Goal: Task Accomplishment & Management: Manage account settings

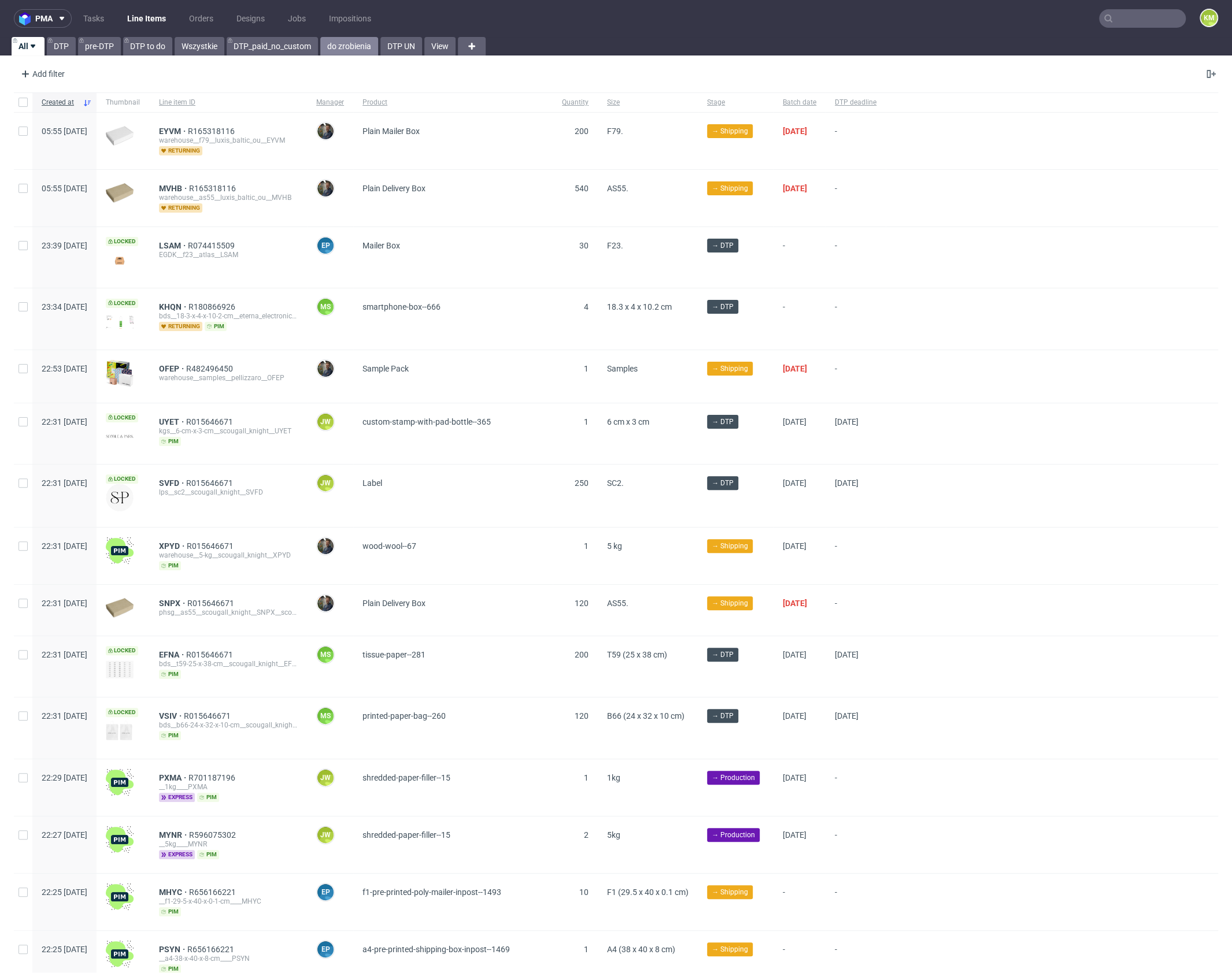
click at [361, 46] on link "do zrobienia" at bounding box center [349, 46] width 58 height 18
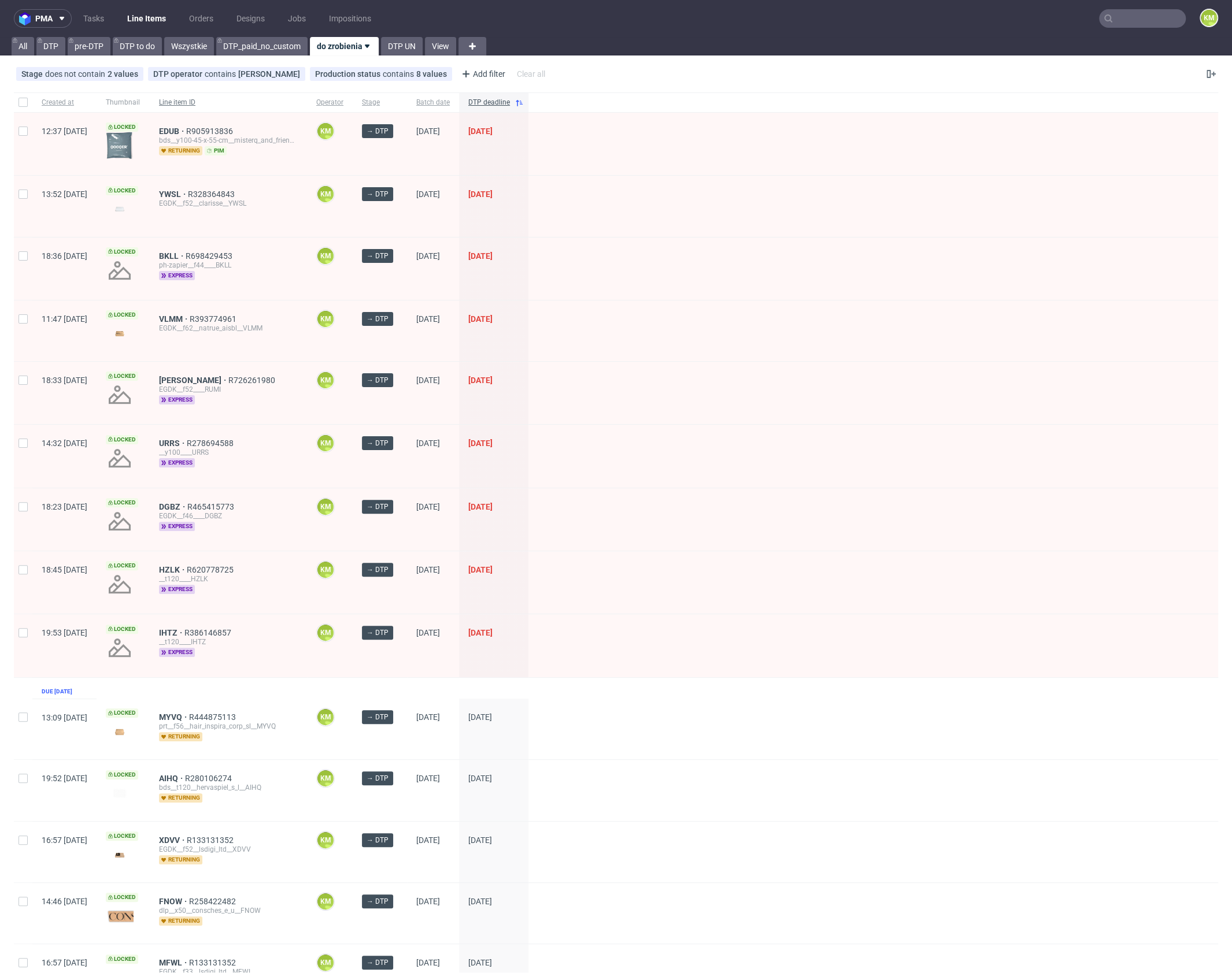
scroll to position [3, 0]
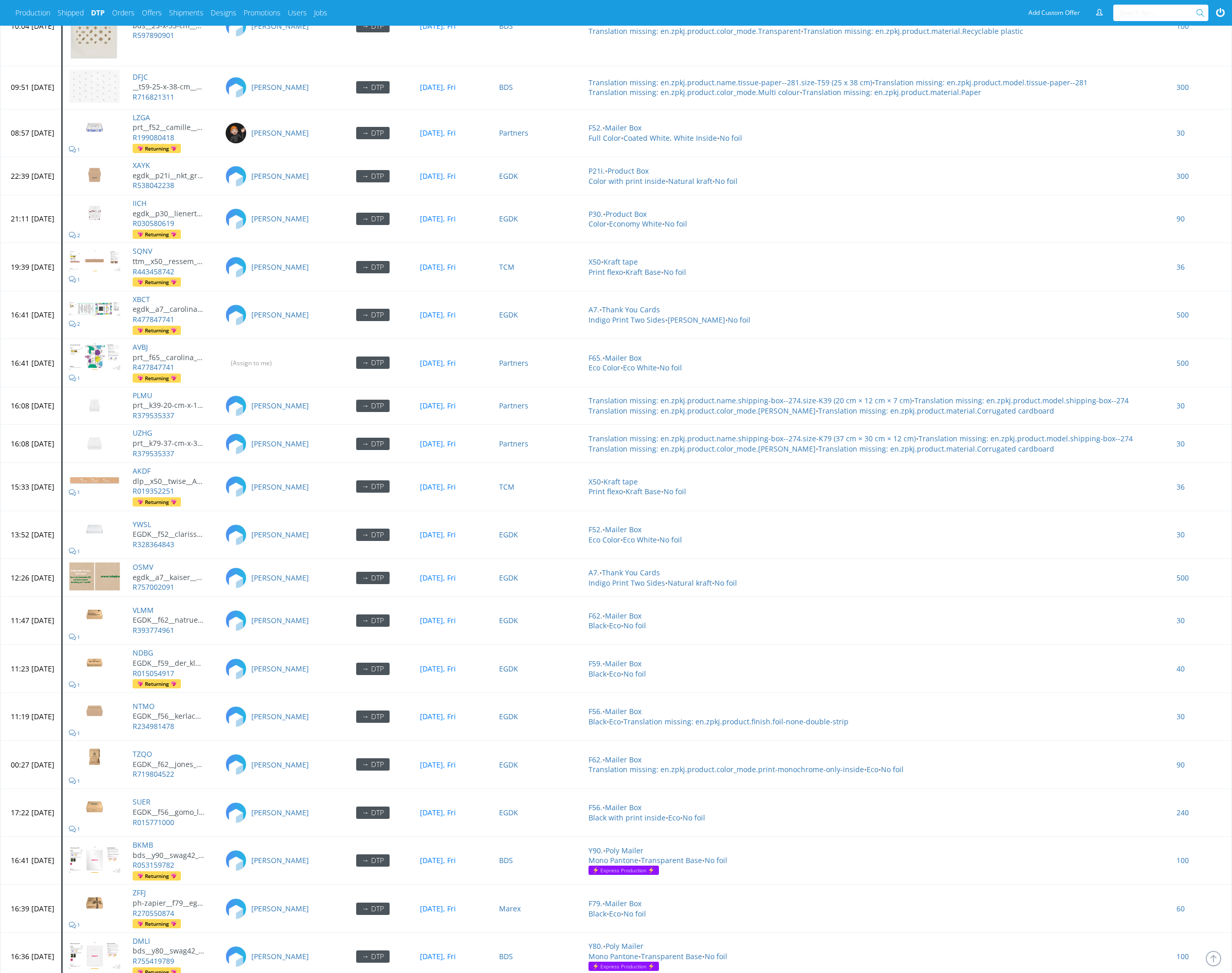
scroll to position [3924, 0]
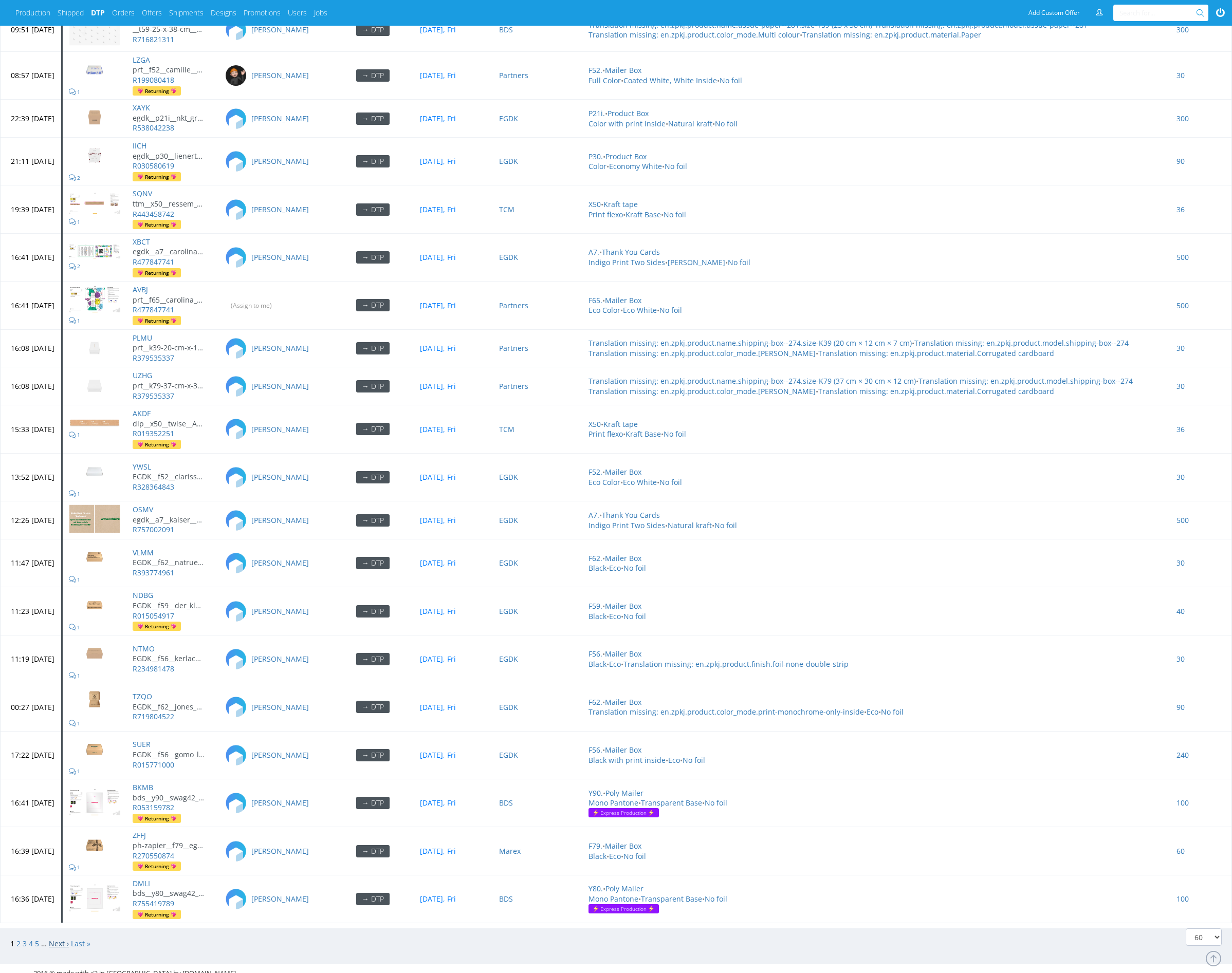
click at [54, 938] on link "Next ›" at bounding box center [59, 943] width 20 height 10
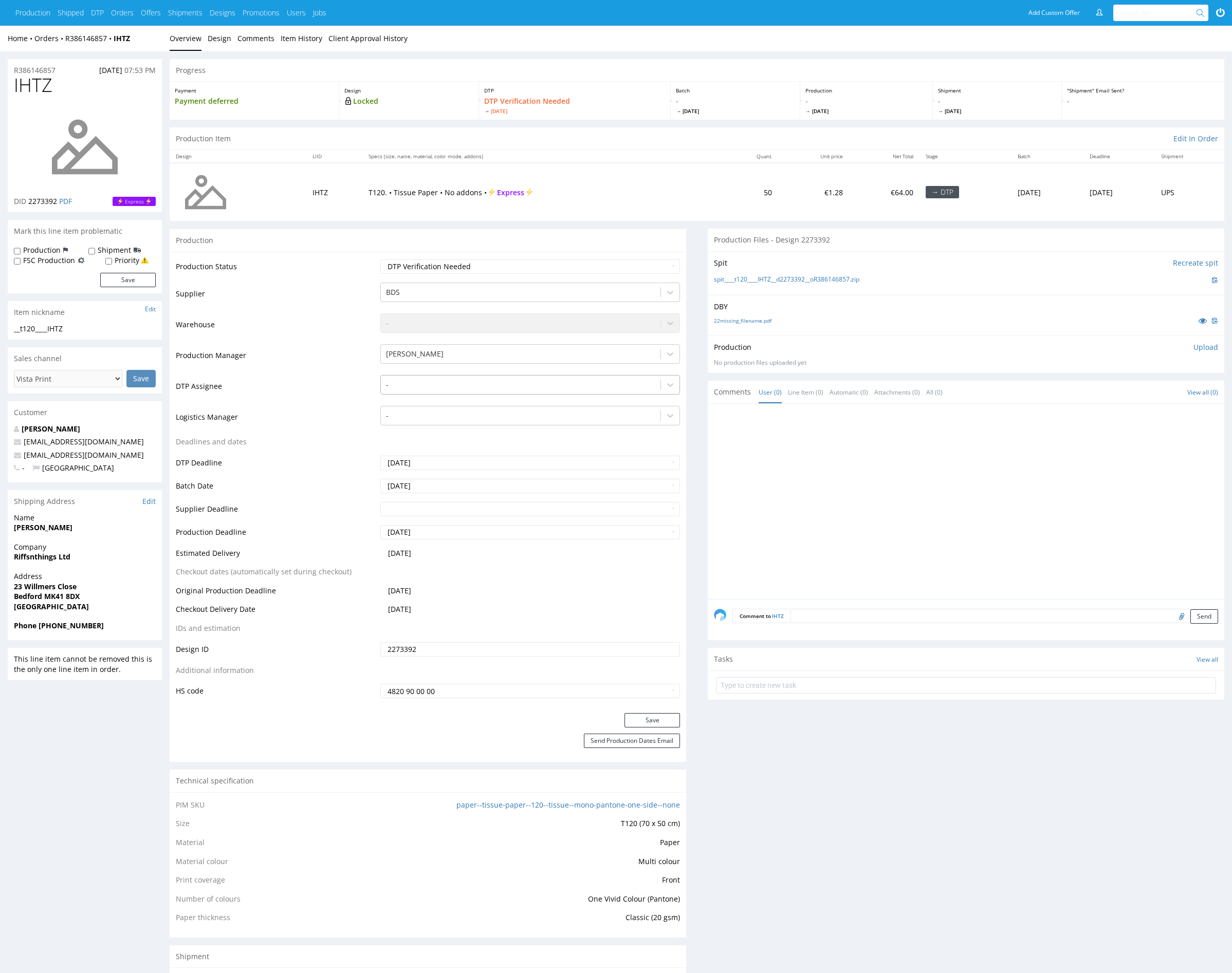
click at [458, 383] on div at bounding box center [520, 385] width 270 height 13
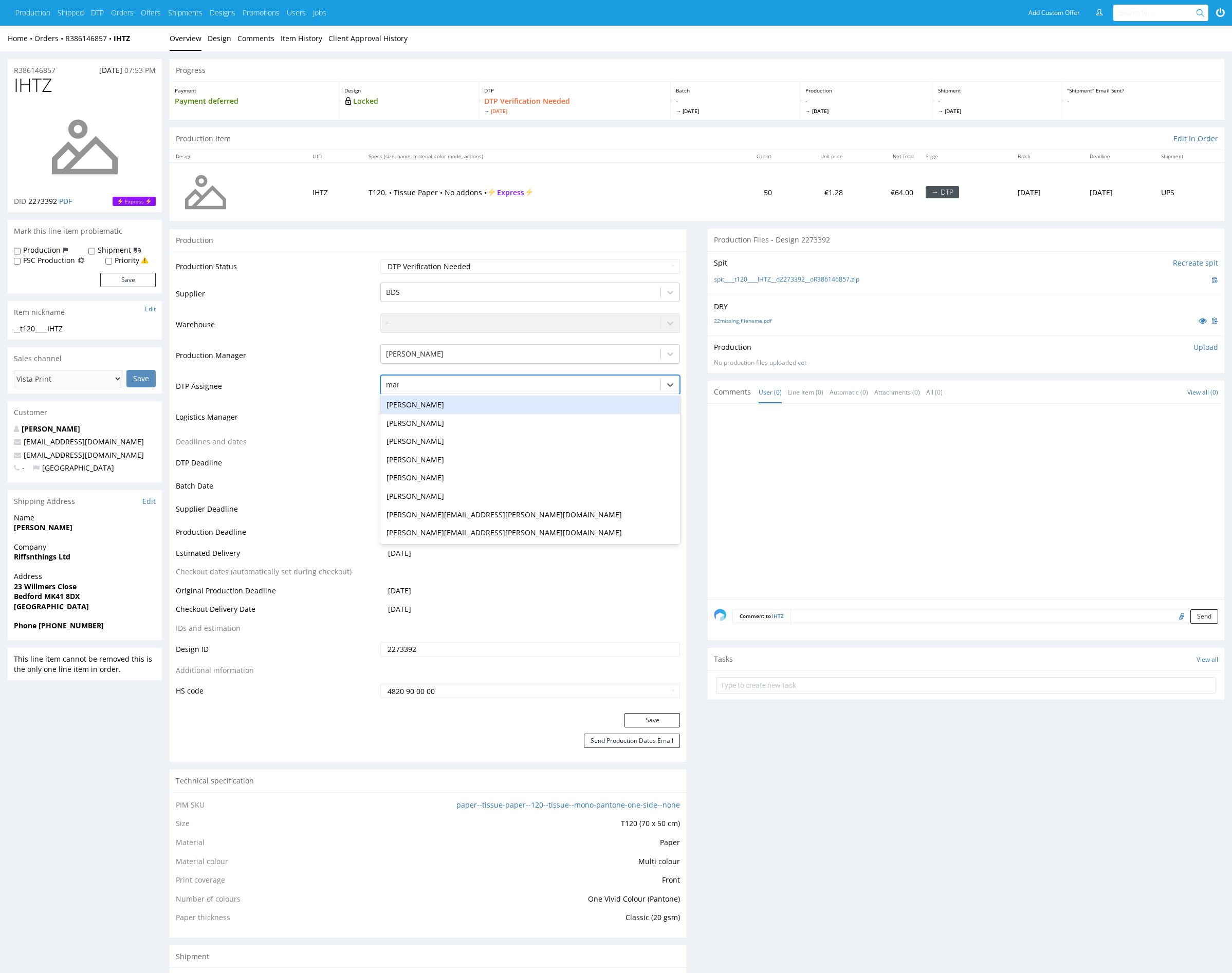
type input "mark"
click at [526, 396] on div "[PERSON_NAME]" at bounding box center [530, 405] width 300 height 18
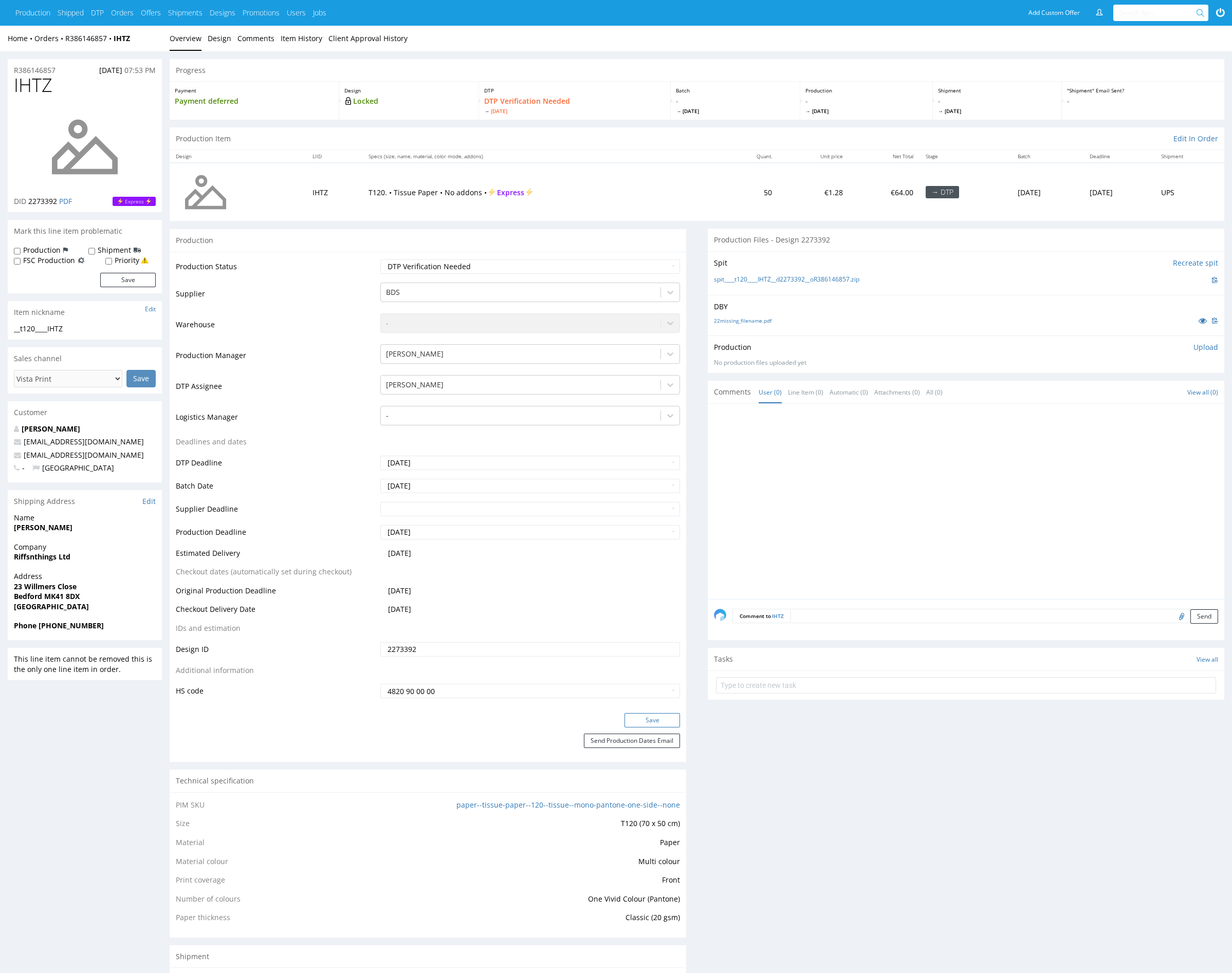
click at [637, 718] on button "Save" at bounding box center [652, 720] width 56 height 14
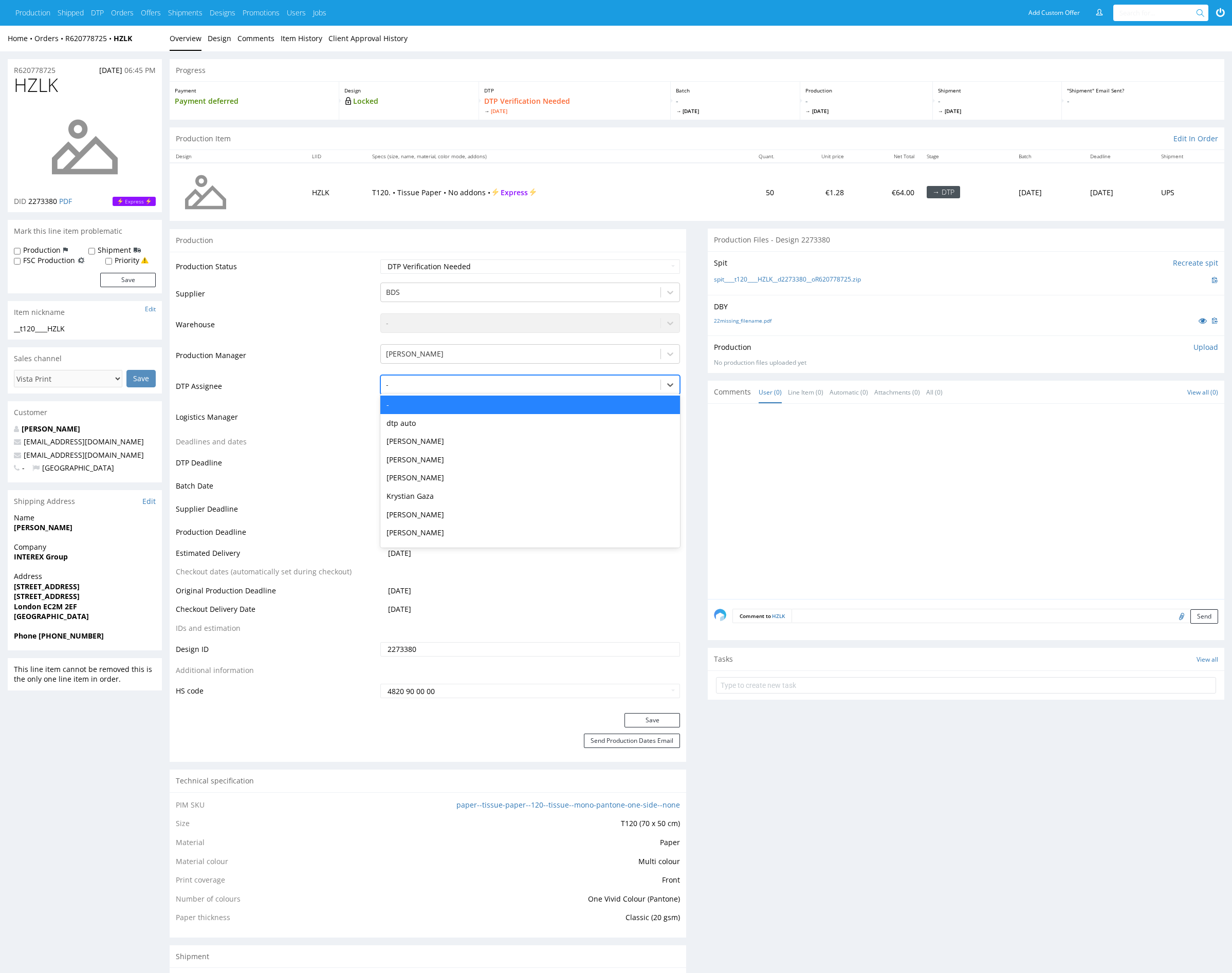
click at [462, 388] on div at bounding box center [520, 385] width 270 height 13
type input "mark"
click at [494, 402] on div "[PERSON_NAME]" at bounding box center [530, 405] width 300 height 18
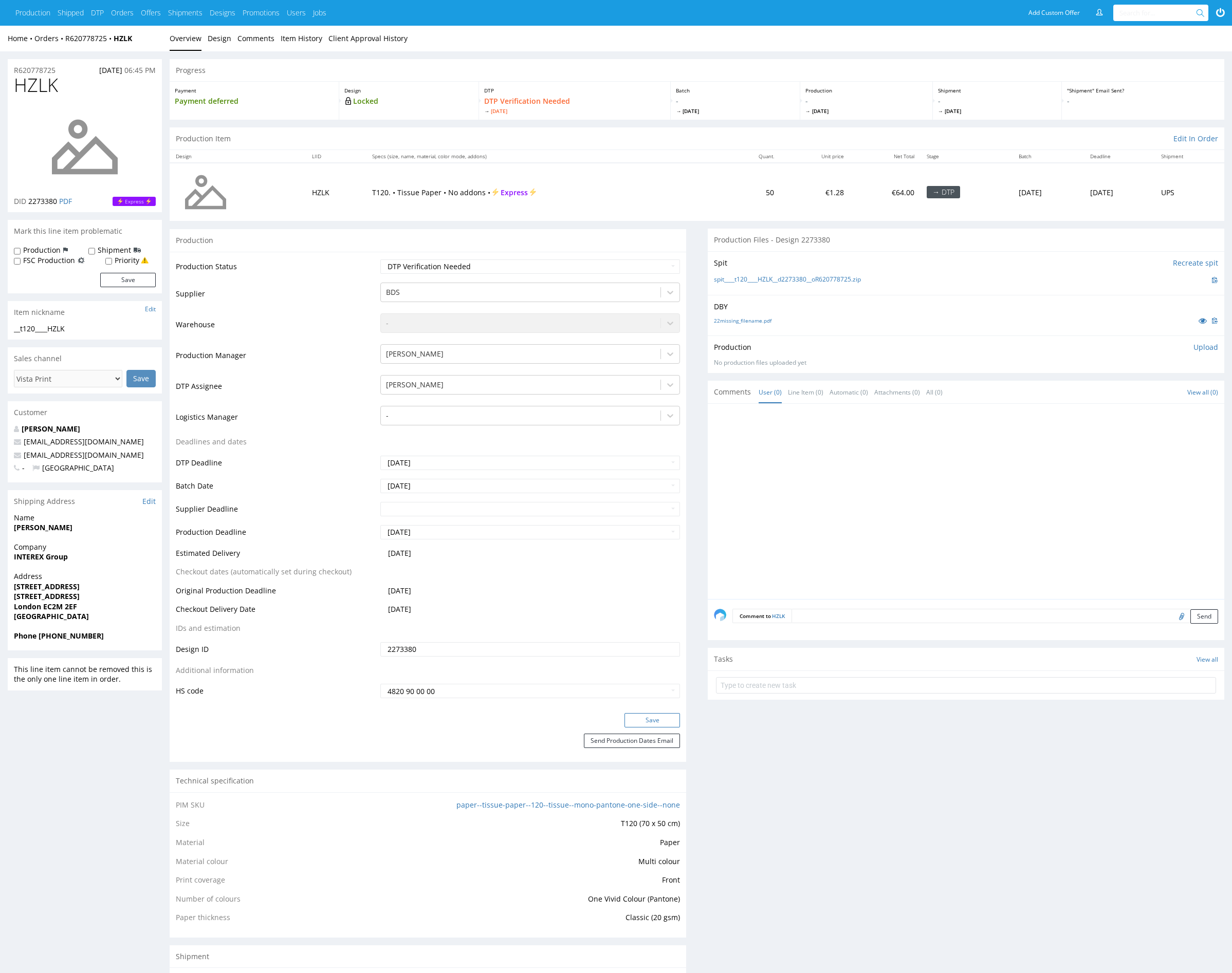
click at [654, 715] on button "Save" at bounding box center [652, 720] width 56 height 14
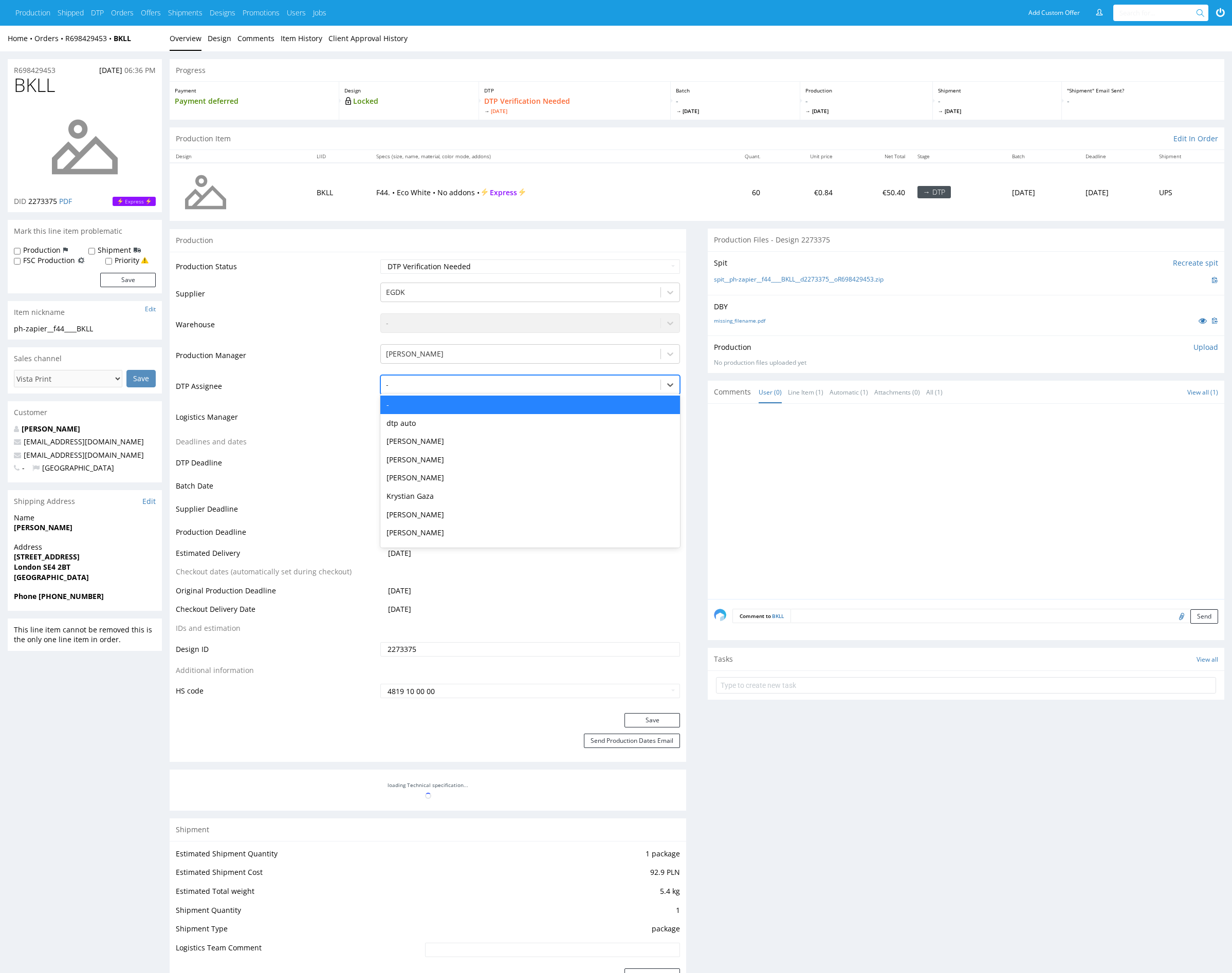
click at [465, 382] on div at bounding box center [520, 385] width 270 height 13
type input "mark"
click at [464, 398] on div "[PERSON_NAME]" at bounding box center [530, 405] width 300 height 18
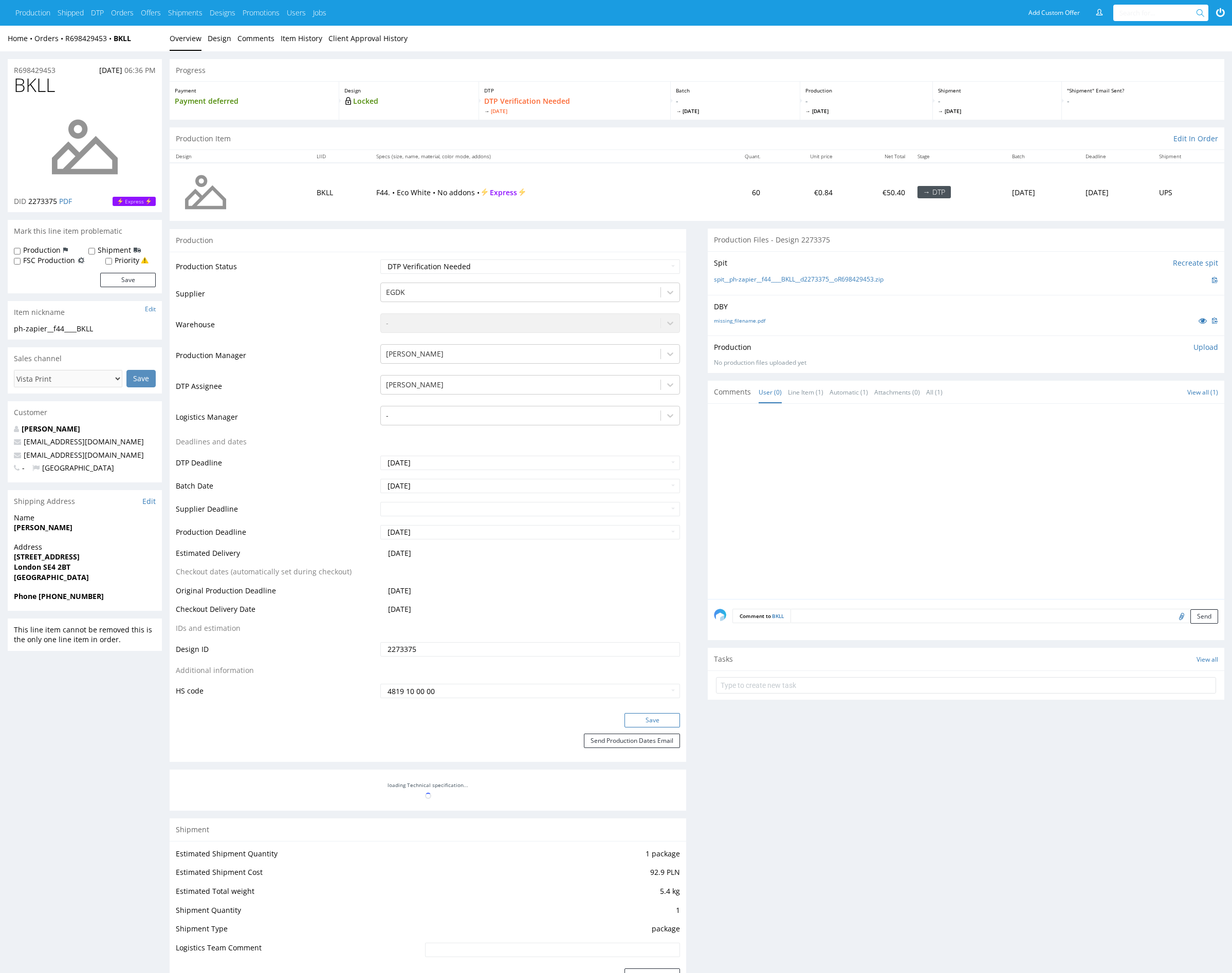
click at [642, 725] on button "Save" at bounding box center [652, 720] width 56 height 14
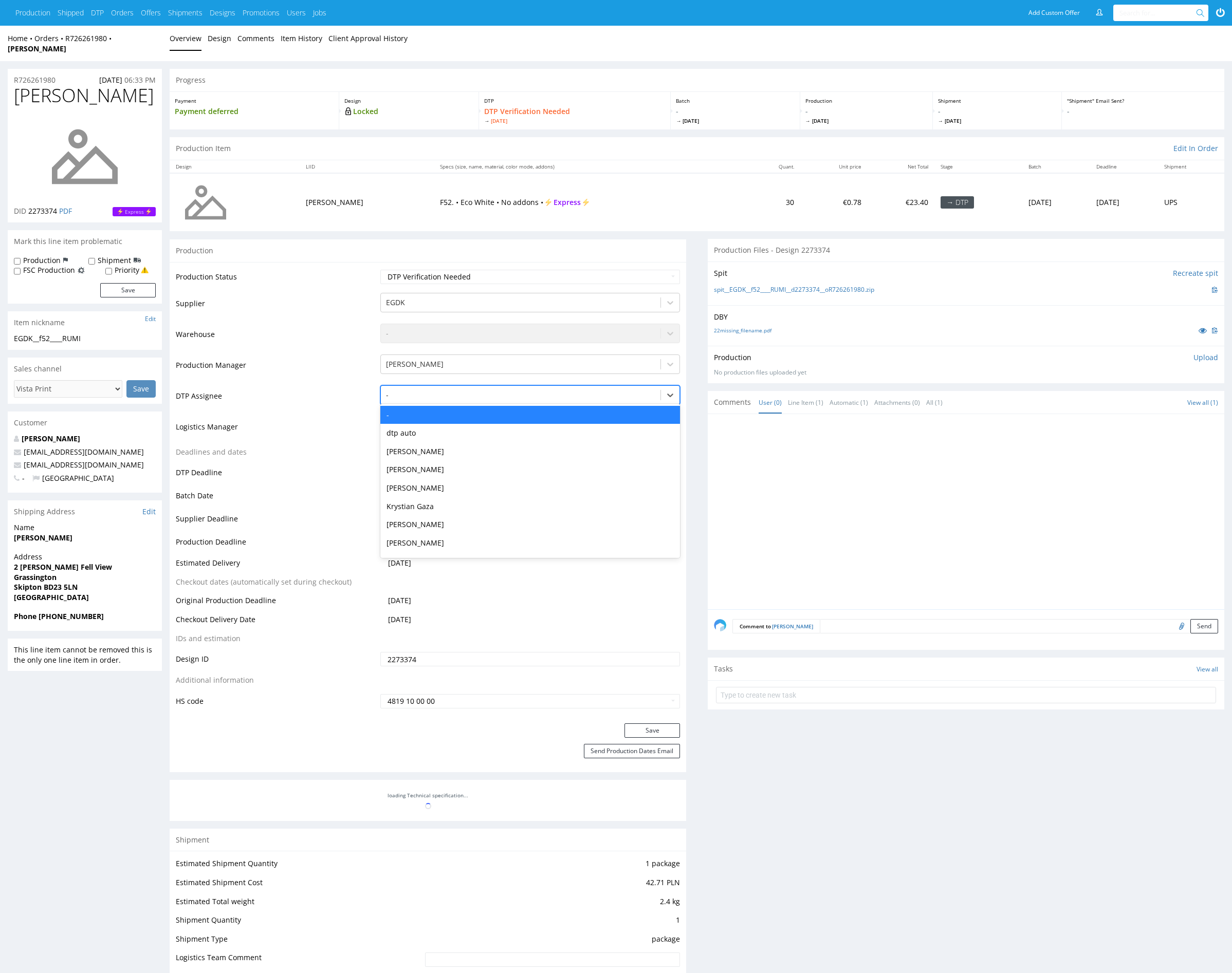
click at [514, 389] on div at bounding box center [520, 395] width 270 height 13
type input "mark"
click at [514, 406] on div "[PERSON_NAME]" at bounding box center [530, 415] width 300 height 18
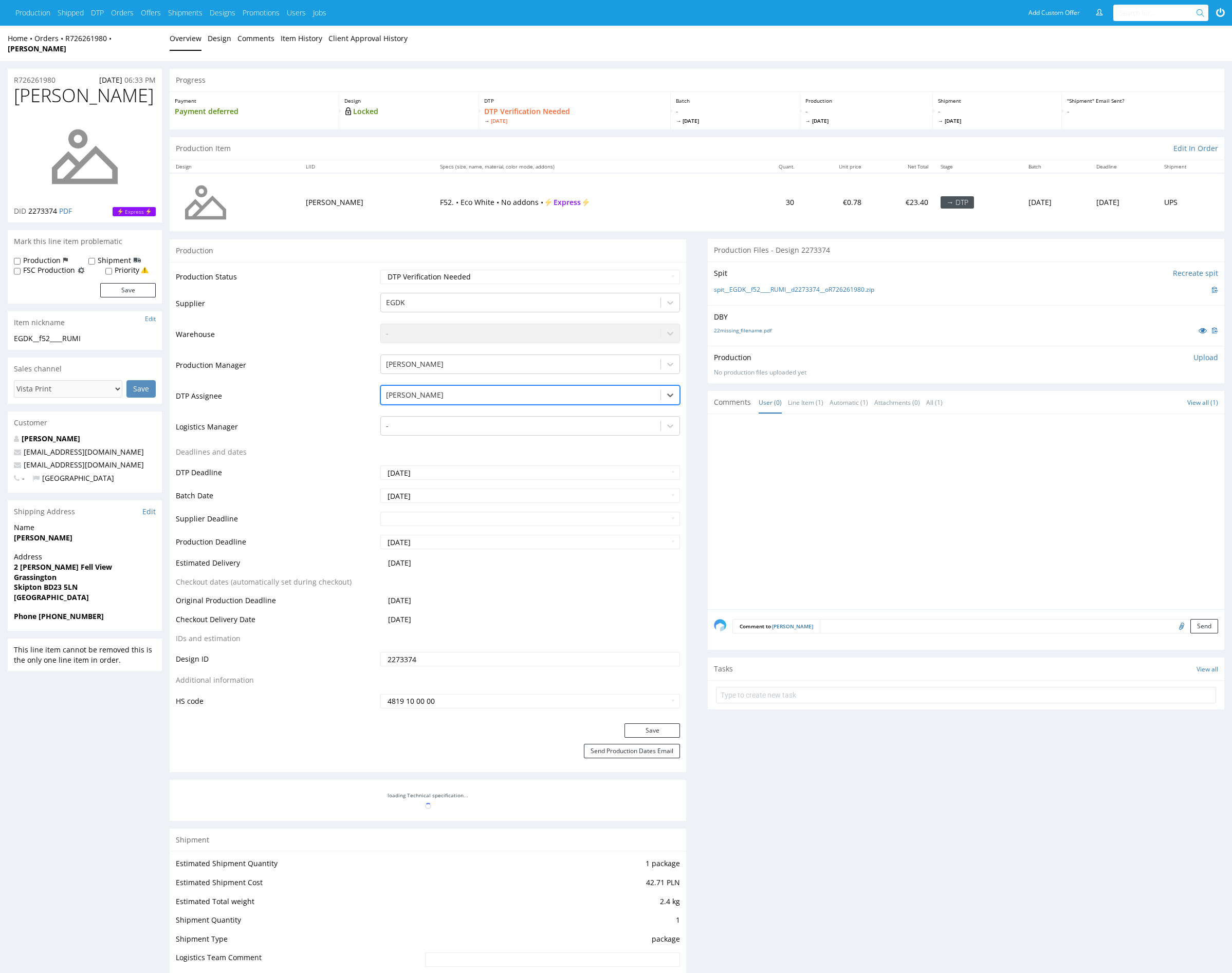
click at [664, 709] on div "Production Status Waiting for Artwork Waiting for Diecut Waiting for Mockup Wai…" at bounding box center [428, 493] width 516 height 461
click at [665, 723] on button "Save" at bounding box center [652, 730] width 56 height 14
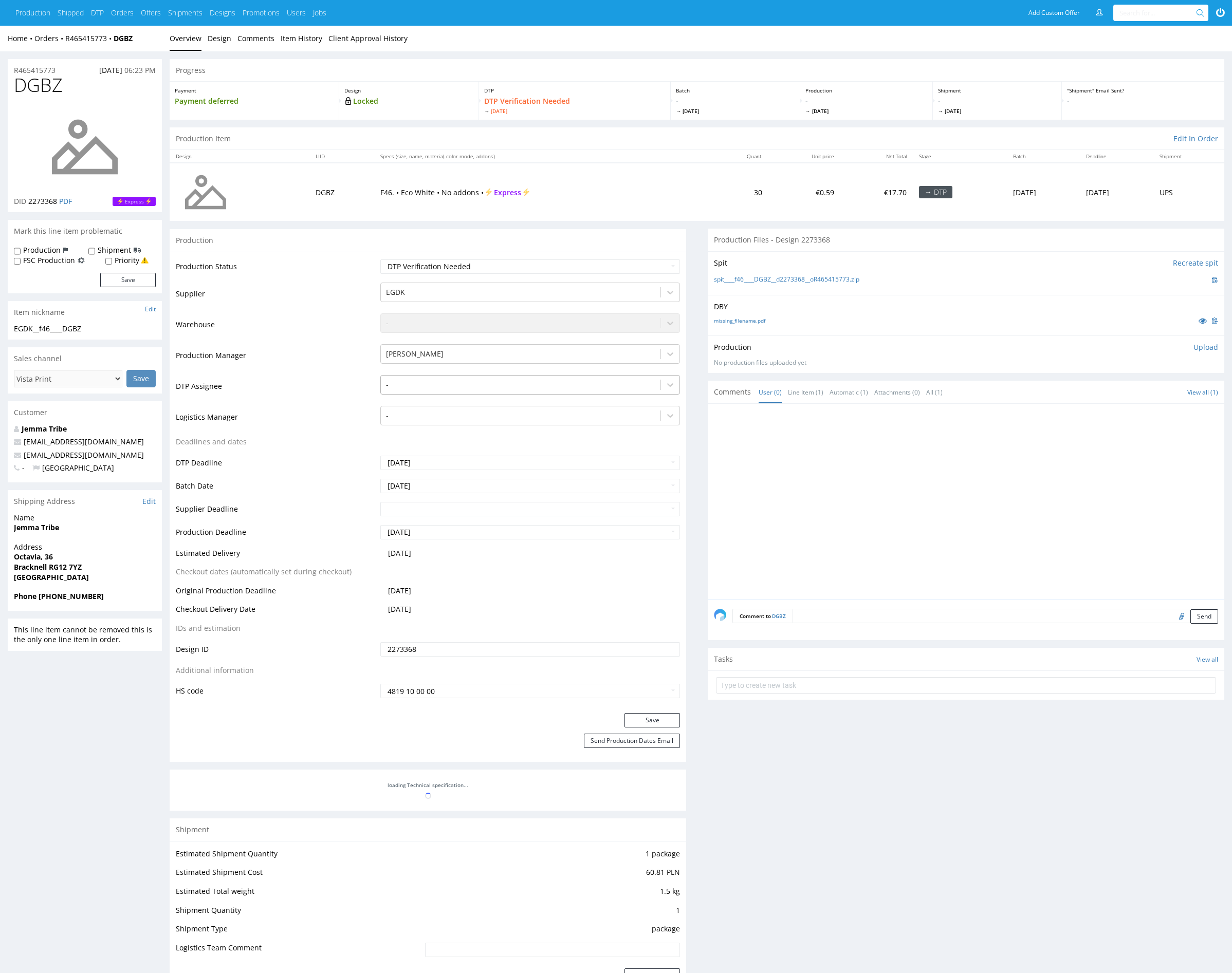
click at [510, 388] on div at bounding box center [520, 385] width 270 height 13
type input "mark"
click at [514, 402] on div "Karol Markowski" at bounding box center [530, 405] width 300 height 18
click at [661, 717] on button "Save" at bounding box center [652, 720] width 56 height 14
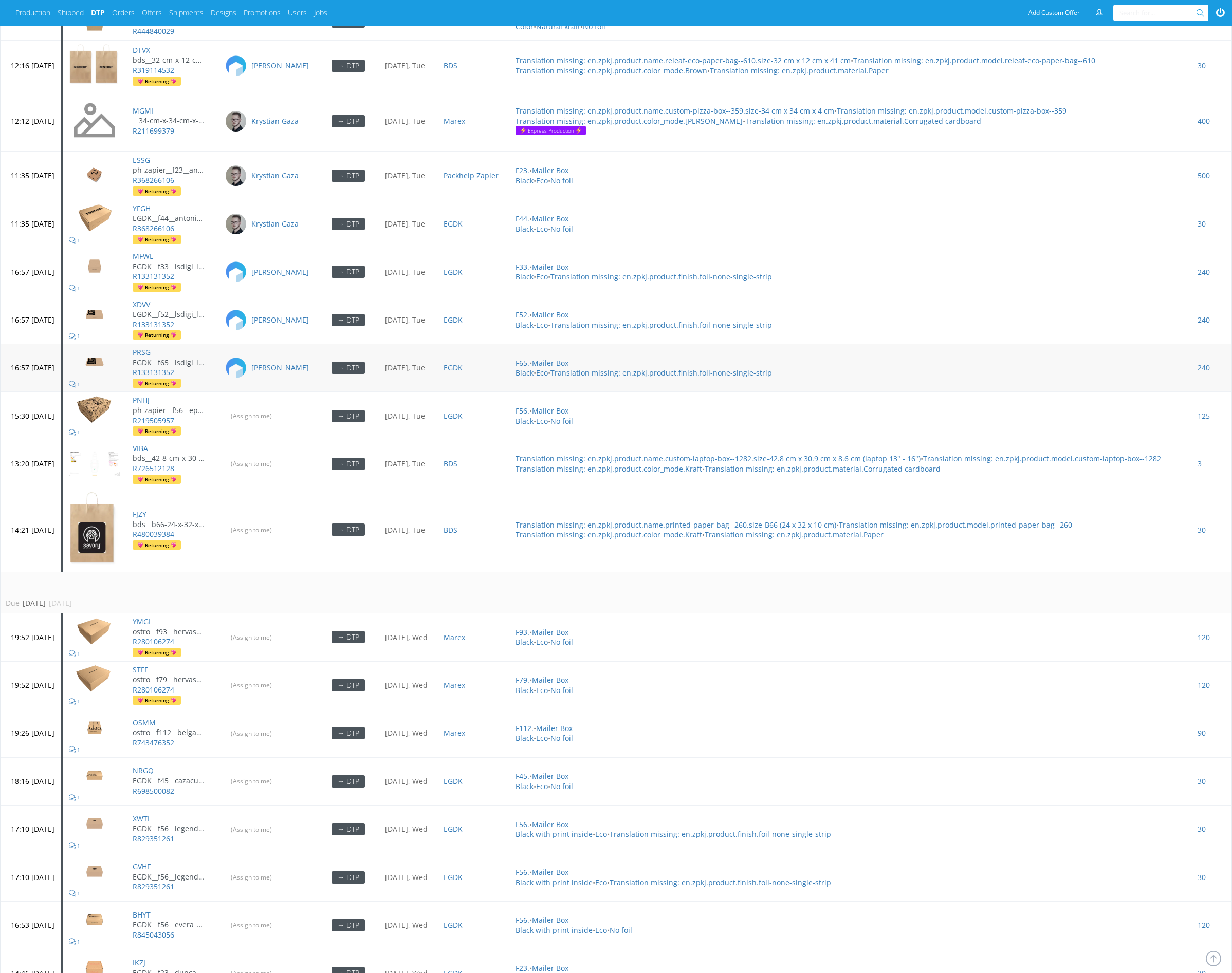
scroll to position [2976, 0]
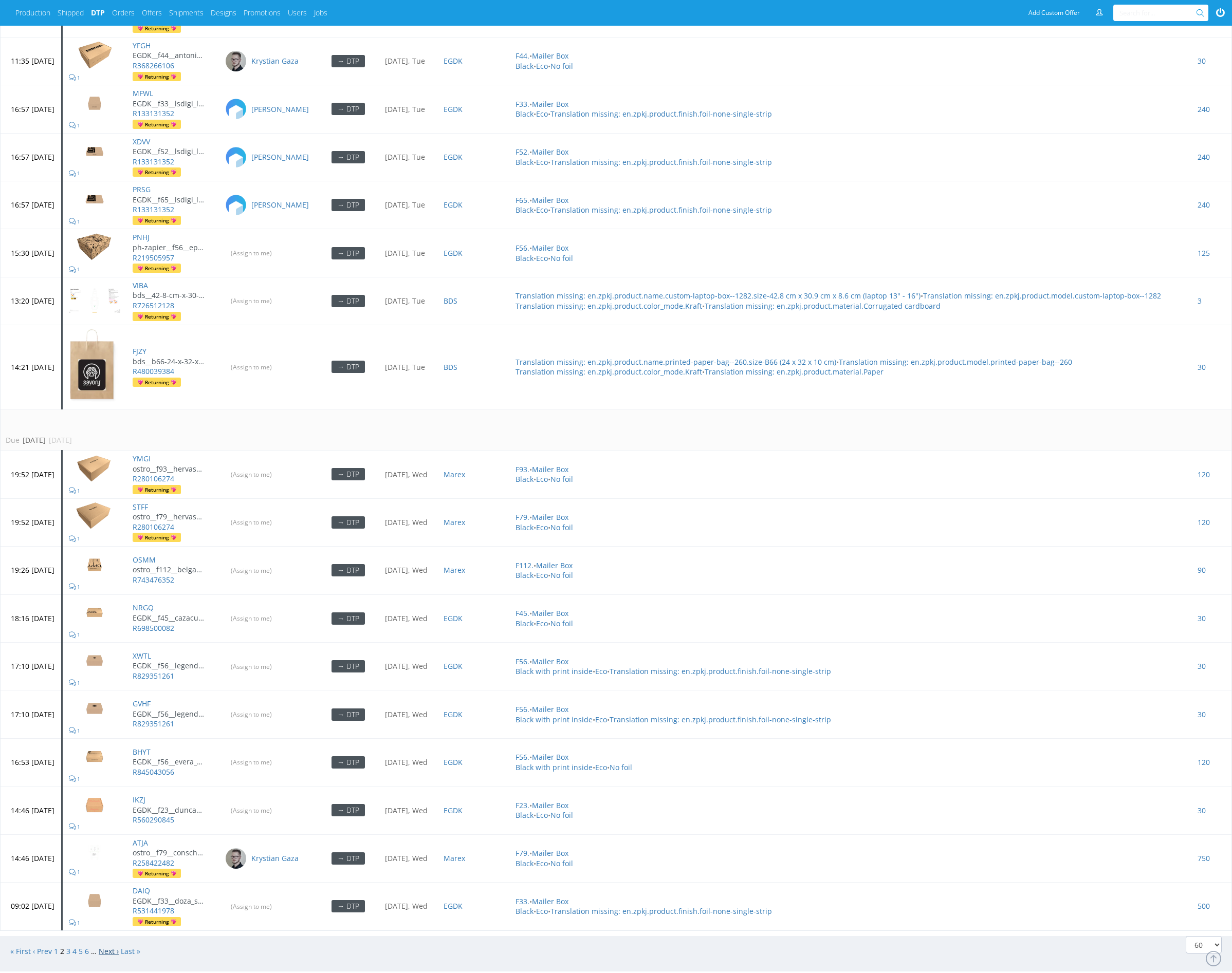
click at [109, 946] on link "Next ›" at bounding box center [108, 951] width 20 height 10
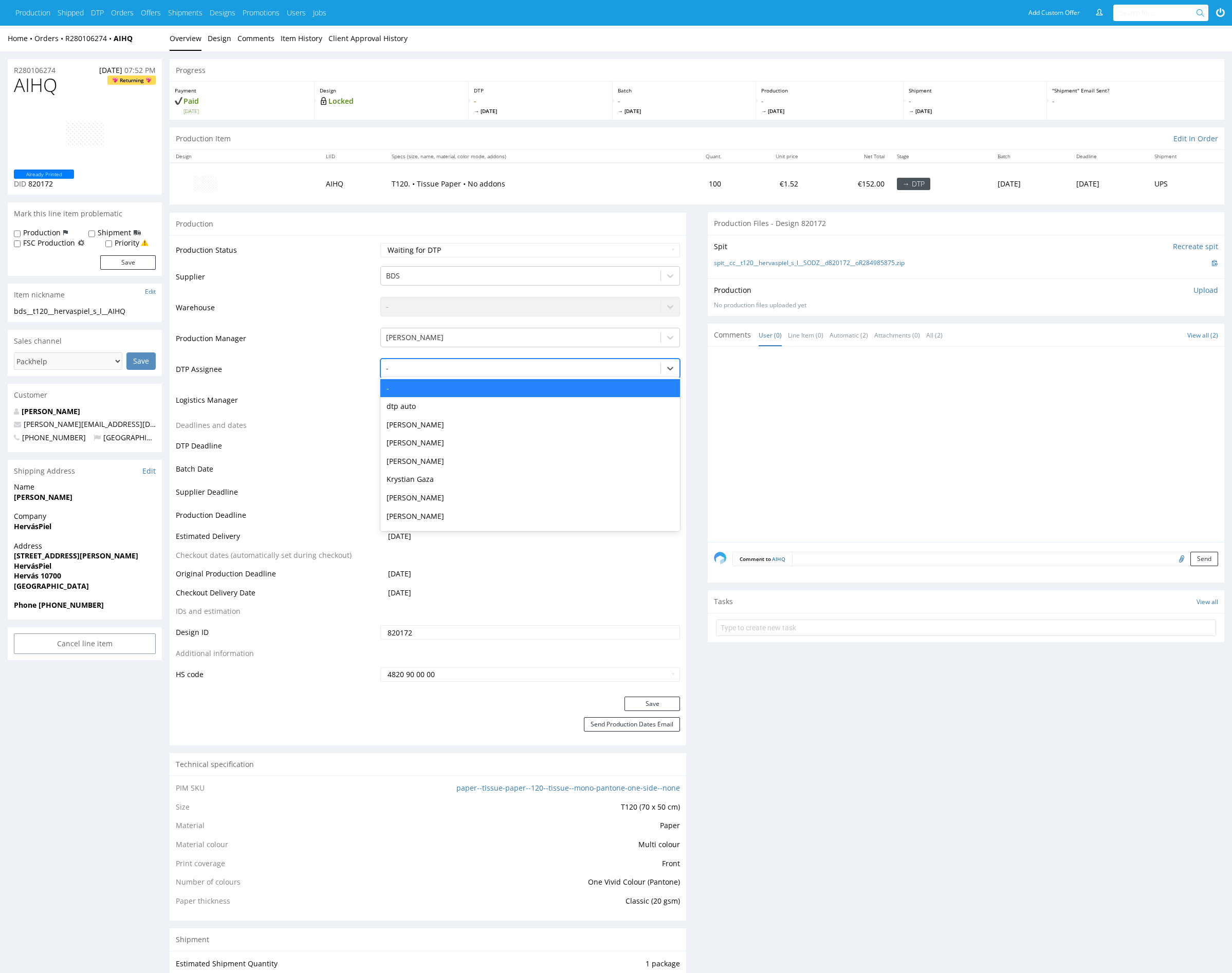
click at [431, 368] on div at bounding box center [520, 368] width 270 height 13
type input "mark"
click at [438, 396] on div "[PERSON_NAME]" at bounding box center [530, 388] width 300 height 18
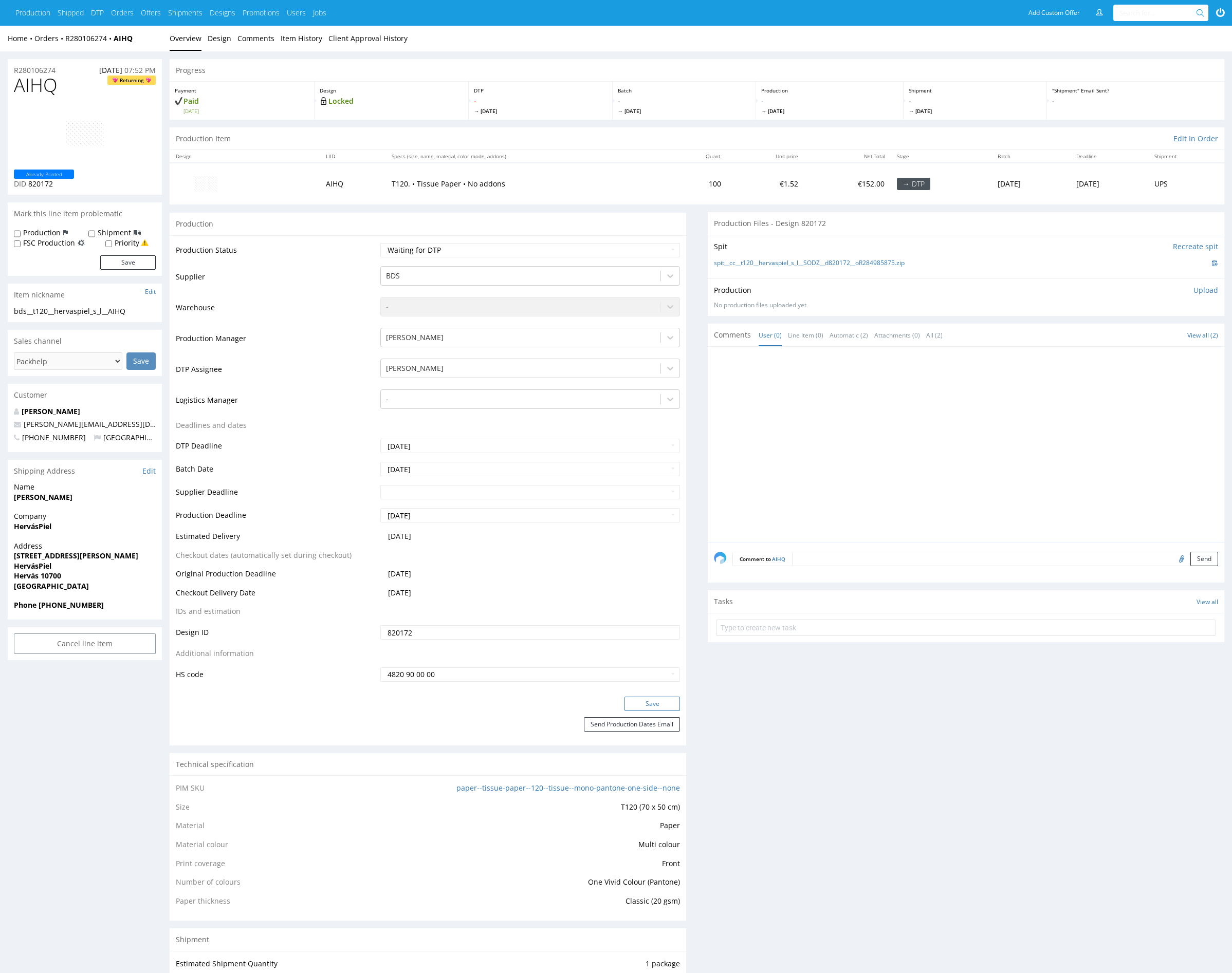
click at [652, 702] on button "Save" at bounding box center [652, 703] width 56 height 14
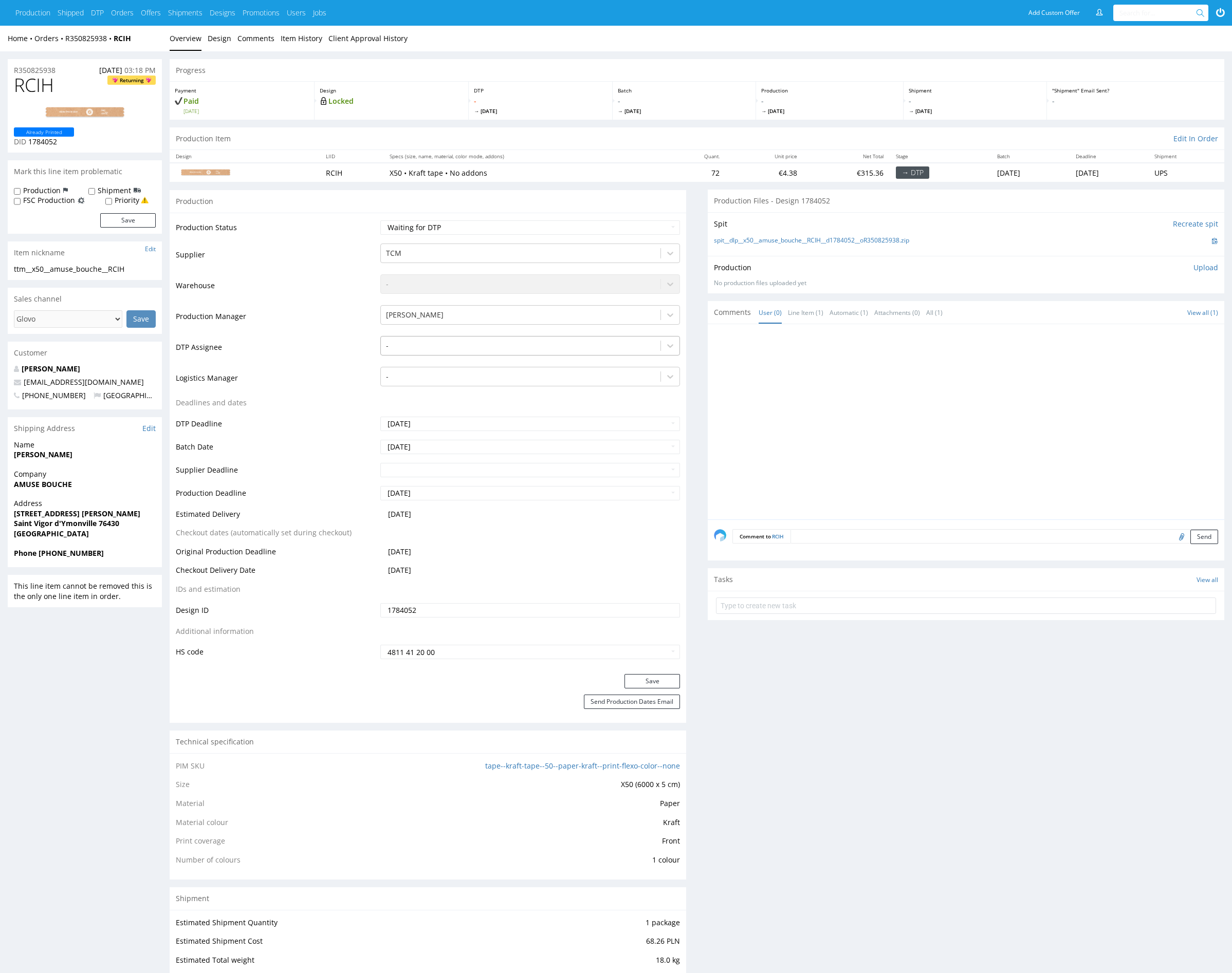
click at [464, 348] on div at bounding box center [520, 346] width 270 height 13
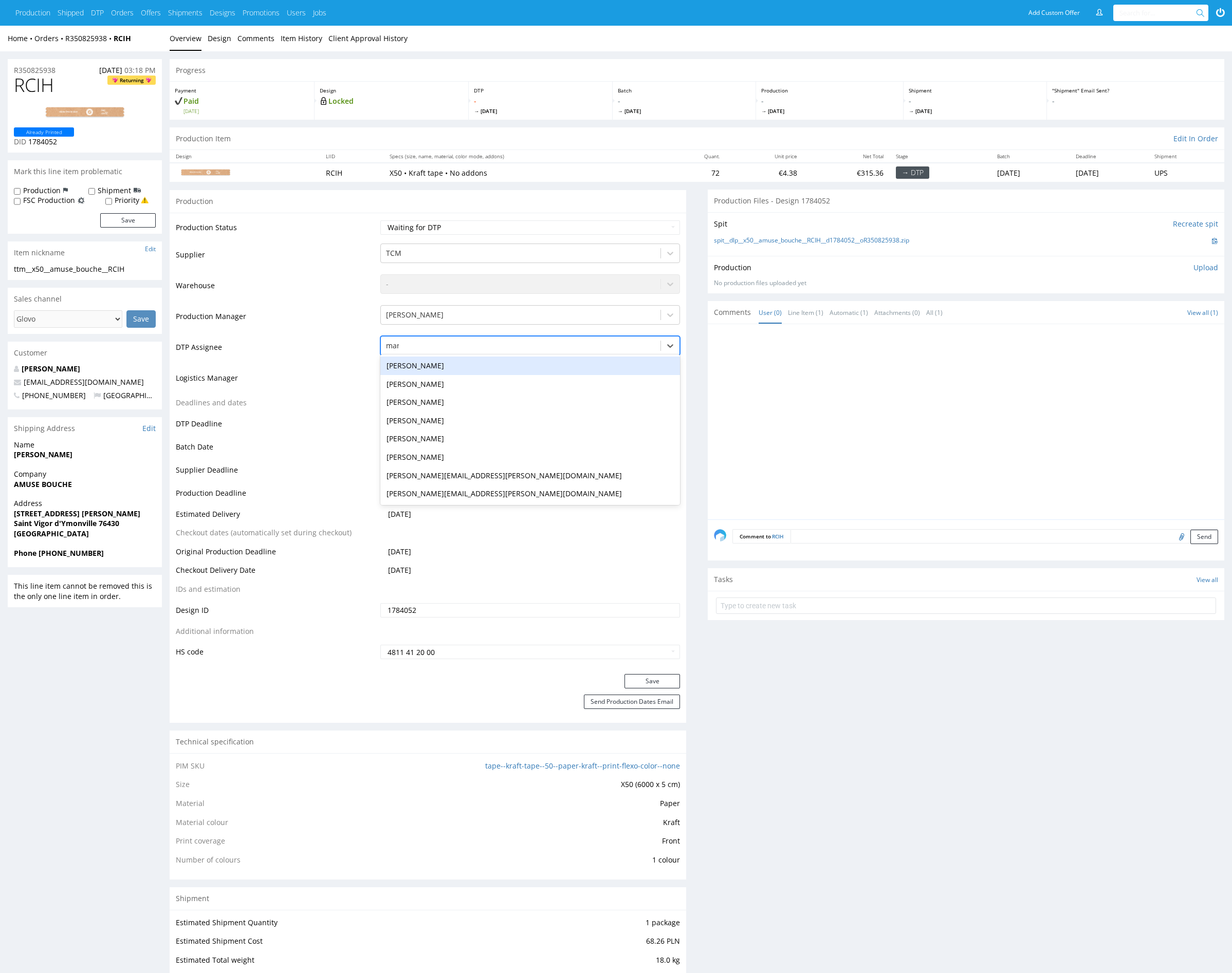
type input "mark"
click at [472, 364] on div "Karol Markowski" at bounding box center [530, 365] width 300 height 18
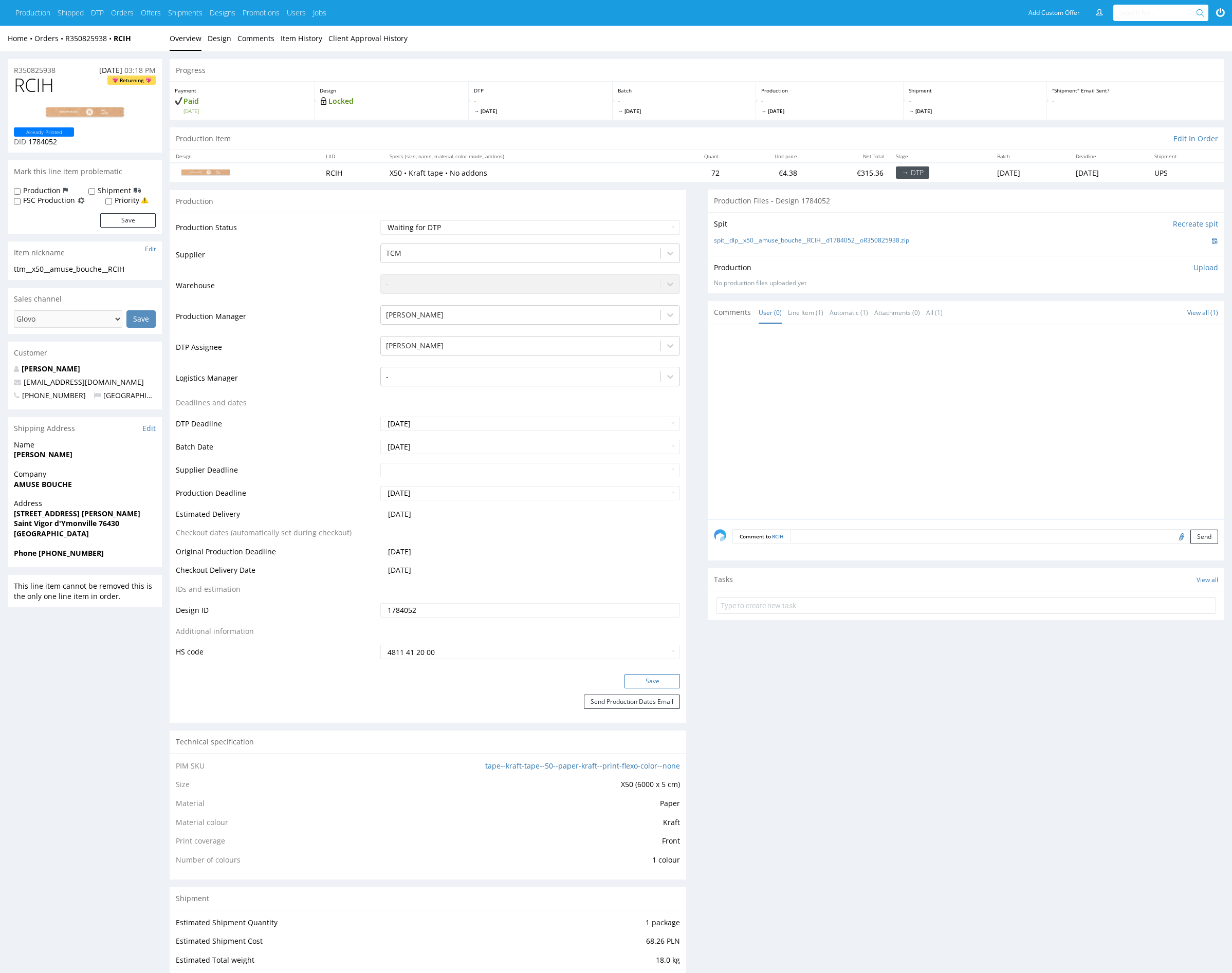
click at [665, 679] on button "Save" at bounding box center [652, 681] width 56 height 14
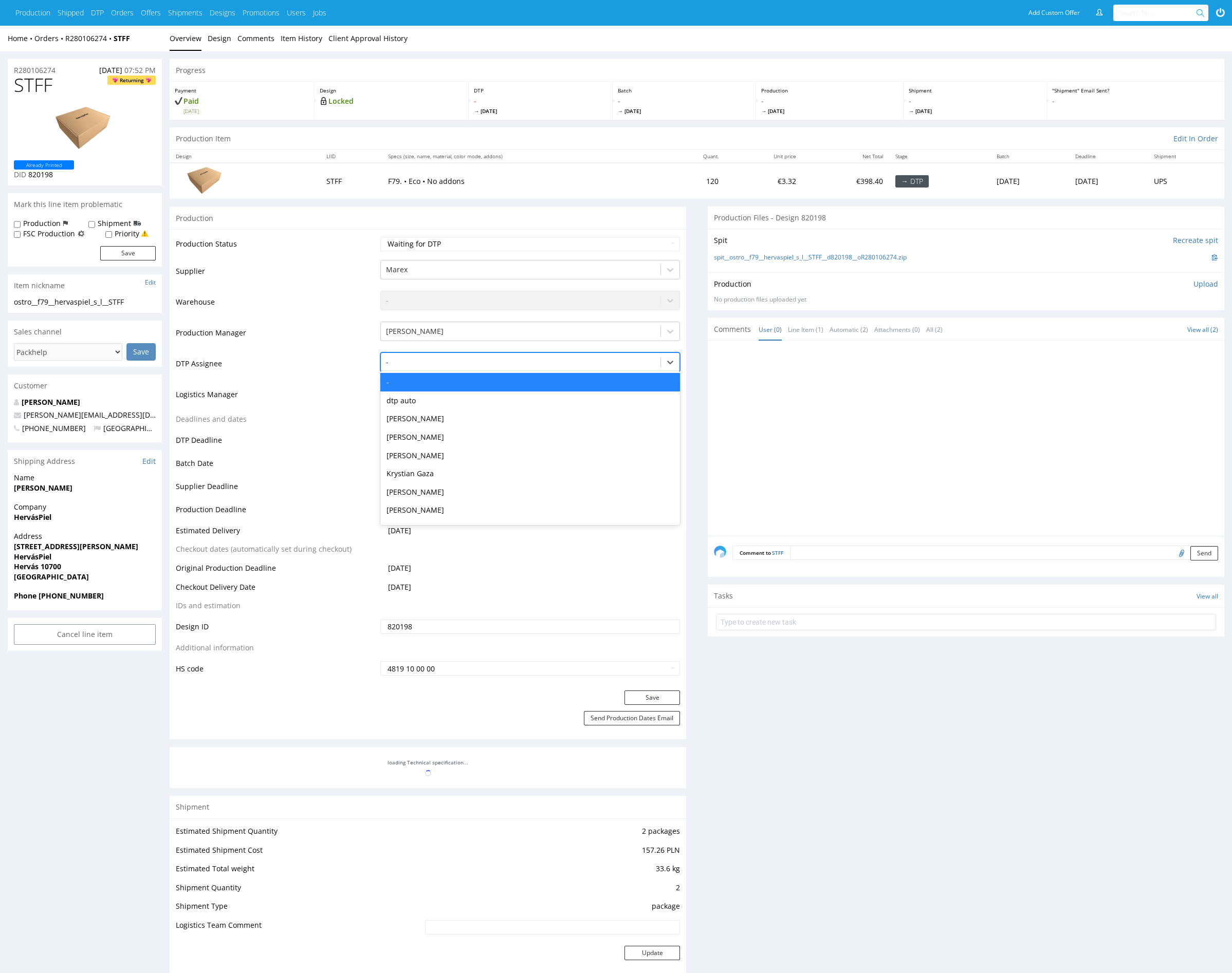
click at [460, 359] on div at bounding box center [520, 362] width 270 height 13
type input "mark"
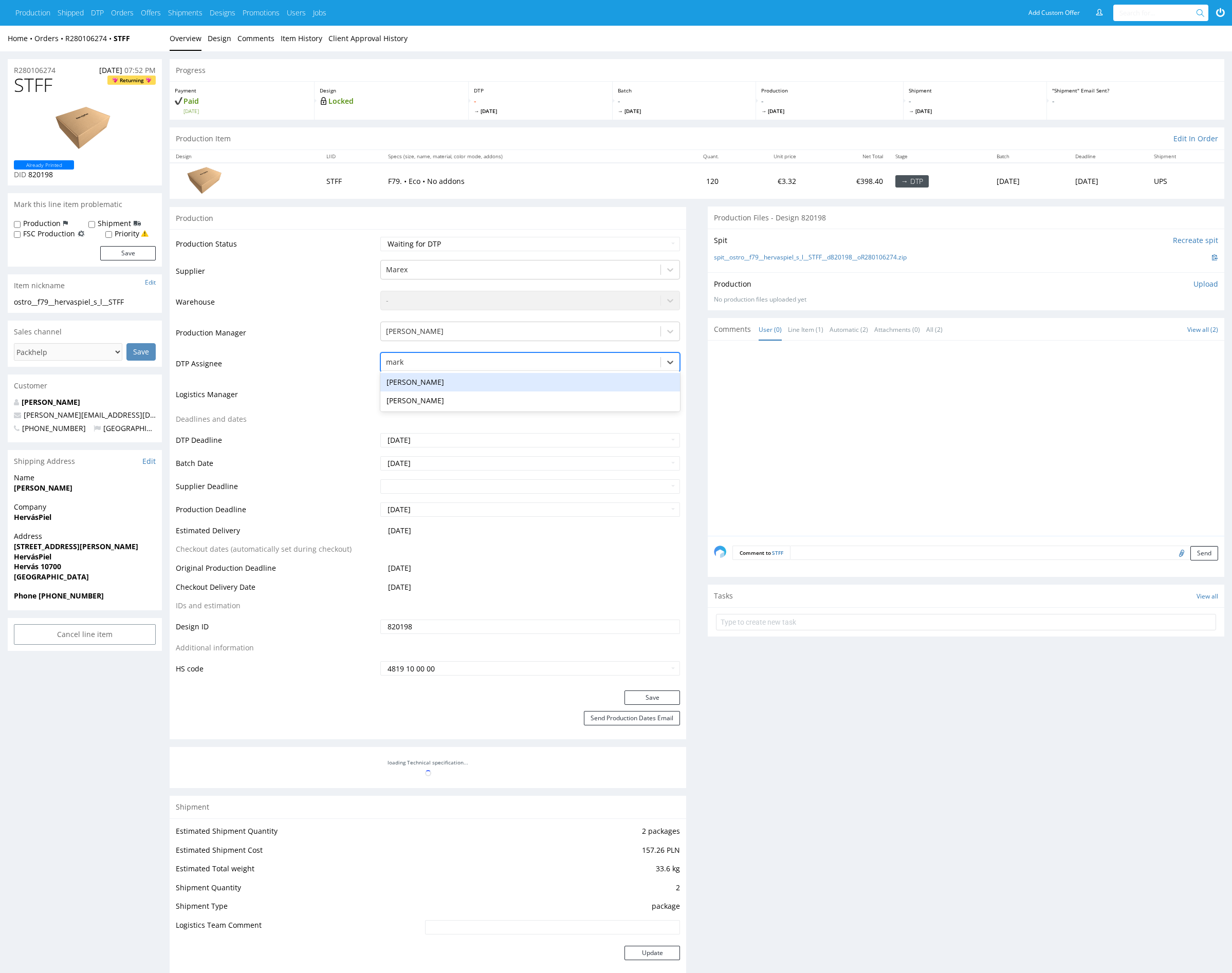
click at [466, 375] on div "[PERSON_NAME]" at bounding box center [530, 382] width 300 height 18
click at [658, 690] on button "Save" at bounding box center [652, 697] width 56 height 14
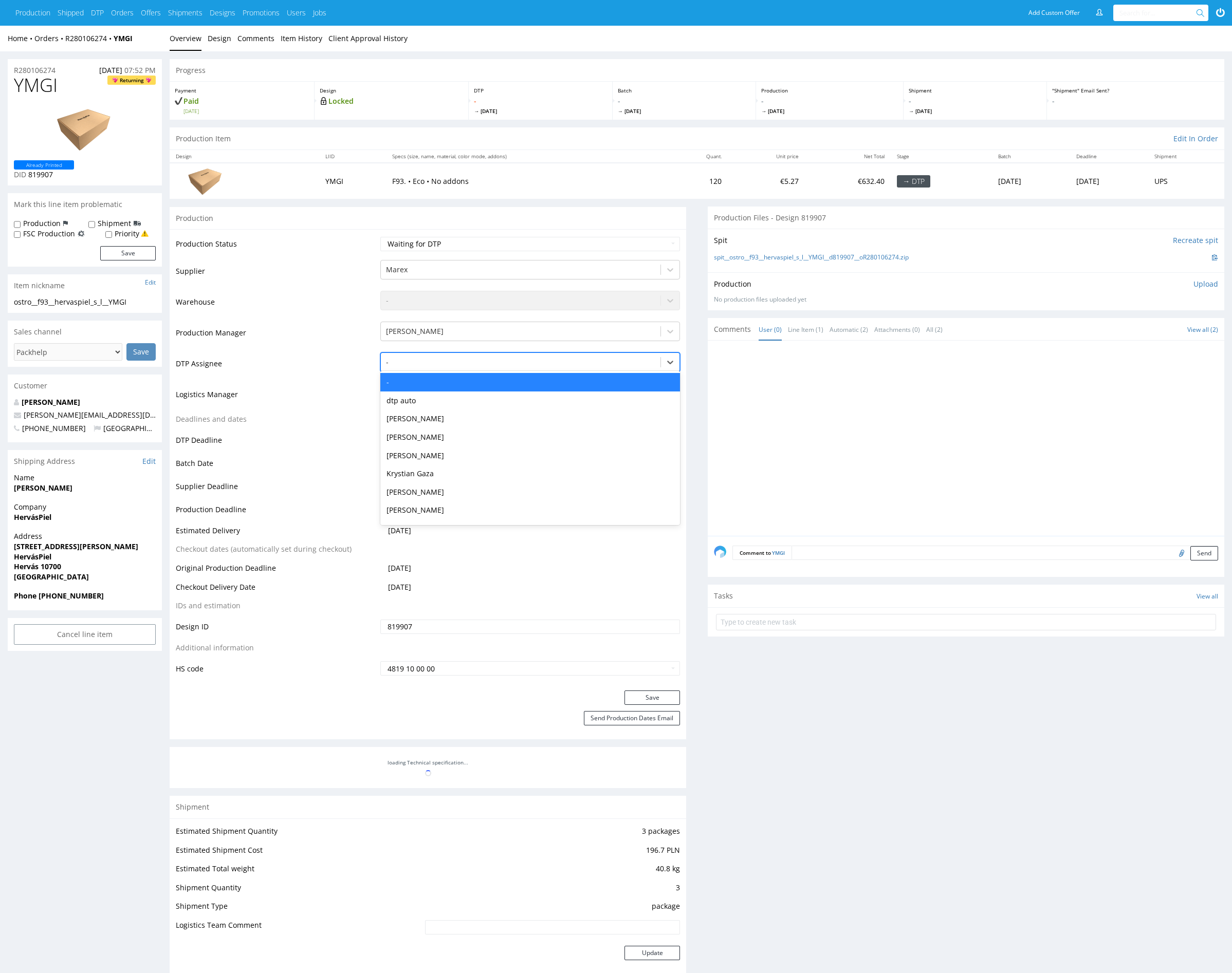
click at [457, 365] on div at bounding box center [520, 362] width 270 height 13
type input "mark"
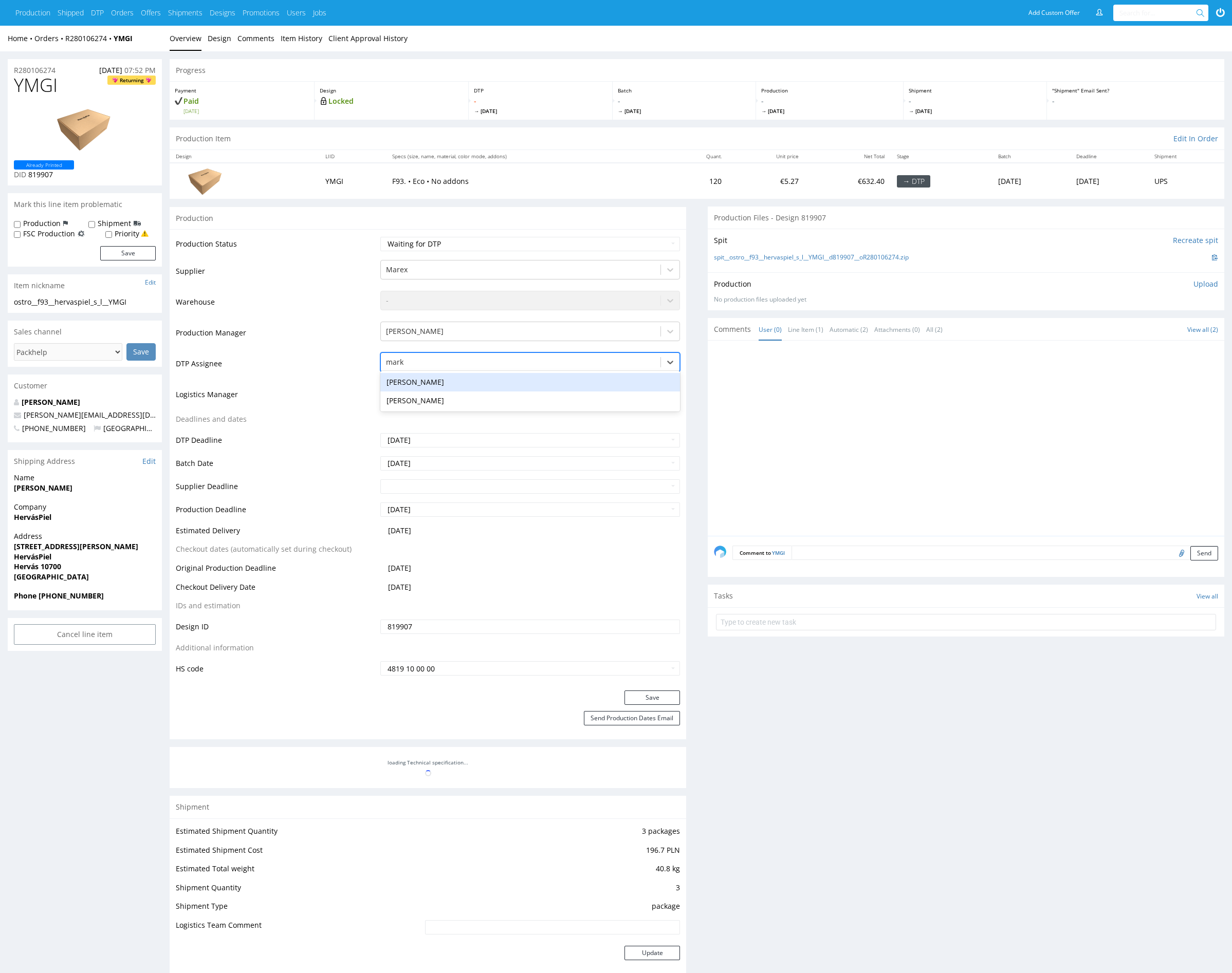
click at [464, 379] on div "[PERSON_NAME]" at bounding box center [530, 382] width 300 height 18
click at [662, 698] on button "Save" at bounding box center [652, 697] width 56 height 14
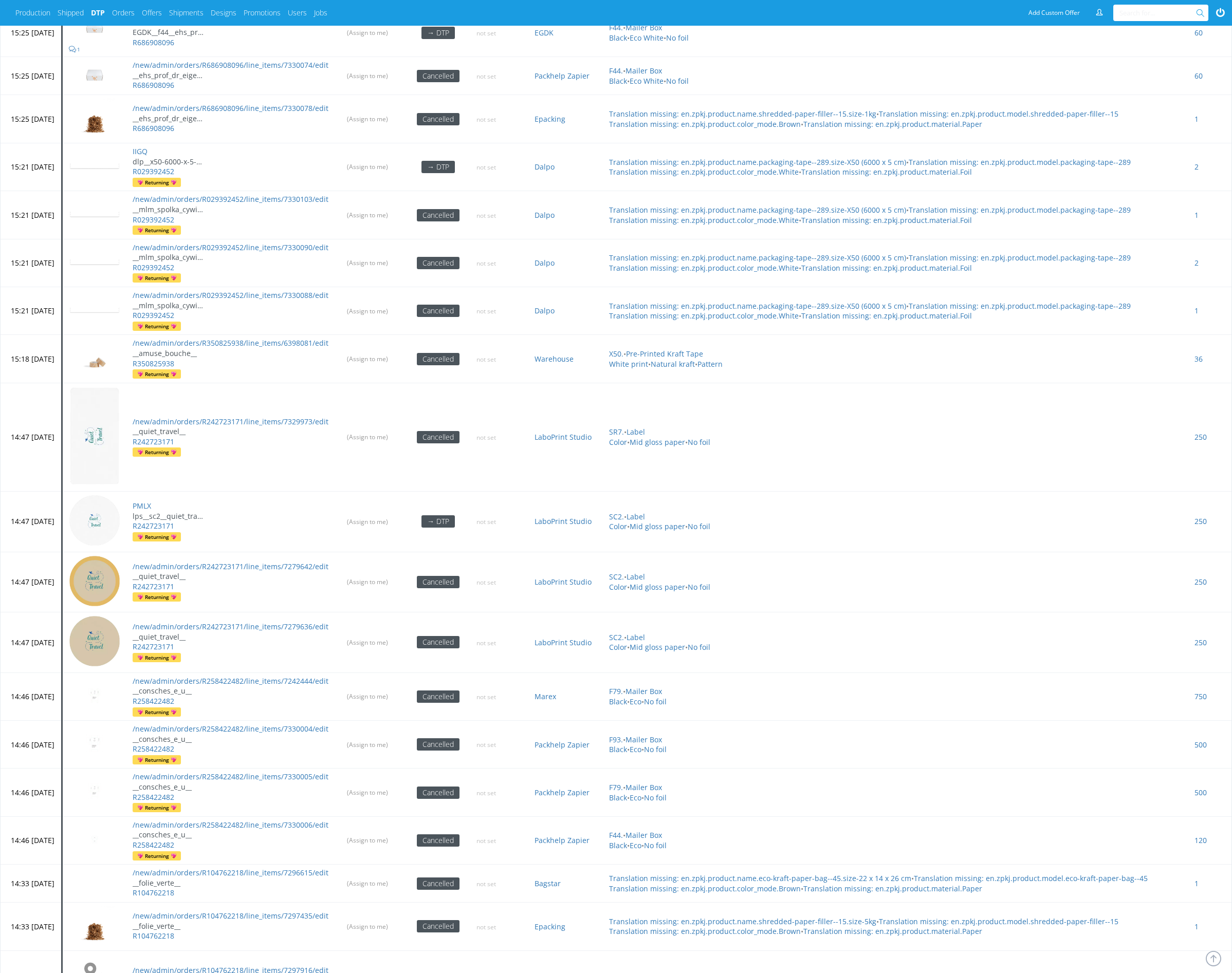
scroll to position [2846, 0]
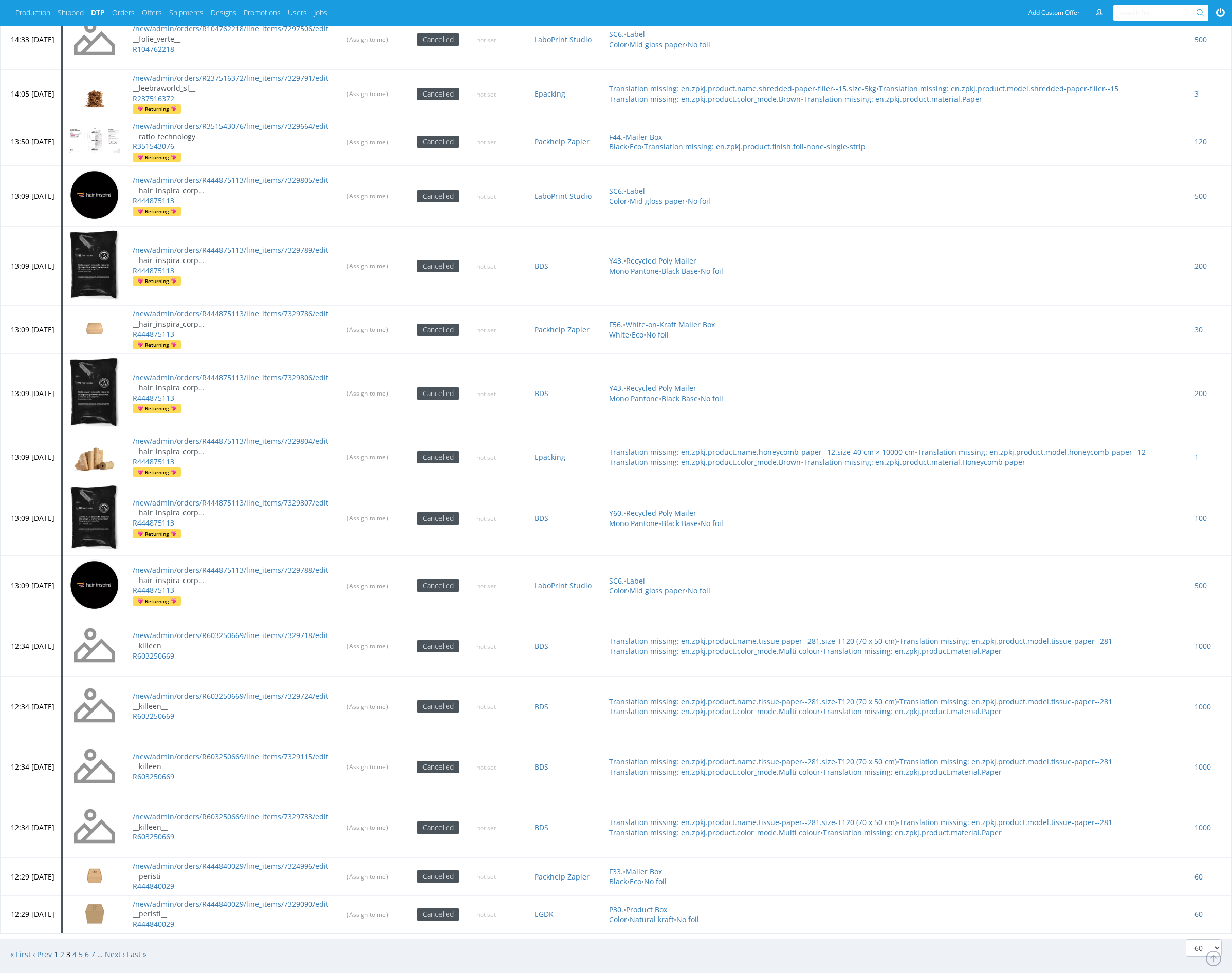
click at [57, 949] on link "1" at bounding box center [56, 954] width 4 height 10
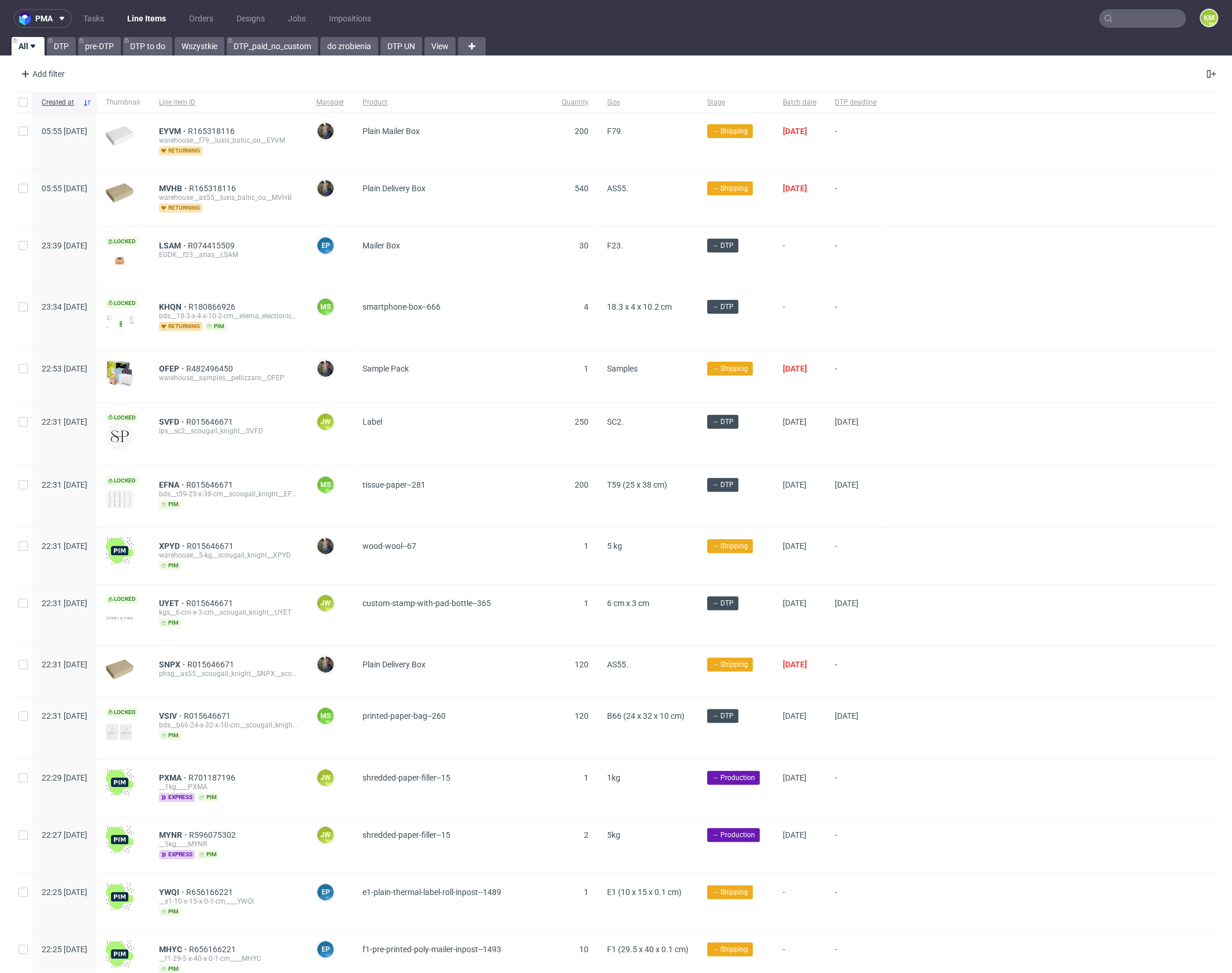
click at [1111, 22] on input "text" at bounding box center [1142, 18] width 87 height 18
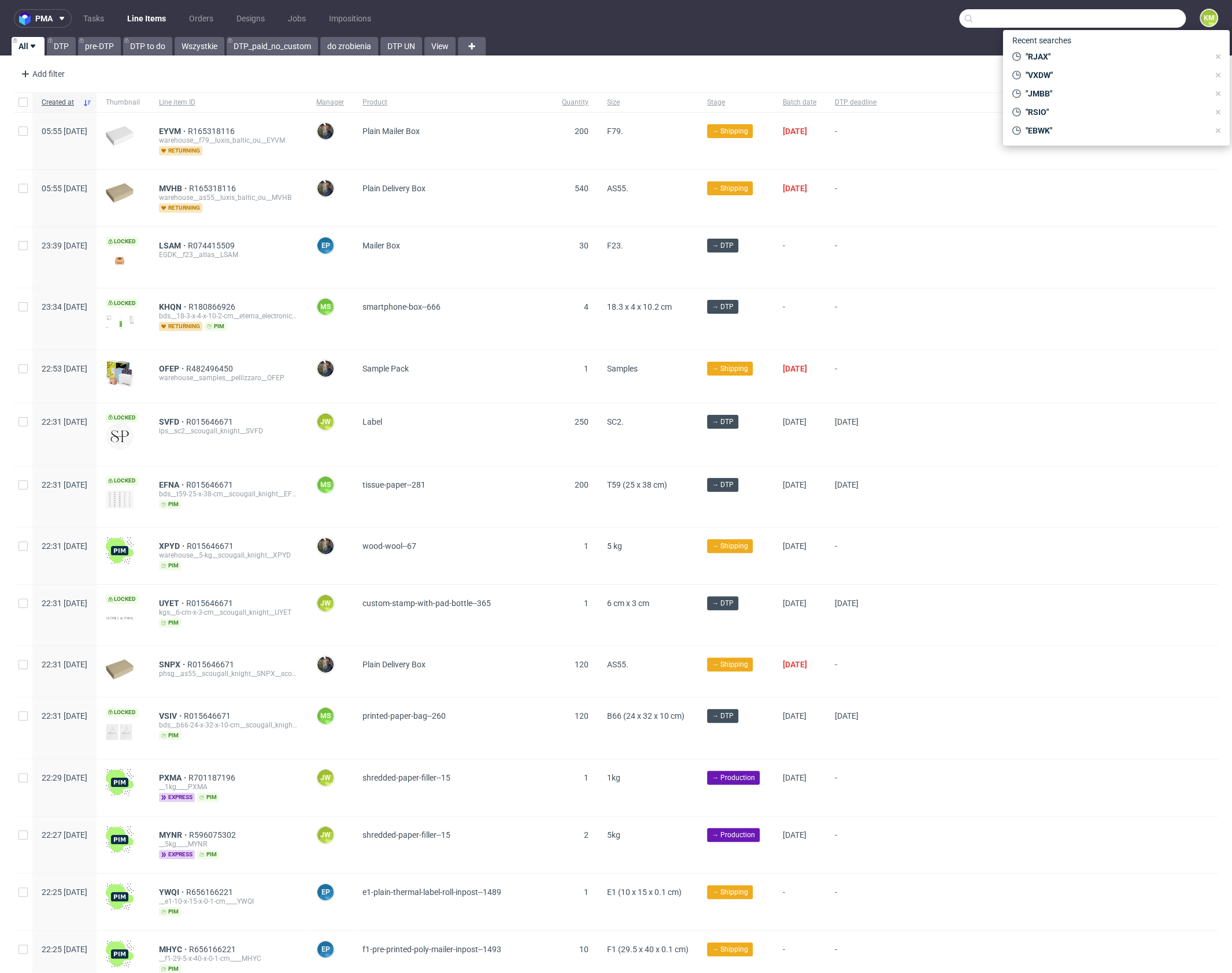
paste input "ZQSL"
type input "ZQSL"
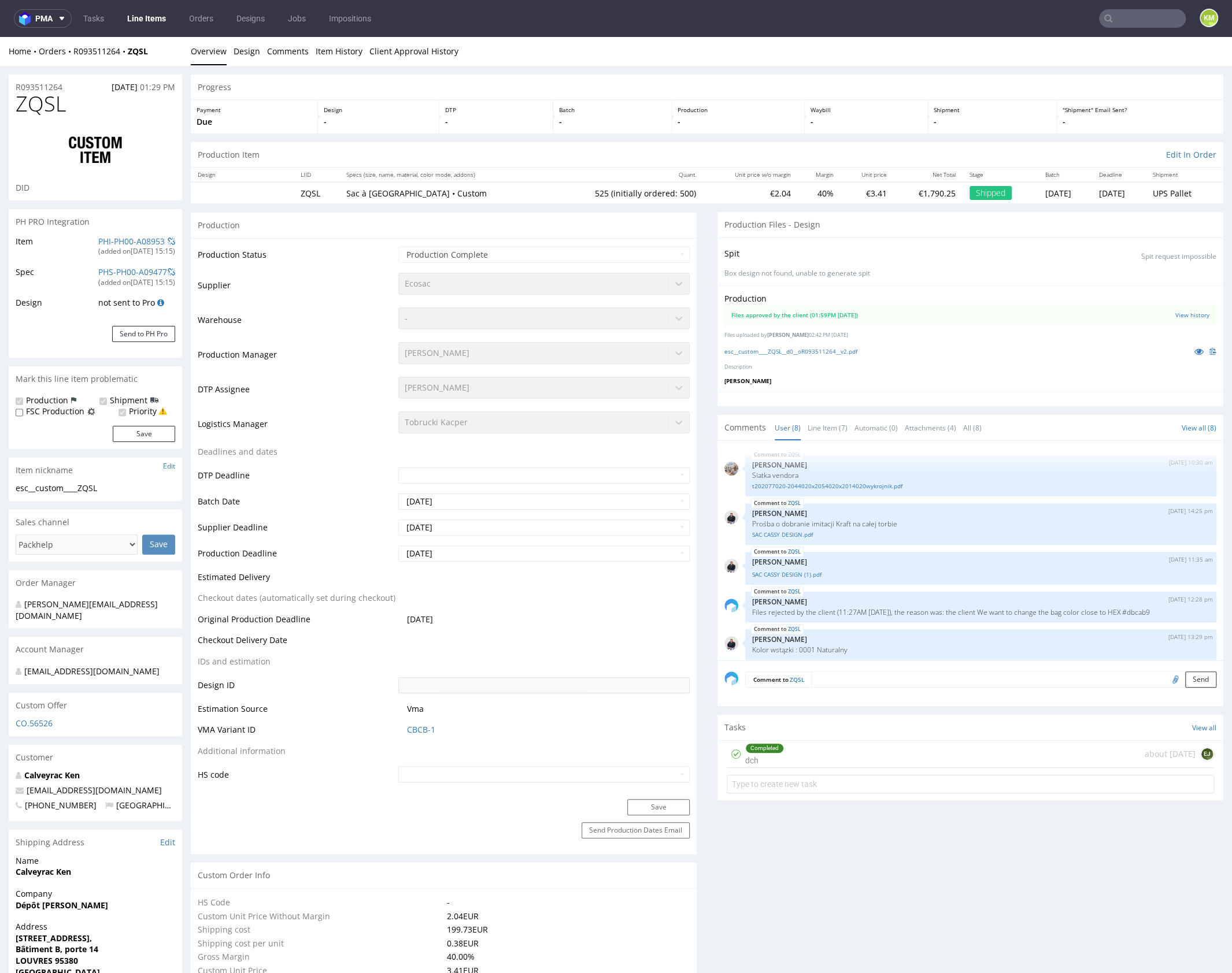
scroll to position [140, 0]
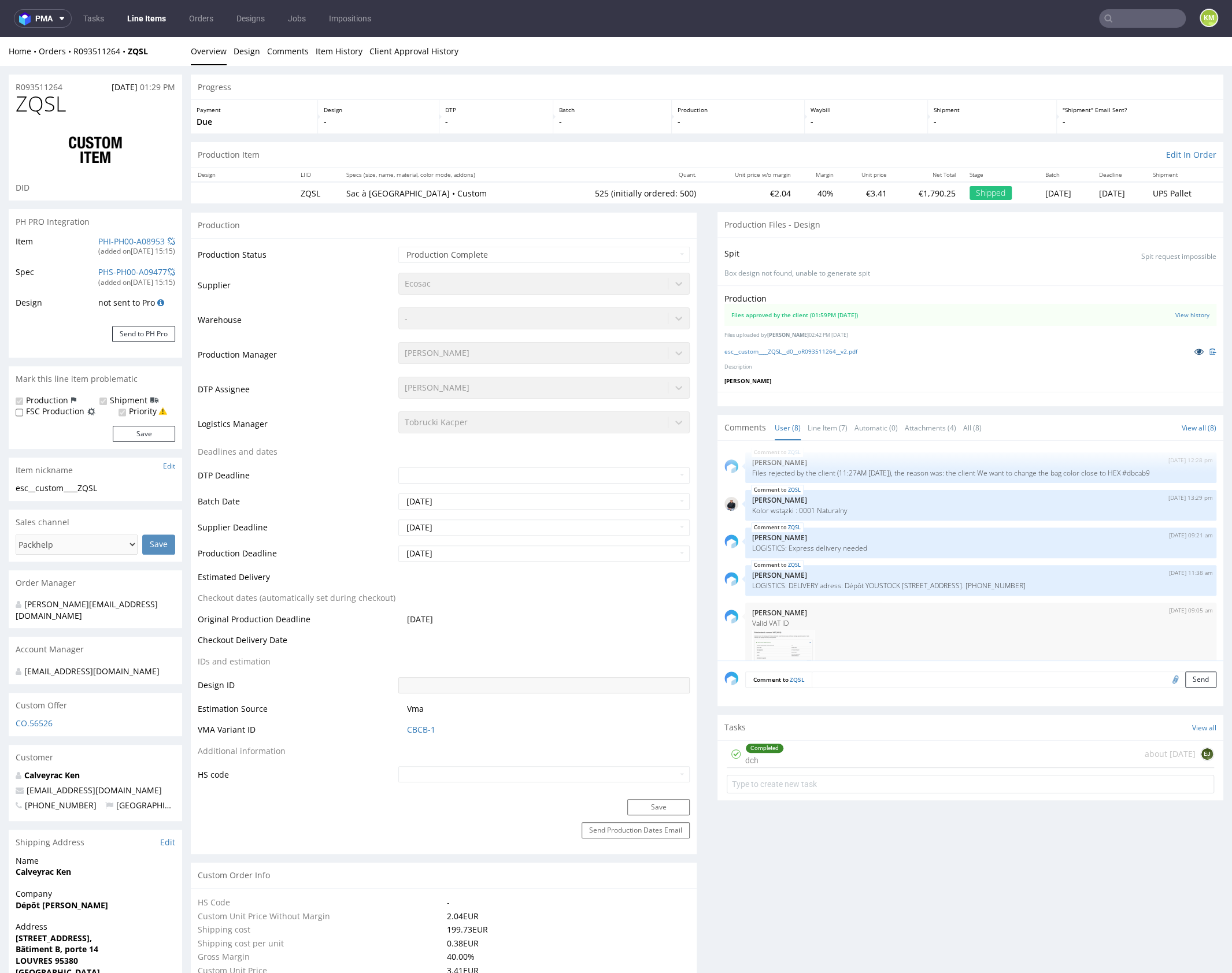
click at [1194, 354] on icon at bounding box center [1199, 351] width 9 height 8
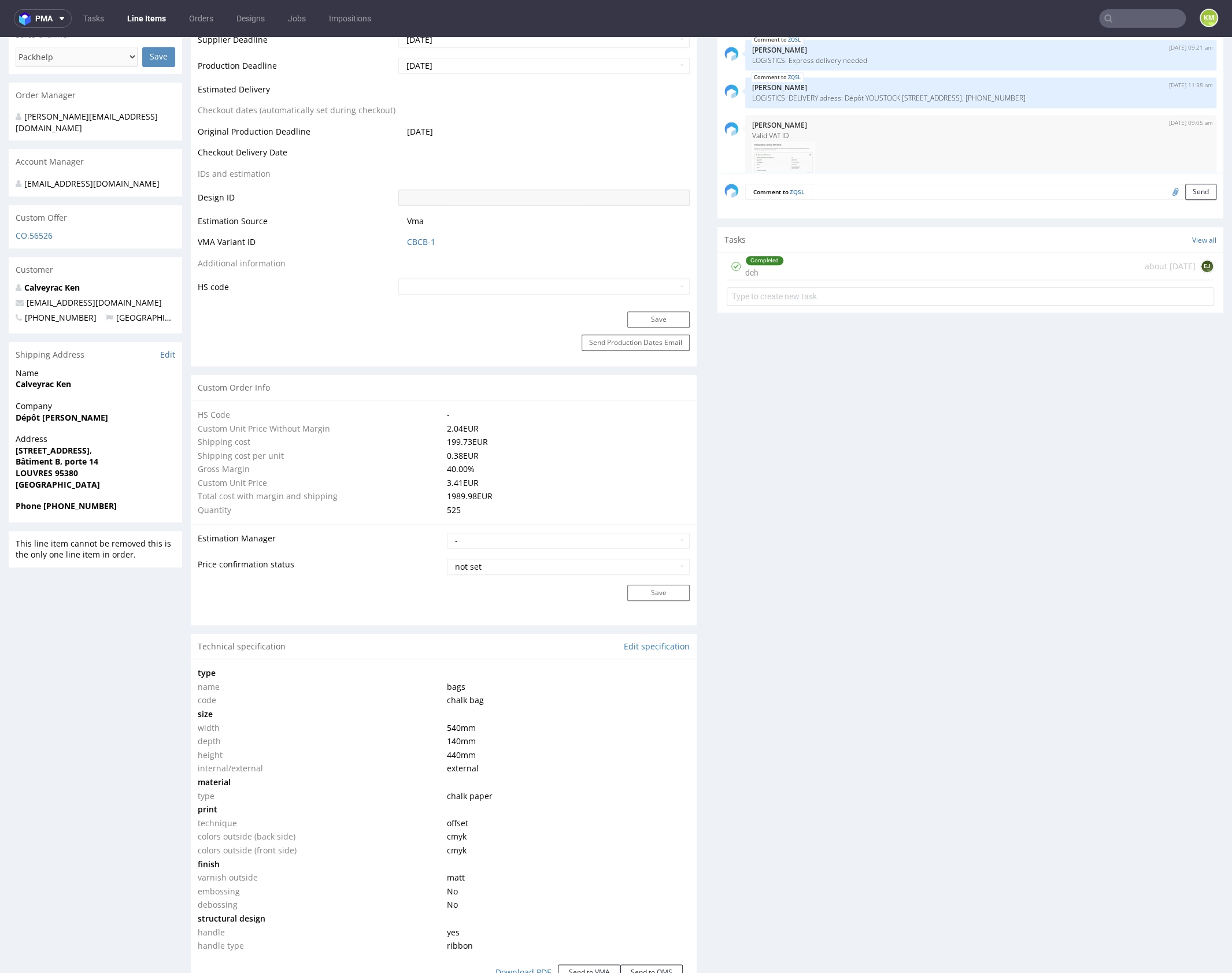
scroll to position [0, 0]
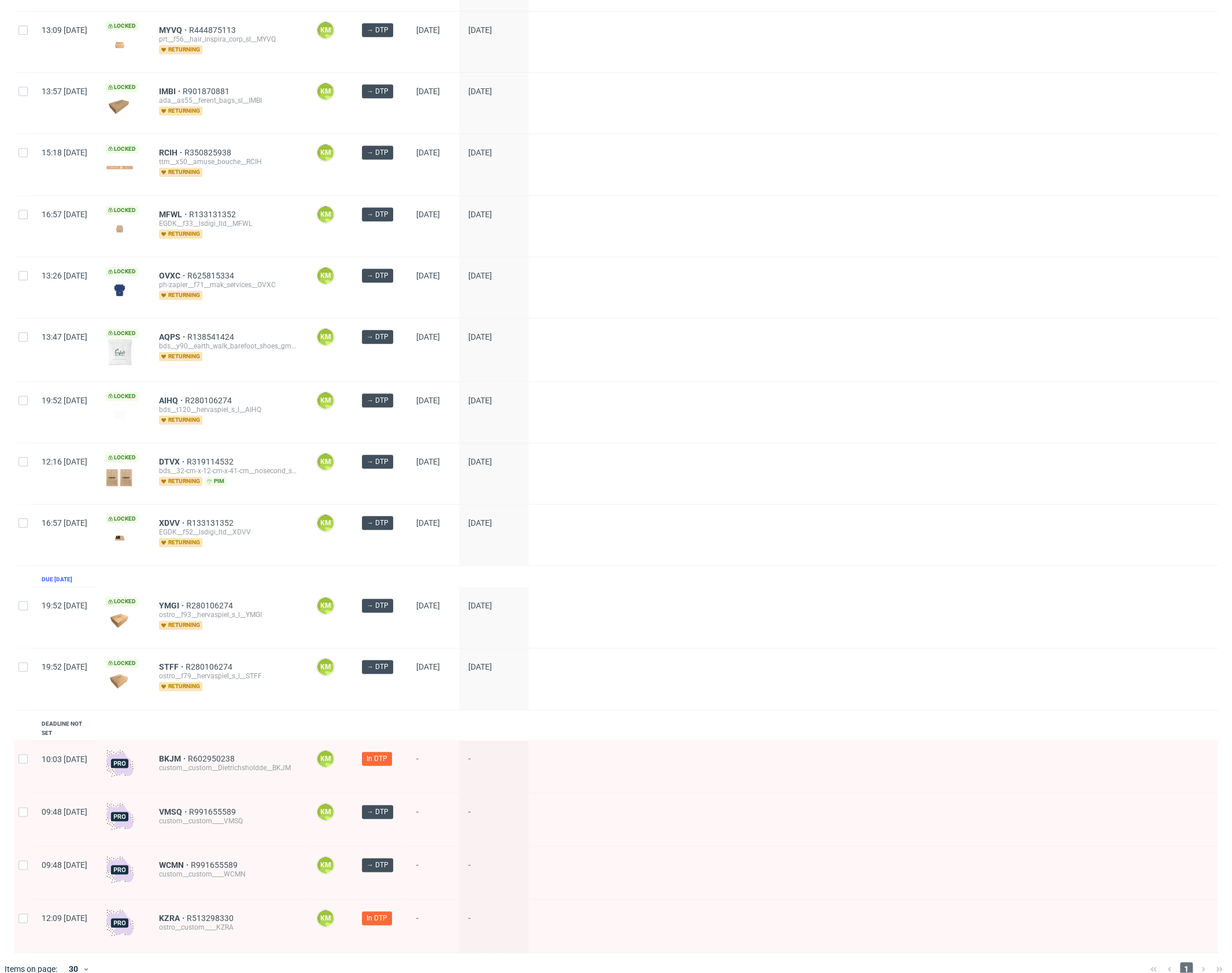
scroll to position [810, 0]
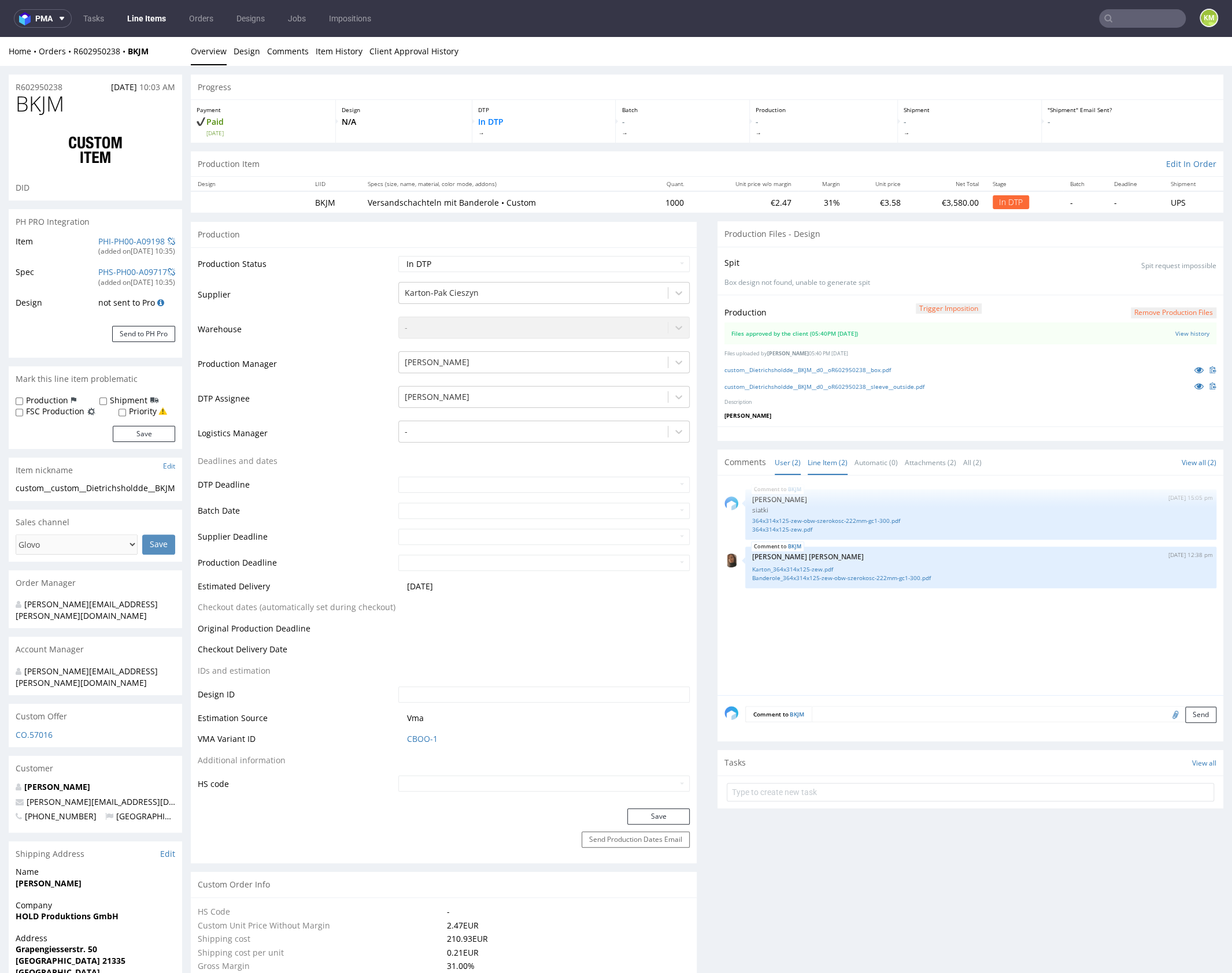
click at [825, 464] on link "Line Item (2)" at bounding box center [827, 463] width 40 height 25
click at [1194, 369] on icon at bounding box center [1199, 370] width 9 height 8
click at [637, 263] on select "Waiting for Artwork Waiting for Diecut Waiting for Mockup Waiting for DTP Waiti…" at bounding box center [544, 264] width 292 height 16
select select "dtp_waiting_for_double_check"
click at [398, 256] on select "Waiting for Artwork Waiting for Diecut Waiting for Mockup Waiting for DTP Waiti…" at bounding box center [544, 264] width 292 height 16
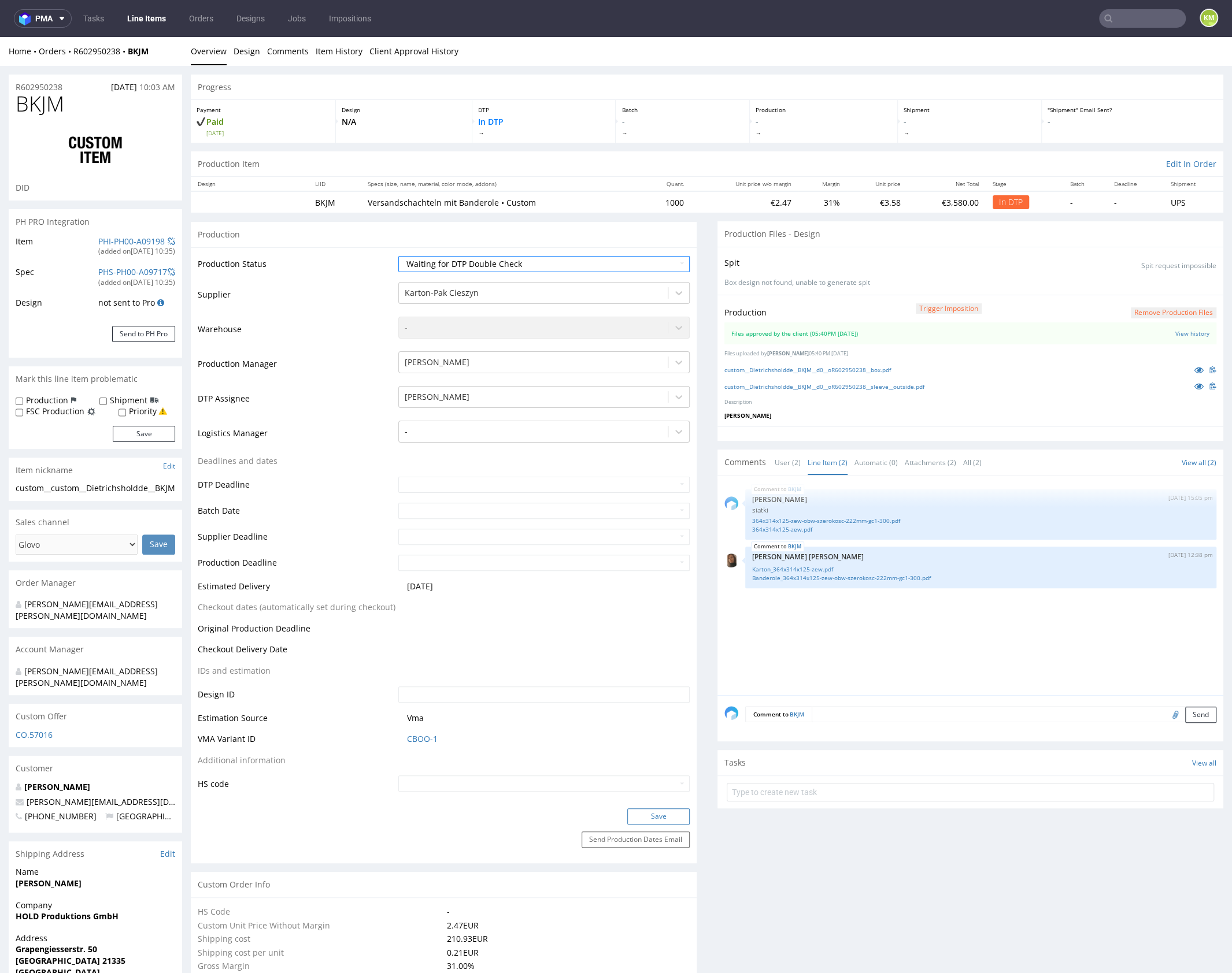
click at [675, 815] on button "Save" at bounding box center [658, 816] width 62 height 16
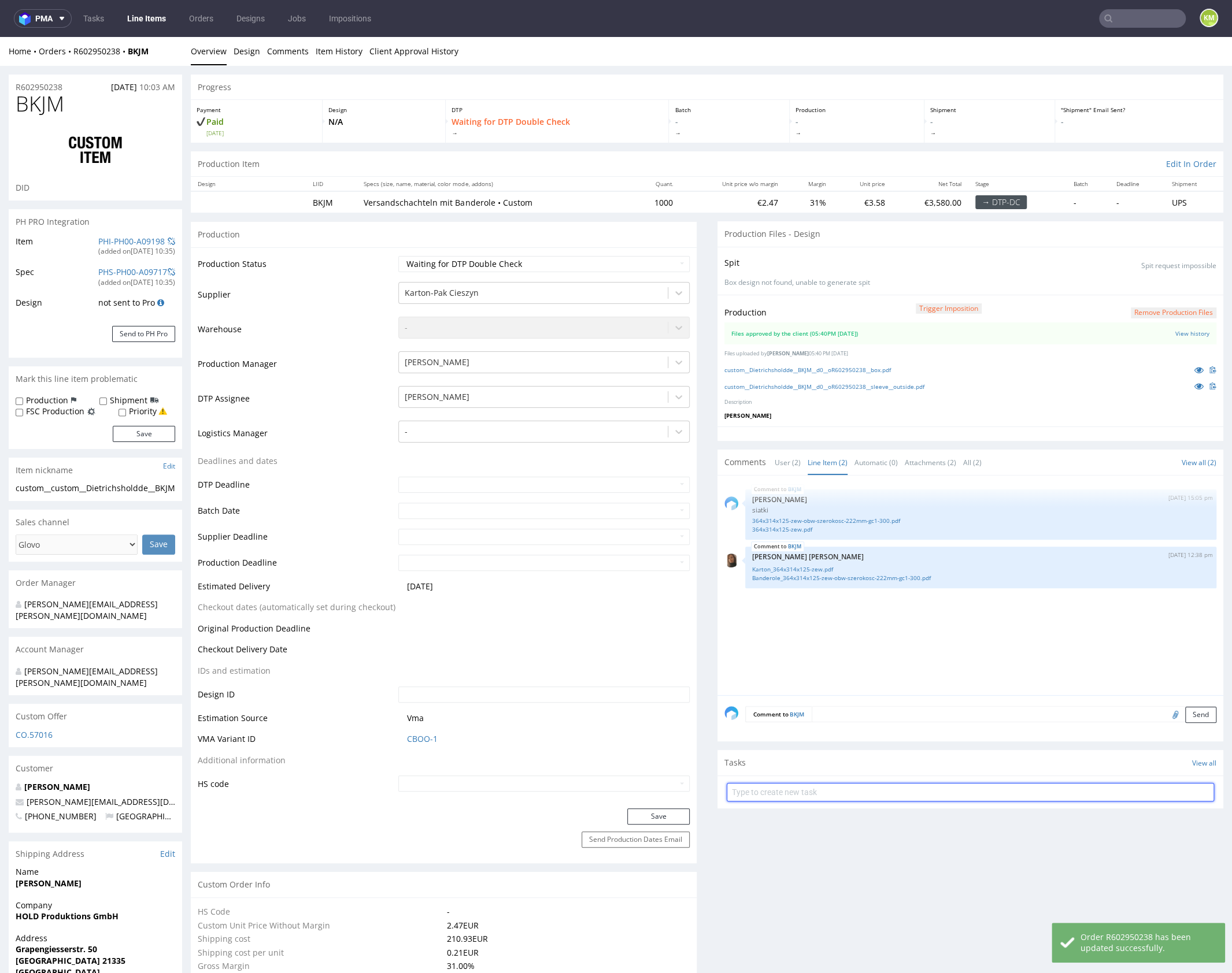
click at [857, 792] on input "text" at bounding box center [970, 792] width 487 height 18
type input "dch"
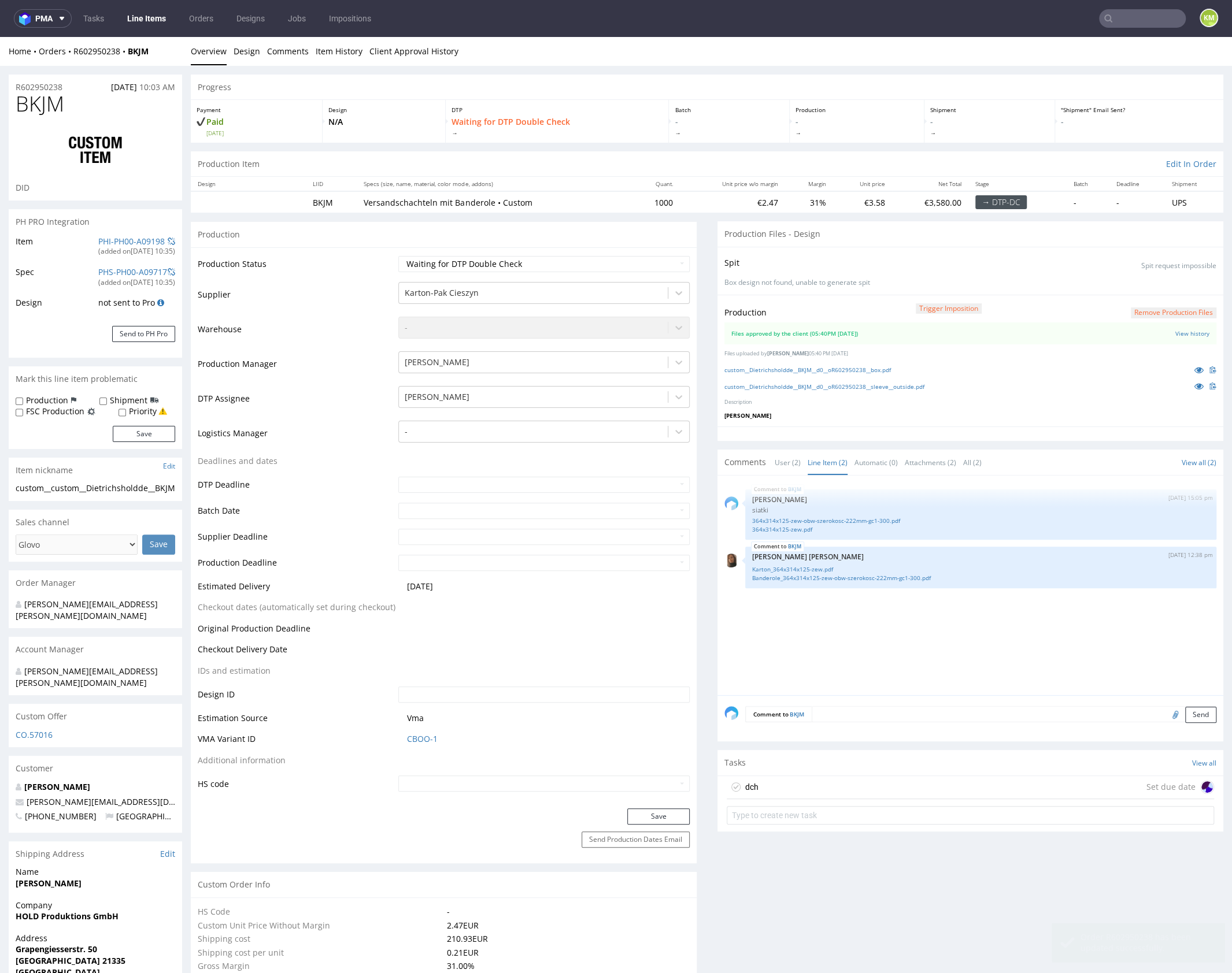
click at [849, 786] on div "dch Set due date" at bounding box center [970, 787] width 487 height 23
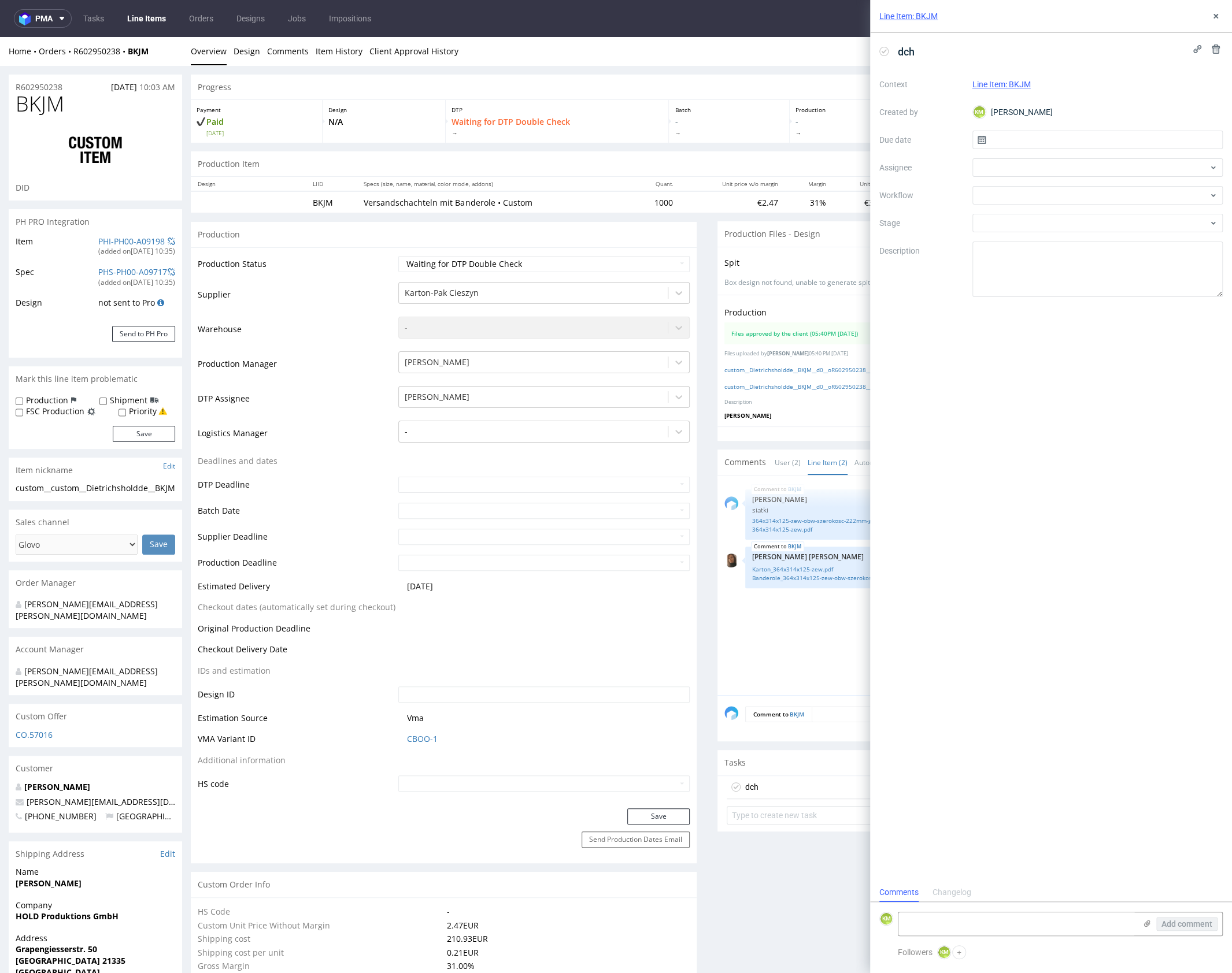
scroll to position [9, 0]
click at [1015, 138] on input "text" at bounding box center [1098, 140] width 251 height 18
click at [1132, 240] on span "10" at bounding box center [1134, 237] width 9 height 12
type input "[DATE]"
click at [1009, 166] on div at bounding box center [1098, 167] width 251 height 18
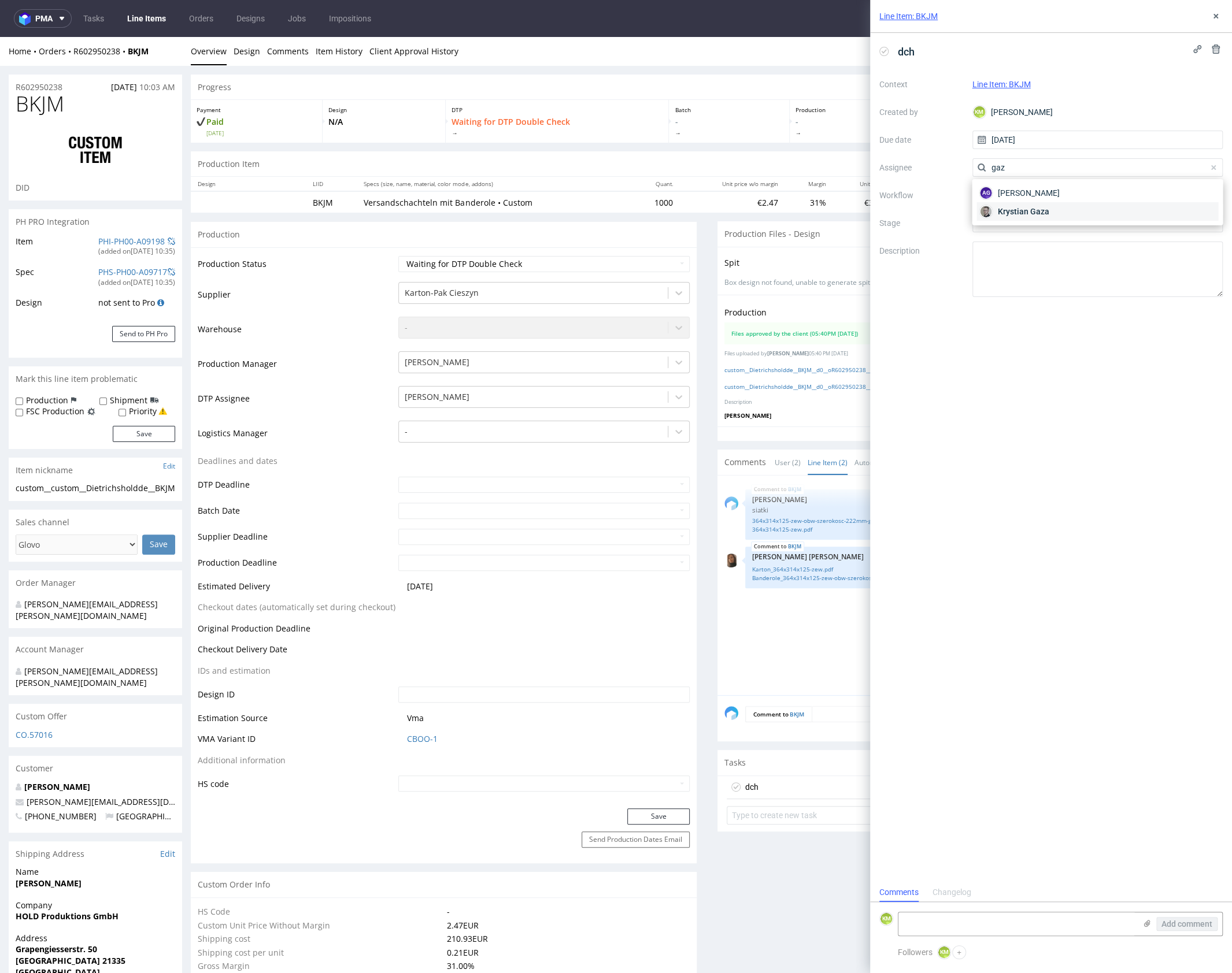
type input "gaz"
click at [1016, 210] on span "Krystian Gaza" at bounding box center [1022, 211] width 51 height 12
click at [1015, 201] on div at bounding box center [1098, 195] width 251 height 18
click at [1041, 240] on div "DTP - Double Check" at bounding box center [1097, 237] width 241 height 21
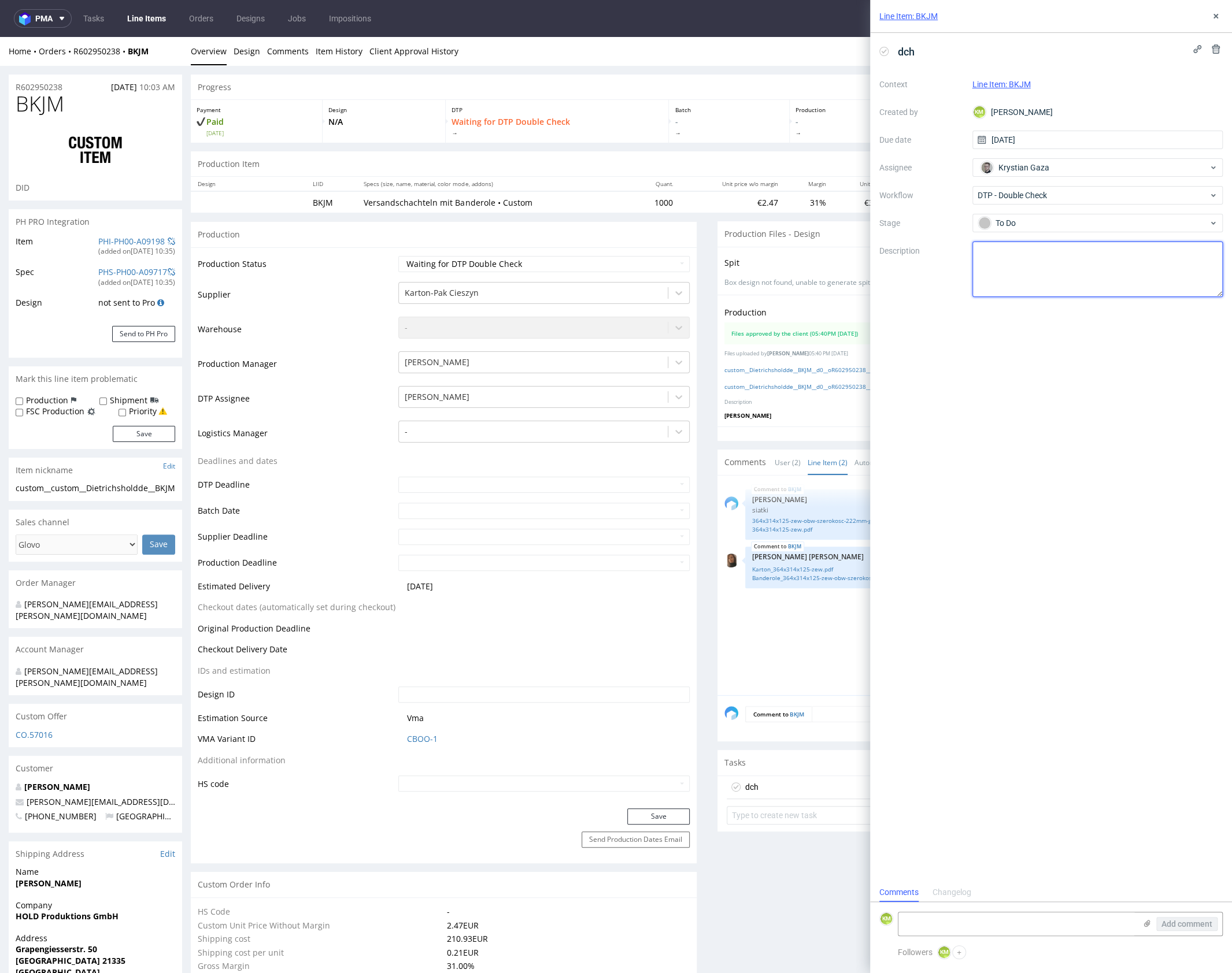
click at [1042, 284] on textarea at bounding box center [1098, 269] width 251 height 55
click at [1211, 21] on button at bounding box center [1216, 16] width 14 height 14
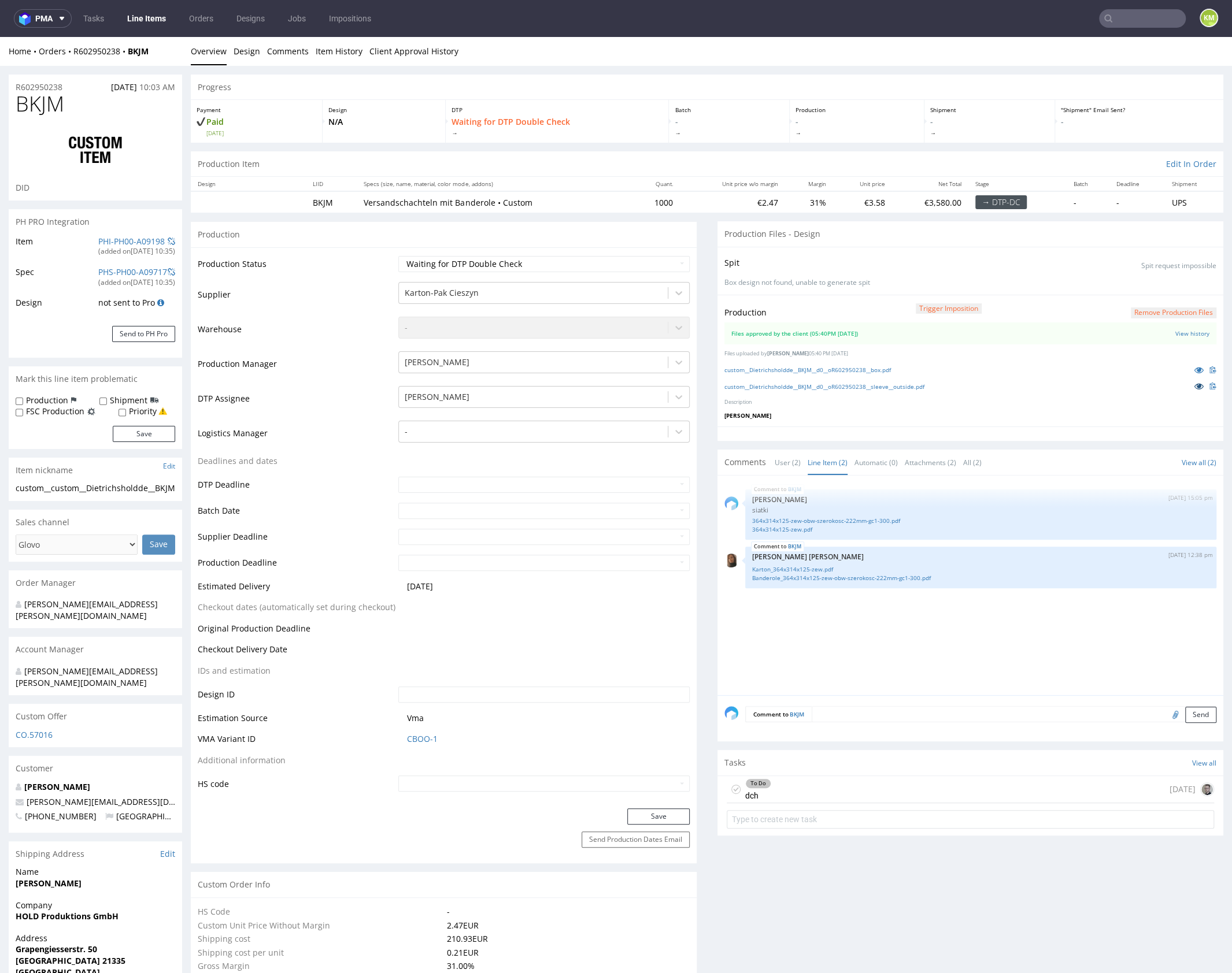
click at [1194, 385] on icon at bounding box center [1199, 386] width 9 height 8
click at [1180, 336] on z-tile__section--no-border "Files approved by the client (05:40PM 09 Oct 2025) View history" at bounding box center [970, 333] width 492 height 22
click at [1180, 333] on link "View history" at bounding box center [1192, 333] width 34 height 8
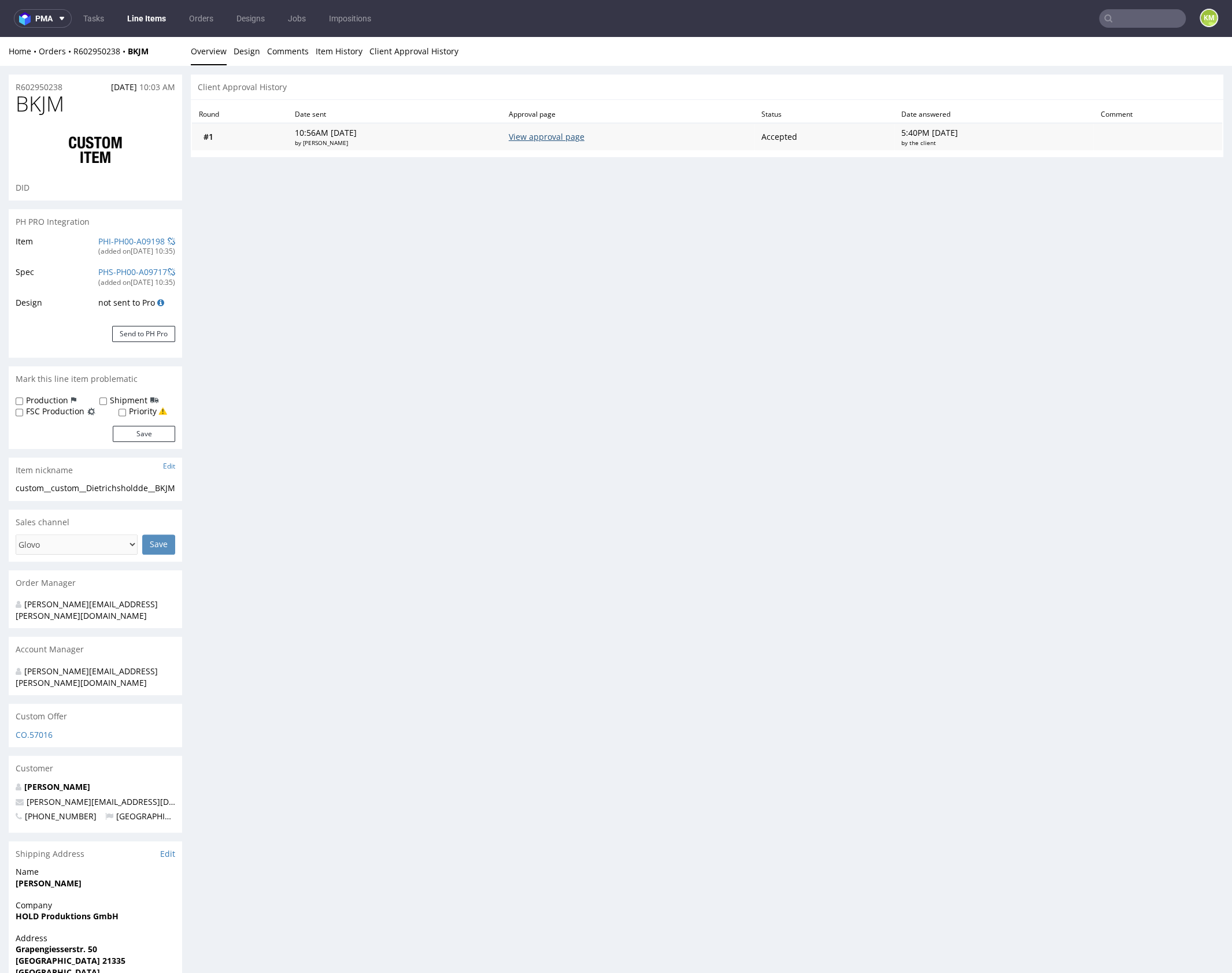
click at [584, 137] on link "View approval page" at bounding box center [547, 137] width 76 height 11
click at [256, 54] on link "Design" at bounding box center [247, 51] width 27 height 28
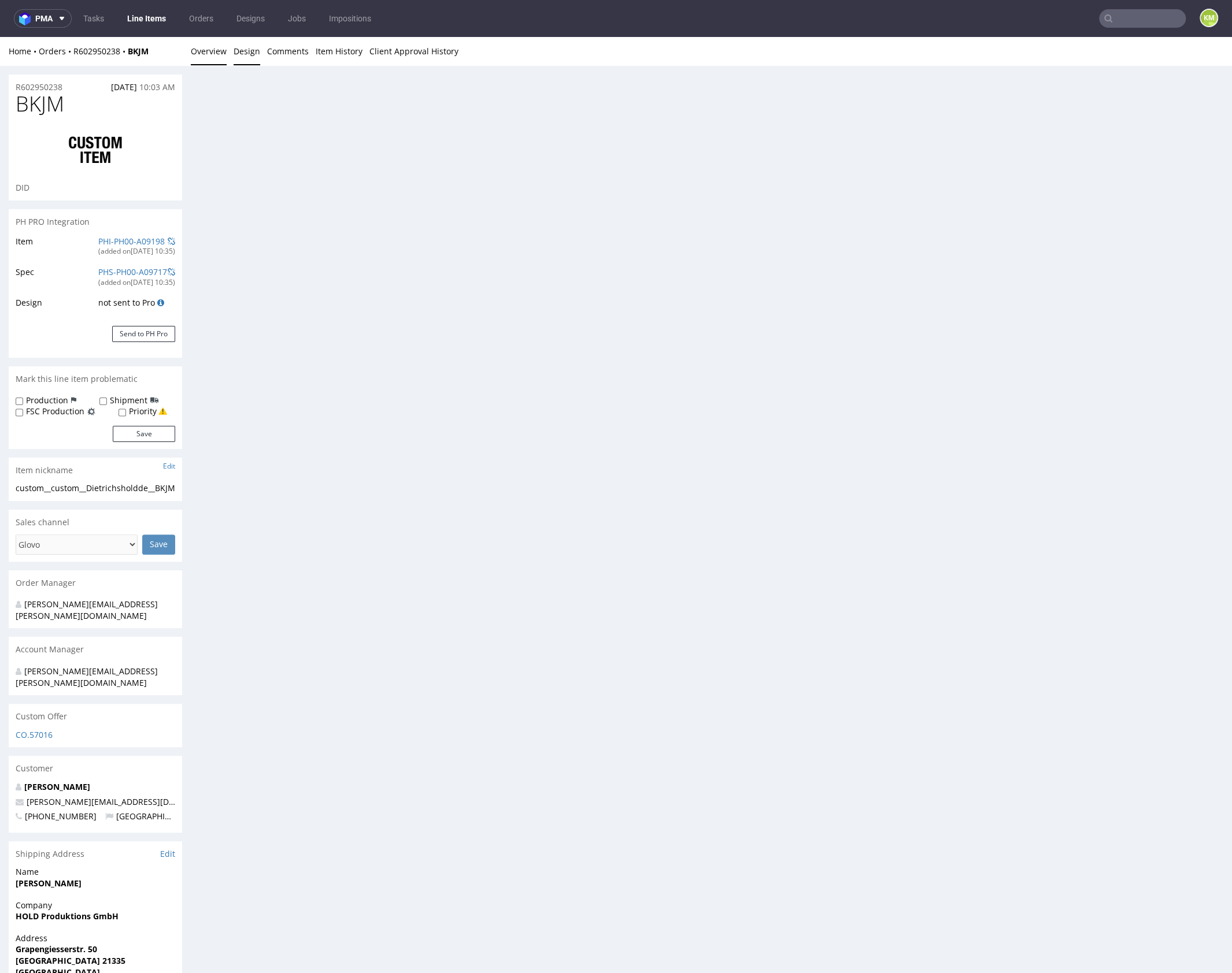
click at [213, 52] on link "Overview" at bounding box center [208, 51] width 36 height 28
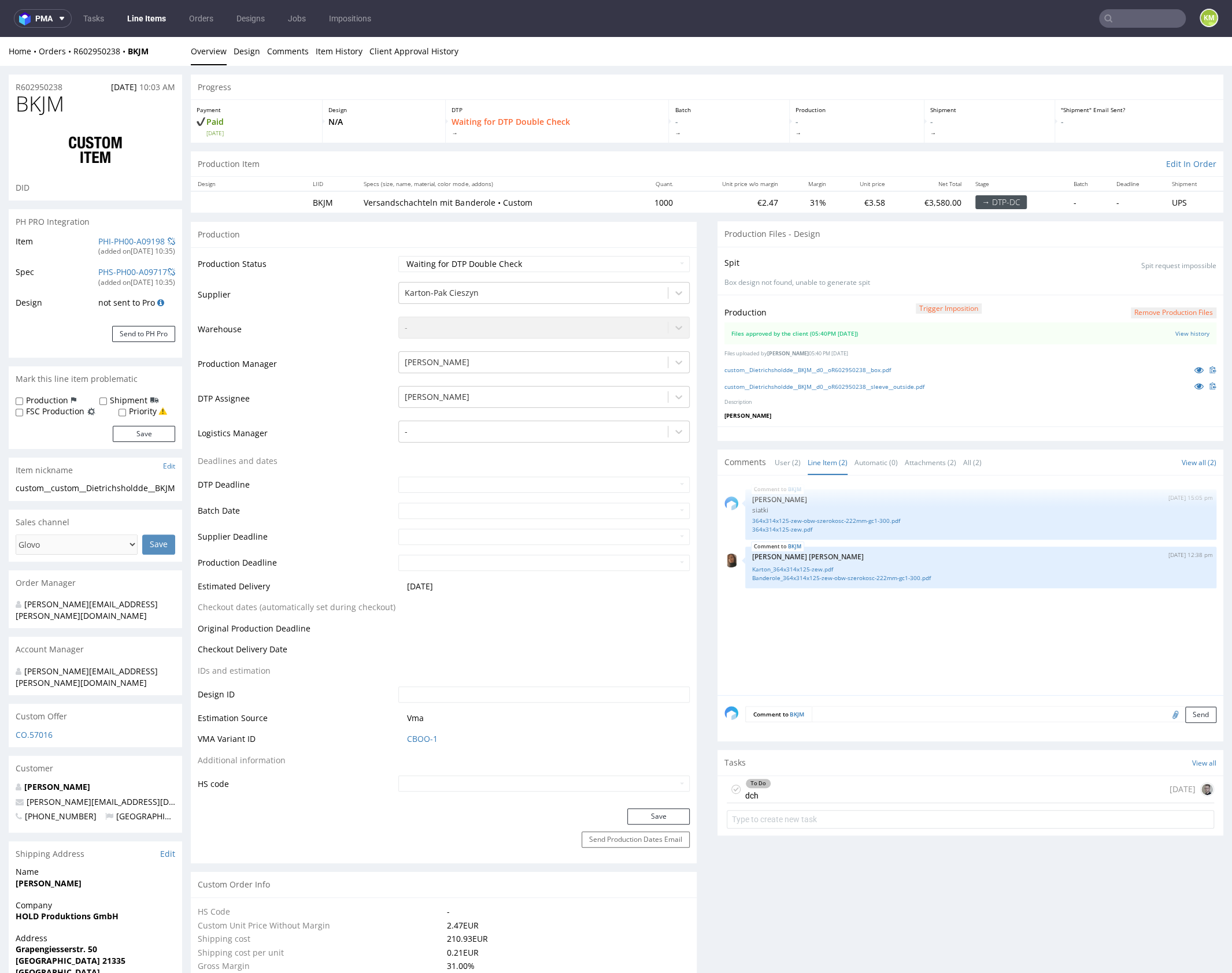
click at [803, 782] on div "To Do dch today" at bounding box center [970, 789] width 487 height 27
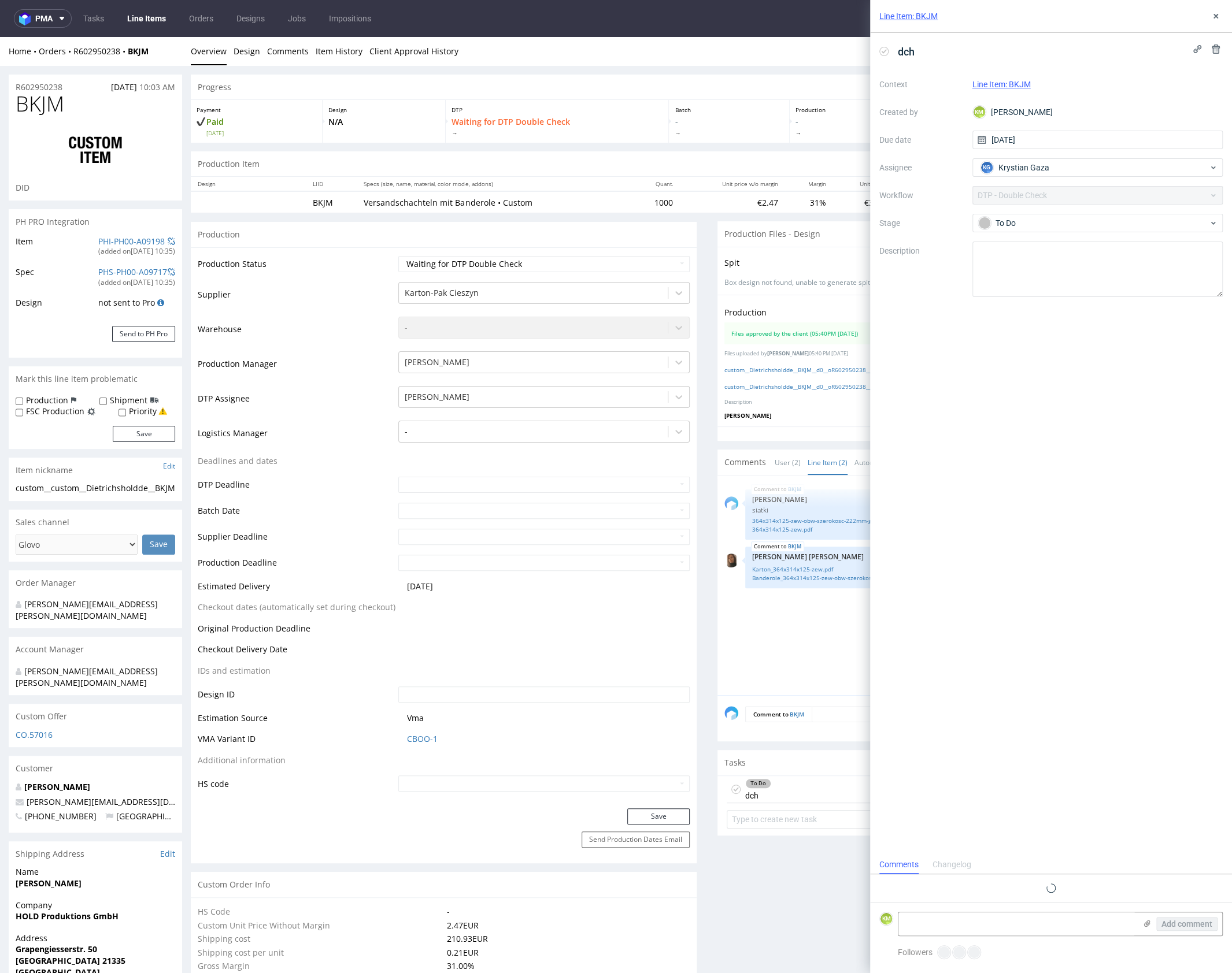
scroll to position [9, 0]
click at [1023, 264] on textarea at bounding box center [1098, 269] width 251 height 55
type textarea "o orientacji na sleeve pisałem w pca"
drag, startPoint x: 1046, startPoint y: 339, endPoint x: 1054, endPoint y: 334, distance: 9.4
click at [1048, 338] on div "dch Context Line Item: BKJM Created by KM Karol Markowski Due date 10/10/2025 A…" at bounding box center [1051, 458] width 362 height 850
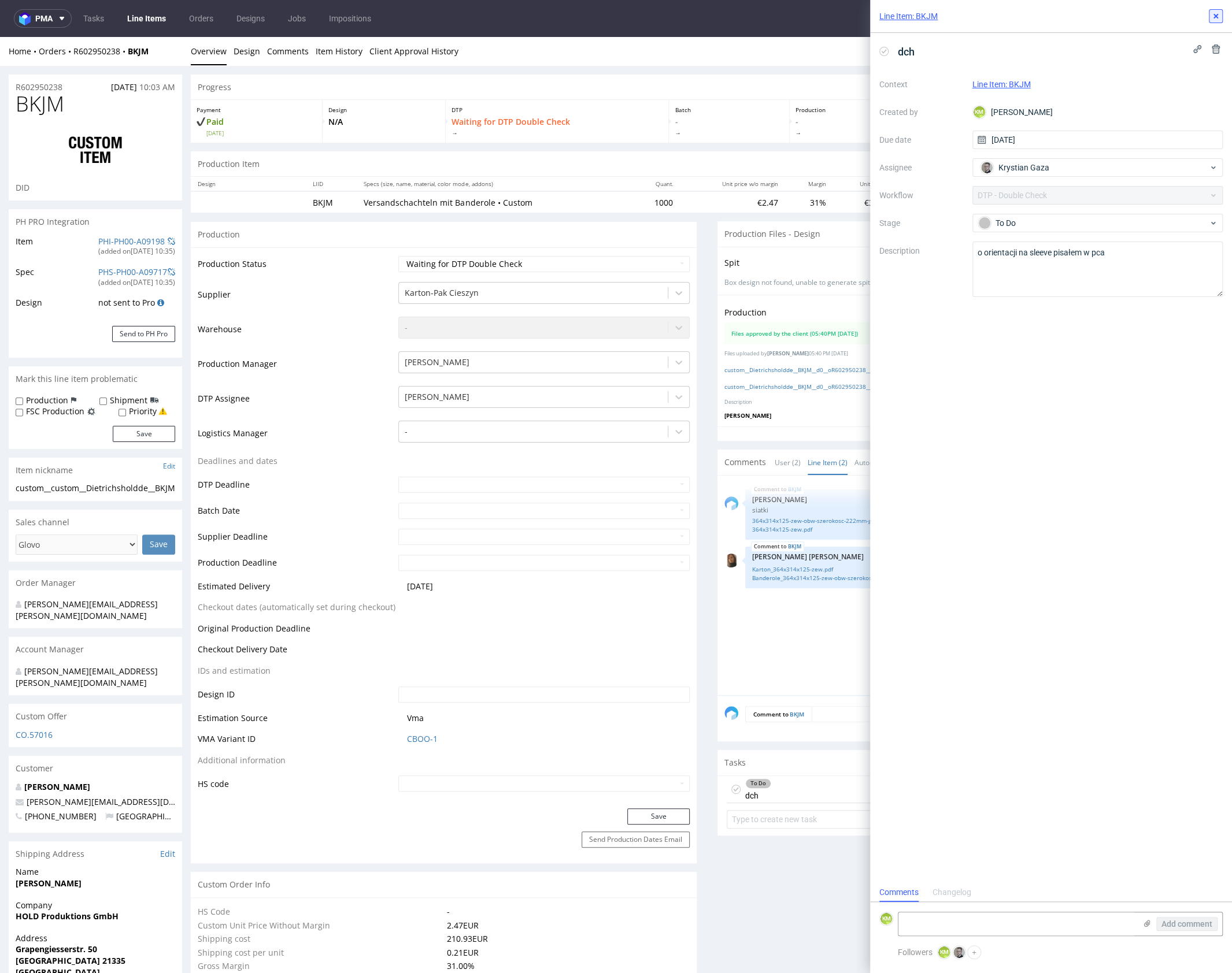
click at [1213, 18] on use at bounding box center [1216, 16] width 5 height 5
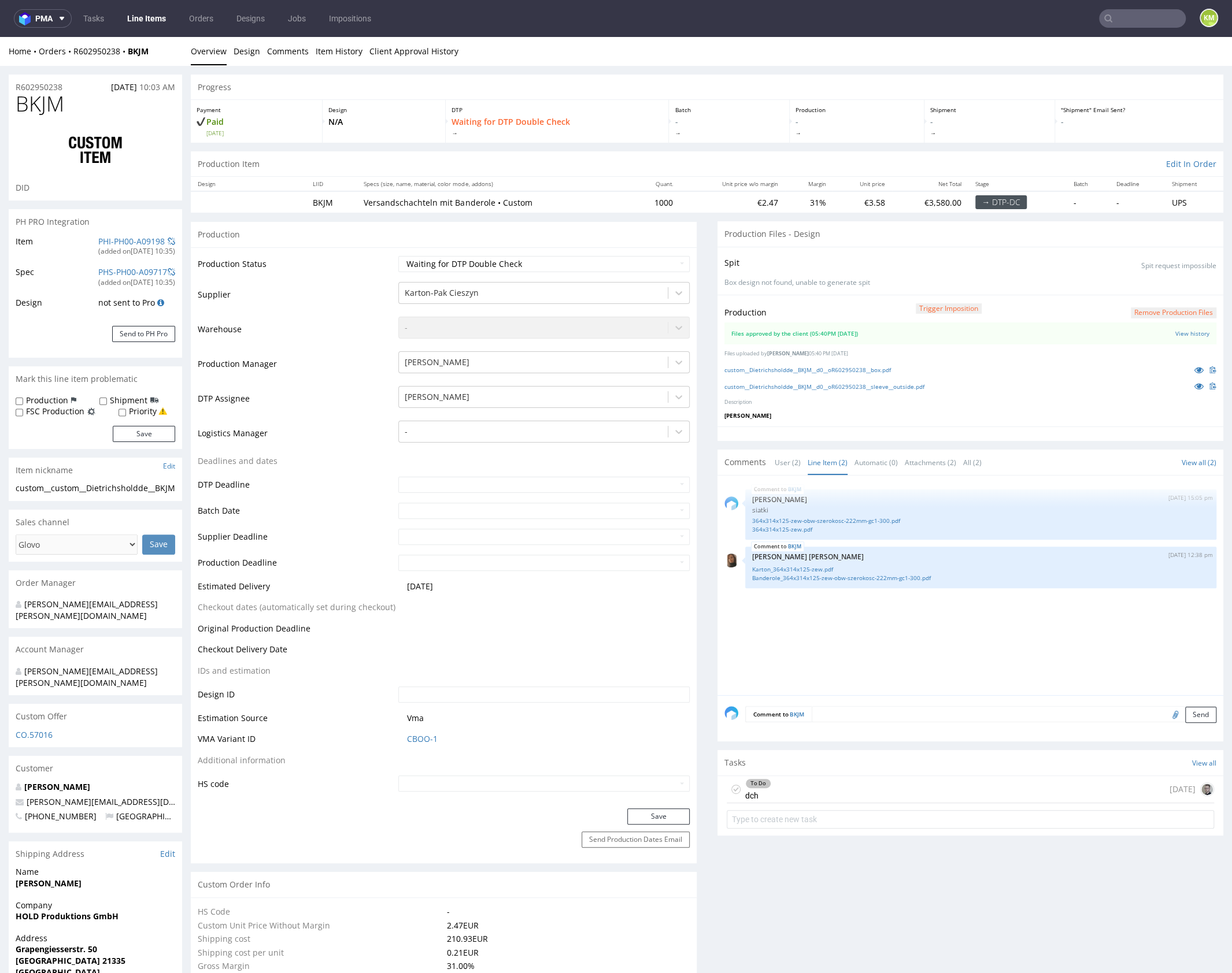
click at [979, 646] on div "BKJM 1st Oct 25 | 15:05 pm Sebastian Markut siatki 364x314x125-zew-obw-szerokos…" at bounding box center [973, 589] width 499 height 212
click at [977, 633] on div "BKJM 1st Oct 25 | 15:05 pm Sebastian Markut siatki 364x314x125-zew-obw-szerokos…" at bounding box center [973, 589] width 499 height 212
click at [1194, 382] on icon at bounding box center [1199, 386] width 9 height 8
click at [853, 410] on div "Production Trigger Imposition Remove production files Files approved by the cli…" at bounding box center [970, 361] width 506 height 132
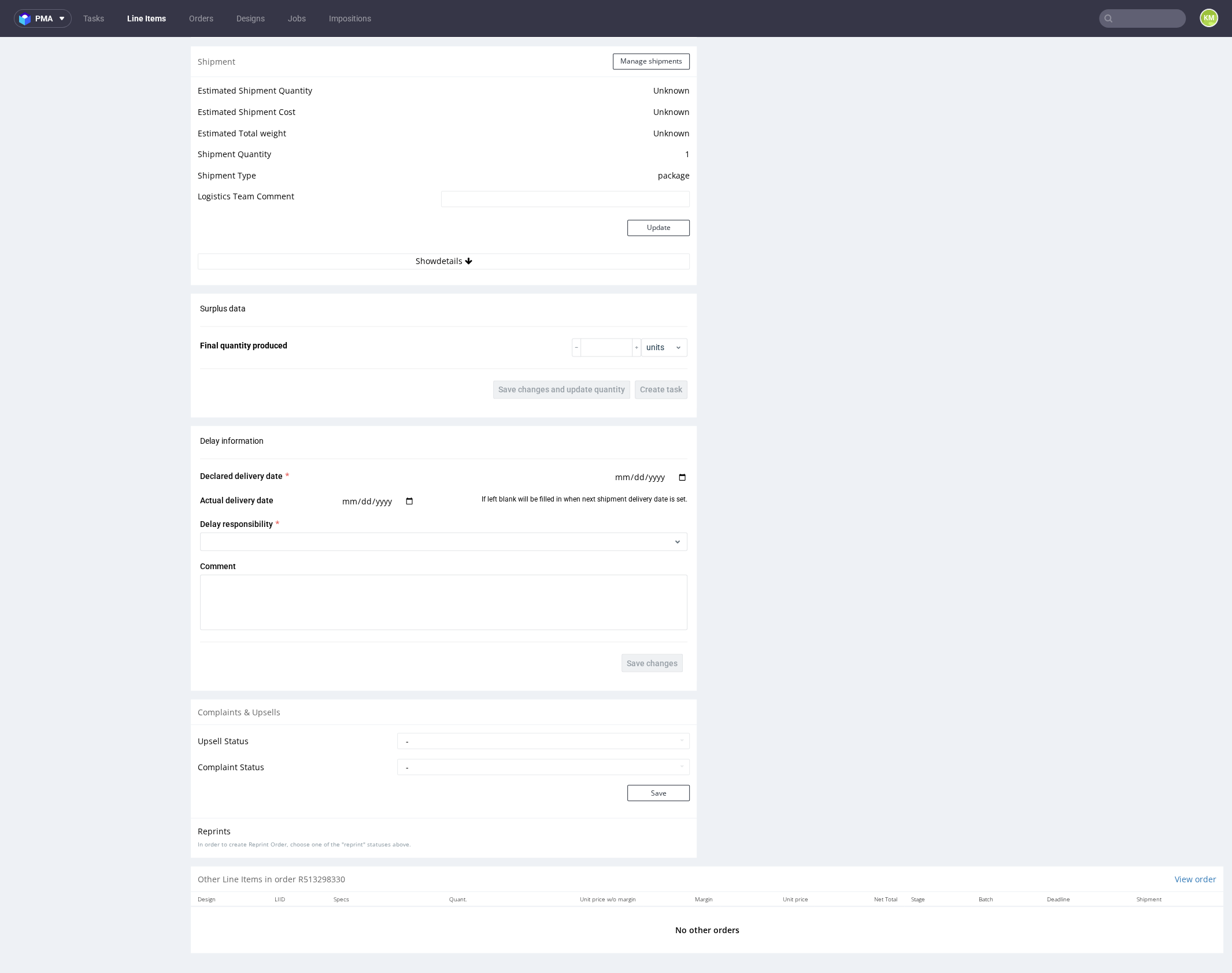
scroll to position [13, 0]
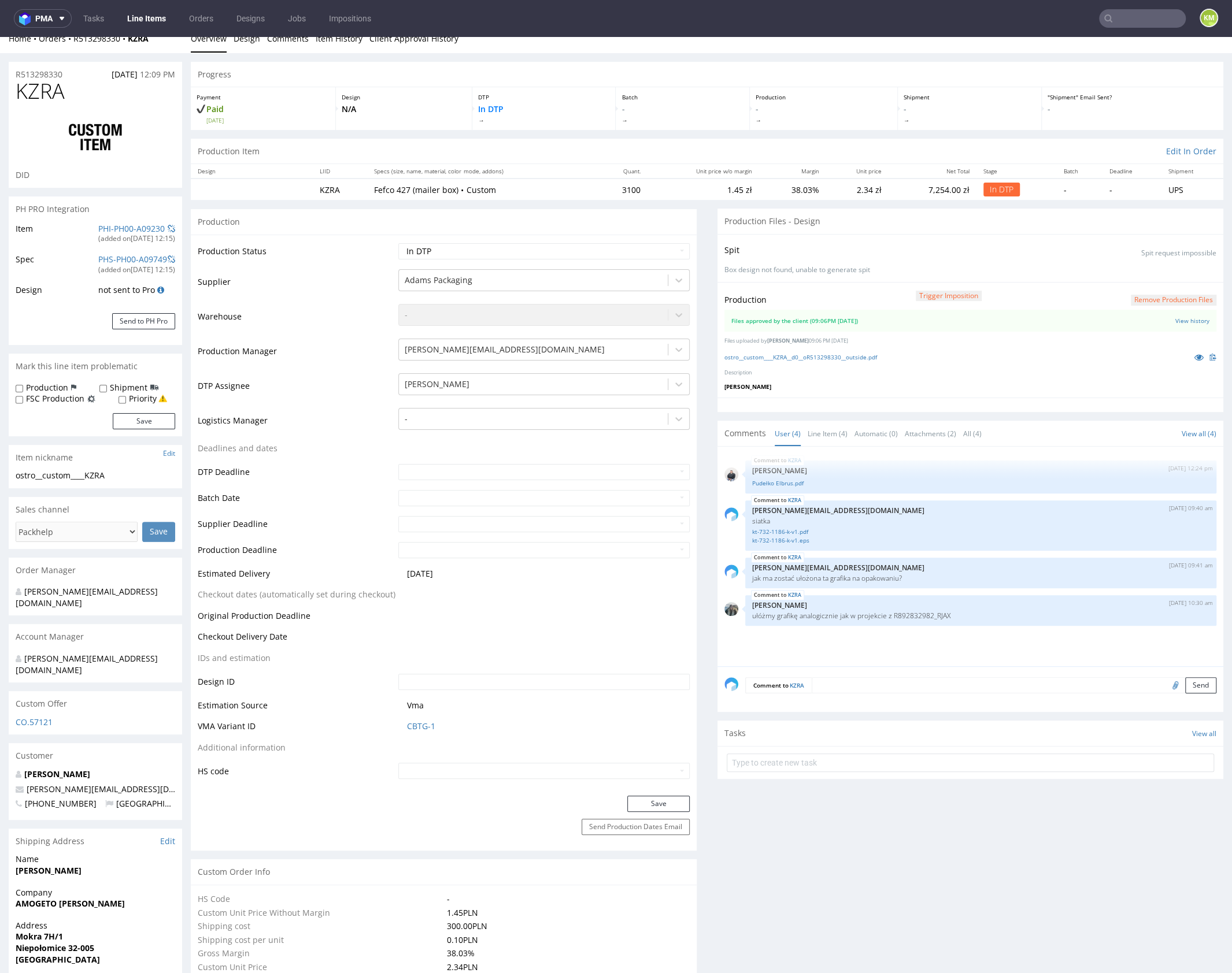
click at [1118, 379] on div "Production Trigger Imposition Remove production files Files approved by the cli…" at bounding box center [970, 340] width 506 height 115
click at [1194, 360] on icon at bounding box center [1199, 357] width 9 height 8
click at [610, 257] on select "Waiting for Artwork Waiting for Diecut Waiting for Mockup Waiting for DTP Waiti…" at bounding box center [544, 251] width 292 height 16
select select "dtp_waiting_for_double_check"
click at [398, 243] on select "Waiting for Artwork Waiting for Diecut Waiting for Mockup Waiting for DTP Waiti…" at bounding box center [544, 251] width 292 height 16
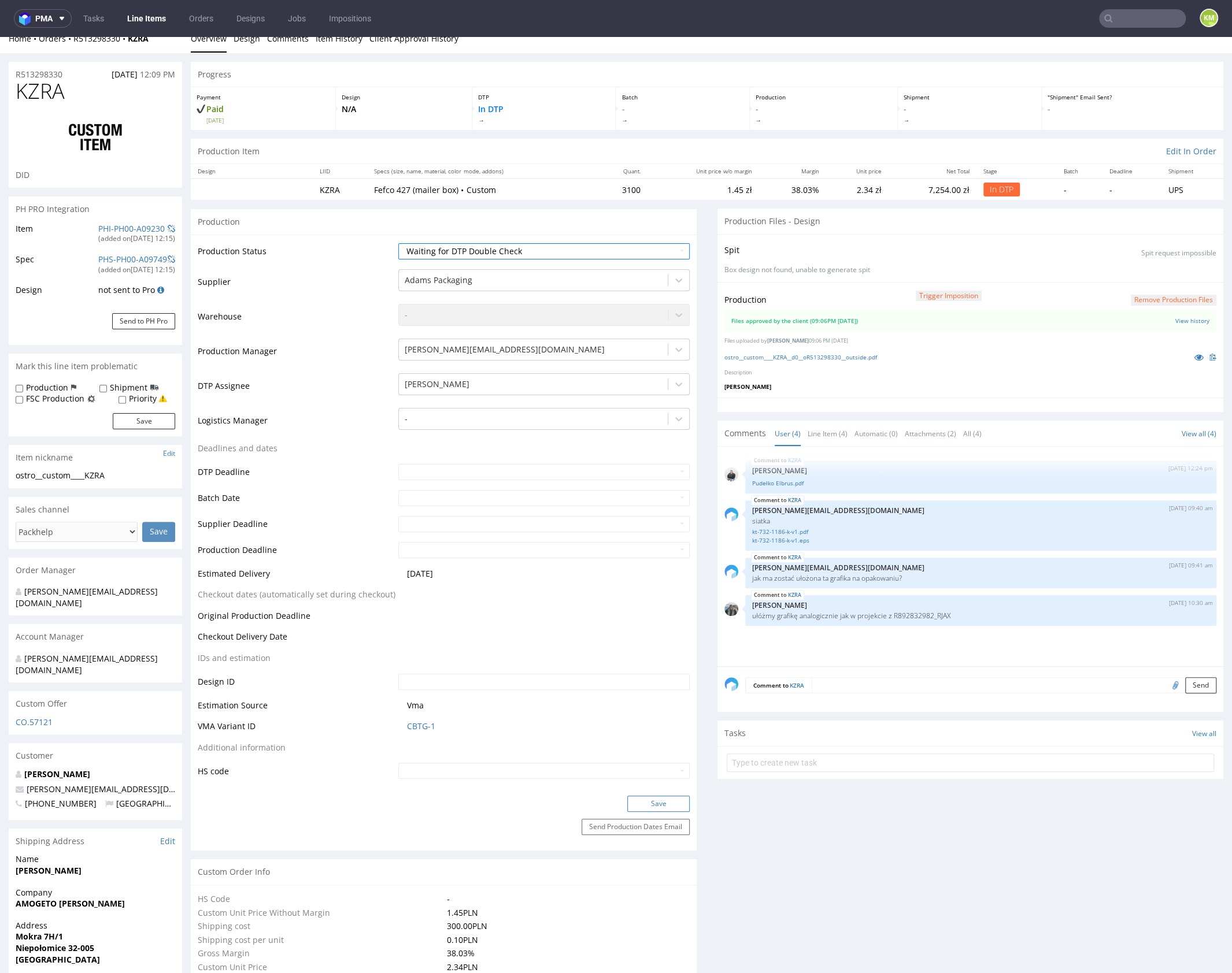
click at [654, 796] on button "Save" at bounding box center [658, 803] width 62 height 16
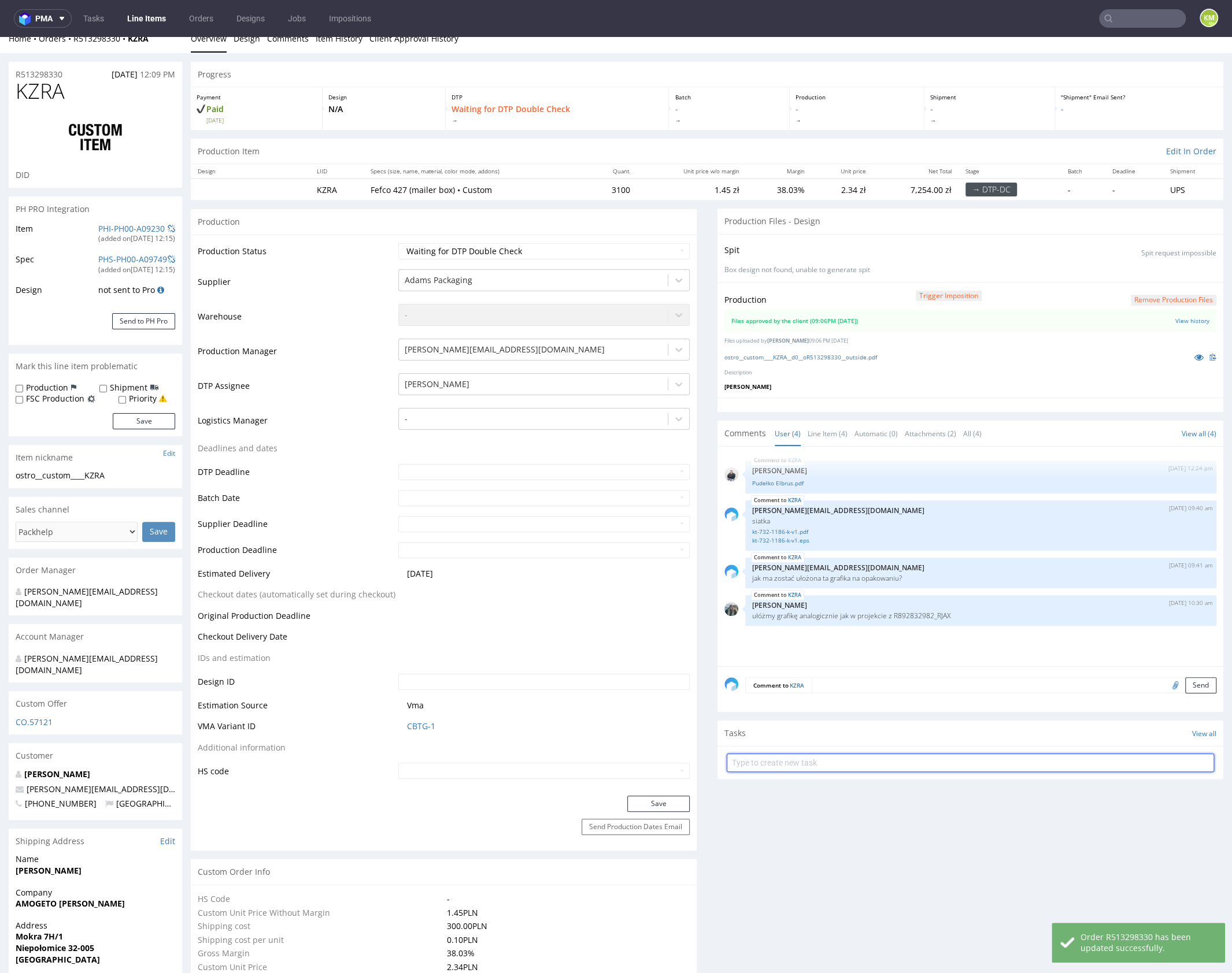
click at [794, 765] on input "text" at bounding box center [970, 762] width 487 height 18
type input "dch"
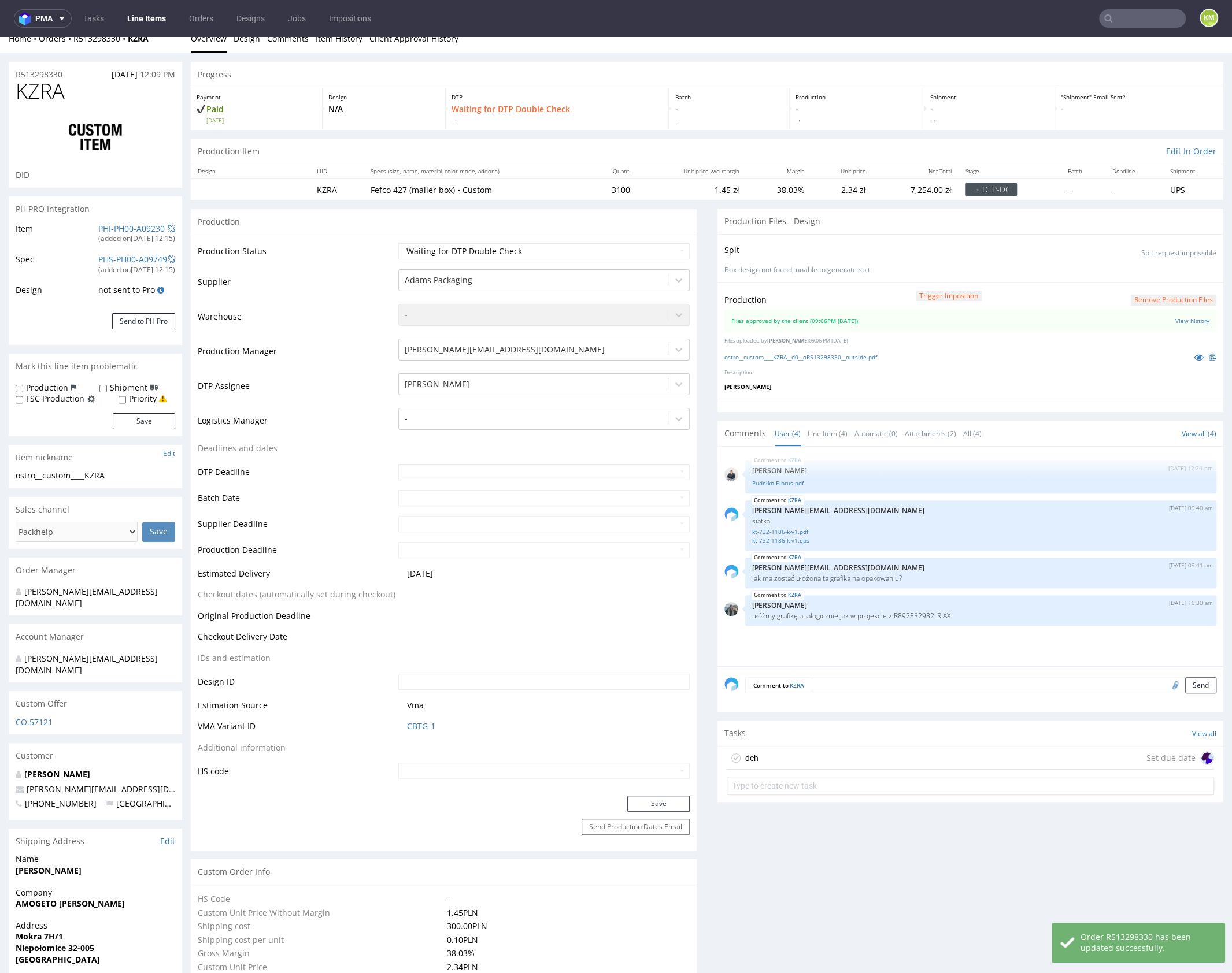
click at [794, 756] on div "dch Set due date" at bounding box center [970, 758] width 487 height 23
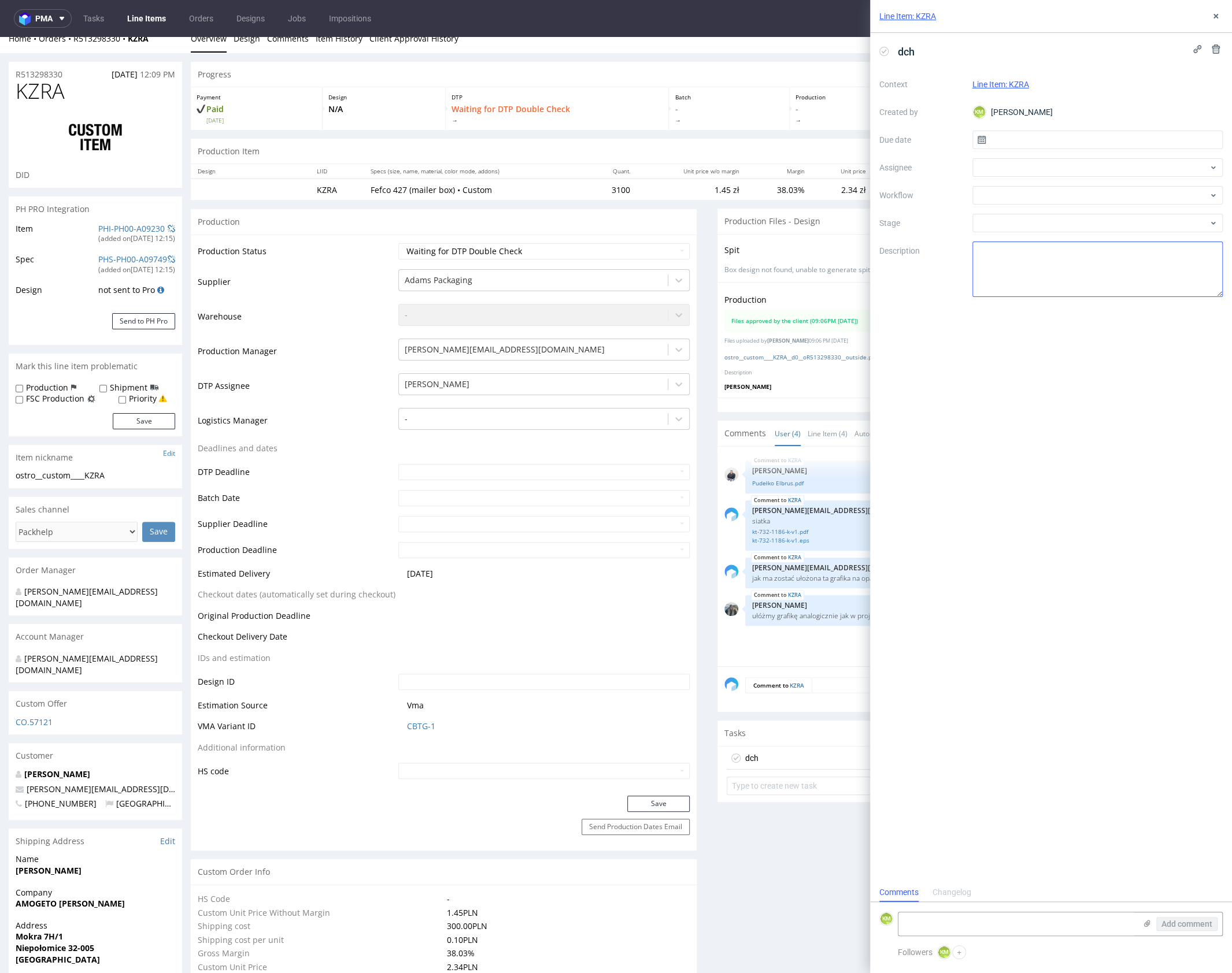
scroll to position [9, 0]
click at [1040, 141] on input "text" at bounding box center [1098, 140] width 251 height 18
click at [1133, 234] on span "10" at bounding box center [1134, 237] width 9 height 12
type input "[DATE]"
click at [1015, 168] on div at bounding box center [1098, 167] width 251 height 18
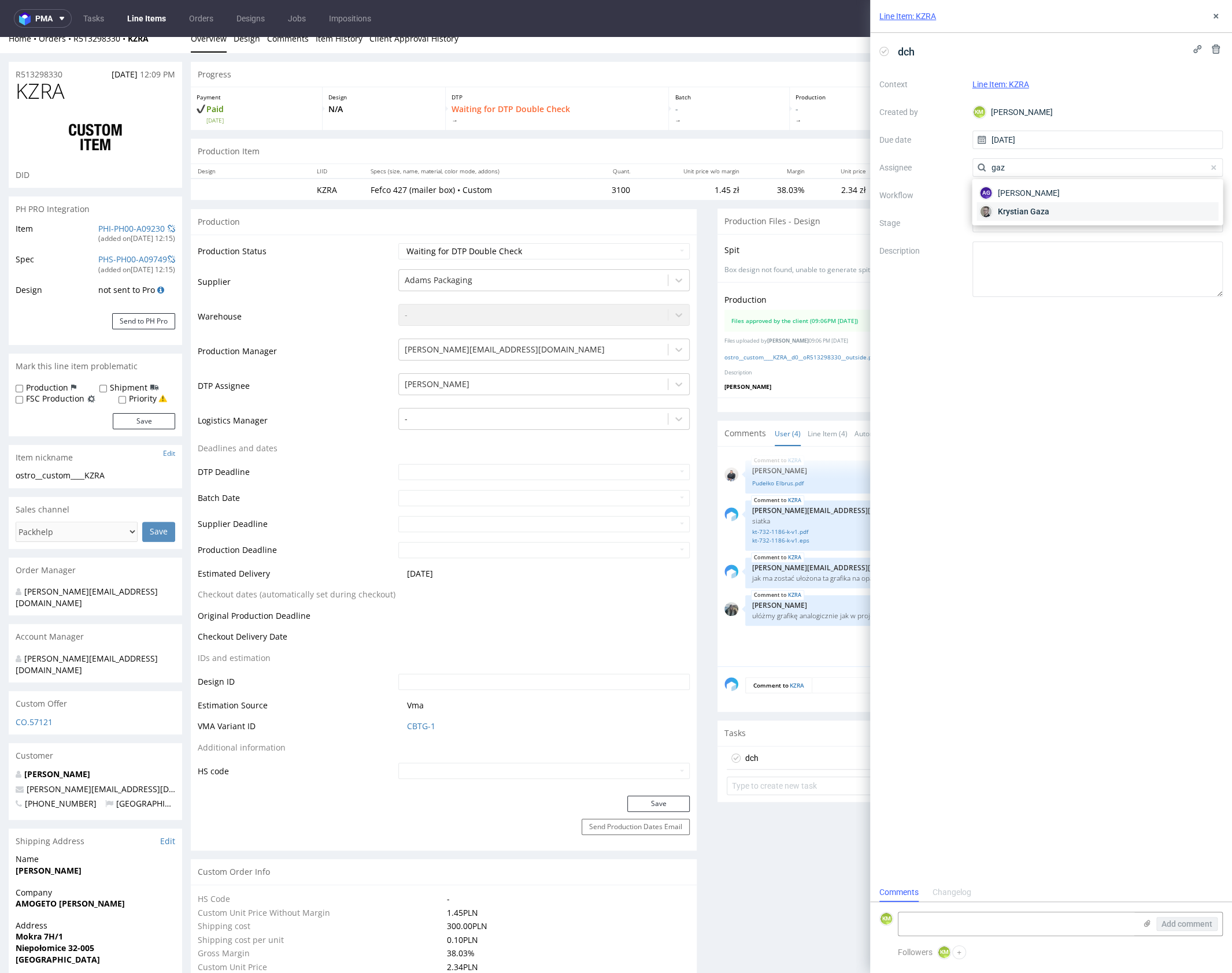
type input "gaz"
click at [1032, 205] on span "Krystian Gaza" at bounding box center [1022, 211] width 51 height 12
click at [1029, 198] on div at bounding box center [1098, 195] width 251 height 18
click at [1026, 234] on div "DTP - Double Check" at bounding box center [1097, 237] width 241 height 21
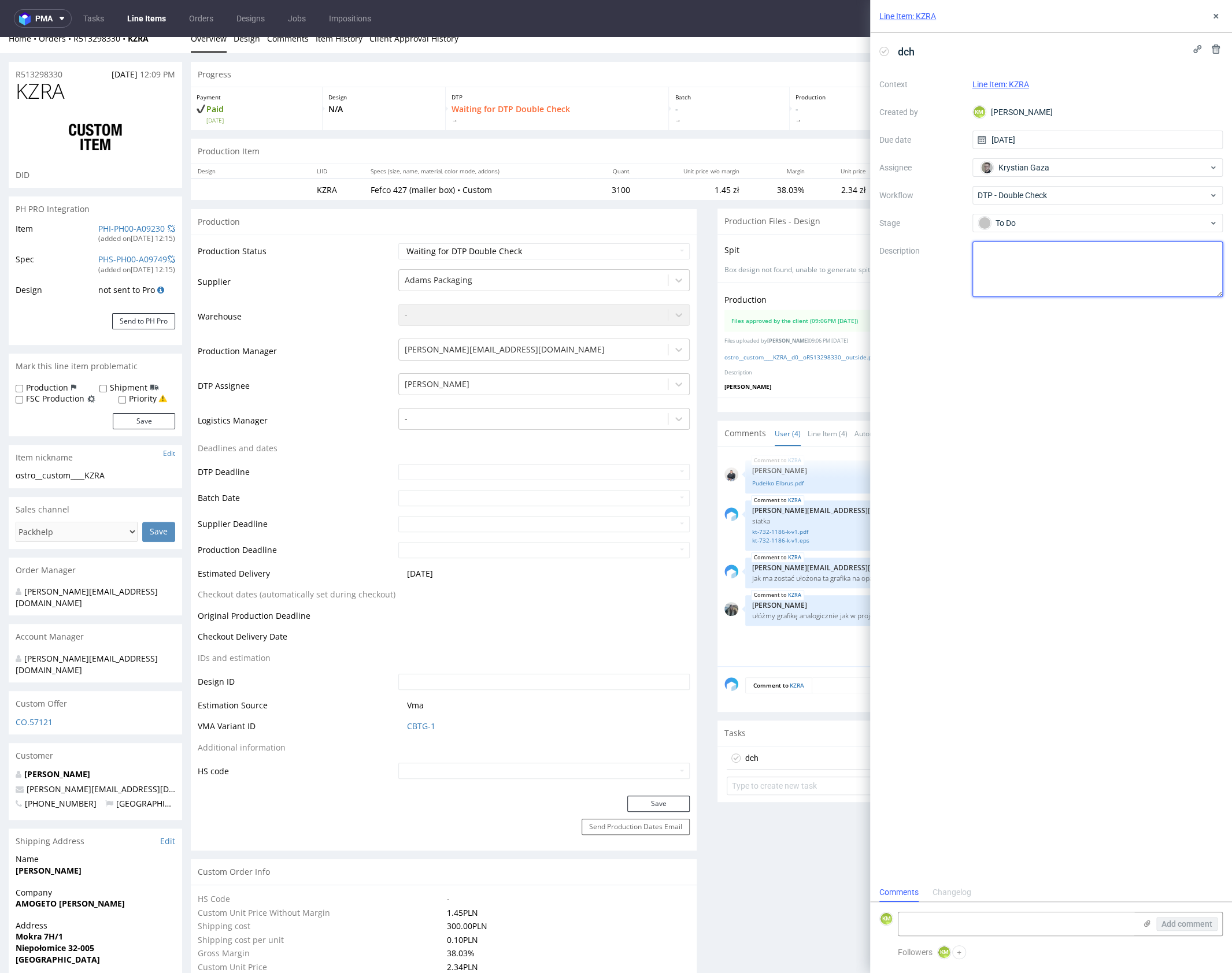
click at [1032, 274] on textarea at bounding box center [1098, 269] width 251 height 55
click at [1213, 17] on icon at bounding box center [1216, 16] width 9 height 9
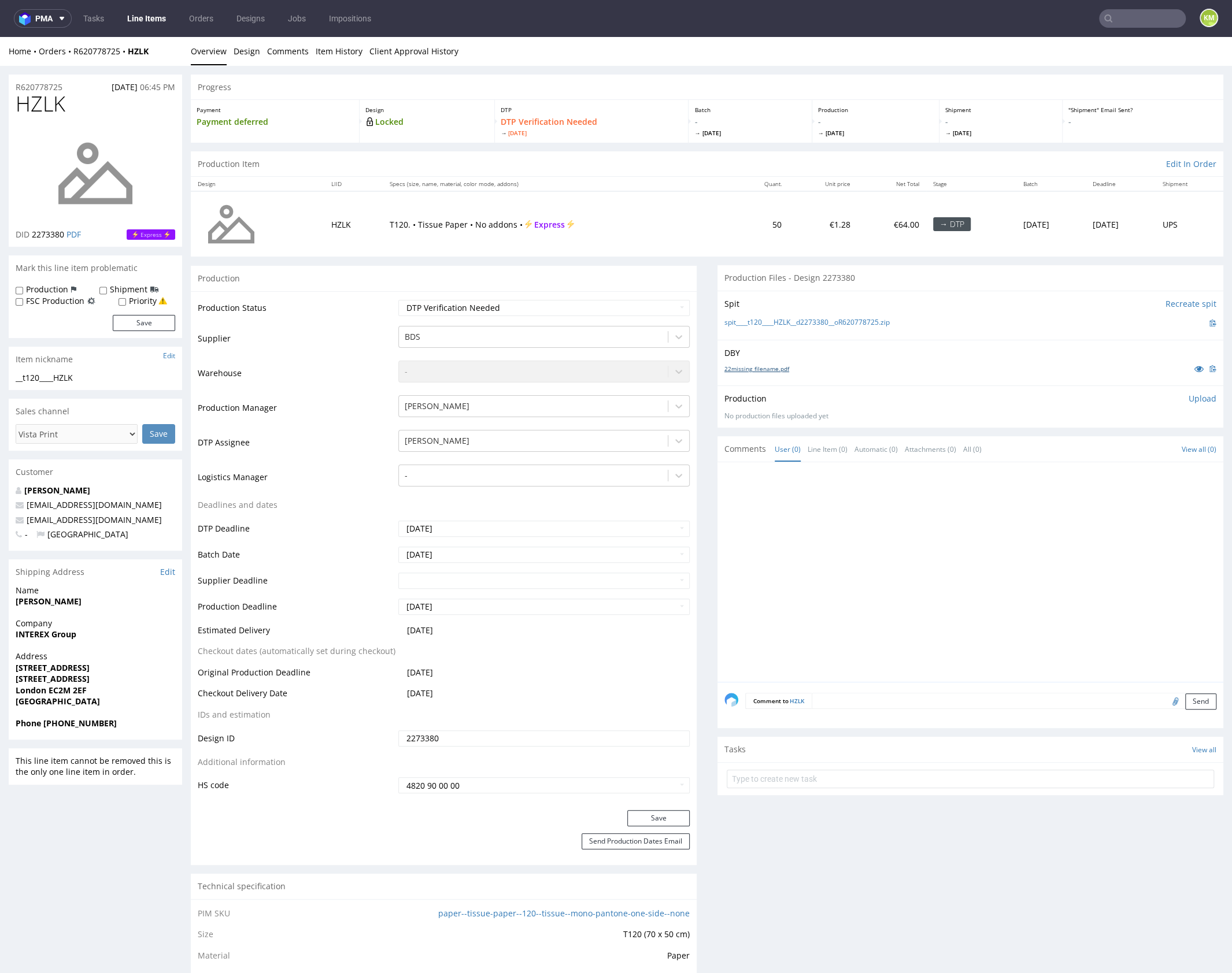
click at [764, 364] on link "22missing_filename.pdf" at bounding box center [757, 368] width 65 height 8
click at [251, 47] on link "Design" at bounding box center [247, 51] width 27 height 28
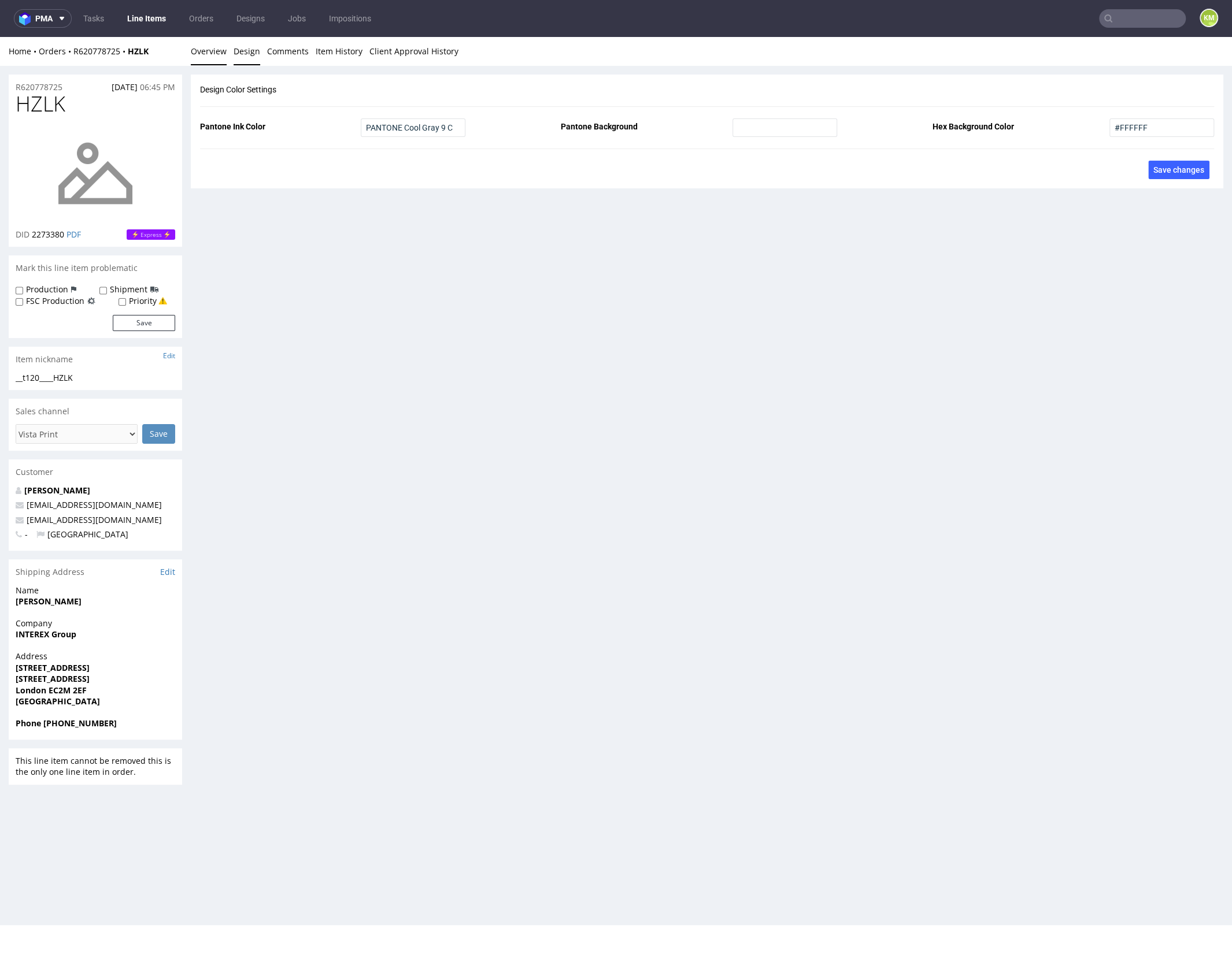
click at [220, 48] on link "Overview" at bounding box center [208, 51] width 36 height 28
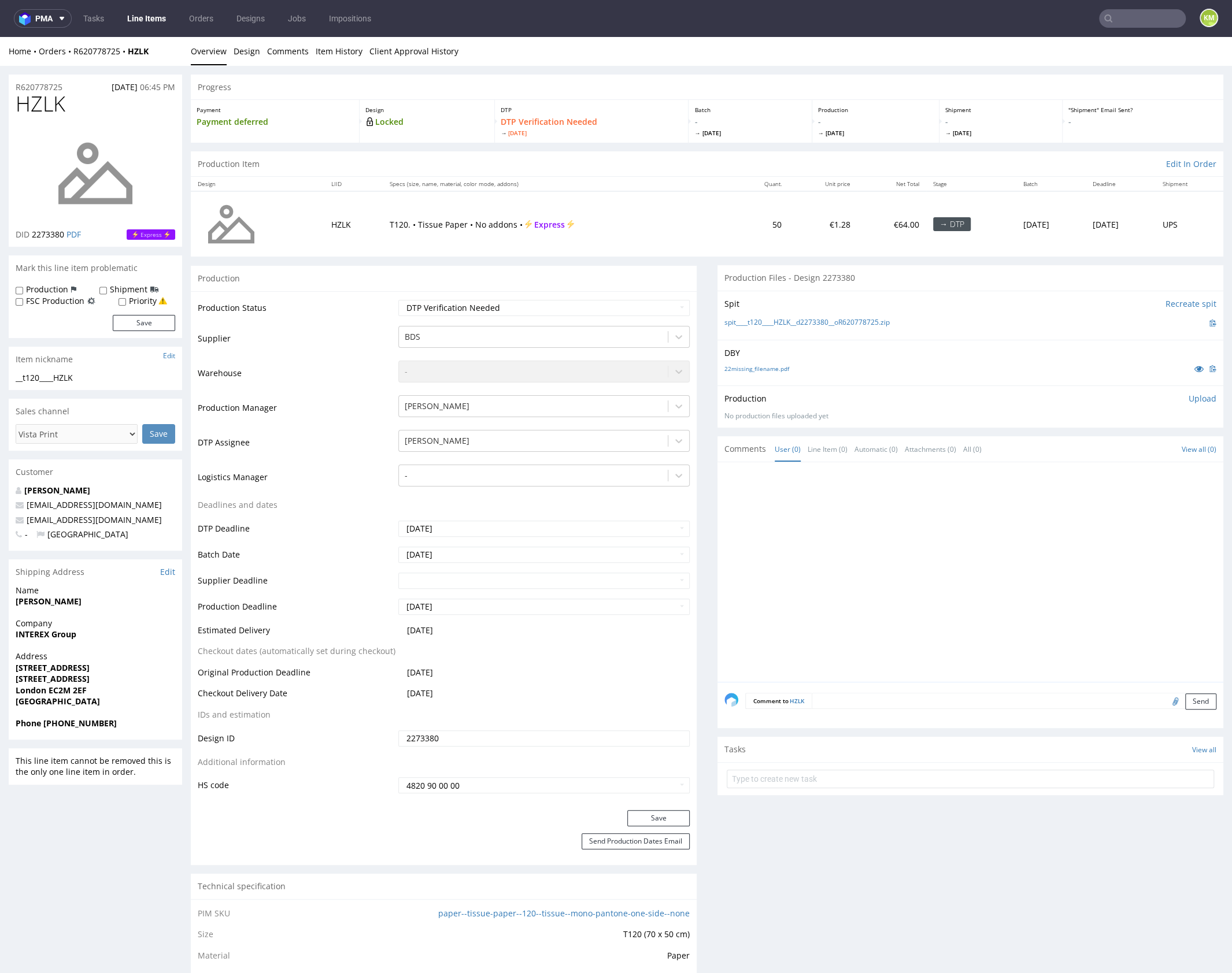
click at [819, 532] on div at bounding box center [973, 575] width 499 height 212
click at [806, 783] on input "text" at bounding box center [970, 778] width 487 height 18
type input "vista print to canceled"
click at [827, 770] on div "vista print to canceled Set due date" at bounding box center [970, 774] width 487 height 23
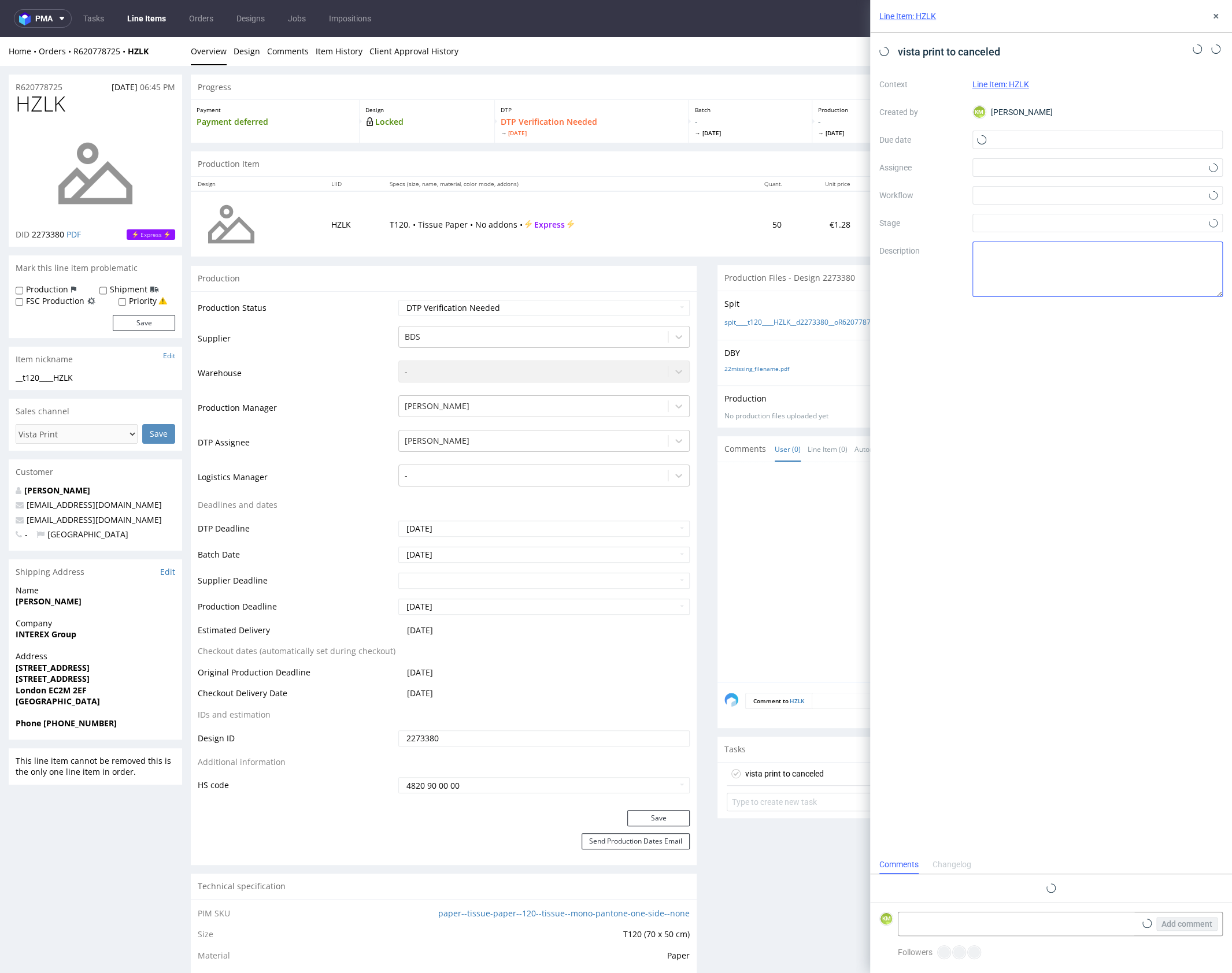
scroll to position [9, 0]
click at [1036, 137] on input "text" at bounding box center [1098, 140] width 251 height 18
drag, startPoint x: 1133, startPoint y: 234, endPoint x: 1111, endPoint y: 219, distance: 26.6
click at [1134, 234] on span "10" at bounding box center [1134, 237] width 9 height 12
type input "[DATE]"
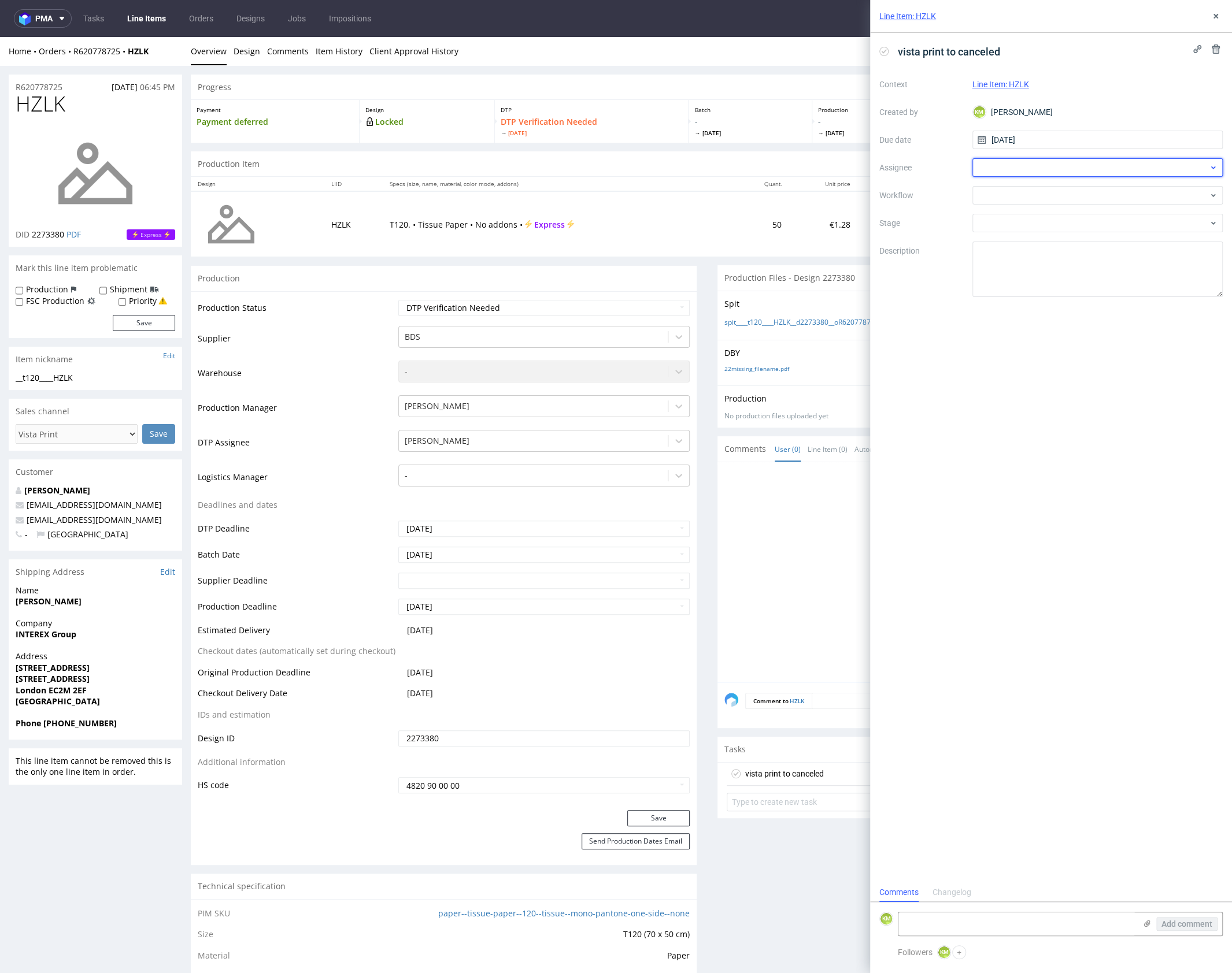
click at [1008, 160] on div at bounding box center [1098, 167] width 251 height 18
type input "leś"
click at [1015, 198] on span "[PERSON_NAME]" at bounding box center [1028, 193] width 62 height 12
click at [1009, 198] on div at bounding box center [1098, 195] width 251 height 18
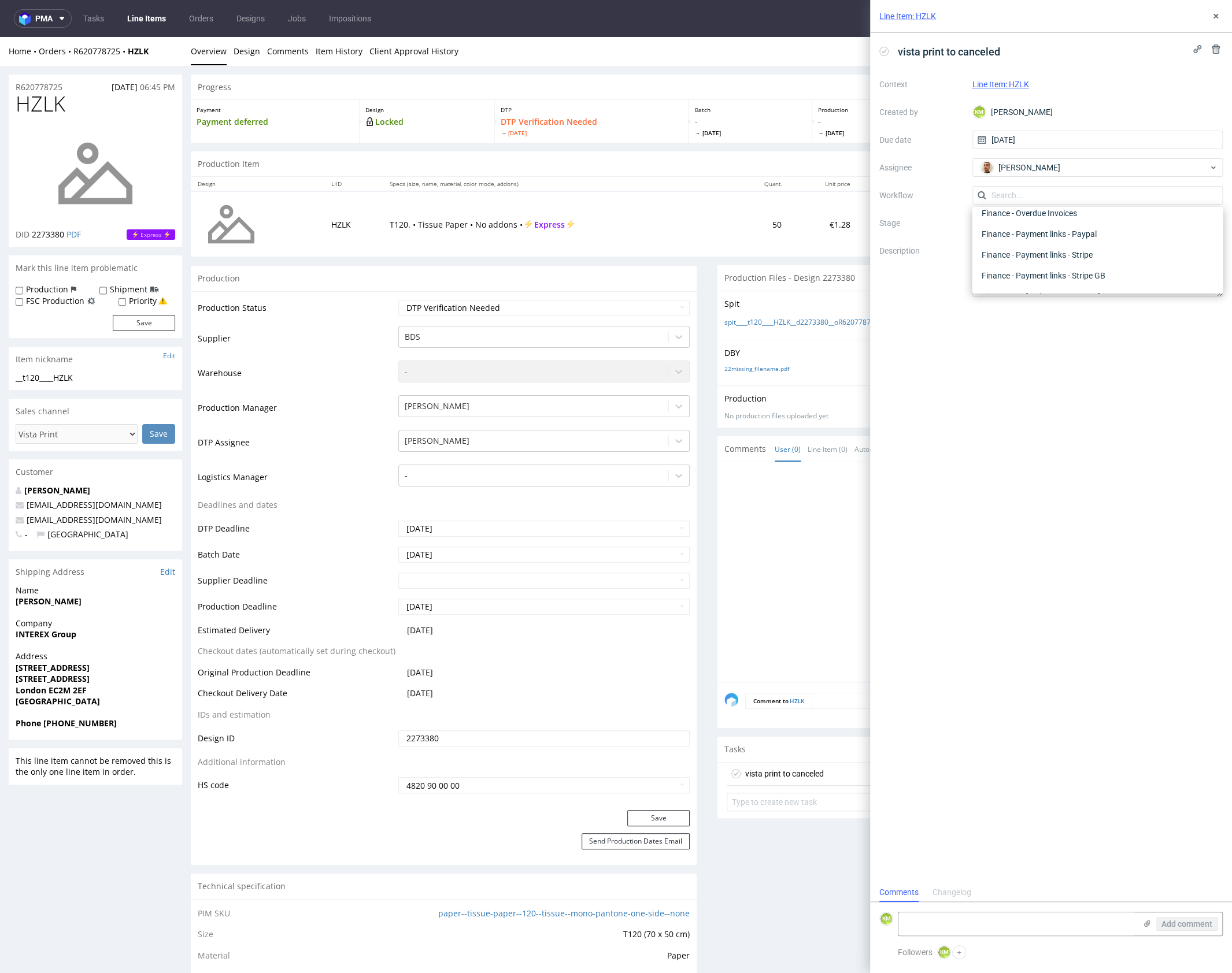
scroll to position [0, 0]
click at [1034, 260] on div "DTP - Issue" at bounding box center [1097, 257] width 241 height 21
click at [1043, 262] on textarea "Problem: Impact: What is needed?:" at bounding box center [1098, 269] width 251 height 55
click at [1148, 921] on icon at bounding box center [1147, 924] width 9 height 9
click at [0, 0] on input "file" at bounding box center [0, 0] width 0 height 0
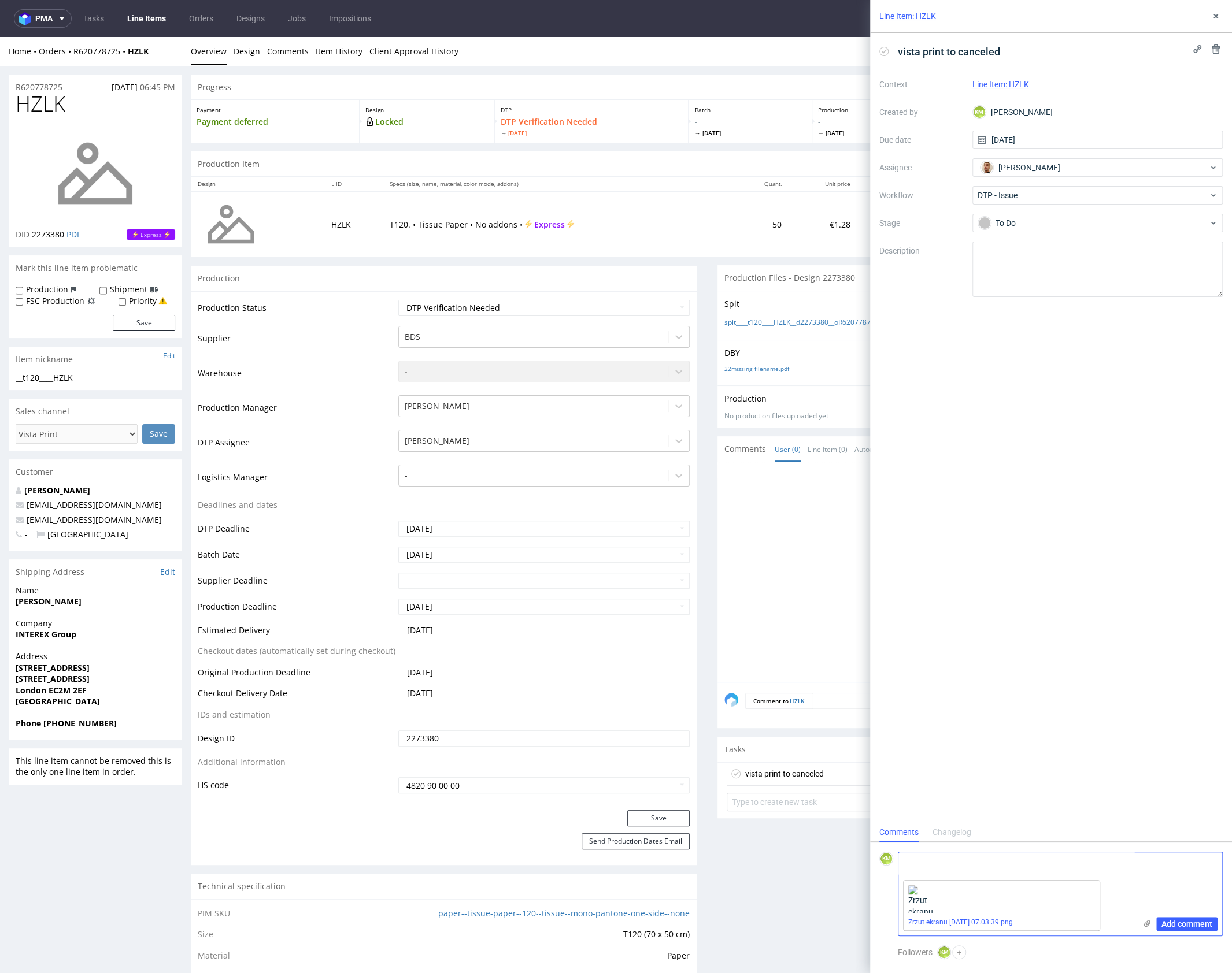
click at [998, 866] on textarea at bounding box center [1016, 864] width 237 height 23
paste textarea "The printed coverage exceeds 20%, as the design has been prepared in reverse"
type textarea "The printed coverage exceeds 20%, as the design has been prepared in reverse"
click at [1195, 923] on span "Add comment" at bounding box center [1187, 924] width 51 height 8
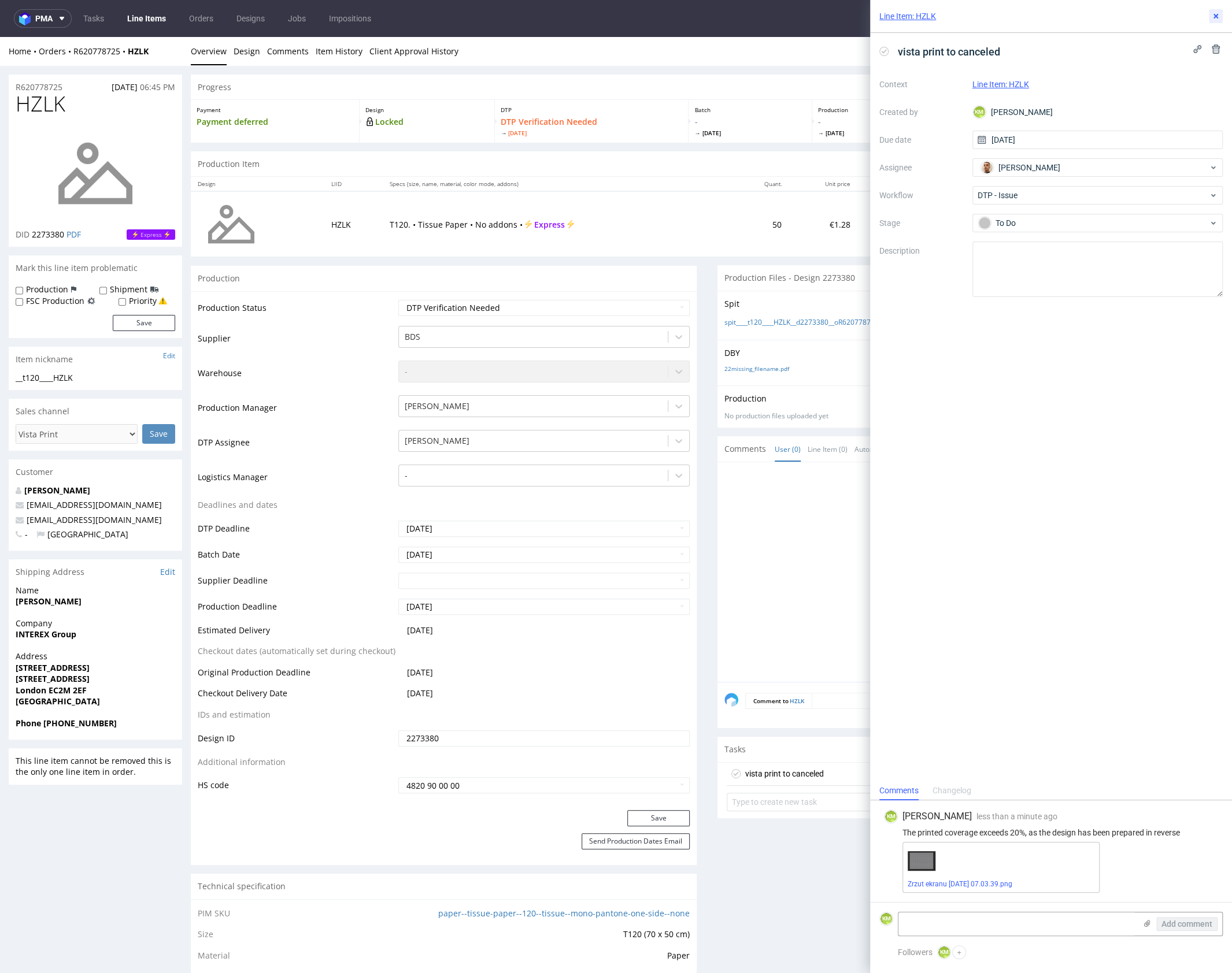
click at [1216, 16] on use at bounding box center [1216, 16] width 5 height 5
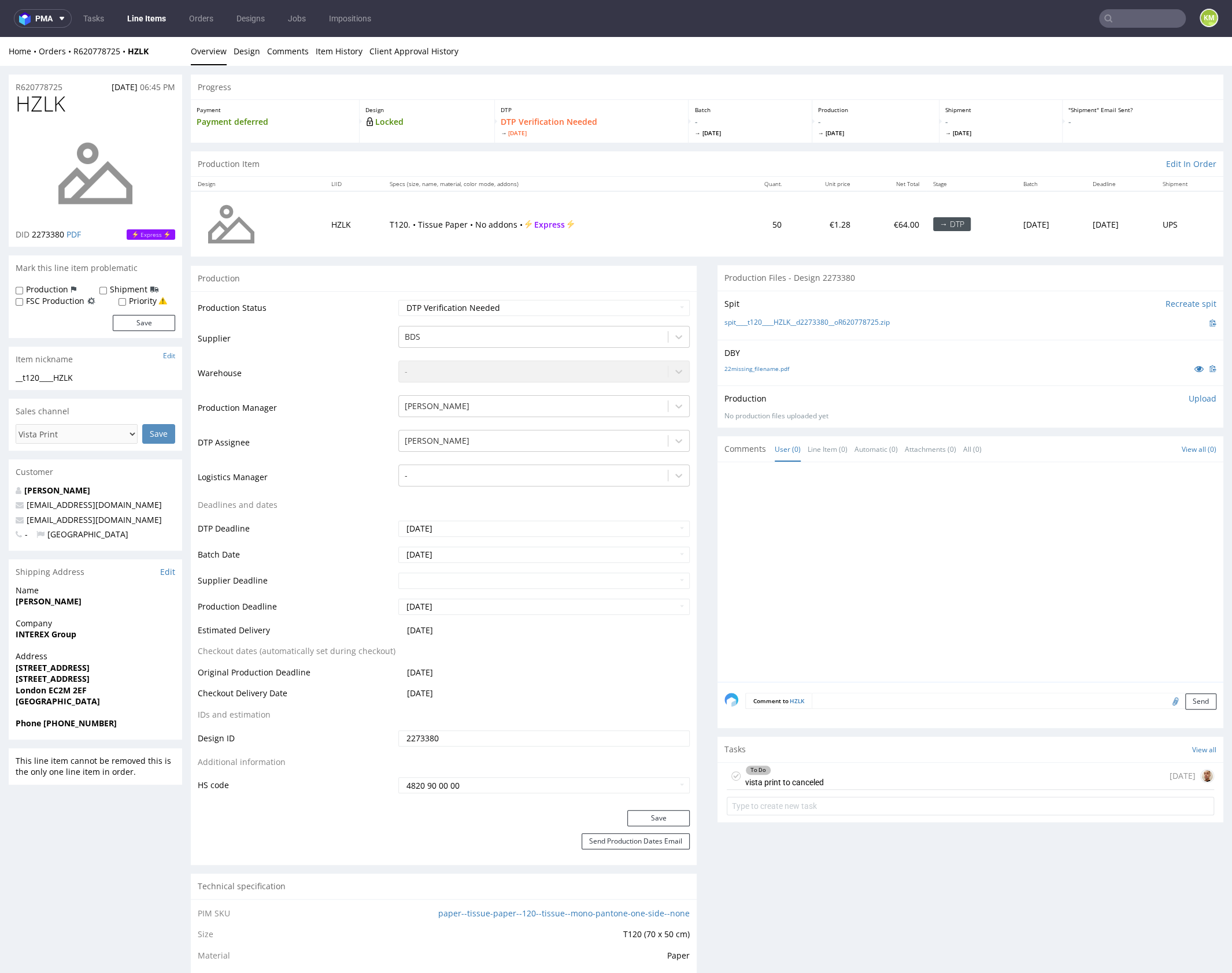
drag, startPoint x: 958, startPoint y: 388, endPoint x: 904, endPoint y: 356, distance: 62.8
click at [958, 387] on div "Production Upload No production files uploaded yet Description (optional) Add f…" at bounding box center [970, 407] width 506 height 42
click at [608, 305] on select "Waiting for Artwork Waiting for Diecut Waiting for Mockup Waiting for DTP Waiti…" at bounding box center [544, 307] width 292 height 16
select select "dtp_issue"
click at [398, 300] on select "Waiting for Artwork Waiting for Diecut Waiting for Mockup Waiting for DTP Waiti…" at bounding box center [544, 307] width 292 height 16
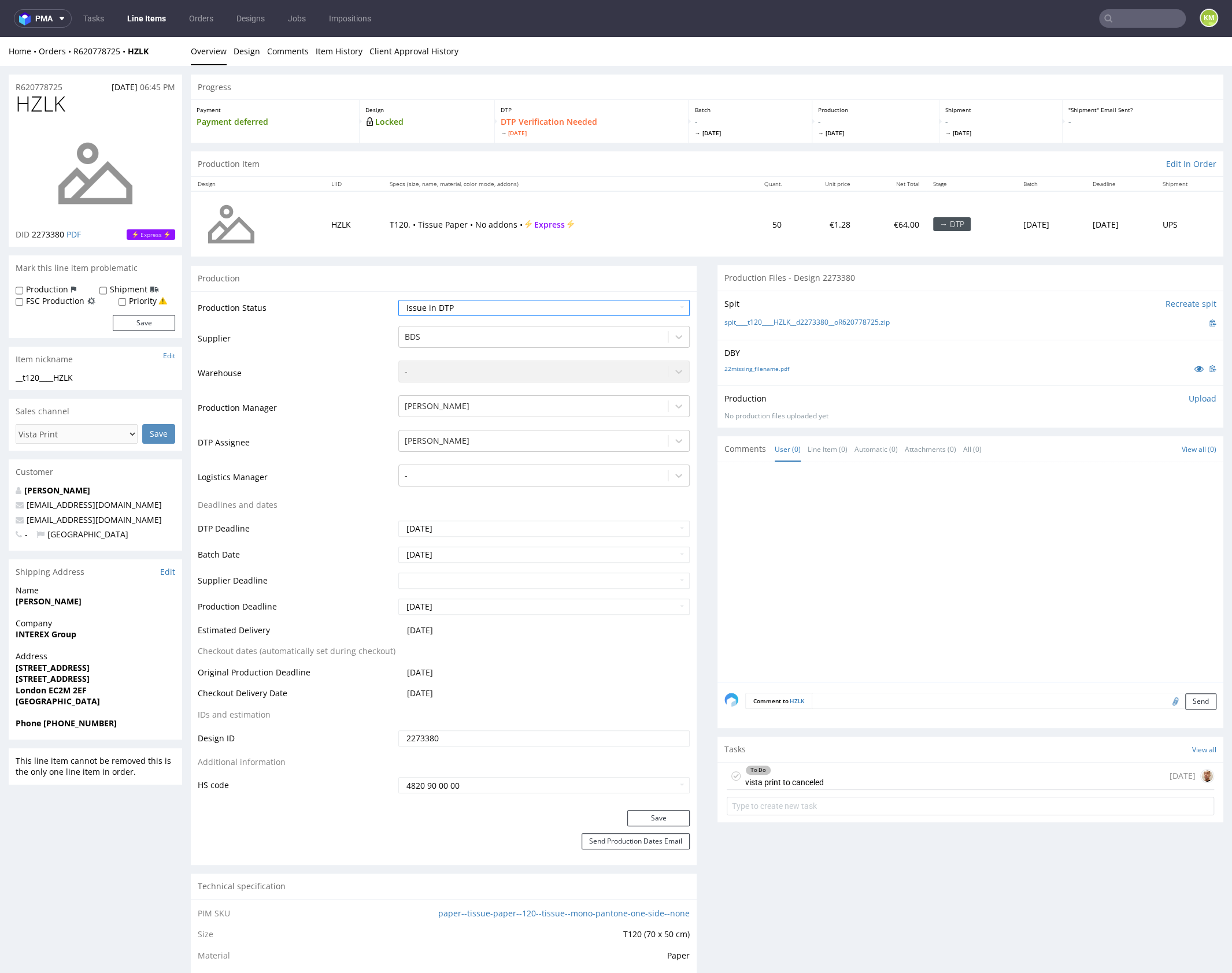
drag, startPoint x: 674, startPoint y: 816, endPoint x: 705, endPoint y: 749, distance: 73.8
click at [673, 816] on button "Save" at bounding box center [658, 818] width 62 height 16
click at [786, 643] on div at bounding box center [973, 575] width 499 height 212
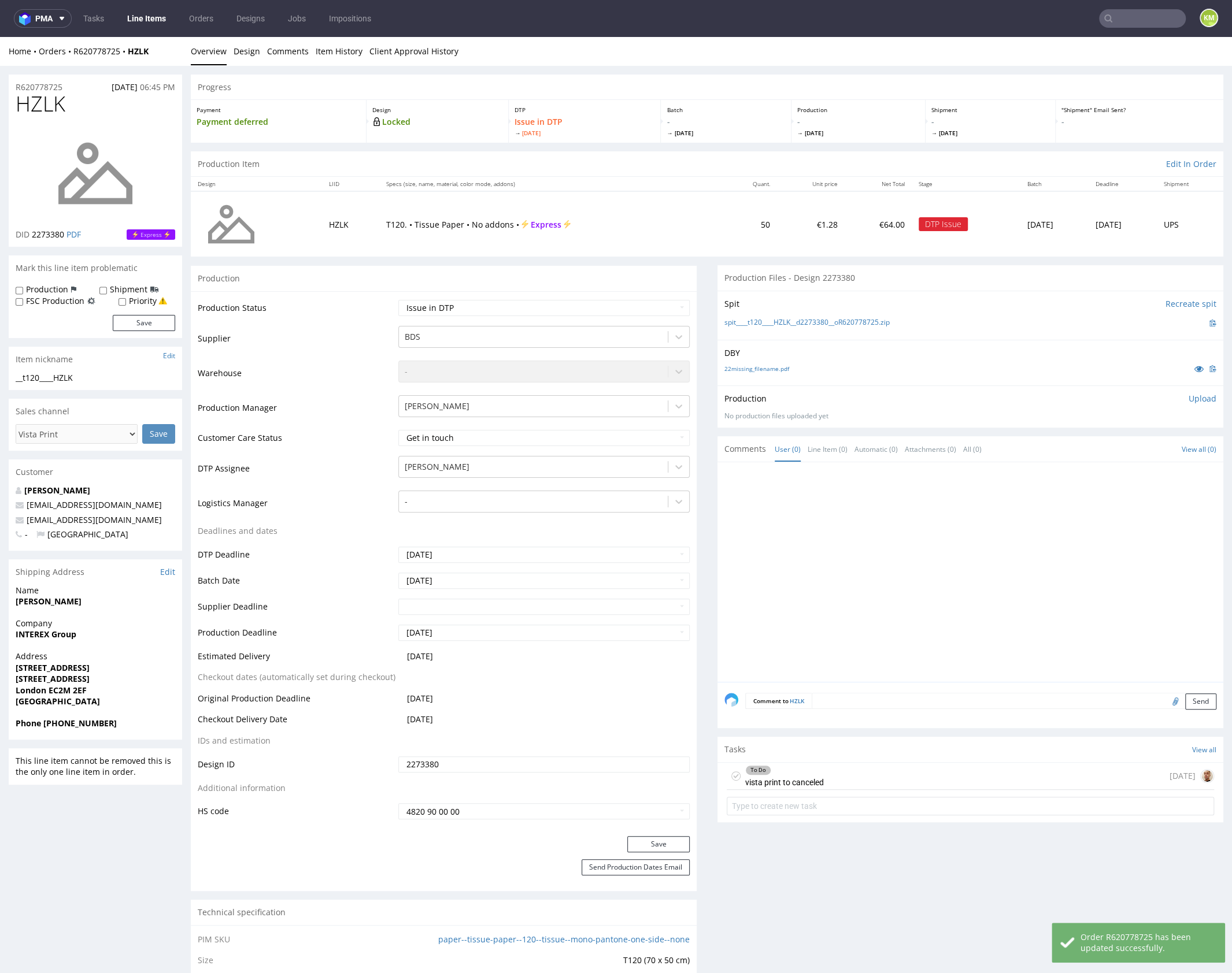
click at [786, 643] on div at bounding box center [973, 575] width 499 height 212
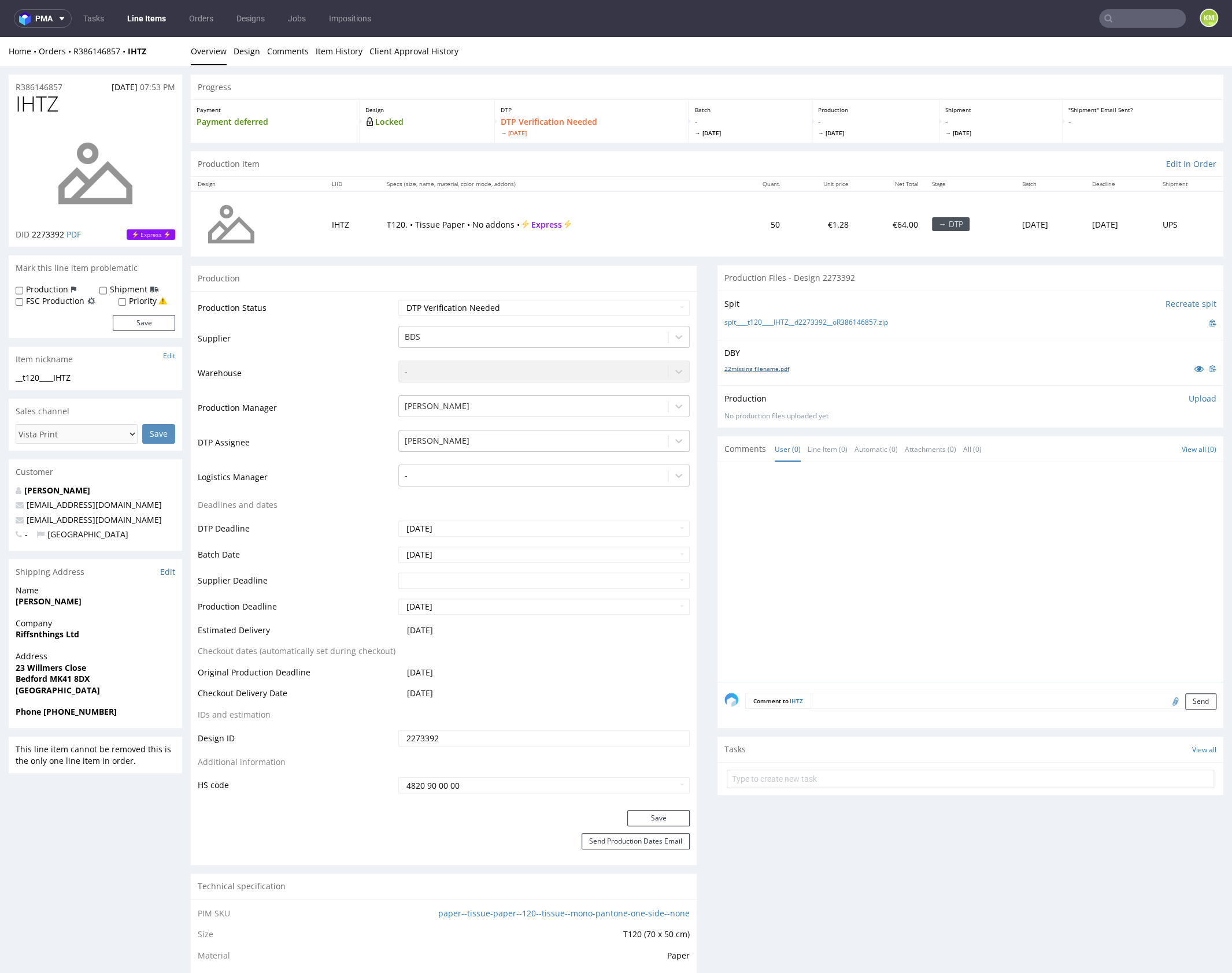
click at [766, 368] on link "22missing_filename.pdf" at bounding box center [757, 368] width 65 height 8
click at [916, 550] on div at bounding box center [973, 575] width 499 height 212
click at [775, 782] on input "text" at bounding box center [970, 778] width 487 height 18
type input "vista print to canceled"
click at [806, 772] on div "vista print to canceled" at bounding box center [784, 773] width 78 height 14
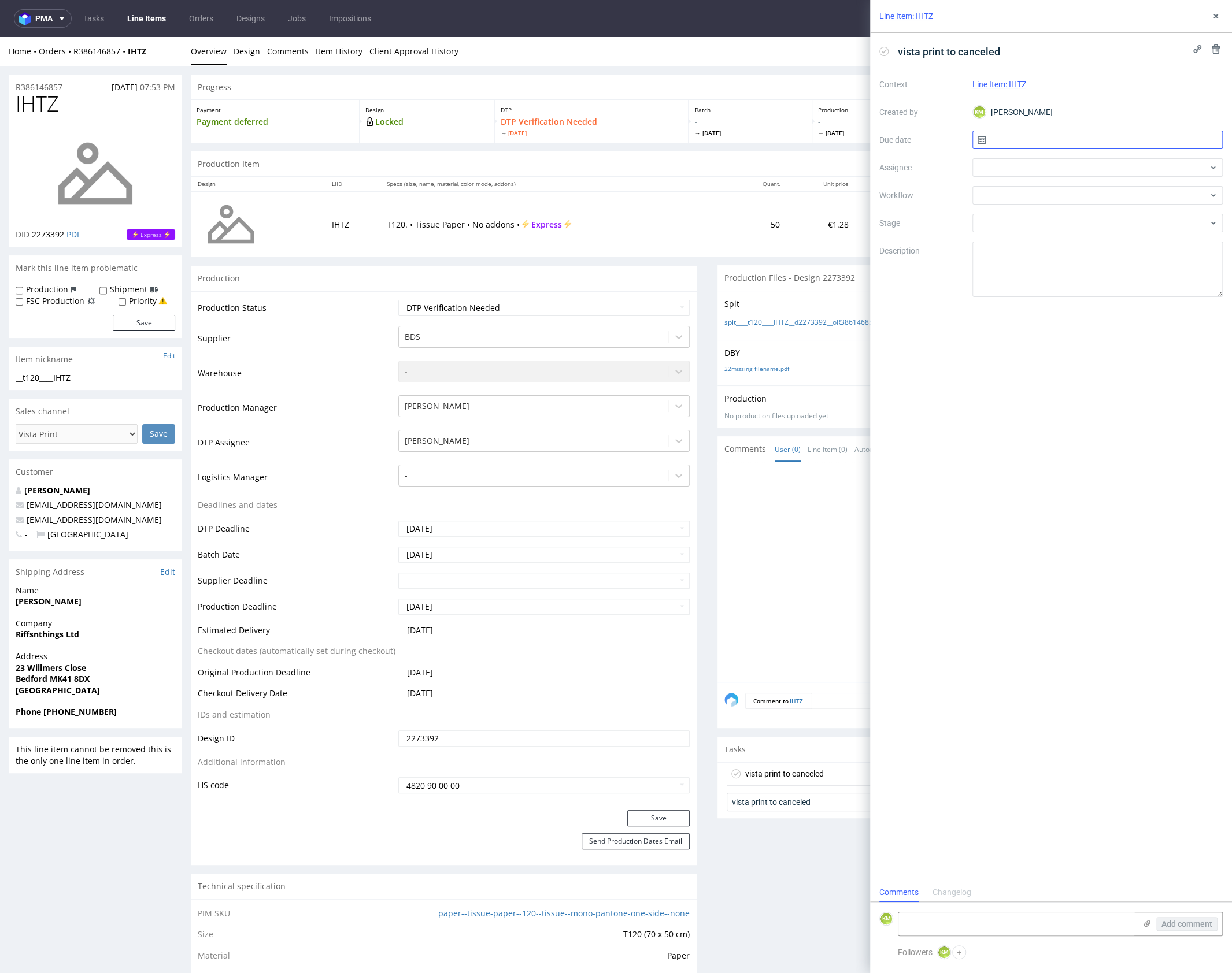
scroll to position [9, 0]
click at [1044, 141] on input "text" at bounding box center [1098, 140] width 251 height 18
click at [1136, 239] on span "10" at bounding box center [1134, 237] width 9 height 12
type input "[DATE]"
click at [1002, 168] on div at bounding box center [1098, 167] width 251 height 18
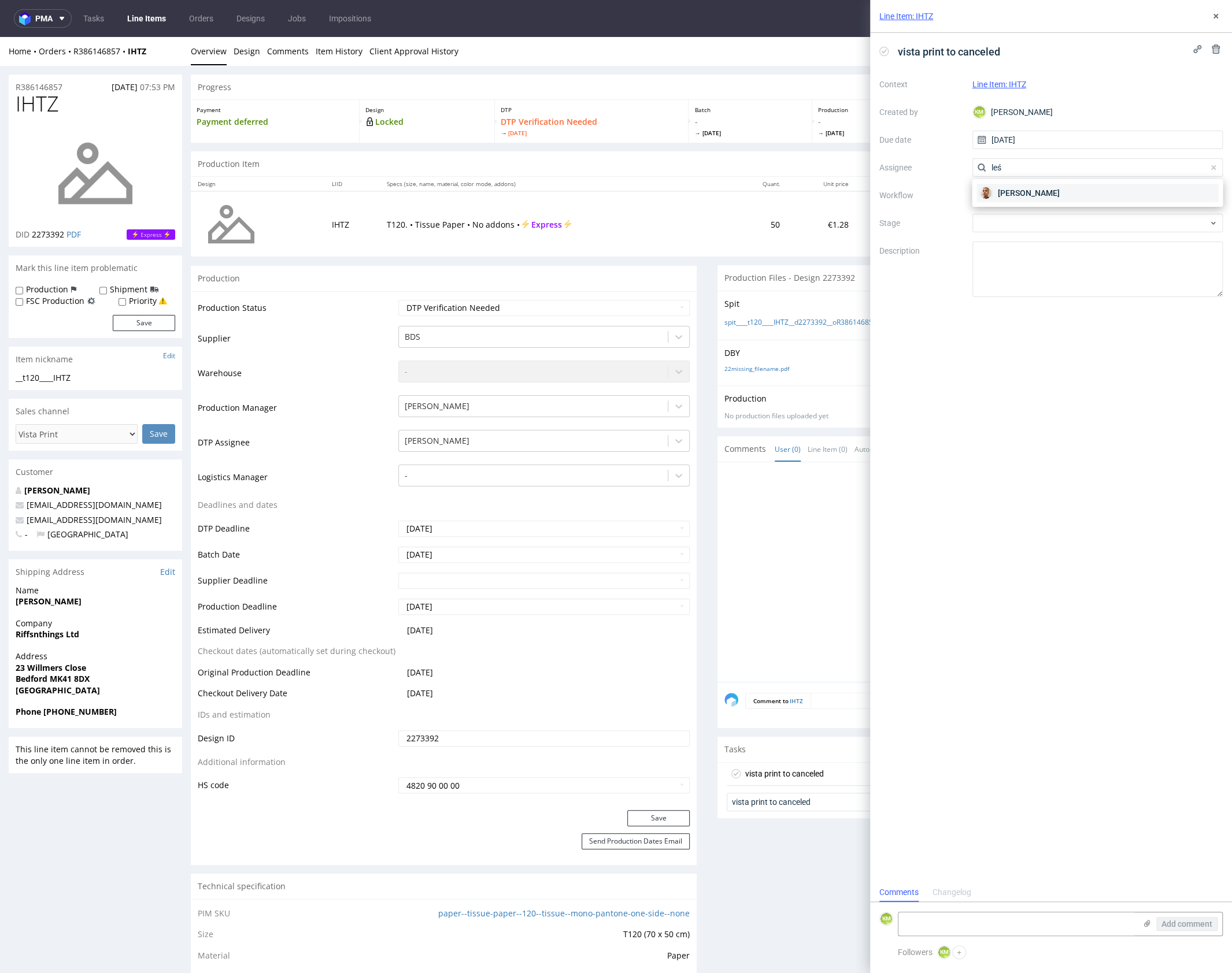
type input "leś"
click at [1011, 192] on span "[PERSON_NAME]" at bounding box center [1028, 193] width 62 height 12
click at [1001, 190] on div at bounding box center [1098, 195] width 251 height 18
click at [1033, 255] on div "DTP - Issue" at bounding box center [1097, 257] width 241 height 21
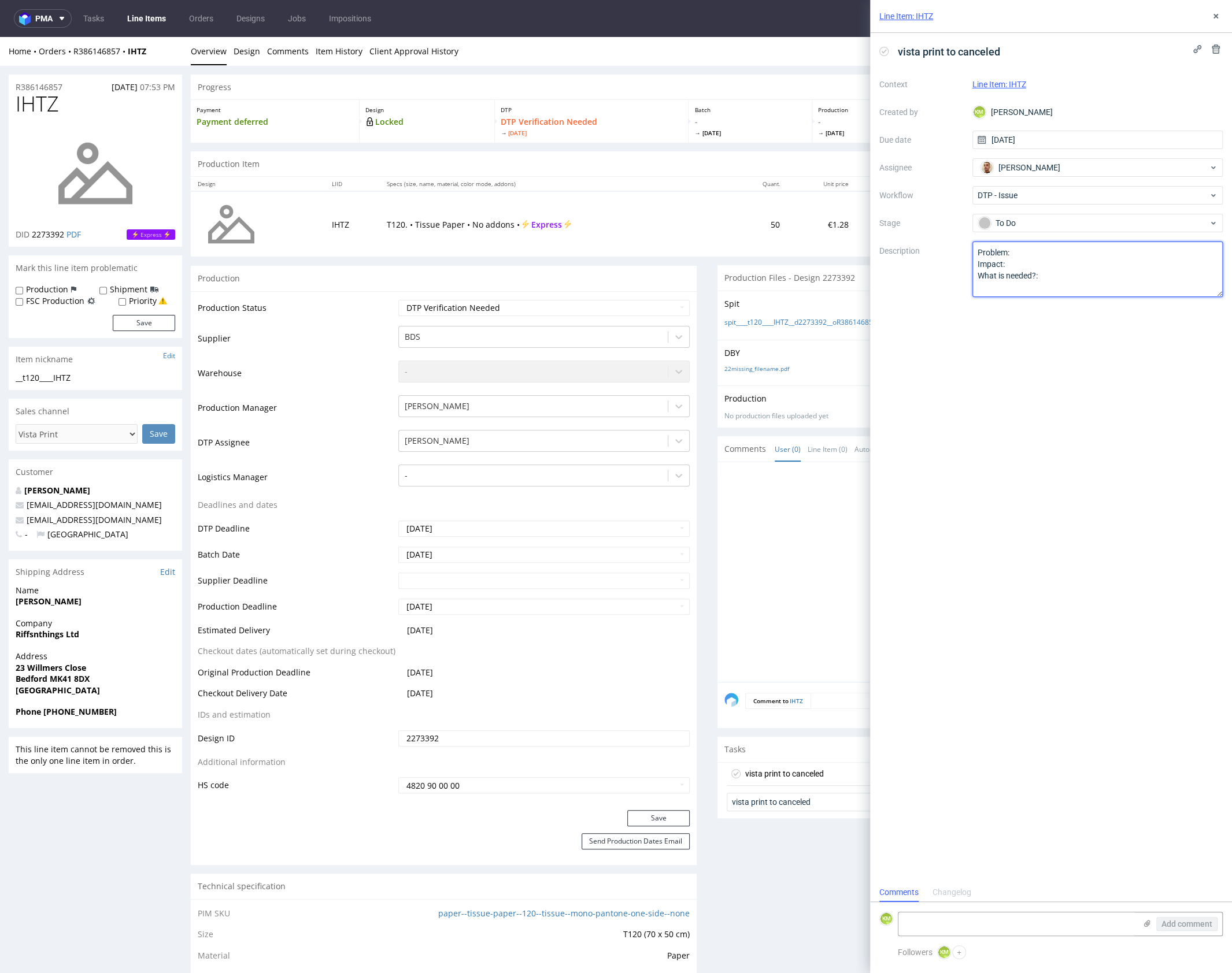
click at [1036, 267] on textarea "Problem: Impact: What is needed?:" at bounding box center [1098, 269] width 251 height 55
paste textarea "The printed coverage exceeds 20%, as the design has been prepared in reverse"
type textarea "The printed coverage exceeds 20%, as the design has been prepared in reverse"
click at [1074, 333] on div "vista print to canceled Context Line Item: IHTZ Created by KM Karol Markowski D…" at bounding box center [1051, 458] width 362 height 850
click at [1211, 18] on icon at bounding box center [1216, 16] width 9 height 9
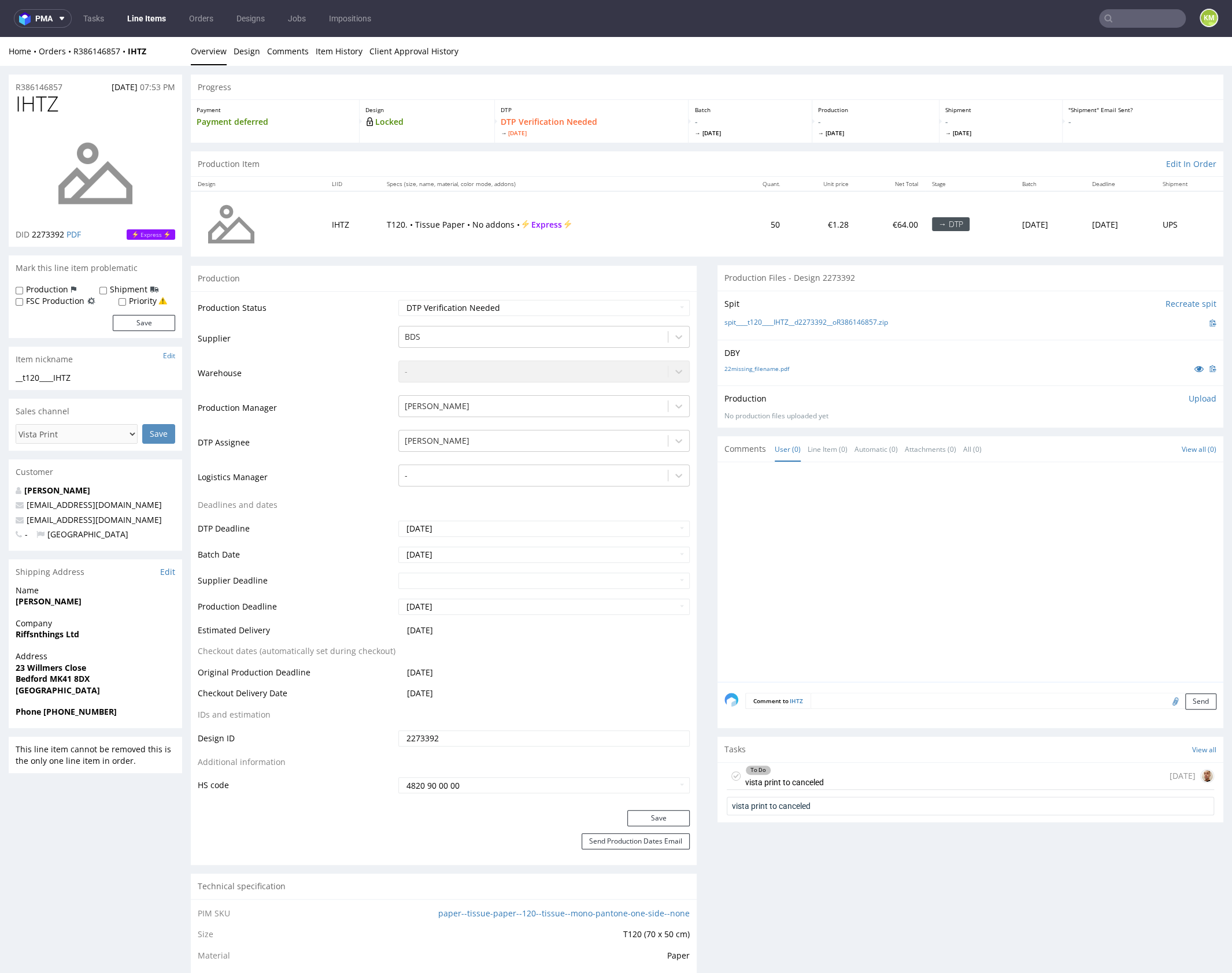
click at [959, 559] on div at bounding box center [973, 575] width 499 height 212
click at [972, 543] on div at bounding box center [973, 575] width 499 height 212
click at [560, 300] on select "Waiting for Artwork Waiting for Diecut Waiting for Mockup Waiting for DTP Waiti…" at bounding box center [544, 307] width 292 height 16
select select "dtp_issue"
click at [398, 300] on select "Waiting for Artwork Waiting for Diecut Waiting for Mockup Waiting for DTP Waiti…" at bounding box center [544, 307] width 292 height 16
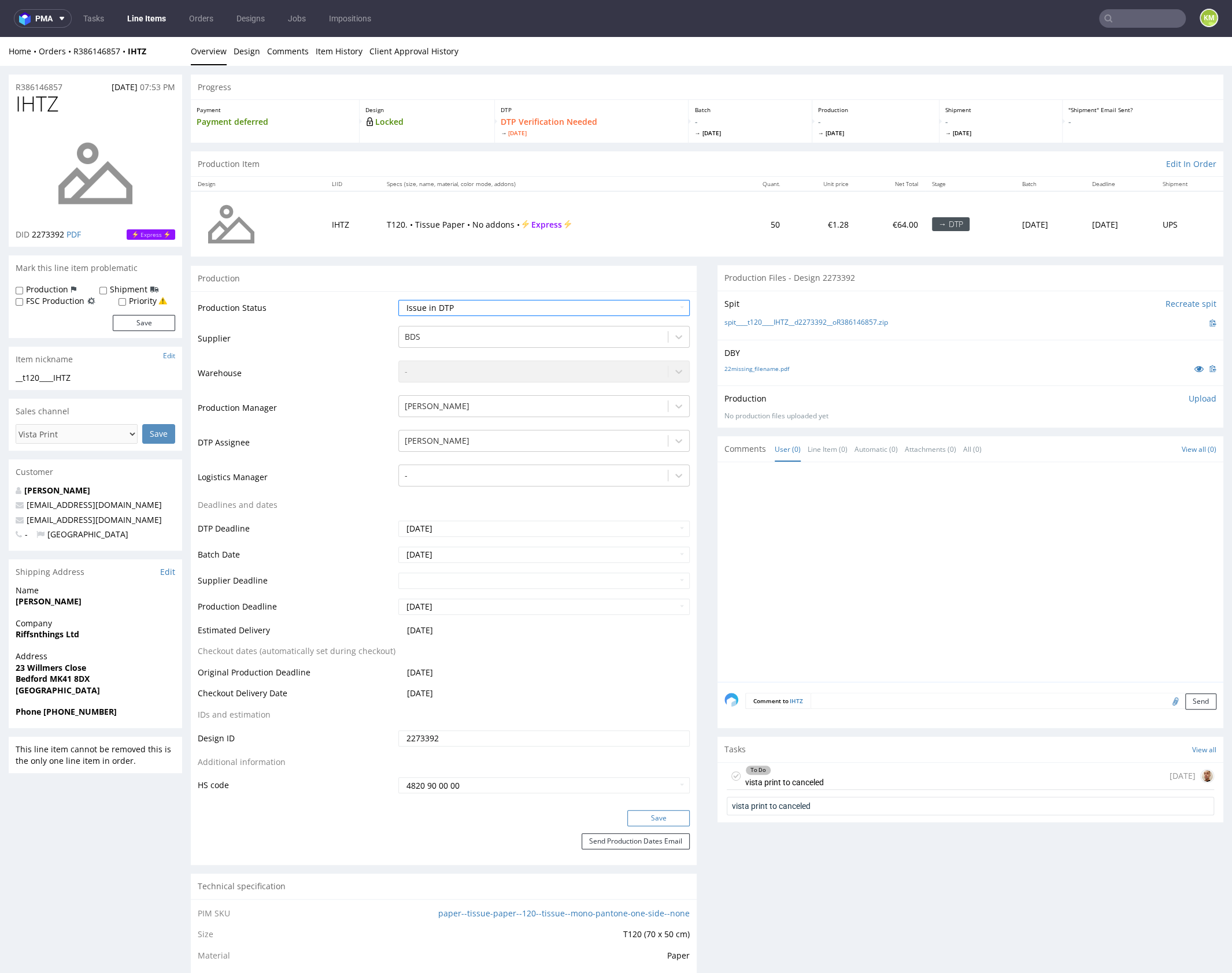
click at [655, 820] on button "Save" at bounding box center [658, 818] width 62 height 16
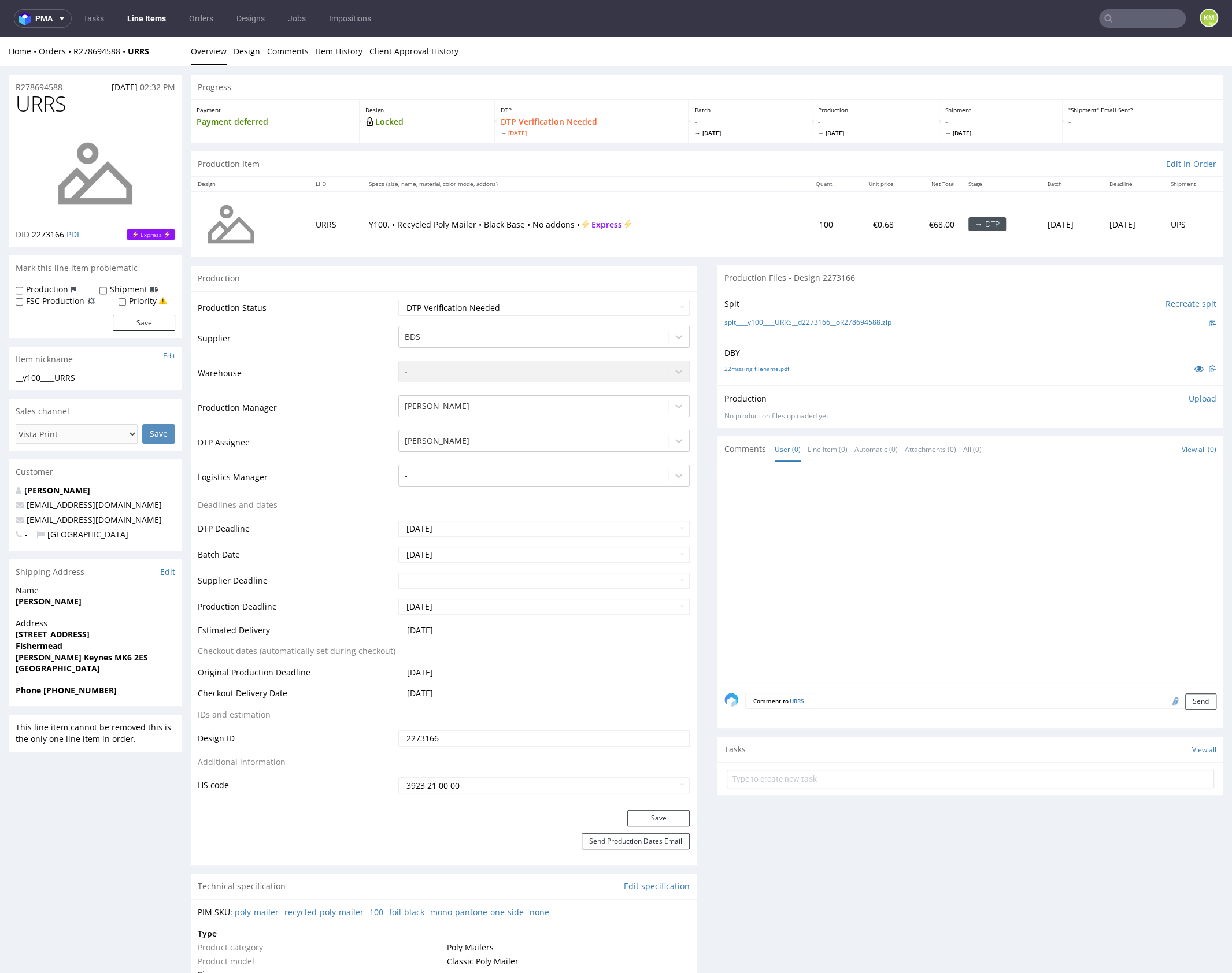
click at [952, 524] on div at bounding box center [973, 575] width 499 height 212
click at [770, 368] on link "22missing_filename.pdf" at bounding box center [757, 368] width 65 height 8
click at [254, 50] on link "Design" at bounding box center [247, 51] width 27 height 28
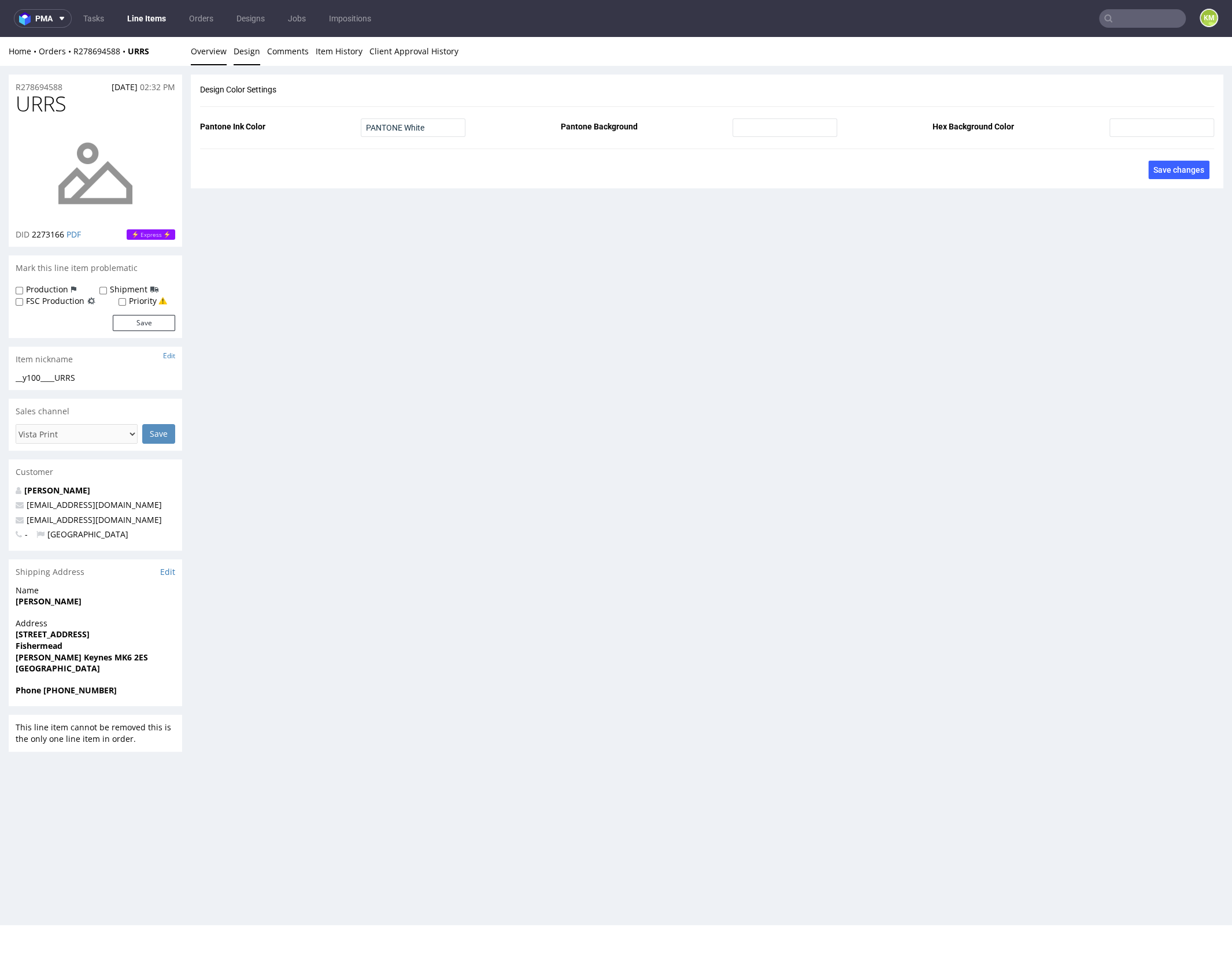
click at [196, 55] on link "Overview" at bounding box center [208, 51] width 36 height 28
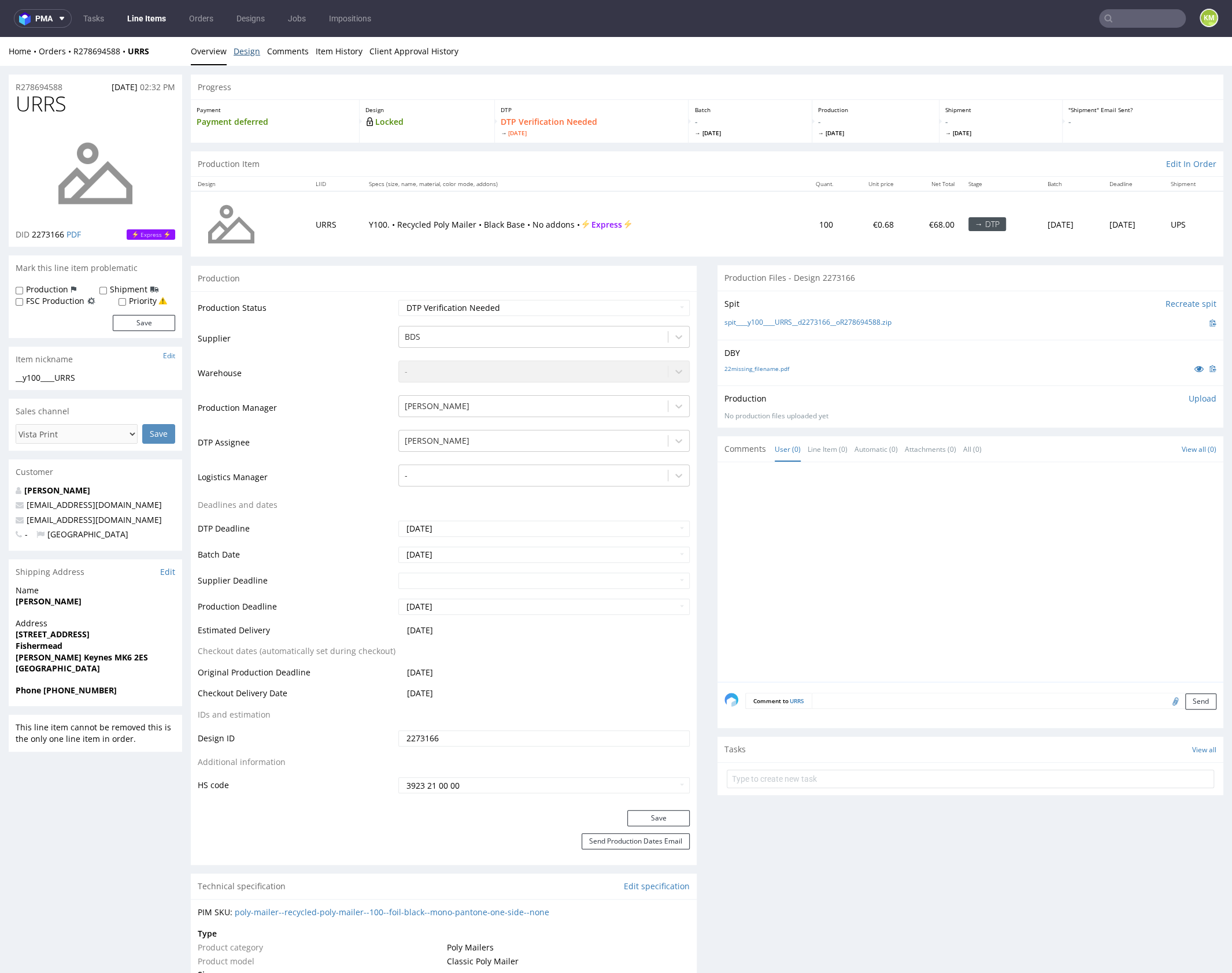
drag, startPoint x: 256, startPoint y: 52, endPoint x: 187, endPoint y: 52, distance: 69.0
click at [256, 52] on link "Design" at bounding box center [247, 51] width 27 height 28
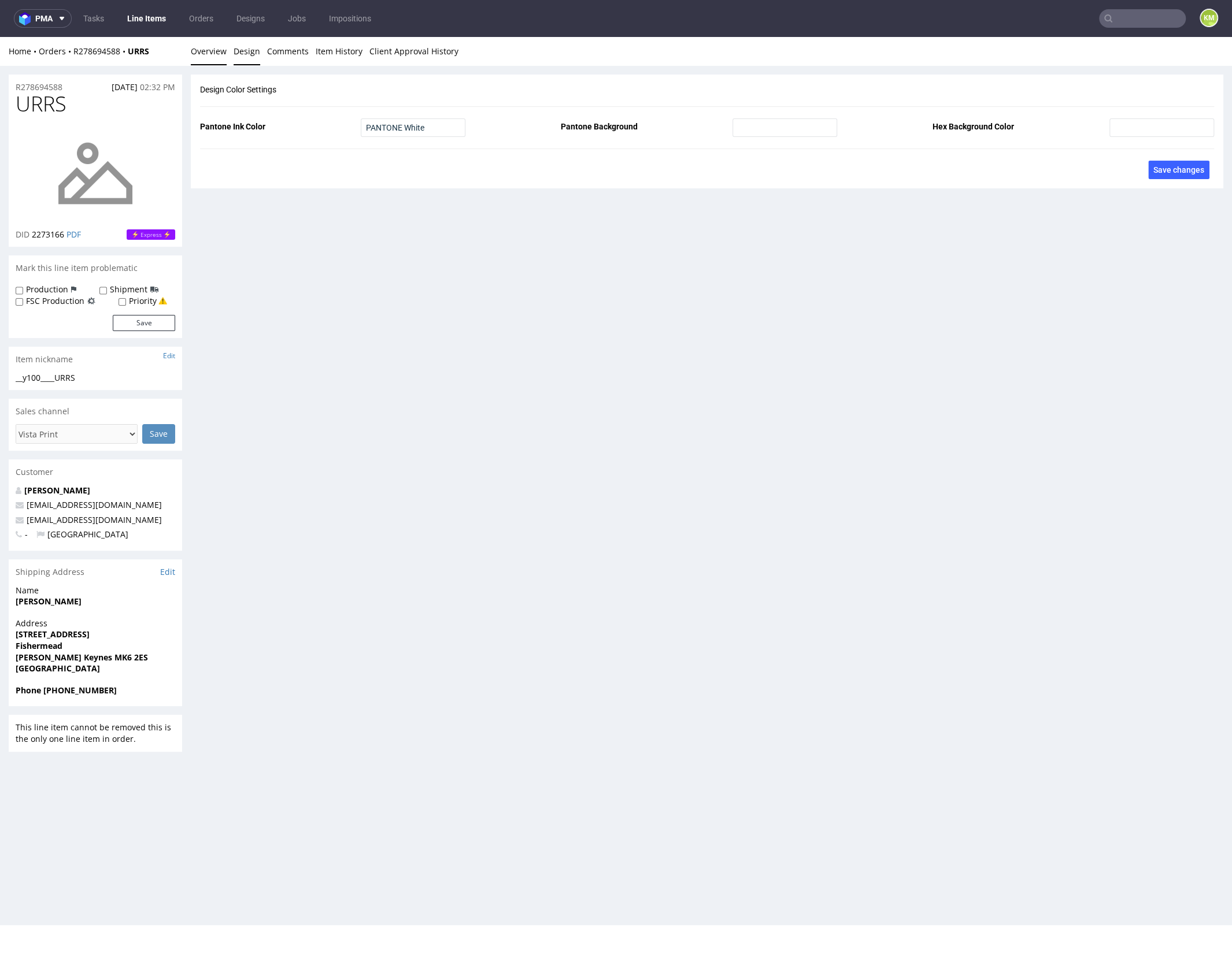
click at [204, 50] on link "Overview" at bounding box center [208, 51] width 36 height 28
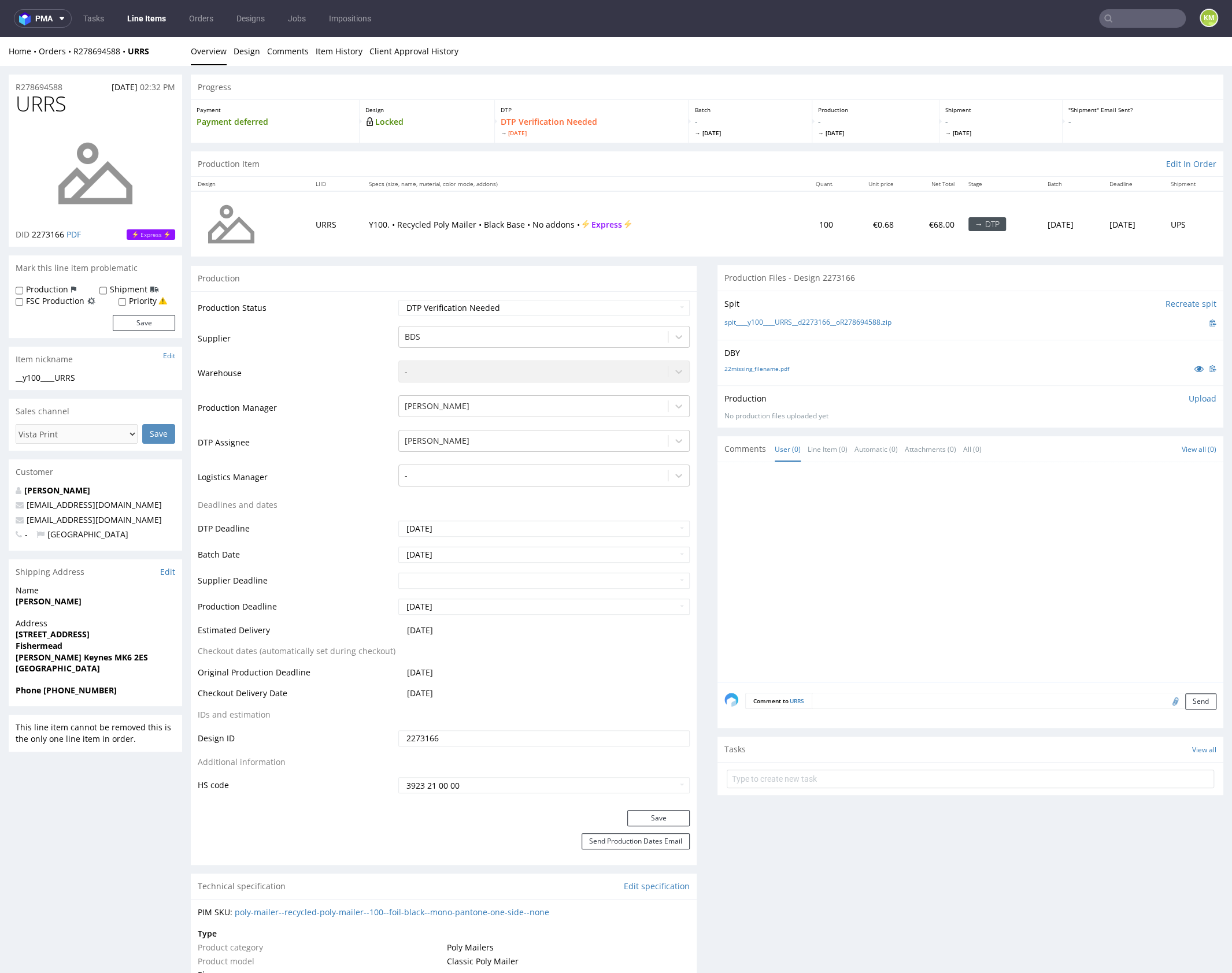
click at [1194, 396] on p "Upload" at bounding box center [1202, 399] width 28 height 12
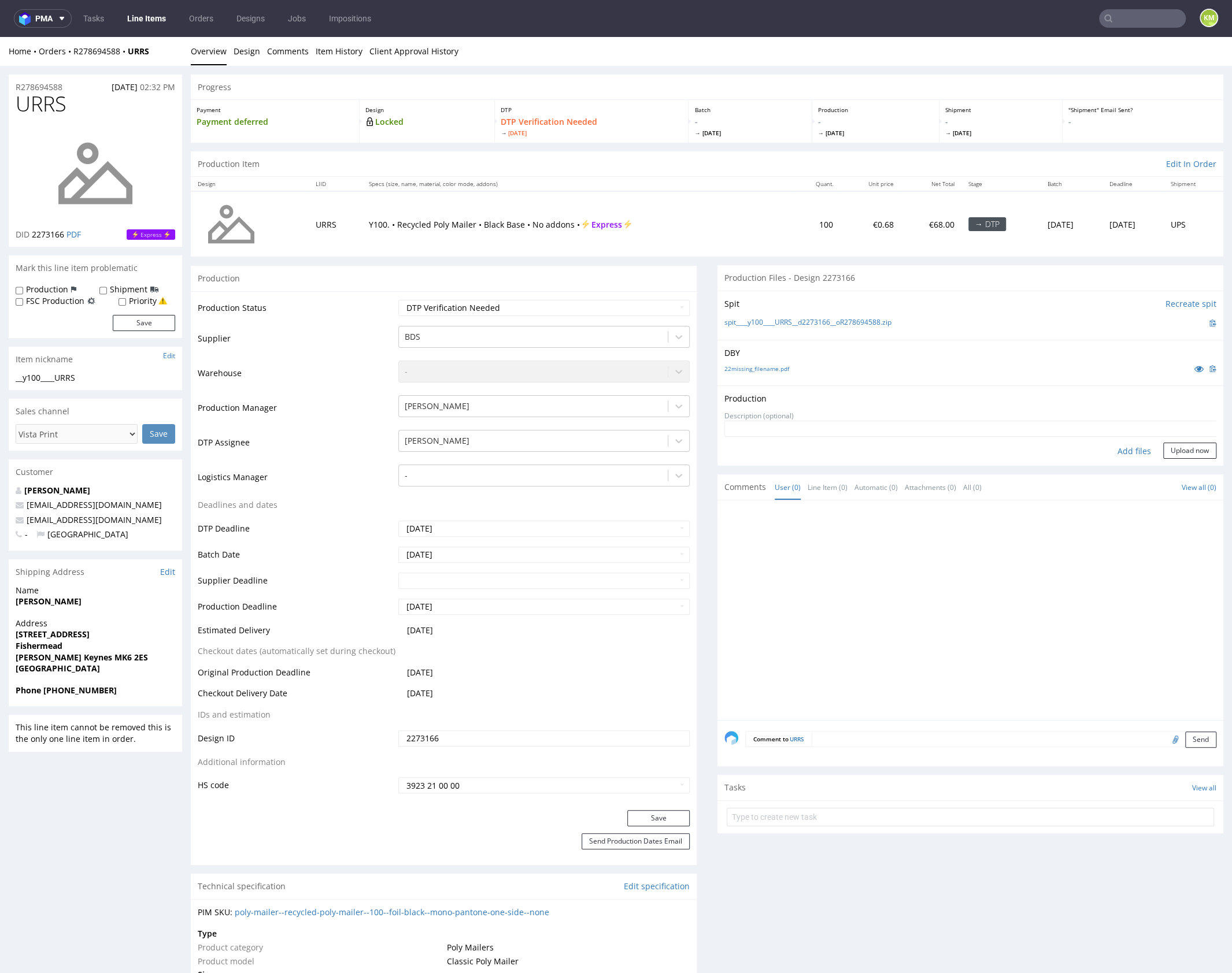
click at [1118, 451] on div "Add files" at bounding box center [1134, 451] width 58 height 17
click at [909, 320] on div "spit____y100____URRS__d2273166__oR278694588.zip" at bounding box center [970, 323] width 492 height 13
drag, startPoint x: 909, startPoint y: 320, endPoint x: 744, endPoint y: 321, distance: 165.0
click at [744, 321] on div "spit____y100____URRS__d2273166__oR278694588.zip" at bounding box center [970, 323] width 492 height 13
copy link "y100____URRS__d2273166__oR278694588.zip"
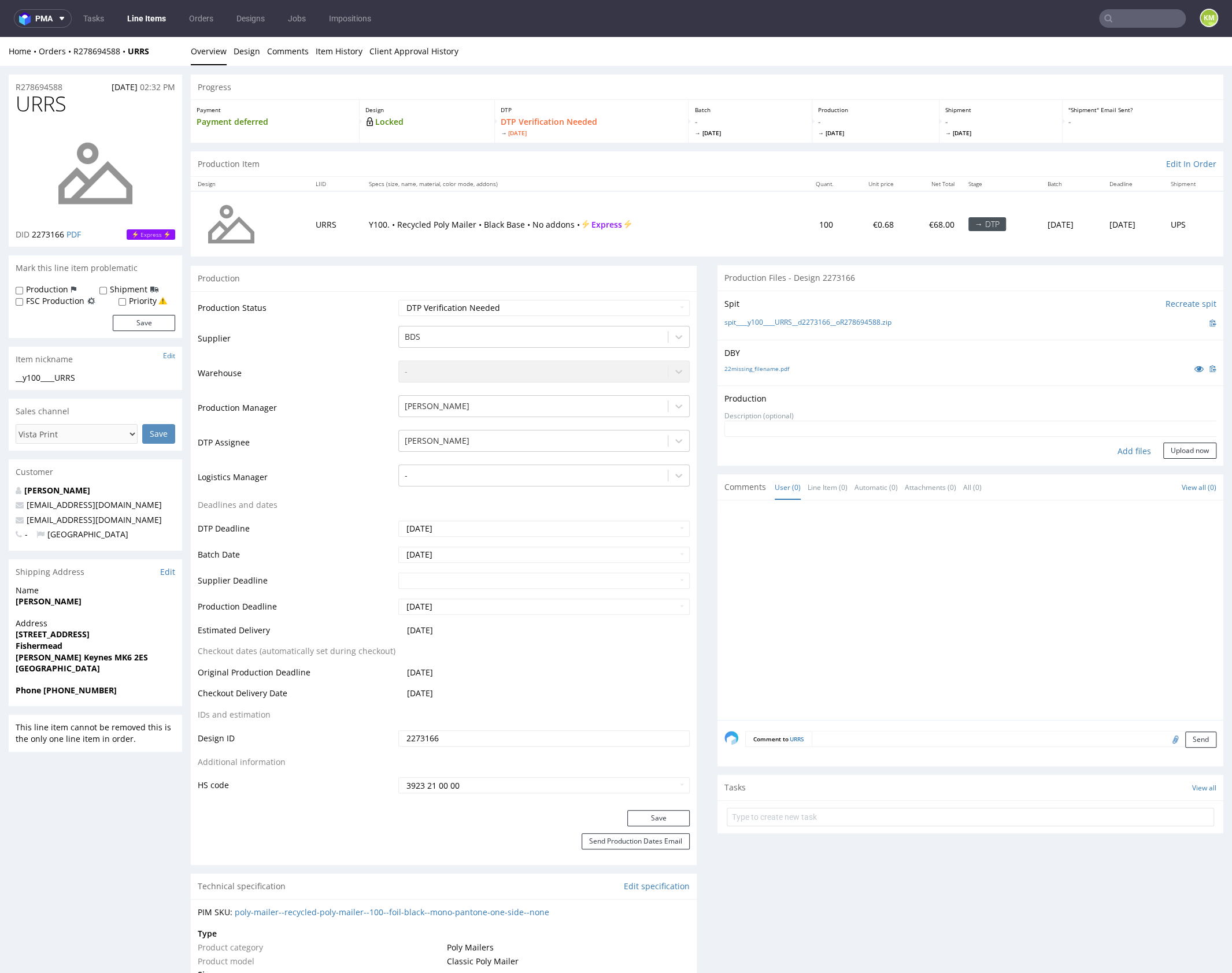
click at [1125, 443] on div "Add files" at bounding box center [1134, 451] width 58 height 17
type input "C:\fakepath\y100____URRS__d2273166__oR278694588.pdf"
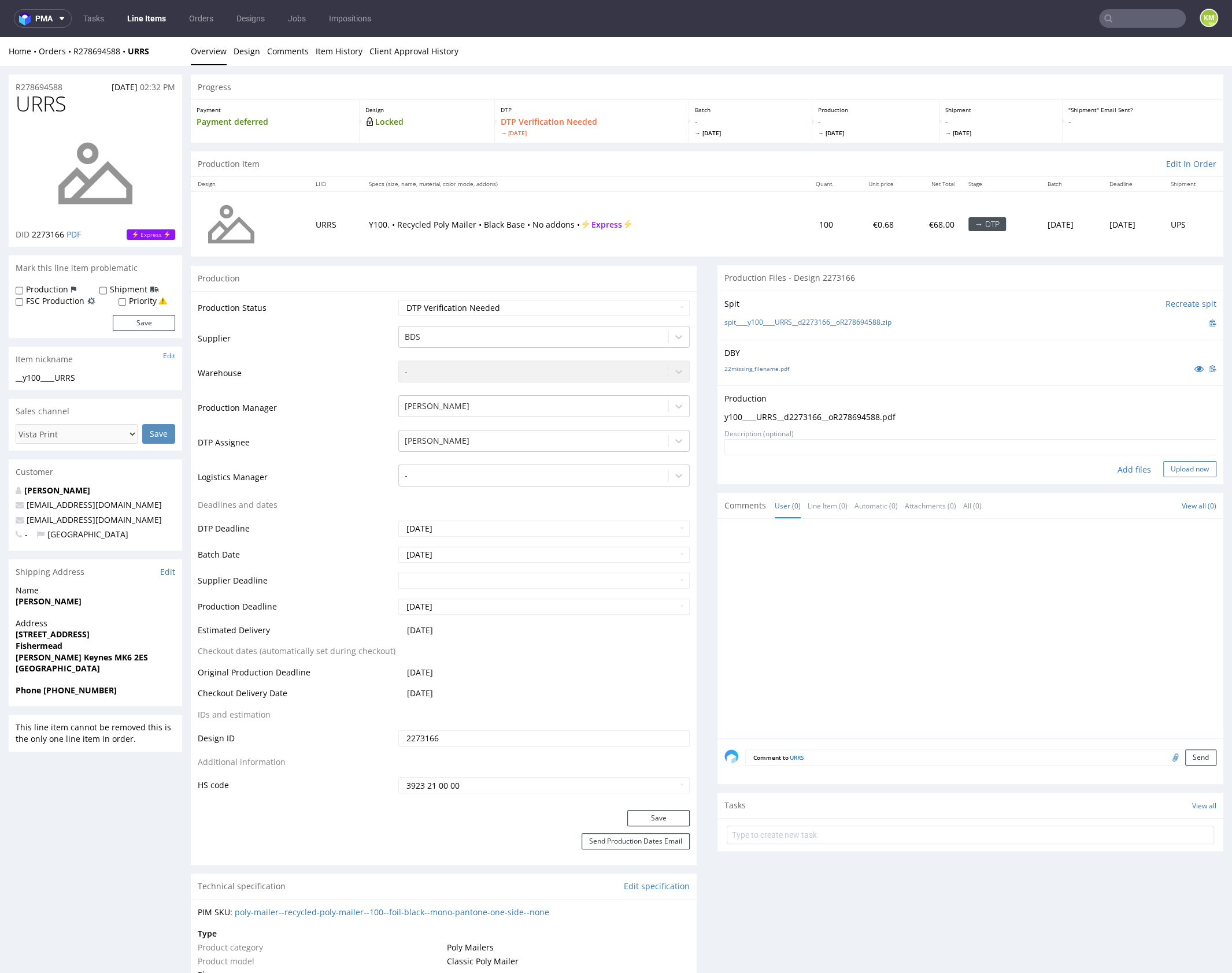
click at [1164, 472] on button "Upload now" at bounding box center [1190, 469] width 53 height 16
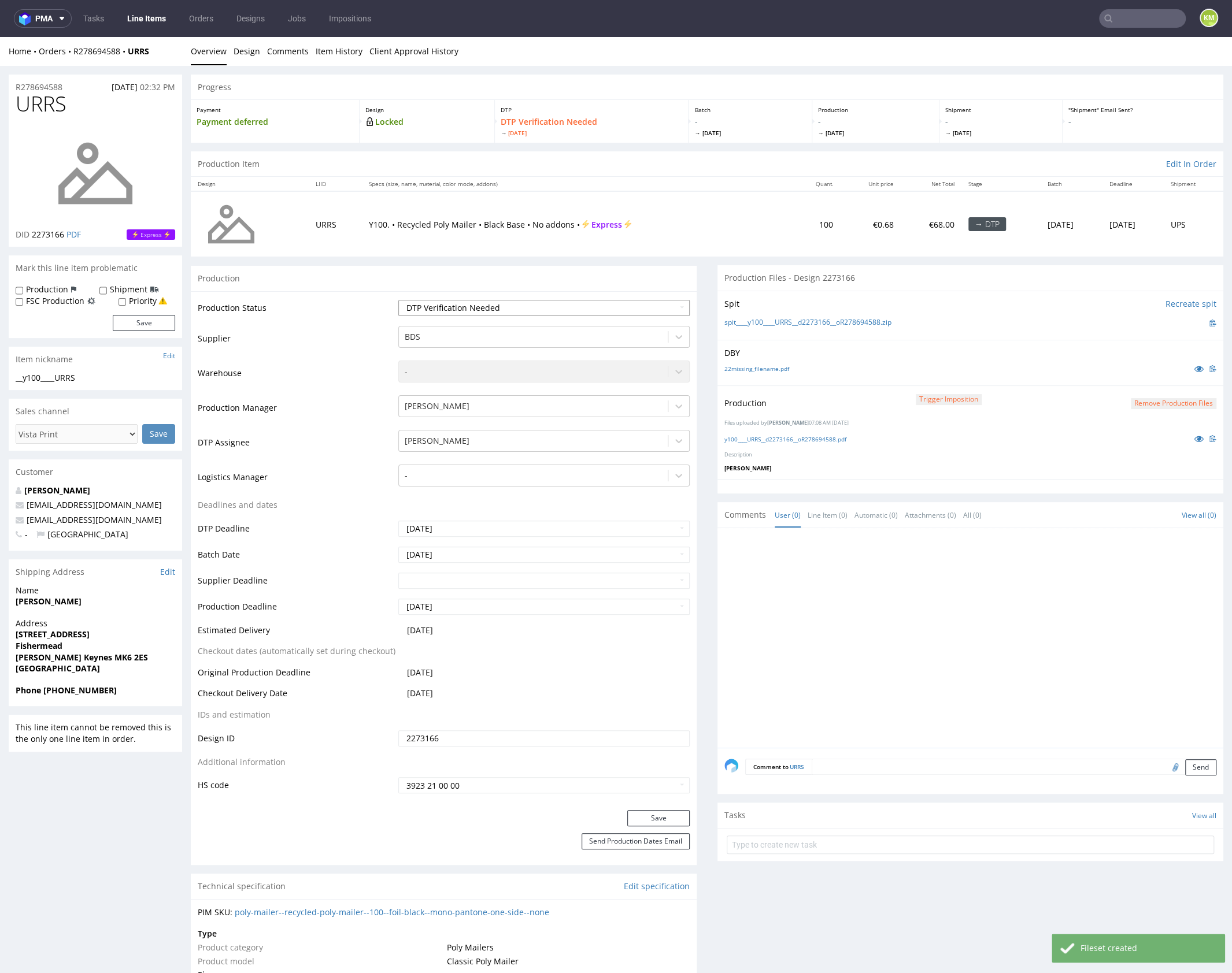
click at [559, 308] on select "Waiting for Artwork Waiting for Diecut Waiting for Mockup Waiting for DTP Waiti…" at bounding box center [544, 307] width 292 height 16
select select "dtp_production_ready"
click at [398, 300] on select "Waiting for Artwork Waiting for Diecut Waiting for Mockup Waiting for DTP Waiti…" at bounding box center [544, 307] width 292 height 16
click at [665, 818] on button "Save" at bounding box center [658, 818] width 62 height 16
click at [905, 656] on div at bounding box center [973, 641] width 499 height 212
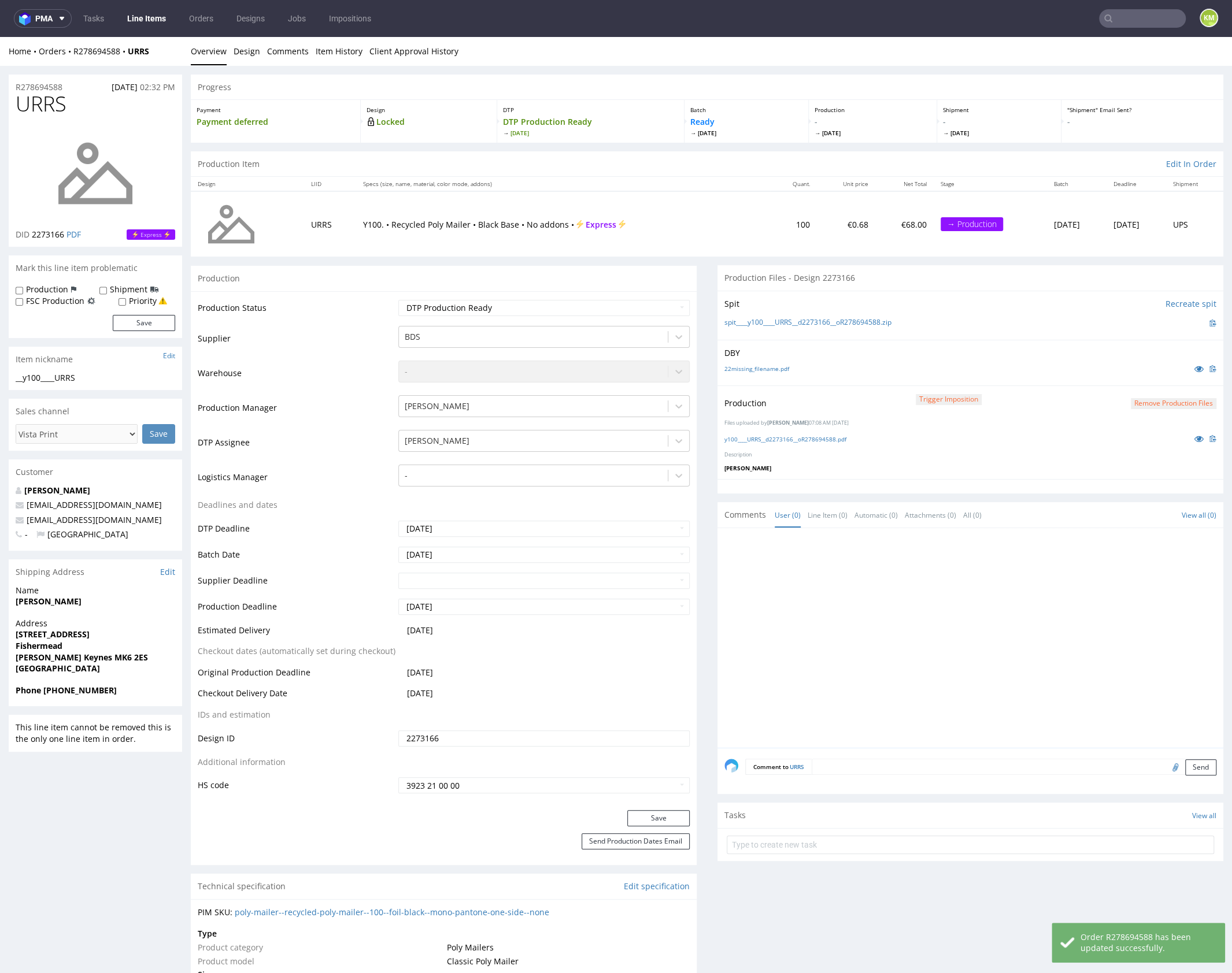
click at [1024, 597] on div at bounding box center [973, 641] width 499 height 212
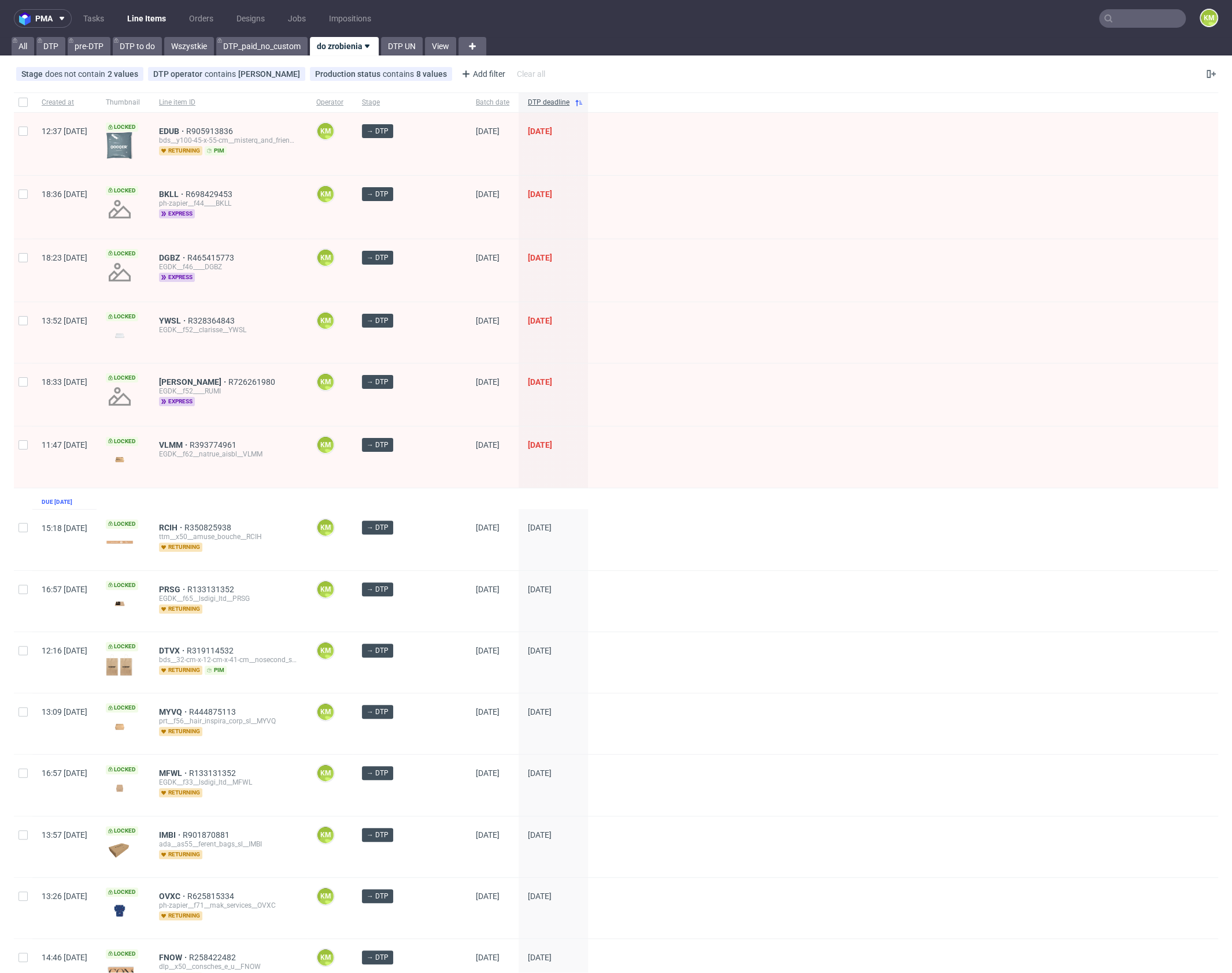
click link "[PERSON_NAME]" at bounding box center [194, 382] width 69 height 9
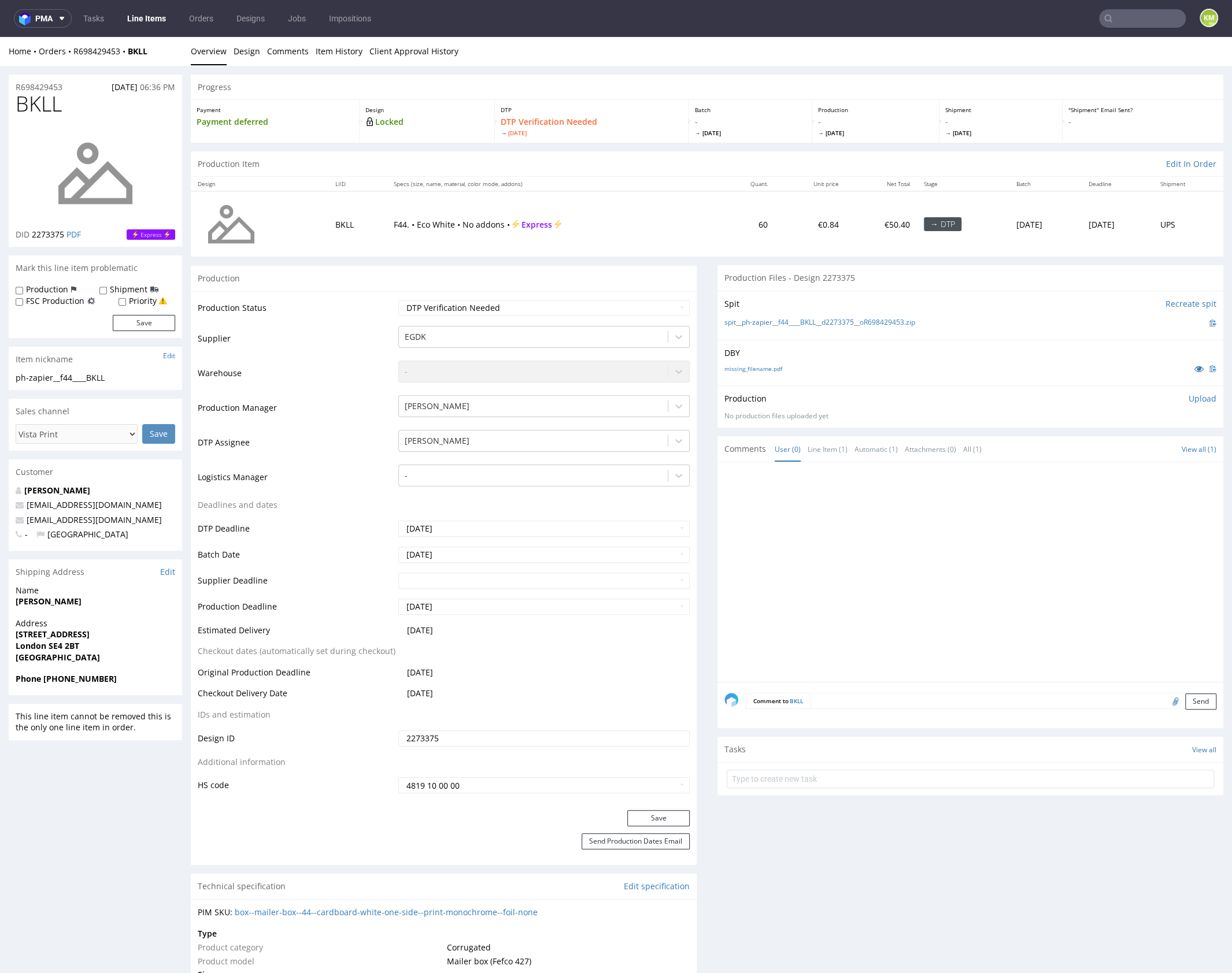
click at [850, 541] on div at bounding box center [973, 575] width 499 height 212
click at [763, 370] on link "missing_filename.pdf" at bounding box center [753, 368] width 58 height 8
click at [975, 546] on div at bounding box center [973, 575] width 499 height 212
click at [33, 108] on span "BKLL" at bounding box center [39, 104] width 47 height 23
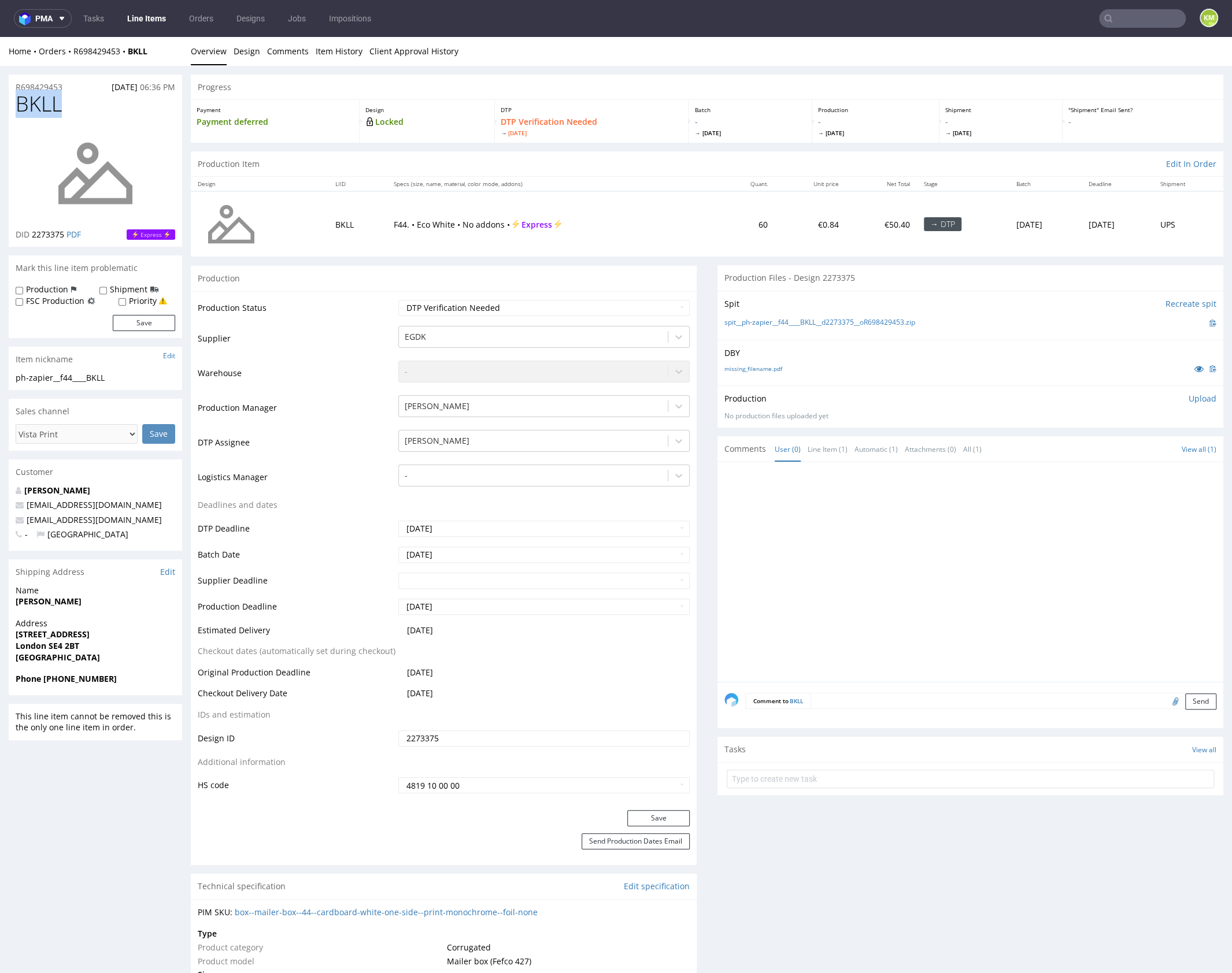
copy span "BKLL"
drag, startPoint x: 931, startPoint y: 320, endPoint x: 776, endPoint y: 320, distance: 155.0
click at [776, 320] on div "spit__ph-zapier__f44____BKLL__d2273375__oR698429453.zip" at bounding box center [970, 323] width 492 height 13
copy link "f44____BKLL__d2273375__oR698429453.zip"
click at [1046, 517] on div at bounding box center [973, 575] width 499 height 212
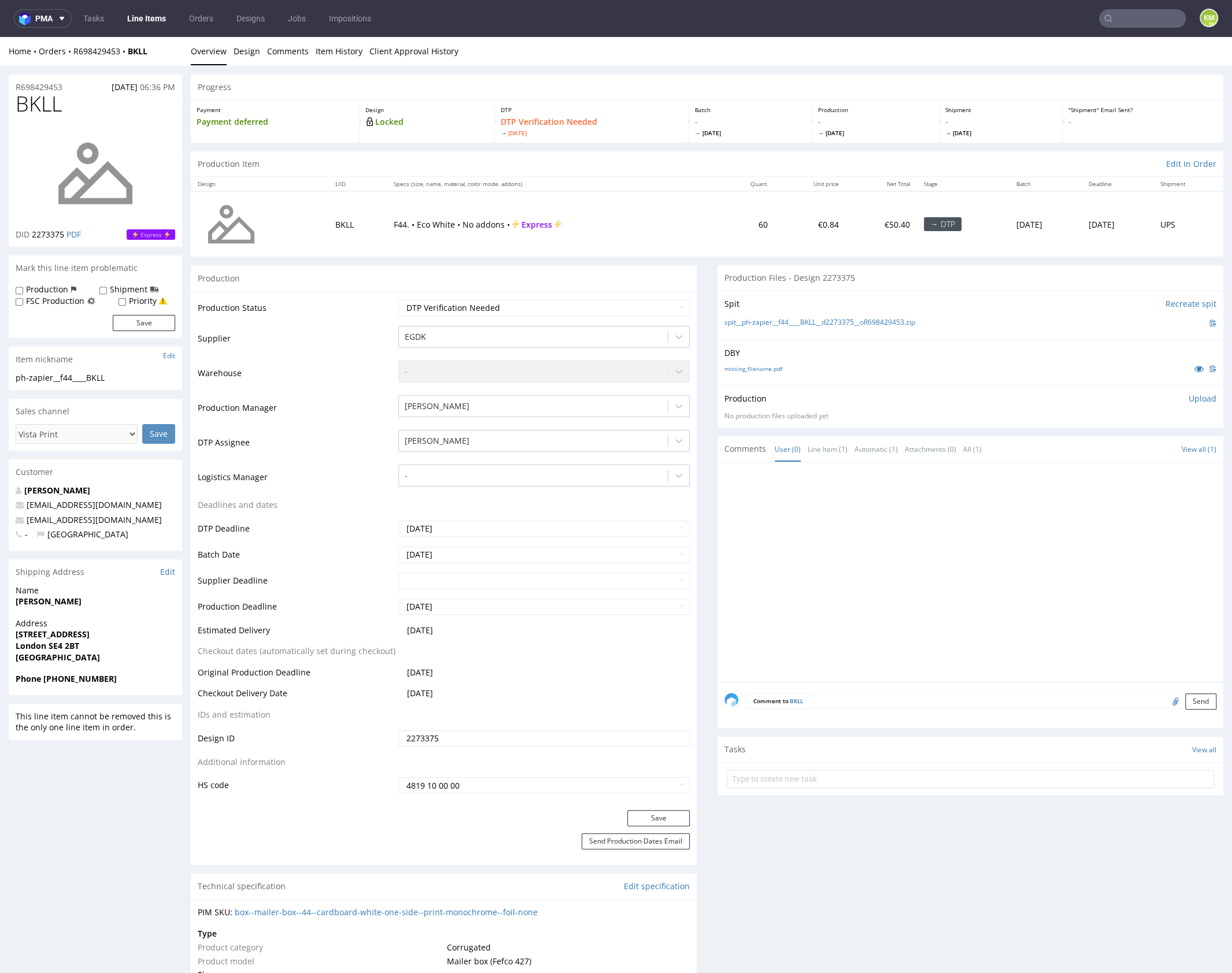
click at [1189, 396] on p "Upload" at bounding box center [1202, 399] width 28 height 12
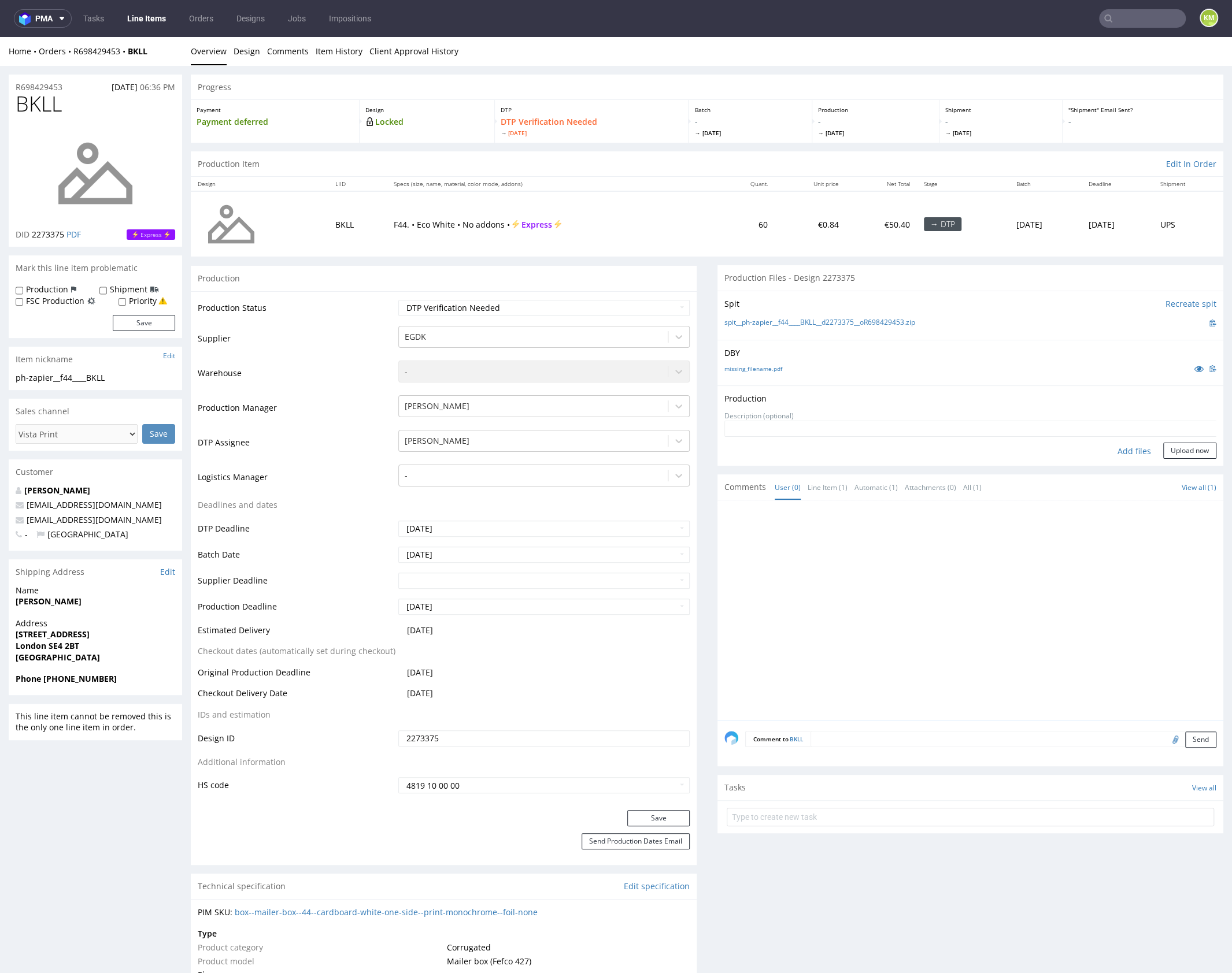
click at [1124, 447] on div "Add files" at bounding box center [1134, 451] width 58 height 17
type input "C:\fakepath\f44____BKLL__d2273375__oR698429453__outside.pdf"
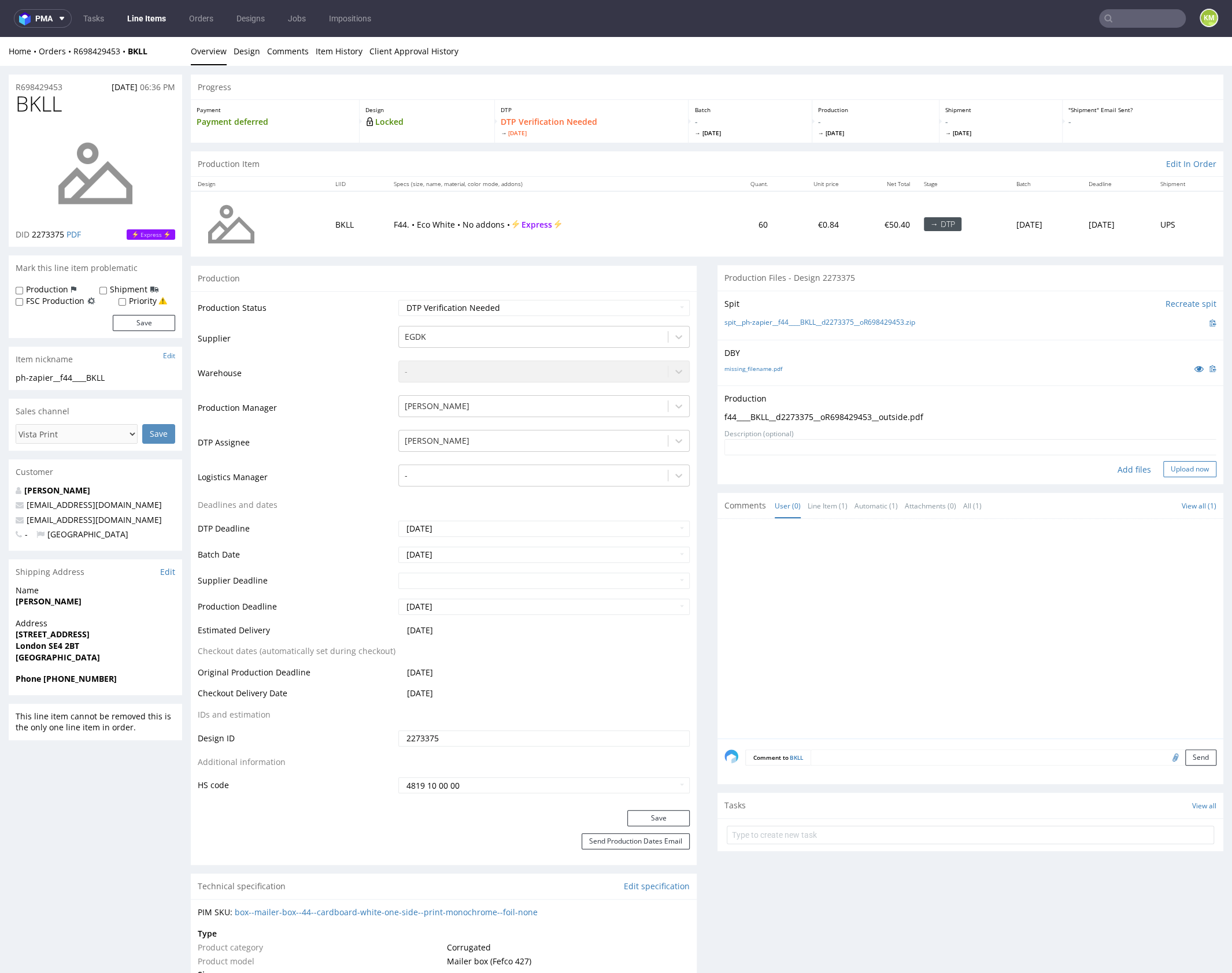
click at [1174, 471] on button "Upload now" at bounding box center [1190, 469] width 53 height 16
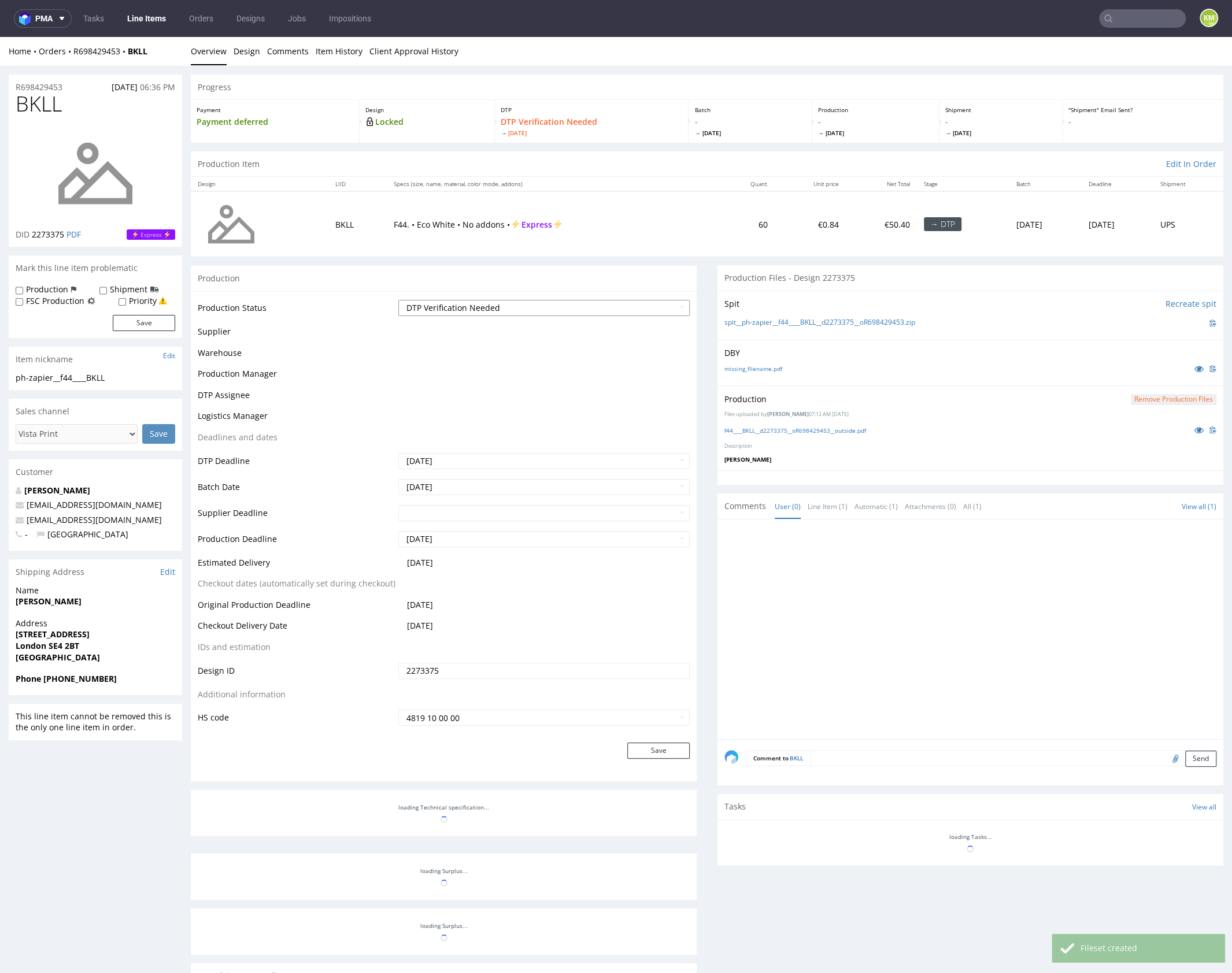
click at [536, 310] on select "Waiting for Artwork Waiting for Diecut Waiting for Mockup Waiting for DTP Waiti…" at bounding box center [544, 307] width 292 height 16
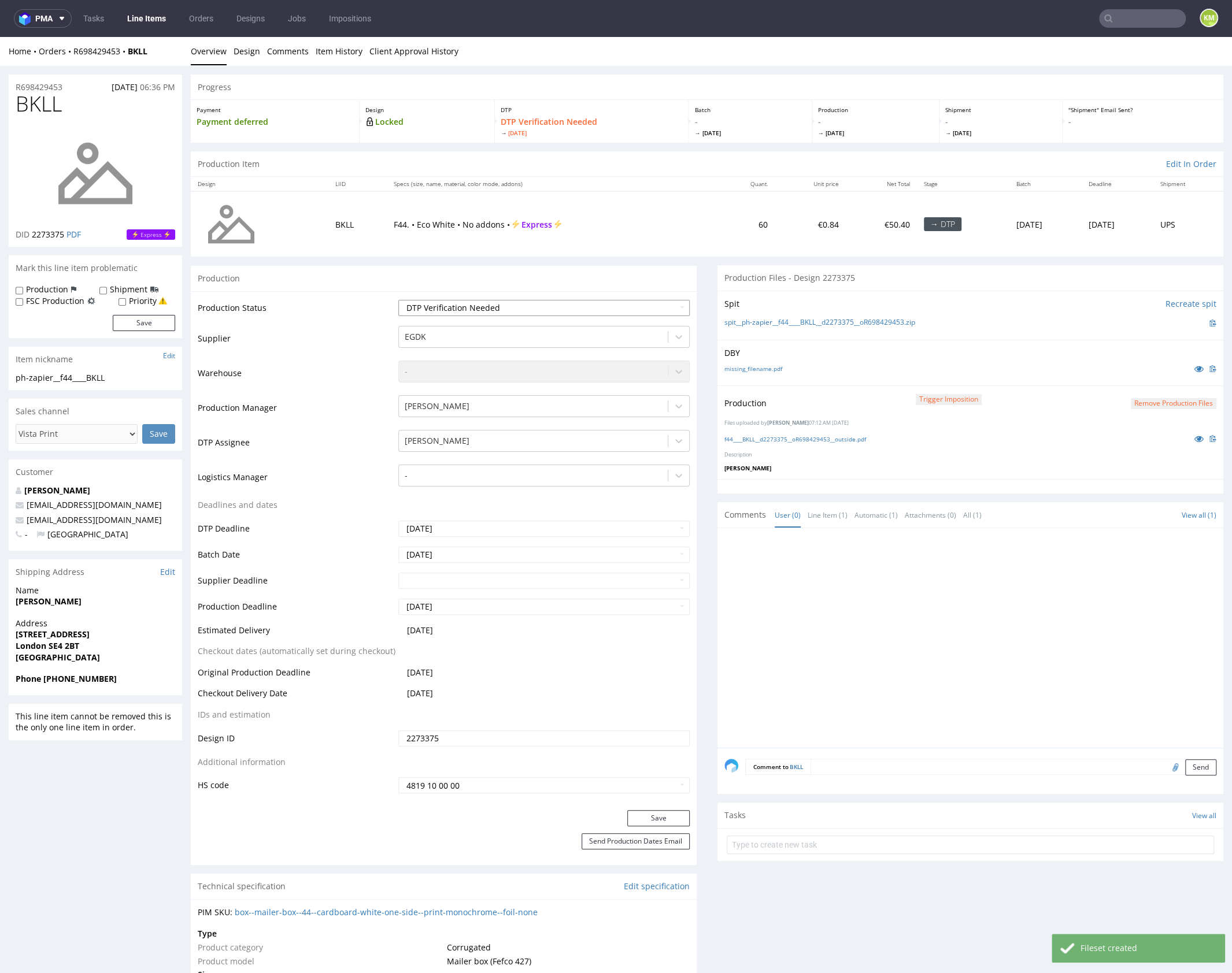
select select "dtp_production_ready"
click at [398, 300] on select "Waiting for Artwork Waiting for Diecut Waiting for Mockup Waiting for DTP Waiti…" at bounding box center [544, 307] width 292 height 16
click at [671, 811] on button "Save" at bounding box center [658, 818] width 62 height 16
click at [920, 640] on div at bounding box center [973, 641] width 499 height 212
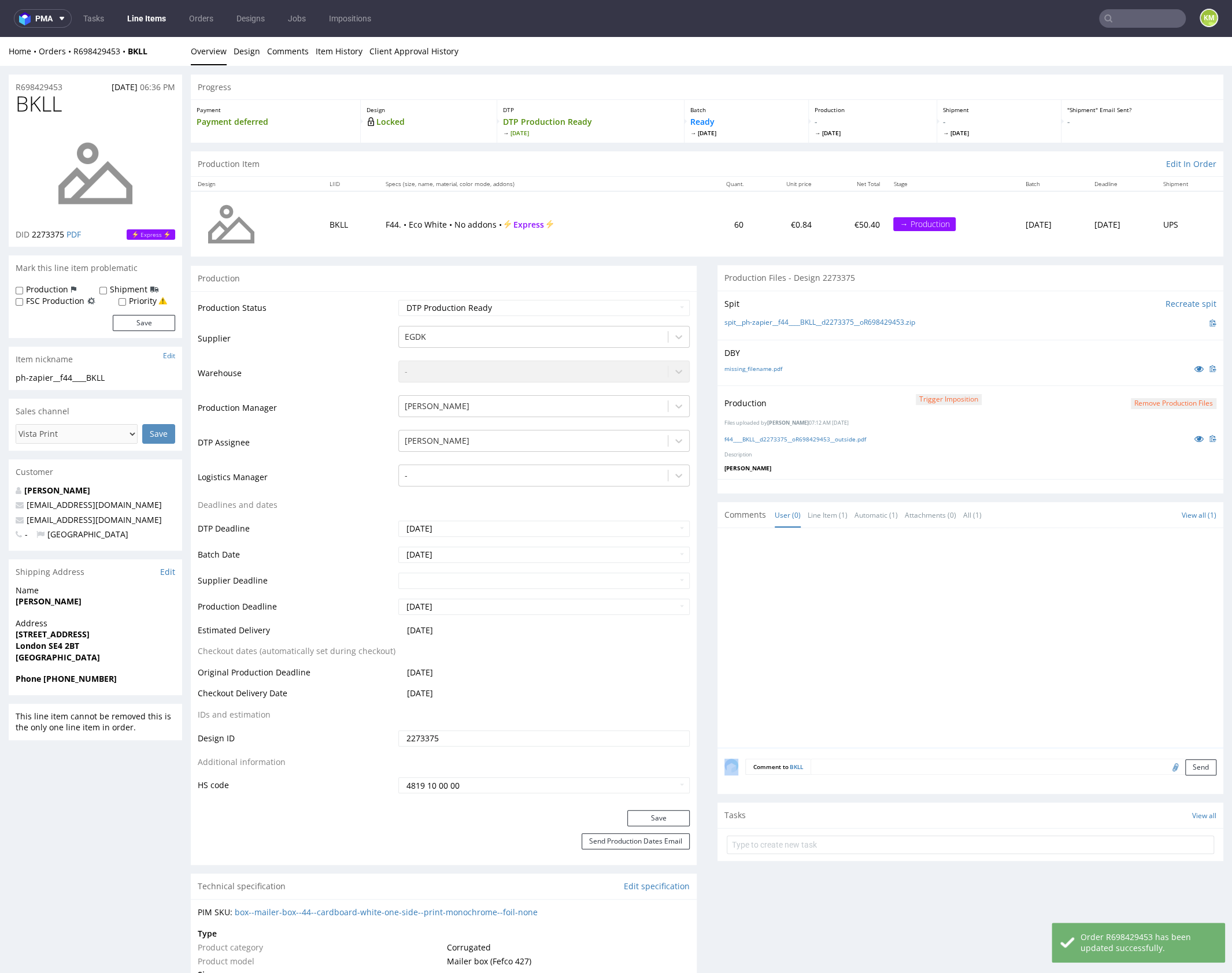
click at [920, 640] on div at bounding box center [973, 641] width 499 height 212
click at [1040, 652] on div at bounding box center [973, 641] width 499 height 212
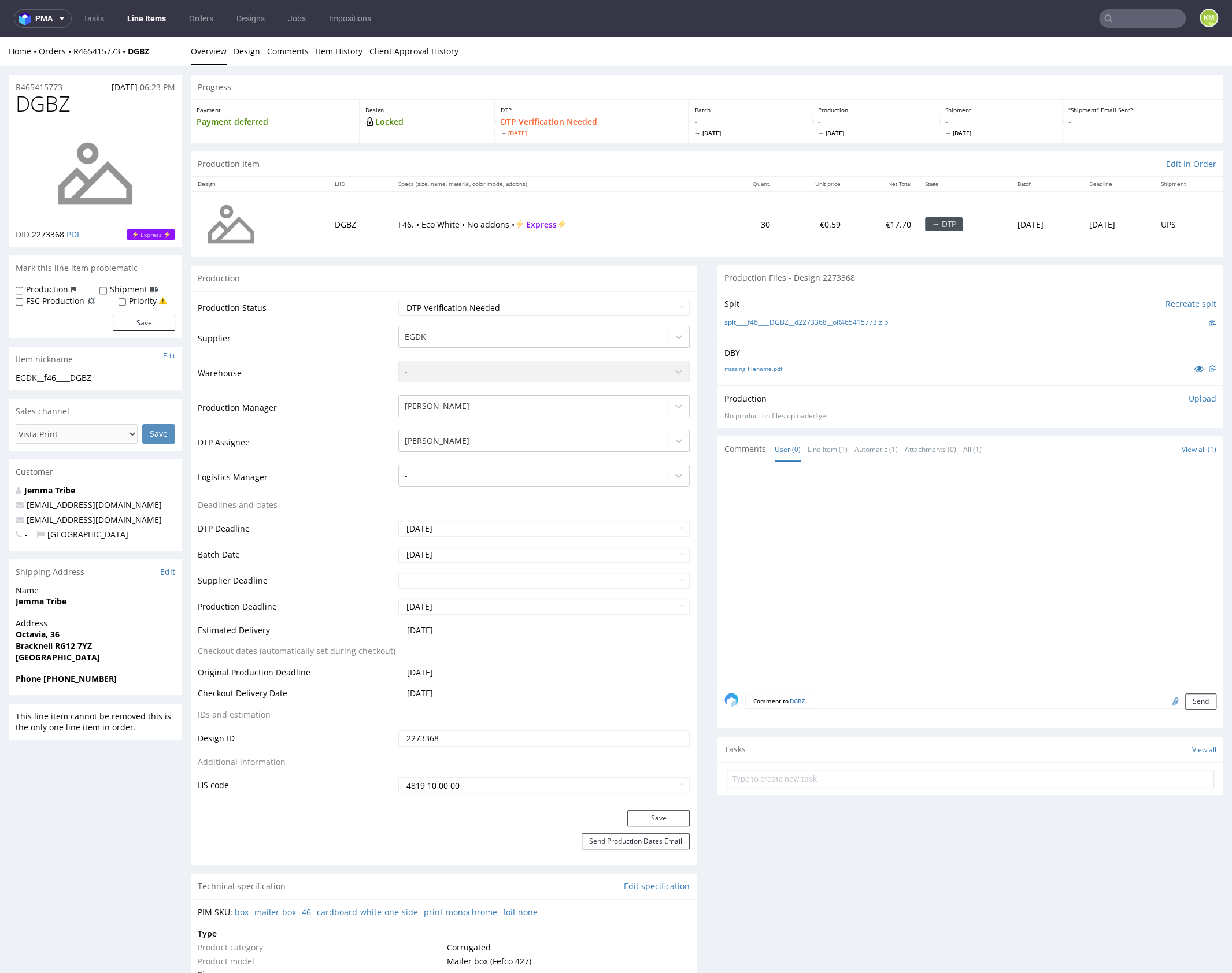
click at [849, 530] on div at bounding box center [973, 575] width 499 height 212
click at [763, 367] on link "missing_filename.pdf" at bounding box center [753, 368] width 58 height 8
click at [820, 766] on form at bounding box center [970, 778] width 487 height 28
click at [824, 773] on input "text" at bounding box center [970, 778] width 487 height 18
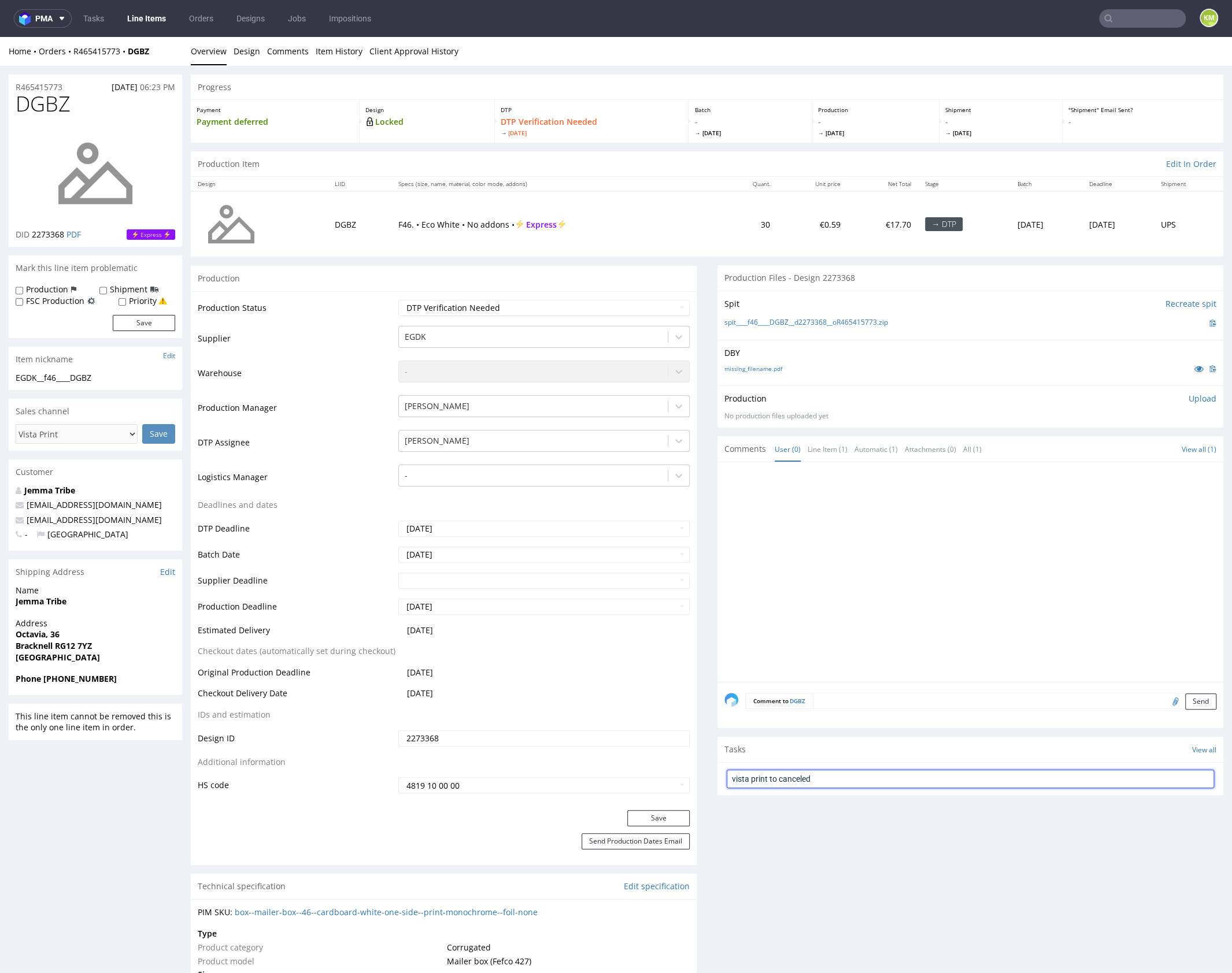
type input "vista print to canceled"
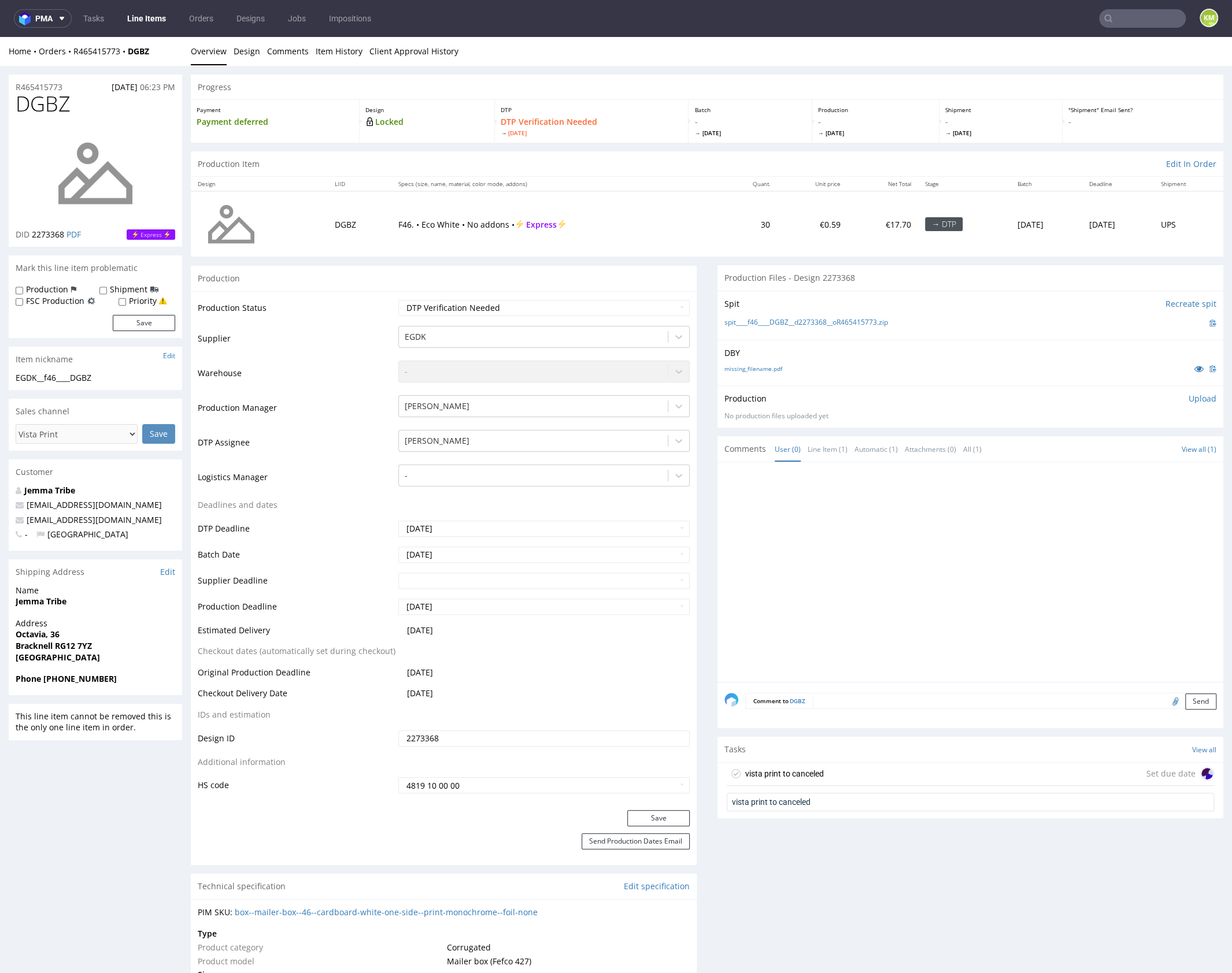
click at [809, 768] on div "vista print to canceled" at bounding box center [784, 773] width 78 height 14
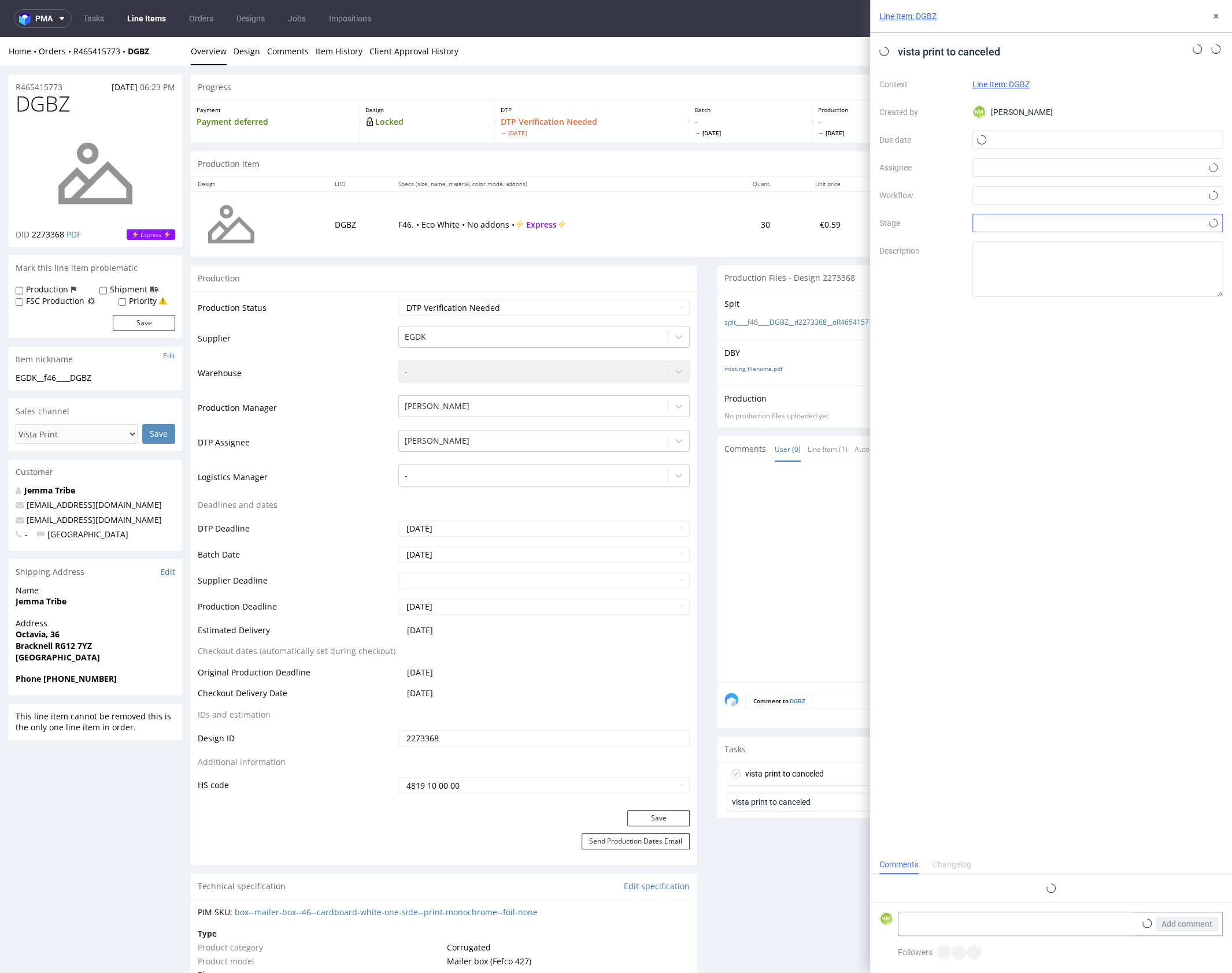
scroll to position [9, 0]
click at [1002, 144] on input "text" at bounding box center [1098, 140] width 251 height 18
drag, startPoint x: 1132, startPoint y: 240, endPoint x: 1130, endPoint y: 234, distance: 6.3
click at [1133, 240] on span "10" at bounding box center [1134, 237] width 9 height 12
type input "[DATE]"
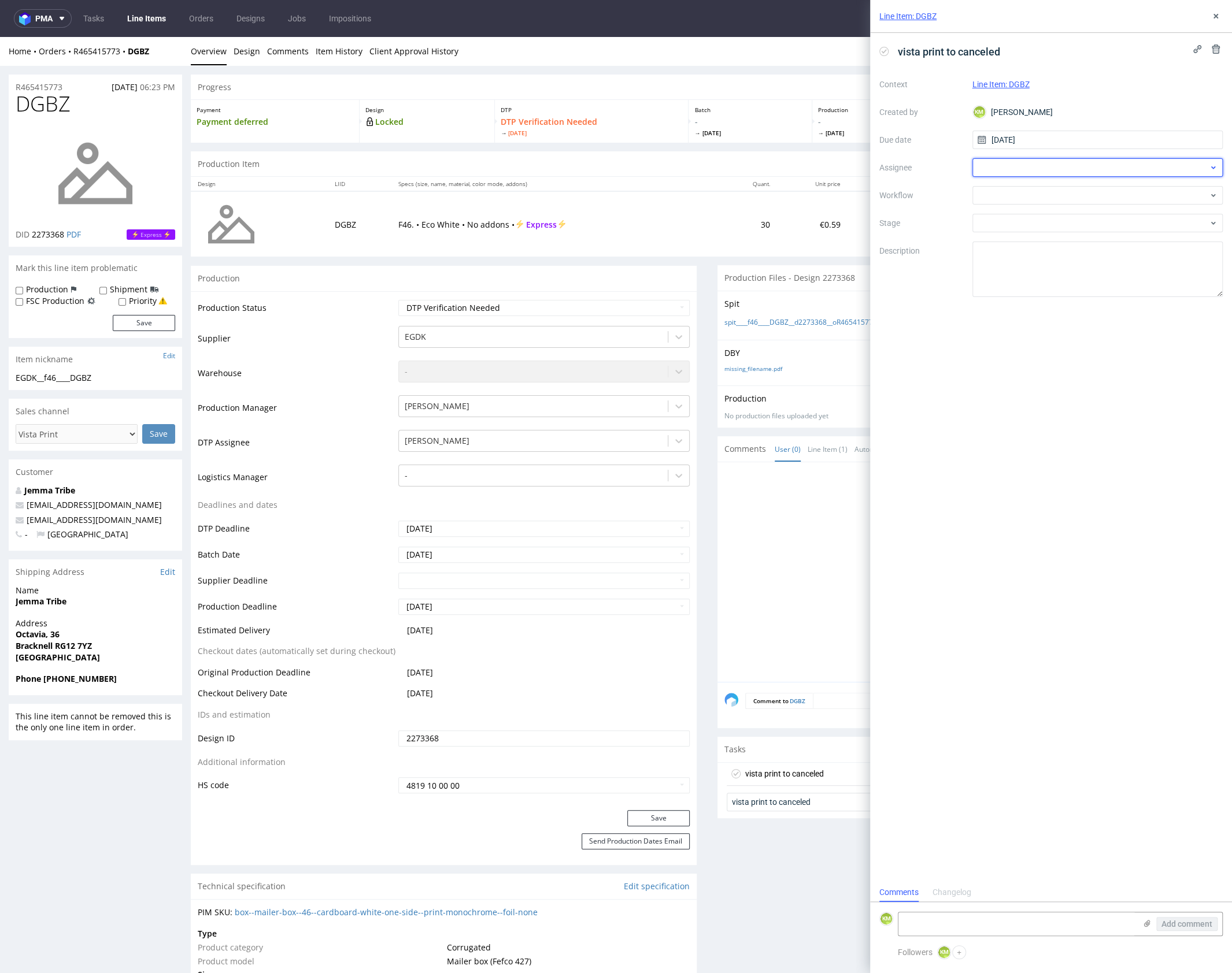
click at [1006, 167] on div at bounding box center [1098, 167] width 251 height 18
type input "leś"
click at [1059, 195] on span "[PERSON_NAME]" at bounding box center [1028, 193] width 62 height 12
click at [1047, 196] on div at bounding box center [1098, 195] width 251 height 18
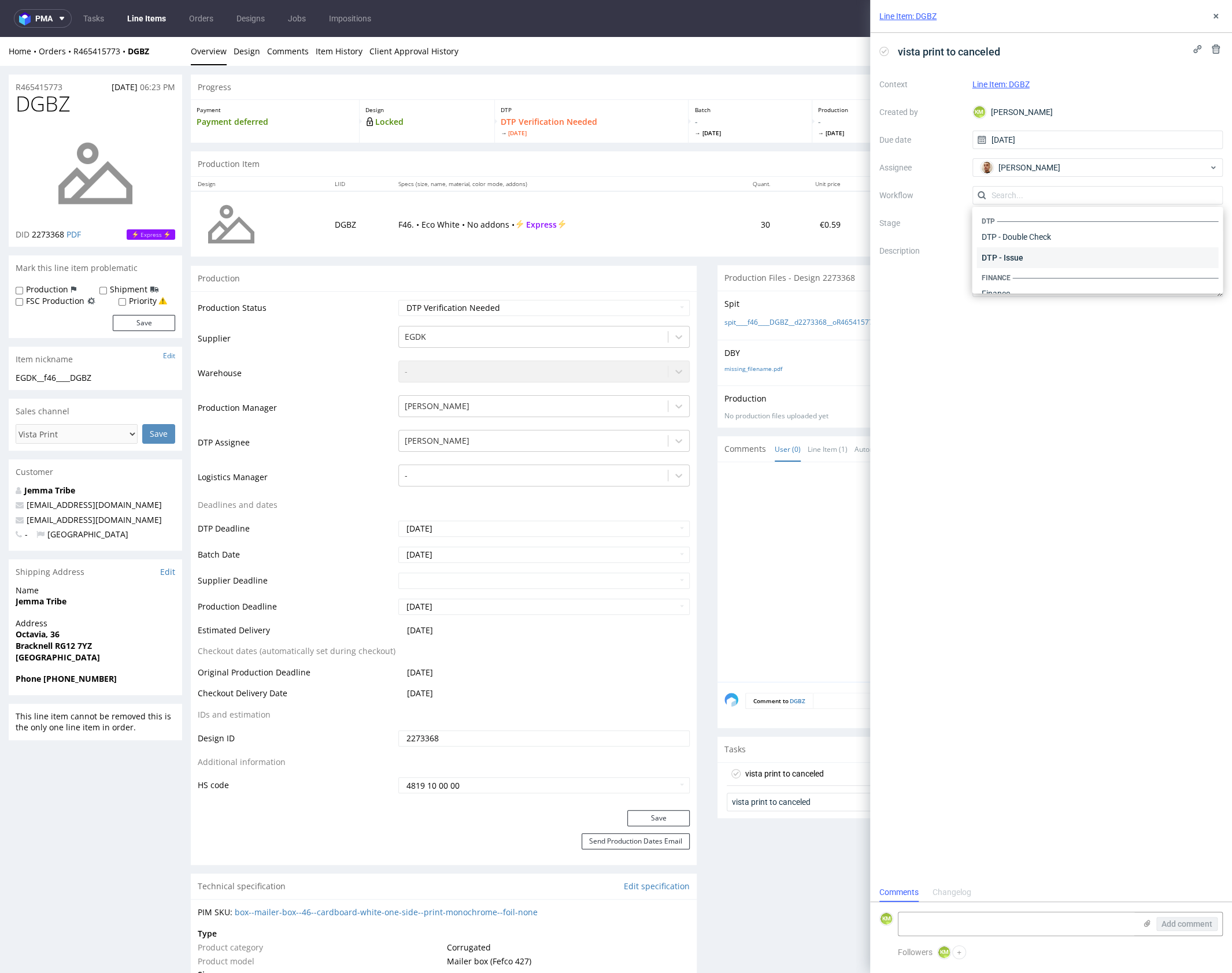
click at [1047, 253] on div "DTP - Issue" at bounding box center [1097, 257] width 241 height 21
click at [1044, 249] on textarea "Problem: Impact: What is needed?:" at bounding box center [1098, 269] width 251 height 55
paste textarea "The file contains fonts that haven’t been converted to outlines."
type textarea "The file contains fonts that haven’t been converted to outlines"
click at [1134, 426] on div "vista print to canceled Context Line Item: DGBZ Created by KM [PERSON_NAME] Due…" at bounding box center [1051, 458] width 362 height 850
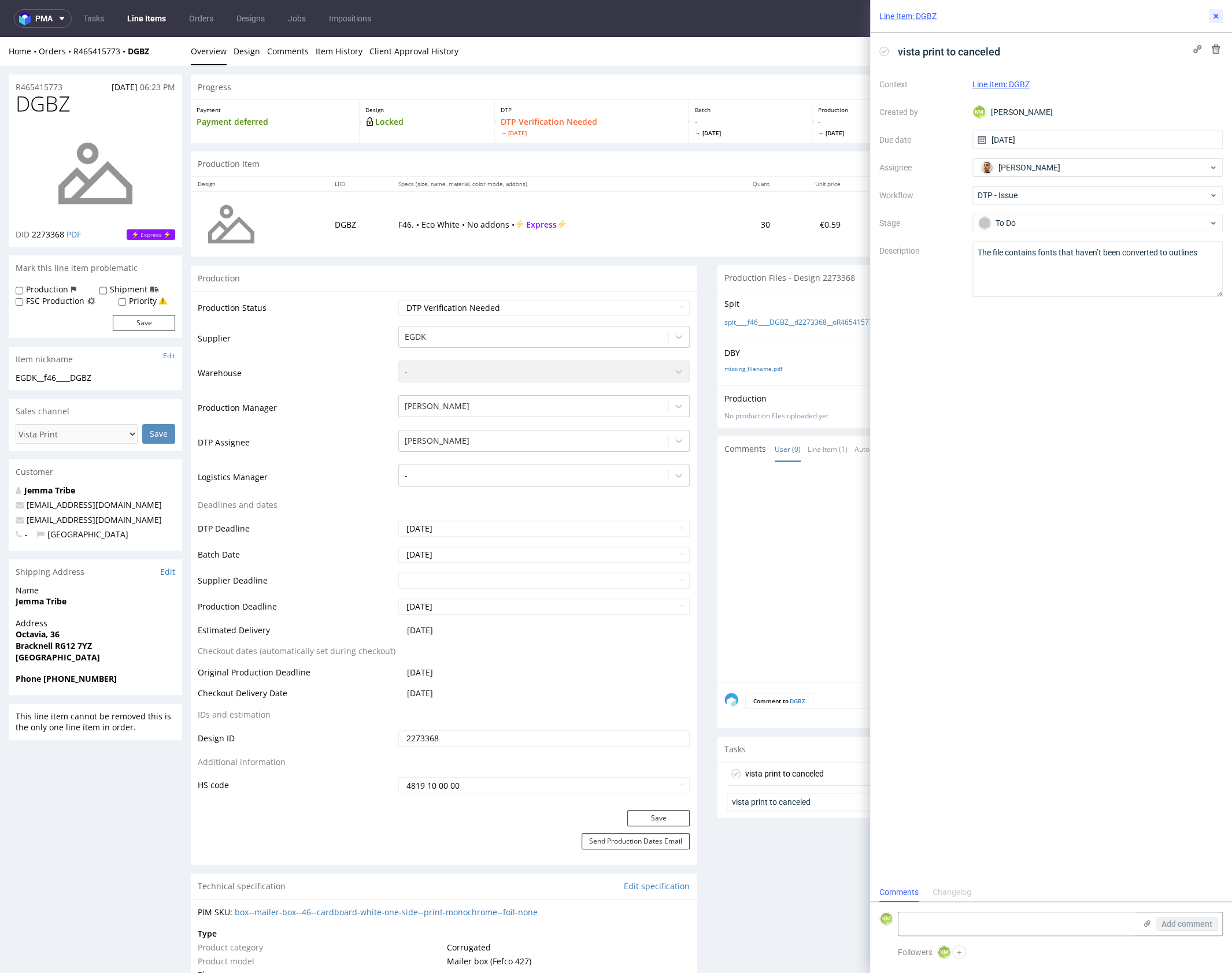
drag, startPoint x: 1216, startPoint y: 15, endPoint x: 1161, endPoint y: 26, distance: 56.1
click at [1216, 15] on icon at bounding box center [1216, 16] width 9 height 9
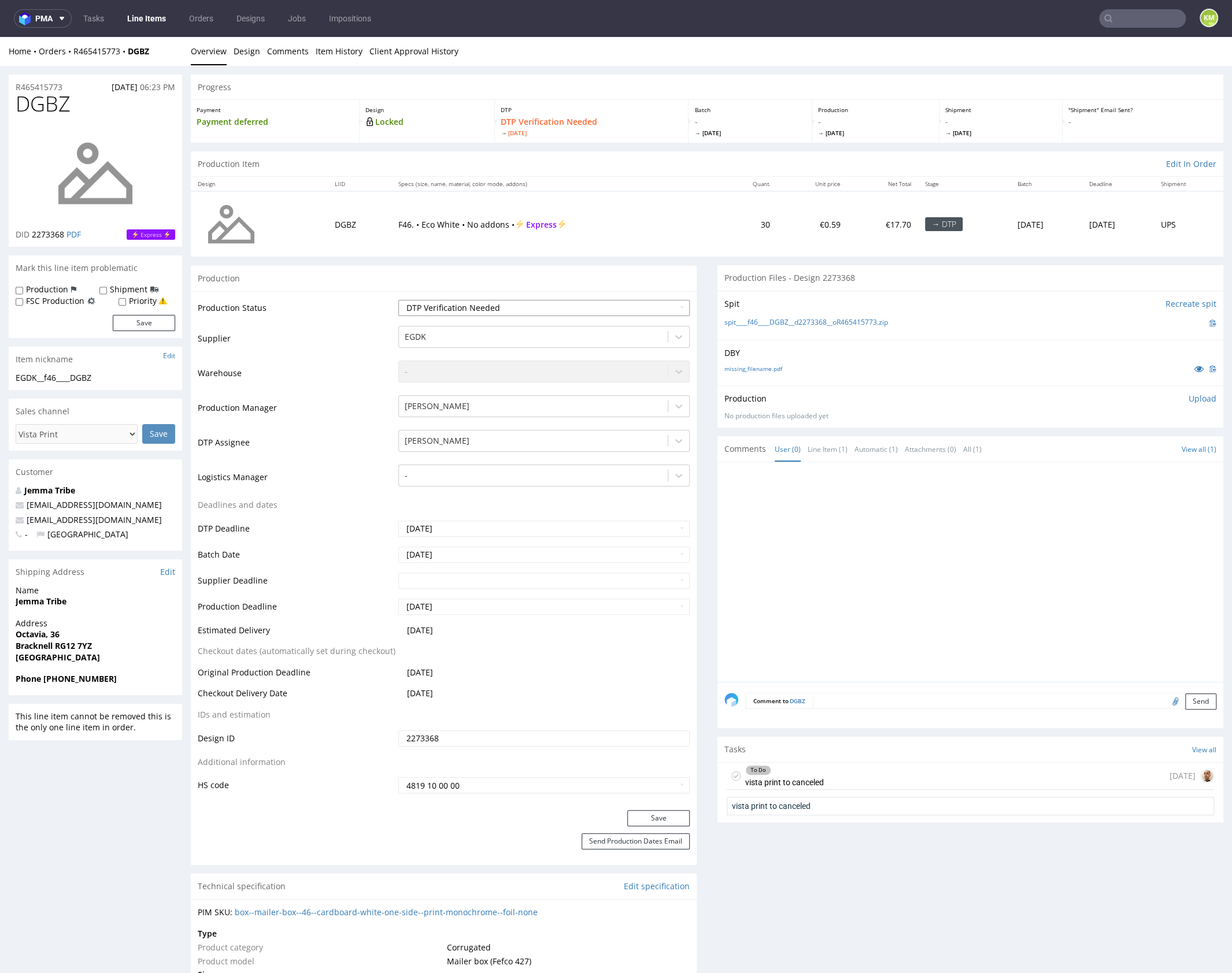
click at [611, 308] on select "Waiting for Artwork Waiting for Diecut Waiting for Mockup Waiting for DTP Waiti…" at bounding box center [544, 307] width 292 height 16
select select "dtp_issue"
click at [398, 300] on select "Waiting for Artwork Waiting for Diecut Waiting for Mockup Waiting for DTP Waiti…" at bounding box center [544, 307] width 292 height 16
click at [657, 812] on button "Save" at bounding box center [658, 818] width 62 height 16
click at [884, 572] on div at bounding box center [973, 575] width 499 height 212
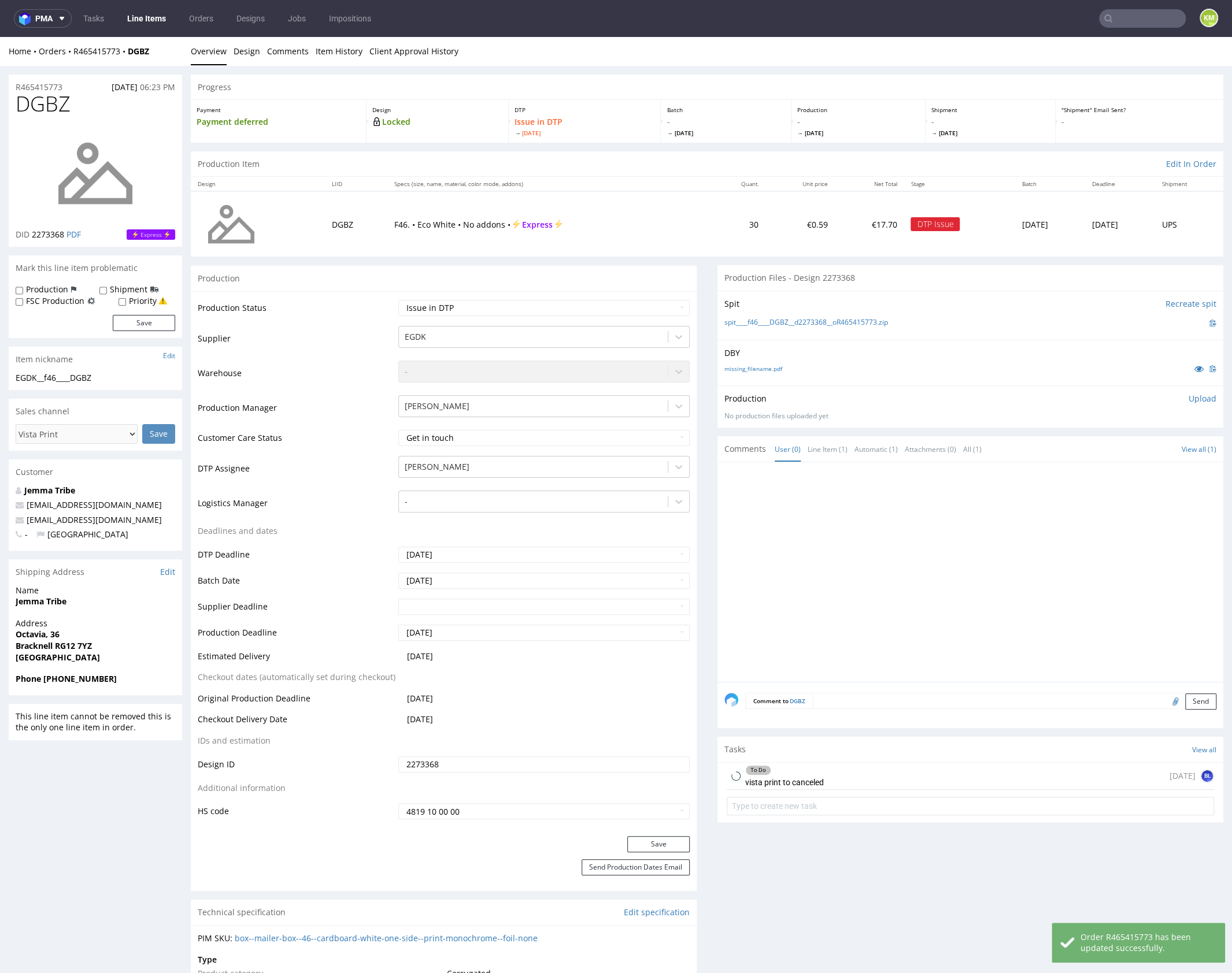
click at [828, 783] on div "To Do vista print to canceled today BL" at bounding box center [970, 776] width 487 height 27
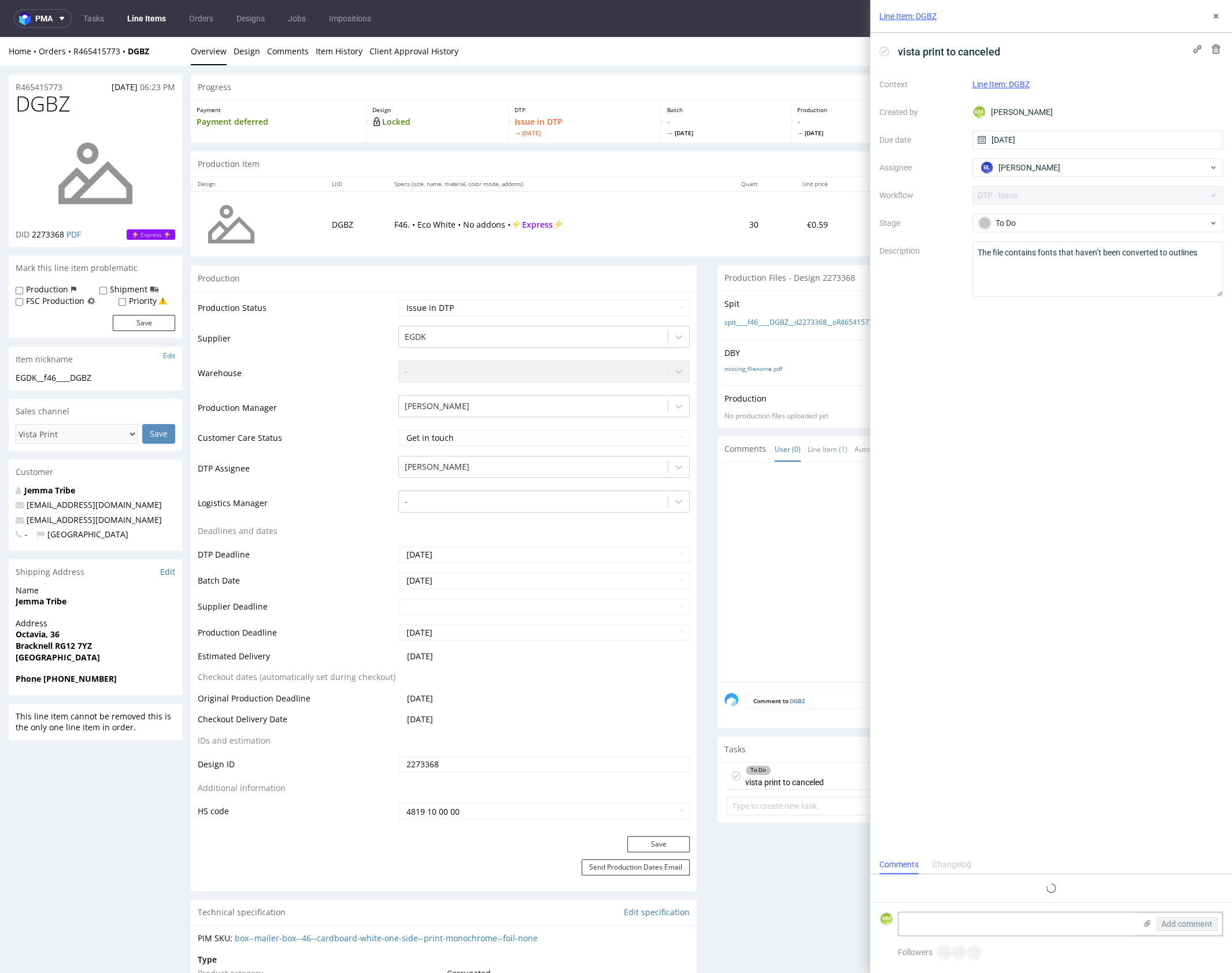
scroll to position [9, 0]
click at [1210, 19] on button at bounding box center [1216, 16] width 14 height 14
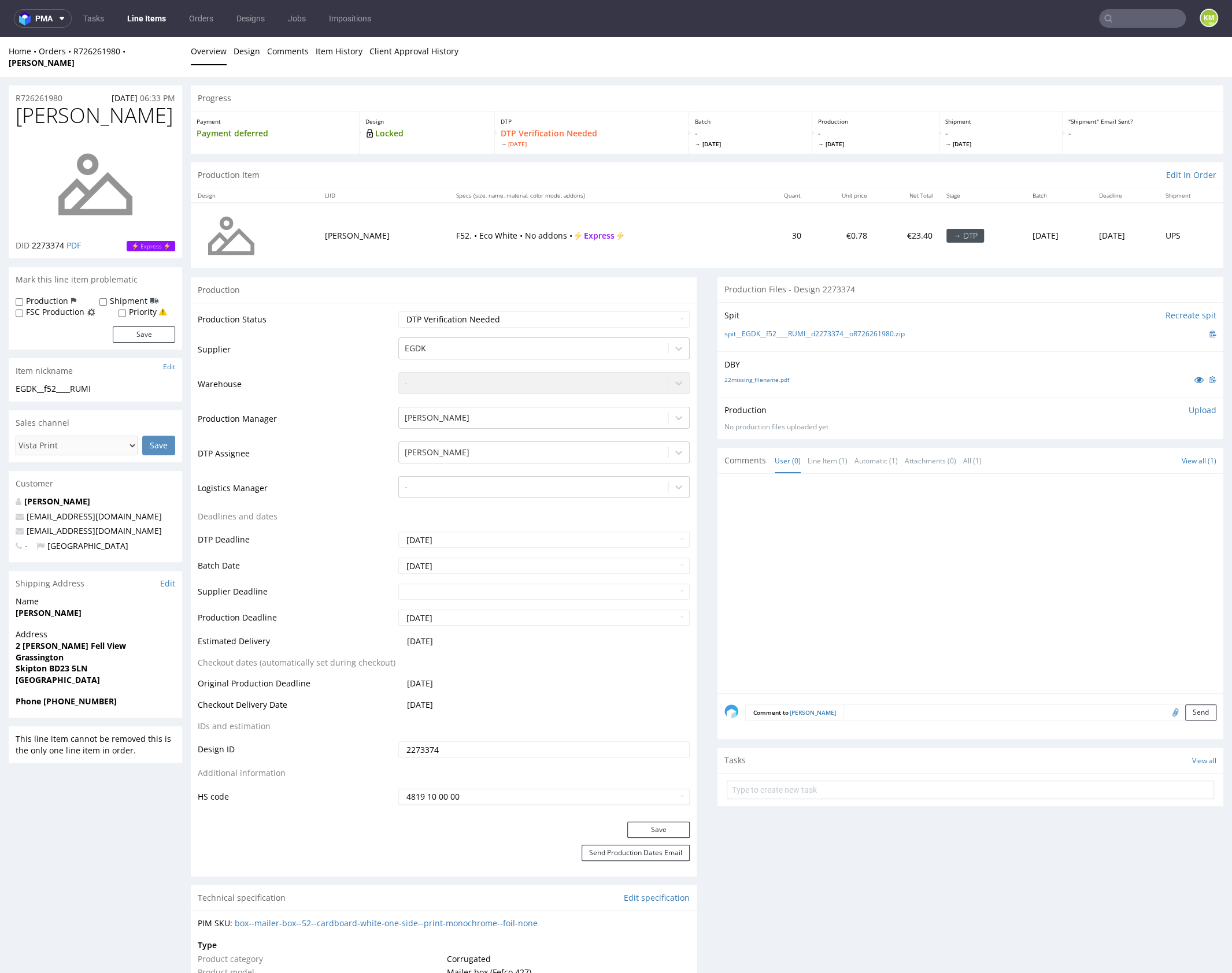
drag, startPoint x: 879, startPoint y: 389, endPoint x: 824, endPoint y: 388, distance: 55.0
click at [879, 397] on div "Production Upload No production files uploaded yet Description (optional) Add f…" at bounding box center [970, 418] width 506 height 42
click at [771, 376] on link "22missing_filename.pdf" at bounding box center [757, 380] width 65 height 8
click at [47, 104] on span "[PERSON_NAME]" at bounding box center [94, 115] width 157 height 23
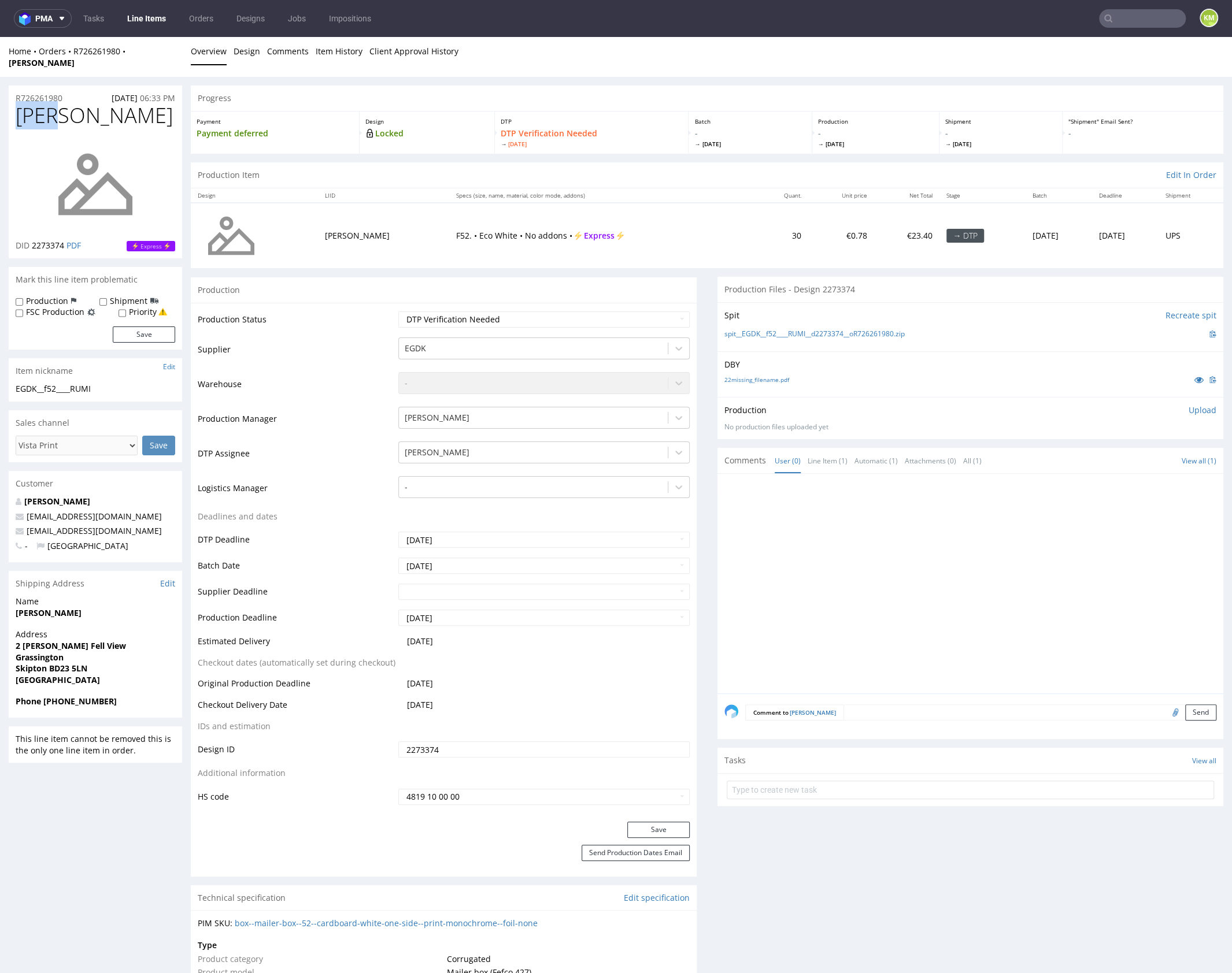
copy span "[PERSON_NAME]"
drag, startPoint x: 921, startPoint y: 321, endPoint x: 736, endPoint y: 325, distance: 185.0
click at [736, 328] on div "spit__EGDK__f52____RUMI__d2273374__oR726261980.zip" at bounding box center [970, 334] width 492 height 13
copy link "EGDK__f52____RUMI__d2273374__oR726261980.zip"
click at [1199, 404] on p "Upload" at bounding box center [1202, 410] width 28 height 12
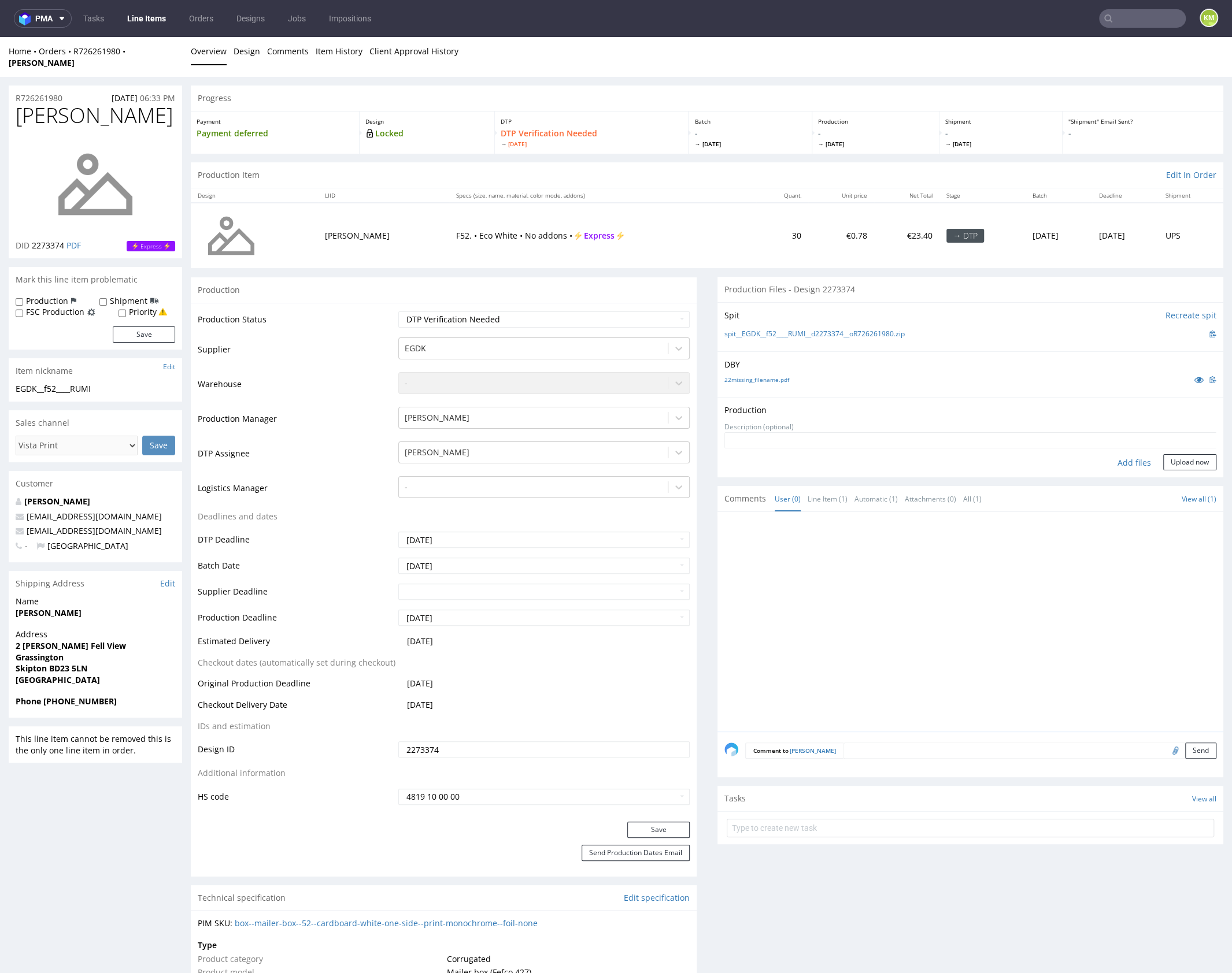
click at [1110, 454] on div "Add files" at bounding box center [1134, 462] width 58 height 17
type input "C:\fakepath\EGDK__f52____RUMI__d2273374__oR726261980__outside.pdf"
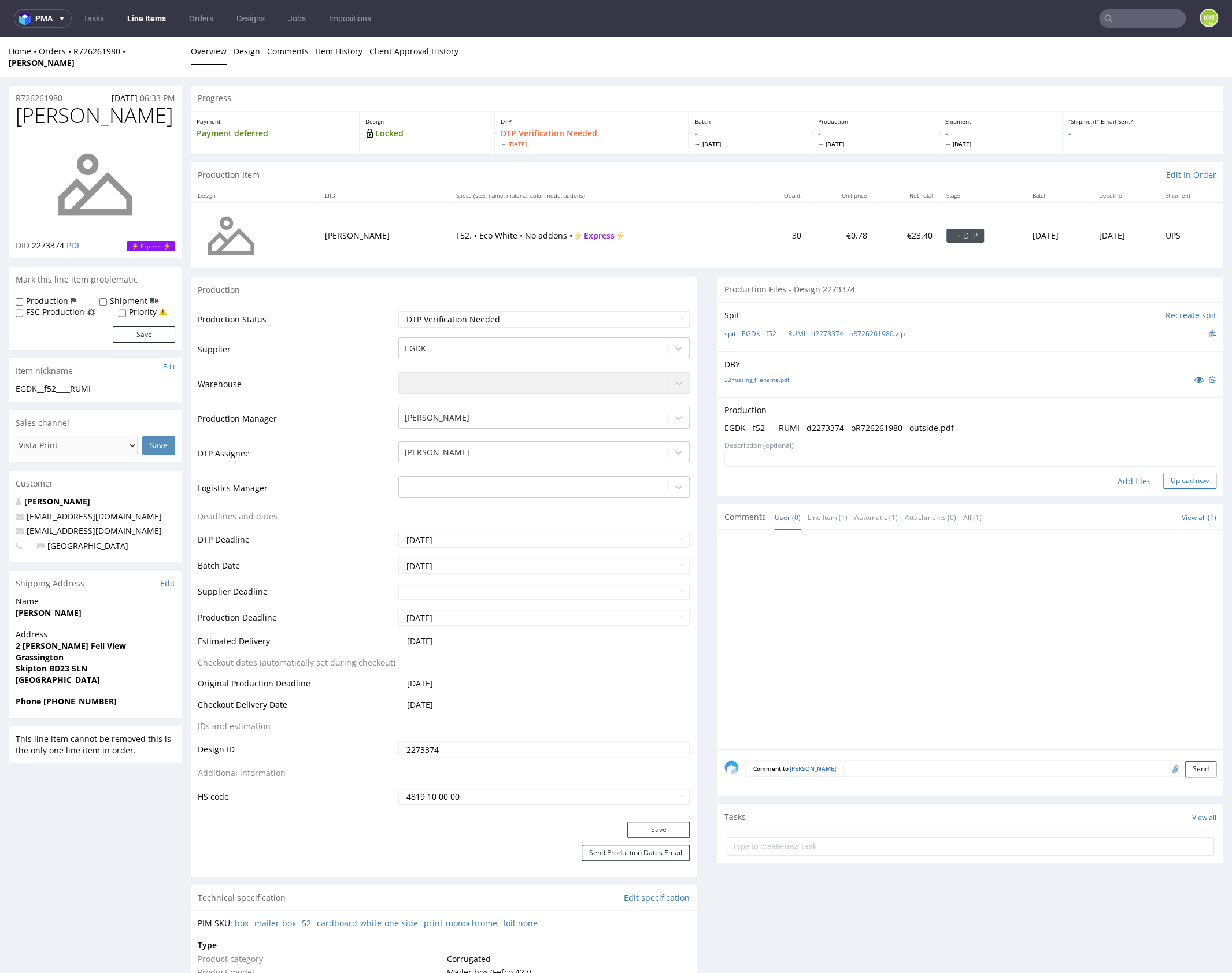
click at [1182, 473] on button "Upload now" at bounding box center [1190, 480] width 53 height 16
click at [823, 598] on div at bounding box center [973, 652] width 499 height 212
click at [584, 311] on select "Waiting for Artwork Waiting for Diecut Waiting for Mockup Waiting for DTP Waiti…" at bounding box center [544, 319] width 292 height 16
select select "dtp_production_ready"
click at [398, 311] on select "Waiting for Artwork Waiting for Diecut Waiting for Mockup Waiting for DTP Waiti…" at bounding box center [544, 319] width 292 height 16
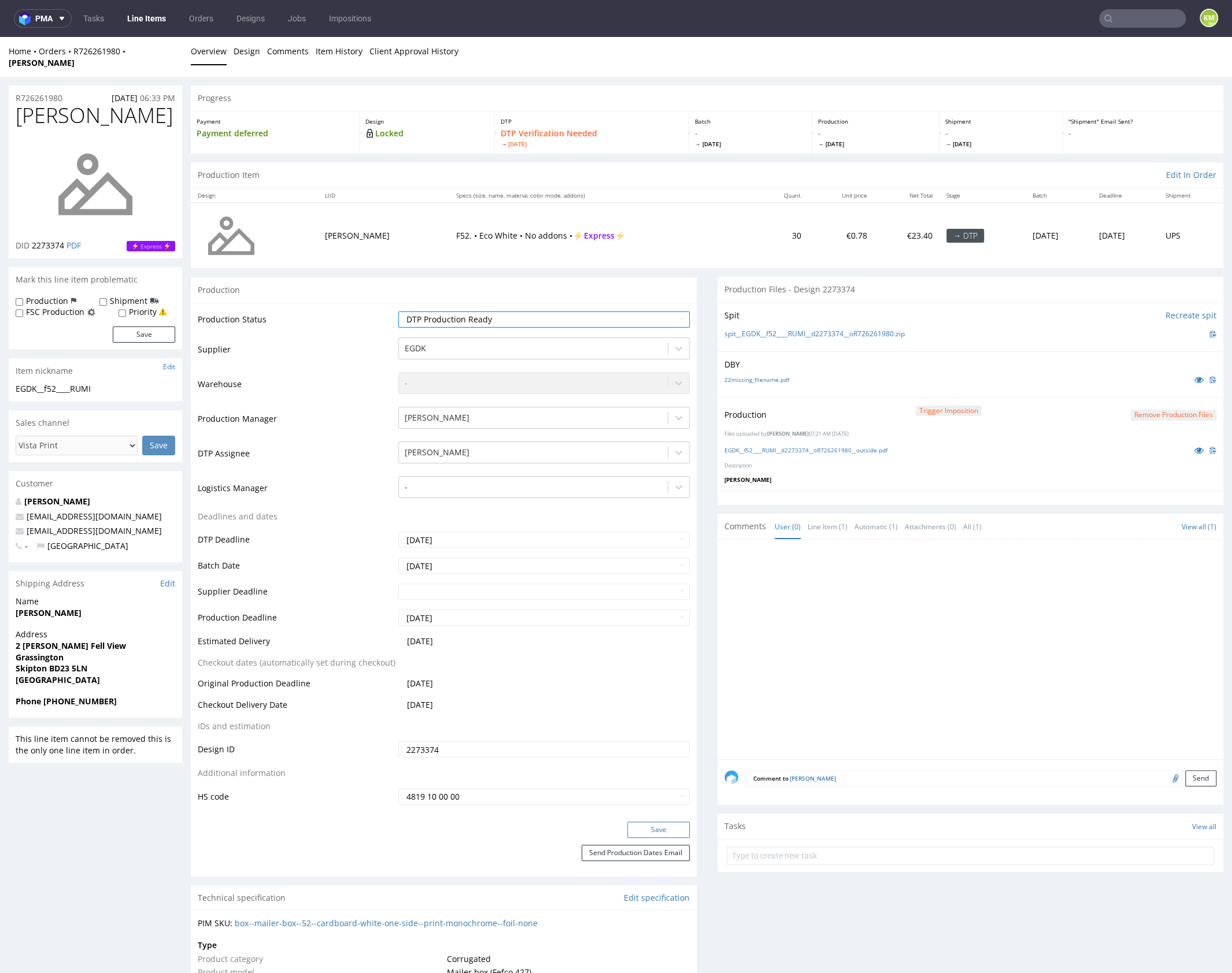
click at [671, 822] on button "Save" at bounding box center [658, 829] width 62 height 16
click at [866, 692] on div at bounding box center [973, 652] width 499 height 212
click at [97, 24] on link "Tasks" at bounding box center [94, 18] width 35 height 18
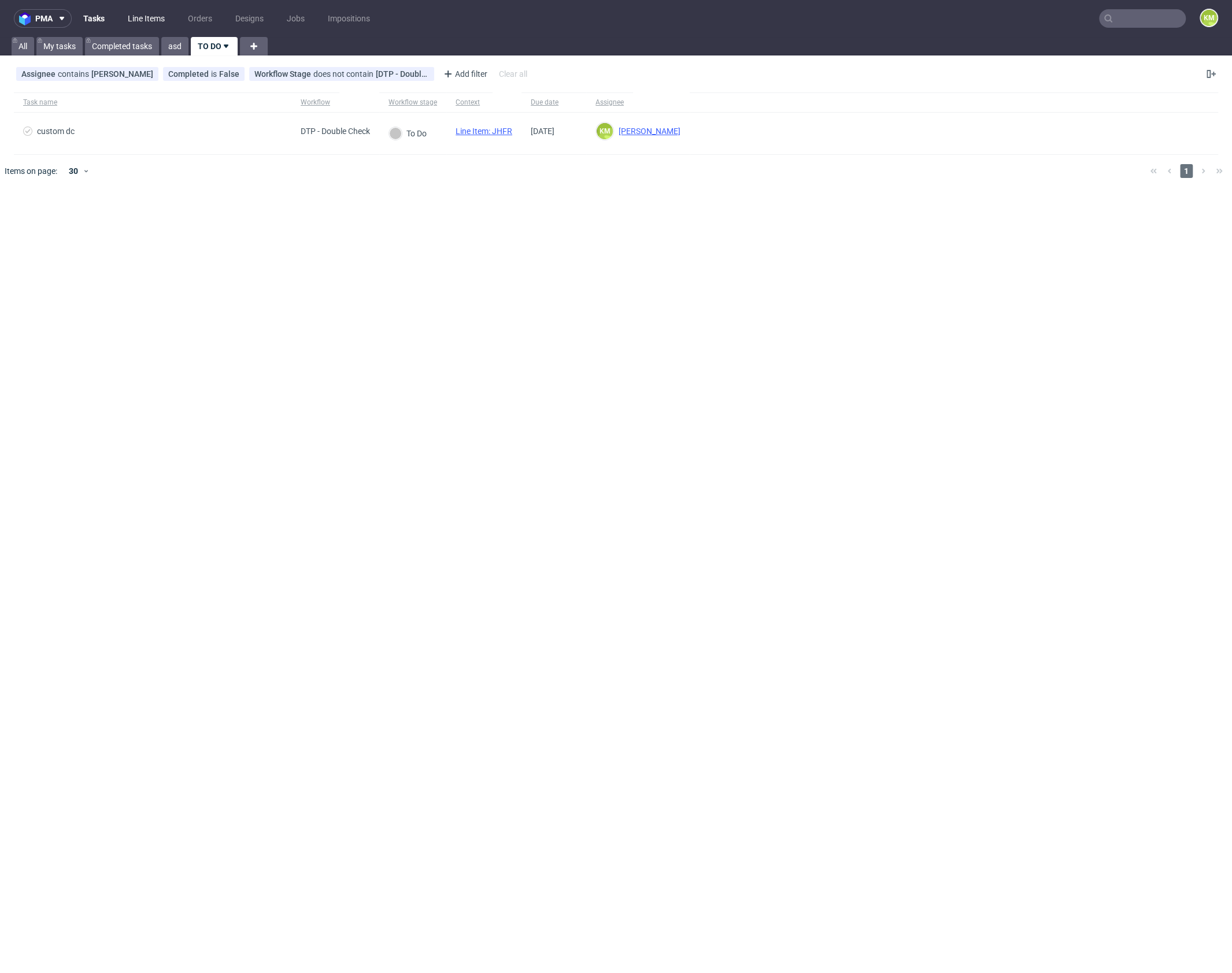
click at [153, 25] on link "Line Items" at bounding box center [146, 18] width 51 height 18
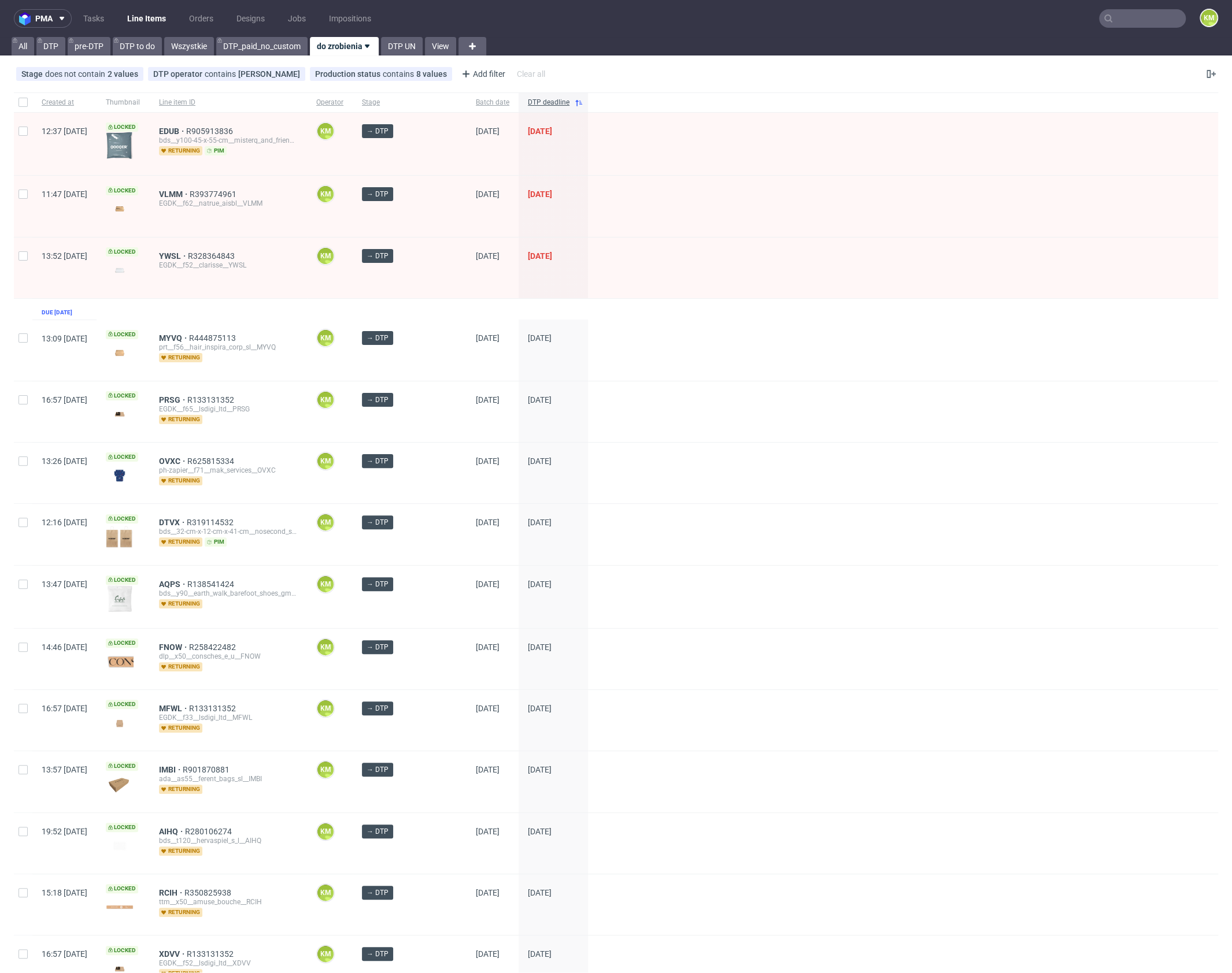
scroll to position [433, 0]
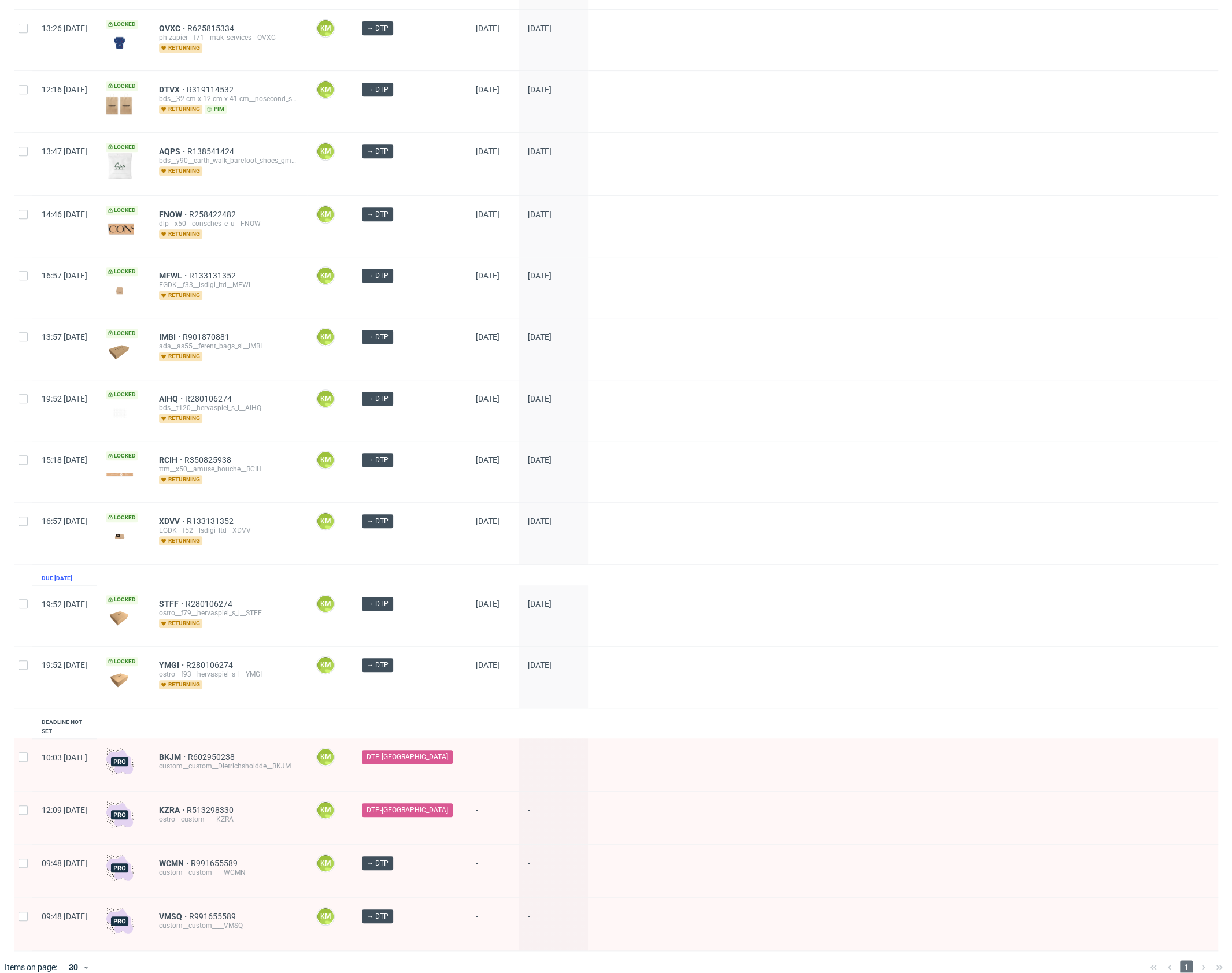
drag, startPoint x: 206, startPoint y: 655, endPoint x: 216, endPoint y: 605, distance: 51.0
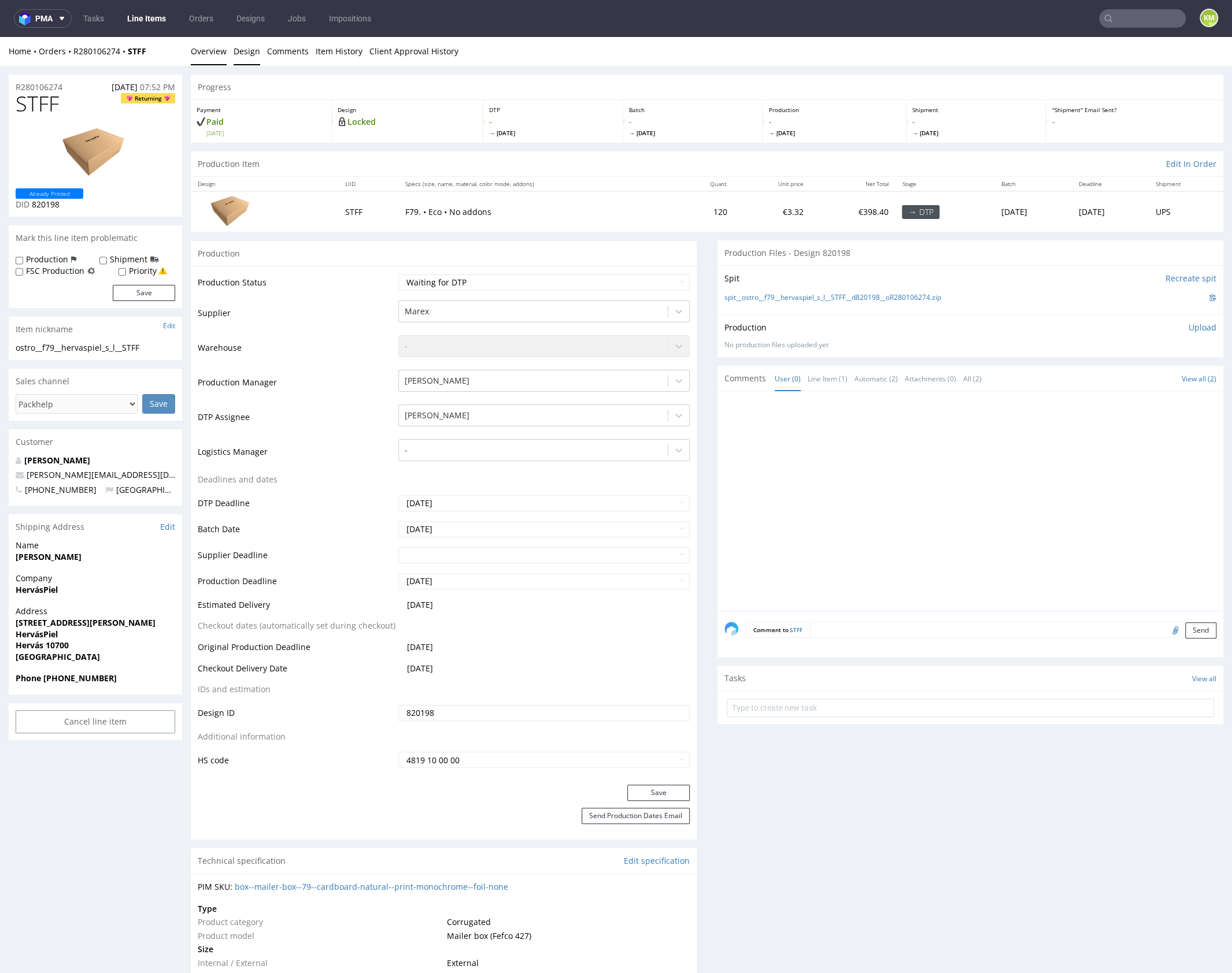
drag, startPoint x: 238, startPoint y: 56, endPoint x: 349, endPoint y: 94, distance: 117.3
click at [238, 56] on link "Design" at bounding box center [247, 51] width 27 height 28
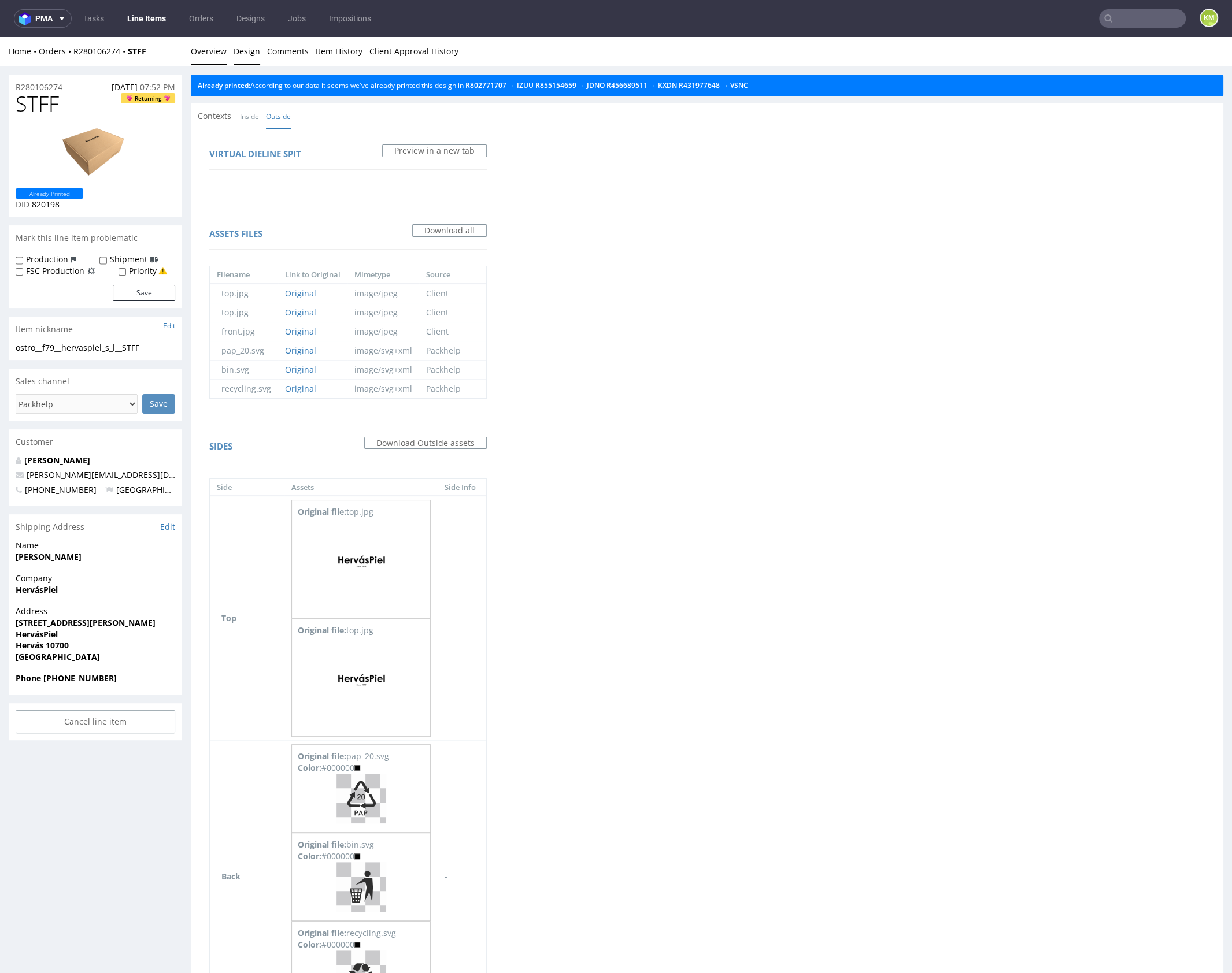
click at [217, 49] on link "Overview" at bounding box center [208, 51] width 36 height 28
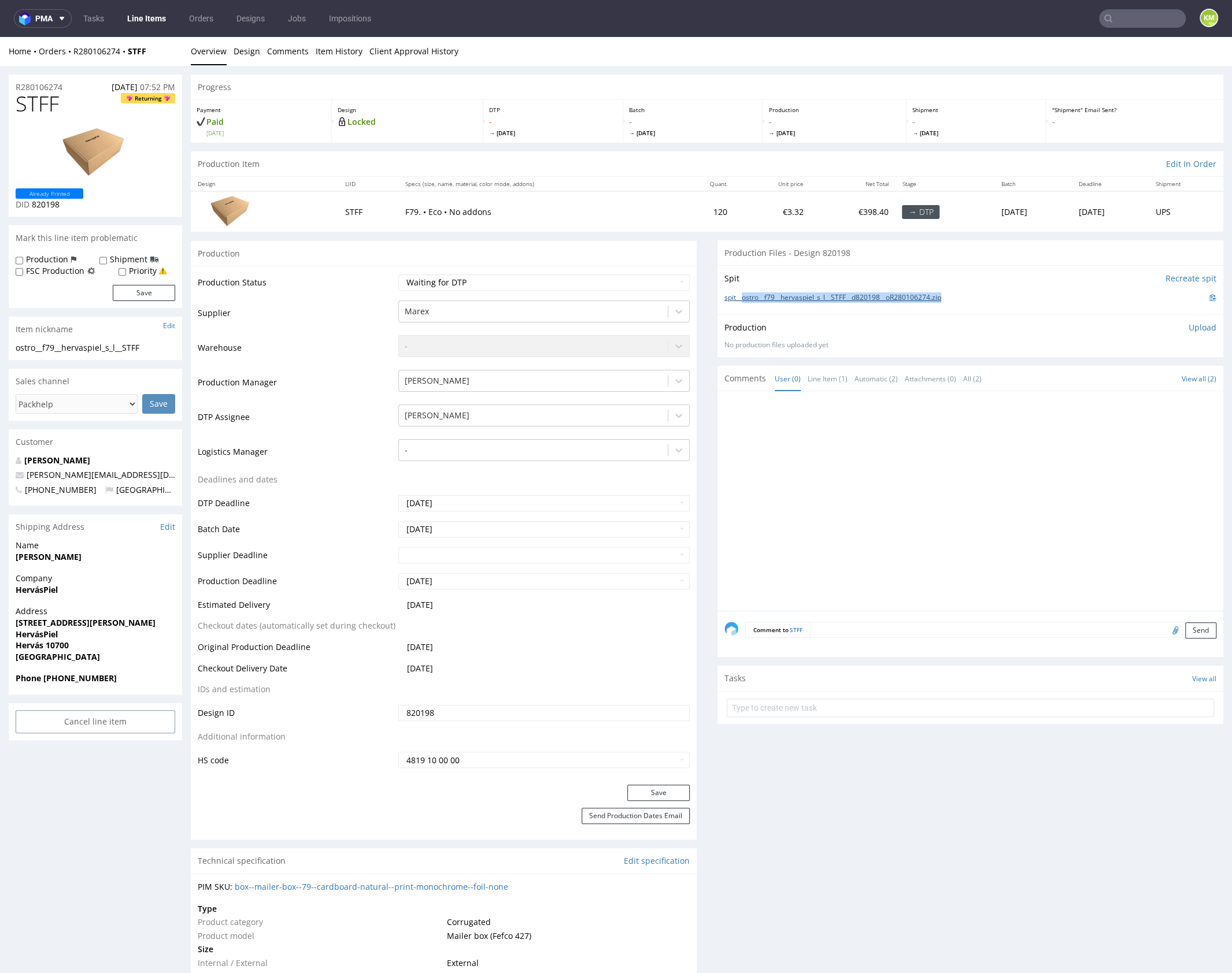
drag, startPoint x: 959, startPoint y: 295, endPoint x: 738, endPoint y: 297, distance: 221.0
click at [738, 297] on div "spit__ostro__f79__hervaspiel_s_l__STFF__d820198__oR280106274.zip" at bounding box center [970, 298] width 492 height 13
copy link "ostro__f79__hervaspiel_s_l__STFF__d820198__oR280106274.zip"
click at [37, 104] on span "STFF" at bounding box center [38, 104] width 44 height 23
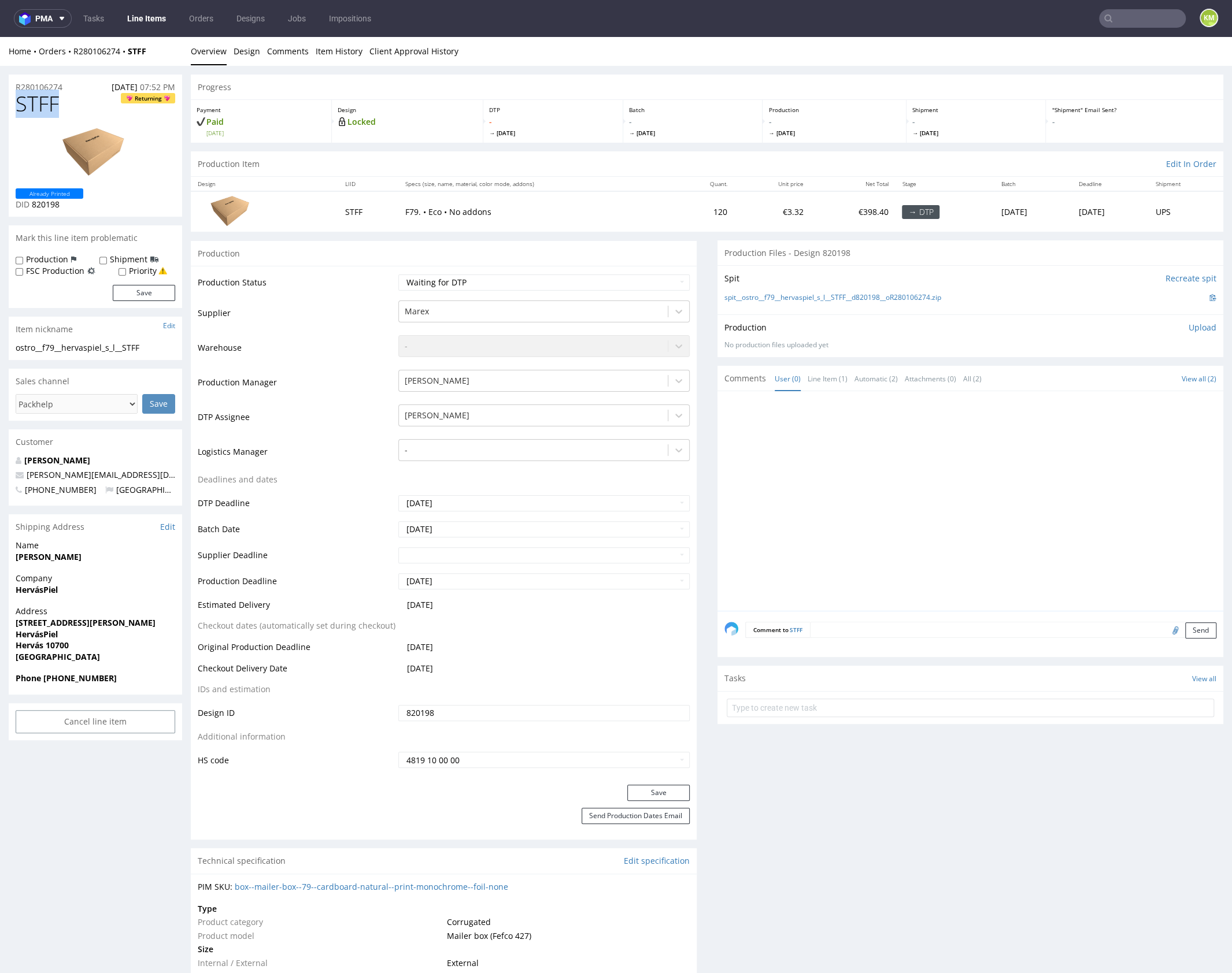
click at [29, 102] on span "STFF" at bounding box center [38, 104] width 44 height 23
click at [1191, 326] on p "Upload" at bounding box center [1202, 328] width 28 height 12
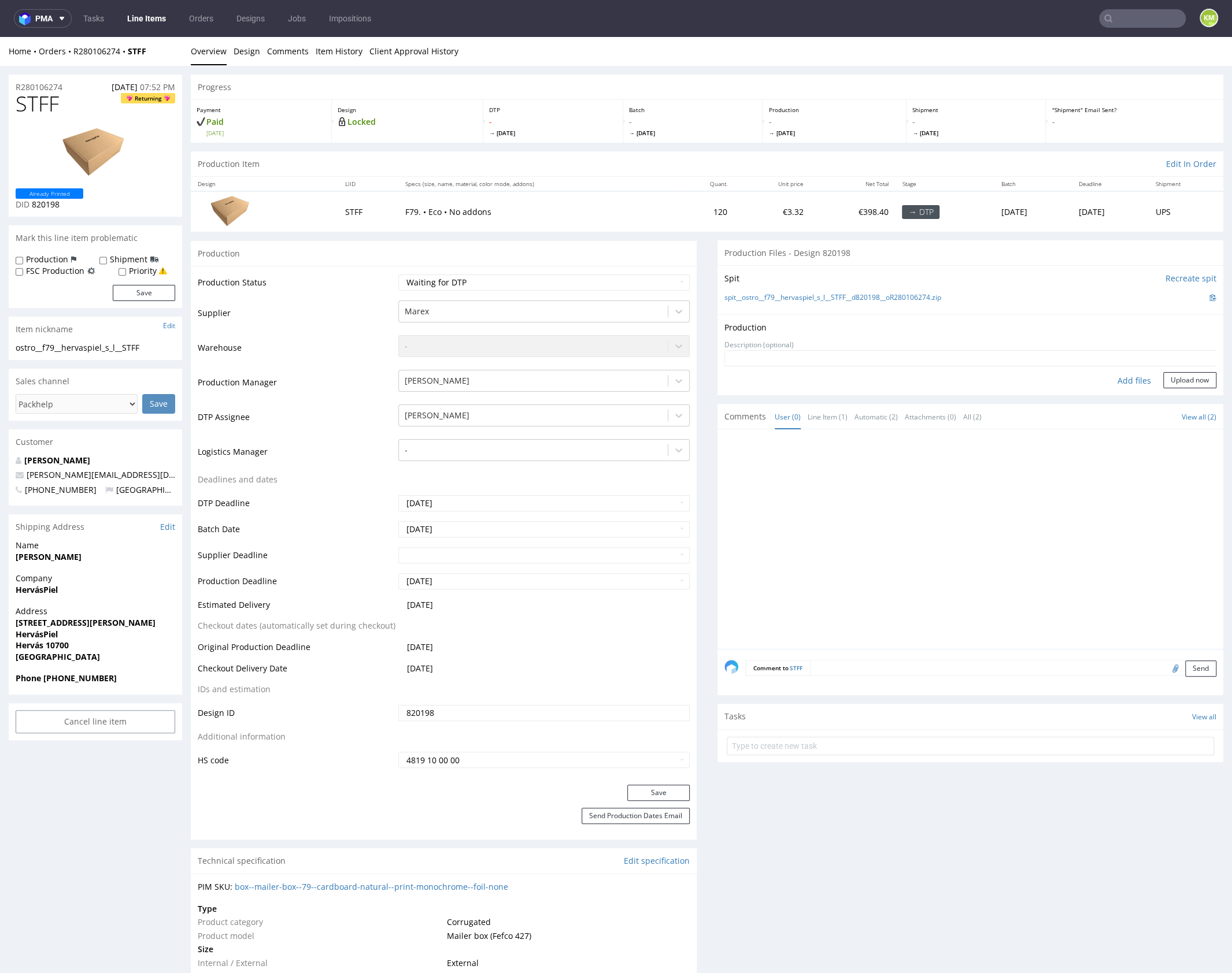
click at [1118, 377] on div "Add files" at bounding box center [1134, 380] width 58 height 17
type input "C:\fakepath\ostro__f79__hervaspiel_s_l__STFF__d820198__oR280106274__outside.pdf"
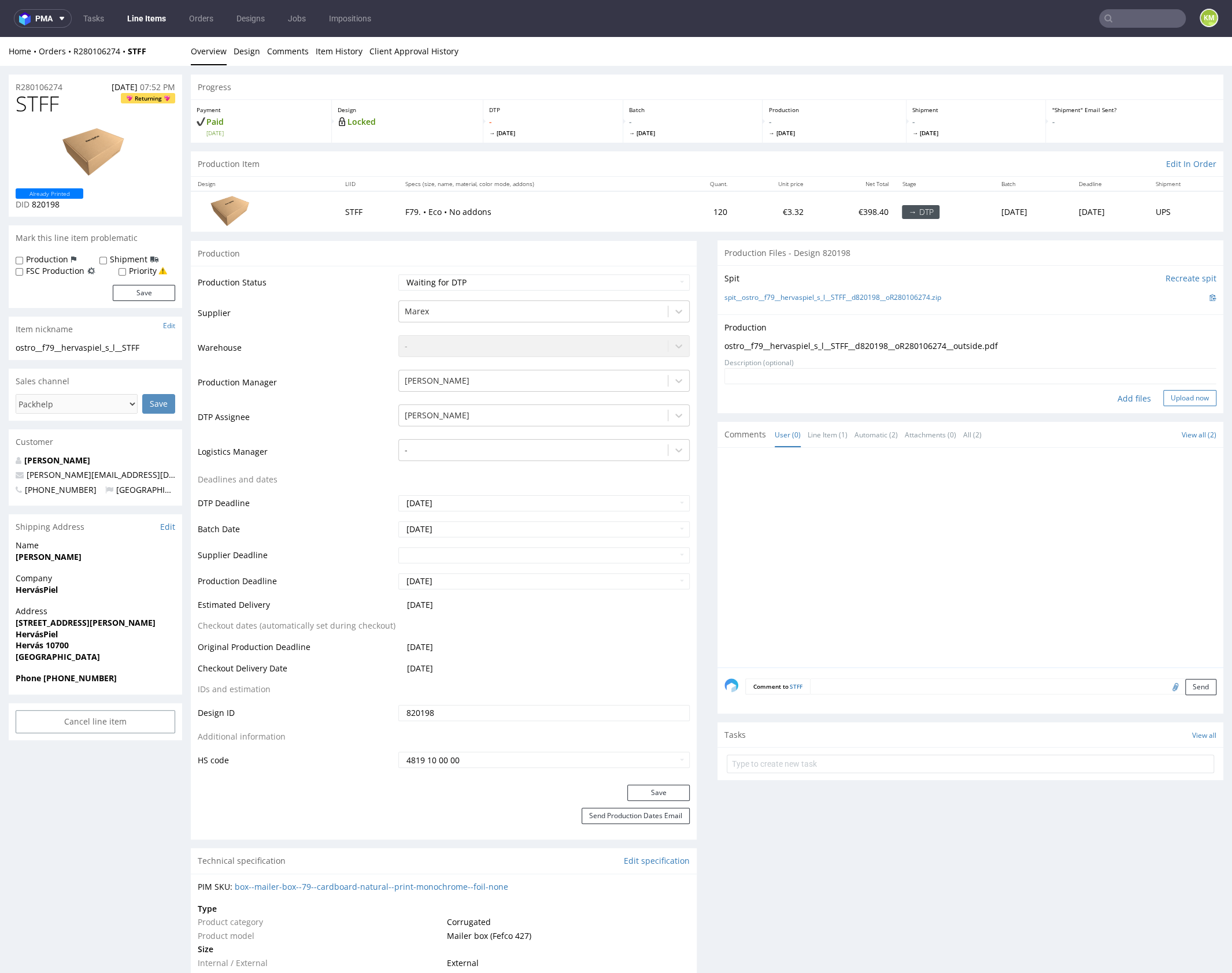
click at [1174, 399] on button "Upload now" at bounding box center [1190, 398] width 53 height 16
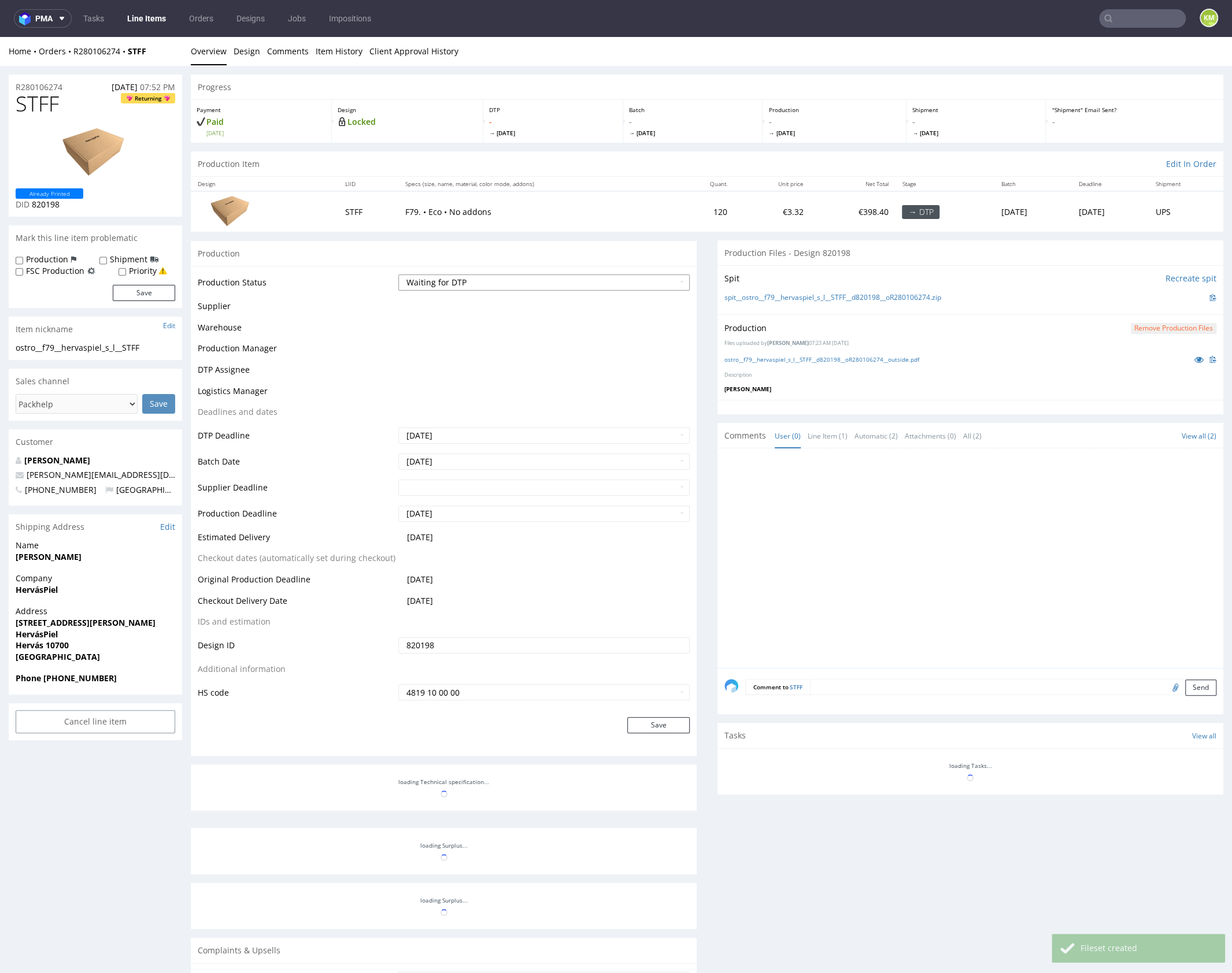
click at [632, 283] on select "Waiting for Artwork Waiting for Diecut Waiting for Mockup Waiting for DTP Waiti…" at bounding box center [544, 282] width 292 height 16
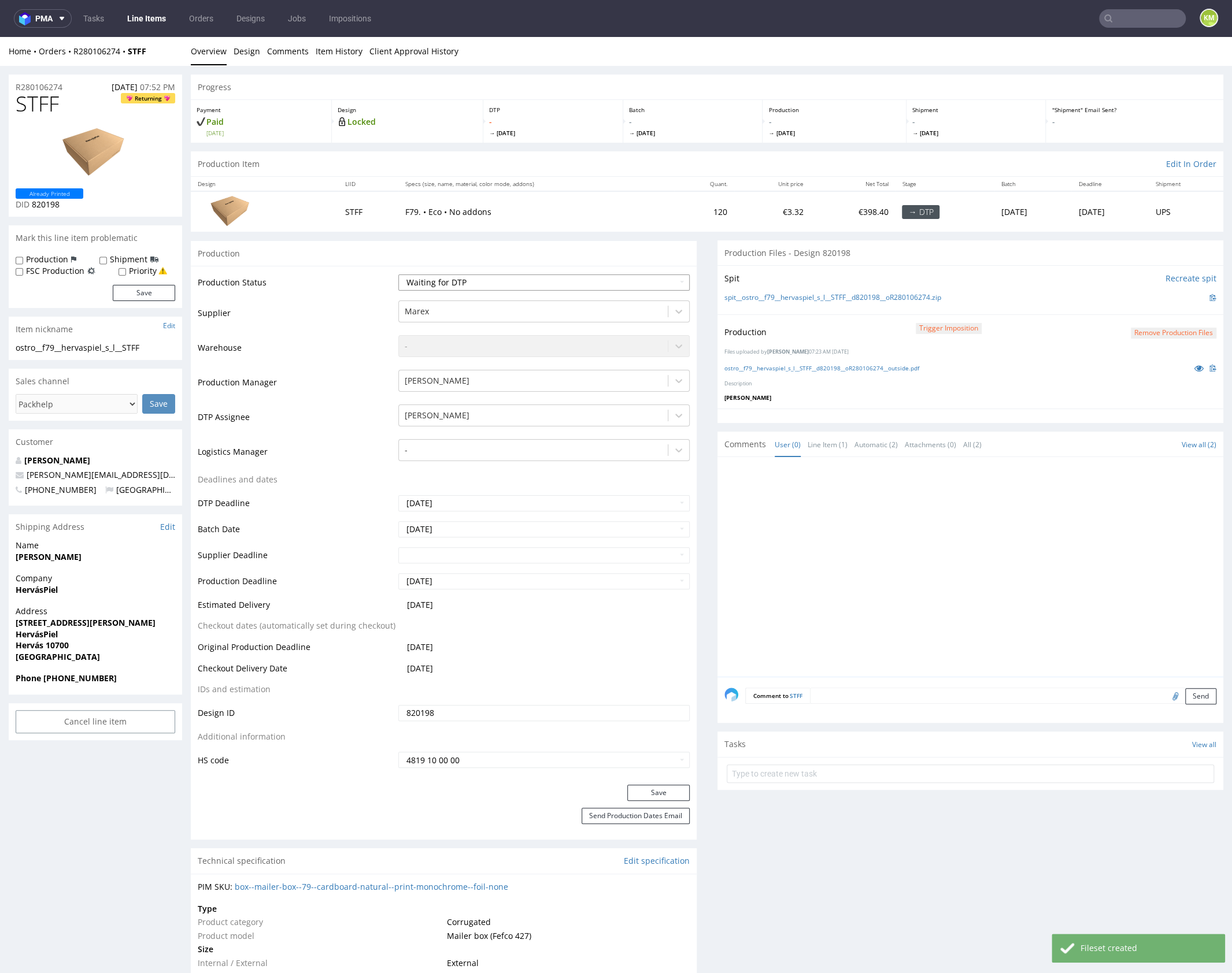
select select "dtp_production_ready"
click at [398, 274] on select "Waiting for Artwork Waiting for Diecut Waiting for Mockup Waiting for DTP Waiti…" at bounding box center [544, 282] width 292 height 16
click at [651, 796] on button "Save" at bounding box center [658, 792] width 62 height 16
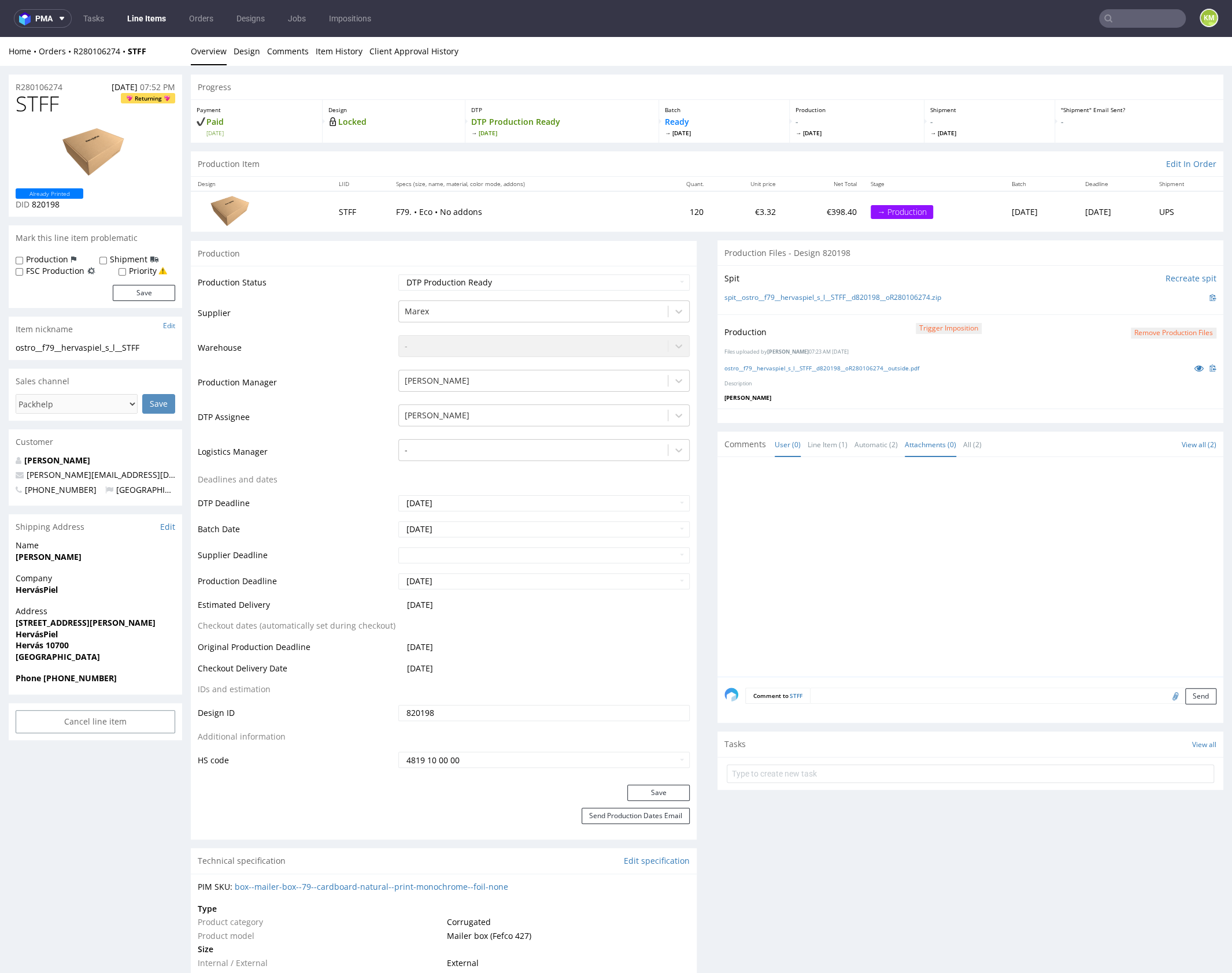
drag, startPoint x: 1015, startPoint y: 541, endPoint x: 942, endPoint y: 447, distance: 119.0
click at [1012, 533] on div at bounding box center [973, 570] width 499 height 212
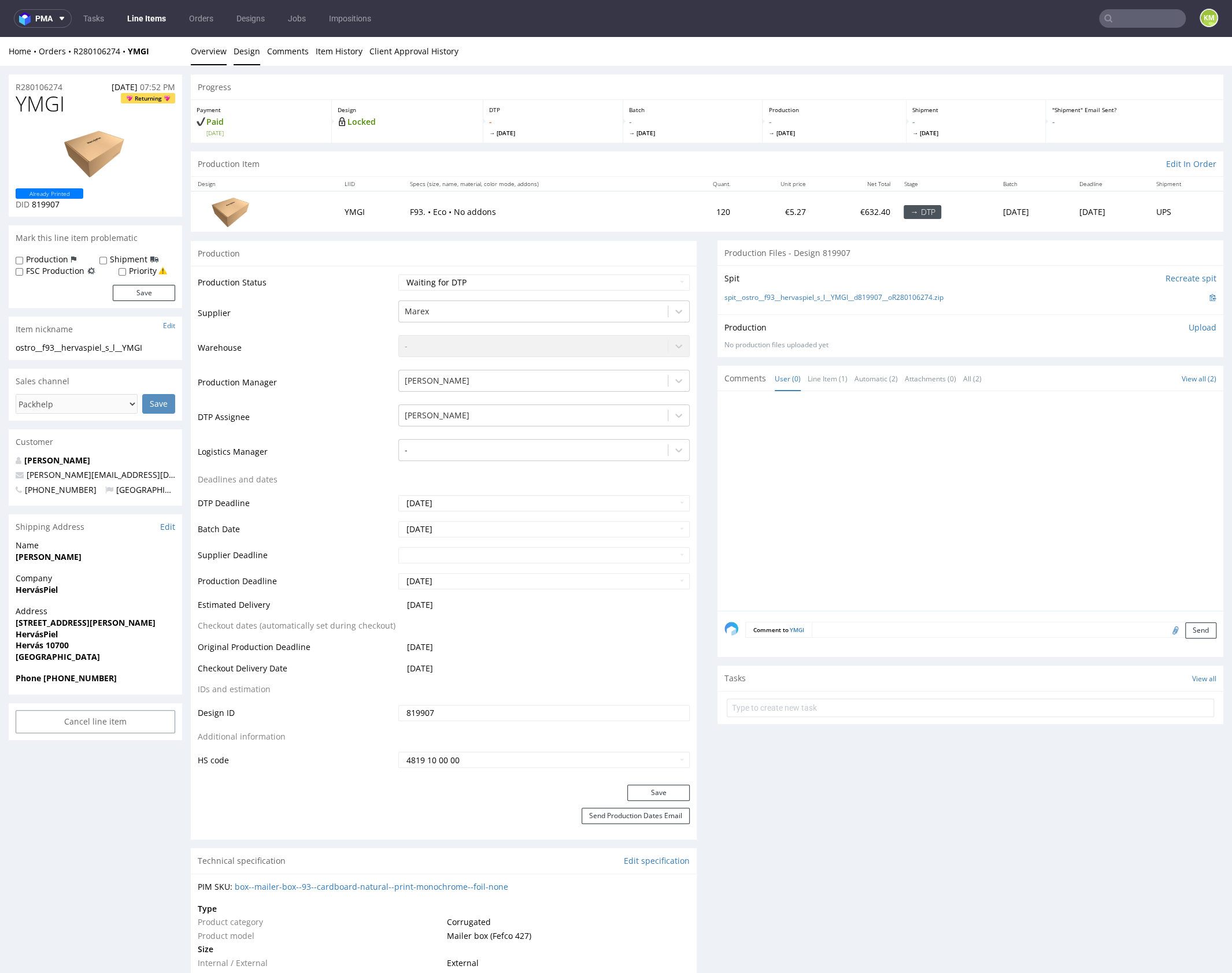
click at [244, 51] on link "Design" at bounding box center [247, 51] width 27 height 28
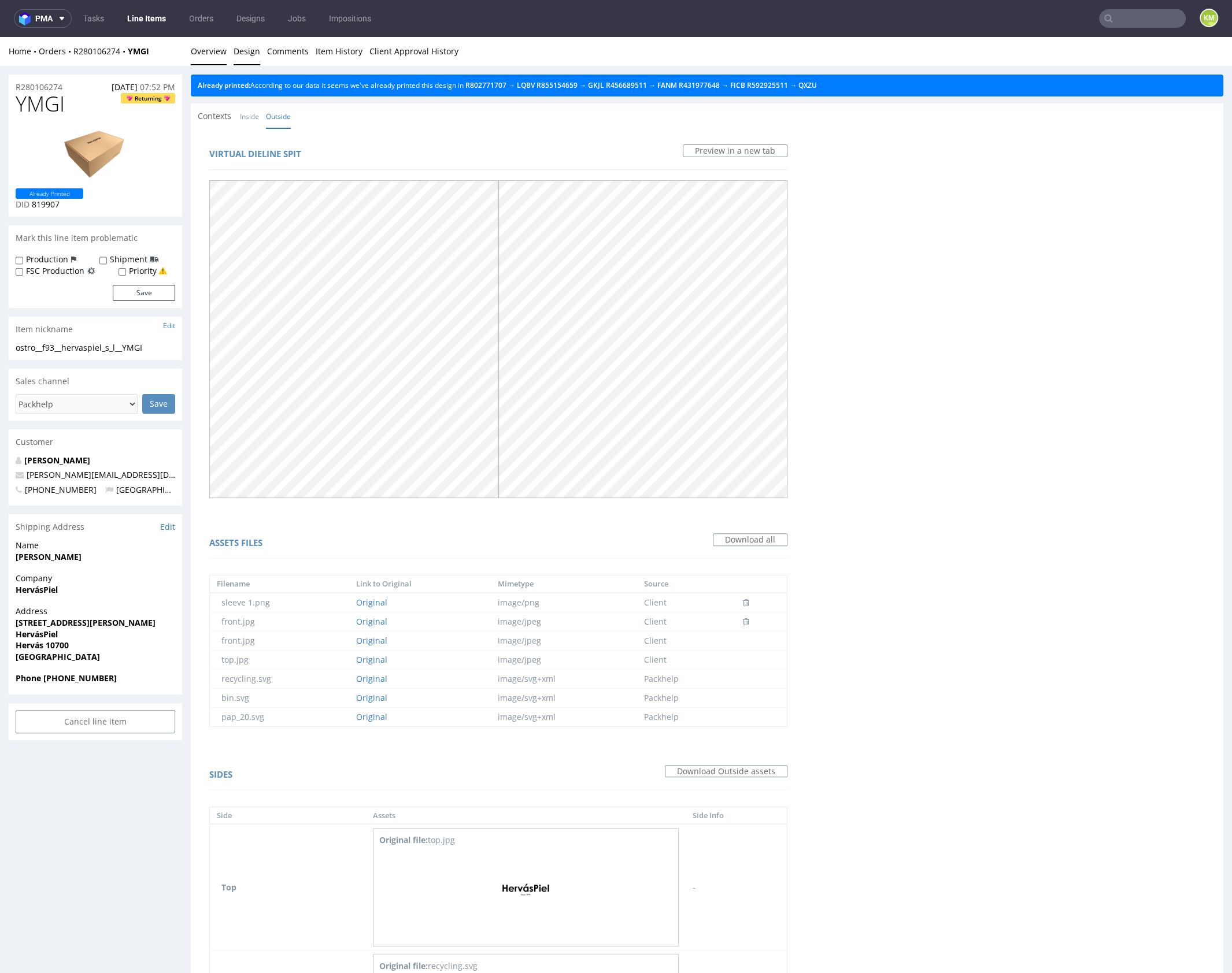
click at [197, 47] on link "Overview" at bounding box center [208, 51] width 36 height 28
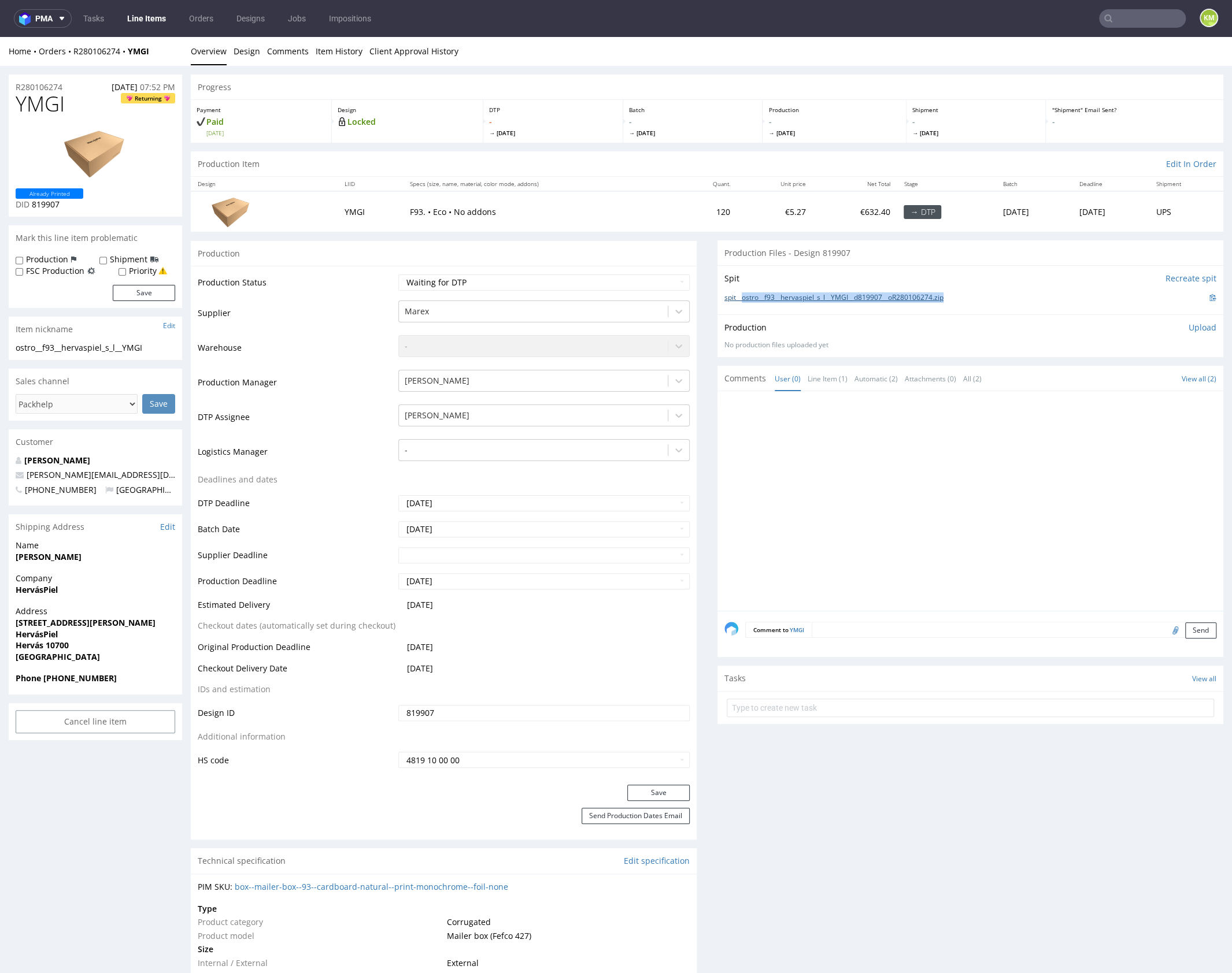
drag, startPoint x: 960, startPoint y: 297, endPoint x: 737, endPoint y: 295, distance: 223.0
click at [737, 295] on div "spit__ostro__f93__hervaspiel_s_l__YMGI__d819907__oR280106274.zip" at bounding box center [970, 298] width 492 height 13
copy link "ostro__f93__hervaspiel_s_l__YMGI__d819907__oR280106274.zip"
click at [49, 104] on span "YMGI" at bounding box center [40, 104] width 49 height 23
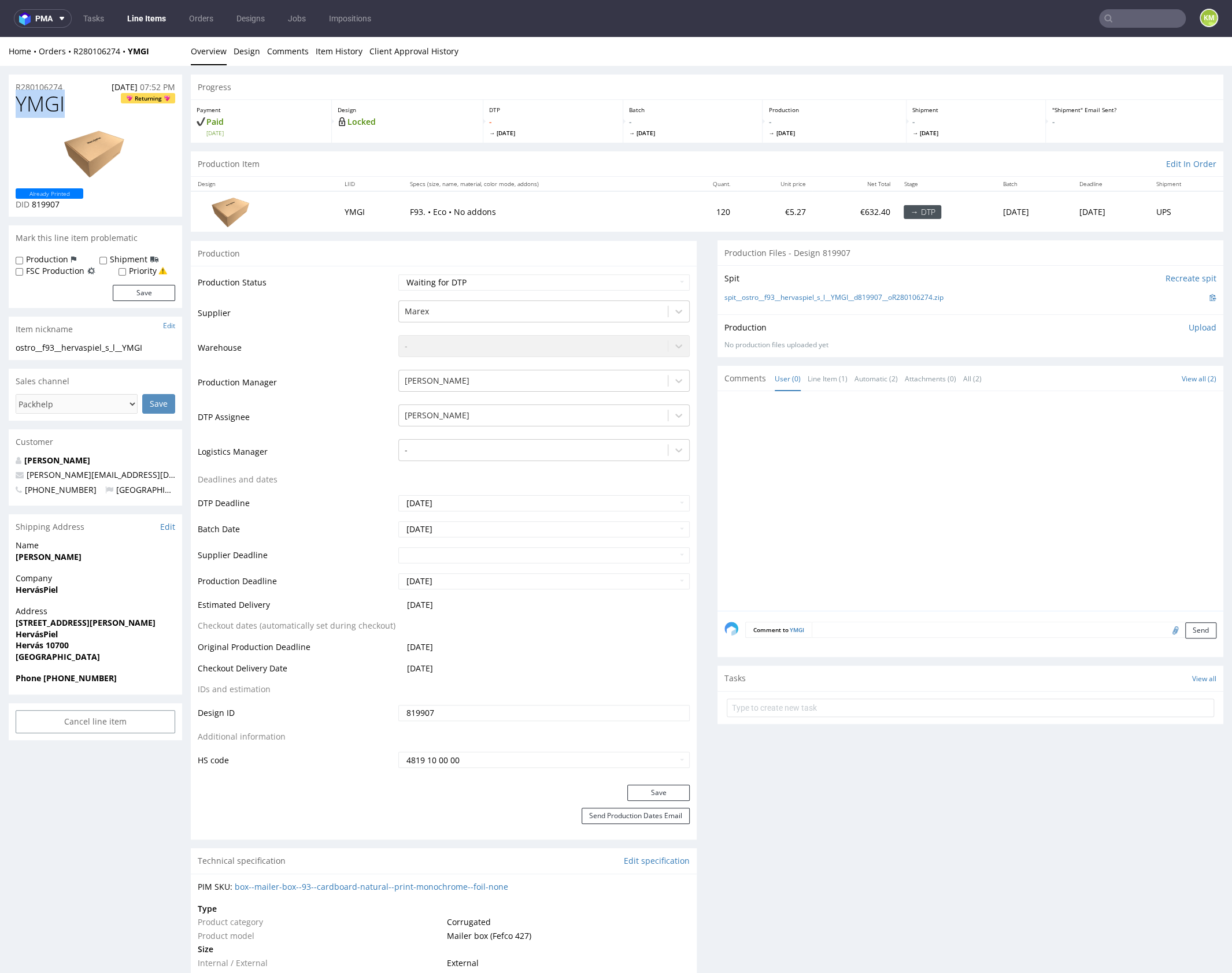
copy span "YMGI"
click at [1188, 327] on p "Upload" at bounding box center [1202, 328] width 28 height 12
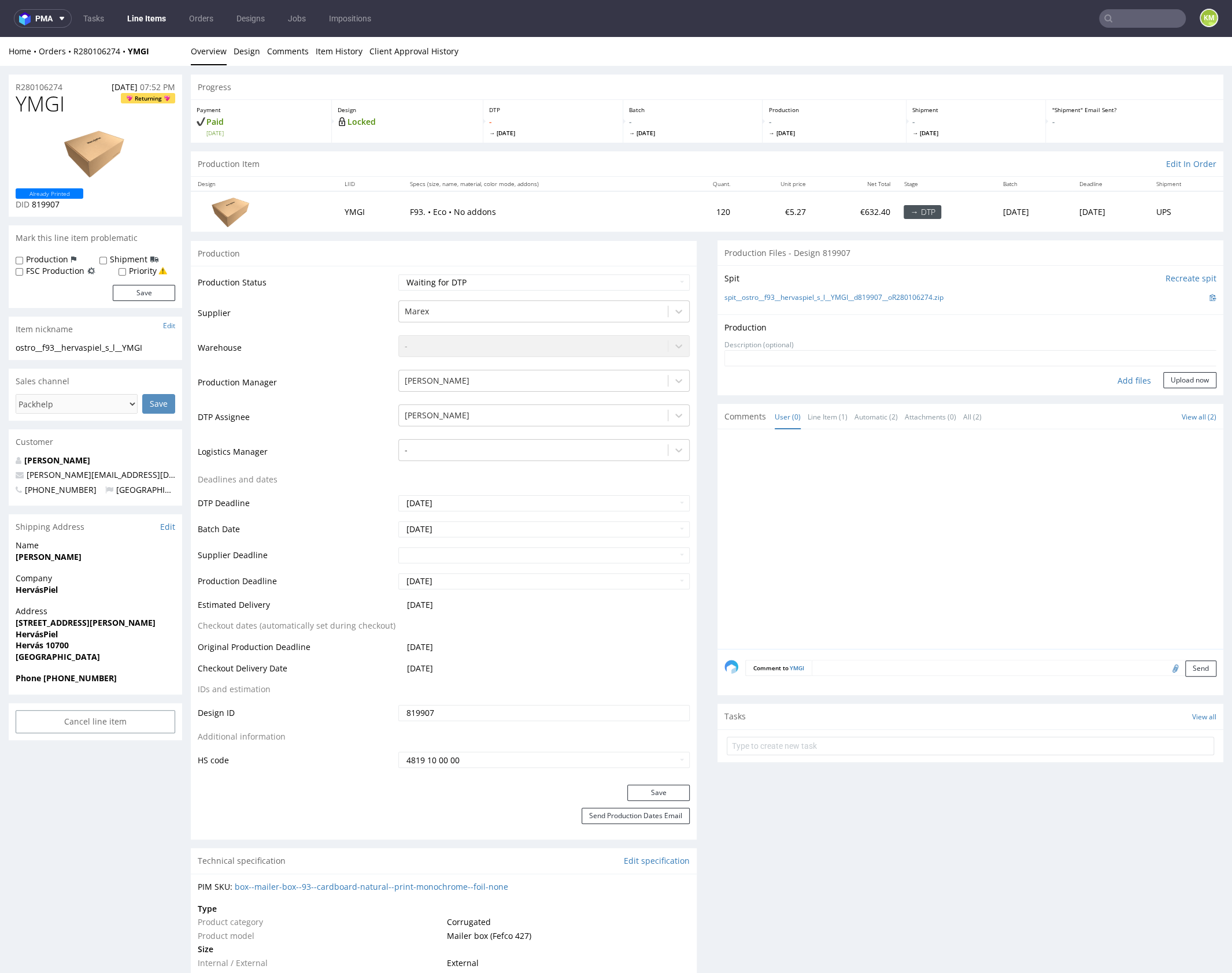
click at [1140, 374] on div "Add files" at bounding box center [1134, 380] width 58 height 17
type input "C:\fakepath\ostro__f93__hervaspiel_s_l__YMGI__d819907__oR280106274__outside.pdf"
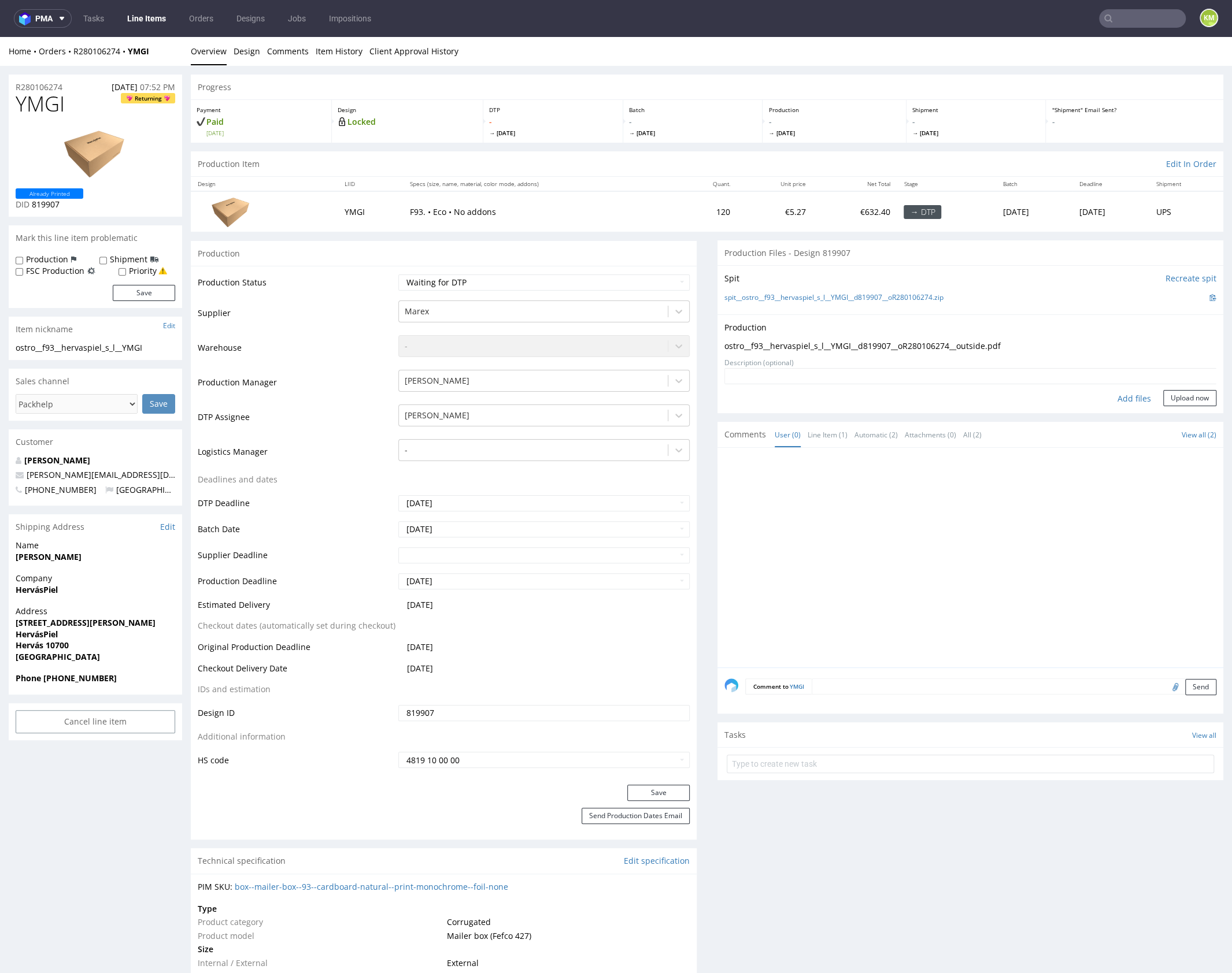
click at [1173, 407] on div "Production Upload ostro__f93__hervaspiel_s_l__YMGI__d819907__oR280106274__outsi…" at bounding box center [970, 364] width 506 height 99
click at [1174, 400] on button "Upload now" at bounding box center [1190, 398] width 53 height 16
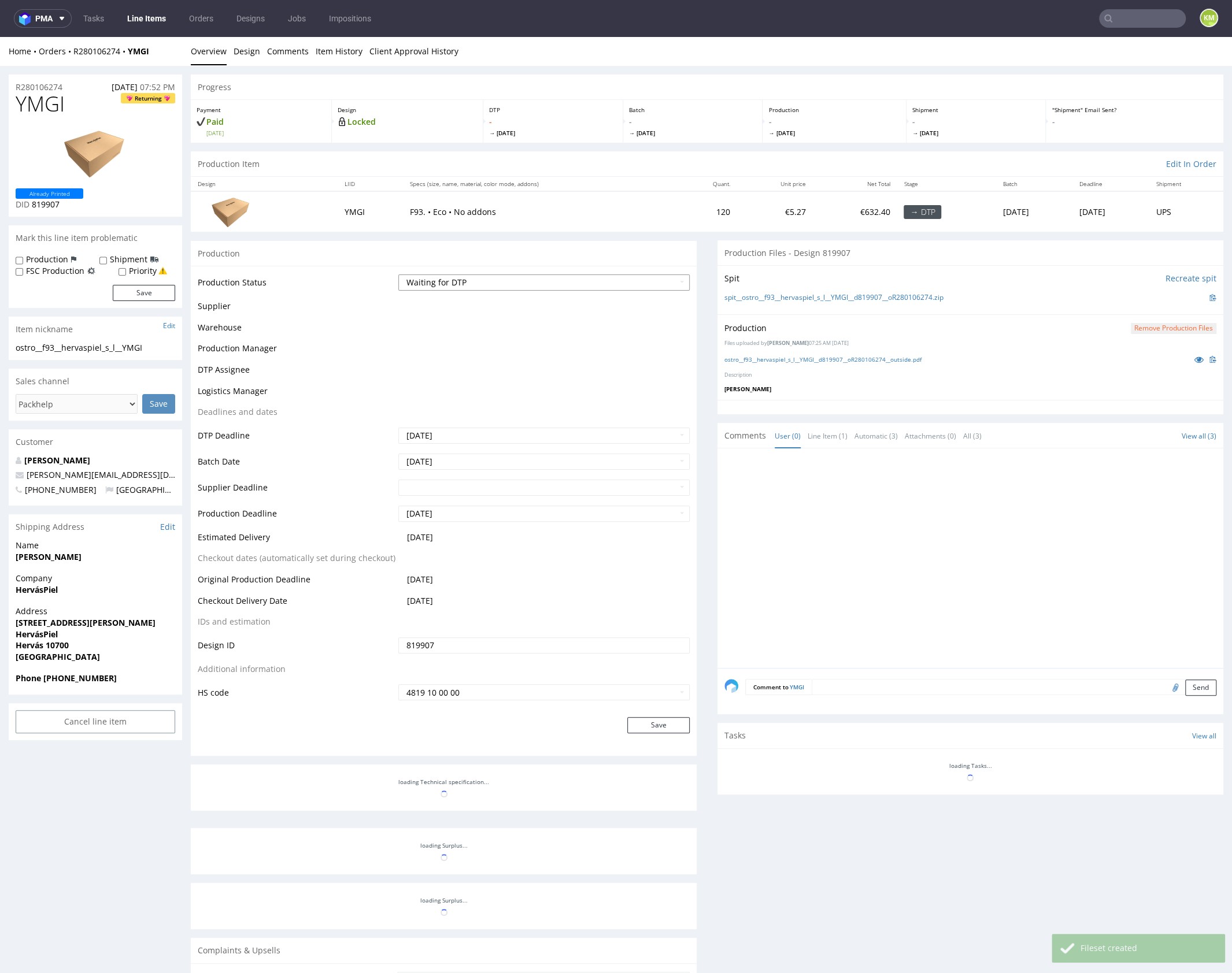
click at [511, 290] on select "Waiting for Artwork Waiting for Diecut Waiting for Mockup Waiting for DTP Waiti…" at bounding box center [544, 282] width 292 height 16
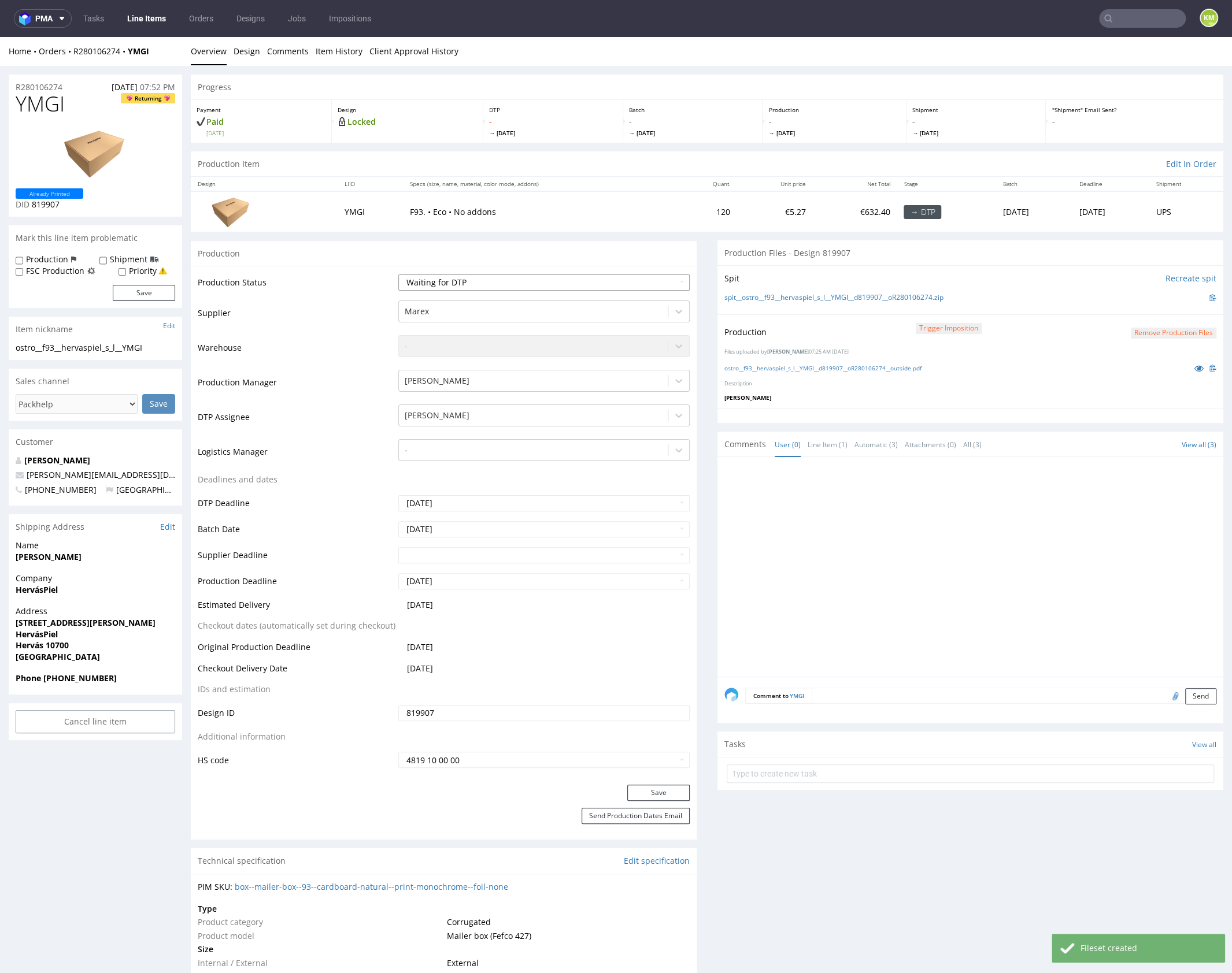
select select "dtp_production_ready"
click at [398, 274] on select "Waiting for Artwork Waiting for Diecut Waiting for Mockup Waiting for DTP Waiti…" at bounding box center [544, 282] width 292 height 16
click at [651, 788] on button "Save" at bounding box center [658, 792] width 62 height 16
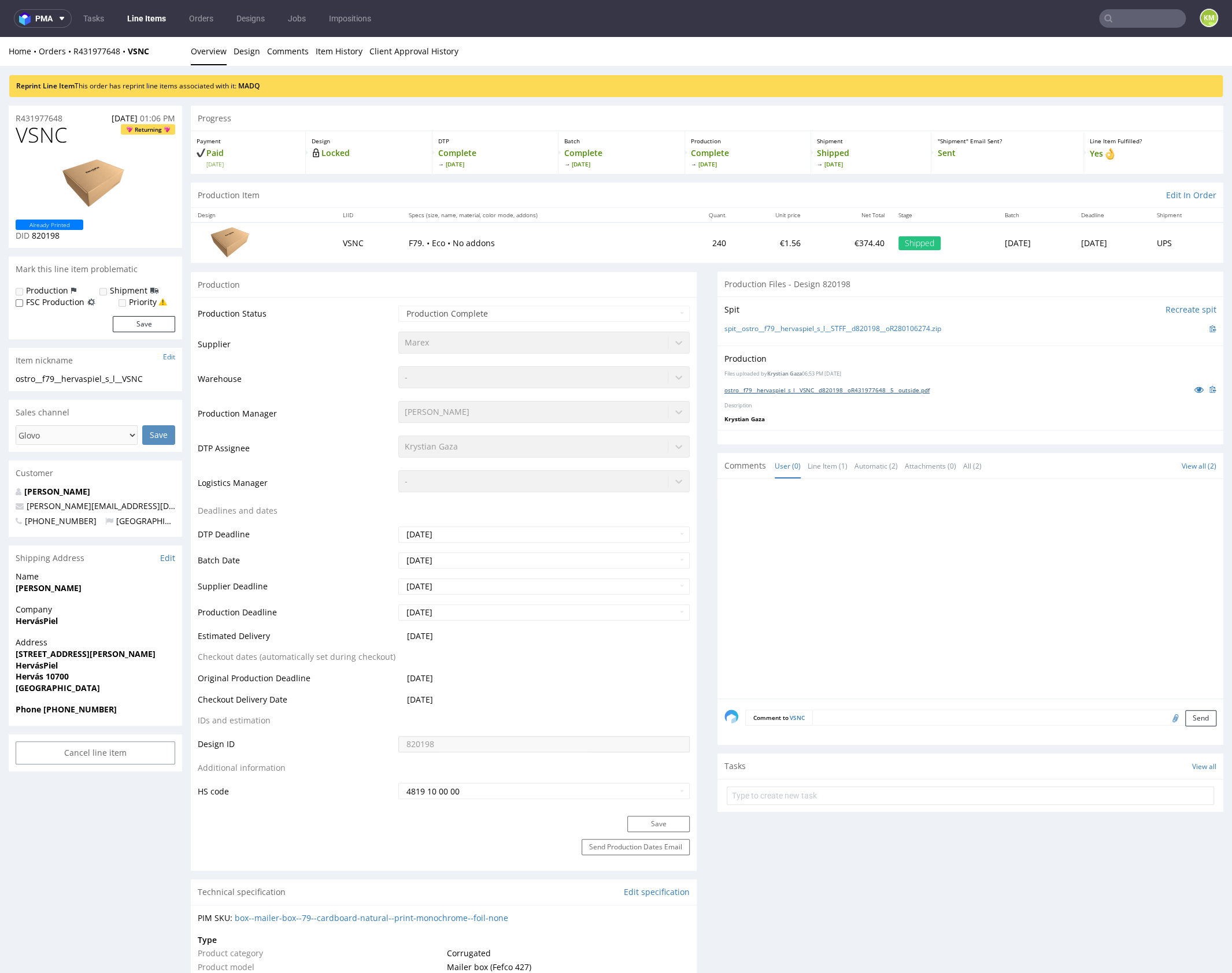
click at [883, 388] on link "ostro__f79__hervaspiel_s_l__VSNC__d820198__oR431977648__5__outside.pdf" at bounding box center [827, 390] width 205 height 8
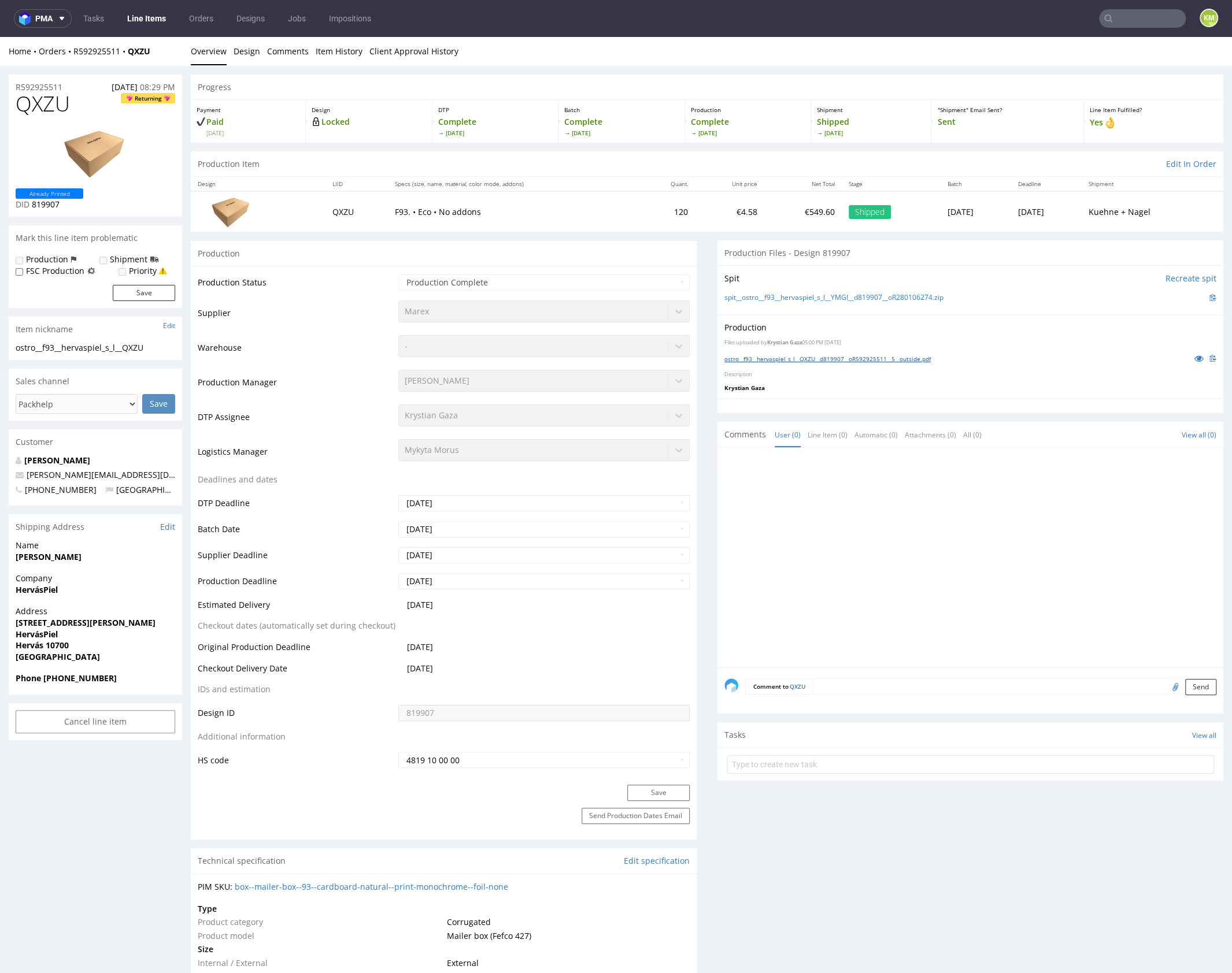
click at [834, 356] on link "ostro__f93__hervaspiel_s_l__QXZU__d819907__oR592925511__5__outside.pdf" at bounding box center [827, 359] width 206 height 8
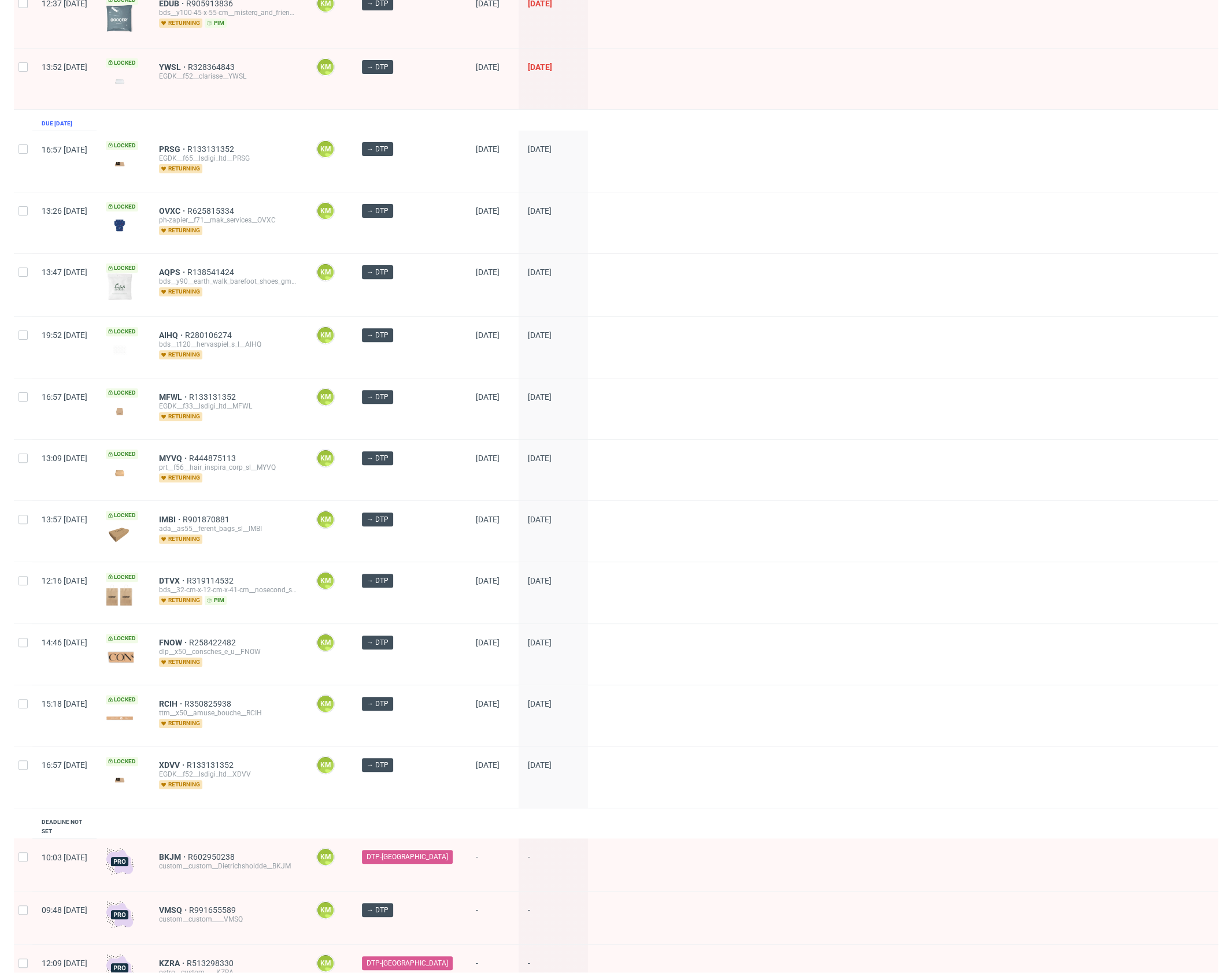
scroll to position [190, 0]
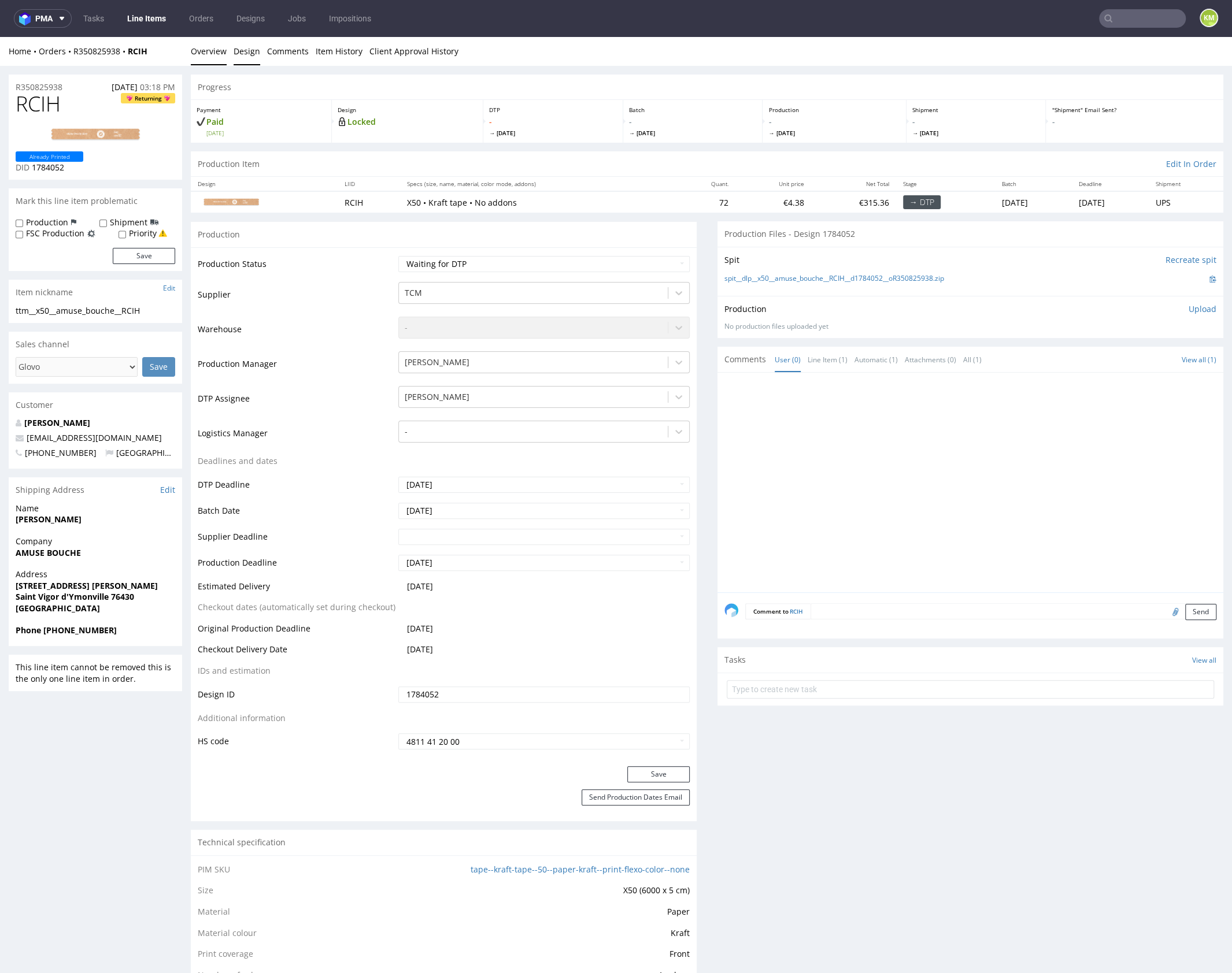
click at [253, 56] on link "Design" at bounding box center [247, 51] width 27 height 28
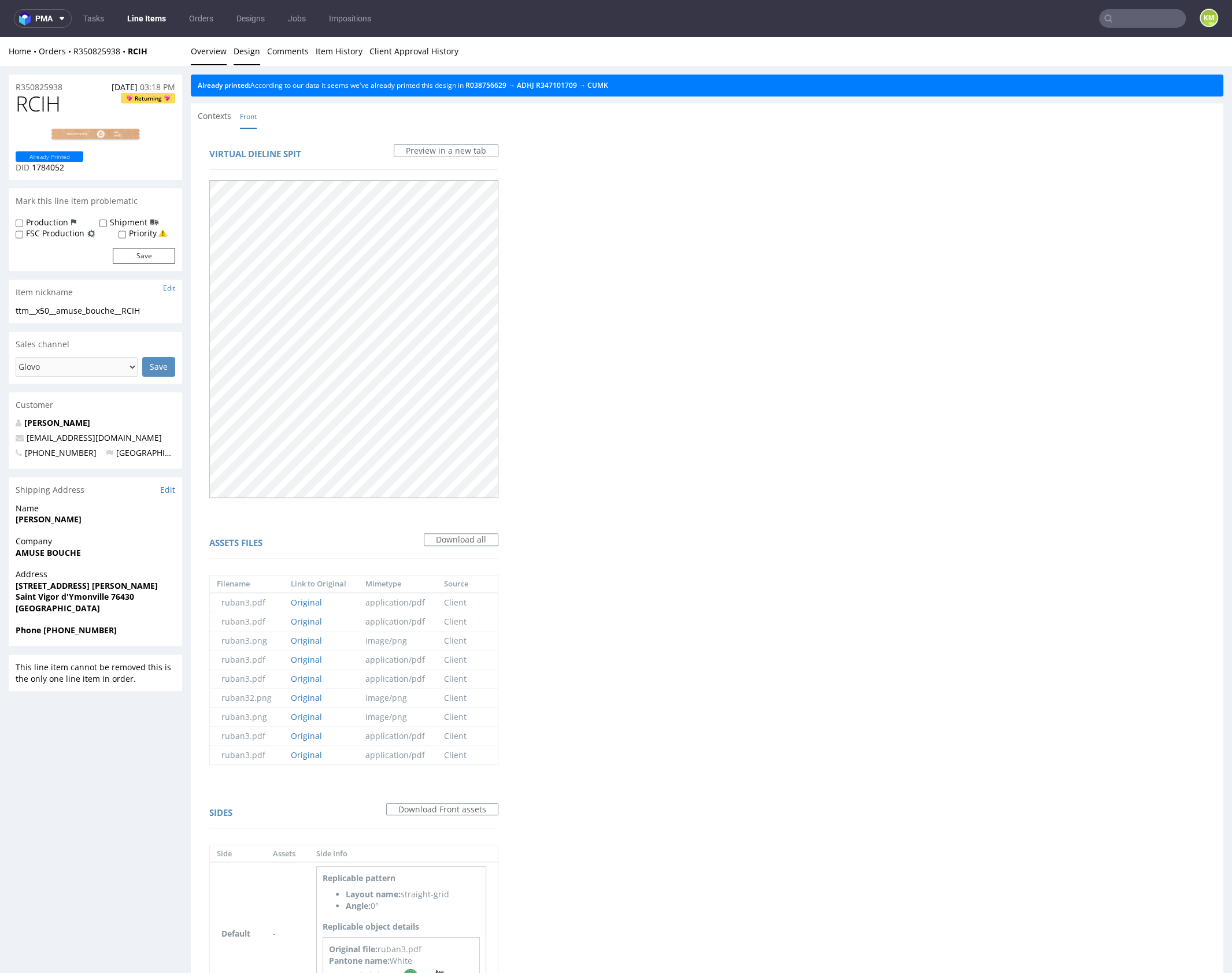
drag, startPoint x: 210, startPoint y: 54, endPoint x: 264, endPoint y: 42, distance: 55.3
click at [210, 54] on link "Overview" at bounding box center [208, 51] width 36 height 28
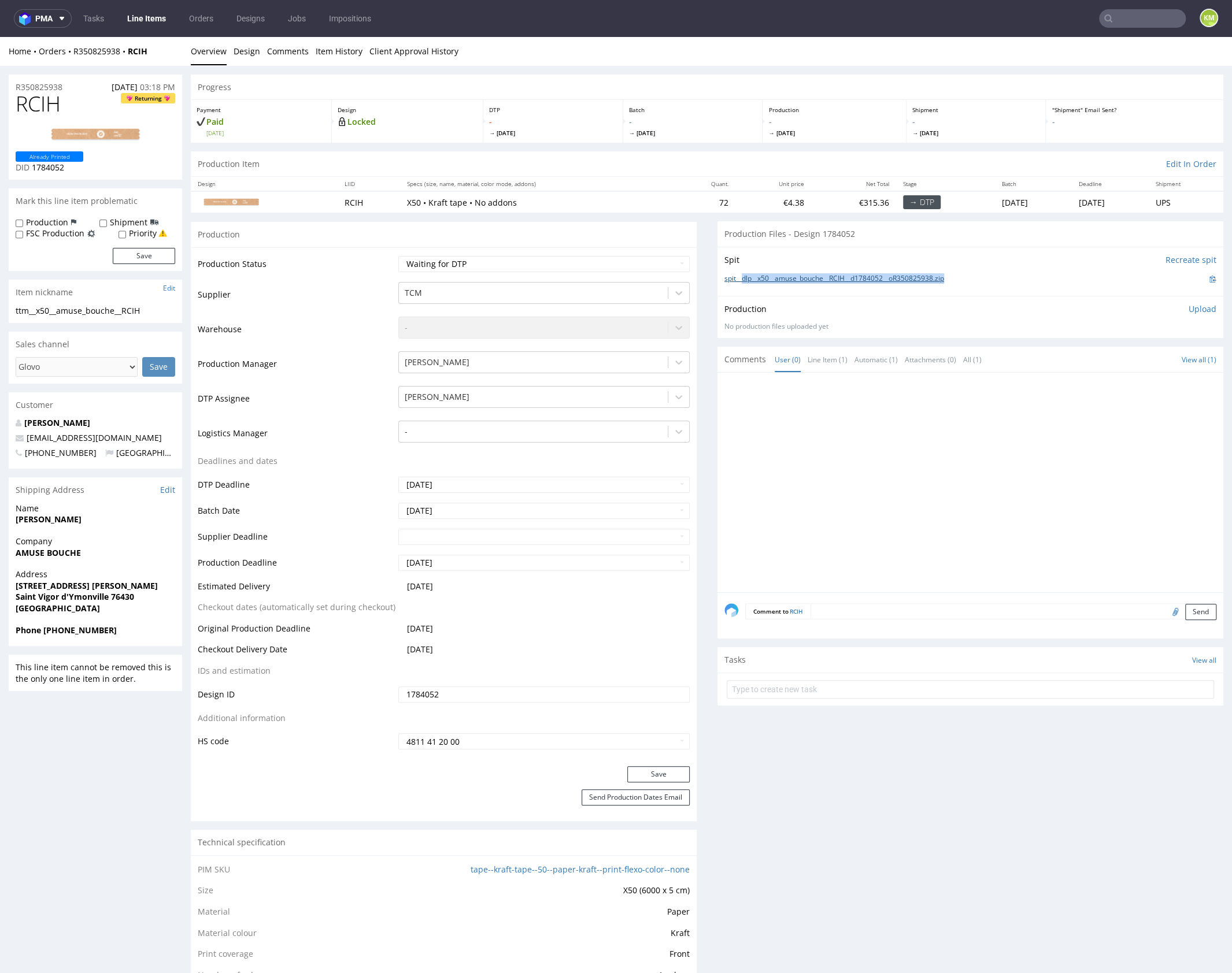
drag, startPoint x: 962, startPoint y: 275, endPoint x: 738, endPoint y: 279, distance: 224.0
click at [738, 279] on div "spit__dlp__x50__amuse_bouche__RCIH__d1784052__oR350825938.zip" at bounding box center [970, 279] width 492 height 13
copy link "dlp__x50__amuse_bouche__RCIH__d1784052__oR350825938.zip"
click at [37, 102] on span "RCIH" at bounding box center [38, 104] width 45 height 23
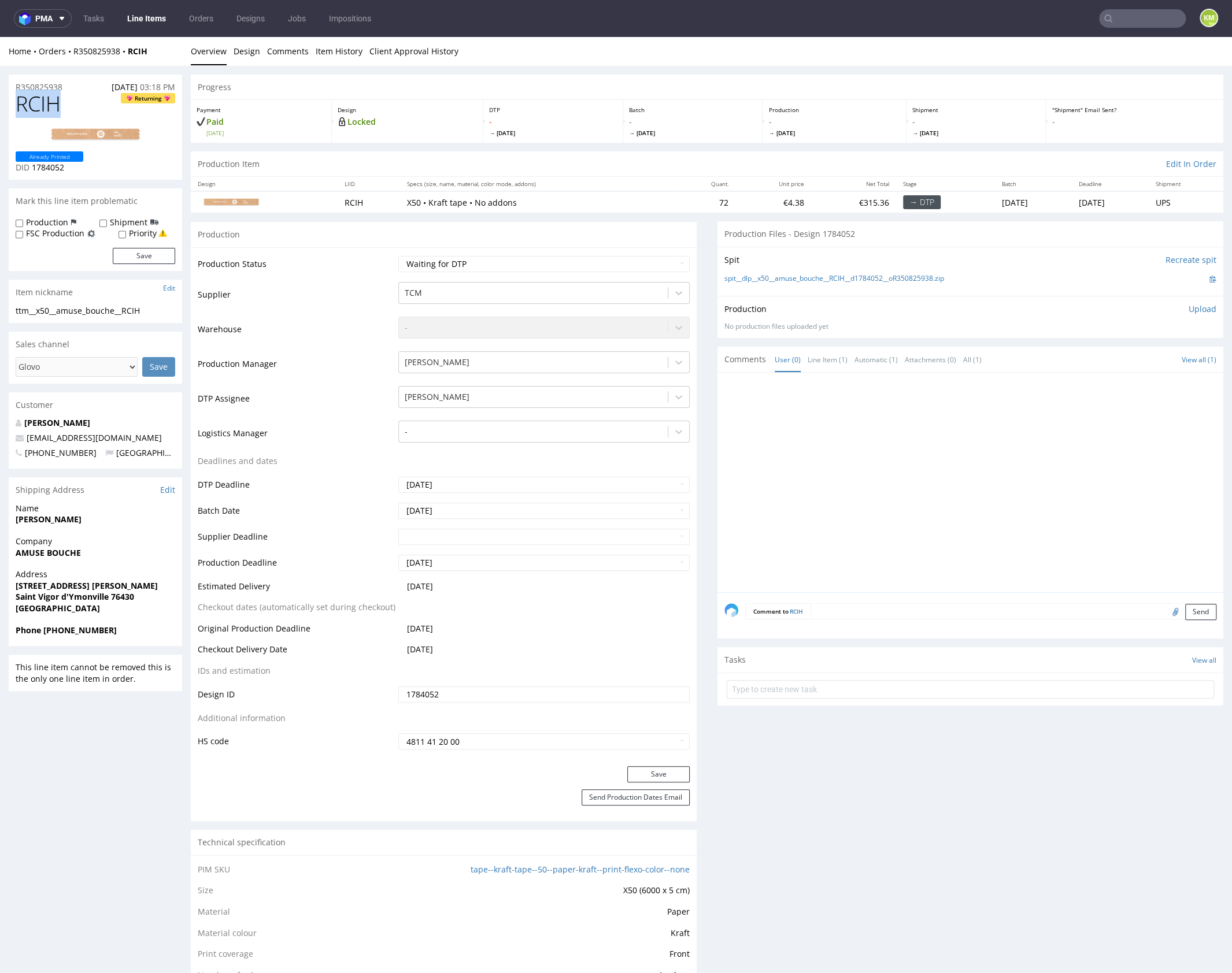
copy span "RCIH"
click at [1189, 309] on p "Upload" at bounding box center [1202, 309] width 28 height 12
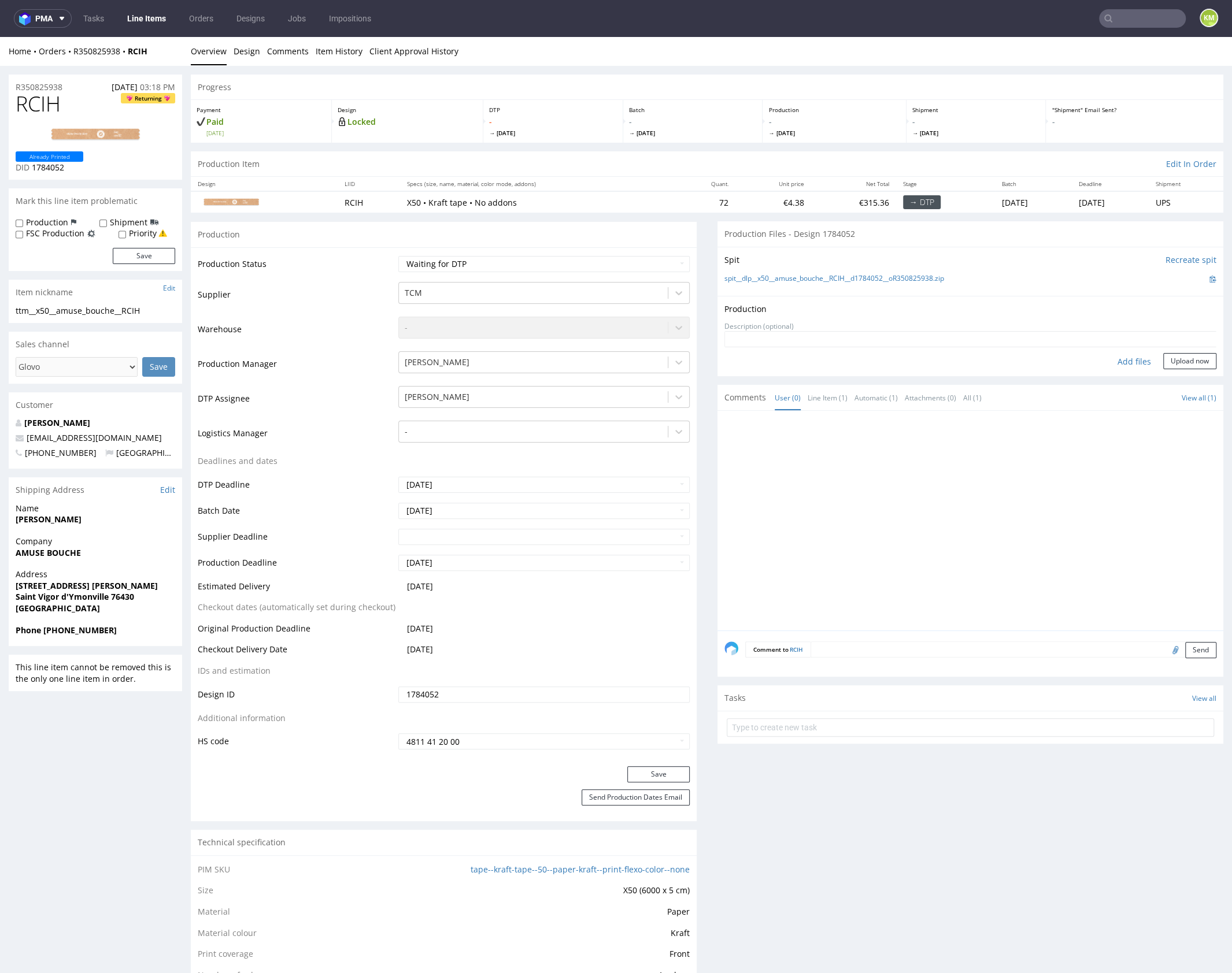
click at [1113, 357] on div "Add files" at bounding box center [1134, 361] width 58 height 17
type input "C:\fakepath\dlp__x50__amuse_bouche__RCIH__d1784052__oR350825938__outside.pdf"
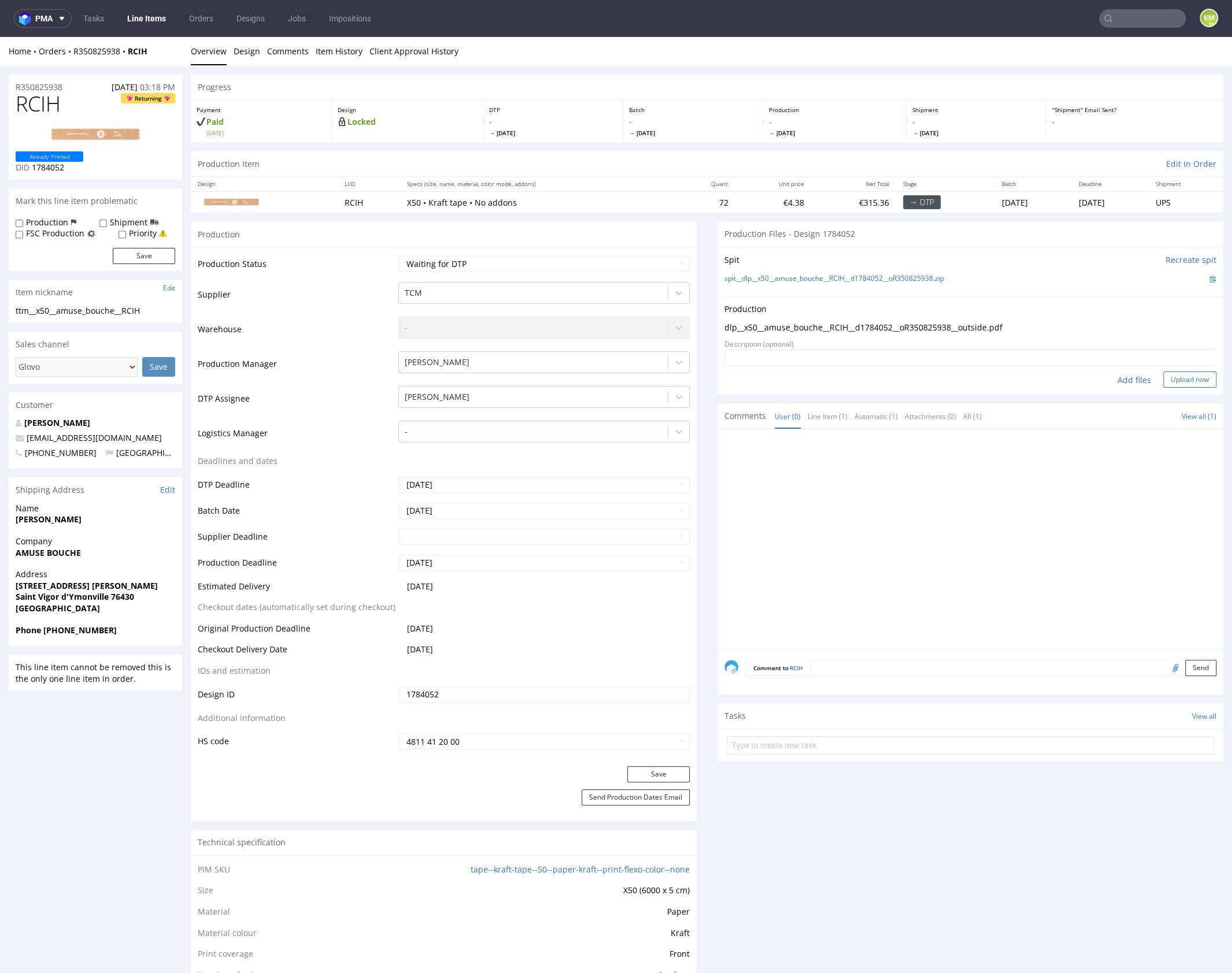
click at [1180, 382] on button "Upload now" at bounding box center [1190, 379] width 53 height 16
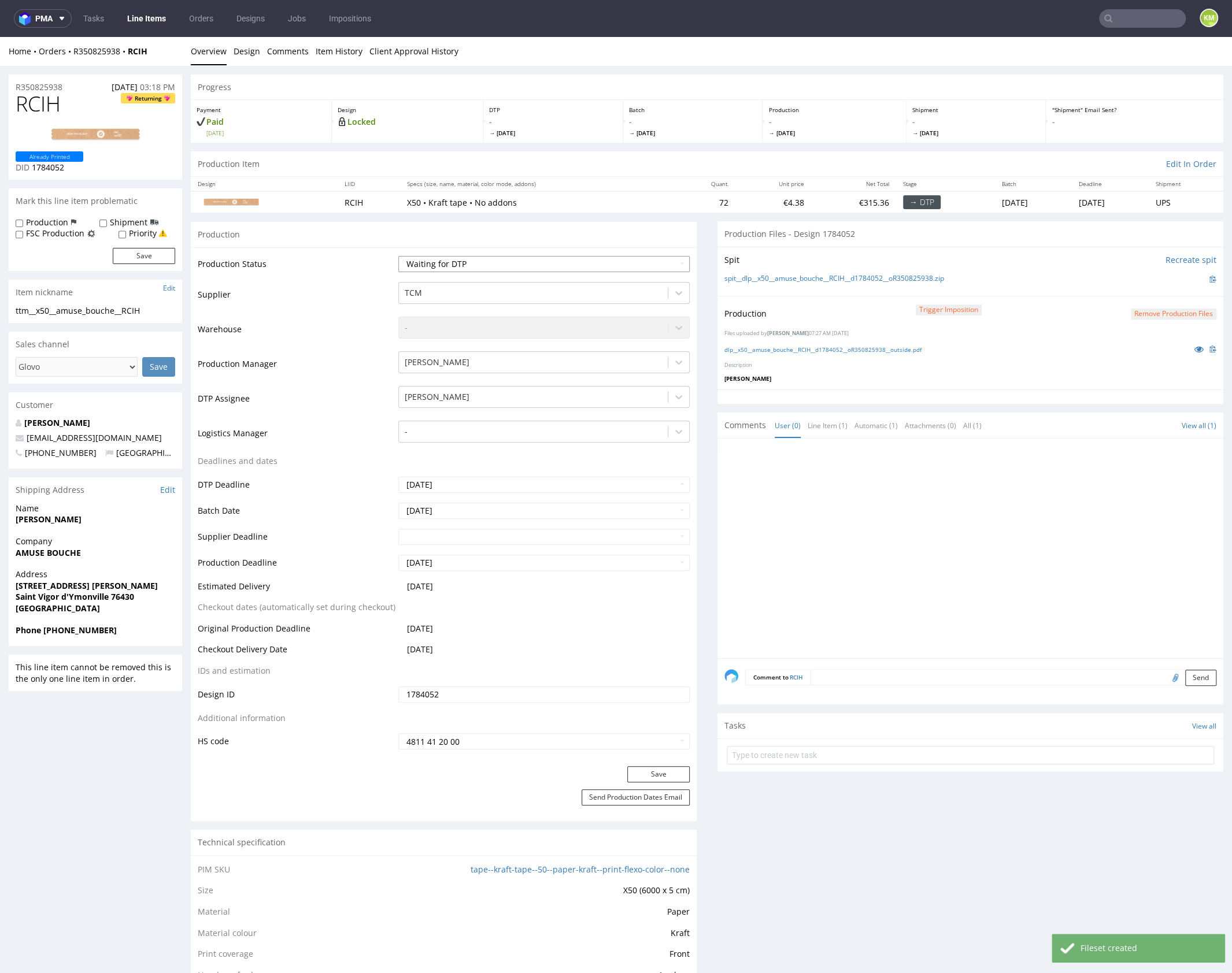
click at [547, 267] on select "Waiting for Artwork Waiting for Diecut Waiting for Mockup Waiting for DTP Waiti…" at bounding box center [544, 264] width 292 height 16
select select "dtp_production_ready"
click at [398, 256] on select "Waiting for Artwork Waiting for Diecut Waiting for Mockup Waiting for DTP Waiti…" at bounding box center [544, 264] width 292 height 16
click at [644, 777] on button "Save" at bounding box center [658, 773] width 62 height 16
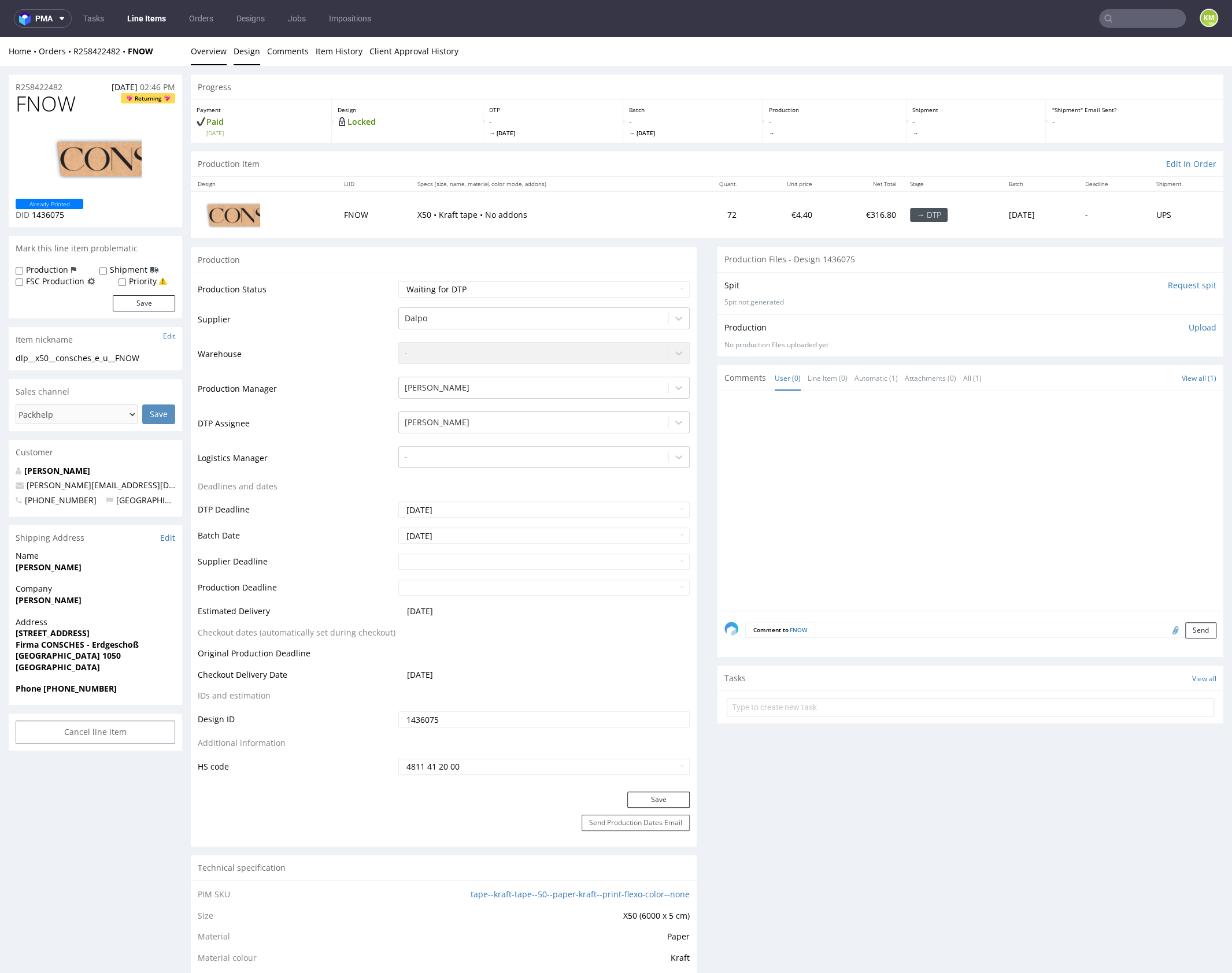
click at [250, 57] on link "Design" at bounding box center [247, 51] width 27 height 28
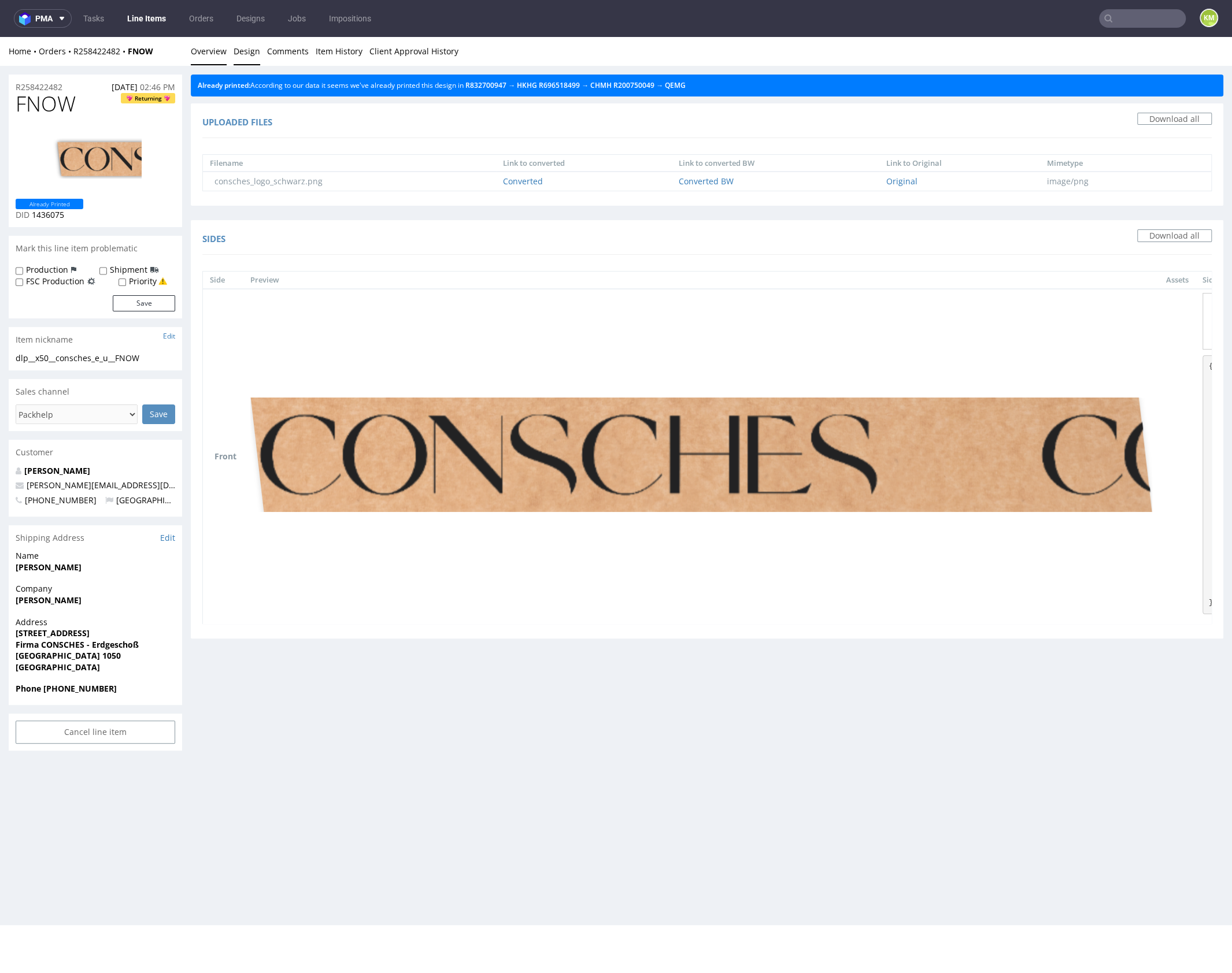
drag, startPoint x: 217, startPoint y: 51, endPoint x: 285, endPoint y: 42, distance: 68.6
click at [217, 51] on link "Overview" at bounding box center [208, 51] width 36 height 28
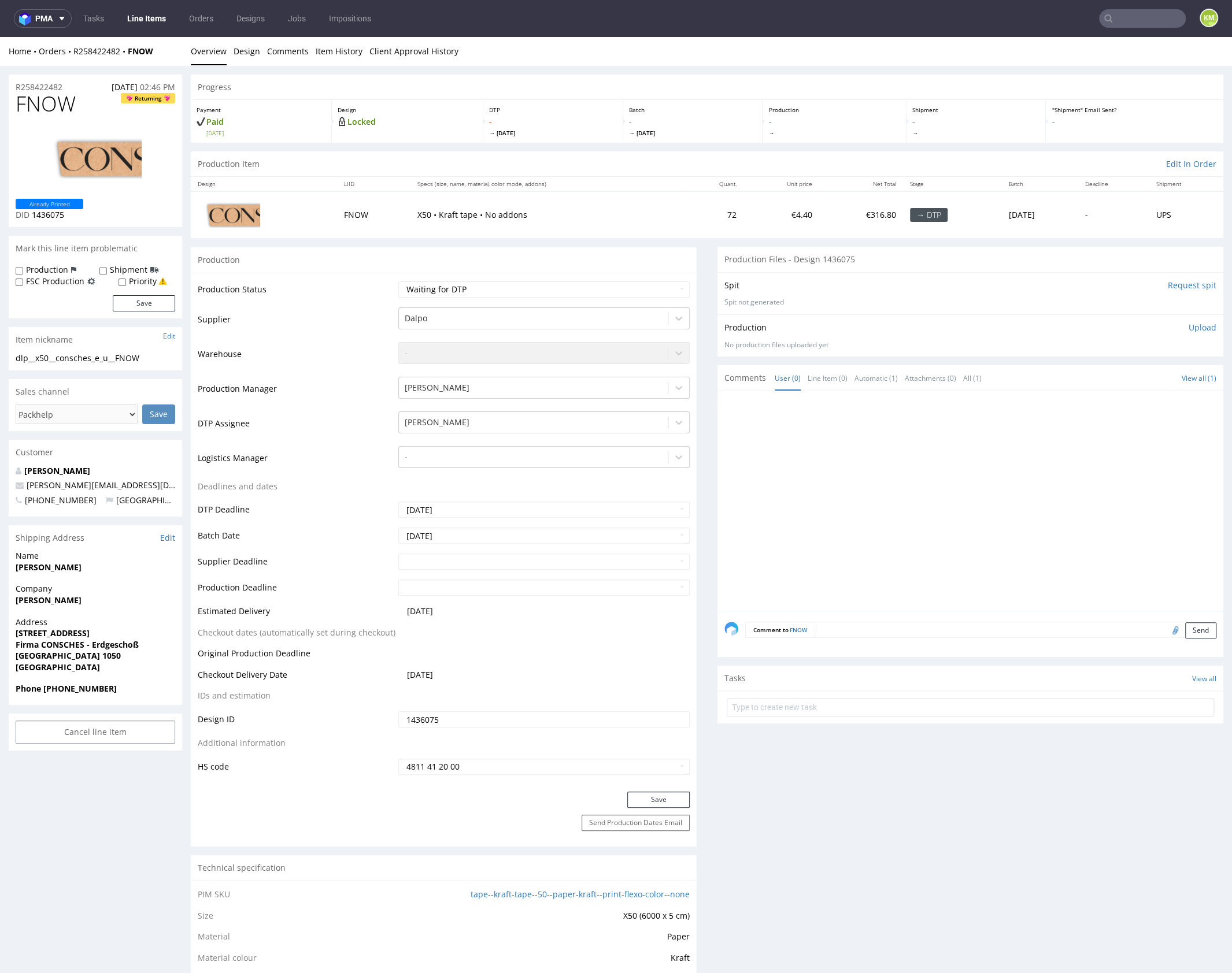
click at [31, 108] on span "FNOW" at bounding box center [46, 104] width 60 height 23
copy span "FNOW"
drag, startPoint x: 1015, startPoint y: 503, endPoint x: 1015, endPoint y: 495, distance: 8.0
click at [1015, 503] on div at bounding box center [973, 504] width 499 height 212
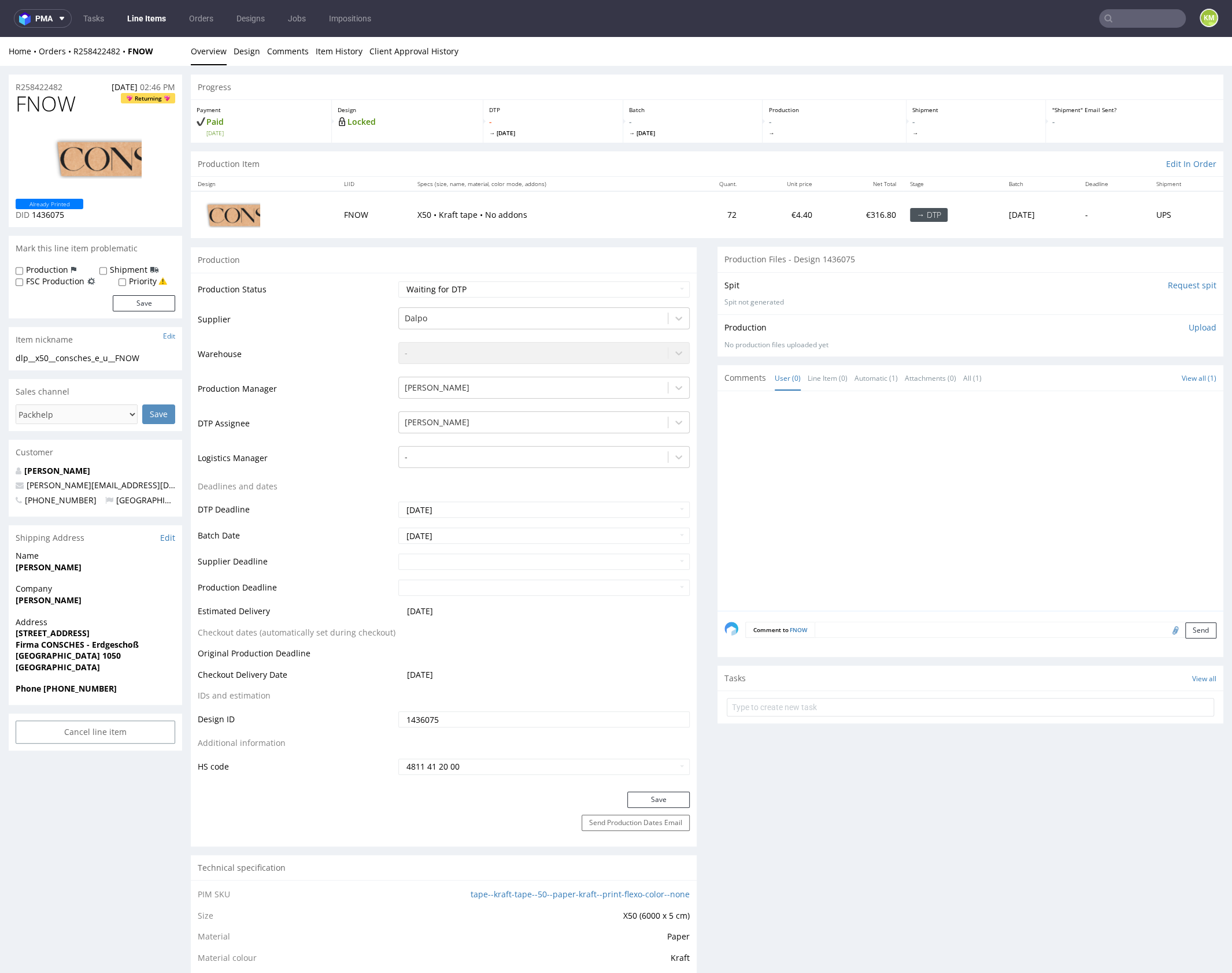
click at [498, 719] on input "1436075" at bounding box center [544, 719] width 292 height 16
click at [88, 363] on div "dlp__x50__consches_e_u__FNOW" at bounding box center [95, 358] width 160 height 12
click at [90, 361] on div "dlp__x50__consches_e_u__FNOW" at bounding box center [95, 358] width 160 height 12
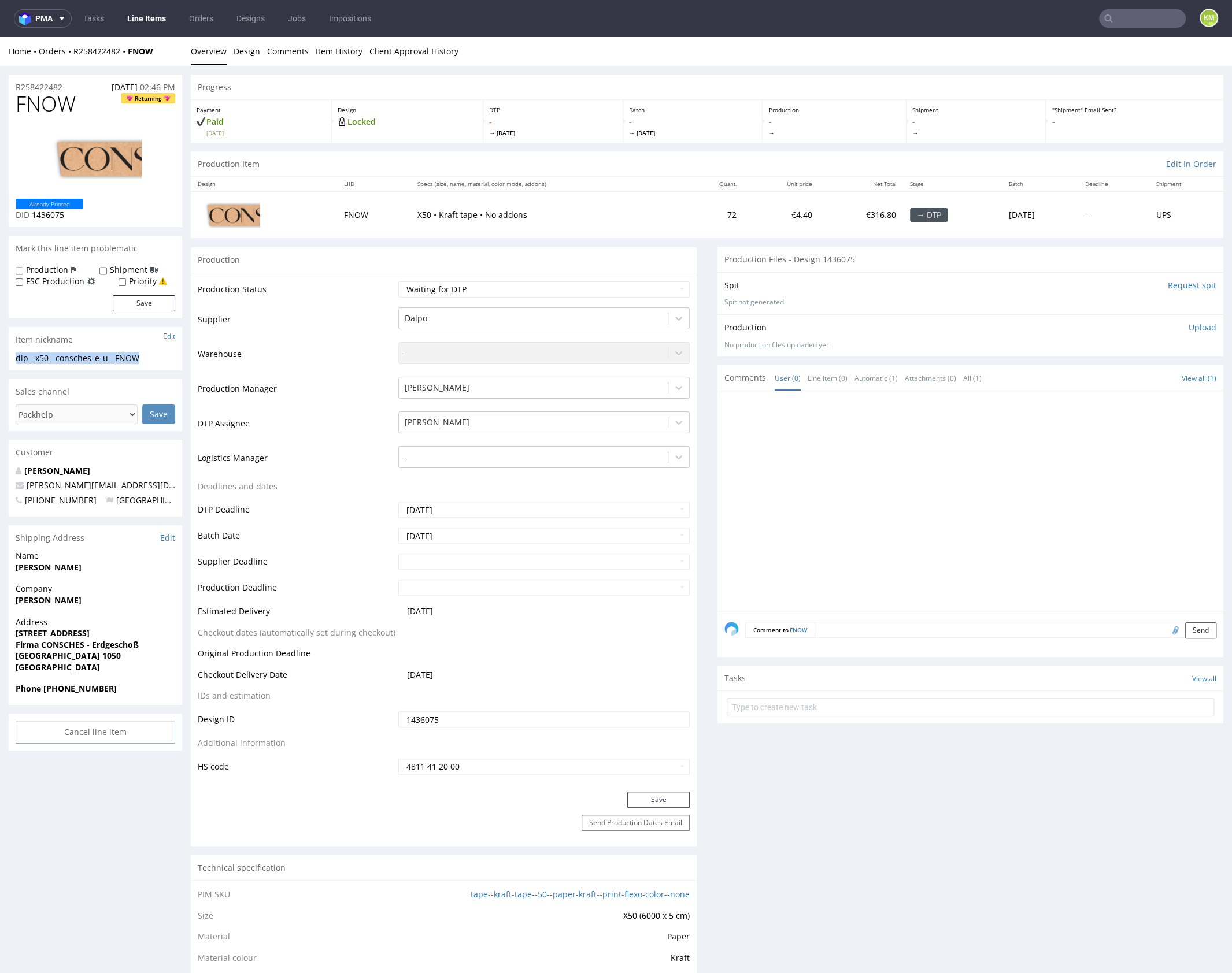
copy div "dlp__x50__consches_e_u__FNOW"
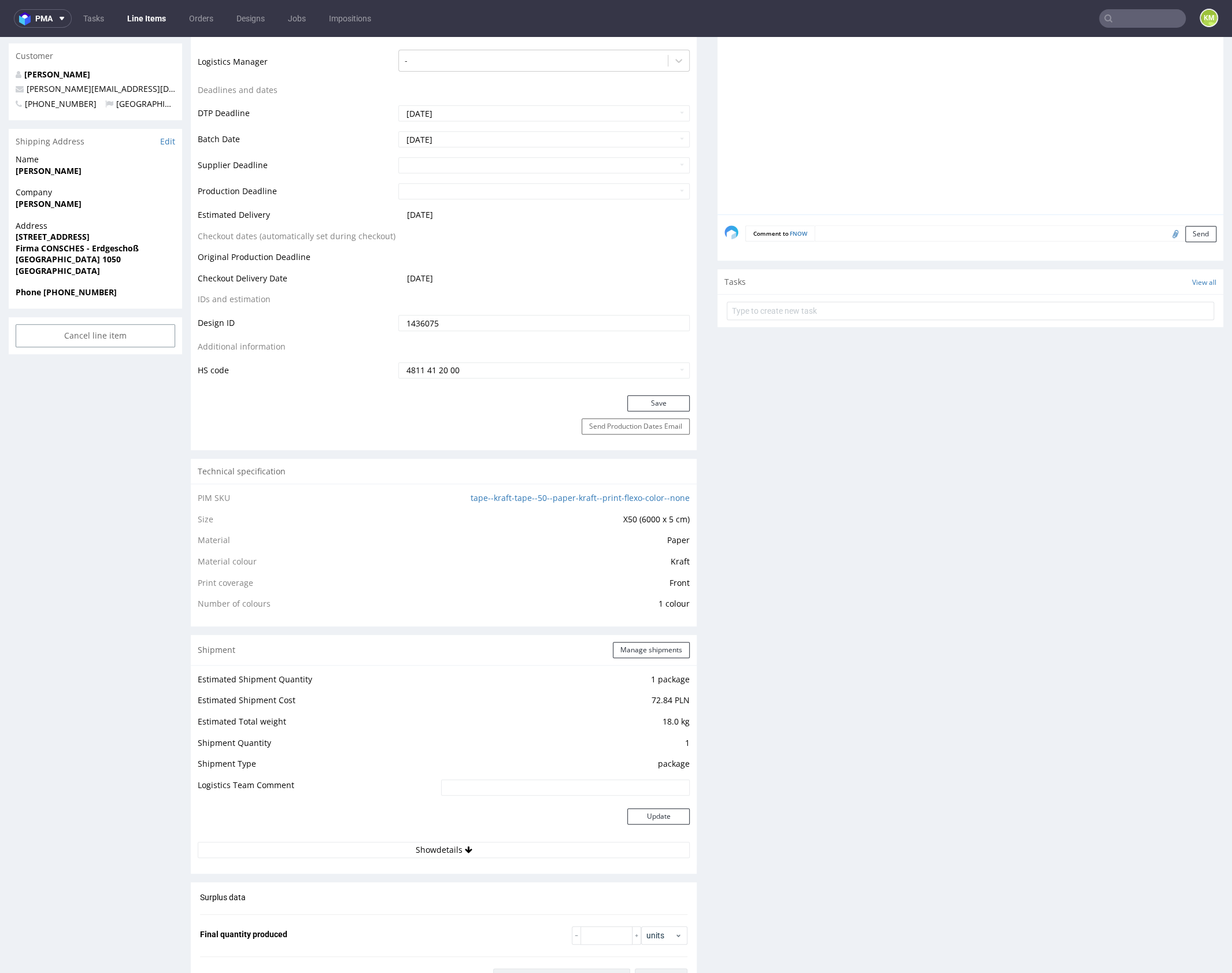
scroll to position [274, 0]
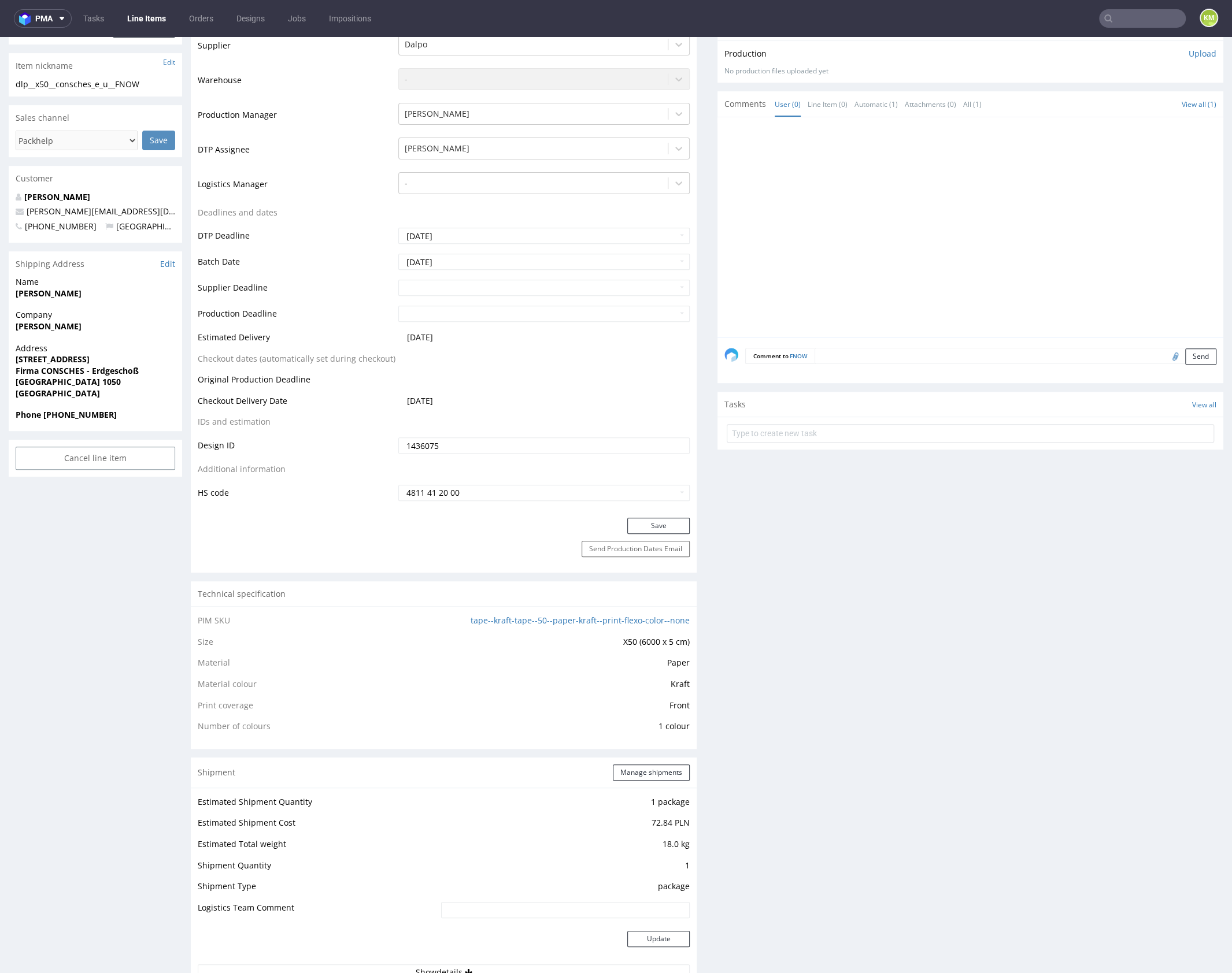
click at [419, 443] on input "1436075" at bounding box center [544, 445] width 292 height 16
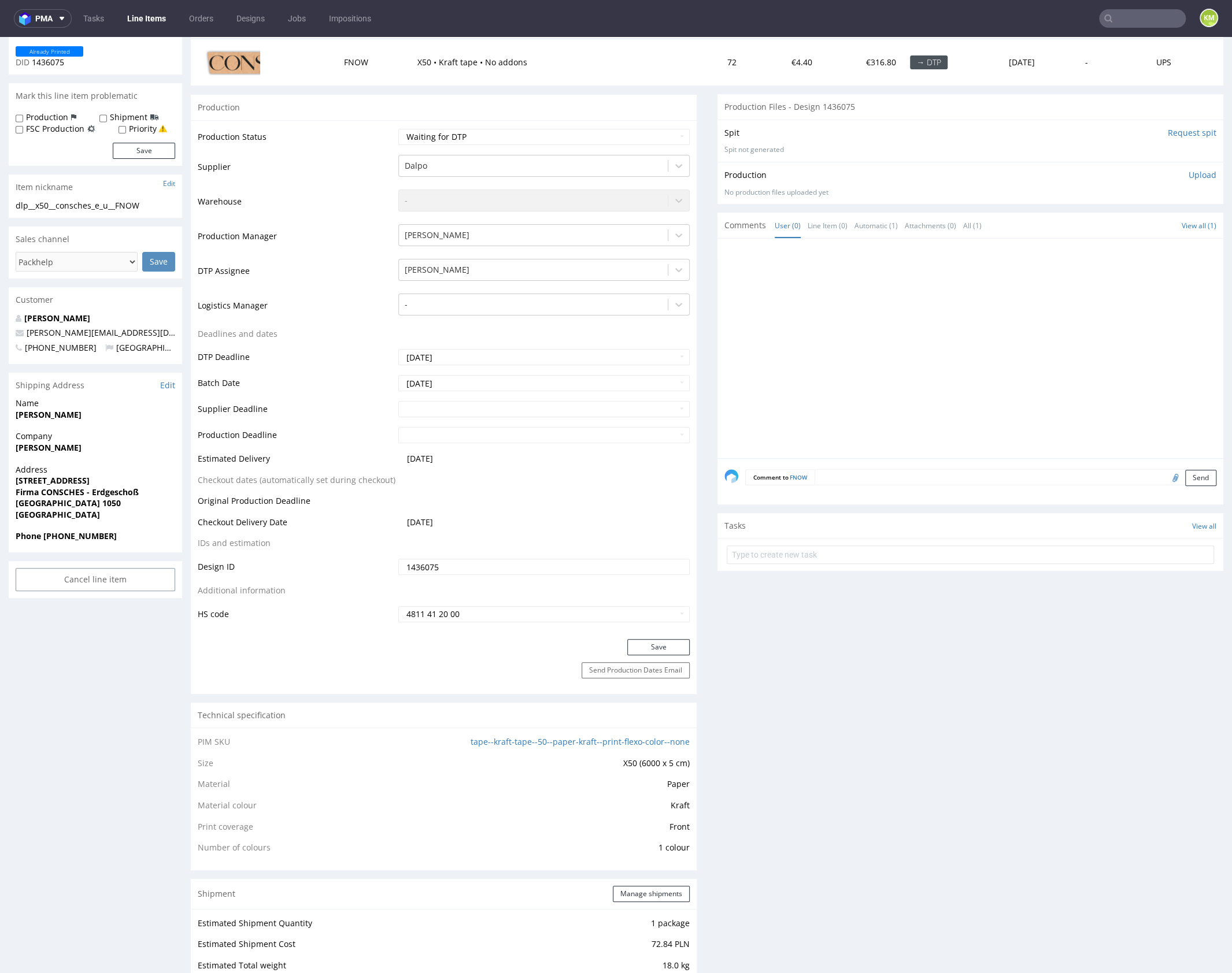
scroll to position [0, 0]
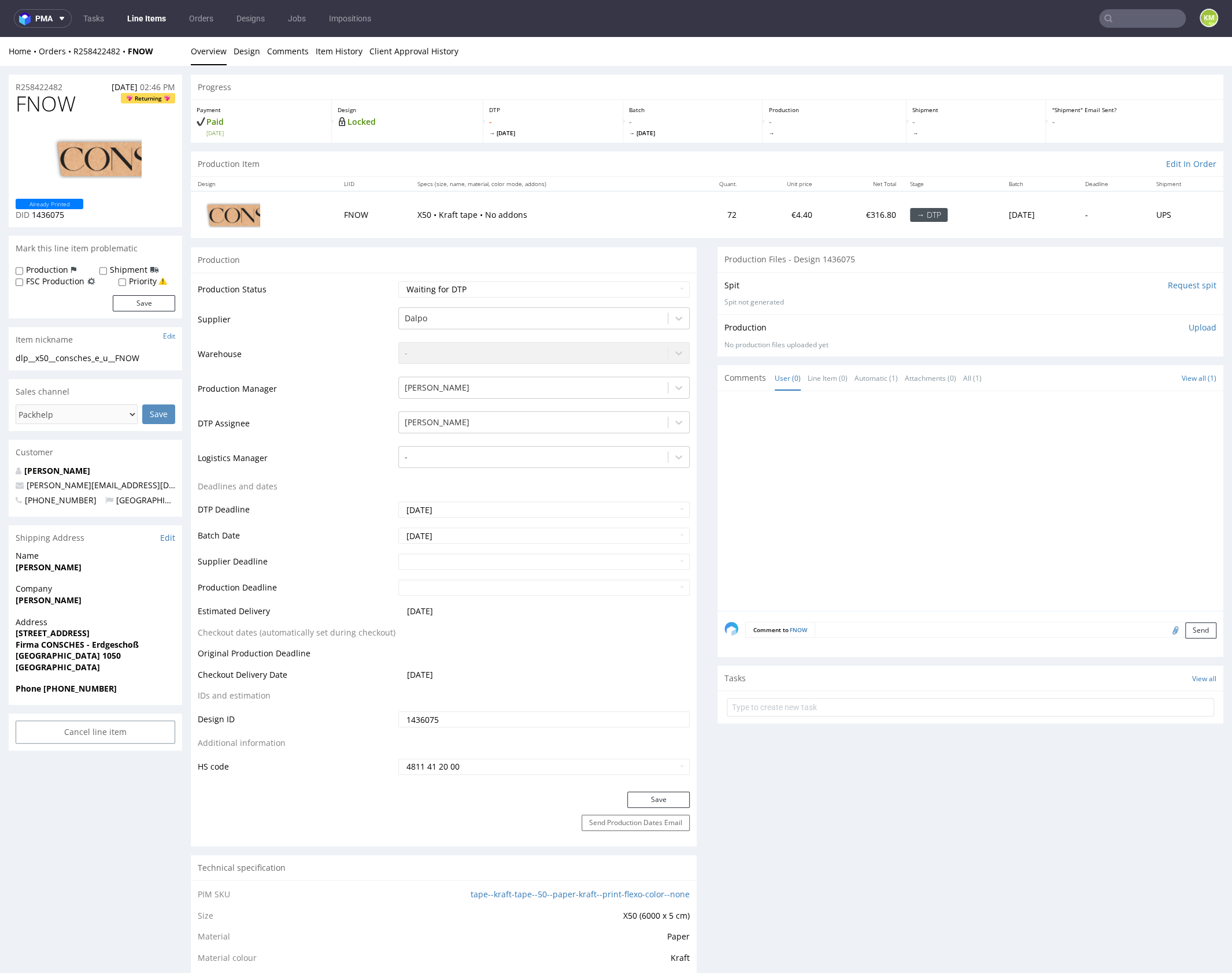
click at [1188, 330] on p "Upload" at bounding box center [1202, 328] width 28 height 12
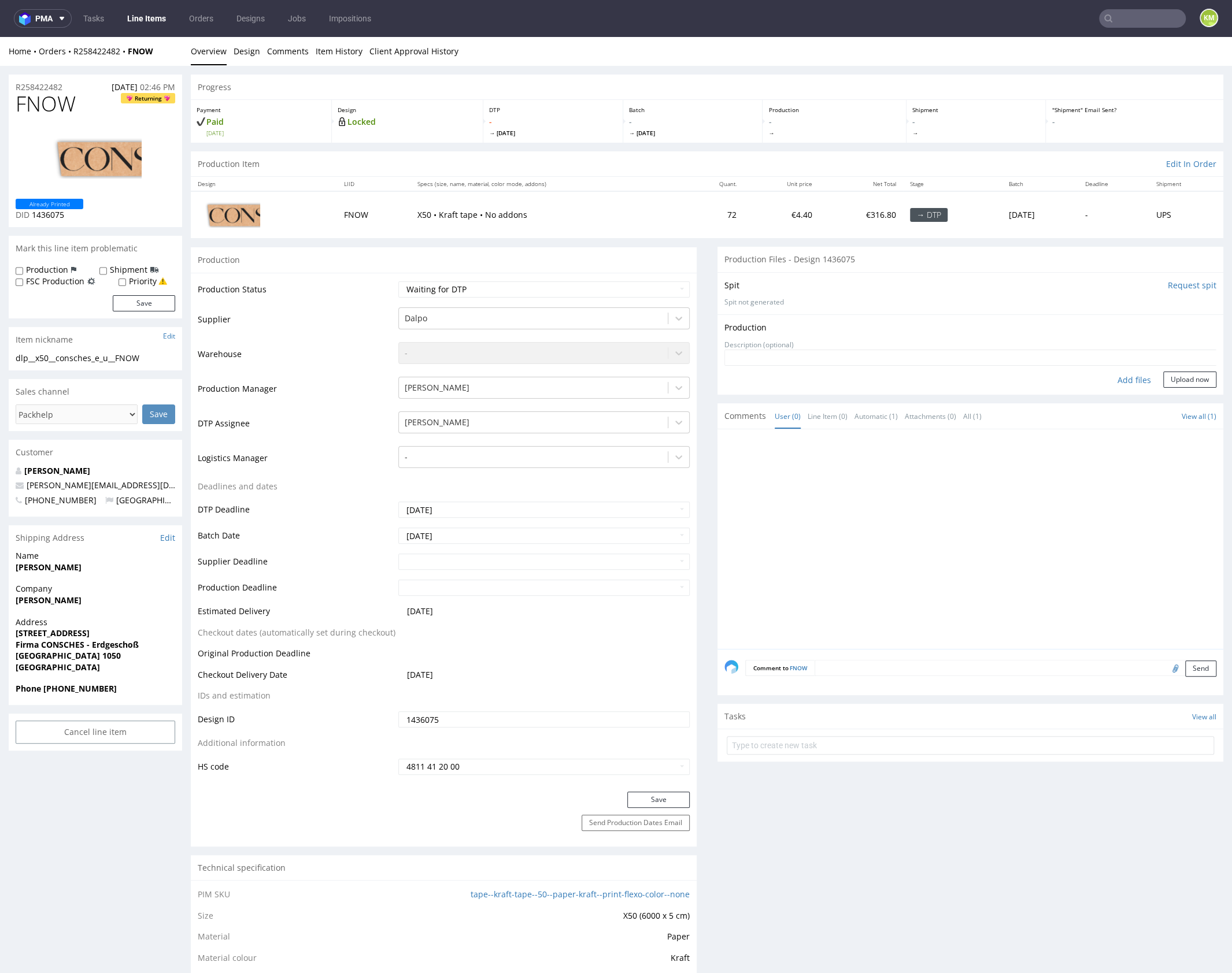
click at [1128, 378] on div "Add files" at bounding box center [1134, 380] width 58 height 17
type input "C:\fakepath\dlp__x50__consches_e_u__FNOW__d1436075__oR258422482.pdf"
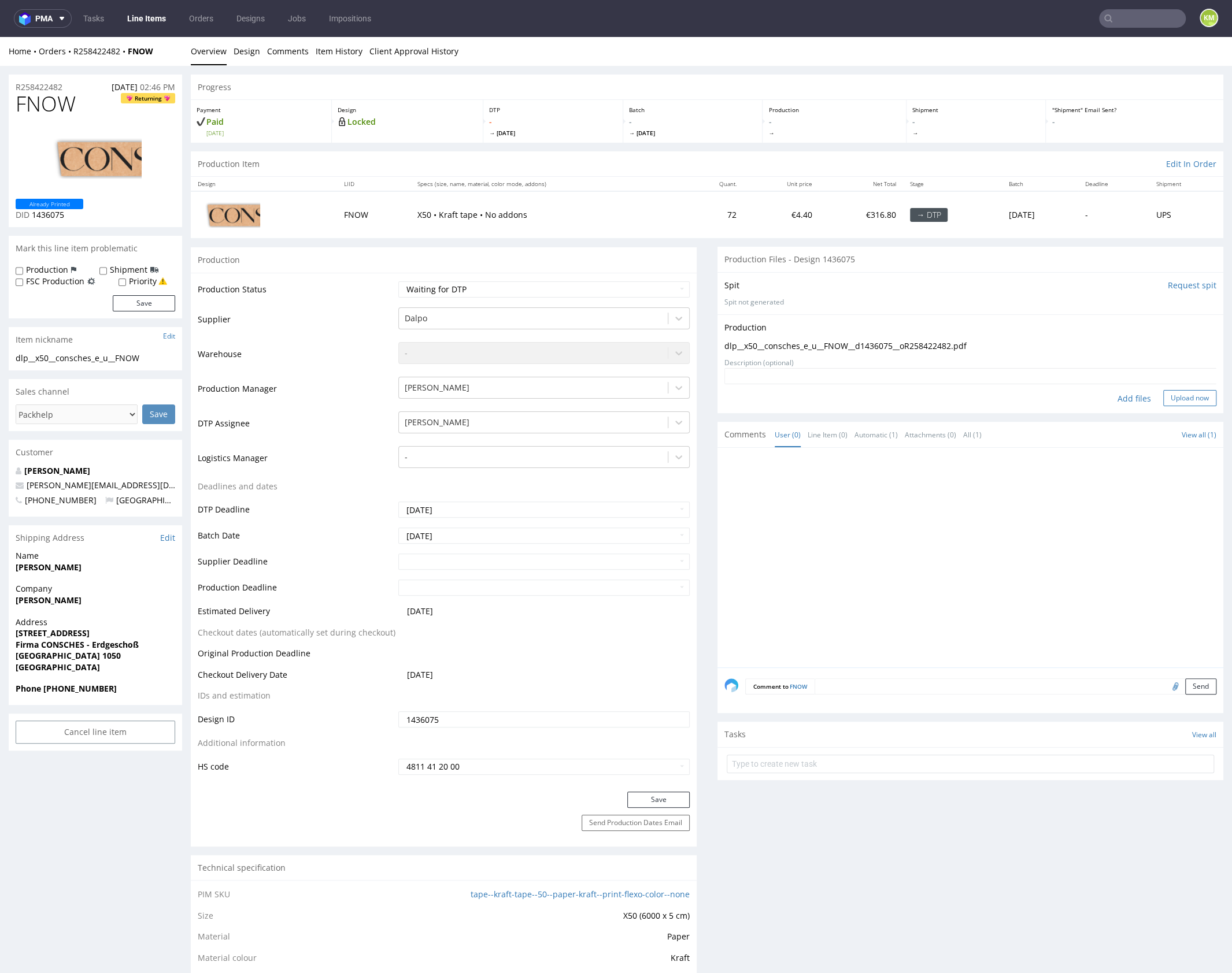
click at [1177, 401] on button "Upload now" at bounding box center [1190, 398] width 53 height 16
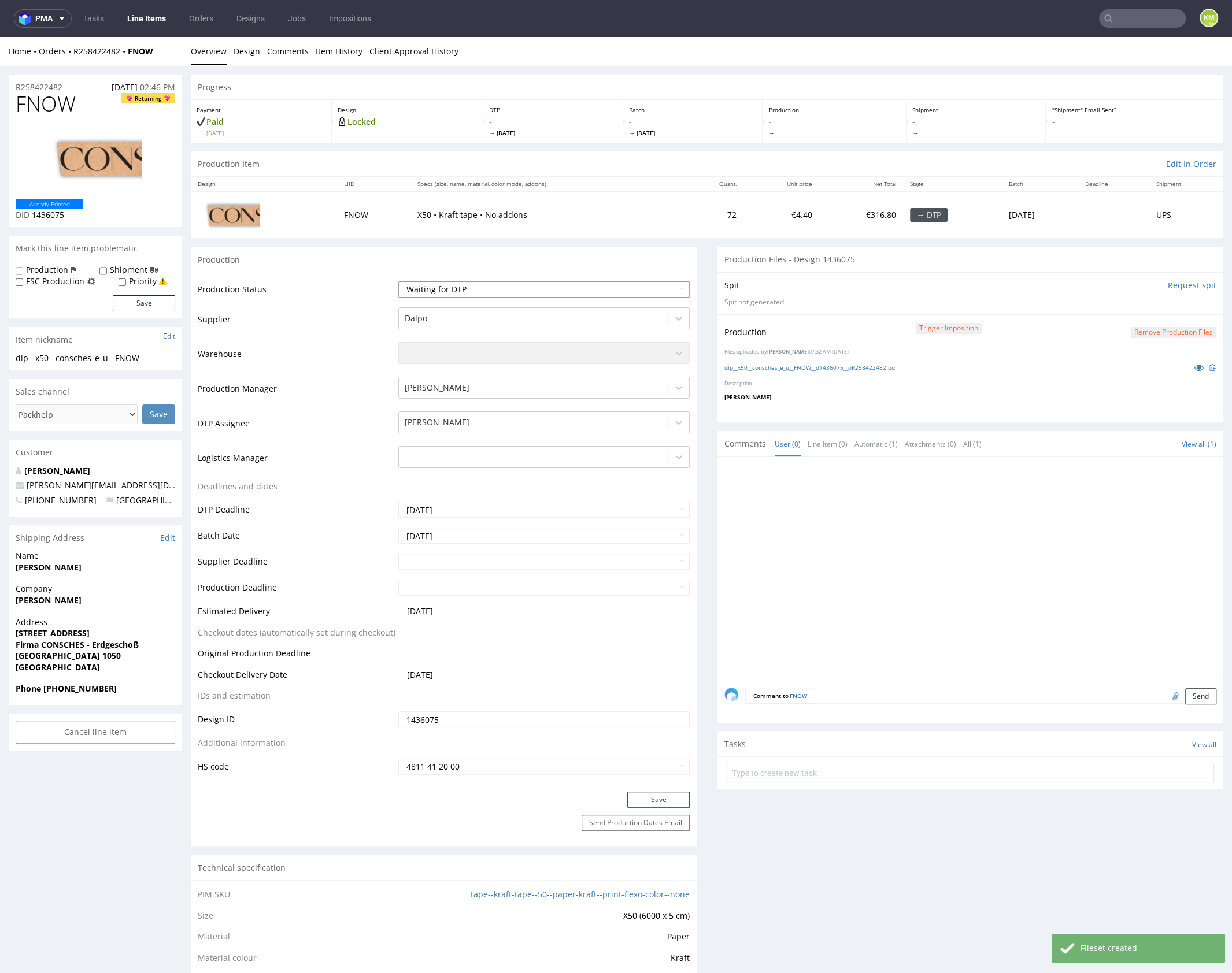
click at [588, 288] on select "Waiting for Artwork Waiting for Diecut Waiting for Mockup Waiting for DTP Waiti…" at bounding box center [544, 289] width 292 height 16
select select "dtp_production_ready"
click at [398, 281] on select "Waiting for Artwork Waiting for Diecut Waiting for Mockup Waiting for DTP Waiti…" at bounding box center [544, 289] width 292 height 16
click at [631, 796] on button "Save" at bounding box center [658, 799] width 62 height 16
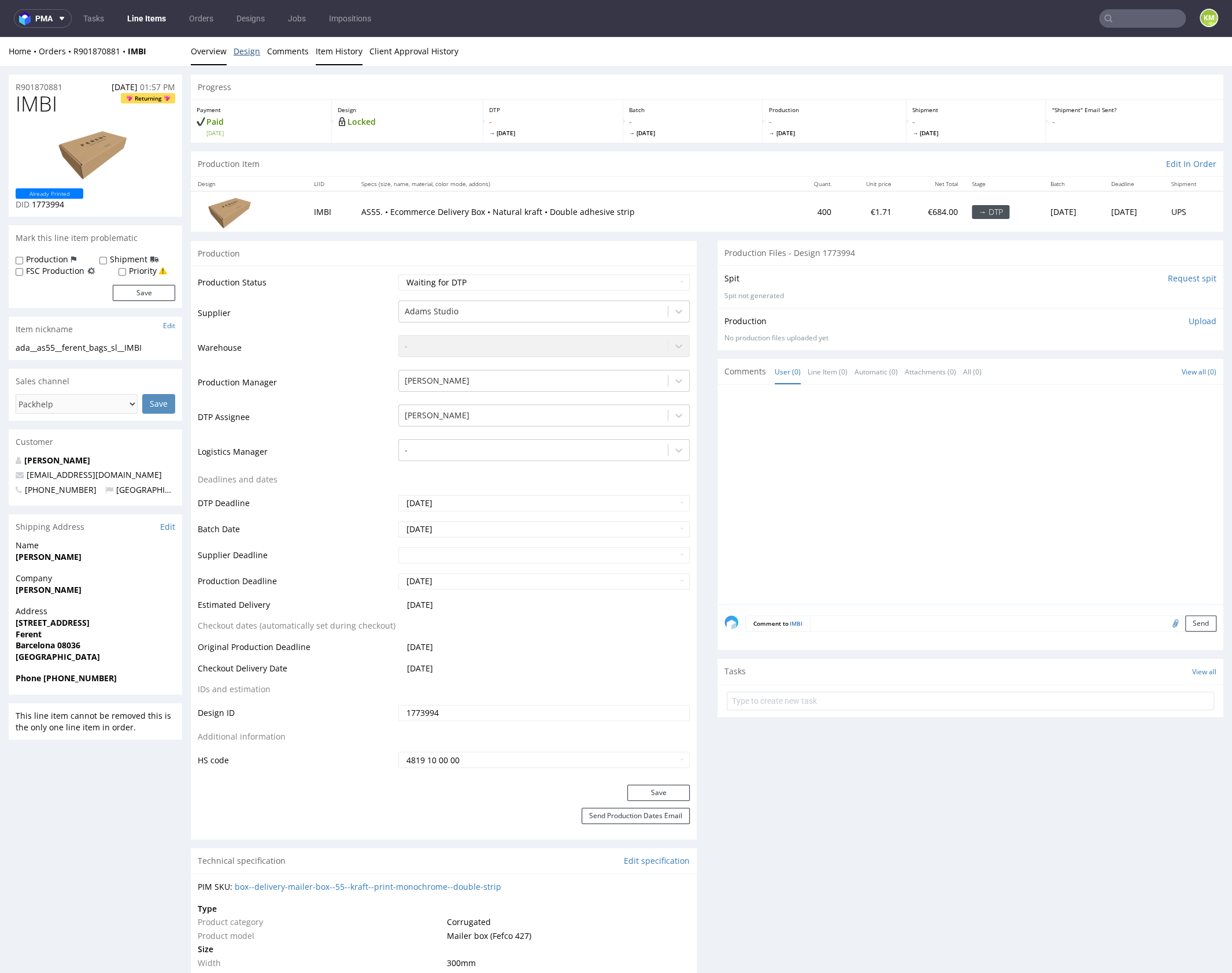
drag, startPoint x: 239, startPoint y: 48, endPoint x: 339, endPoint y: 63, distance: 101.1
click at [239, 47] on link "Design" at bounding box center [247, 51] width 27 height 28
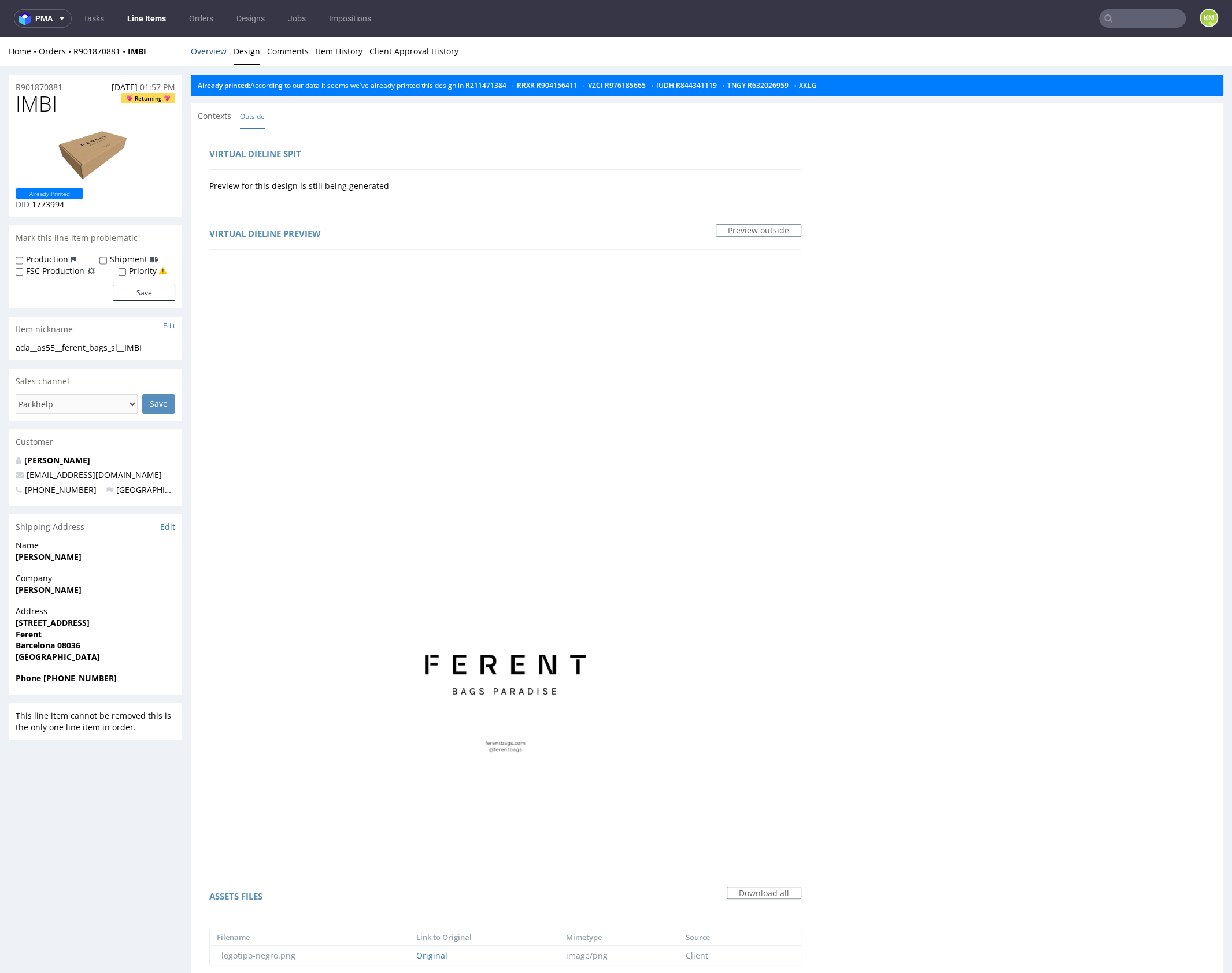
drag, startPoint x: 222, startPoint y: 54, endPoint x: 236, endPoint y: 47, distance: 15.7
click at [221, 54] on link "Overview" at bounding box center [208, 51] width 36 height 28
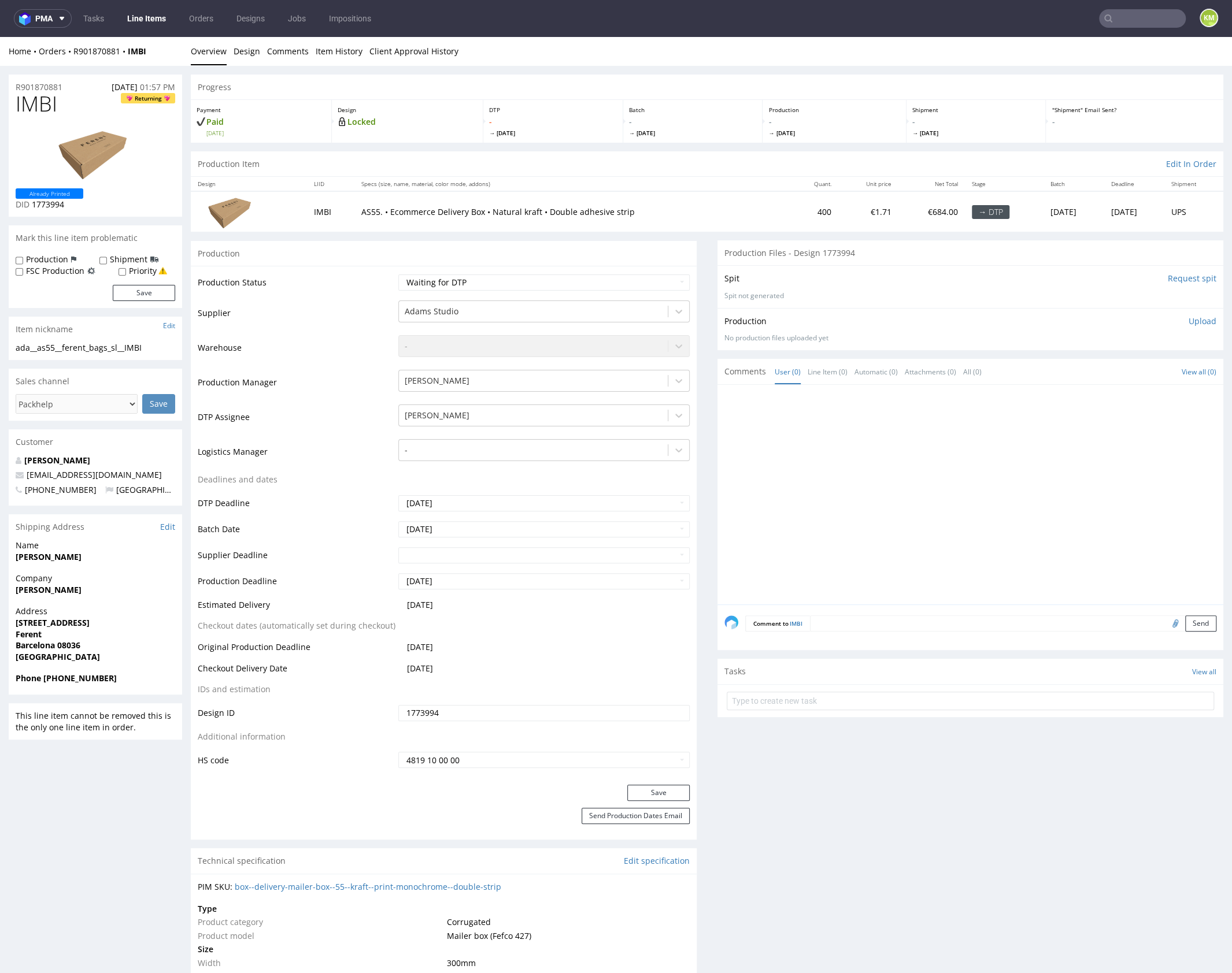
click at [130, 347] on div "ada__as55__ferent_bags_sl__IMBI" at bounding box center [95, 348] width 160 height 12
copy div "ada__as55__ferent_bags_sl__IMBI"
click at [551, 706] on input "1773994" at bounding box center [544, 712] width 292 height 16
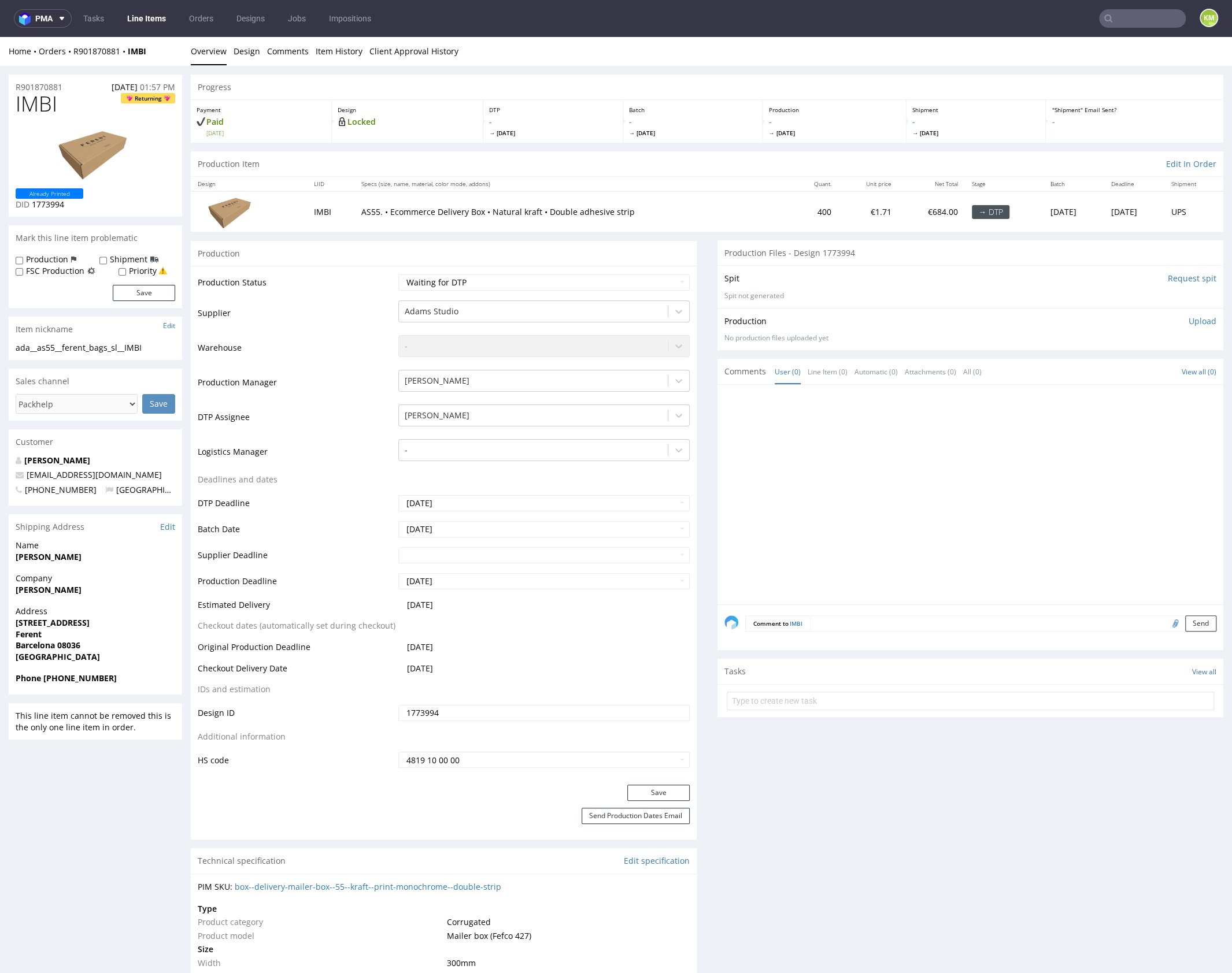
drag, startPoint x: 1190, startPoint y: 321, endPoint x: 1104, endPoint y: 351, distance: 91.1
click at [1190, 322] on p "Upload" at bounding box center [1202, 321] width 28 height 12
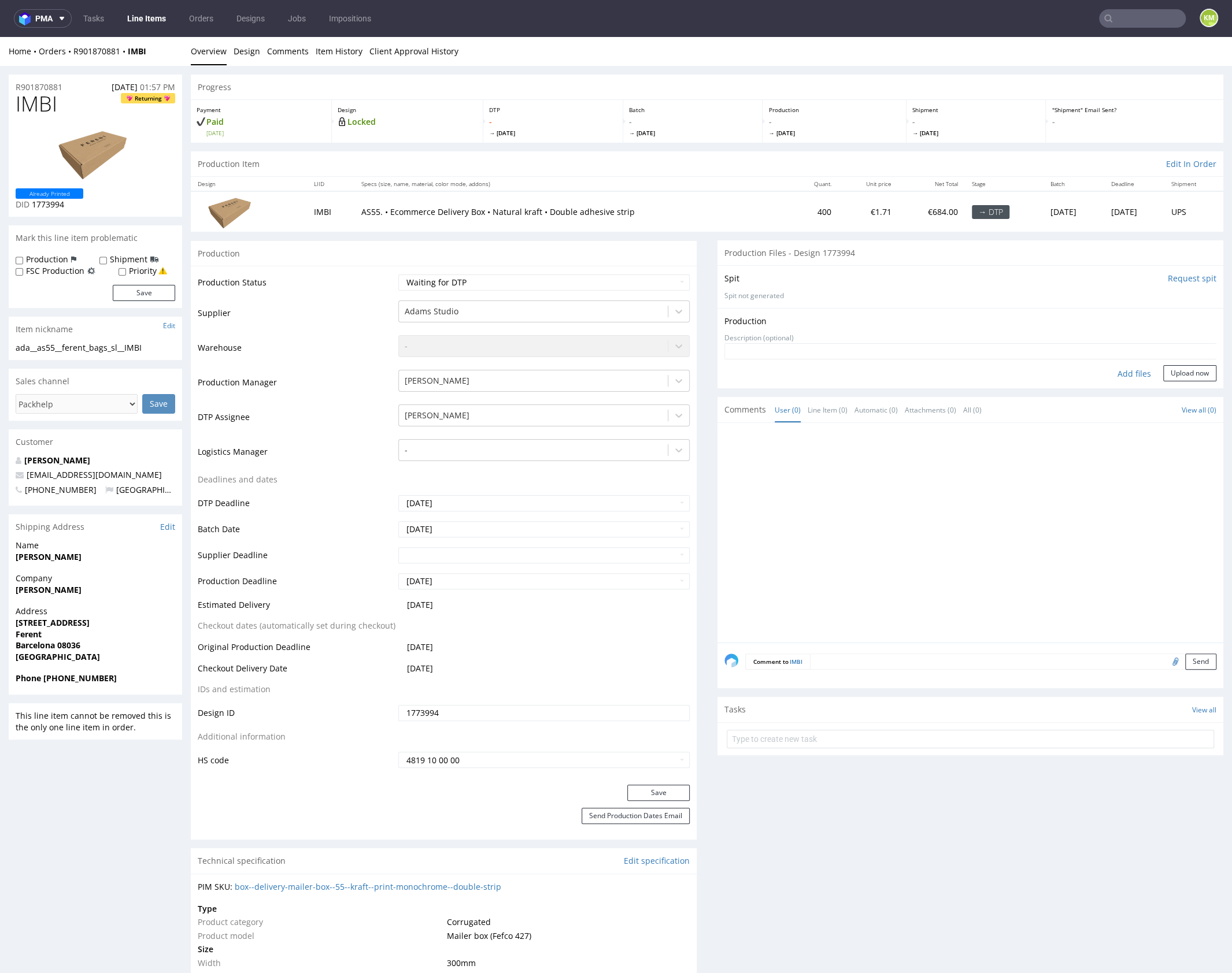
click at [1124, 373] on div "Add files" at bounding box center [1134, 373] width 58 height 17
type input "C:\fakepath\ada__as55__ferent_bags_sl__IMBI__d1773994__oR901870881__outside.pdf"
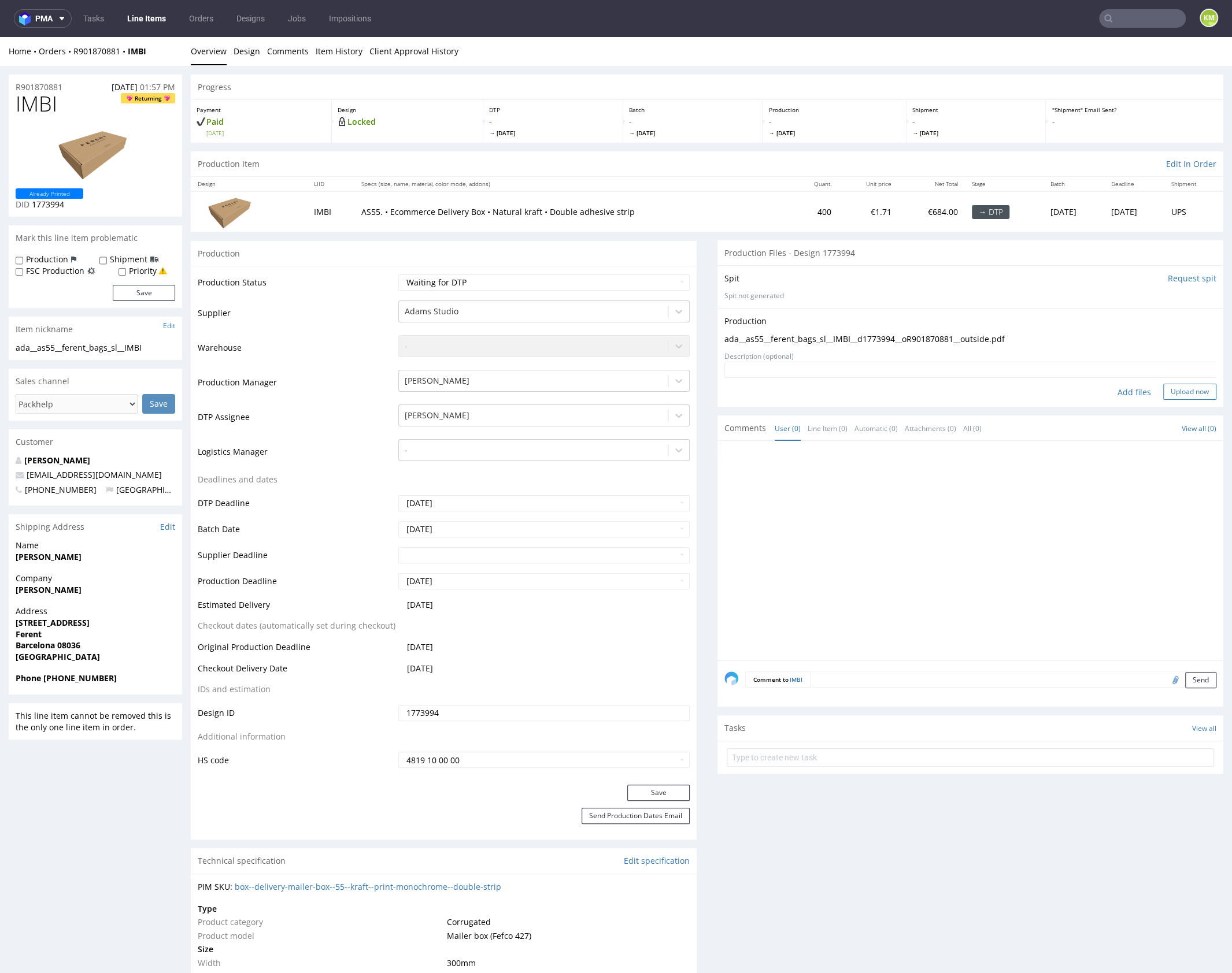
click at [1178, 390] on button "Upload now" at bounding box center [1190, 391] width 53 height 16
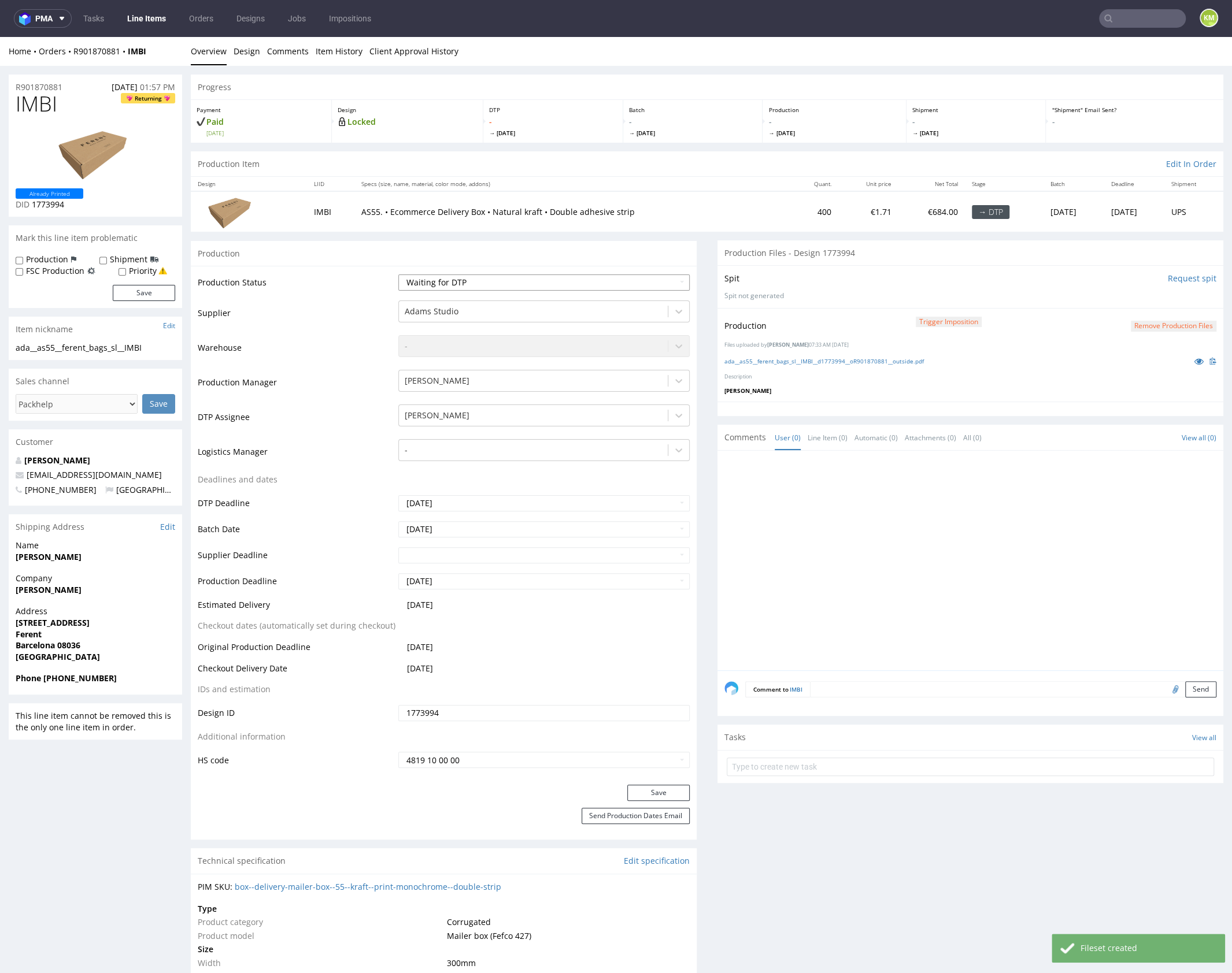
click at [587, 281] on select "Waiting for Artwork Waiting for Diecut Waiting for Mockup Waiting for DTP Waiti…" at bounding box center [544, 282] width 292 height 16
select select "dtp_production_ready"
click at [398, 274] on select "Waiting for Artwork Waiting for Diecut Waiting for Mockup Waiting for DTP Waiti…" at bounding box center [544, 282] width 292 height 16
click at [651, 793] on button "Save" at bounding box center [658, 792] width 62 height 16
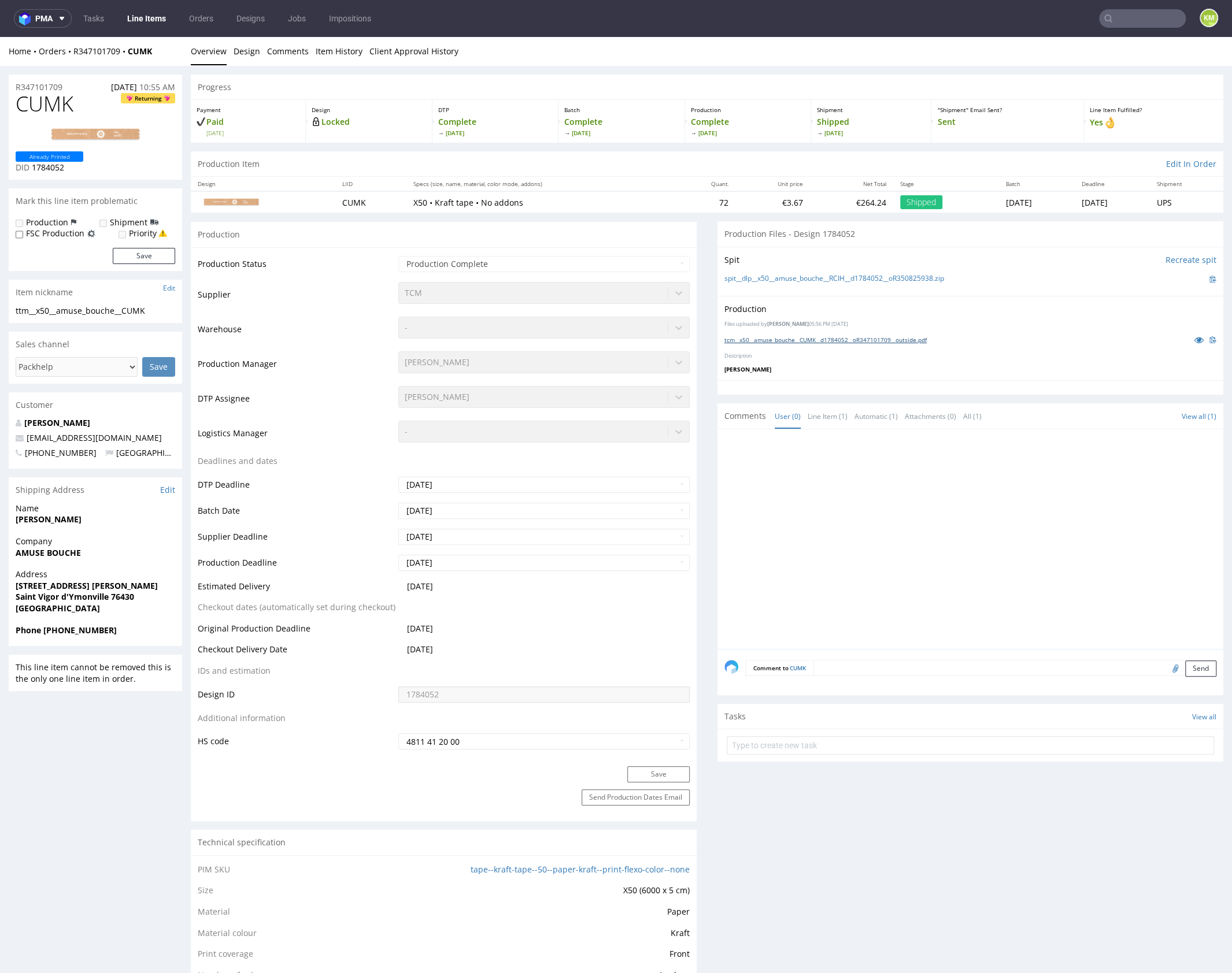
click at [879, 337] on link "tcm__x50__amuse_bouche__CUMK__d1784052__oR347101709__outside.pdf" at bounding box center [826, 340] width 203 height 8
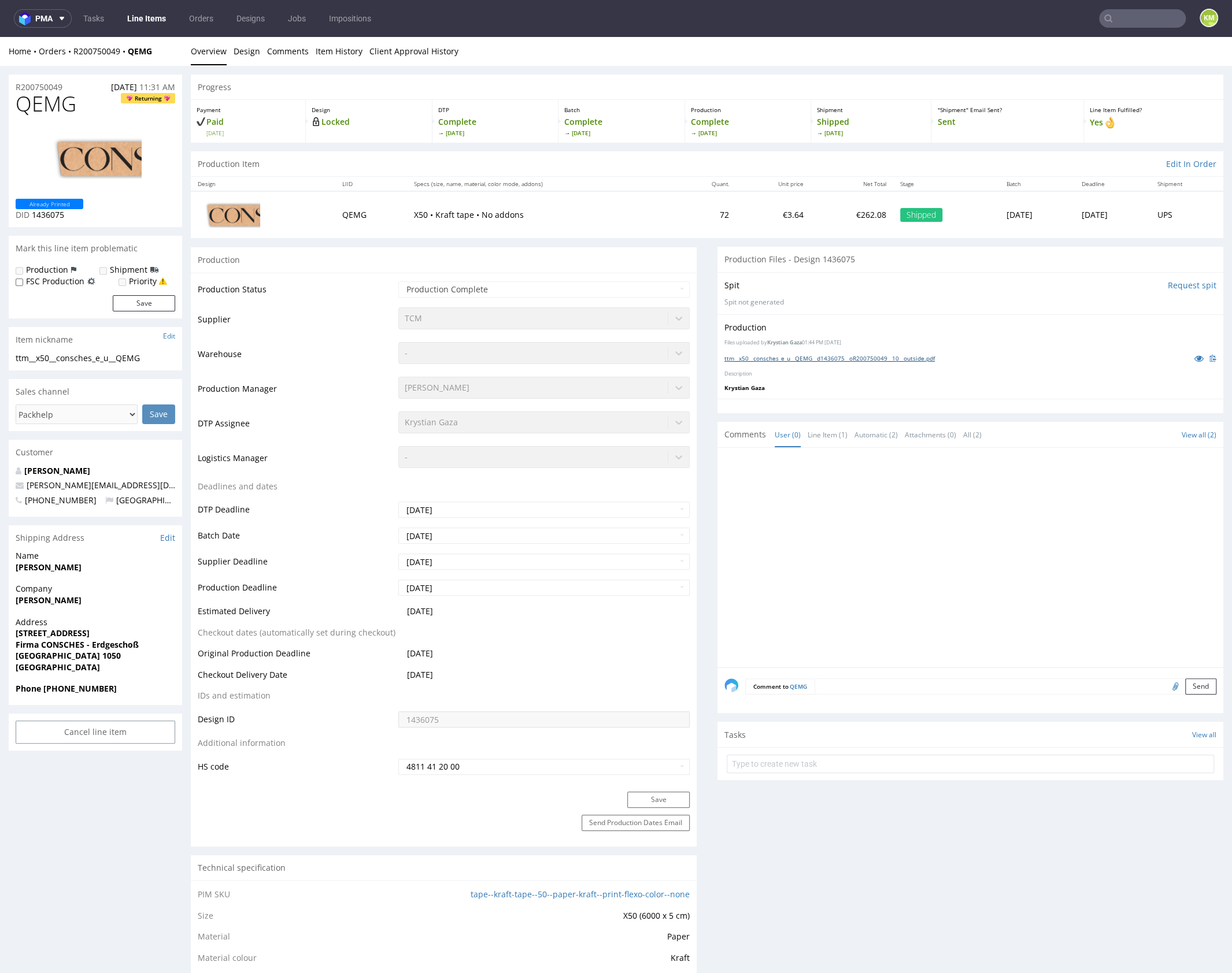
click at [835, 357] on link "ttm__x50__consches_e_u__QEMG__d1436075__oR200750049__10__outside.pdf" at bounding box center [829, 358] width 210 height 8
click at [55, 102] on span "QEMG" at bounding box center [46, 104] width 61 height 23
copy span "QEMG"
click at [887, 486] on div at bounding box center [973, 560] width 499 height 212
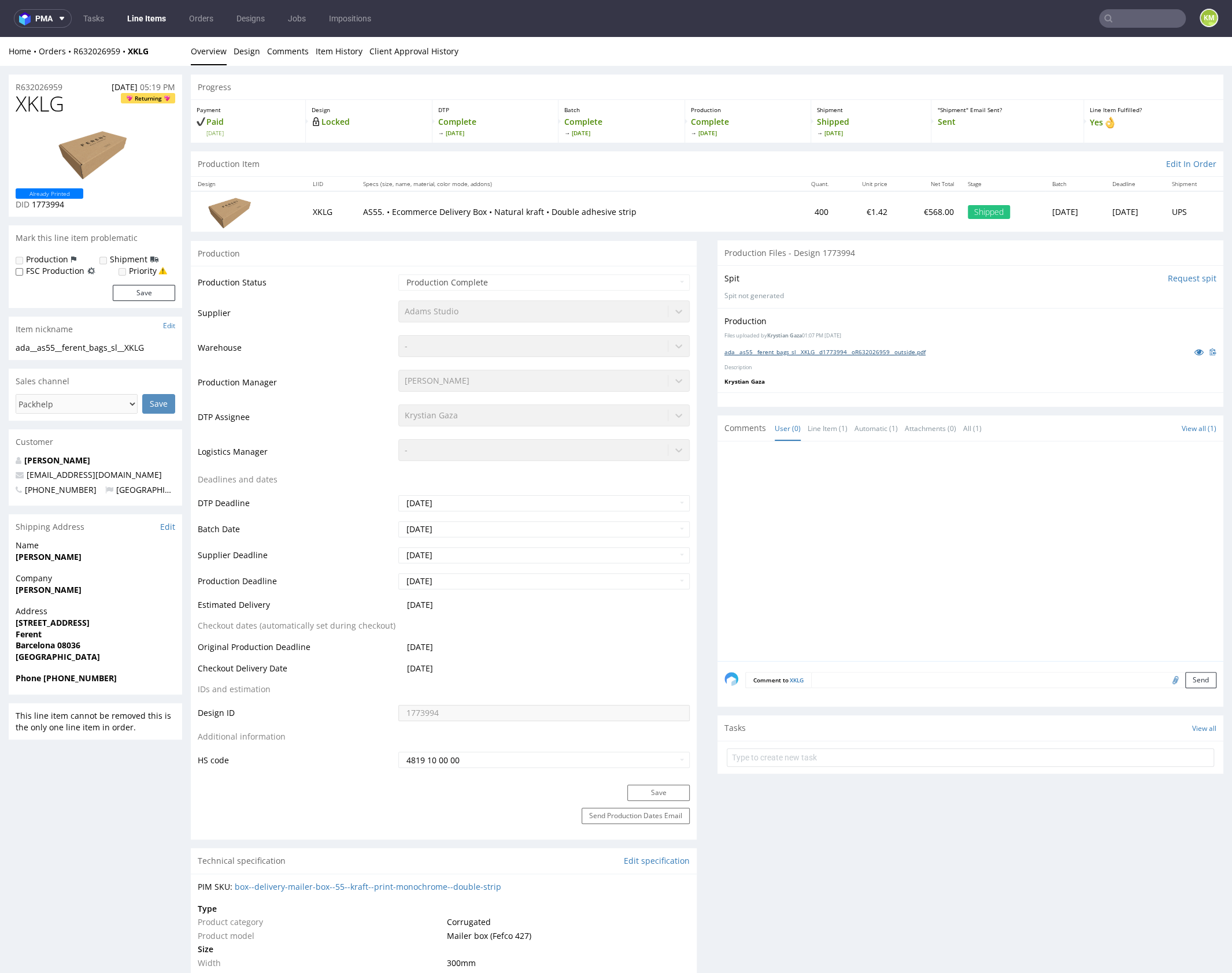
click at [866, 350] on link "ada__as55__ferent_bags_sl__XKLG__d1773994__oR632026959__outside.pdf" at bounding box center [825, 352] width 201 height 8
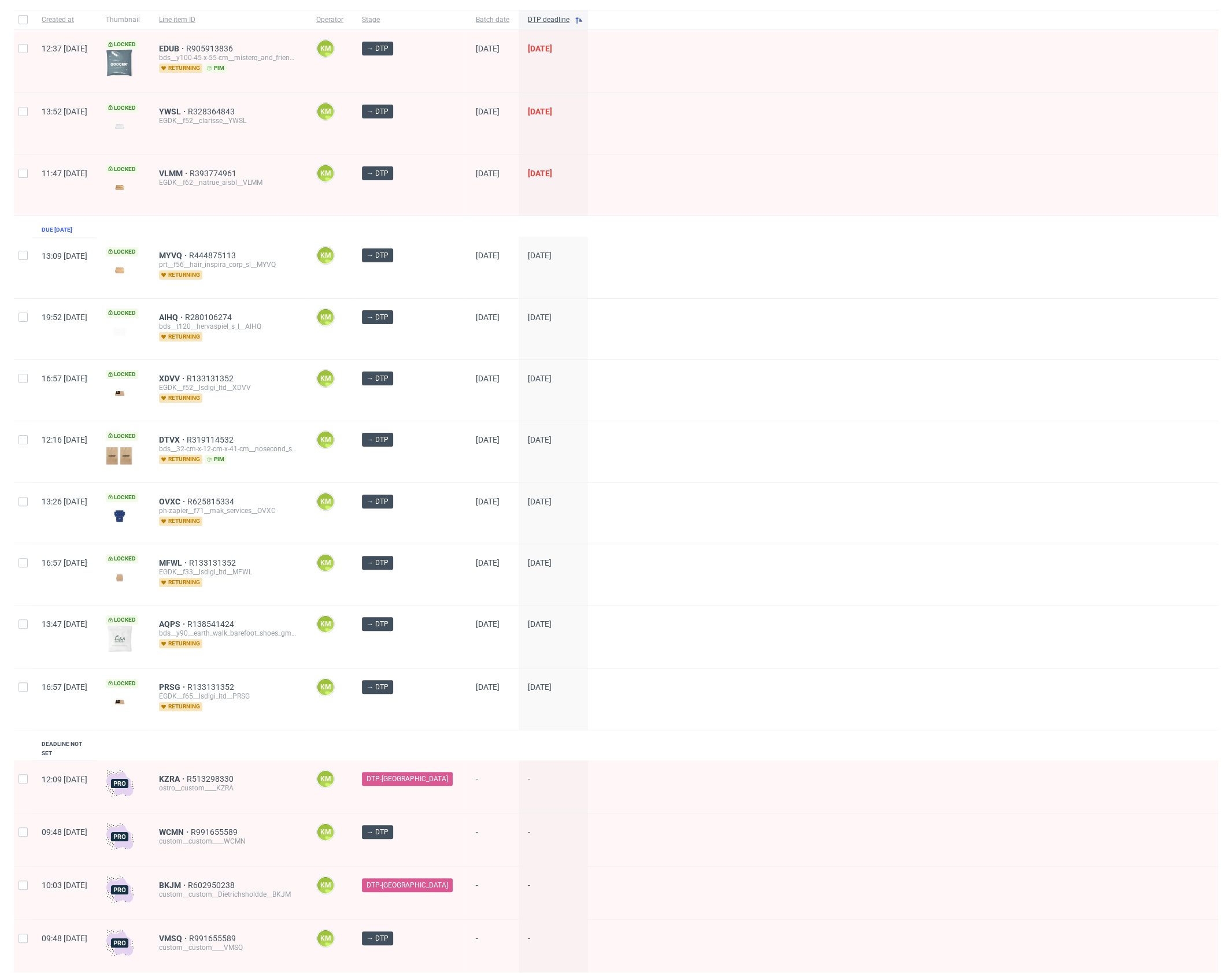
scroll to position [107, 0]
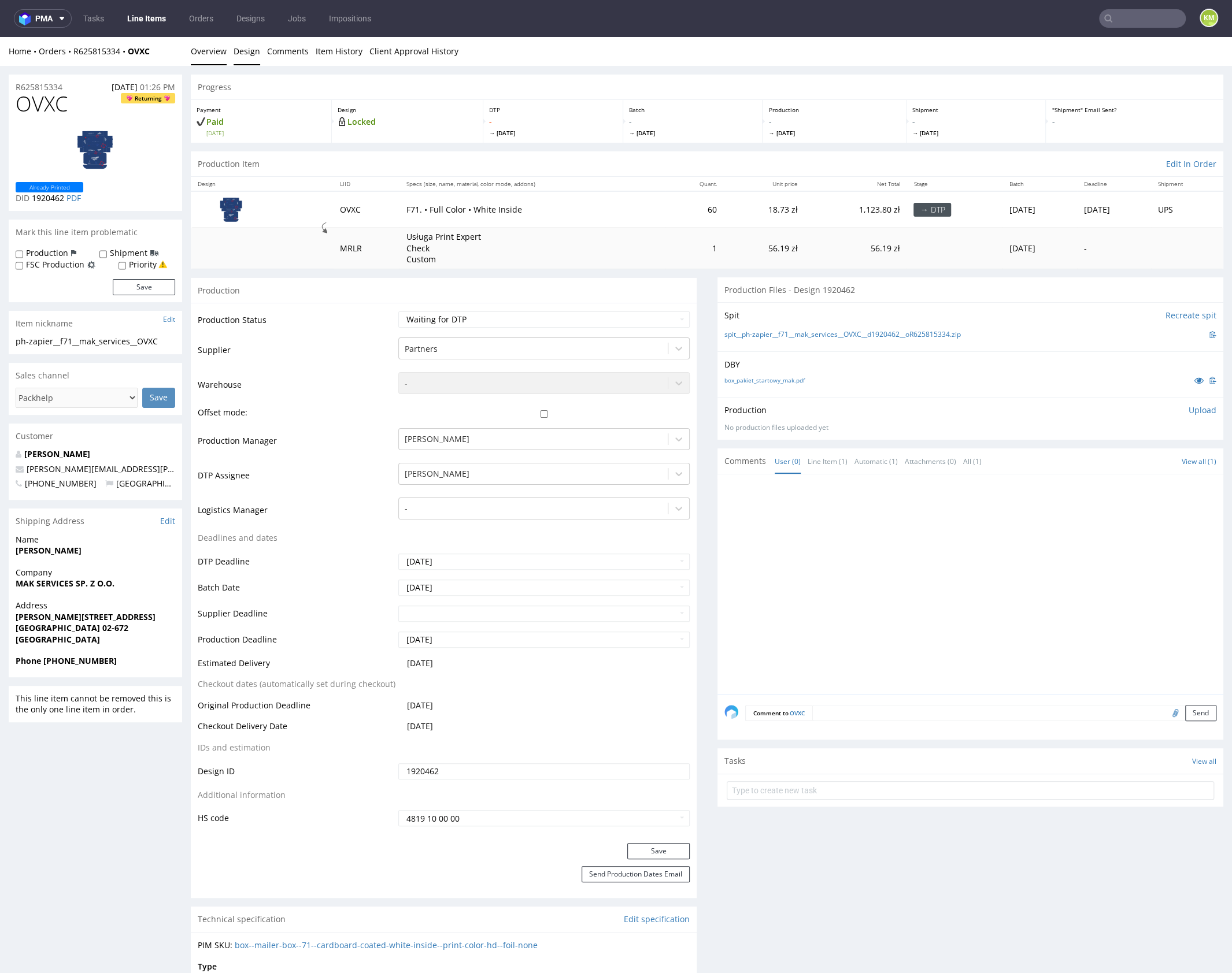
click at [256, 59] on link "Design" at bounding box center [247, 51] width 27 height 28
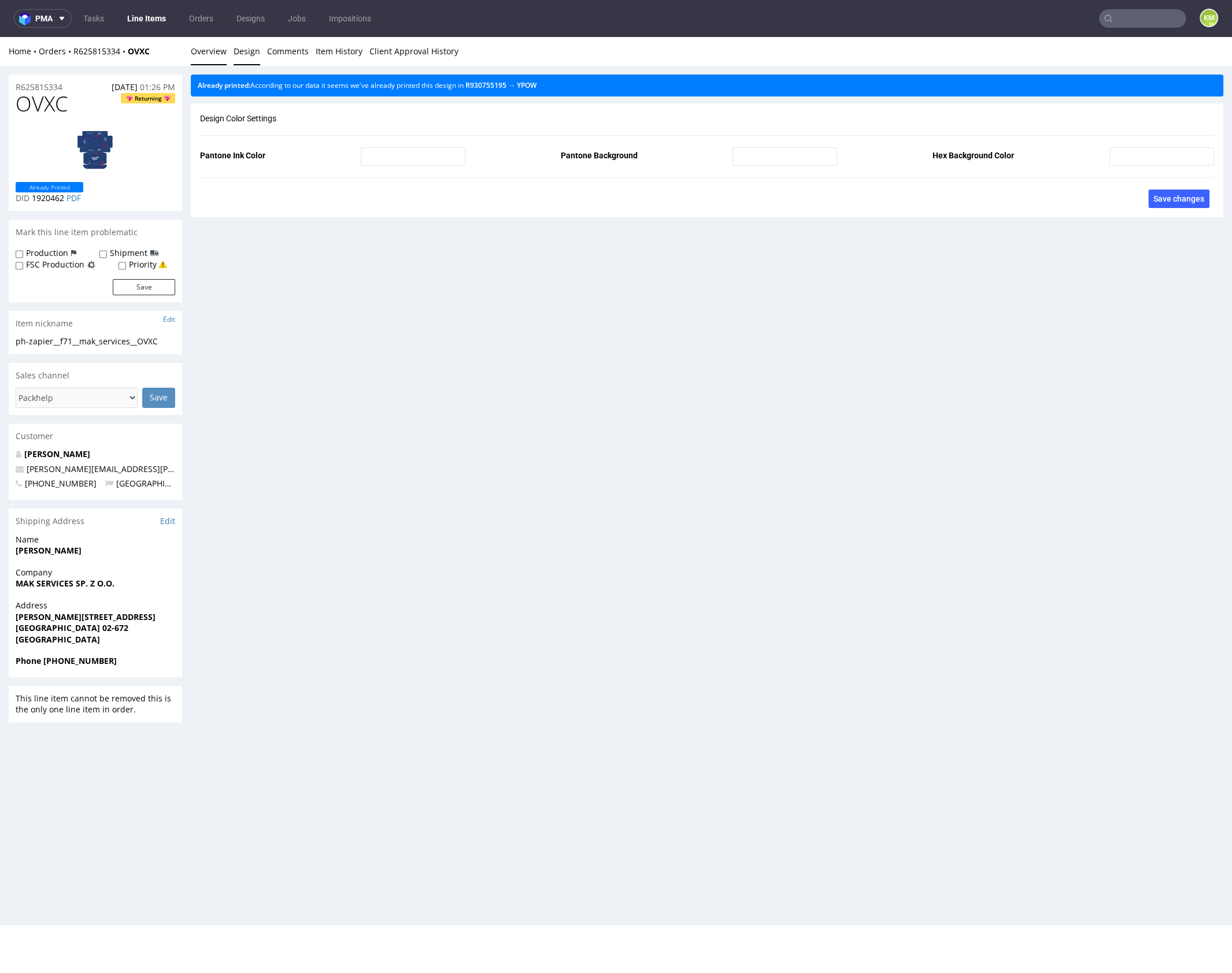
click at [214, 57] on link "Overview" at bounding box center [208, 51] width 36 height 28
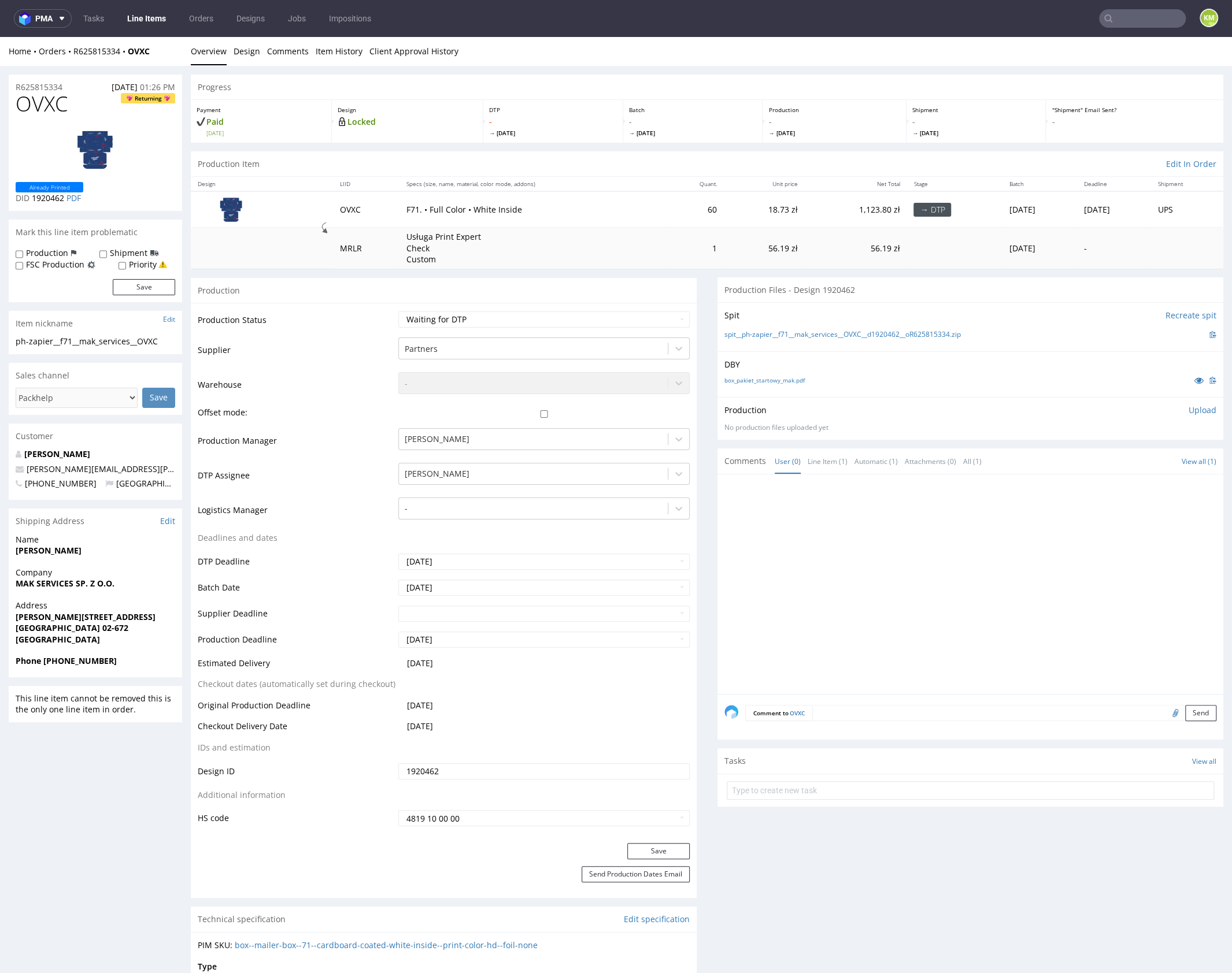
click at [39, 107] on span "OVXC" at bounding box center [42, 104] width 52 height 23
drag, startPoint x: 978, startPoint y: 332, endPoint x: 777, endPoint y: 334, distance: 201.0
click at [777, 334] on div "spit__ph-zapier__f71__mak_services__OVXC__d1920462__oR625815334.zip" at bounding box center [970, 334] width 492 height 13
copy link "f71__mak_services__OVXC__d1920462__oR625815334.zip"
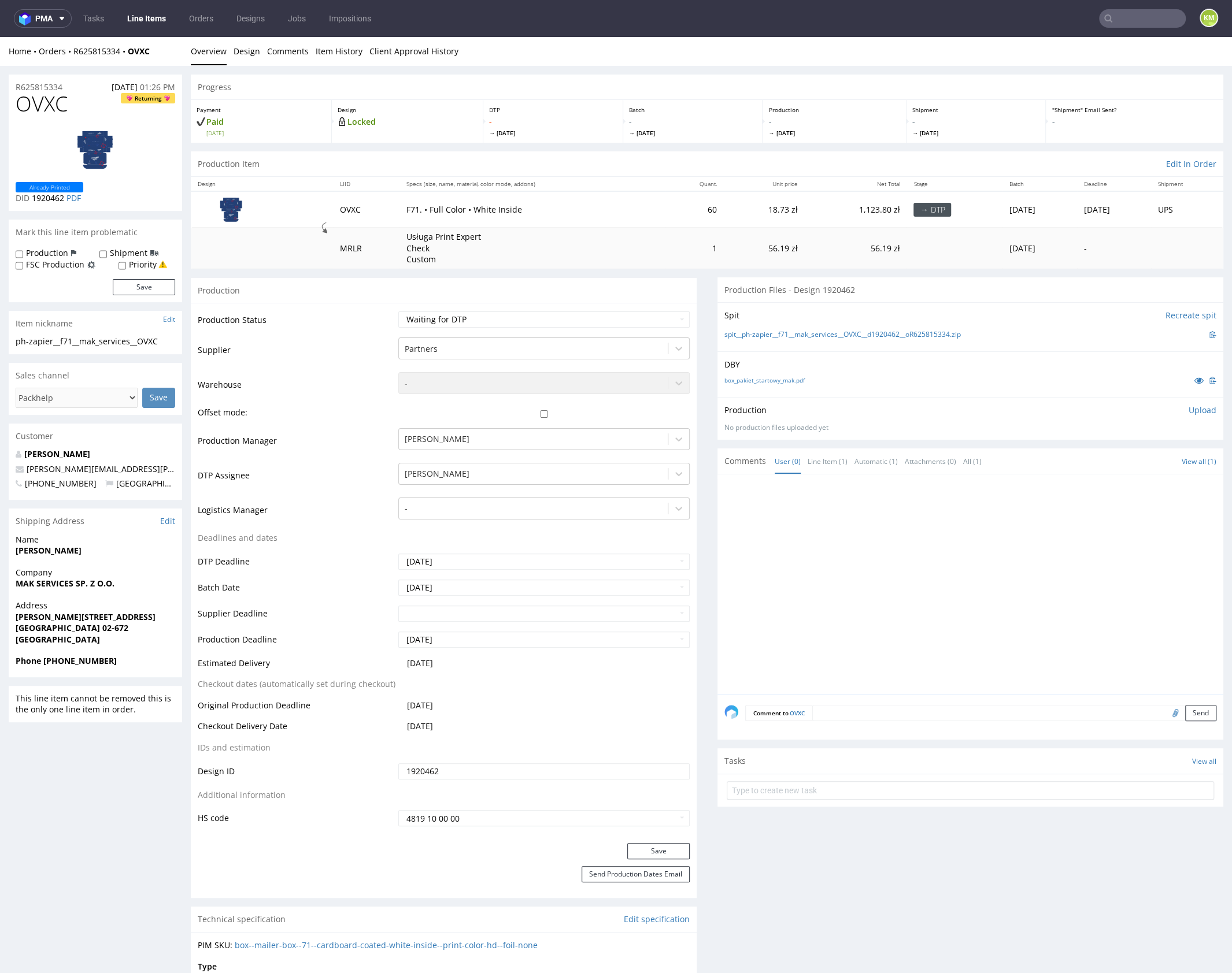
click at [1188, 407] on p "Upload" at bounding box center [1202, 410] width 28 height 12
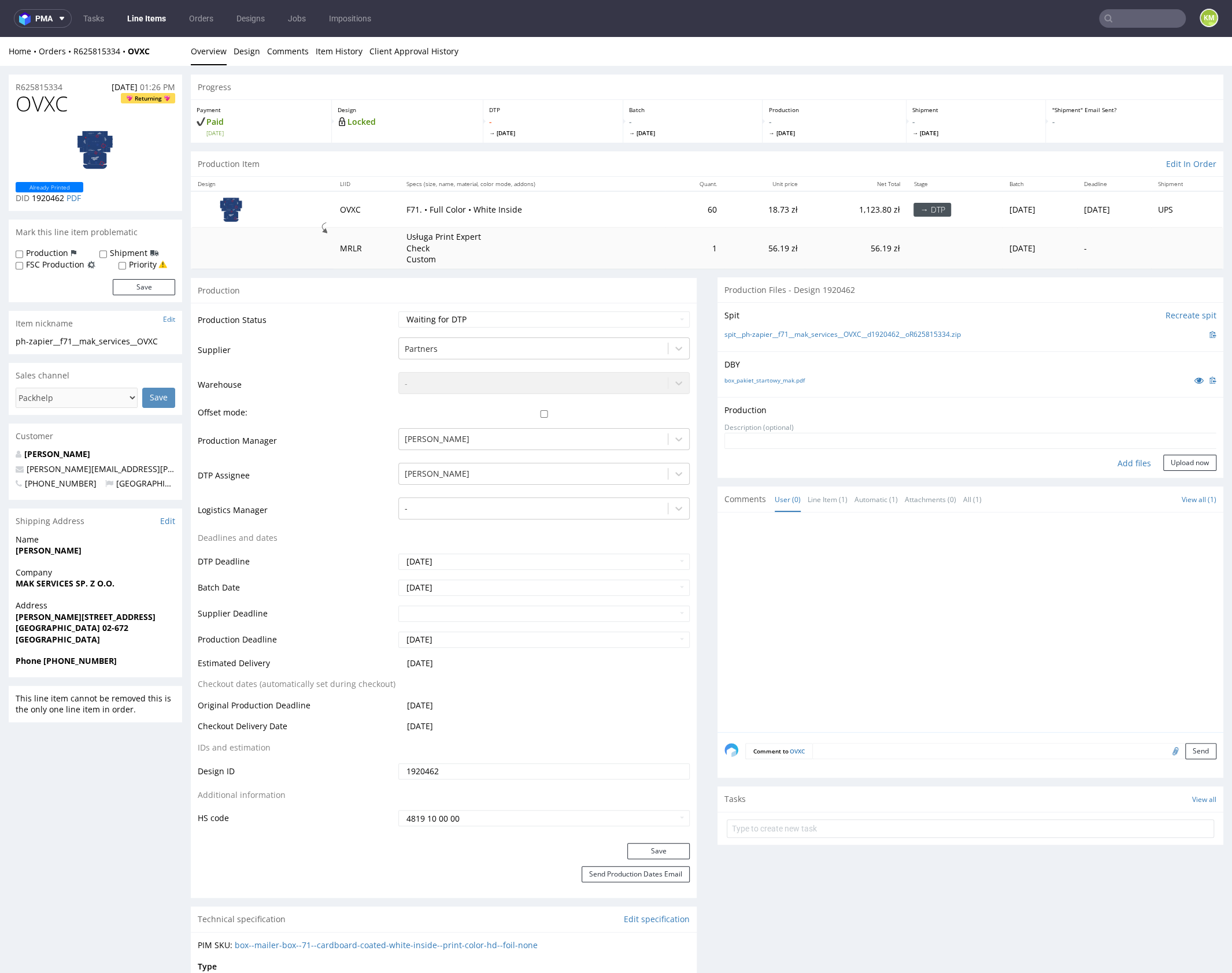
click at [1131, 461] on div "Add files" at bounding box center [1134, 463] width 58 height 17
type input "C:\fakepath\f71__mak_services__OVXC__d1920462__oR625815334__outside.pdf"
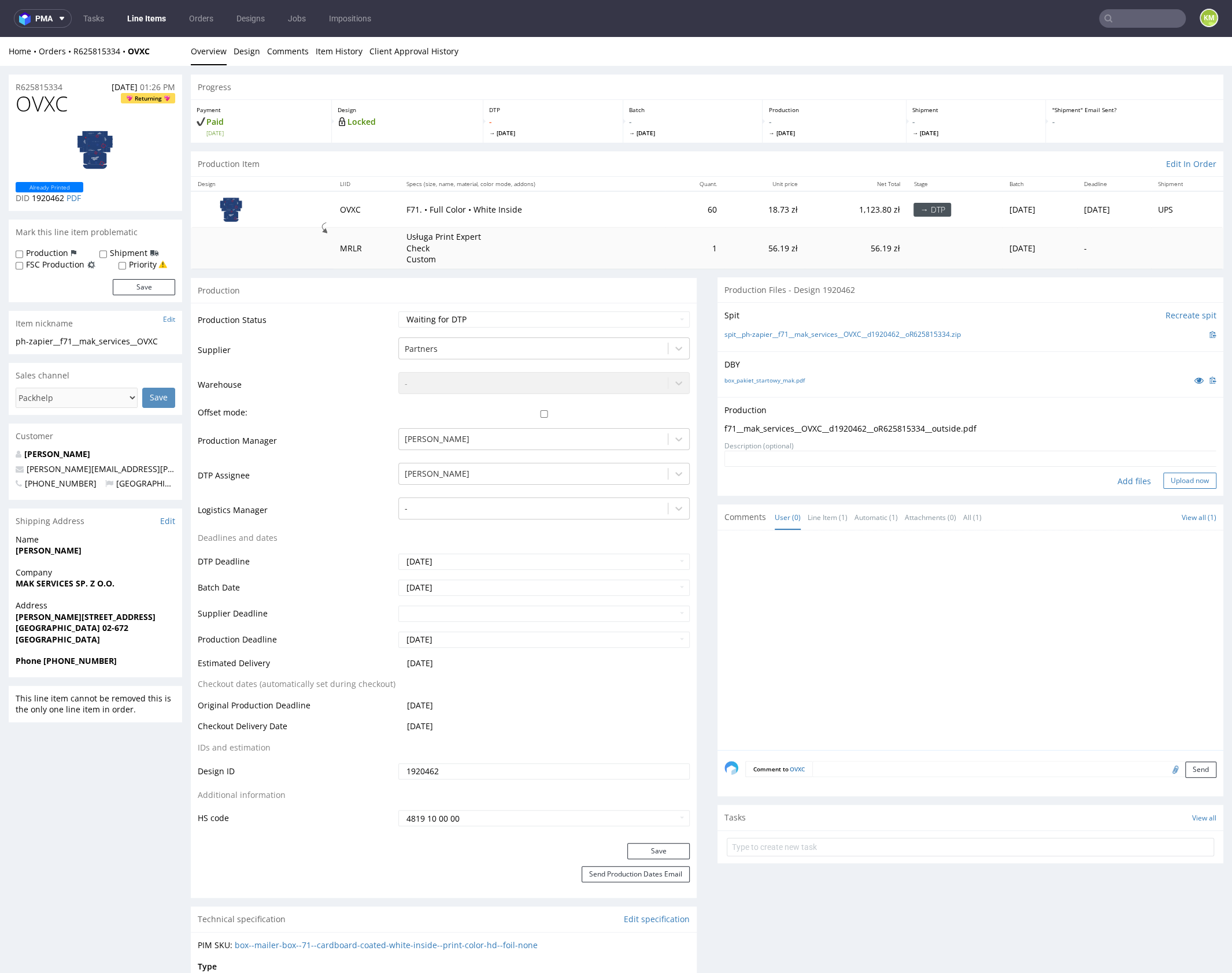
click at [1167, 480] on button "Upload now" at bounding box center [1190, 480] width 53 height 16
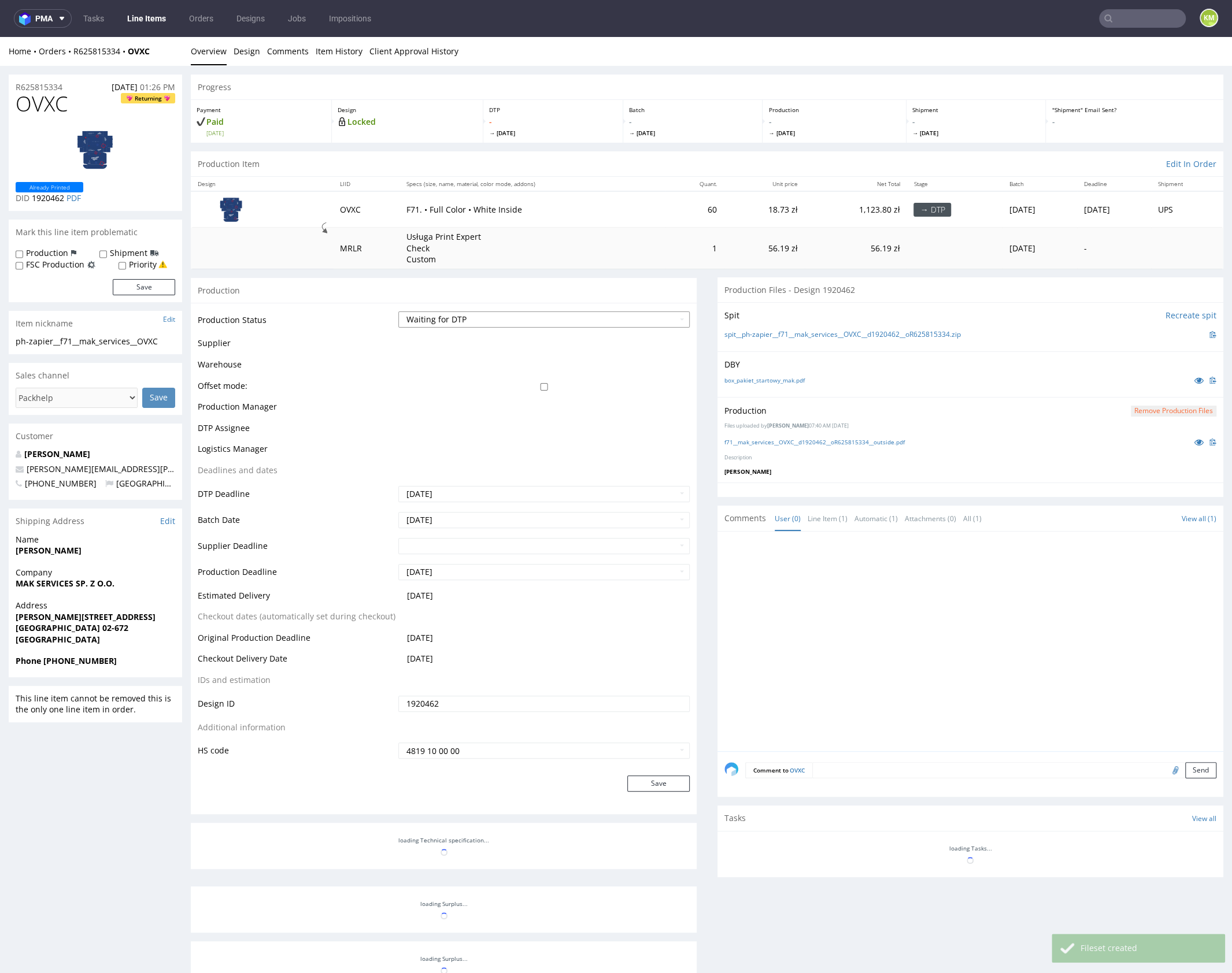
click at [561, 318] on select "Waiting for Artwork Waiting for Diecut Waiting for Mockup Waiting for DTP Waiti…" at bounding box center [544, 319] width 292 height 16
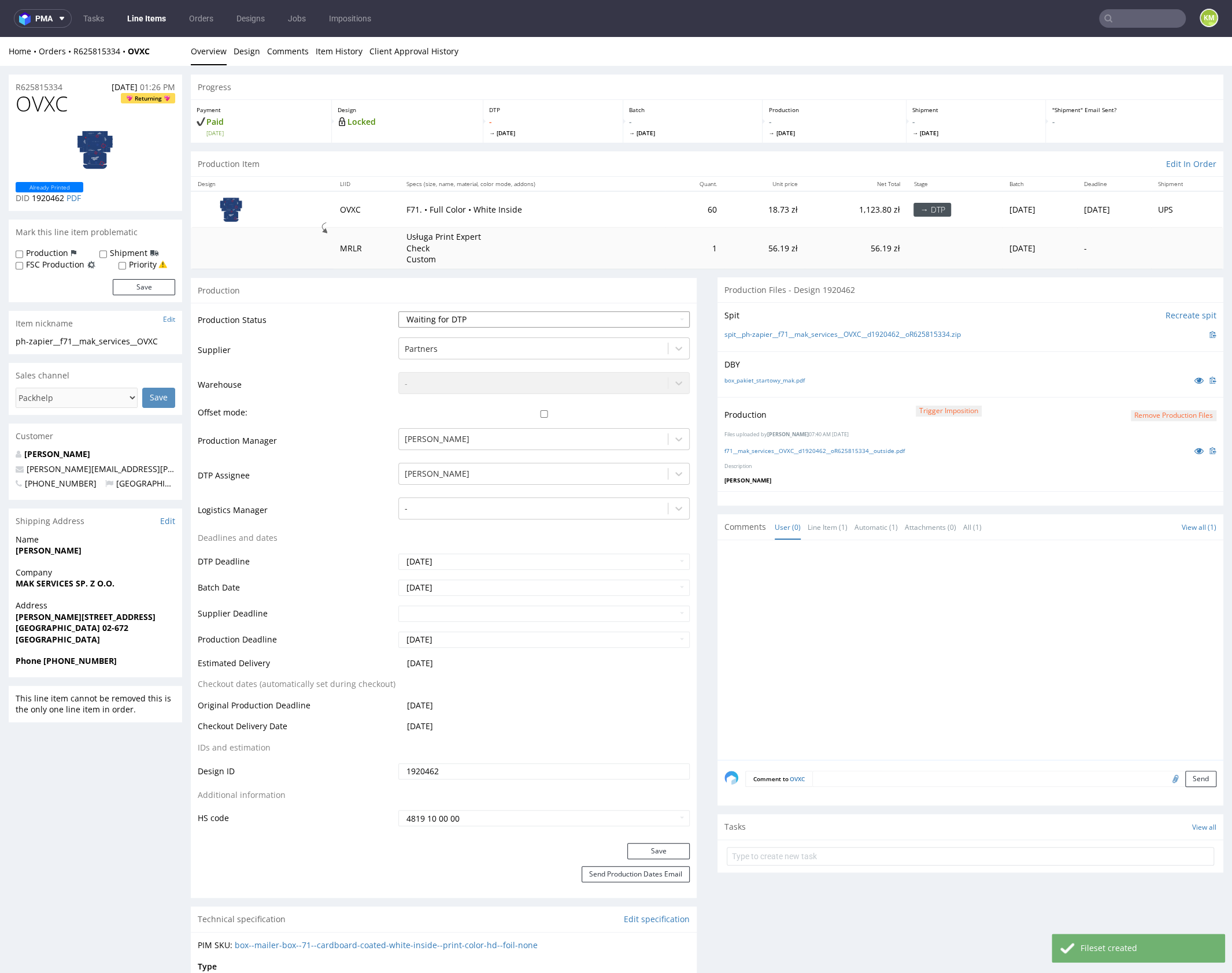
select select "dtp_production_ready"
click at [398, 311] on select "Waiting for Artwork Waiting for Diecut Waiting for Mockup Waiting for DTP Waiti…" at bounding box center [544, 319] width 292 height 16
click at [675, 846] on button "Save" at bounding box center [658, 851] width 62 height 16
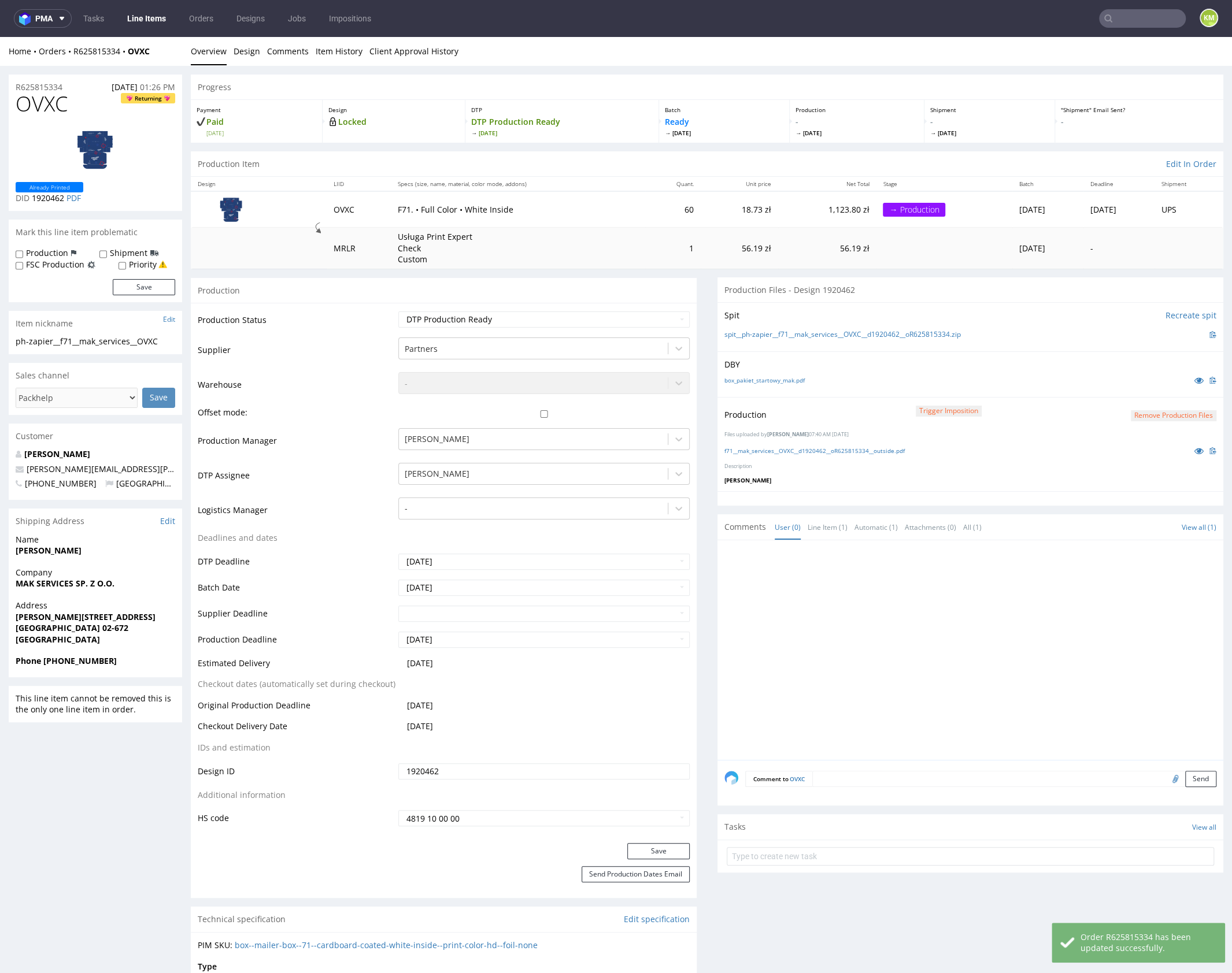
click at [945, 619] on div at bounding box center [973, 653] width 499 height 212
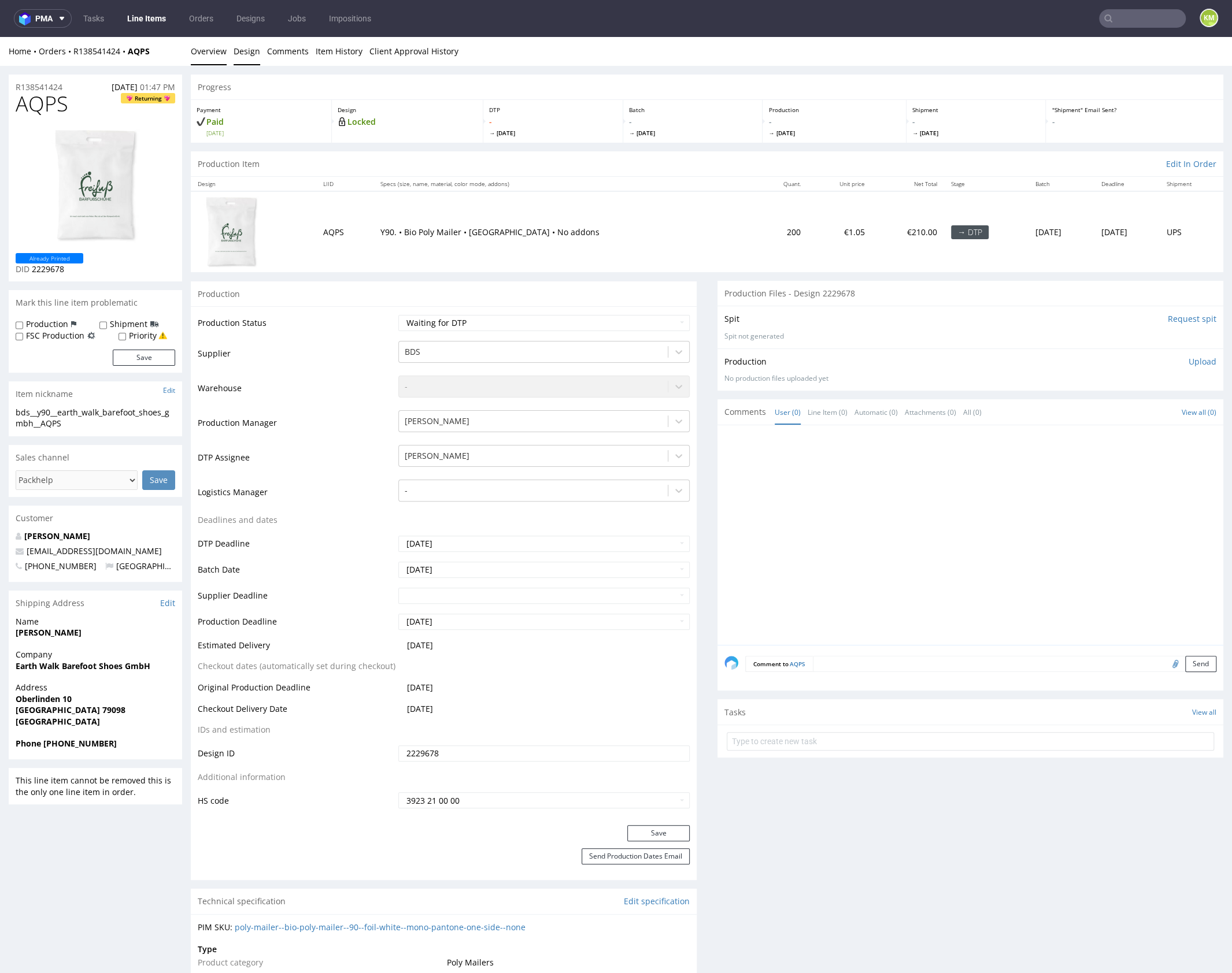
click at [240, 49] on link "Design" at bounding box center [247, 51] width 27 height 28
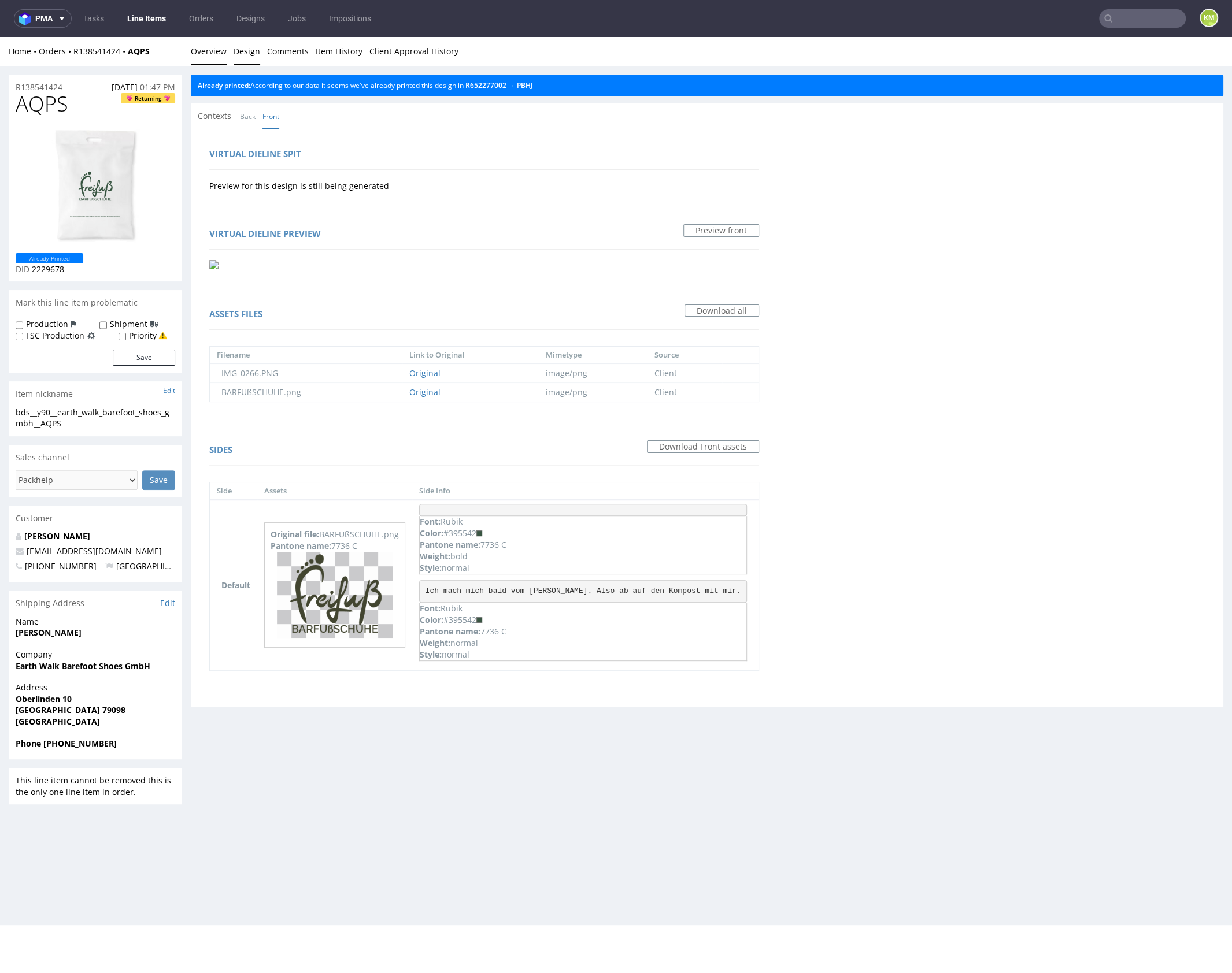
click at [212, 48] on link "Overview" at bounding box center [208, 51] width 36 height 28
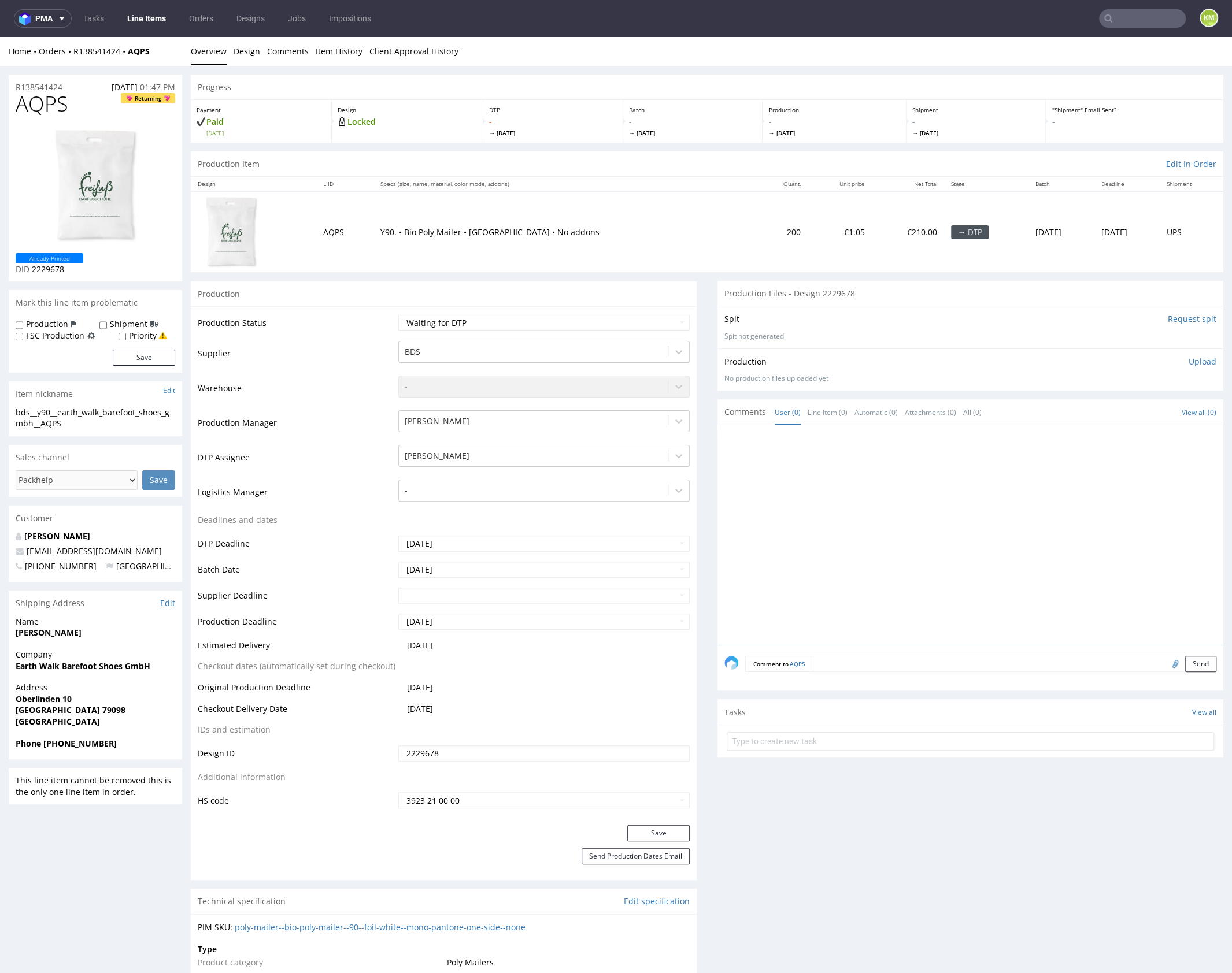
click at [119, 413] on div "bds__y90__earth_walk_barefoot_shoes_gmbh__AQPS" at bounding box center [95, 418] width 160 height 22
copy div "bds__y90__earth_walk_barefoot_shoes_gmbh__AQPS"
click at [869, 576] on div at bounding box center [973, 538] width 499 height 212
drag, startPoint x: 919, startPoint y: 569, endPoint x: 839, endPoint y: 580, distance: 80.8
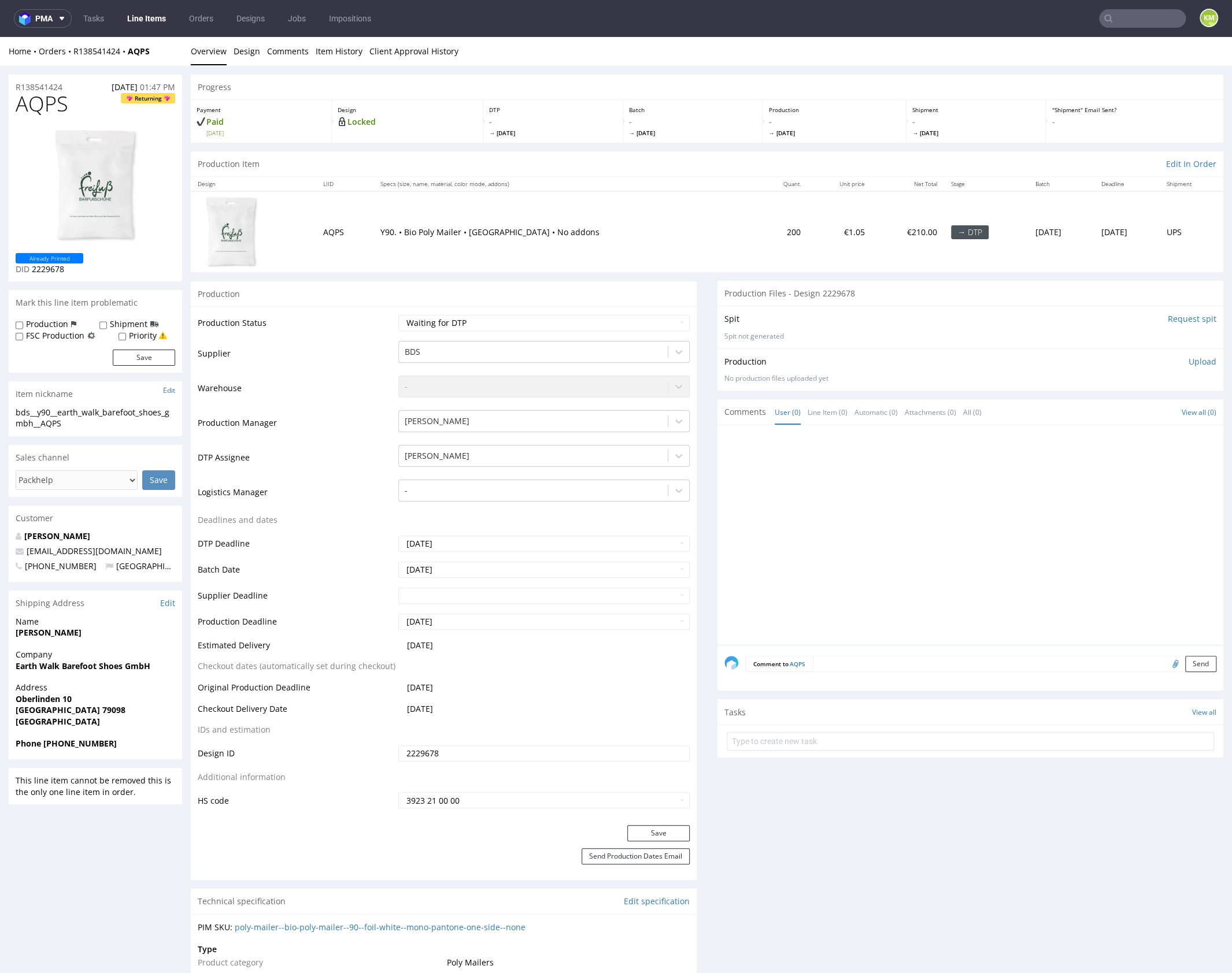
click at [917, 569] on div at bounding box center [973, 538] width 499 height 212
click at [487, 750] on input "2229678" at bounding box center [544, 753] width 292 height 16
click at [54, 104] on span "AQPS" at bounding box center [42, 104] width 52 height 23
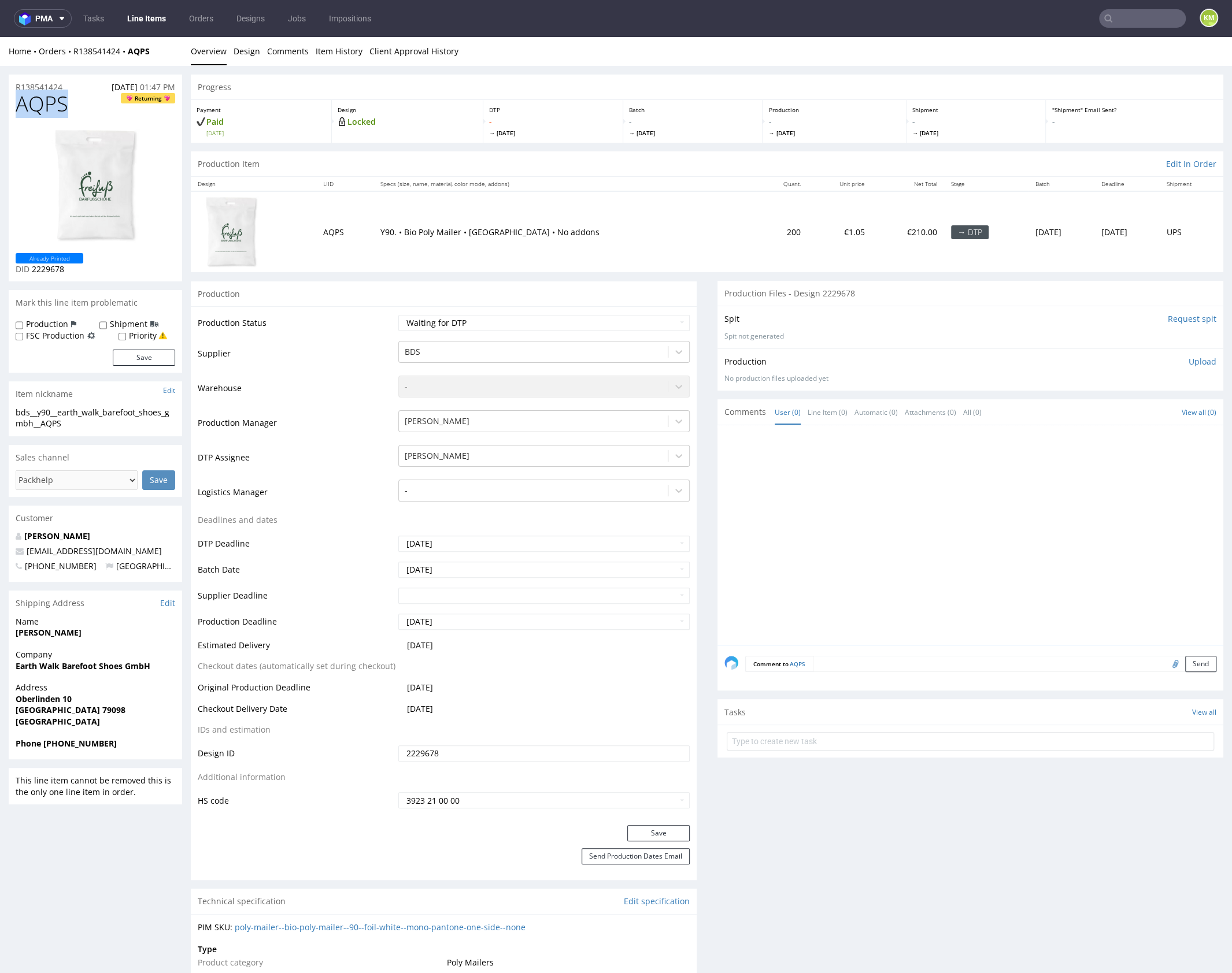
copy span "AQPS"
click at [1188, 366] on p "Upload" at bounding box center [1202, 362] width 28 height 12
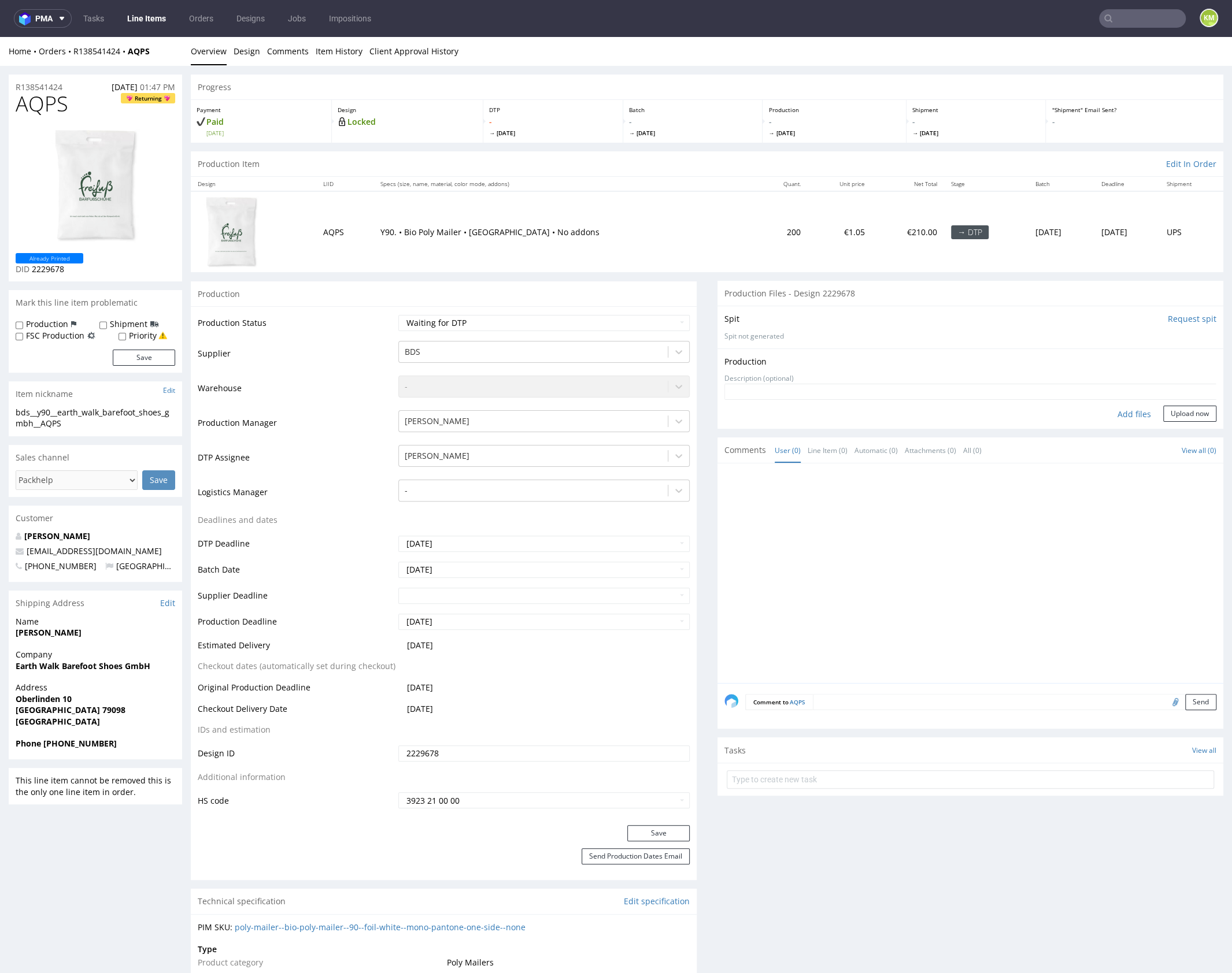
click at [1126, 412] on div "Add files" at bounding box center [1134, 414] width 58 height 17
type input "C:\fakepath\bds__y90__earth_walk_barefoot_shoes_gmbh__AQPS__d2229678__oR1385414…"
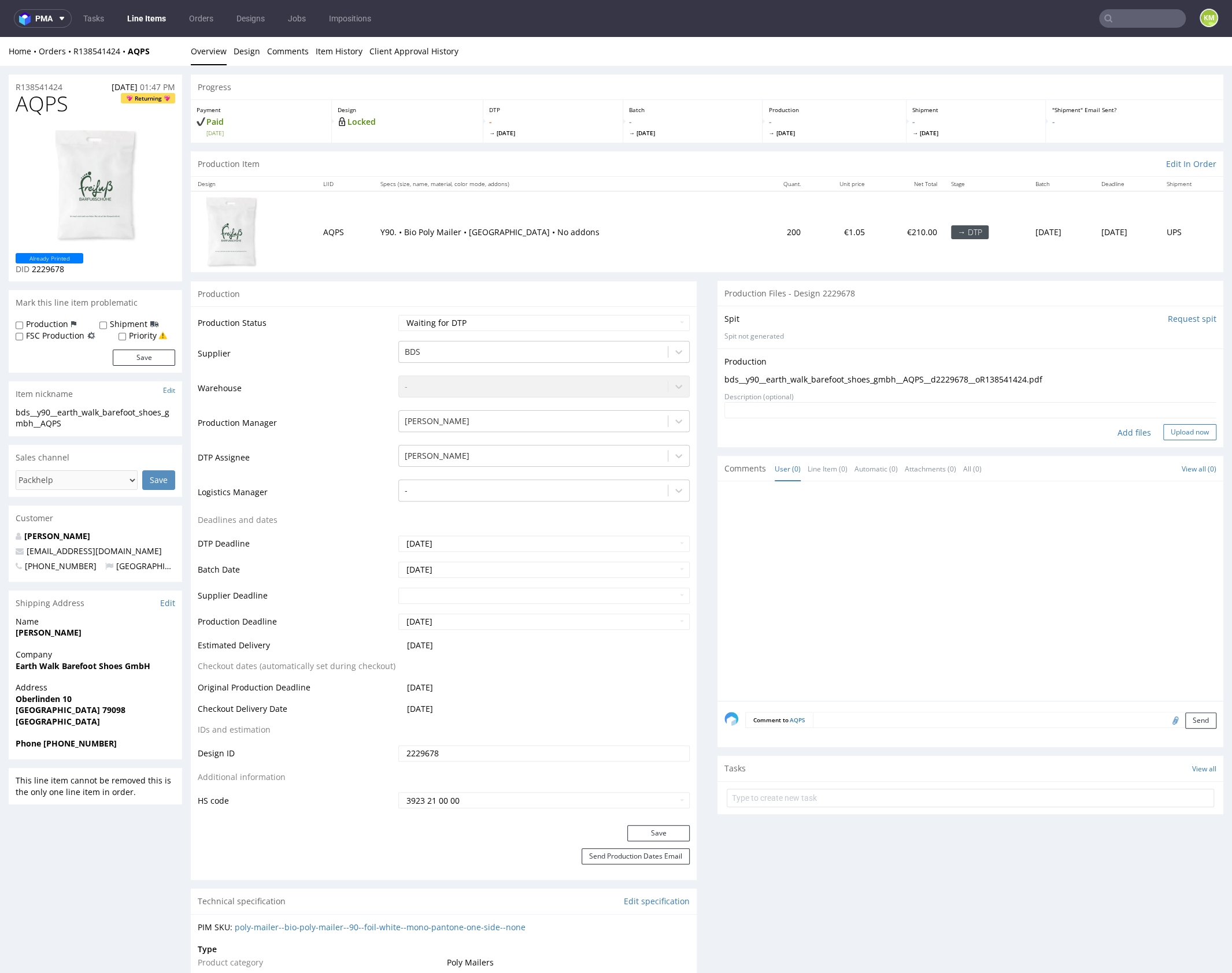
click at [1178, 431] on button "Upload now" at bounding box center [1190, 431] width 53 height 16
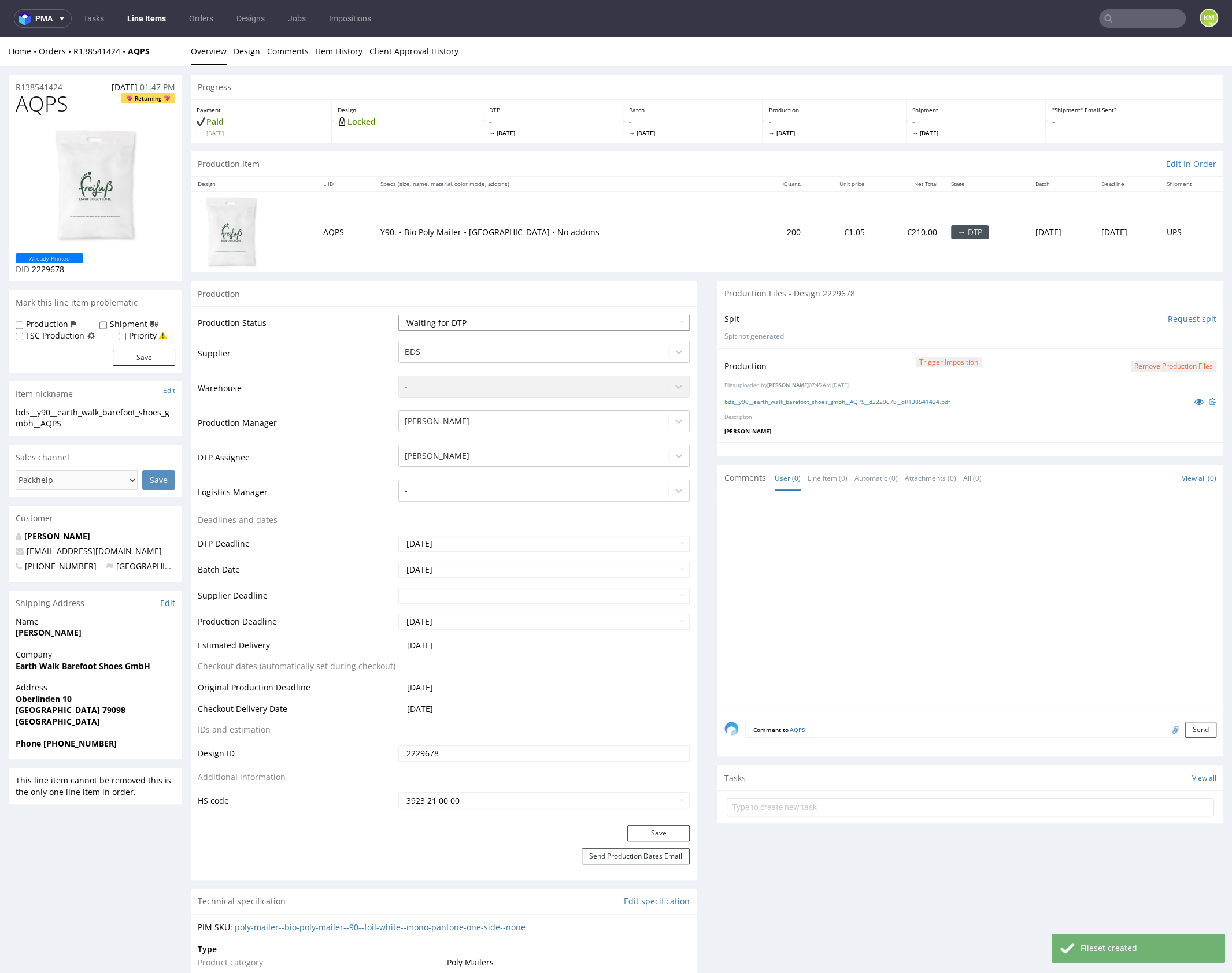
click at [559, 327] on select "Waiting for Artwork Waiting for Diecut Waiting for Mockup Waiting for DTP Waiti…" at bounding box center [544, 323] width 292 height 16
select select "dtp_production_ready"
click at [398, 315] on select "Waiting for Artwork Waiting for Diecut Waiting for Mockup Waiting for DTP Waiti…" at bounding box center [544, 323] width 292 height 16
click at [660, 834] on button "Save" at bounding box center [658, 833] width 62 height 16
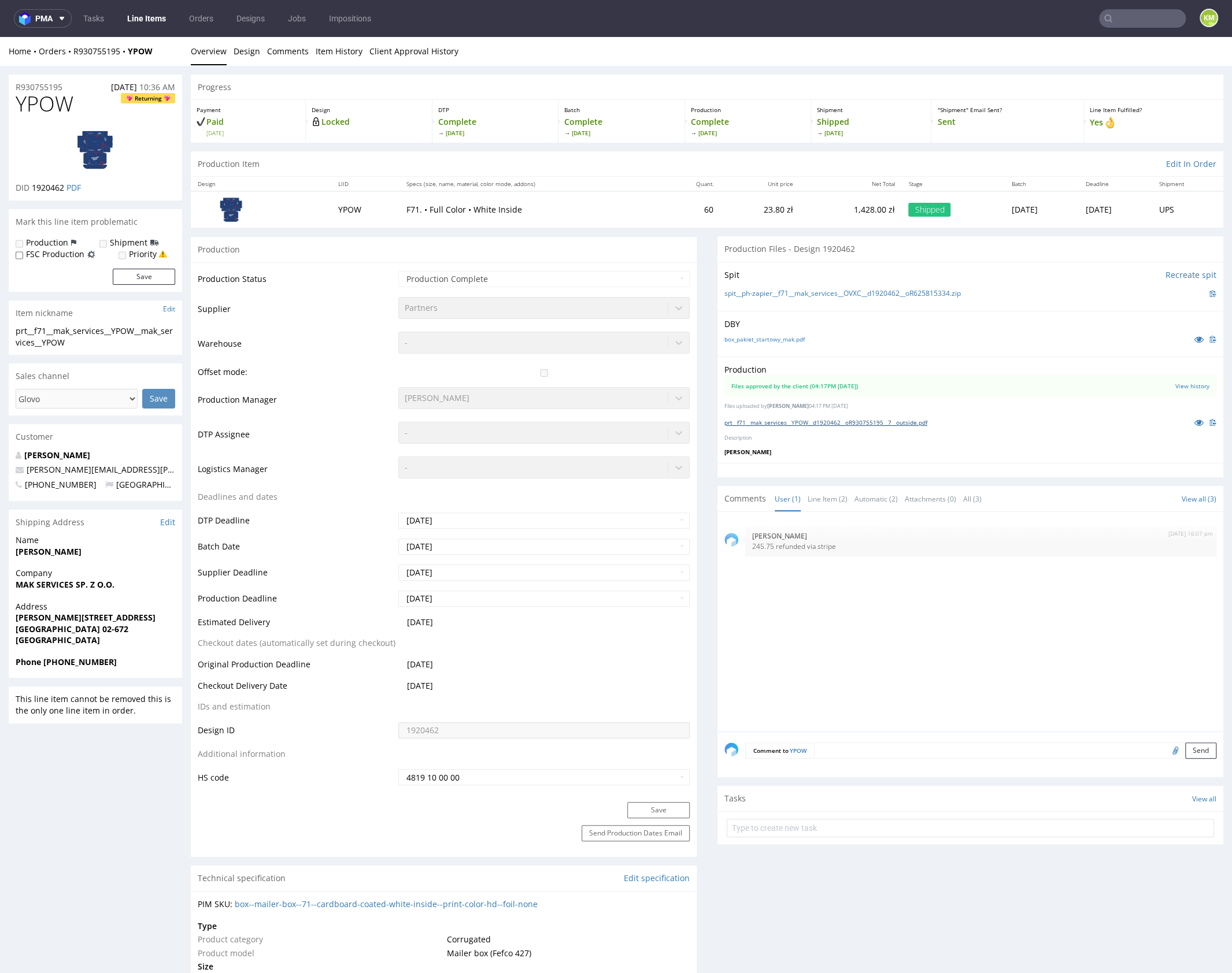
click at [826, 421] on link "prt__f71__mak_services__YPOW__d1920462__oR930755195__7__outside.pdf" at bounding box center [826, 423] width 203 height 8
click at [890, 423] on link "prt__f71__mak_services__YPOW__d1920462__oR930755195__7__outside.pdf" at bounding box center [826, 423] width 203 height 8
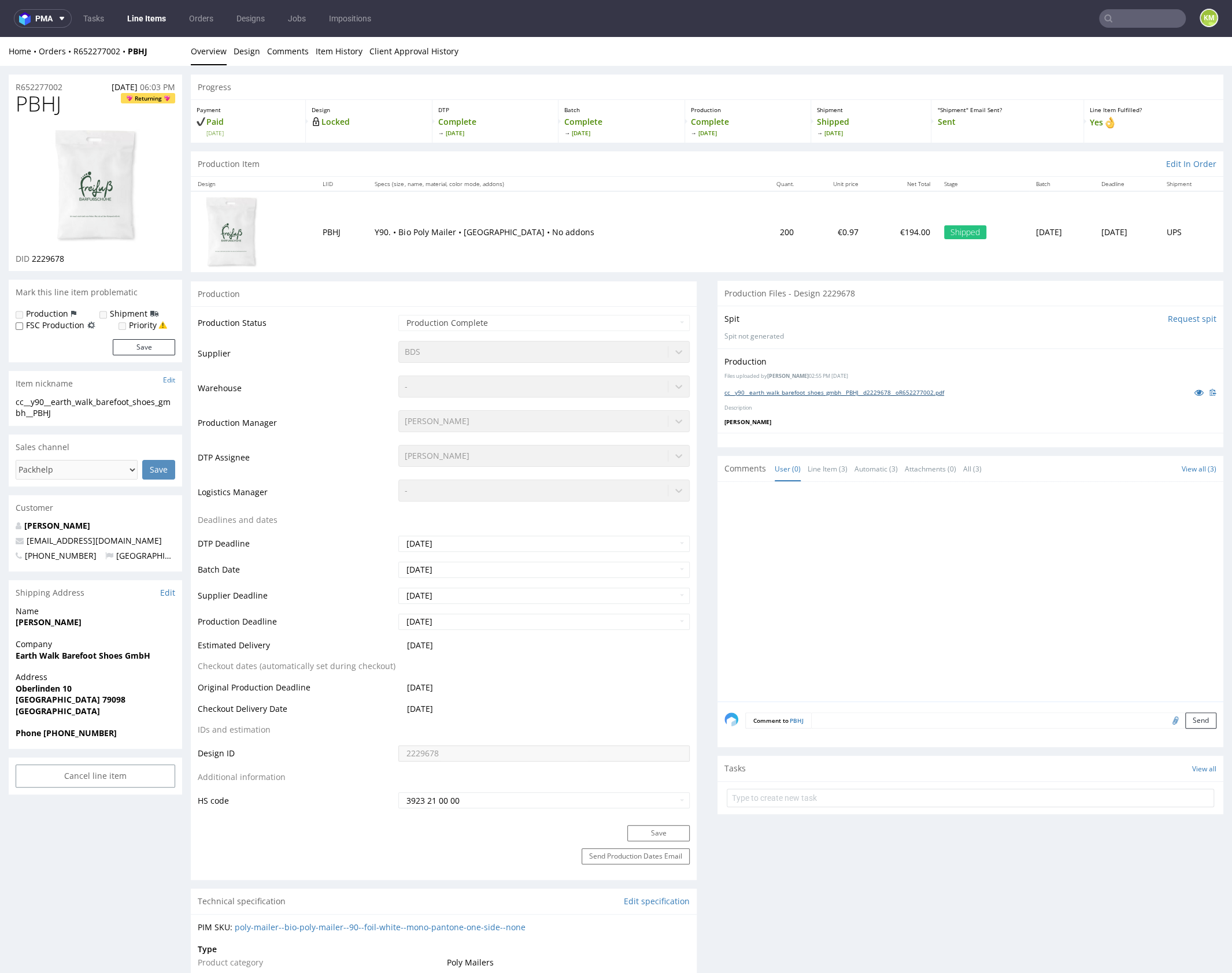
click at [852, 393] on link "cc__y90__earth_walk_barefoot_shoes_gmbh__PBHJ__d2229678__oR652277002.pdf" at bounding box center [834, 393] width 220 height 8
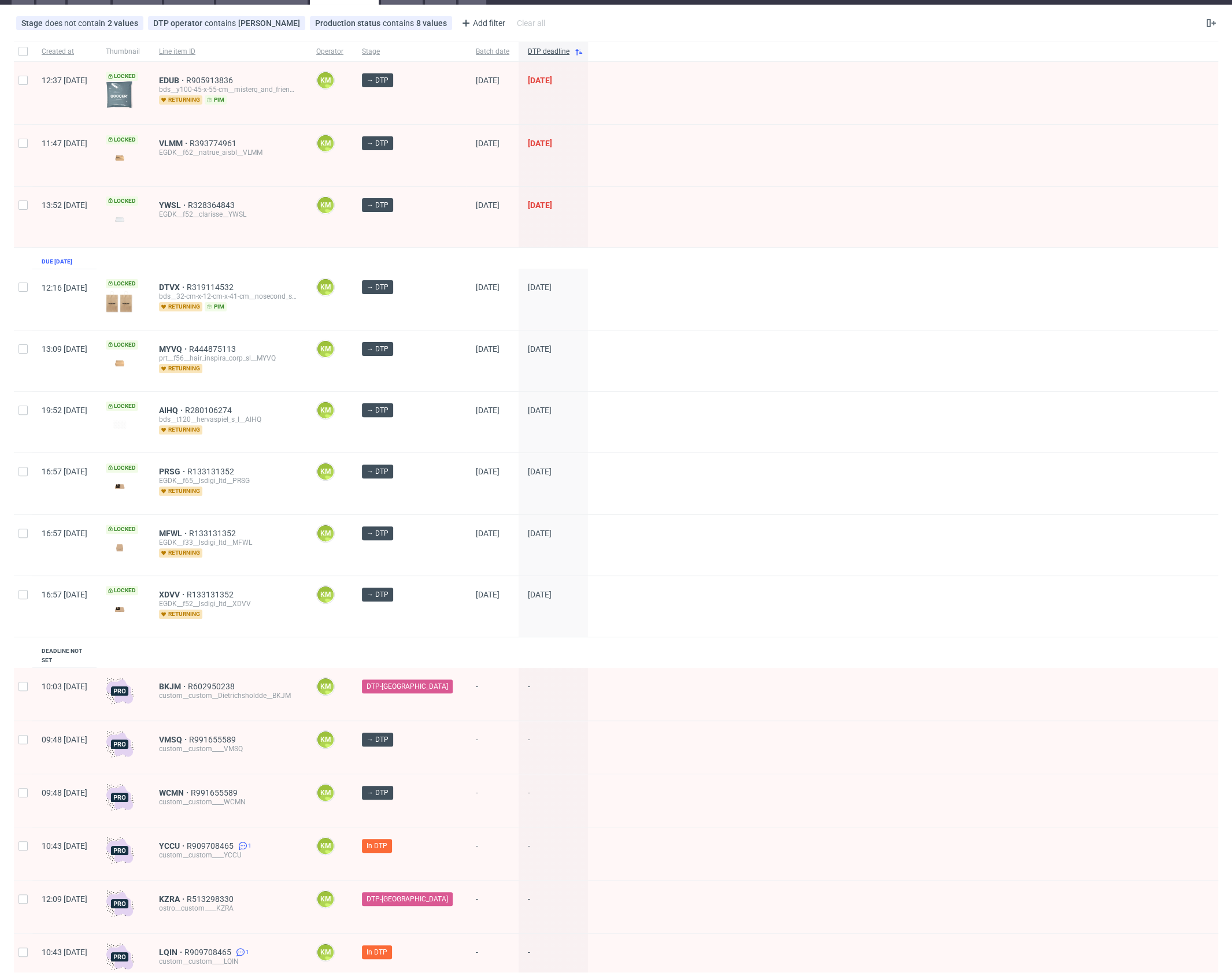
scroll to position [89, 0]
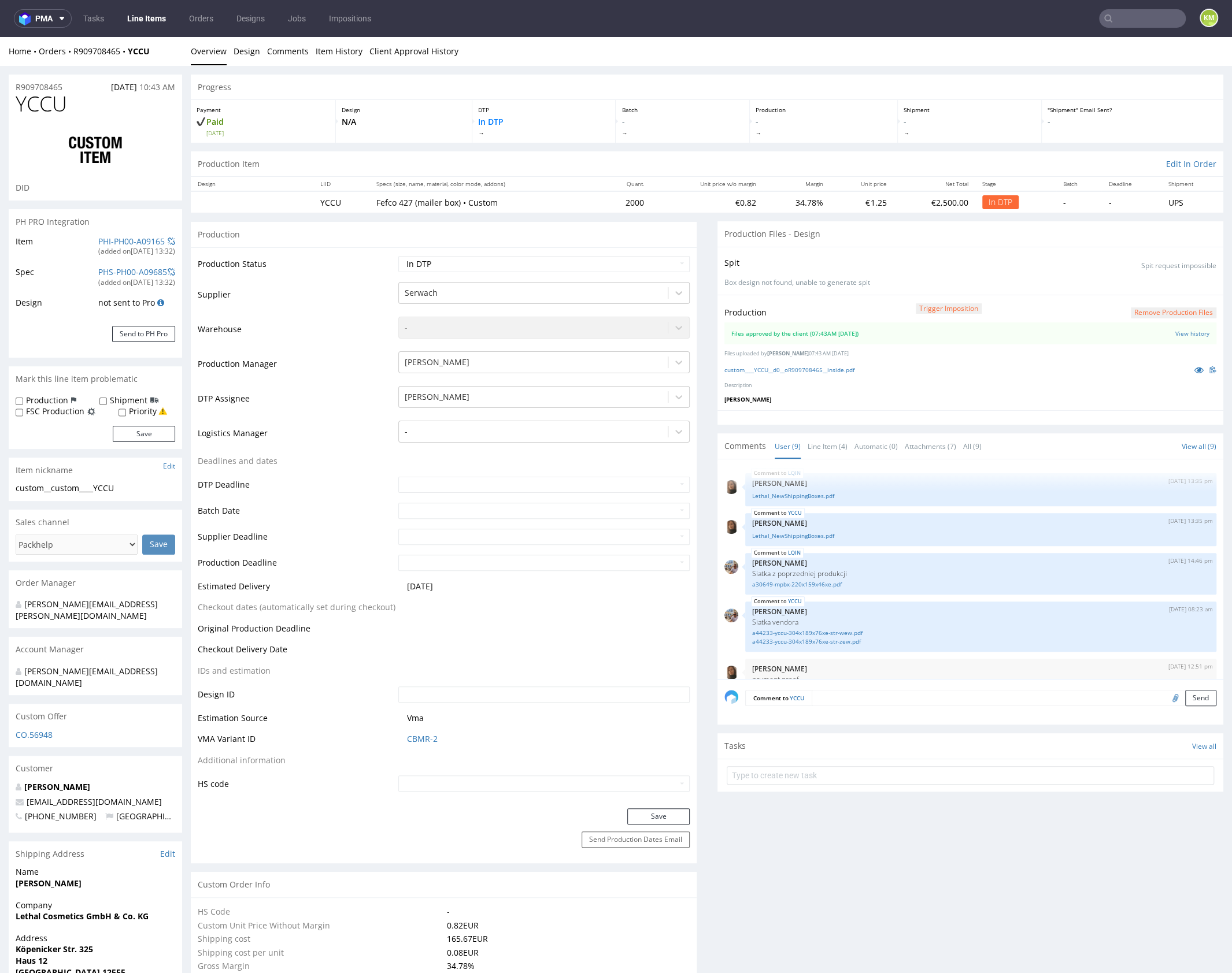
scroll to position [218, 0]
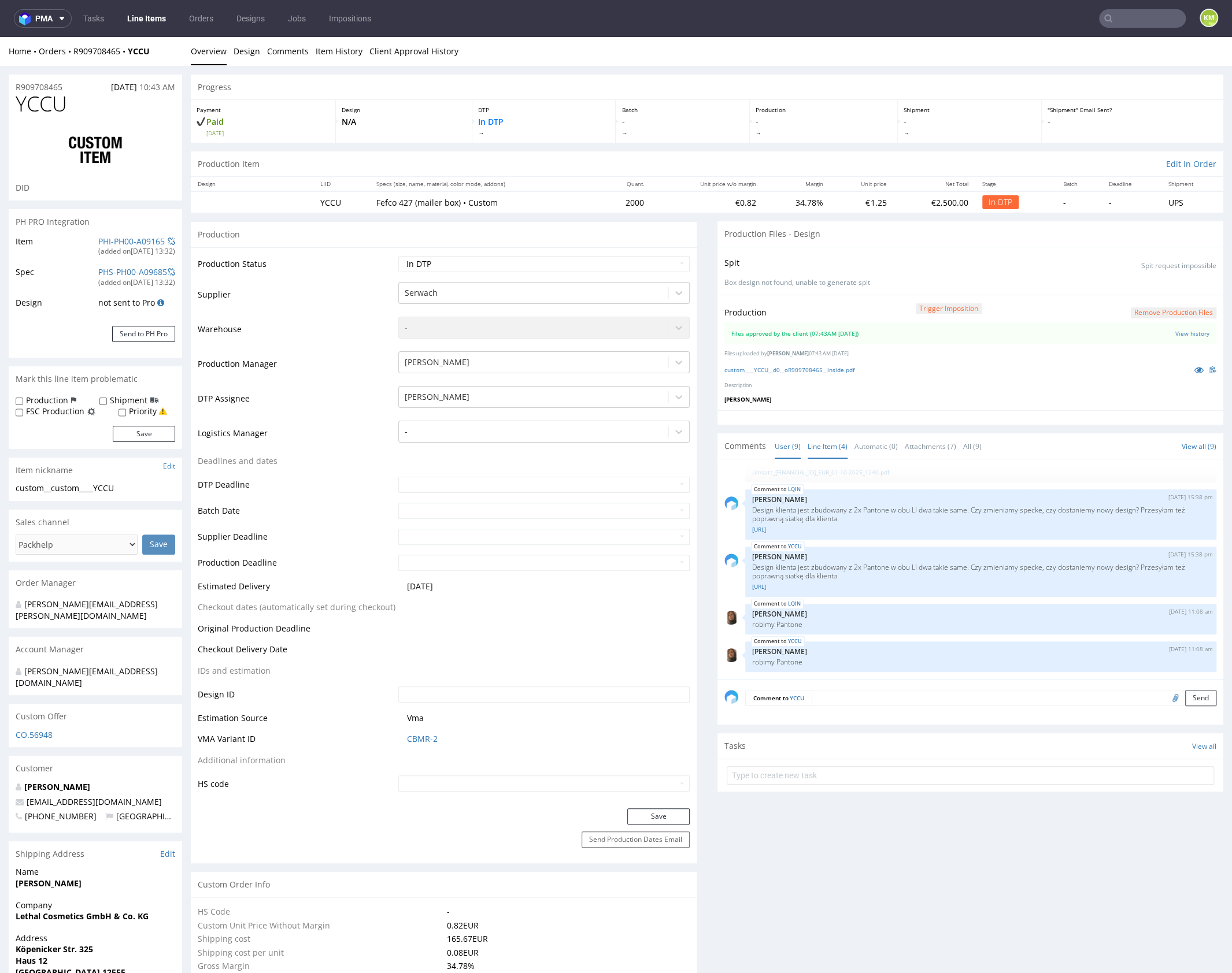
click at [823, 445] on link "Line Item (4)" at bounding box center [827, 446] width 40 height 25
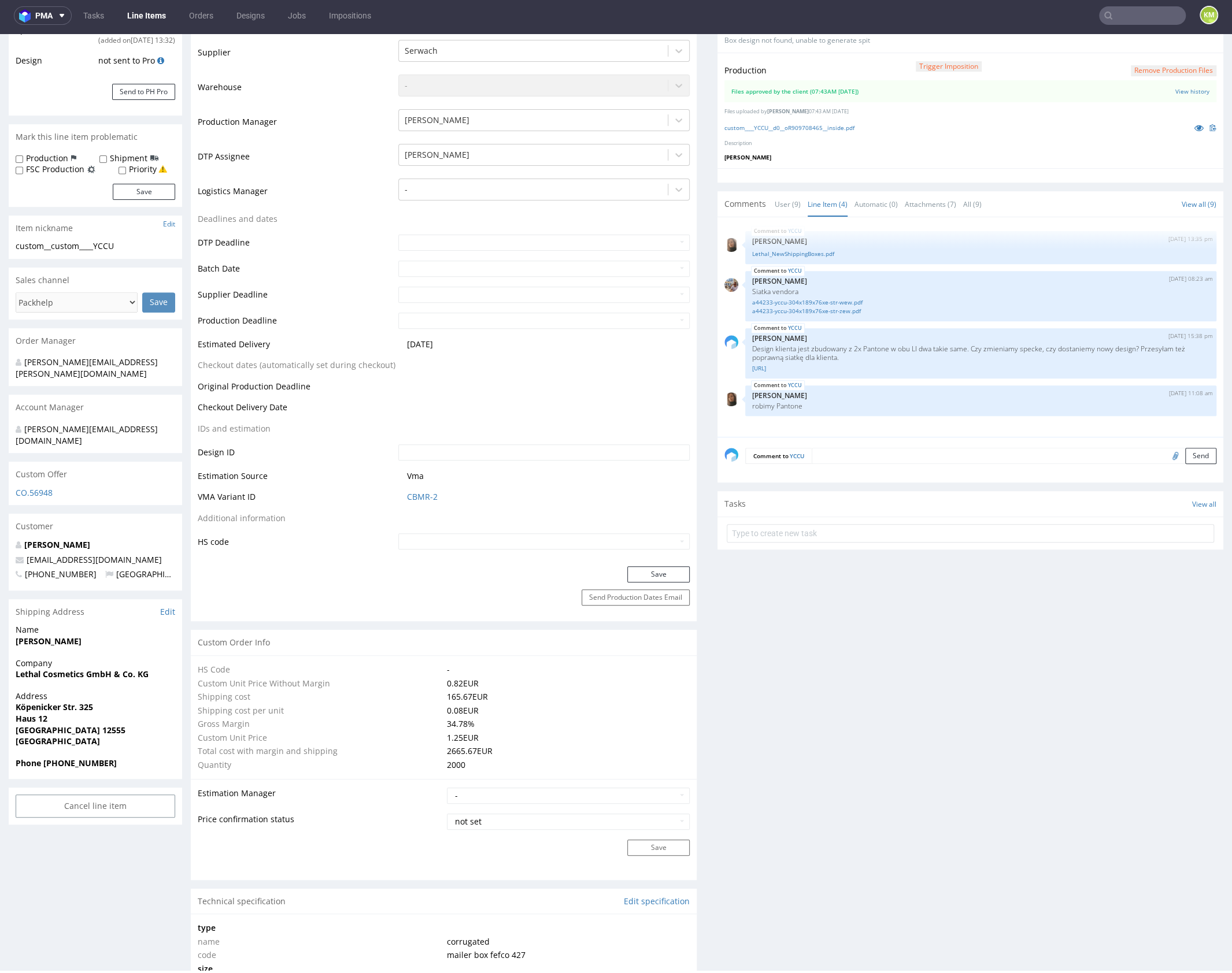
scroll to position [0, 0]
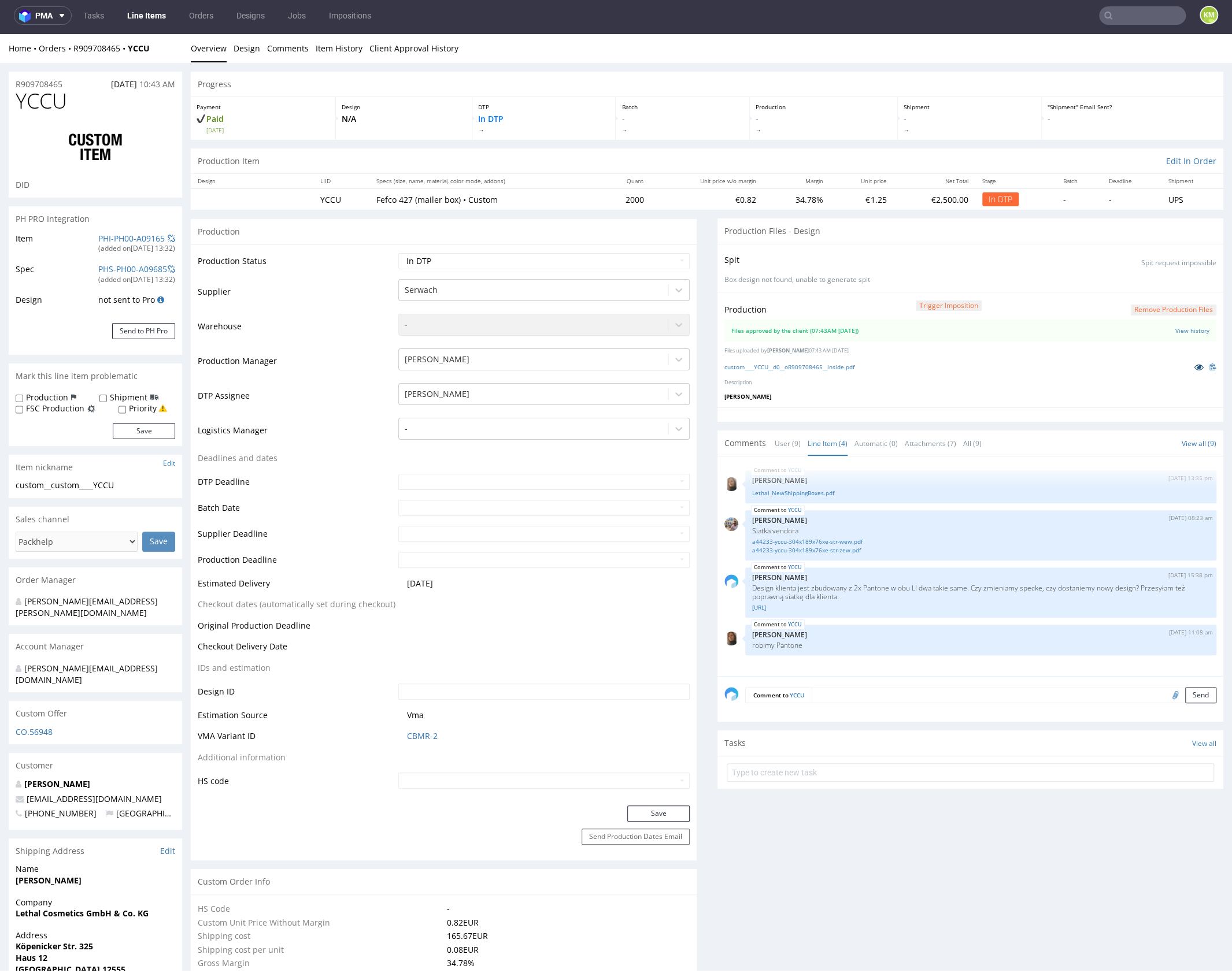
click at [1194, 370] on icon at bounding box center [1199, 367] width 9 height 8
click at [581, 253] on select "Waiting for Artwork Waiting for Diecut Waiting for Mockup Waiting for DTP Waiti…" at bounding box center [544, 261] width 292 height 16
select select "dtp_waiting_for_double_check"
click at [398, 253] on select "Waiting for Artwork Waiting for Diecut Waiting for Mockup Waiting for DTP Waiti…" at bounding box center [544, 261] width 292 height 16
click at [653, 809] on button "Save" at bounding box center [658, 813] width 62 height 16
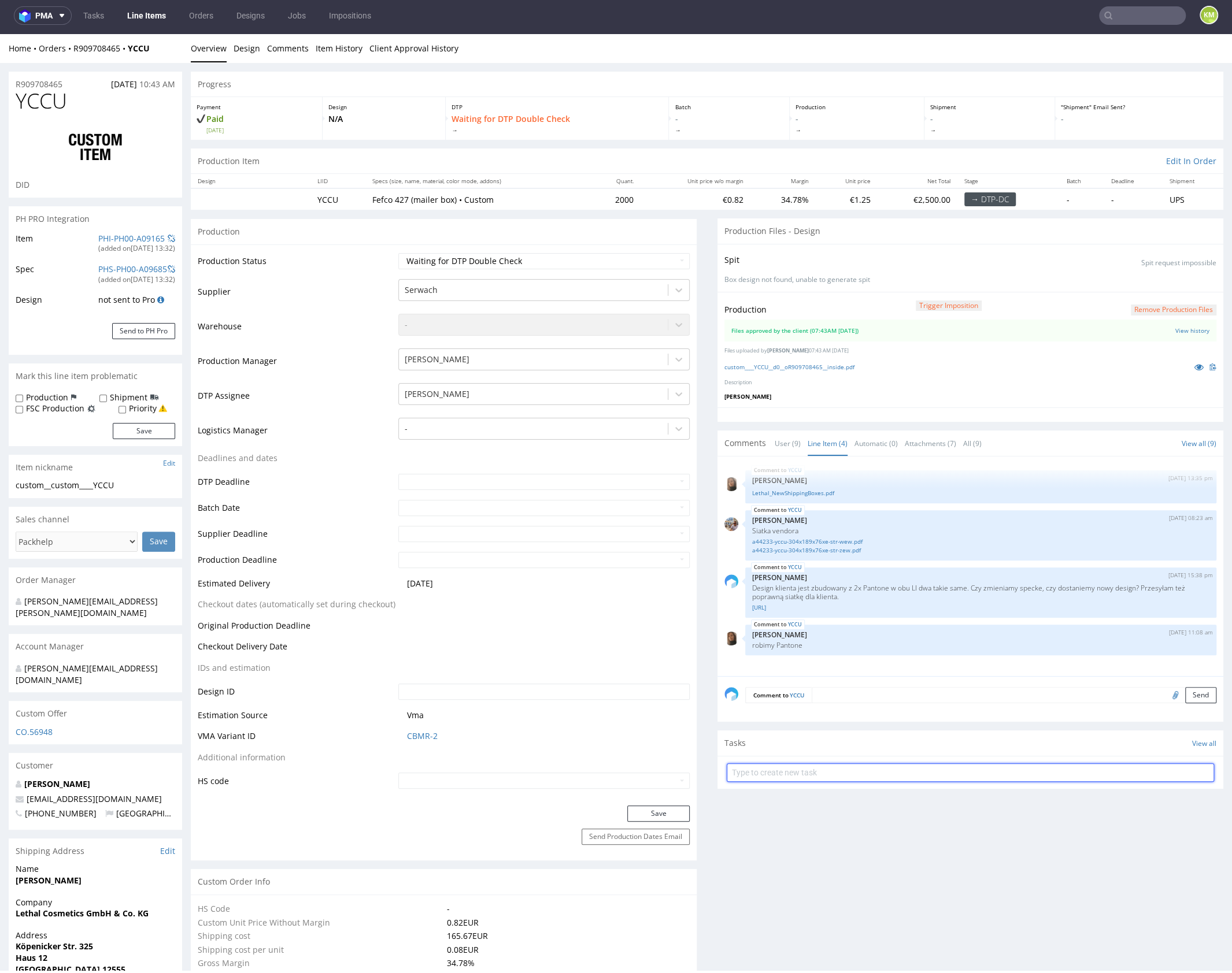
click at [813, 766] on input "text" at bounding box center [970, 772] width 487 height 18
type input "dch 2/2"
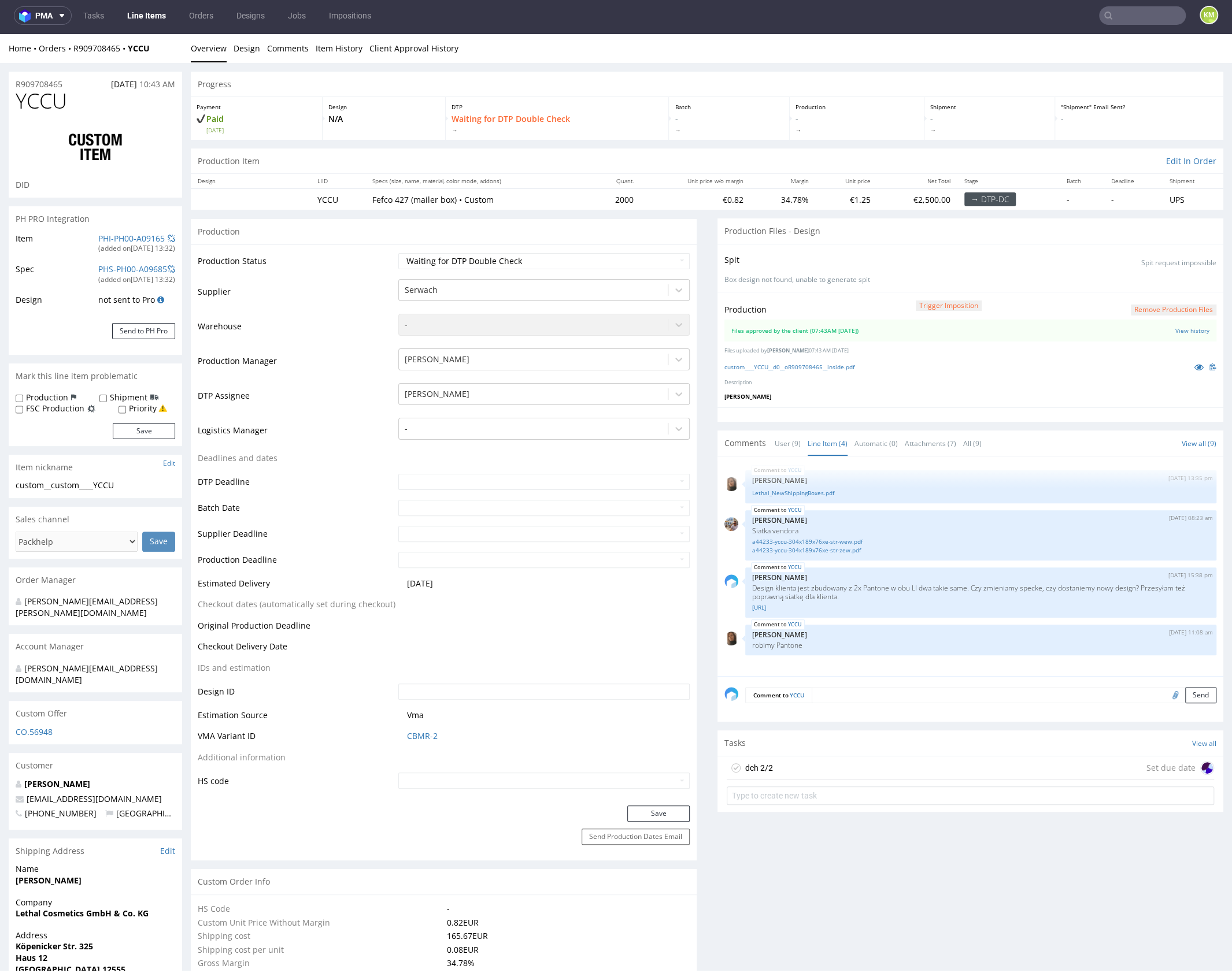
click at [777, 761] on div "dch 2/2 Set due date" at bounding box center [970, 768] width 487 height 23
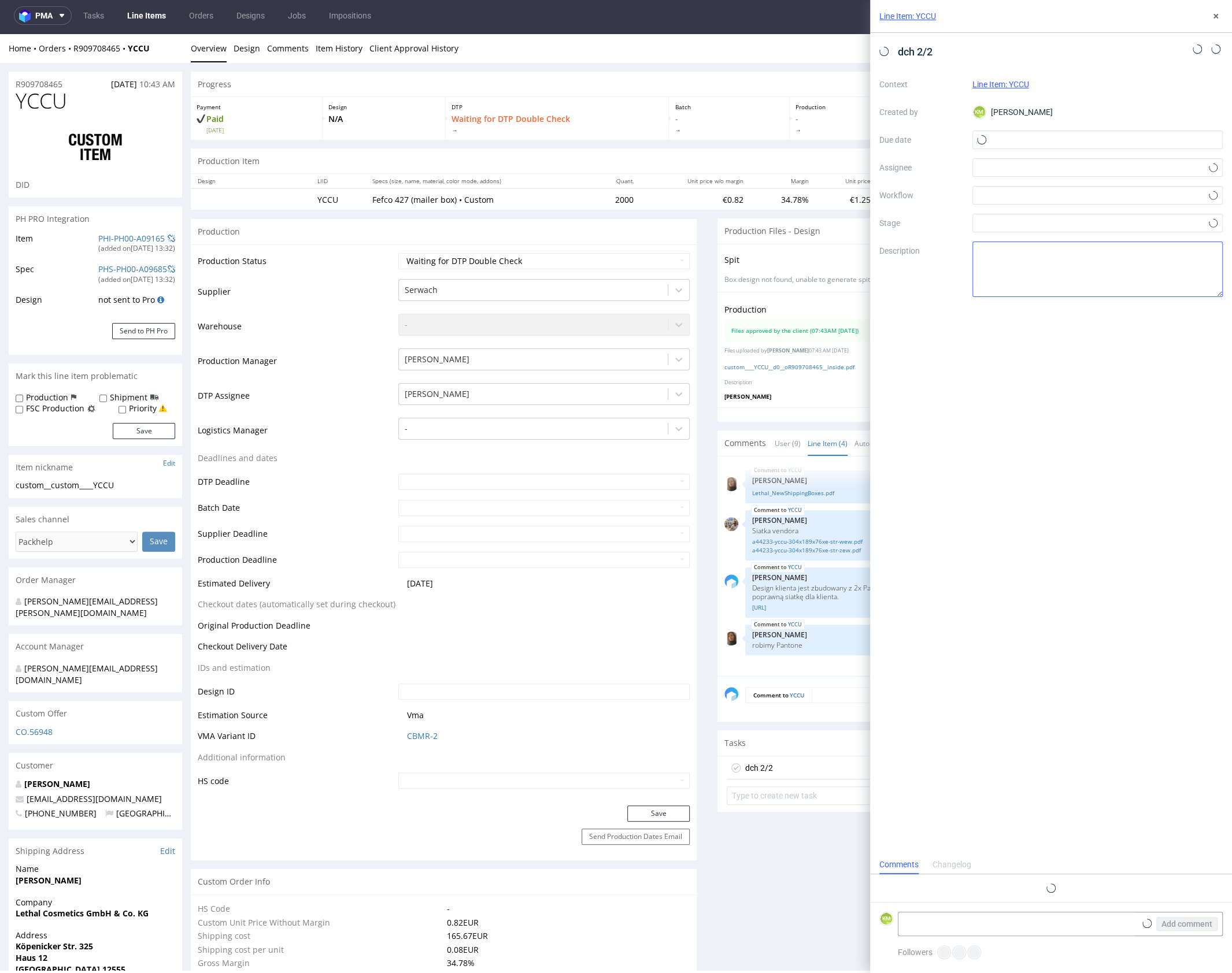
scroll to position [9, 0]
click at [1013, 141] on input "text" at bounding box center [1098, 140] width 251 height 18
click at [1130, 238] on span "10" at bounding box center [1134, 237] width 9 height 12
type input "[DATE]"
click at [1001, 170] on div at bounding box center [1098, 167] width 251 height 18
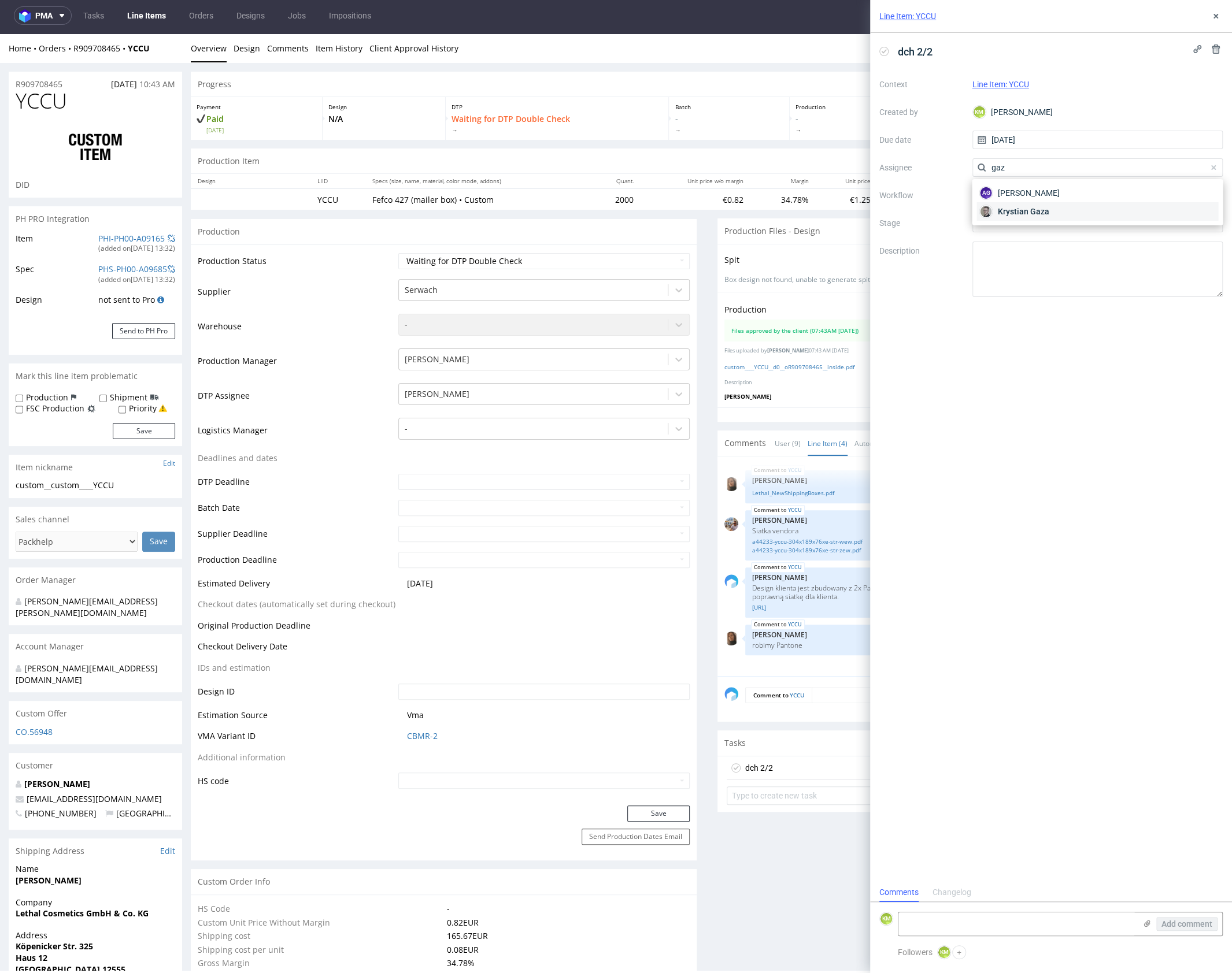
type input "gaz"
click at [1032, 212] on span "Krystian Gaza" at bounding box center [1022, 211] width 51 height 12
click at [1024, 198] on div at bounding box center [1098, 195] width 251 height 18
click at [1057, 236] on div "DTP - Double Check" at bounding box center [1097, 237] width 241 height 21
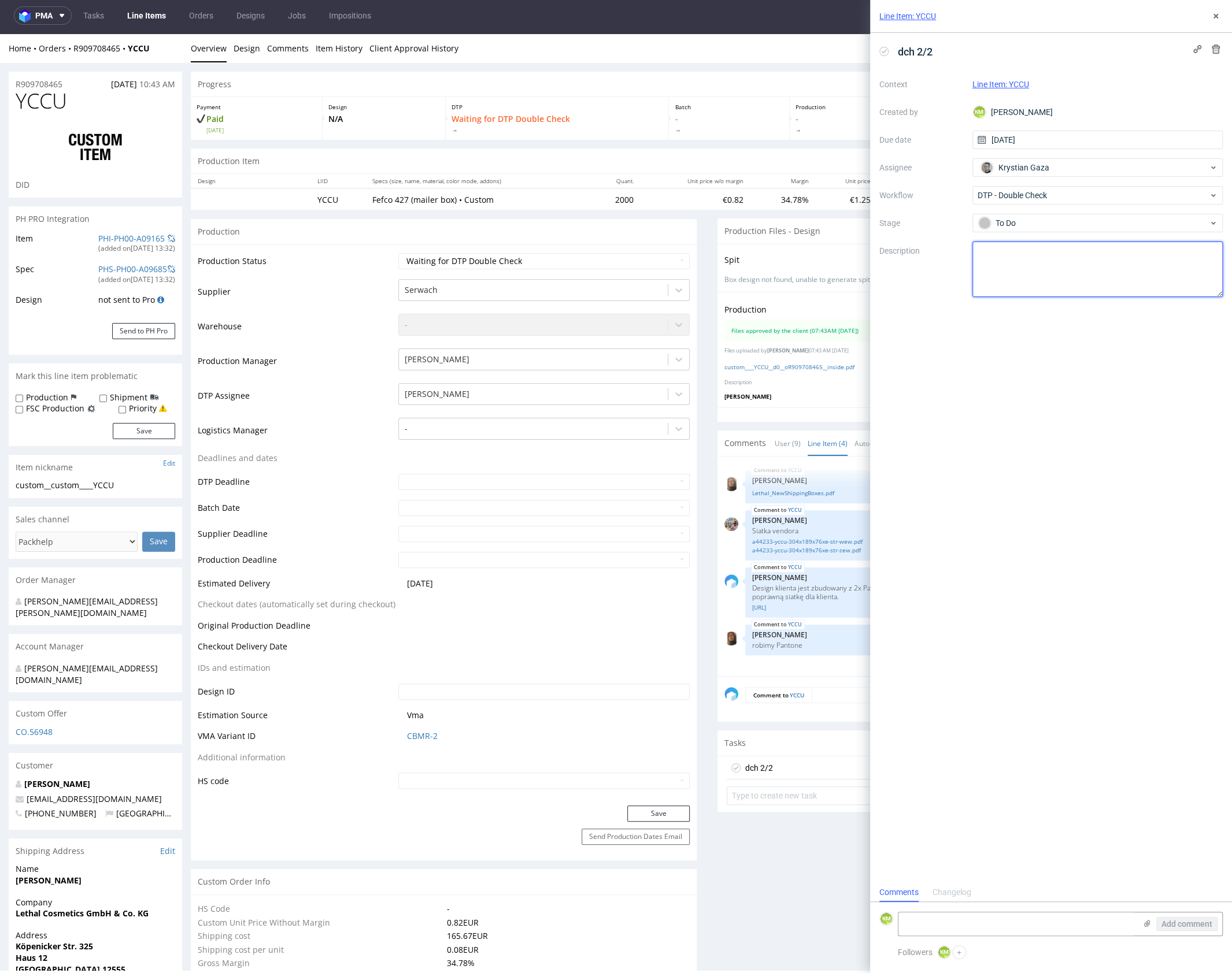
drag, startPoint x: 1071, startPoint y: 281, endPoint x: 1074, endPoint y: 271, distance: 10.4
click at [1072, 277] on textarea at bounding box center [1098, 269] width 251 height 55
click at [1212, 16] on icon at bounding box center [1216, 16] width 9 height 9
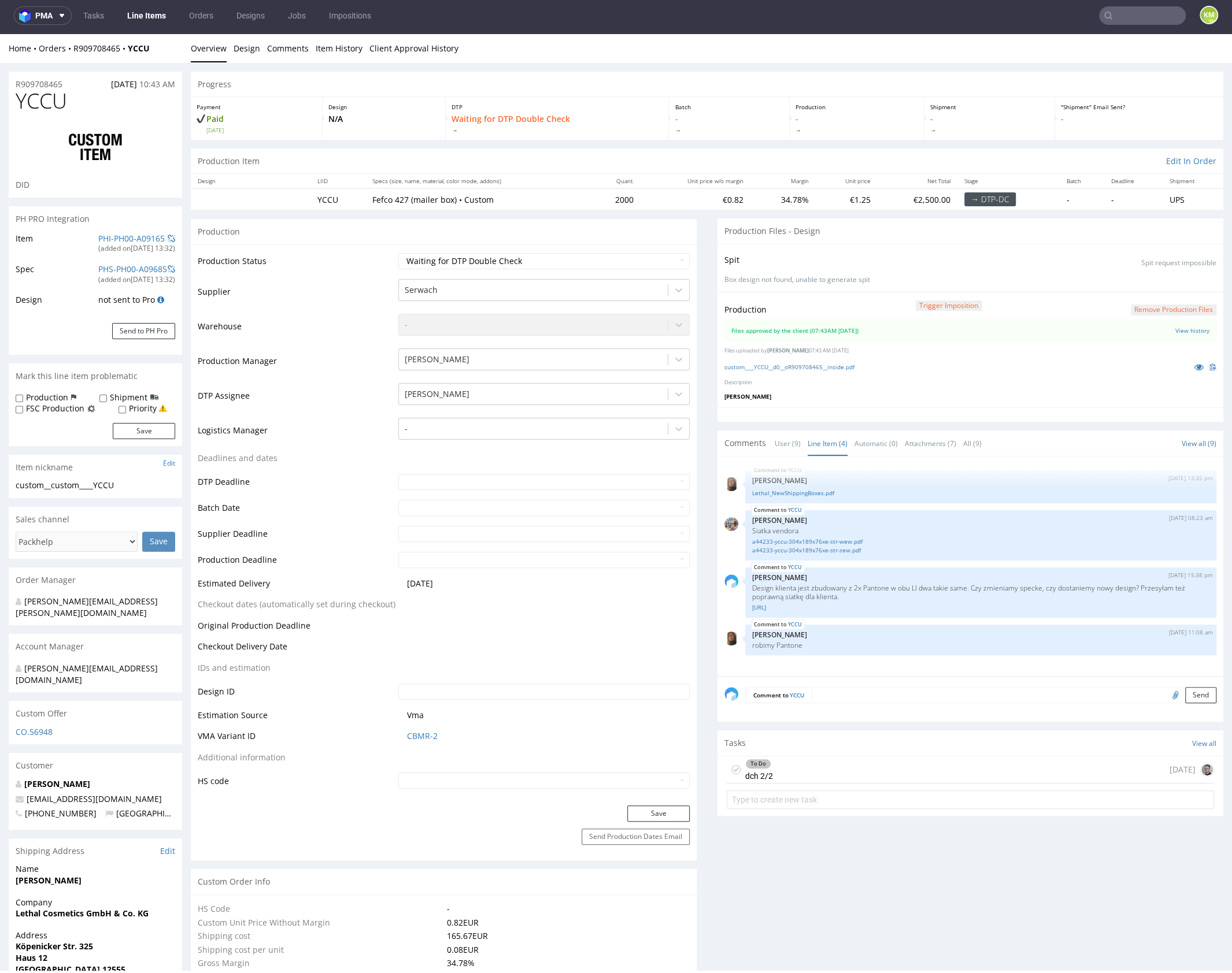
click at [1194, 369] on icon at bounding box center [1199, 367] width 9 height 8
click at [922, 410] on div at bounding box center [970, 414] width 506 height 15
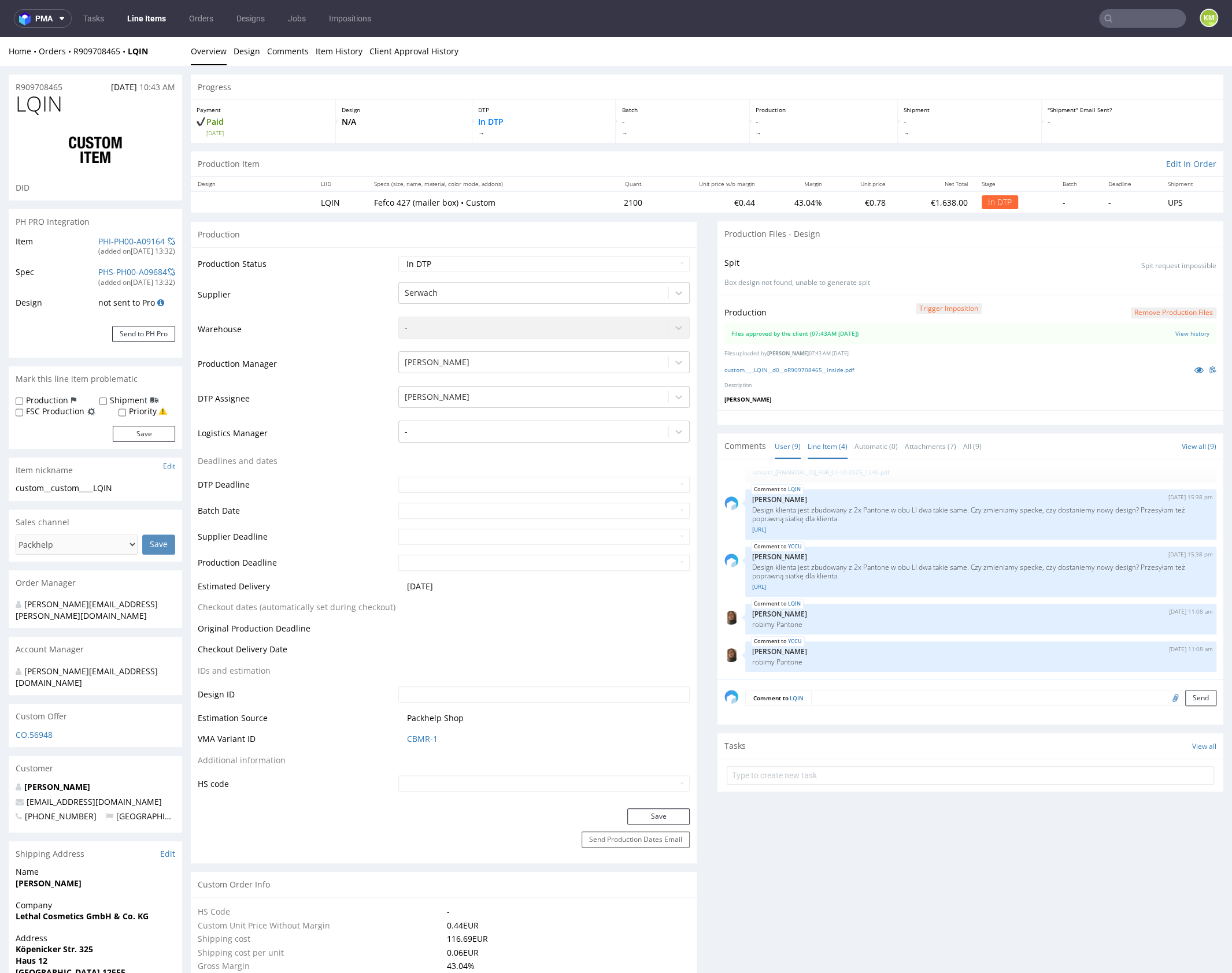
click at [827, 442] on link "Line Item (4)" at bounding box center [827, 446] width 40 height 25
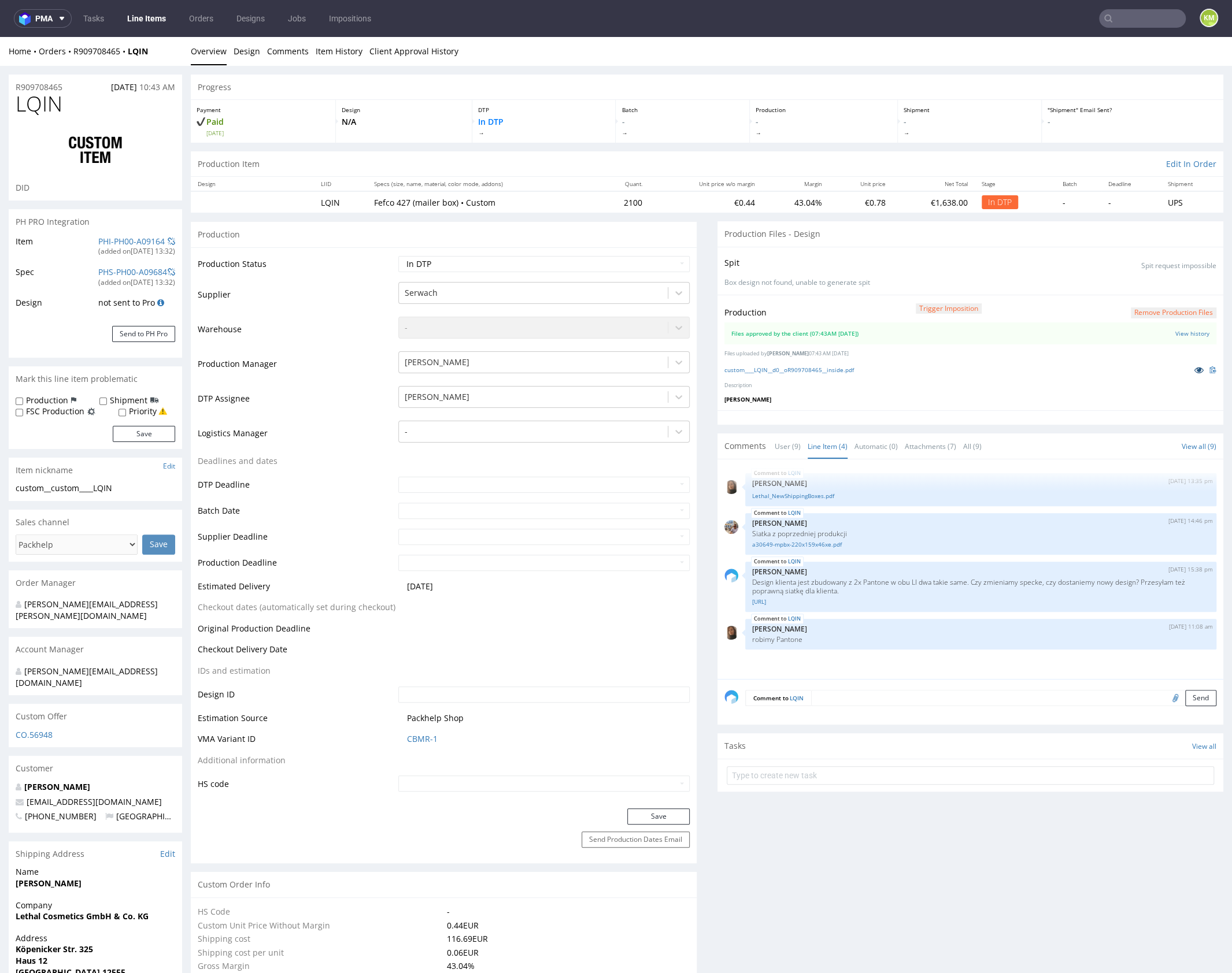
click at [1194, 370] on icon at bounding box center [1199, 370] width 9 height 8
click at [576, 261] on select "Waiting for Artwork Waiting for Diecut Waiting for Mockup Waiting for DTP Waiti…" at bounding box center [544, 264] width 292 height 16
select select "dtp_waiting_for_double_check"
click at [398, 256] on select "Waiting for Artwork Waiting for Diecut Waiting for Mockup Waiting for DTP Waiti…" at bounding box center [544, 264] width 292 height 16
click at [650, 812] on button "Save" at bounding box center [658, 816] width 62 height 16
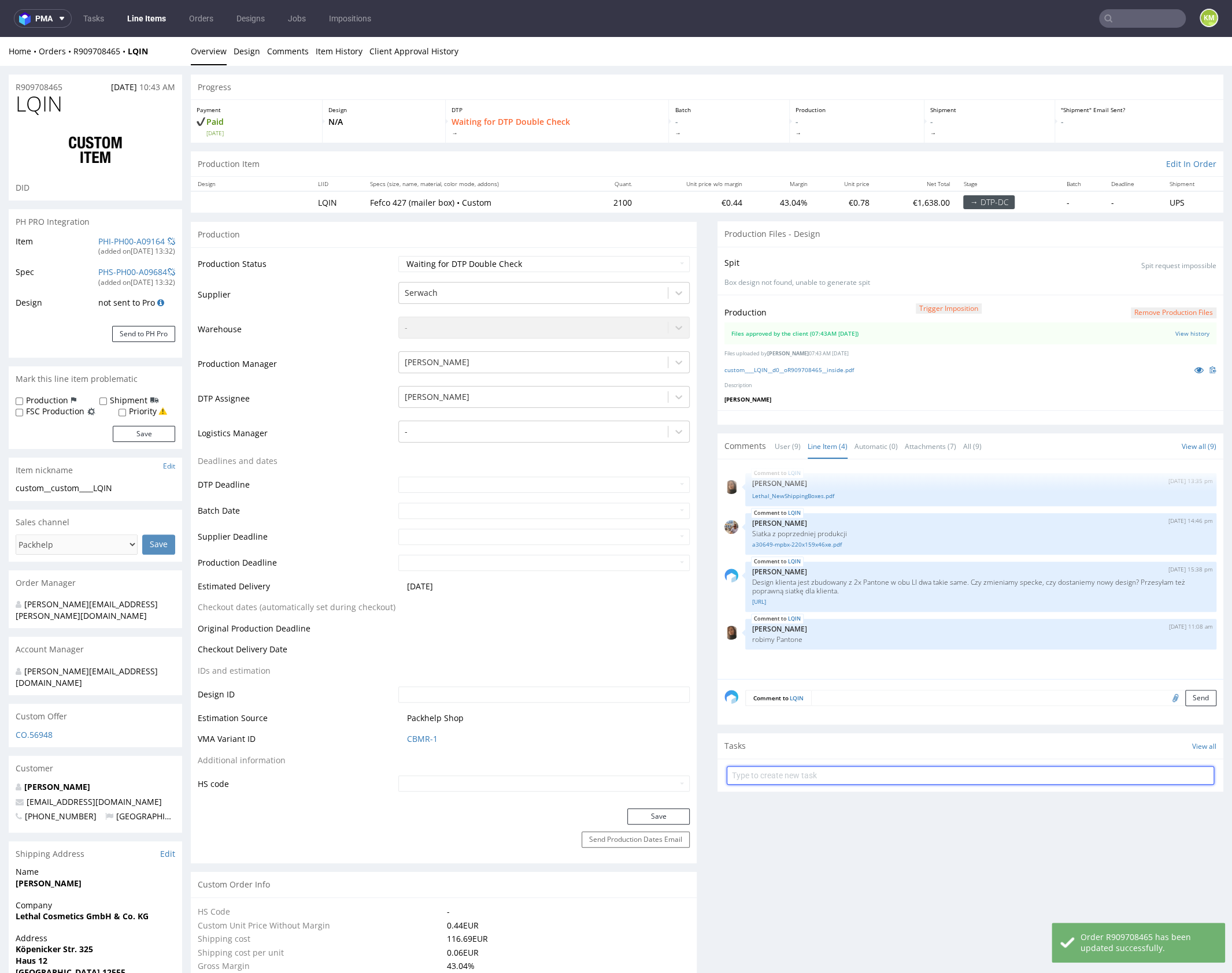
click at [843, 769] on input "text" at bounding box center [970, 775] width 487 height 18
type input "dch 1/2"
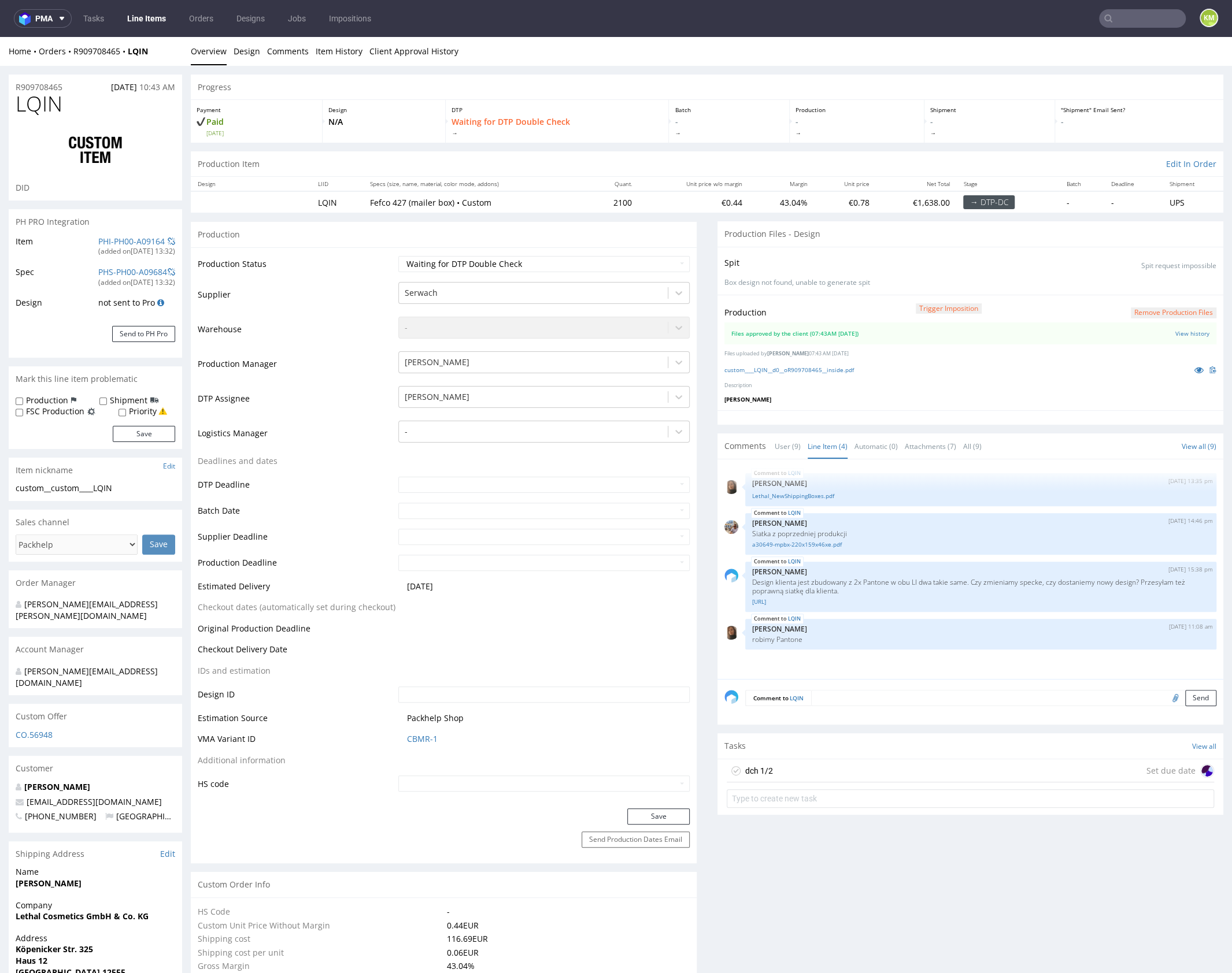
click at [824, 763] on div "dch 1/2 Set due date" at bounding box center [970, 771] width 487 height 23
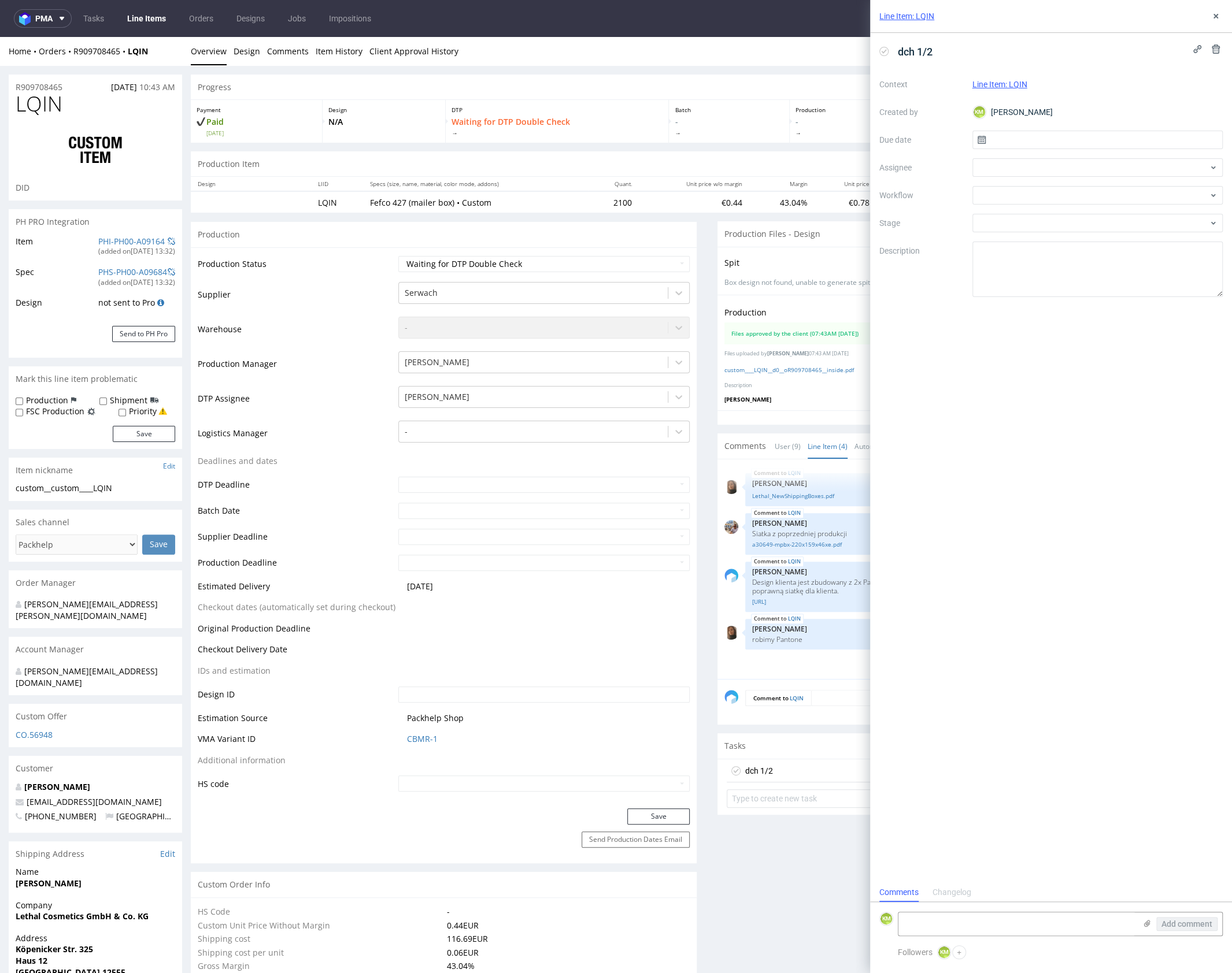
scroll to position [9, 0]
click at [1032, 141] on input "text" at bounding box center [1098, 140] width 251 height 18
drag, startPoint x: 1131, startPoint y: 234, endPoint x: 1055, endPoint y: 208, distance: 80.3
click at [1131, 234] on button "10" at bounding box center [1134, 236] width 18 height 18
type input "[DATE]"
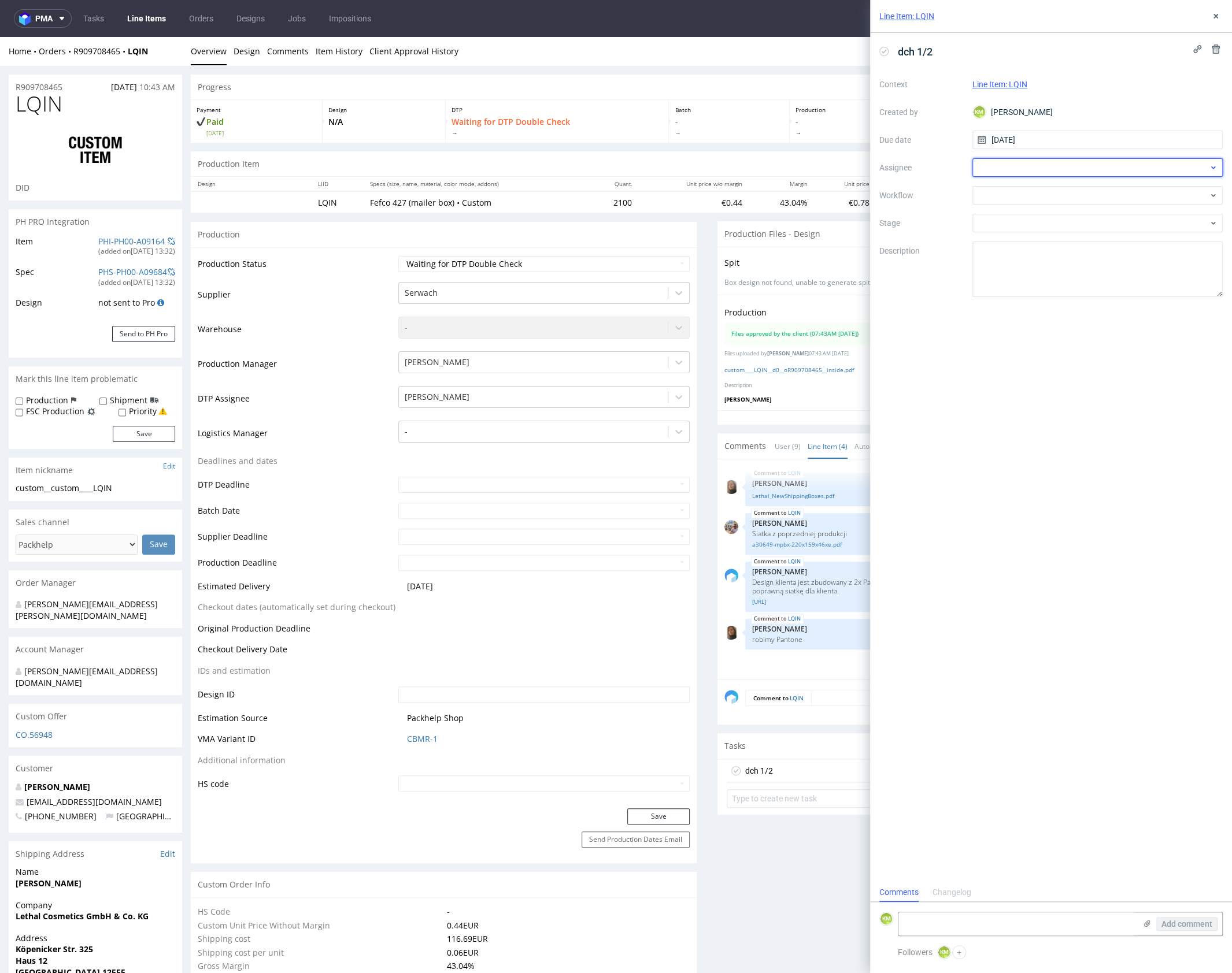
click at [1015, 169] on div at bounding box center [1098, 167] width 251 height 18
type input "gaz"
click at [1031, 209] on span "Krystian Gaza" at bounding box center [1022, 211] width 51 height 12
click at [1035, 203] on div at bounding box center [1098, 195] width 251 height 18
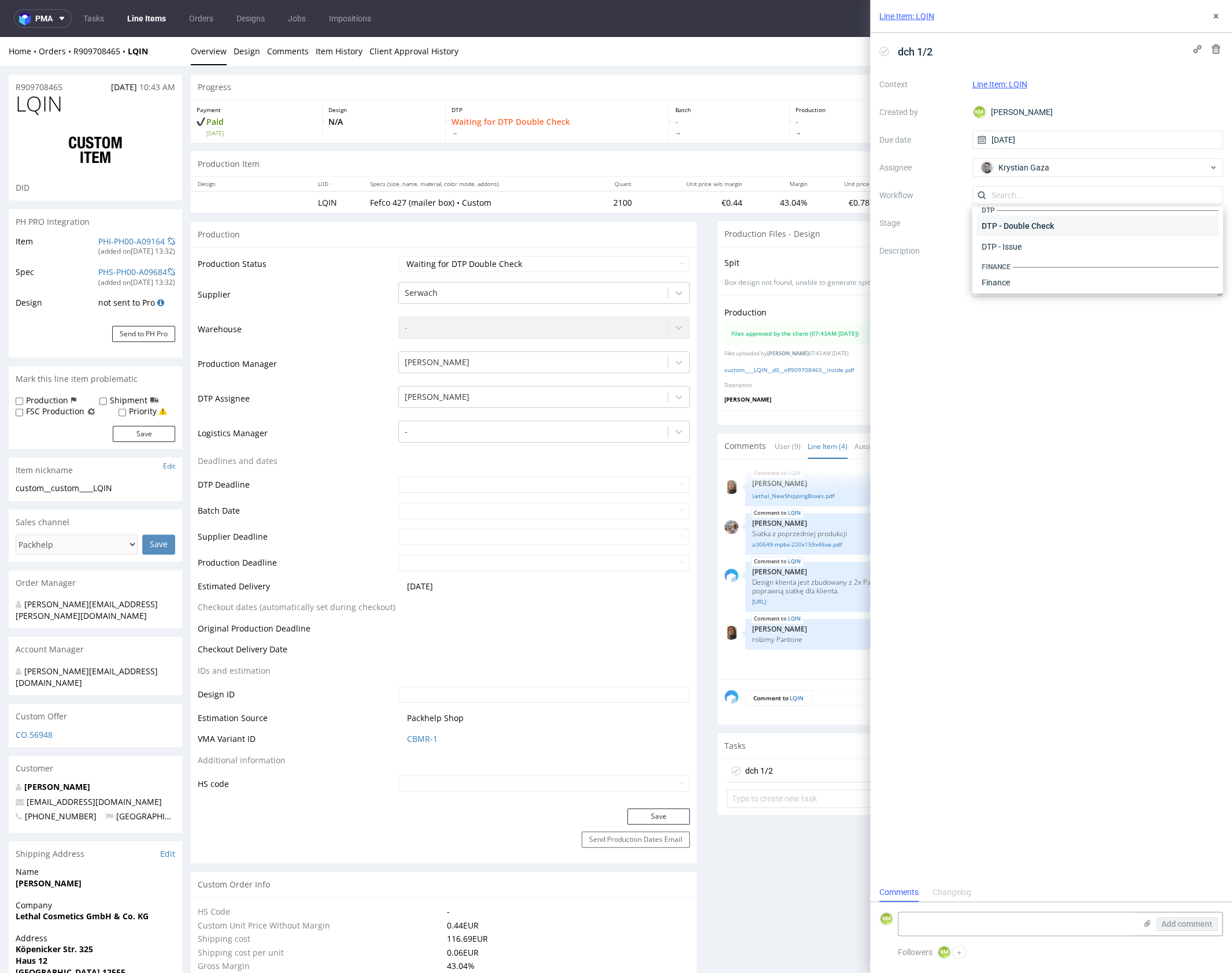
scroll to position [0, 0]
click at [1054, 230] on div "DTP - Double Check" at bounding box center [1097, 237] width 241 height 21
drag, startPoint x: 1079, startPoint y: 260, endPoint x: 1140, endPoint y: 191, distance: 92.1
click at [1079, 260] on textarea at bounding box center [1098, 269] width 251 height 55
click at [1216, 16] on use at bounding box center [1216, 16] width 5 height 5
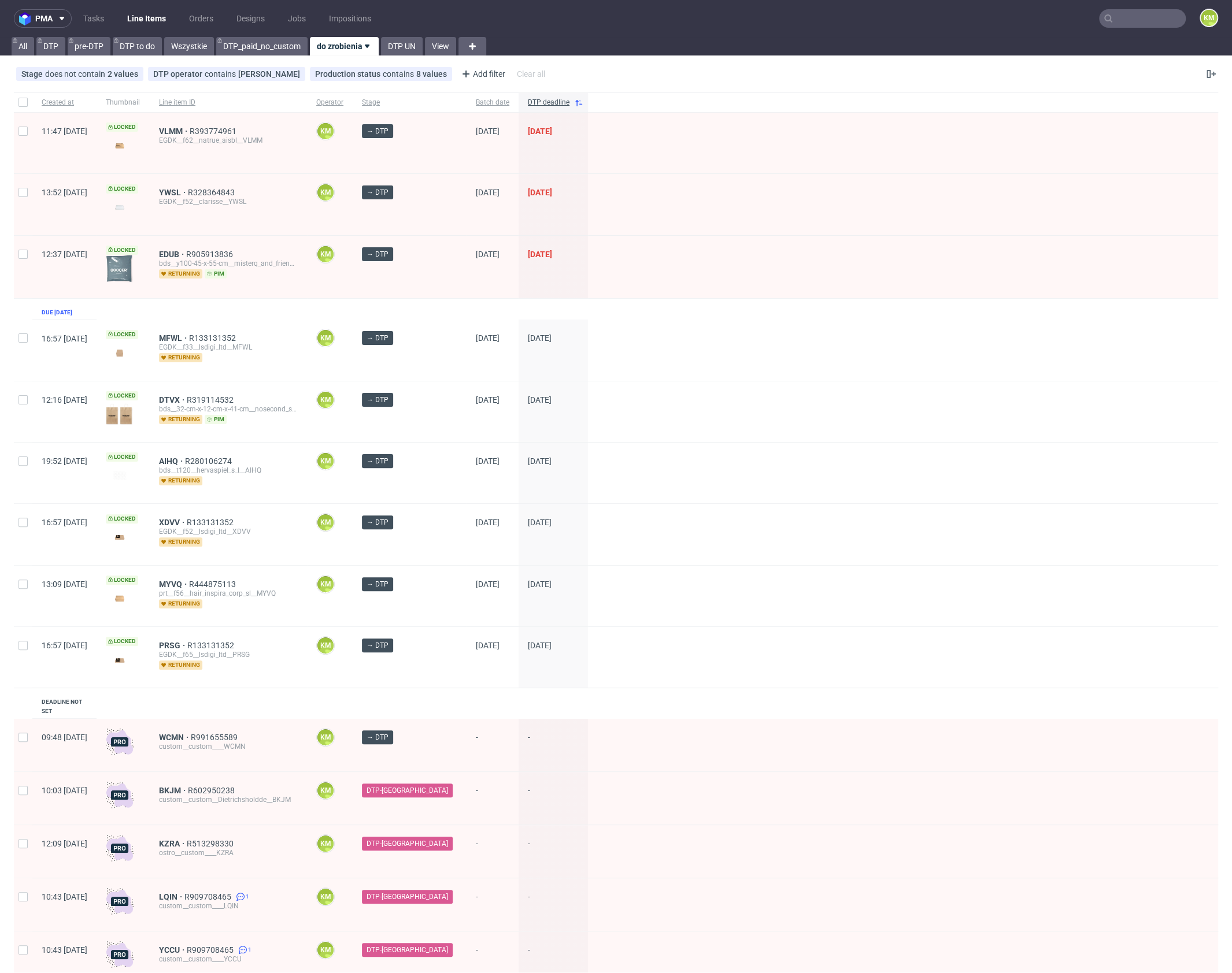
drag, startPoint x: 204, startPoint y: 641, endPoint x: 203, endPoint y: 594, distance: 47.0
drag, startPoint x: 210, startPoint y: 337, endPoint x: 207, endPoint y: 323, distance: 14.3
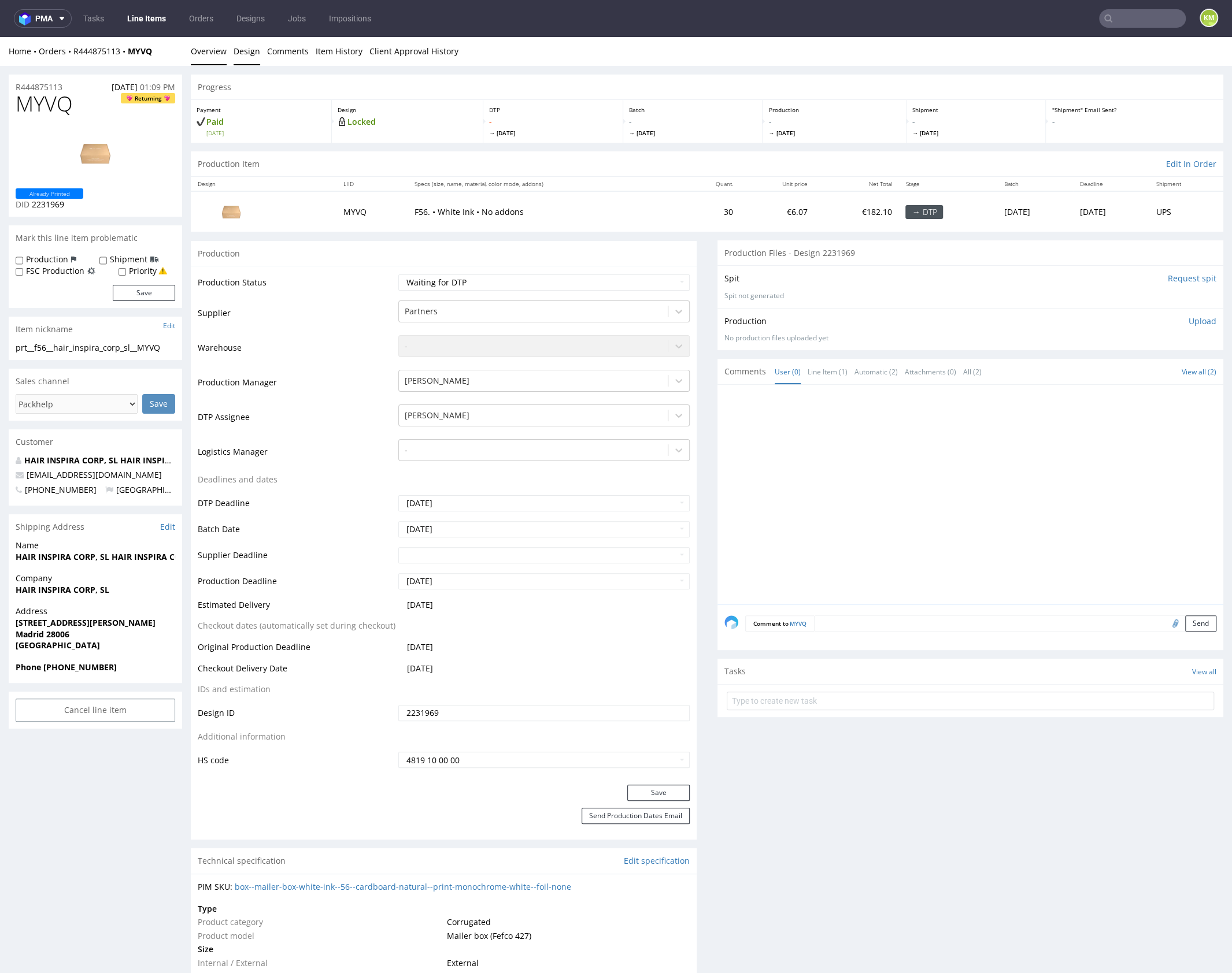
click at [240, 52] on link "Design" at bounding box center [247, 51] width 27 height 28
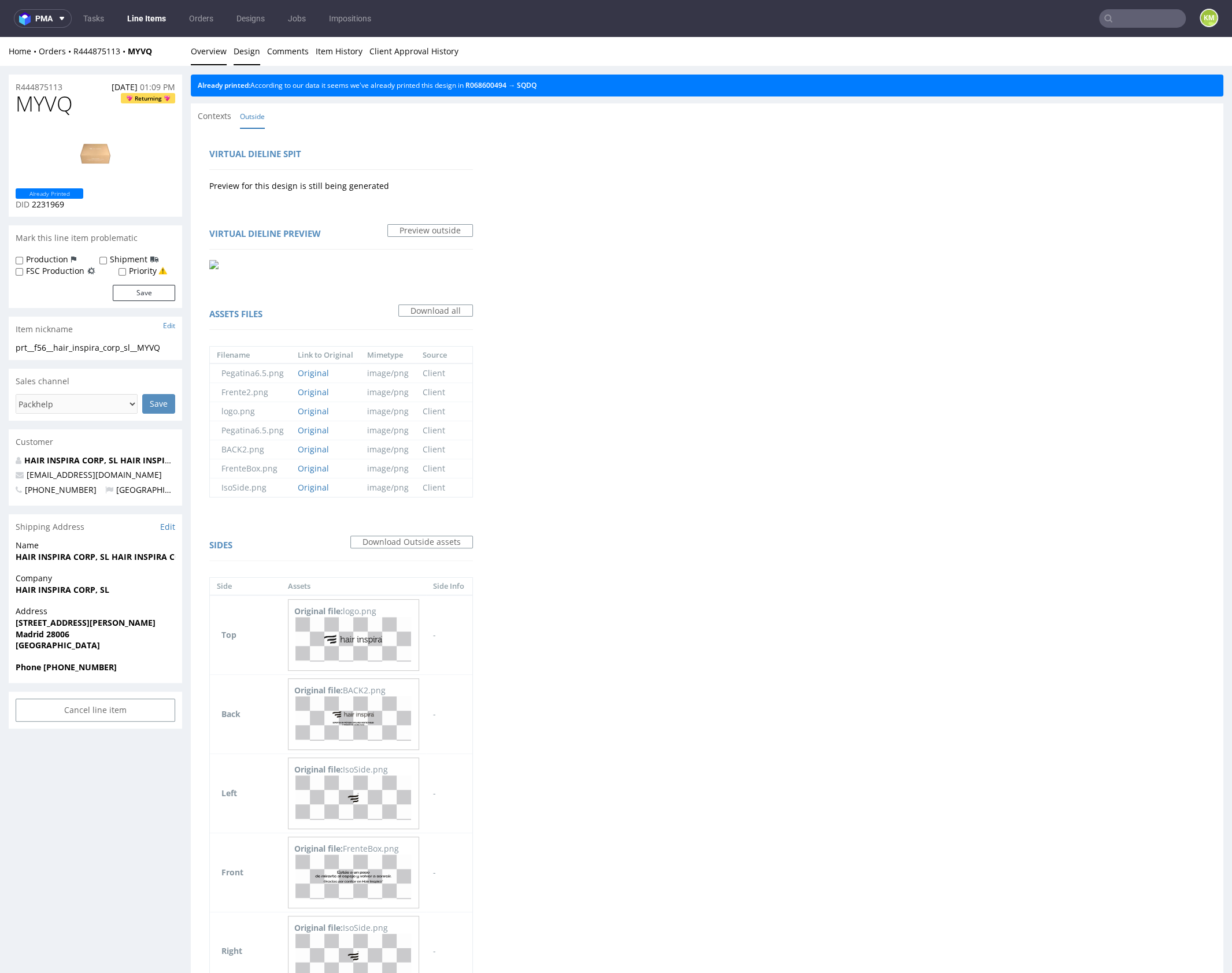
click at [210, 52] on link "Overview" at bounding box center [208, 51] width 36 height 28
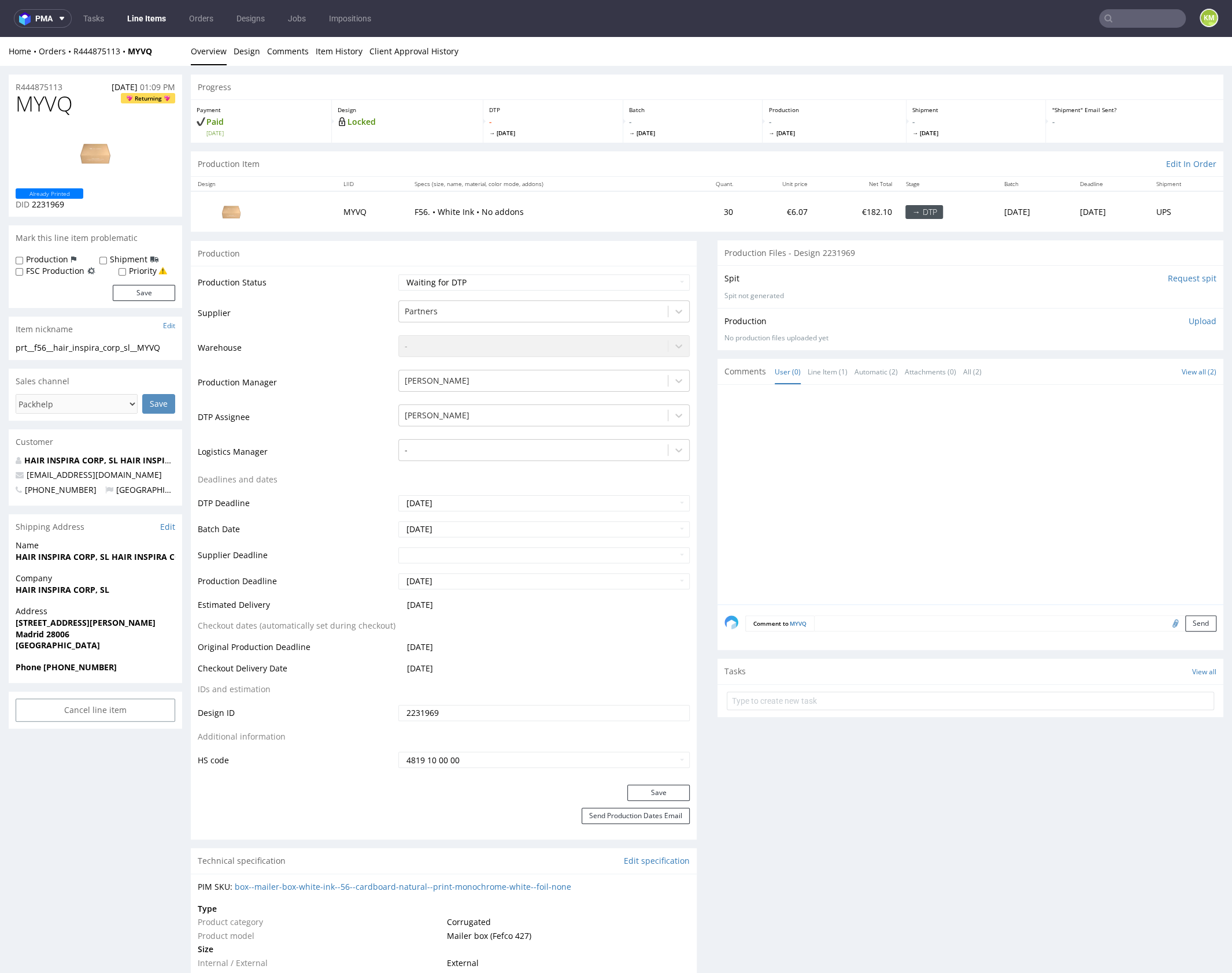
drag, startPoint x: 872, startPoint y: 543, endPoint x: 826, endPoint y: 487, distance: 72.5
click at [872, 543] on div at bounding box center [973, 497] width 499 height 212
click at [101, 344] on div "prt__f56__hair_inspira_corp_sl__MYVQ" at bounding box center [95, 348] width 160 height 12
copy div "prt__f56__hair_inspira_corp_sl__MYVQ"
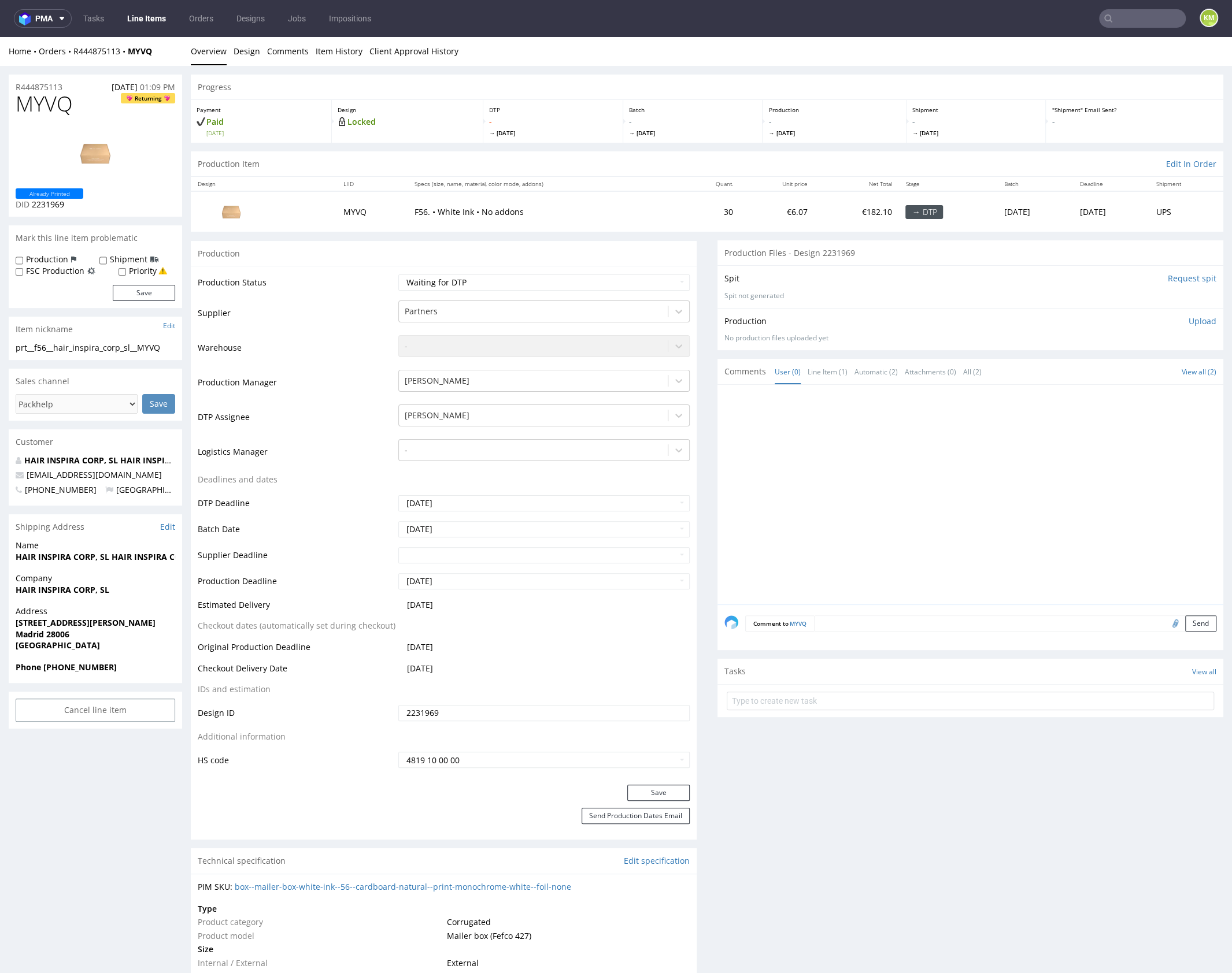
click at [489, 712] on input "2231969" at bounding box center [544, 712] width 292 height 16
click at [55, 105] on span "MYVQ" at bounding box center [44, 104] width 57 height 23
click at [55, 106] on span "MYVQ" at bounding box center [44, 104] width 57 height 23
click at [1193, 321] on p "Upload" at bounding box center [1202, 321] width 28 height 12
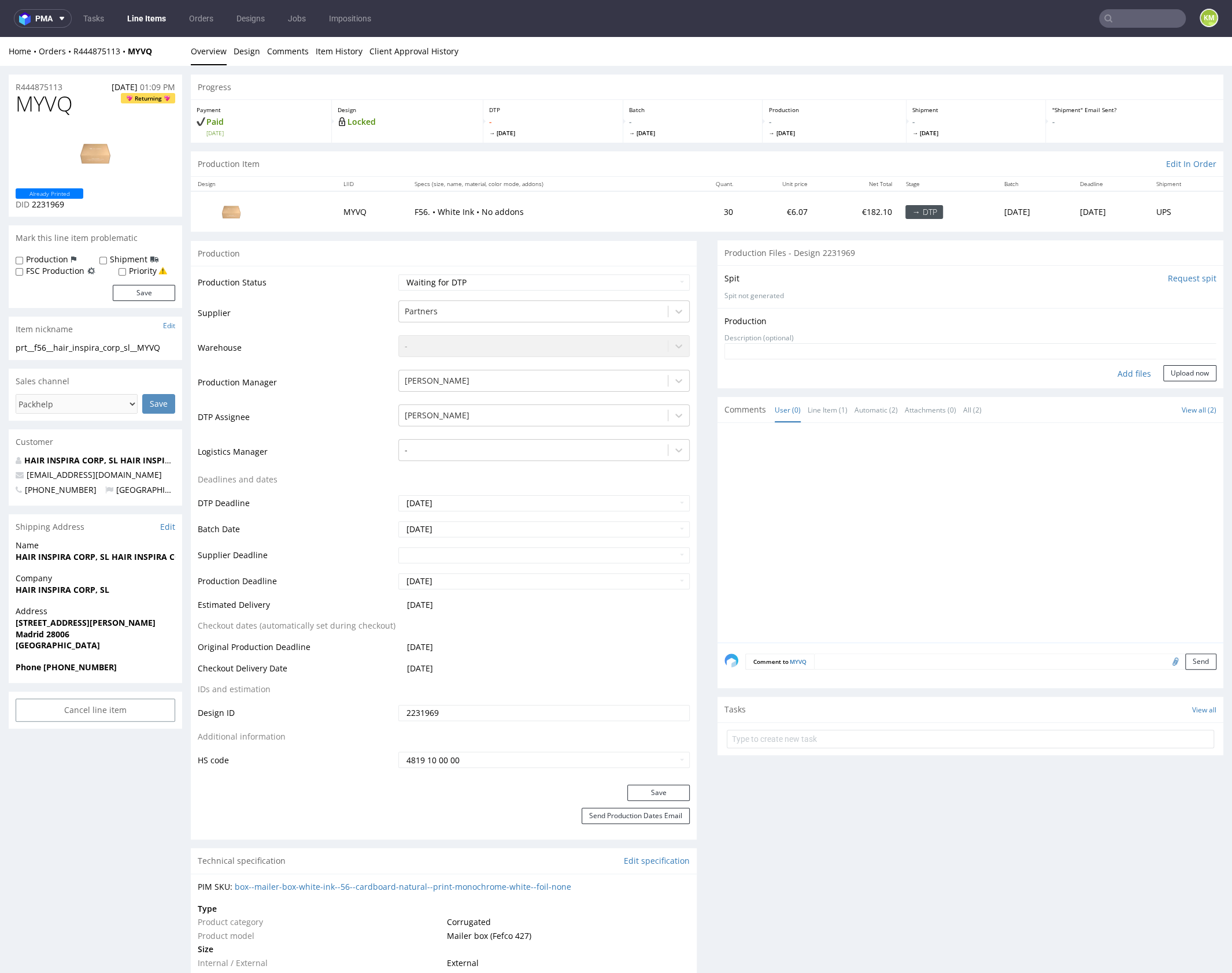
click at [1110, 374] on div "Add files" at bounding box center [1134, 373] width 58 height 17
type input "C:\fakepath\prt__f56__hair_inspira_corp_sl__MYVQ__d2231969__oR444875113__outsid…"
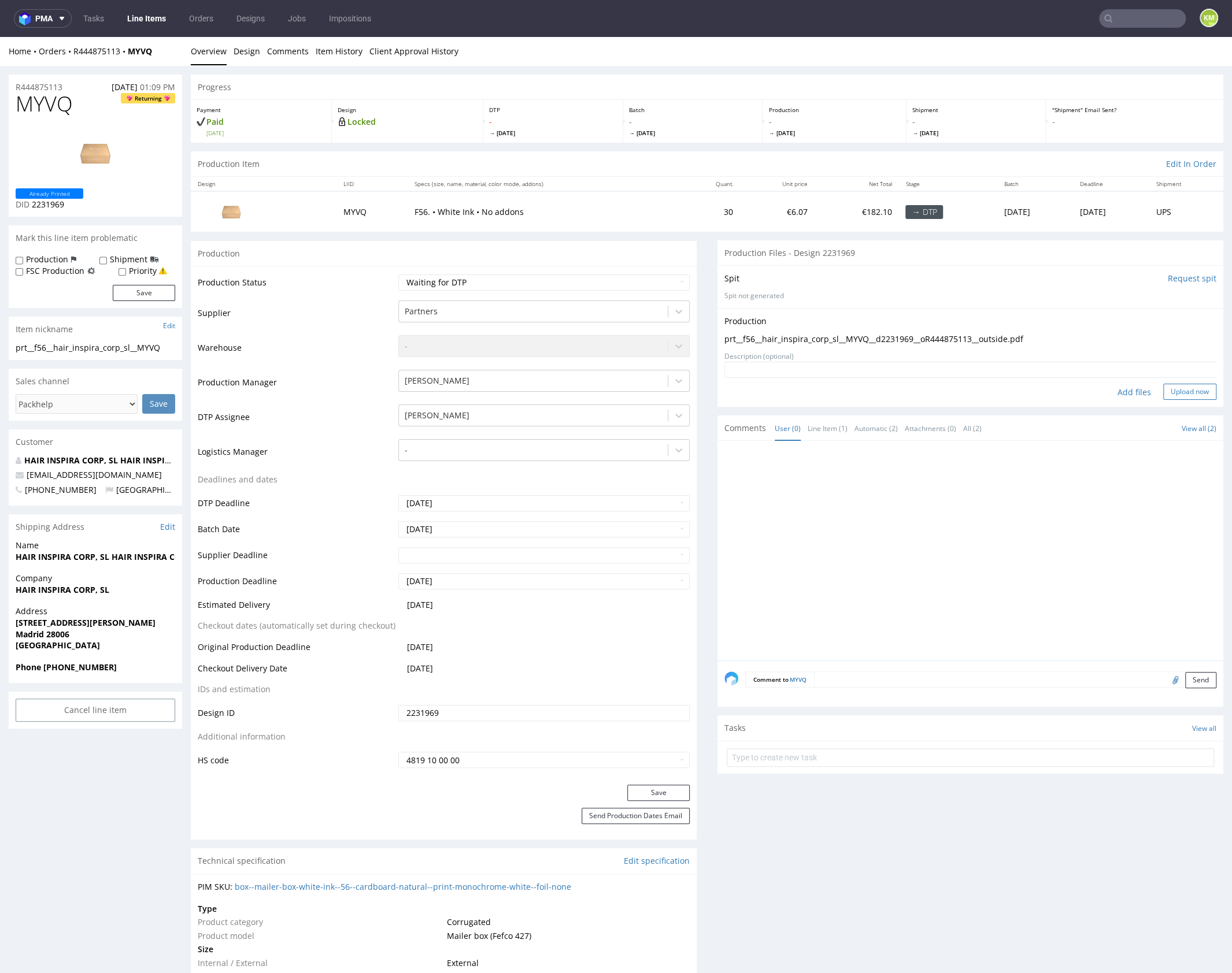
click at [1170, 391] on button "Upload now" at bounding box center [1190, 391] width 53 height 16
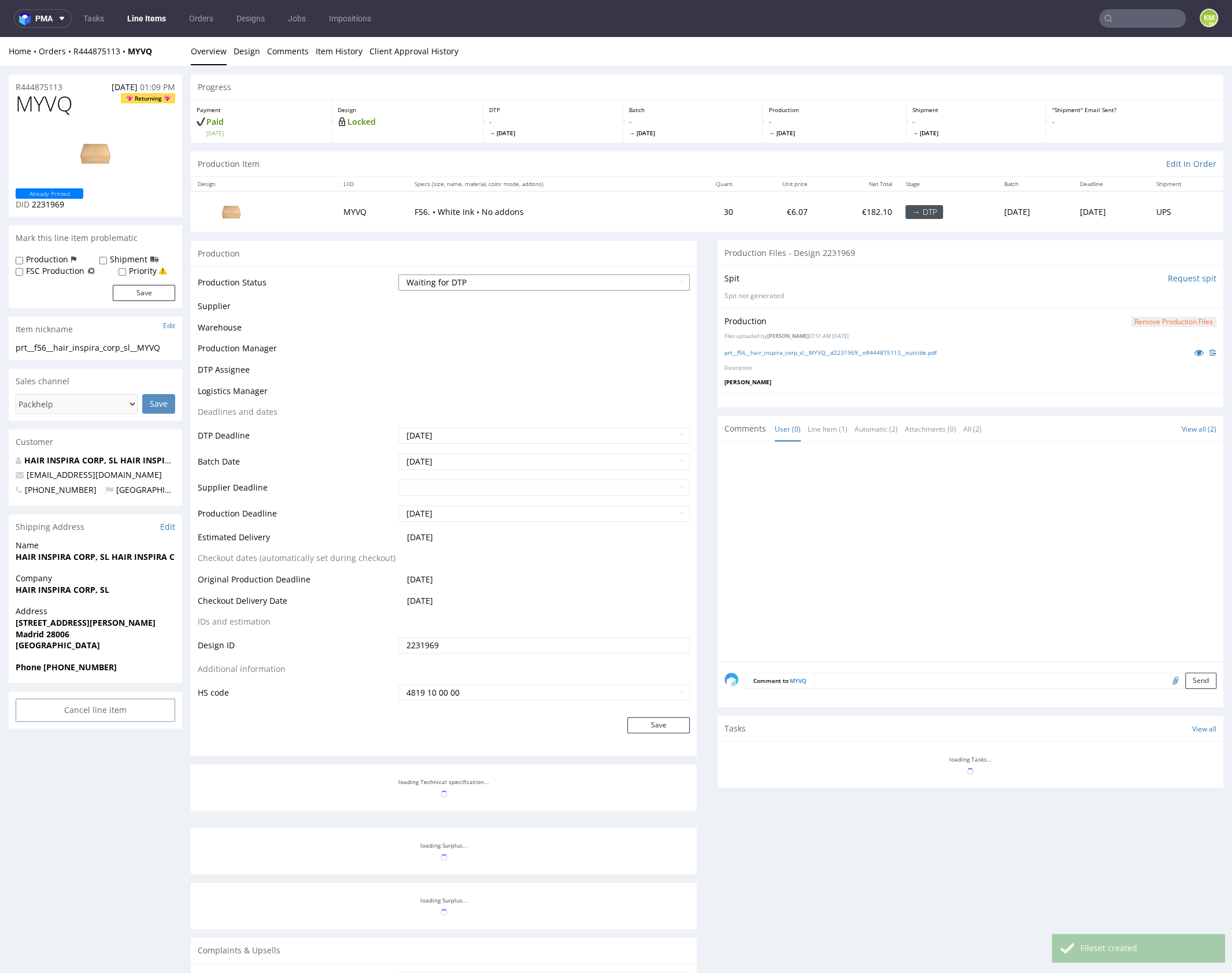
click at [557, 280] on select "Waiting for Artwork Waiting for Diecut Waiting for Mockup Waiting for DTP Waiti…" at bounding box center [544, 282] width 292 height 16
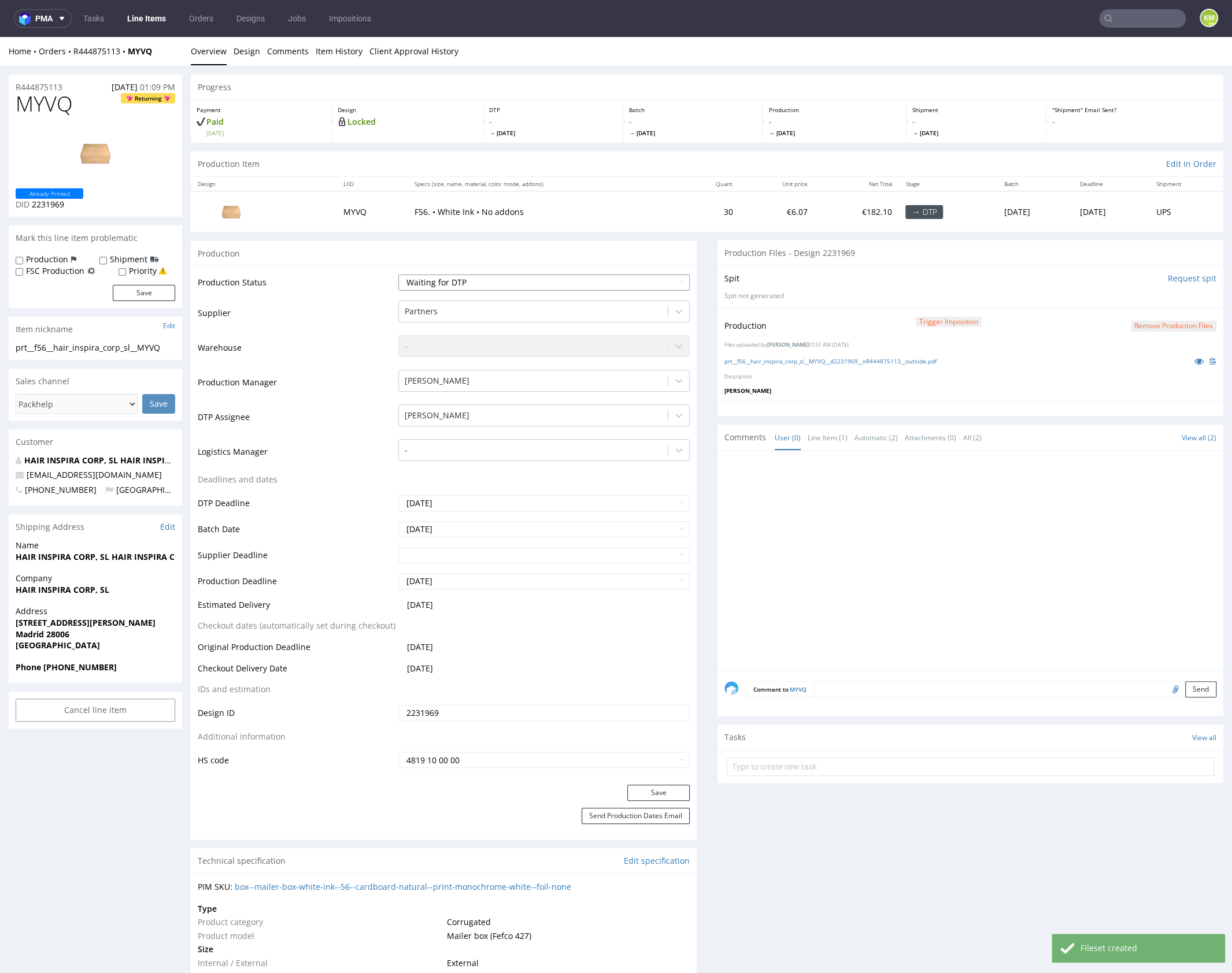
select select "dtp_production_ready"
click at [398, 274] on select "Waiting for Artwork Waiting for Diecut Waiting for Mockup Waiting for DTP Waiti…" at bounding box center [544, 282] width 292 height 16
click at [630, 792] on button "Save" at bounding box center [658, 792] width 62 height 16
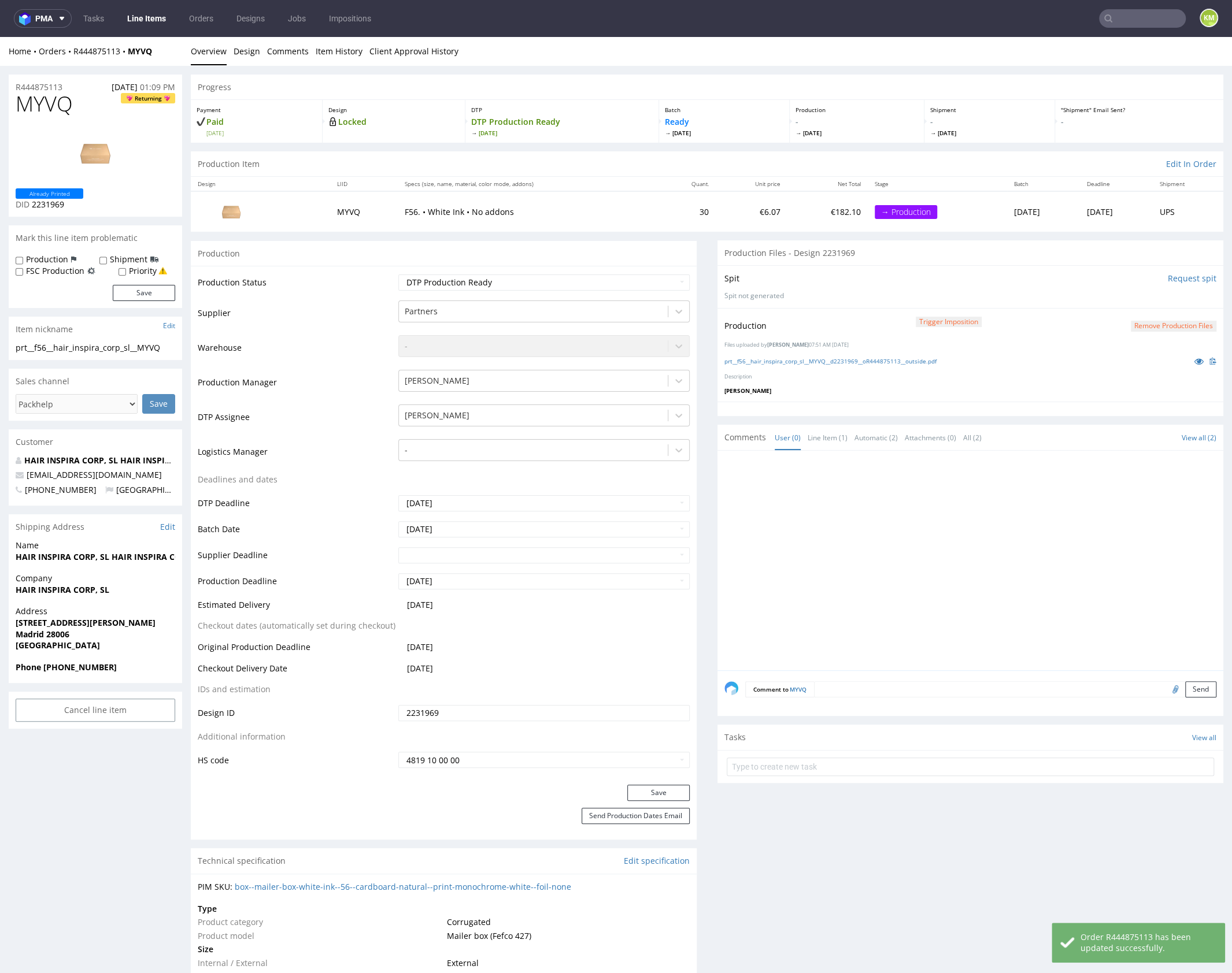
click at [993, 527] on div at bounding box center [973, 563] width 499 height 212
click at [999, 530] on div at bounding box center [973, 563] width 499 height 212
click at [868, 533] on div at bounding box center [973, 563] width 499 height 212
click at [794, 547] on div at bounding box center [973, 563] width 499 height 212
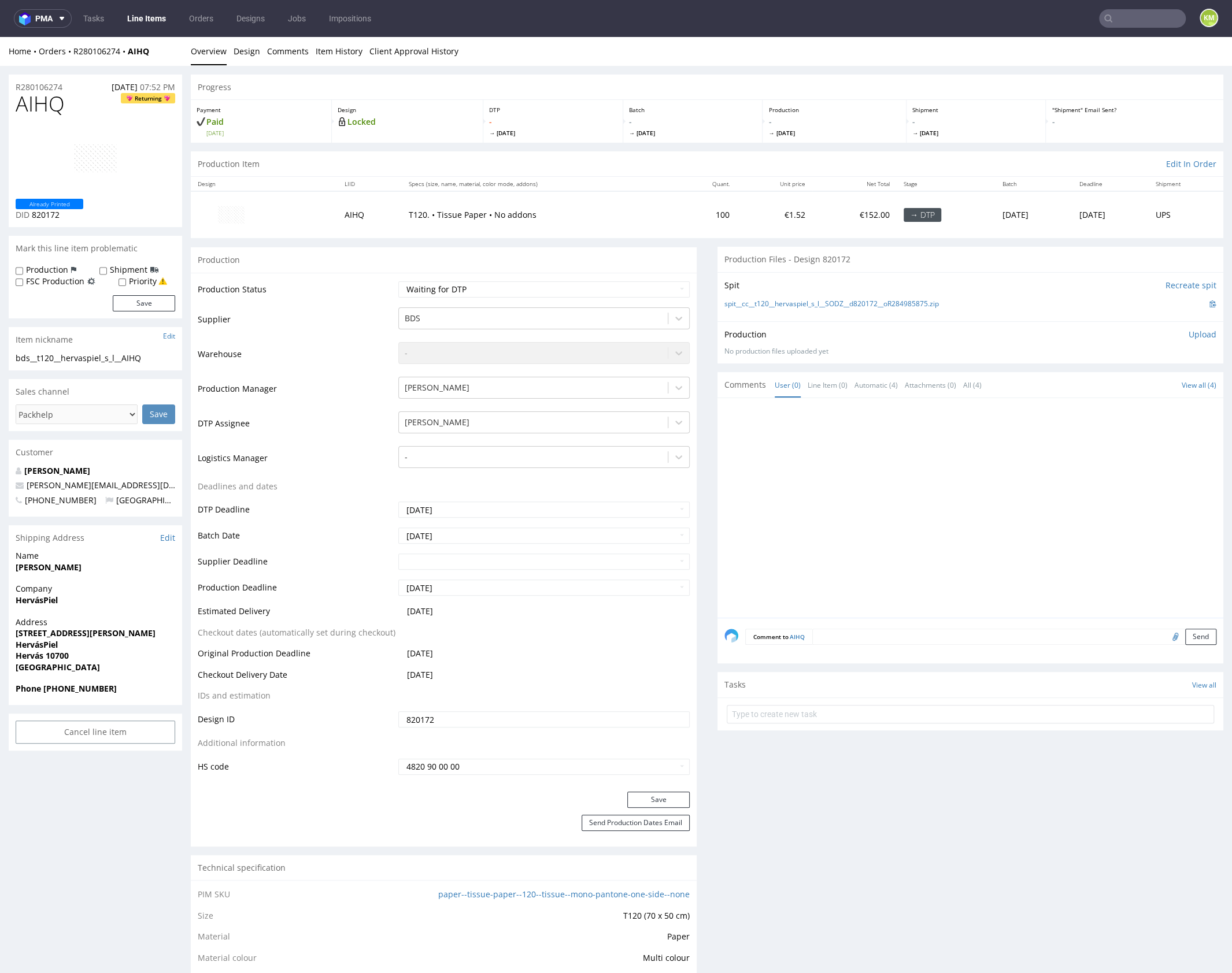
click at [870, 428] on div at bounding box center [973, 511] width 499 height 212
click at [917, 497] on div at bounding box center [973, 511] width 499 height 212
drag, startPoint x: 917, startPoint y: 497, endPoint x: 724, endPoint y: 366, distance: 233.3
click at [917, 496] on div at bounding box center [973, 511] width 499 height 212
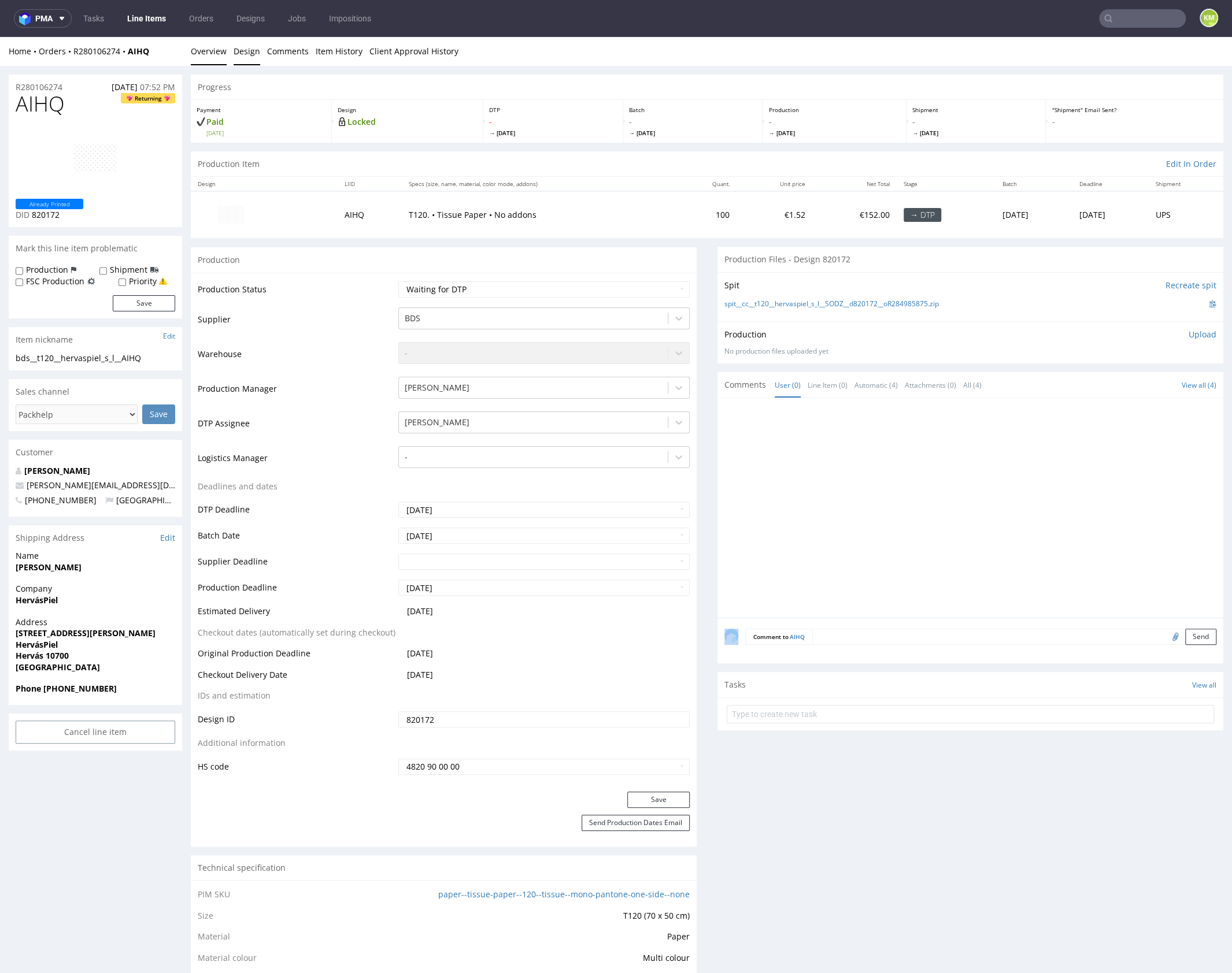
click at [251, 51] on link "Design" at bounding box center [247, 51] width 27 height 28
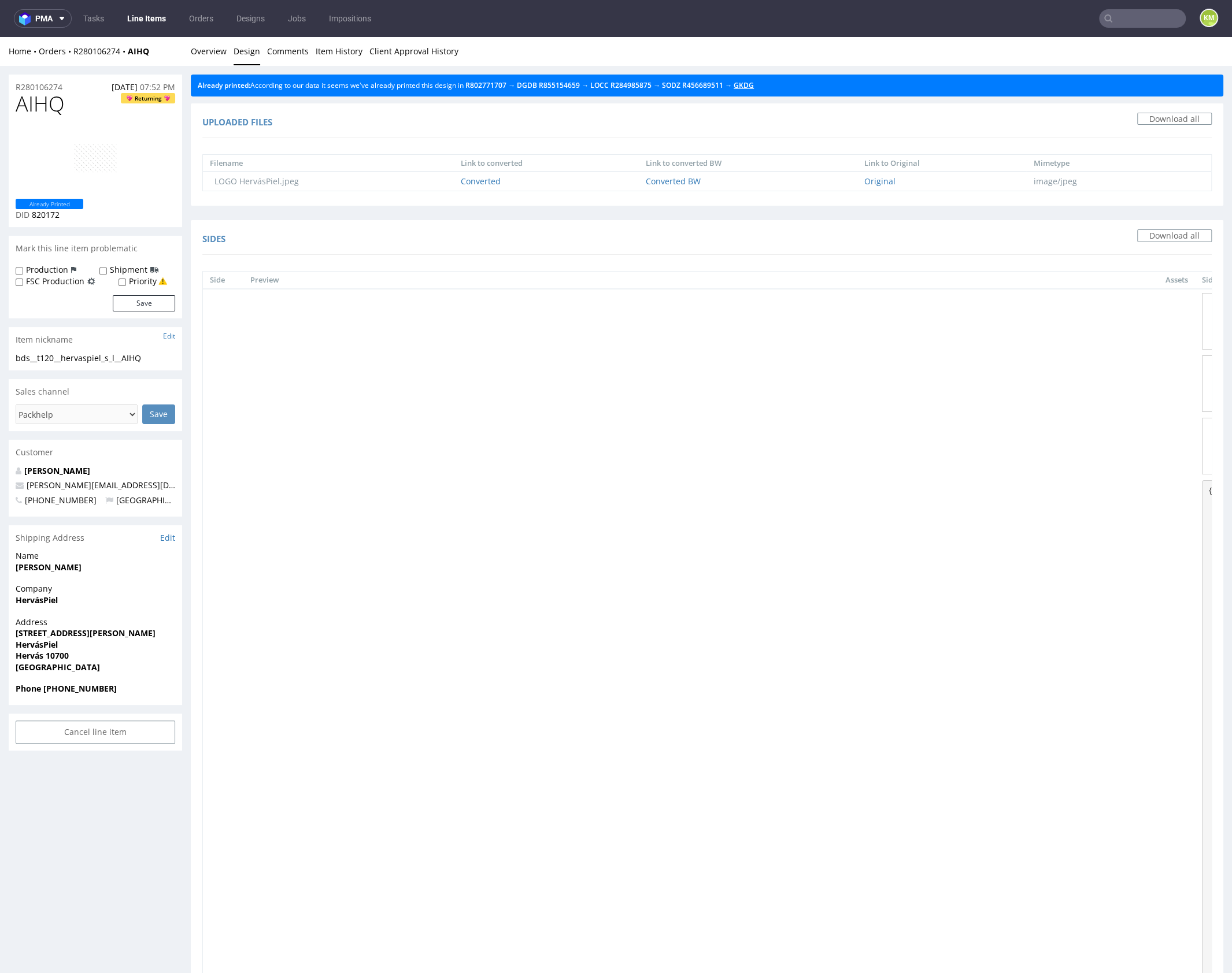
drag, startPoint x: 767, startPoint y: 85, endPoint x: 761, endPoint y: 87, distance: 6.3
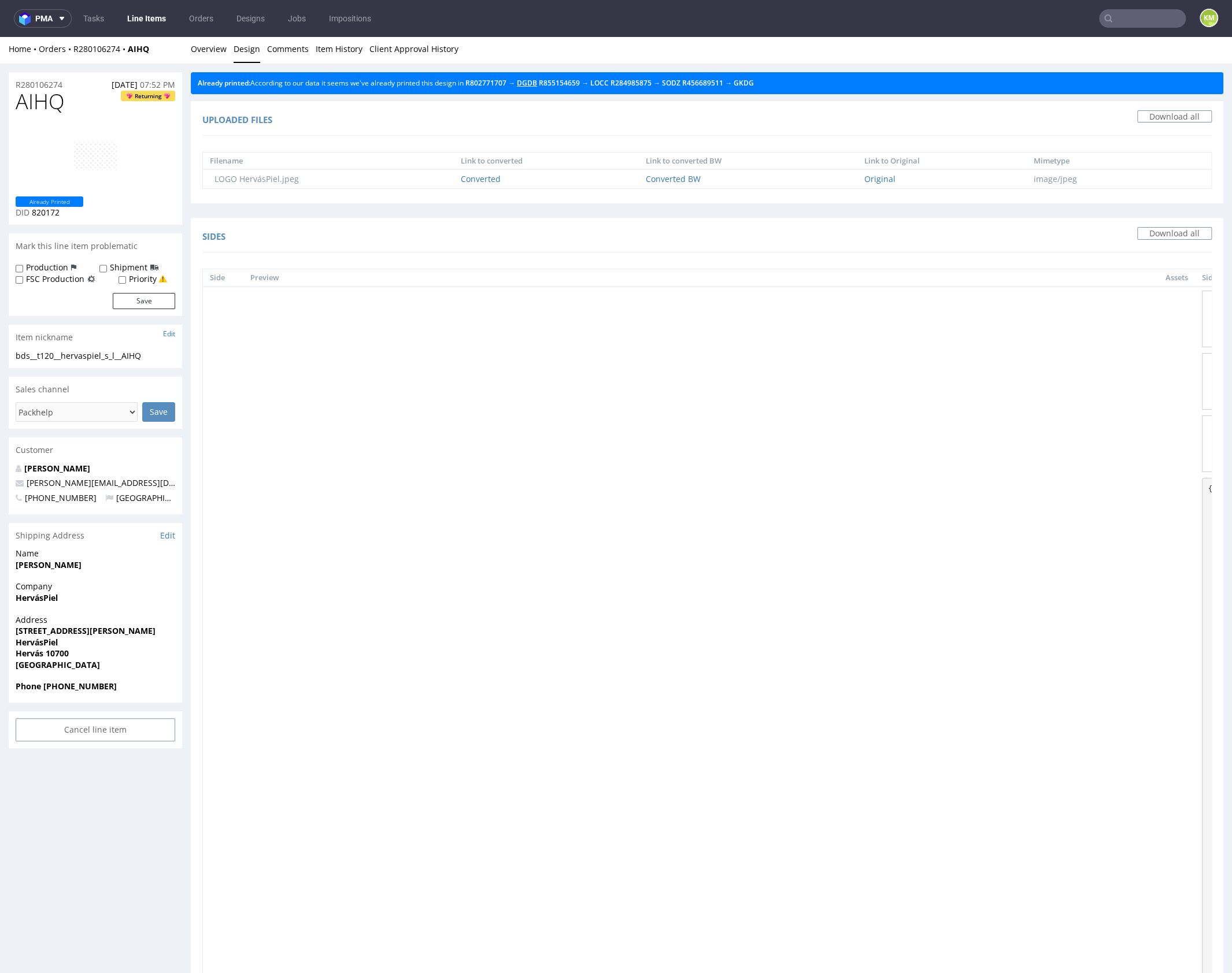
scroll to position [3, 0]
drag, startPoint x: 216, startPoint y: 47, endPoint x: 352, endPoint y: 38, distance: 136.3
click at [216, 47] on link "Overview" at bounding box center [208, 48] width 36 height 28
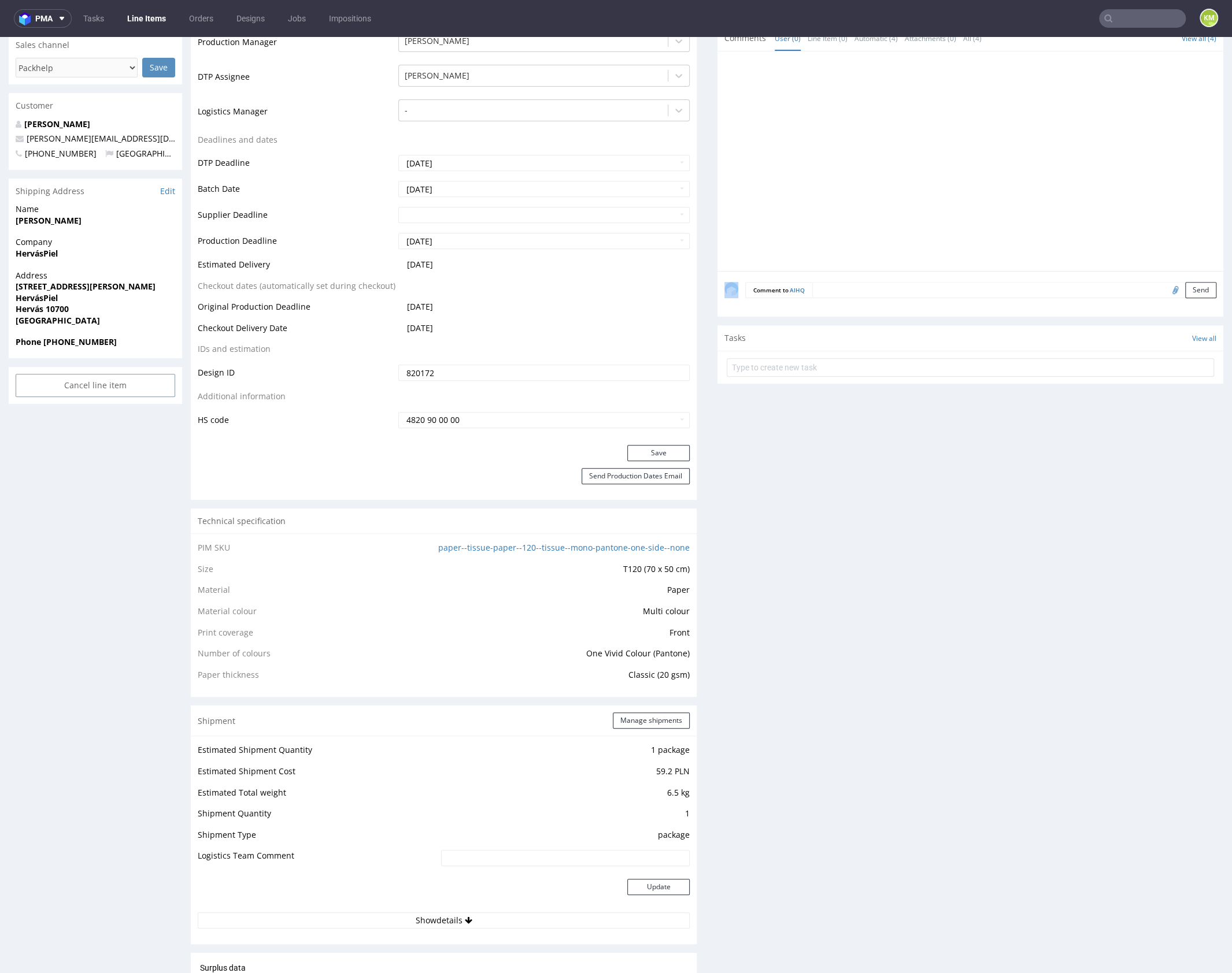
scroll to position [0, 0]
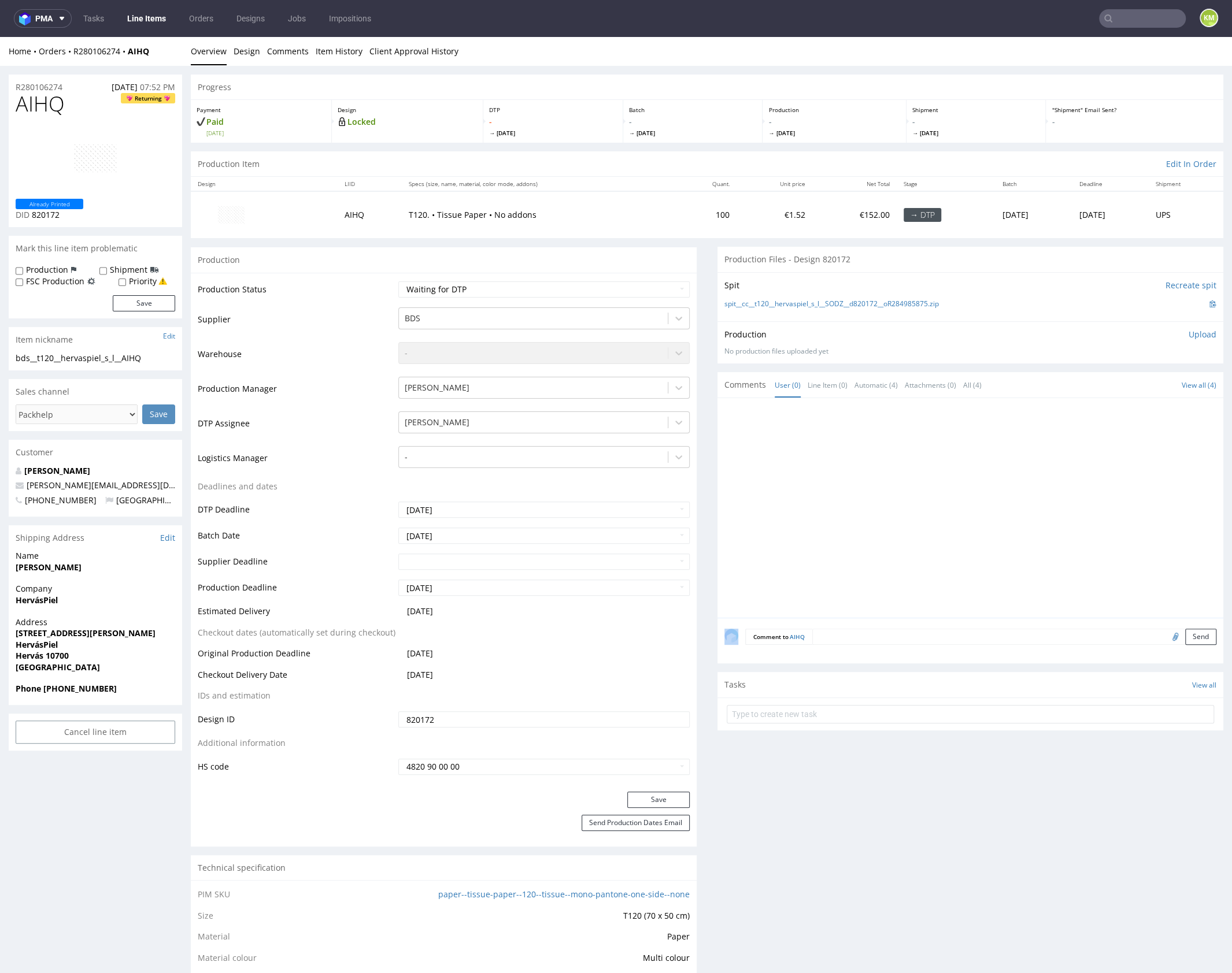
click at [878, 445] on div at bounding box center [973, 511] width 499 height 212
click at [141, 353] on div "bds__t120__hervaspiel_s_l__AIHQ" at bounding box center [95, 358] width 160 height 12
click at [140, 353] on div "bds__t120__hervaspiel_s_l__AIHQ" at bounding box center [95, 358] width 160 height 12
copy div "bds__t120__hervaspiel_s_l__AIHQ"
click at [532, 716] on input "820172" at bounding box center [544, 719] width 292 height 16
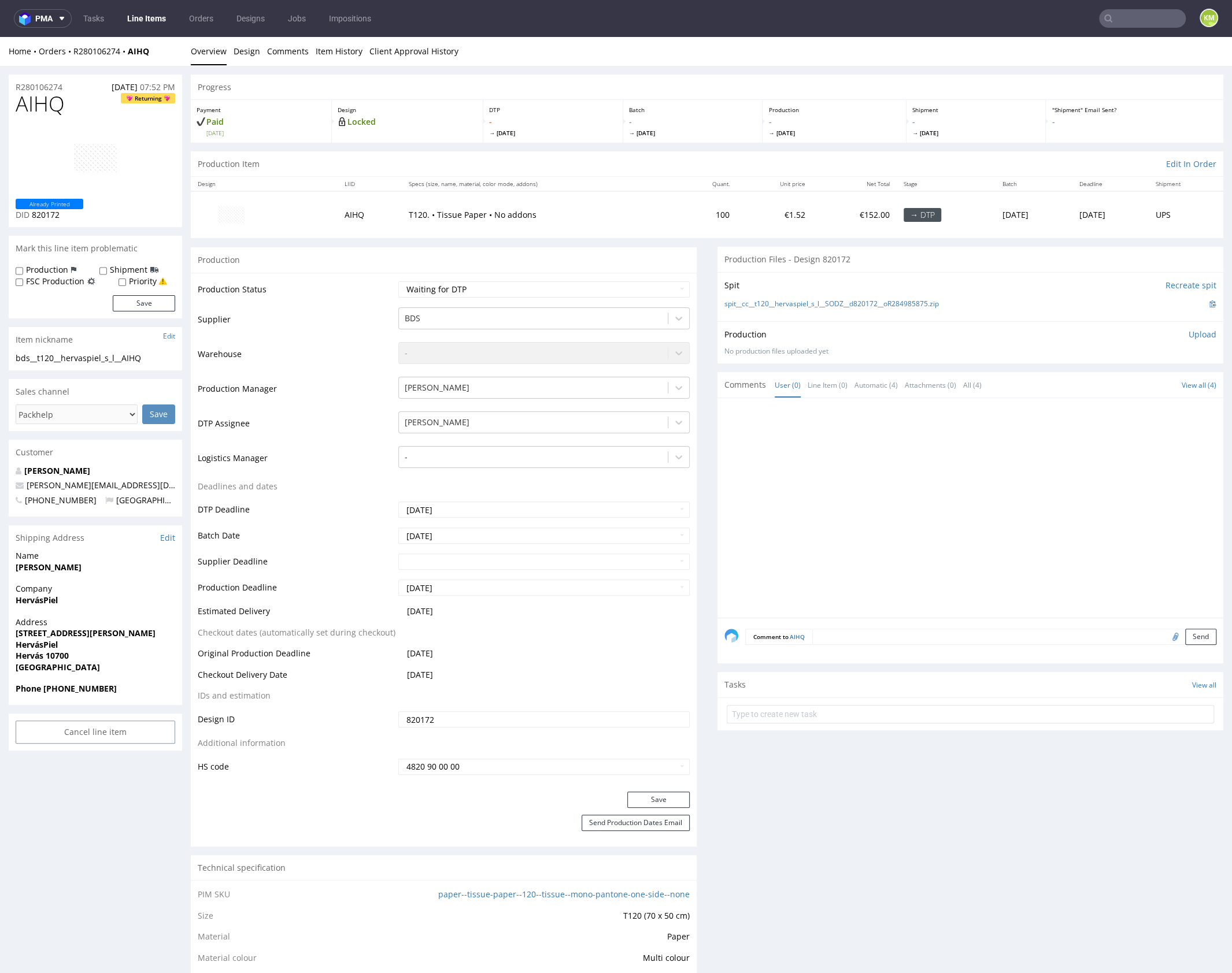
click at [532, 716] on input "820172" at bounding box center [544, 719] width 292 height 16
click at [28, 108] on span "AIHQ" at bounding box center [40, 104] width 49 height 23
click at [36, 109] on span "AIHQ" at bounding box center [40, 104] width 49 height 23
copy span "AIHQ"
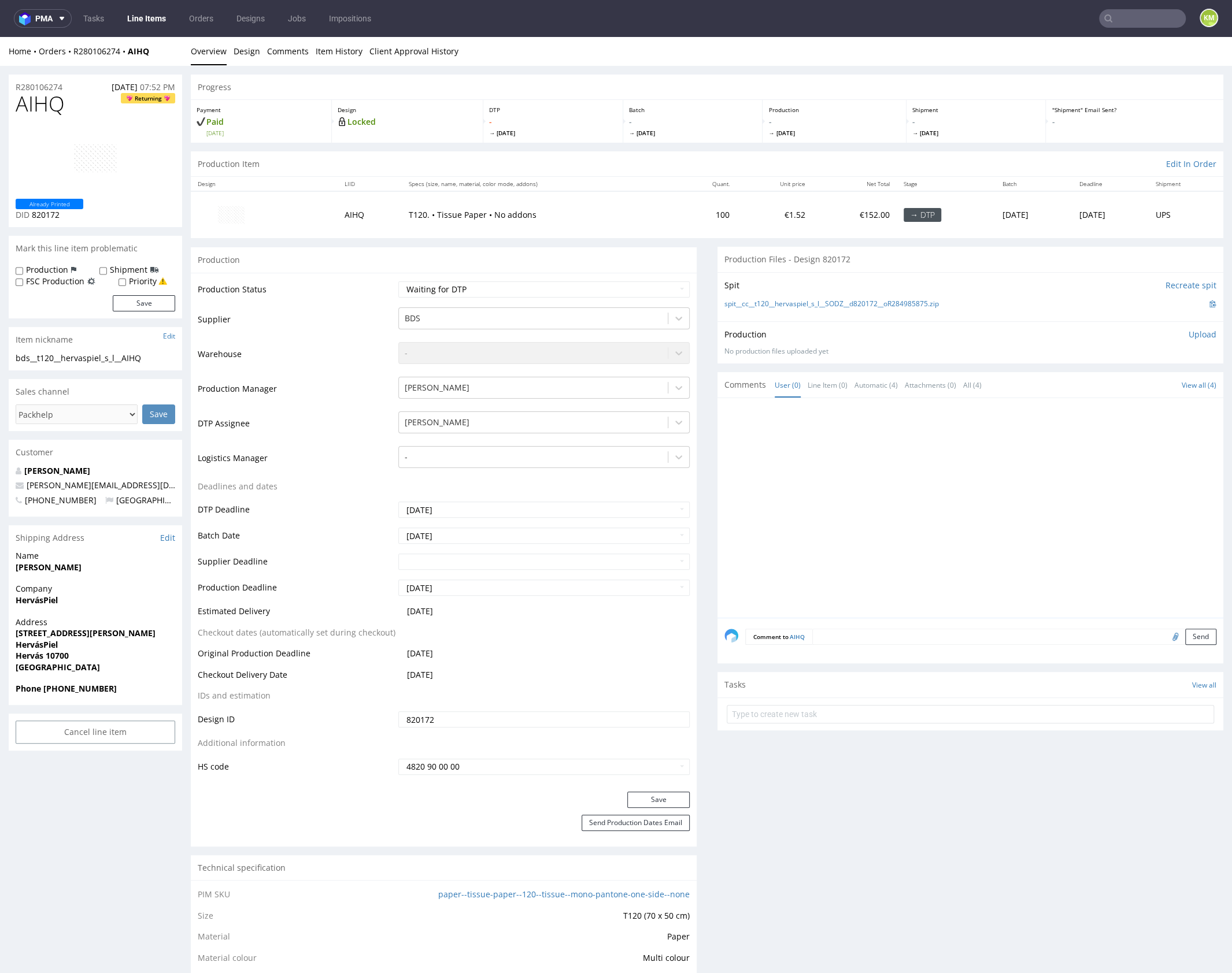
click at [1057, 480] on div at bounding box center [973, 511] width 499 height 212
click at [1188, 337] on p "Upload" at bounding box center [1202, 334] width 28 height 12
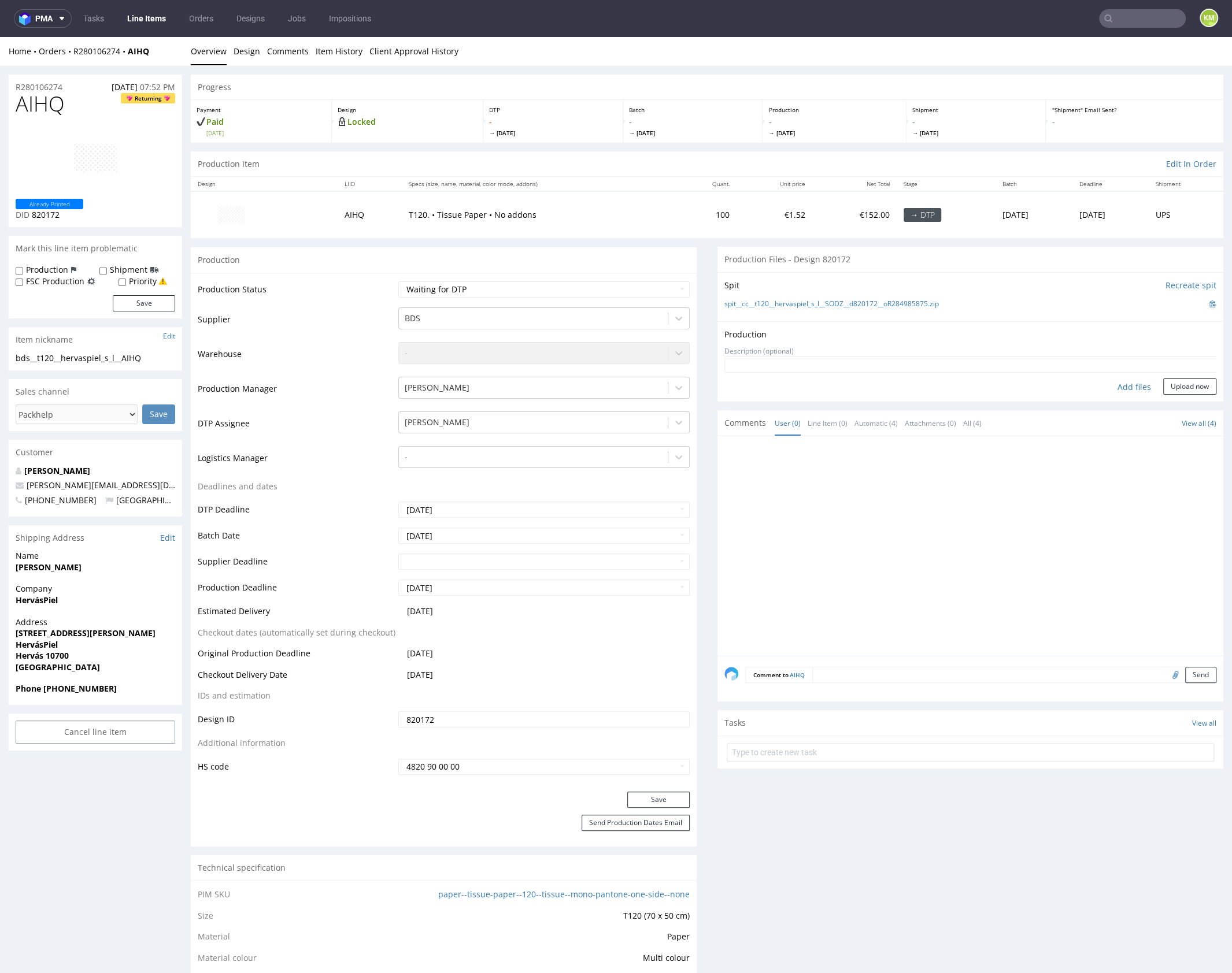
click at [1118, 384] on div "Add files" at bounding box center [1134, 387] width 58 height 17
type input "C:\fakepath\bds__t120__hervaspiel_s_l__AIHQ__d820172__oR280106274.pdf"
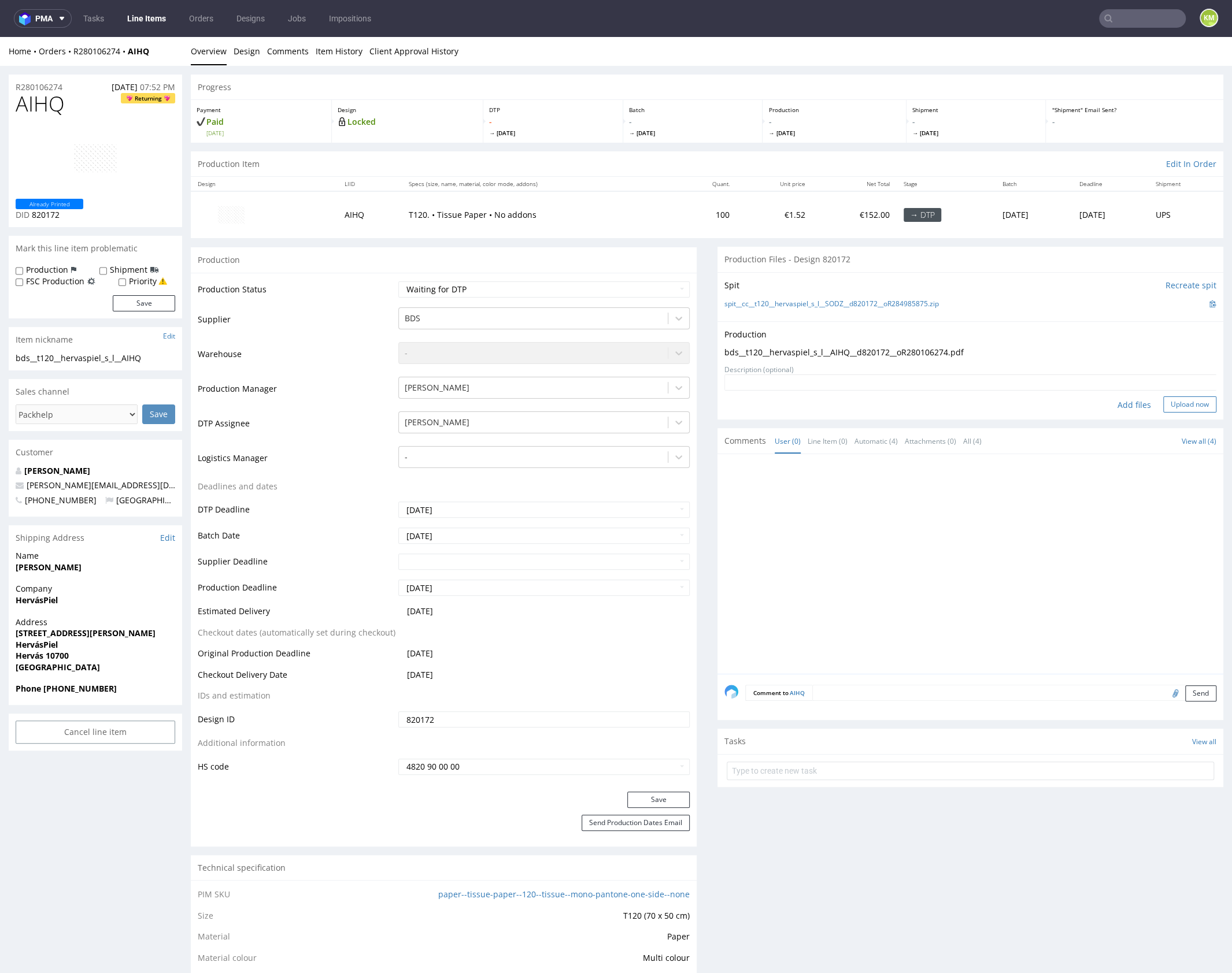
click at [1193, 404] on button "Upload now" at bounding box center [1190, 404] width 53 height 16
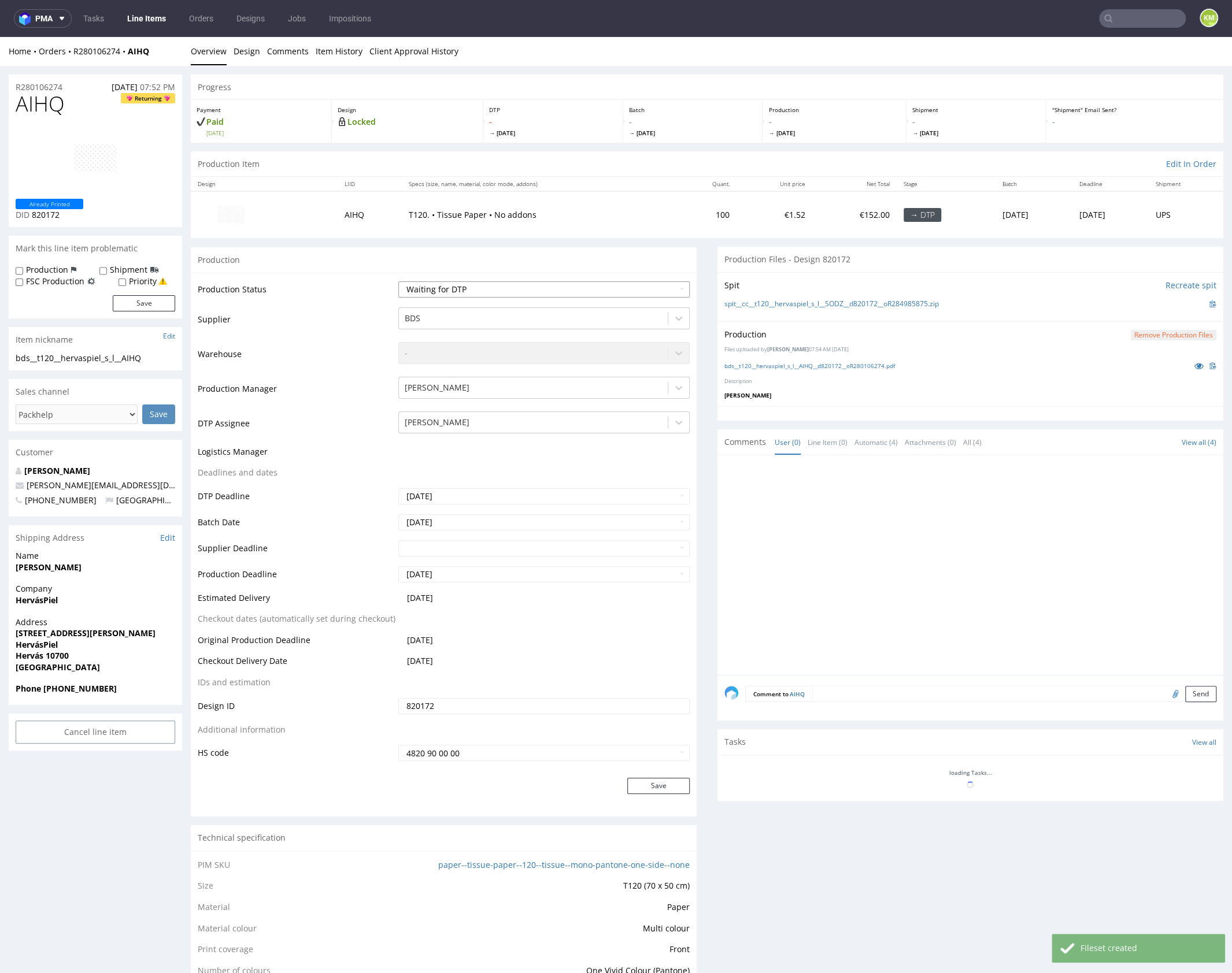
click at [532, 291] on select "Waiting for Artwork Waiting for Diecut Waiting for Mockup Waiting for DTP Waiti…" at bounding box center [544, 289] width 292 height 16
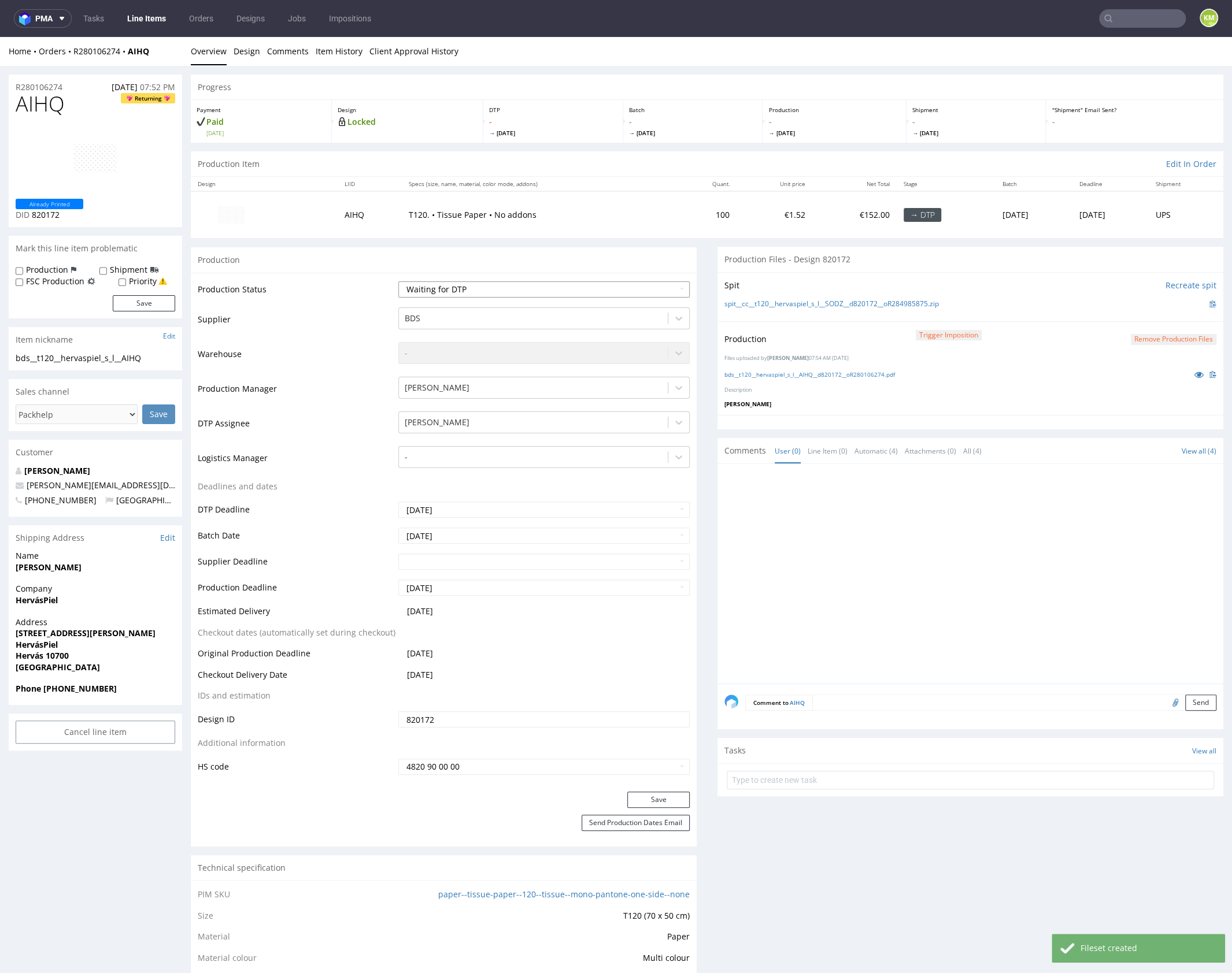
select select "dtp_production_ready"
click at [398, 281] on select "Waiting for Artwork Waiting for Diecut Waiting for Mockup Waiting for DTP Waiti…" at bounding box center [544, 289] width 292 height 16
click at [664, 796] on button "Save" at bounding box center [658, 799] width 62 height 16
click at [943, 612] on div at bounding box center [973, 577] width 499 height 212
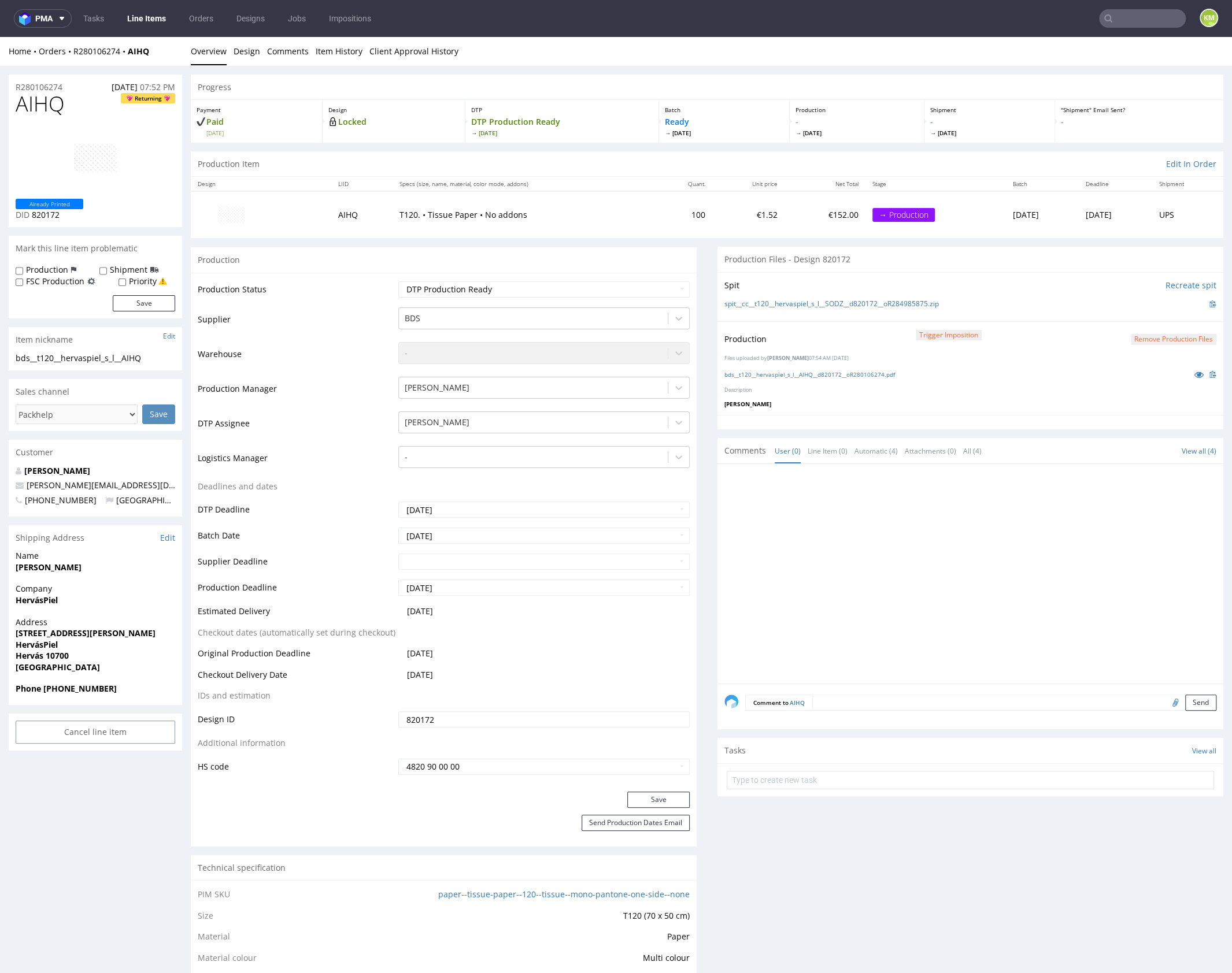
click at [976, 572] on div at bounding box center [973, 577] width 499 height 212
click at [995, 540] on div at bounding box center [973, 577] width 499 height 212
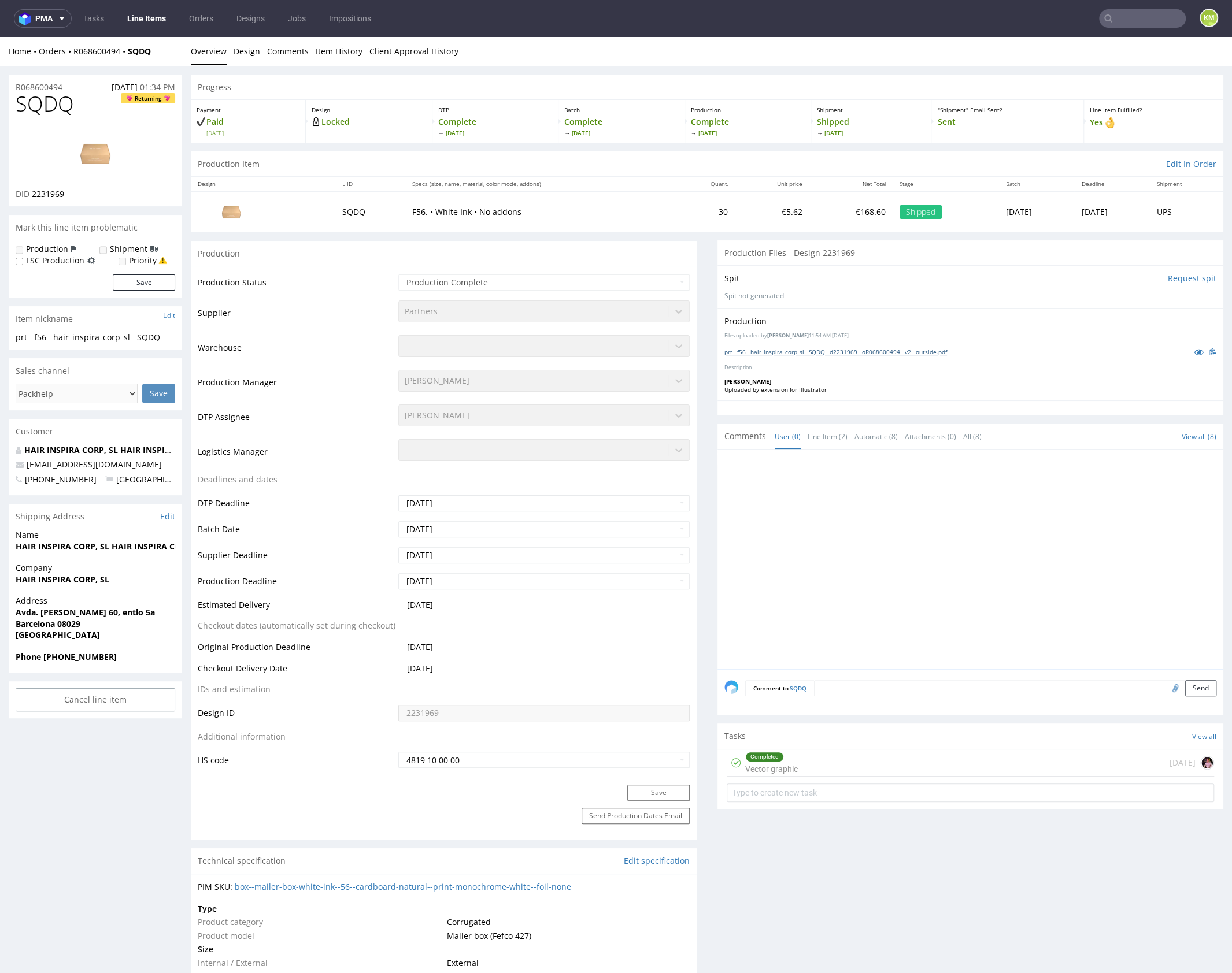
click at [824, 348] on link "prt__f56__hair_inspira_corp_sl__SQDQ__d2231969__oR068600494__v2__outside.pdf" at bounding box center [836, 352] width 223 height 8
click at [864, 492] on div at bounding box center [973, 562] width 499 height 212
click at [932, 506] on div at bounding box center [973, 562] width 499 height 212
click at [927, 511] on div at bounding box center [973, 562] width 499 height 212
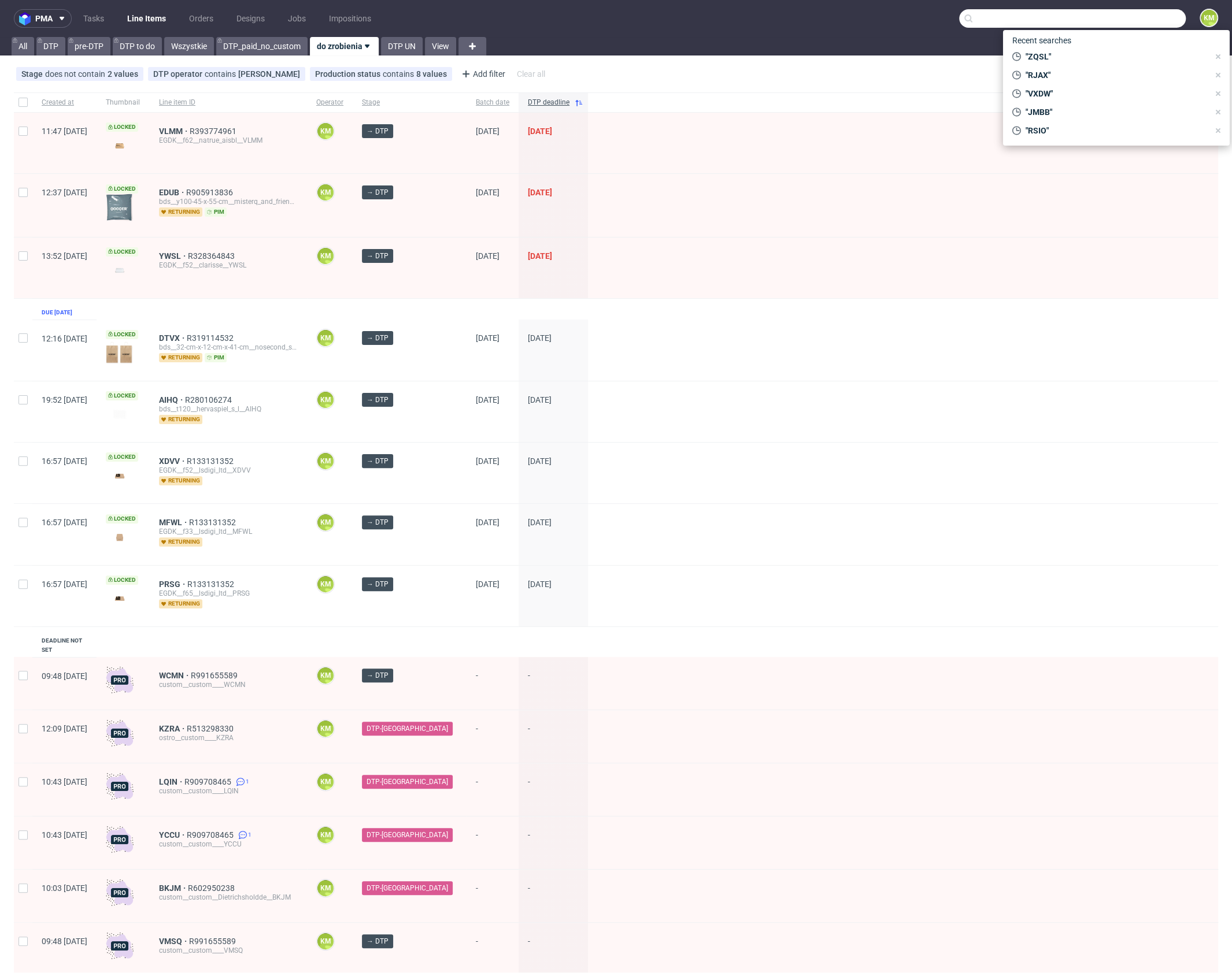
click at [1124, 24] on input "text" at bounding box center [1072, 18] width 227 height 18
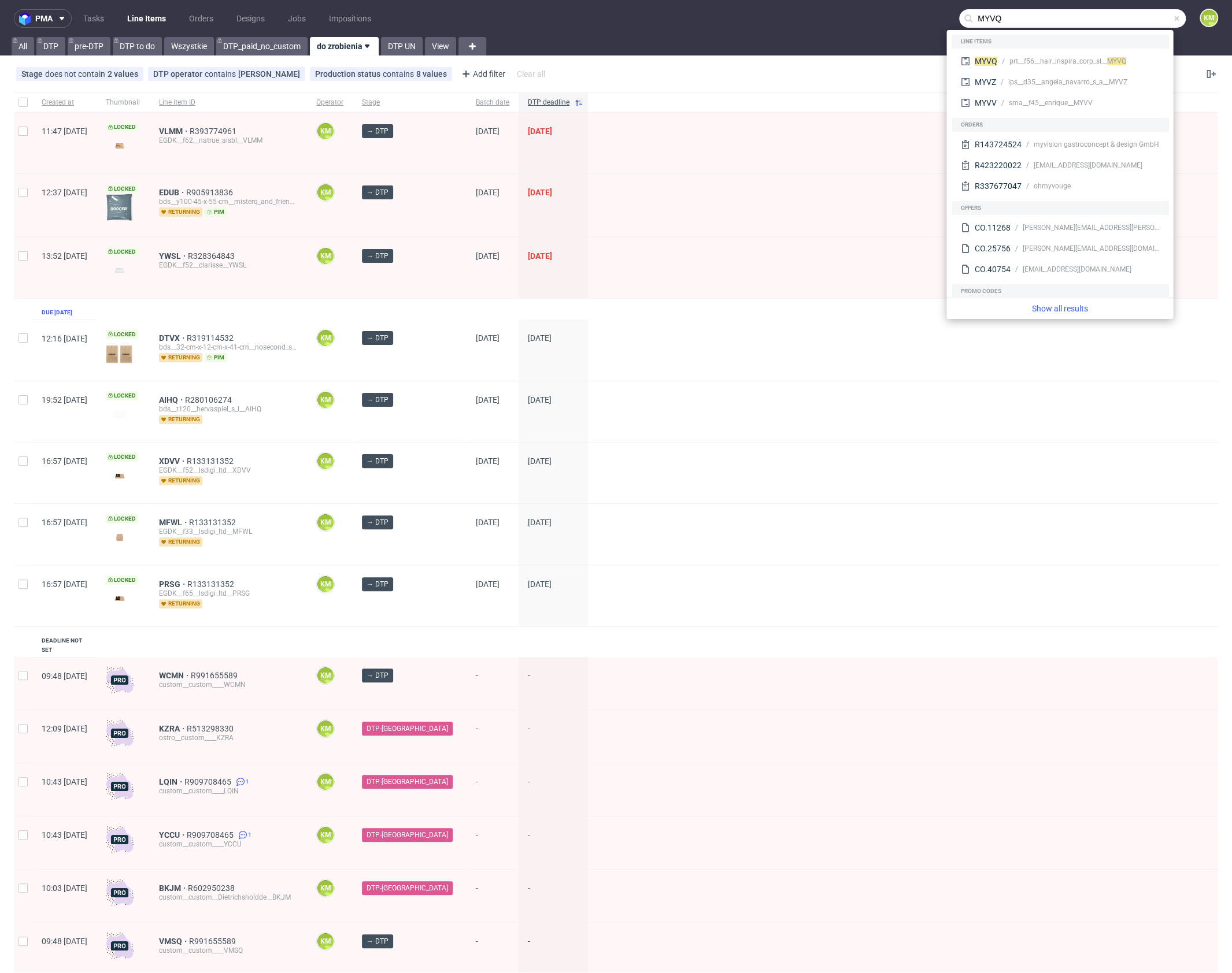
type input "MYVQ"
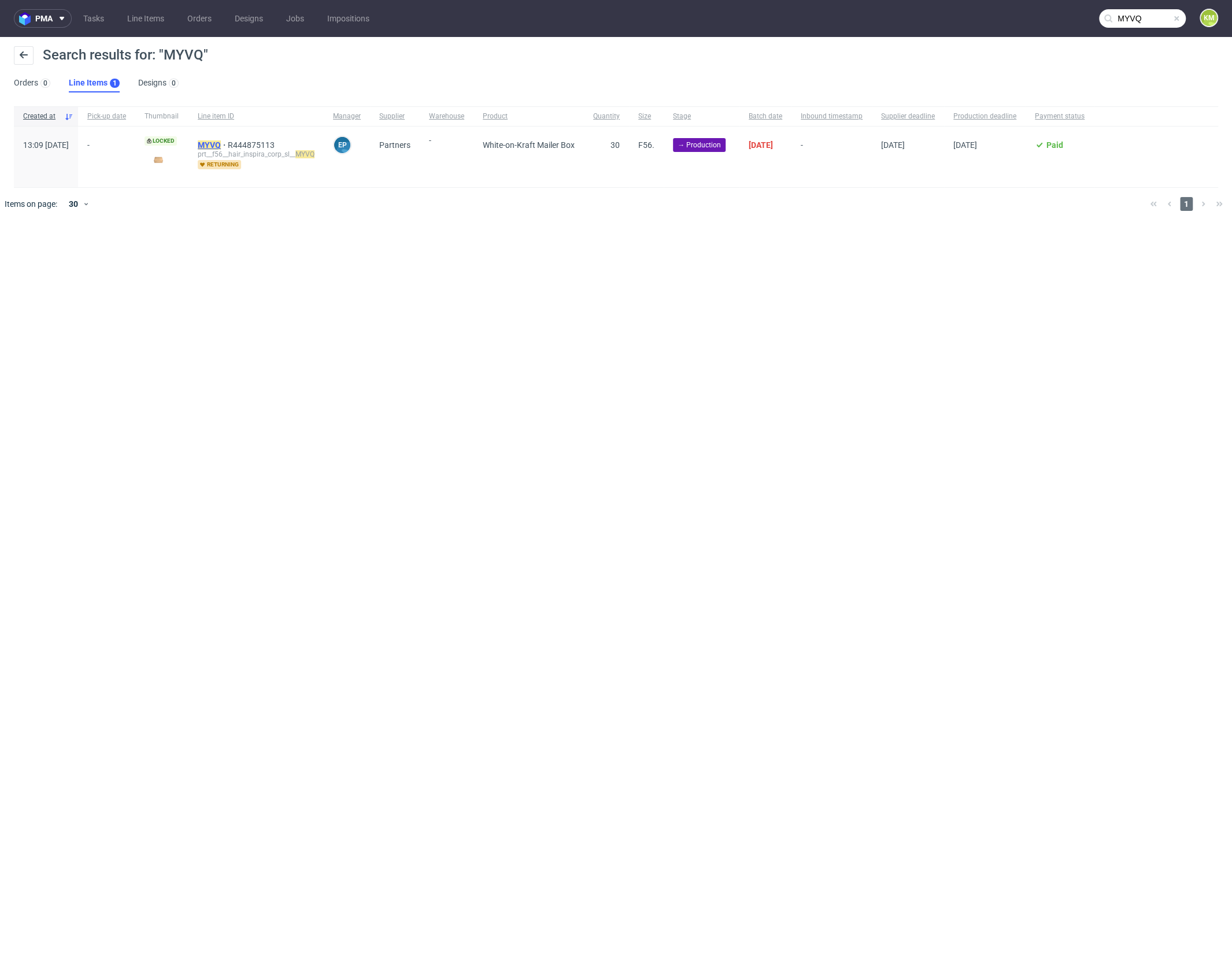
click at [221, 146] on mark "MYVQ" at bounding box center [209, 145] width 23 height 9
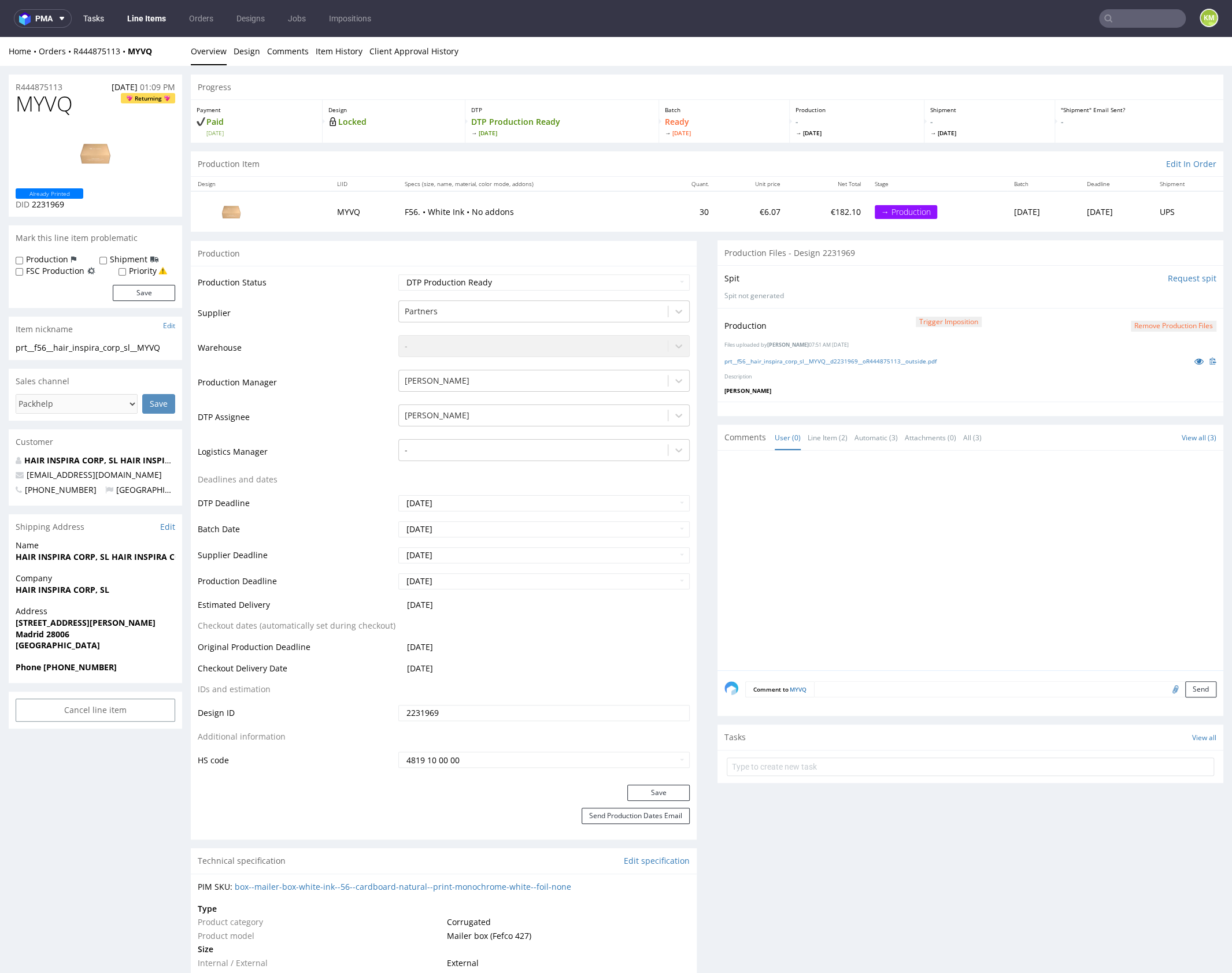
click at [99, 24] on link "Tasks" at bounding box center [94, 18] width 35 height 18
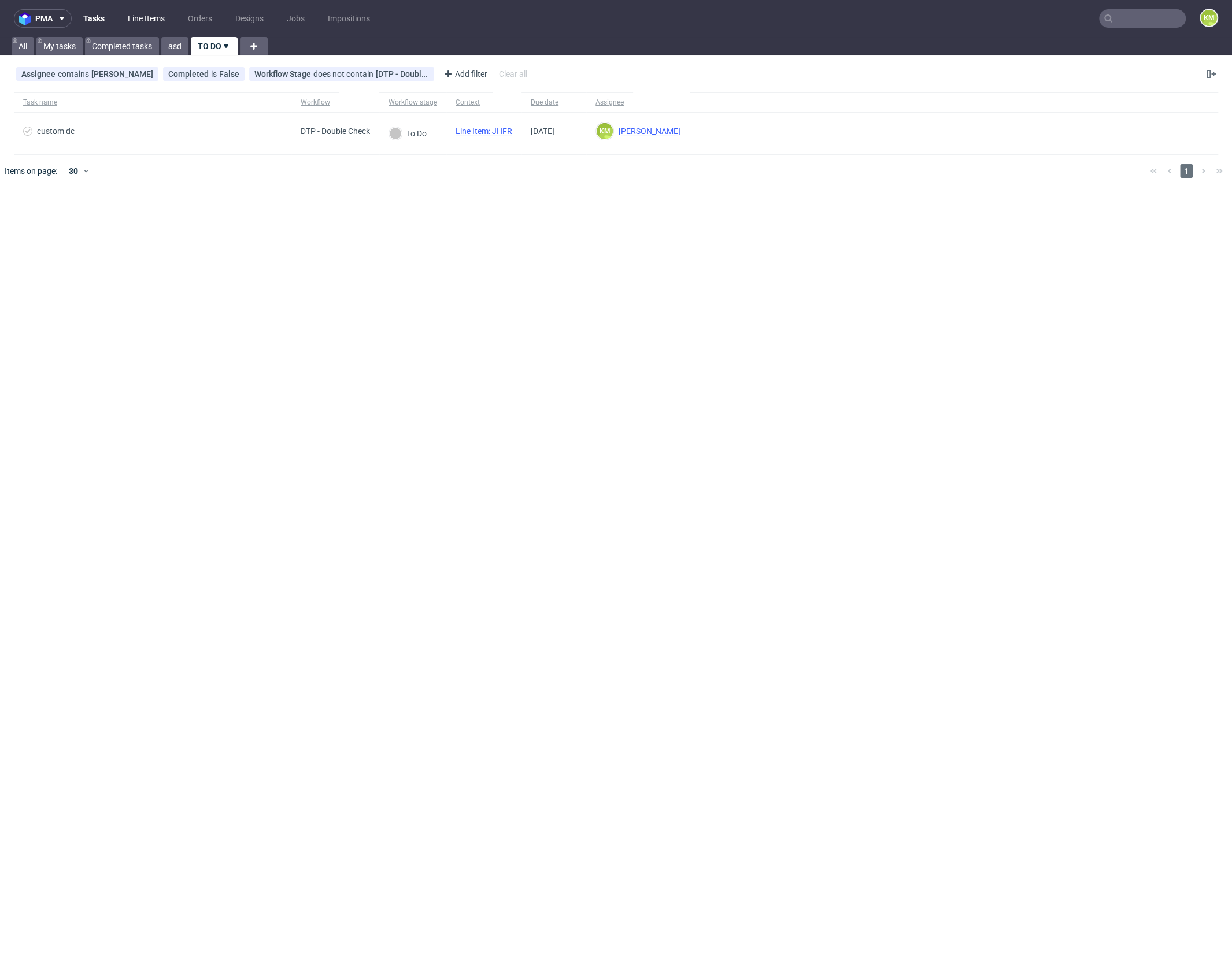
click at [146, 16] on link "Line Items" at bounding box center [146, 18] width 51 height 18
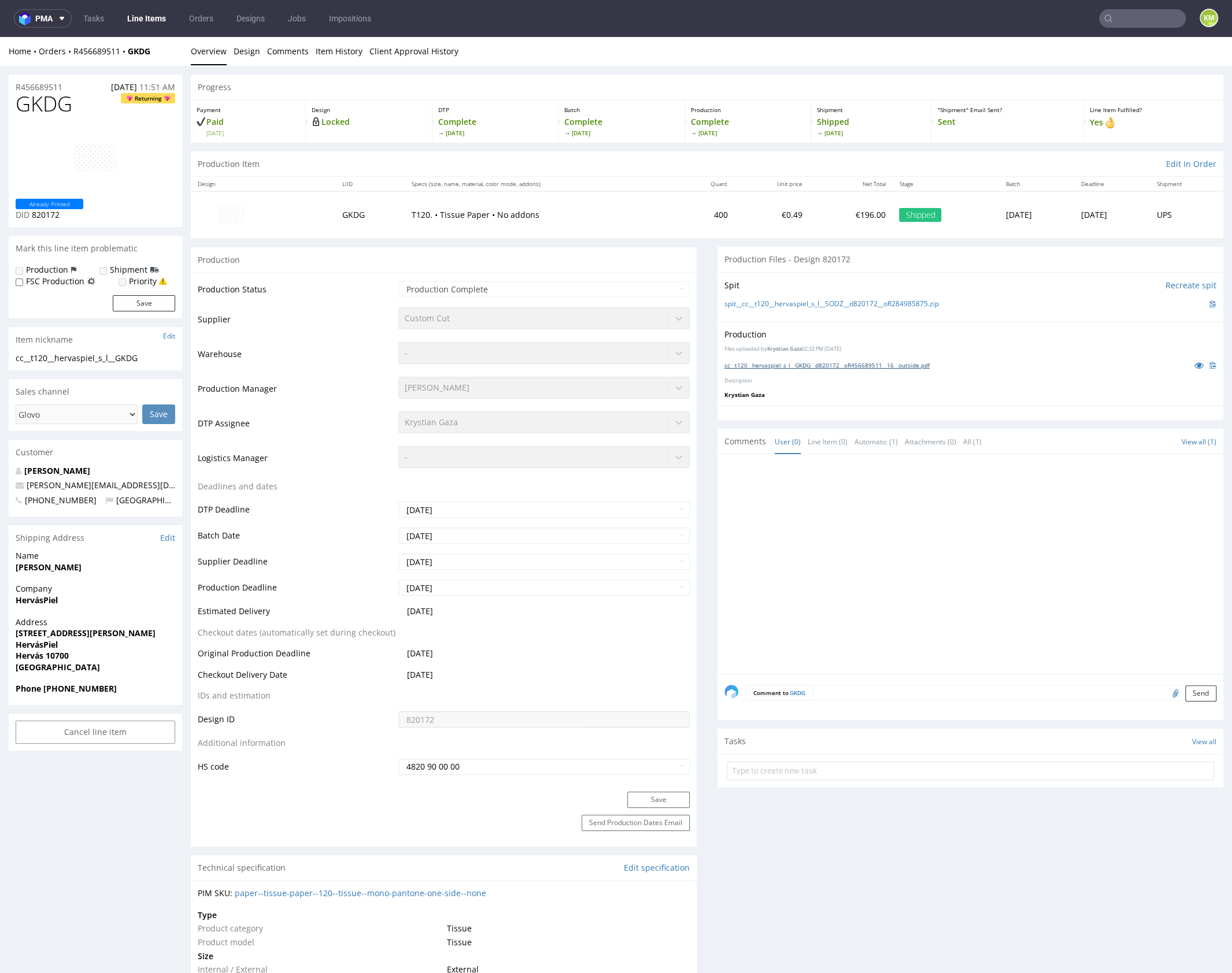
click at [899, 361] on link "cc__t120__hervaspiel_s_l__GKDG__d820172__oR456689511__16__outside.pdf" at bounding box center [827, 365] width 205 height 8
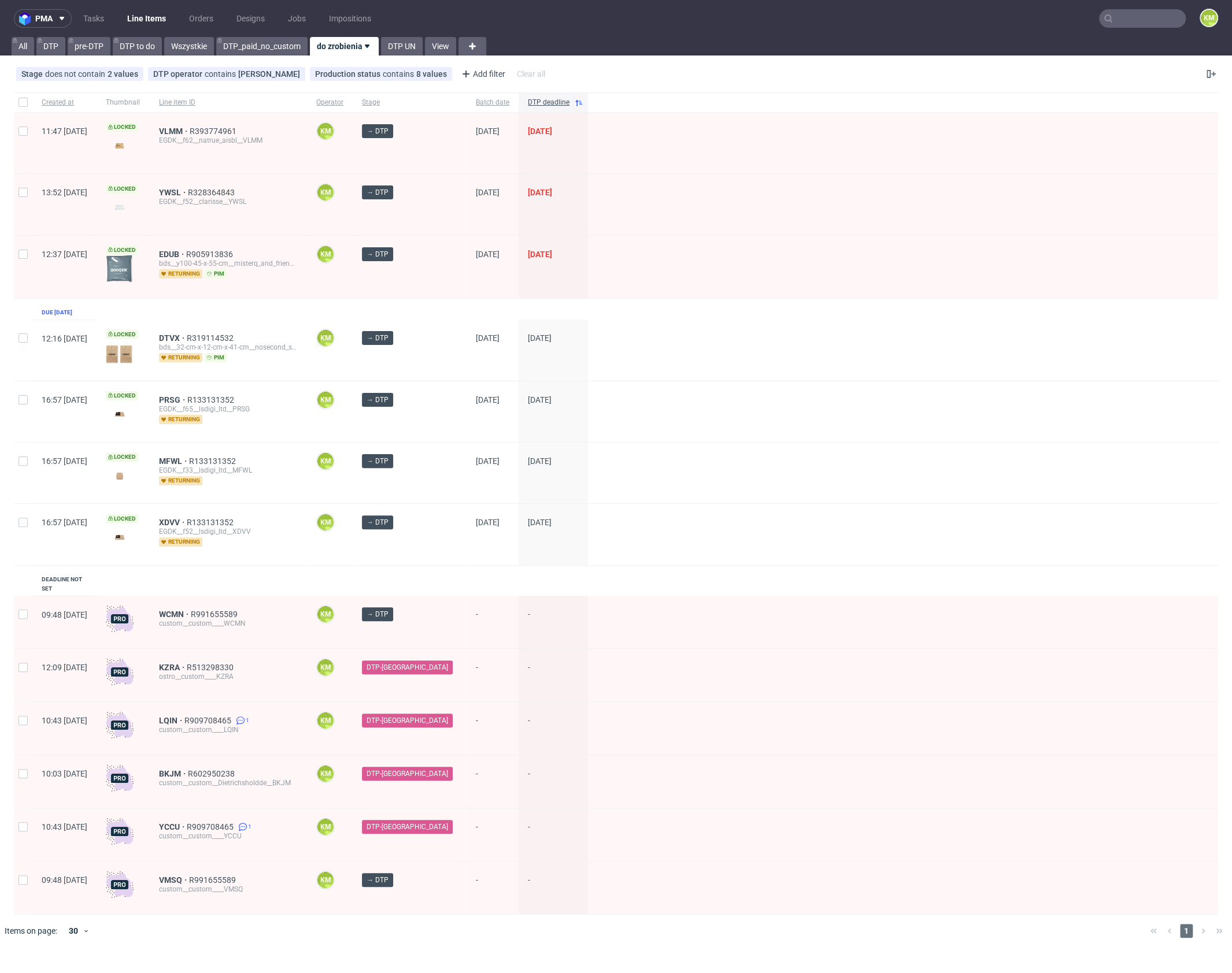
click link "EDUB" at bounding box center [173, 254] width 27 height 9
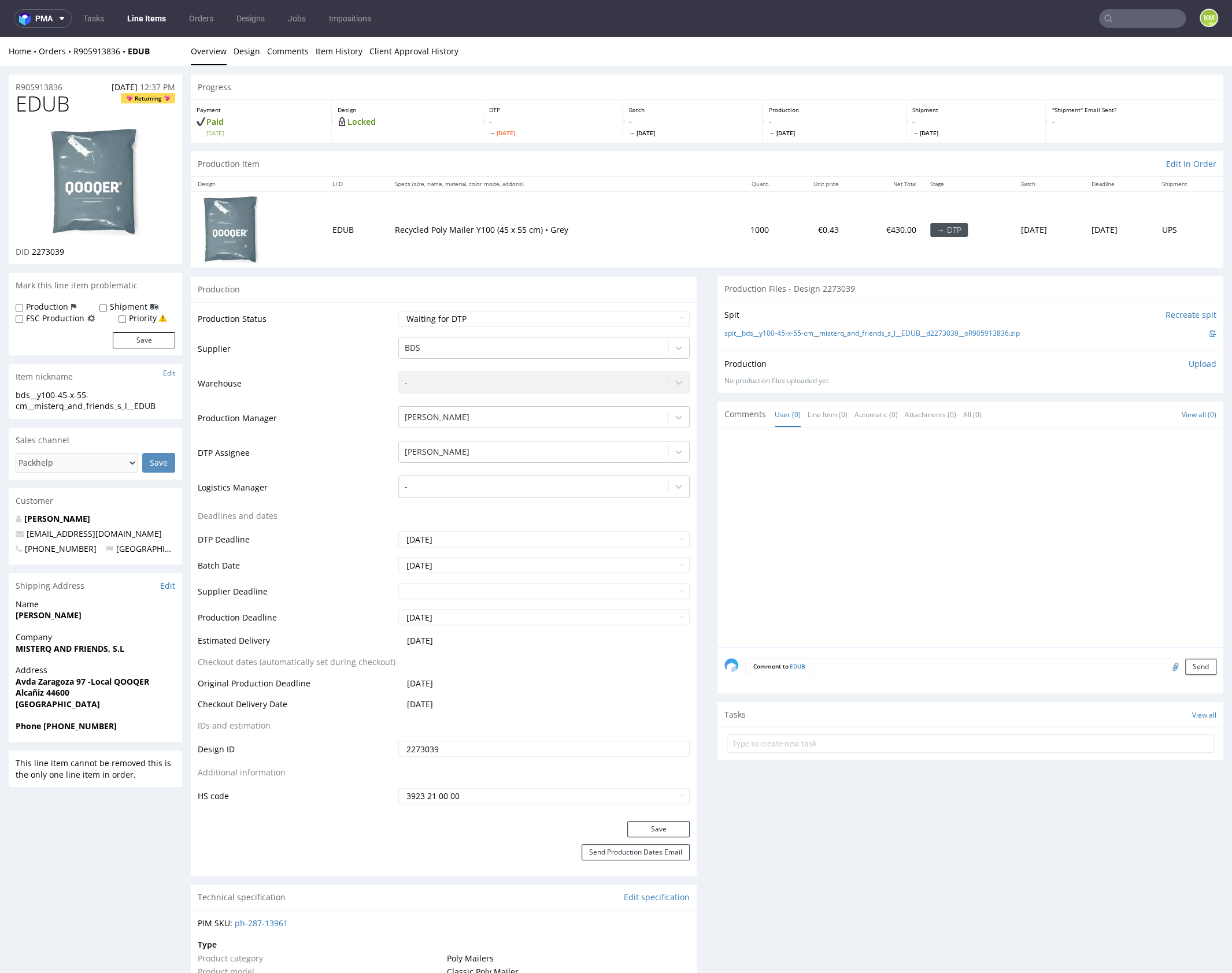
click at [47, 107] on span "EDUB" at bounding box center [43, 104] width 54 height 23
click at [902, 560] on div at bounding box center [973, 540] width 499 height 212
click at [905, 554] on div at bounding box center [973, 540] width 499 height 212
click at [1054, 332] on div "spit__bds__y100-45-x-55-cm__misterq_and_friends_s_l__EDUB__d2273039__oR90591383…" at bounding box center [970, 334] width 492 height 13
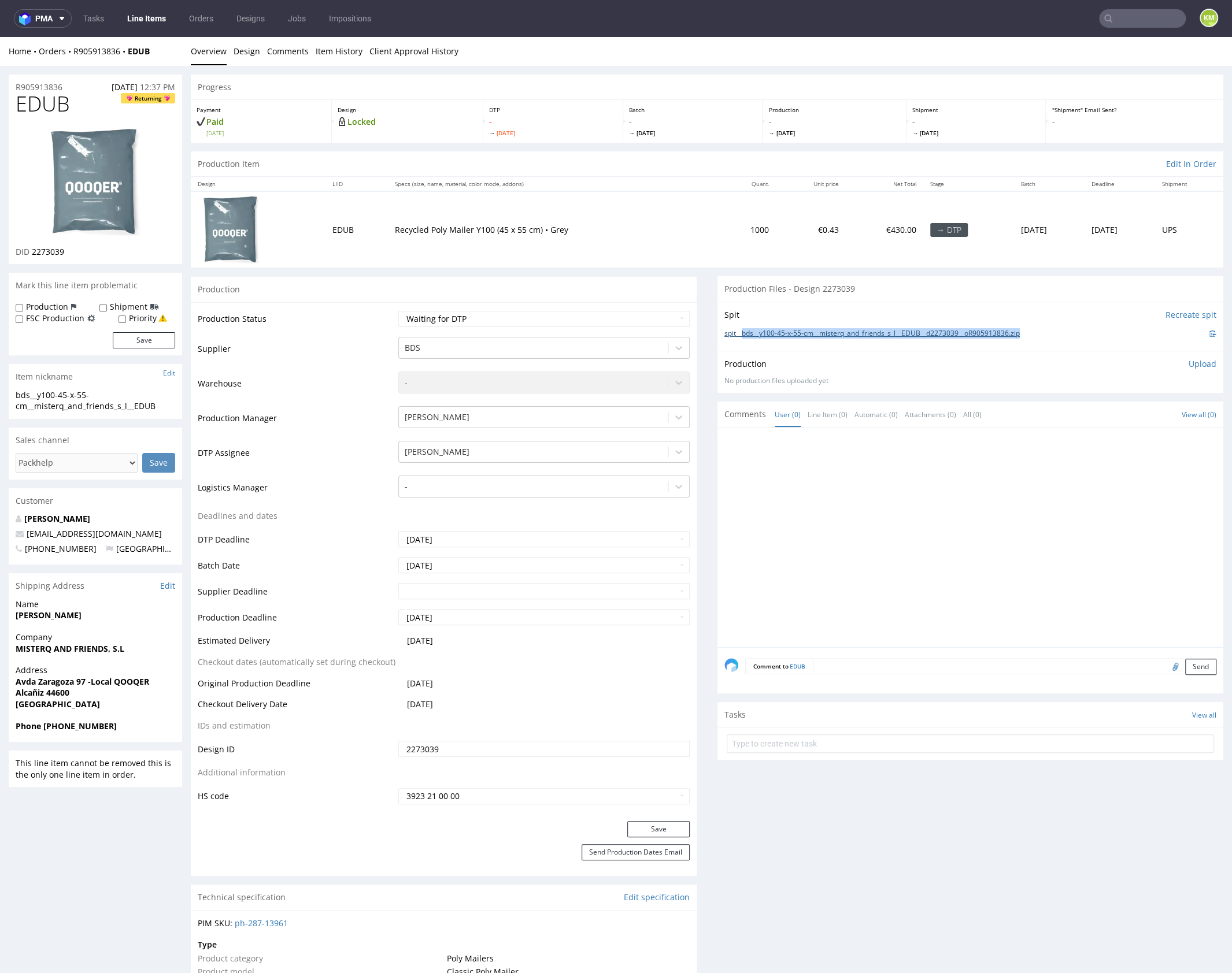
drag, startPoint x: 1049, startPoint y: 333, endPoint x: 736, endPoint y: 333, distance: 313.0
click at [736, 333] on div "spit__bds__y100-45-x-55-cm__misterq_and_friends_s_l__EDUB__d2273039__oR90591383…" at bounding box center [970, 334] width 492 height 13
copy link "bds__y100-45-x-55-cm__misterq_and_friends_s_l__EDUB__d2273039__oR905913836.zip"
drag, startPoint x: 97, startPoint y: 176, endPoint x: 174, endPoint y: 63, distance: 136.7
click at [252, 49] on link "Design" at bounding box center [247, 51] width 27 height 28
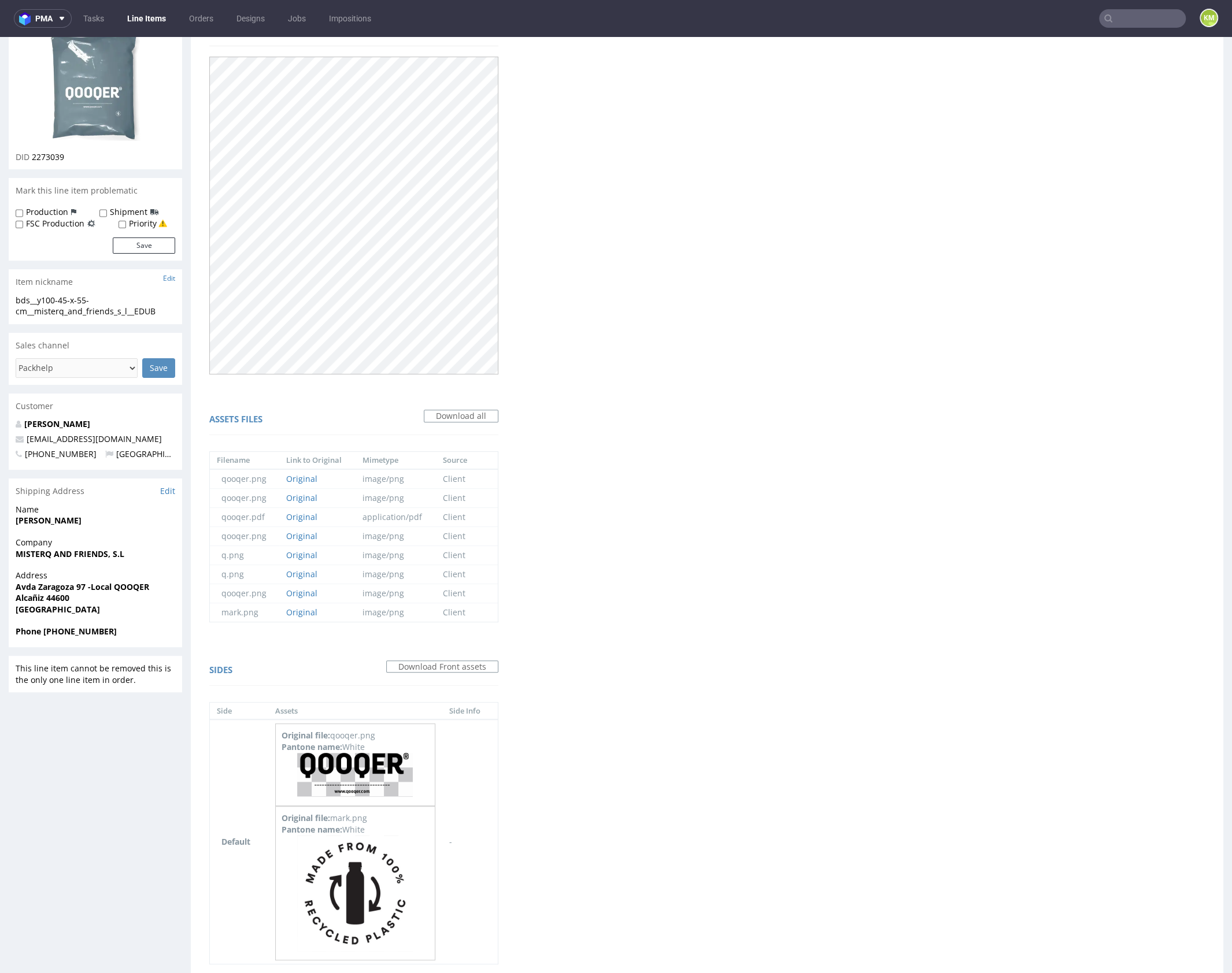
scroll to position [141, 0]
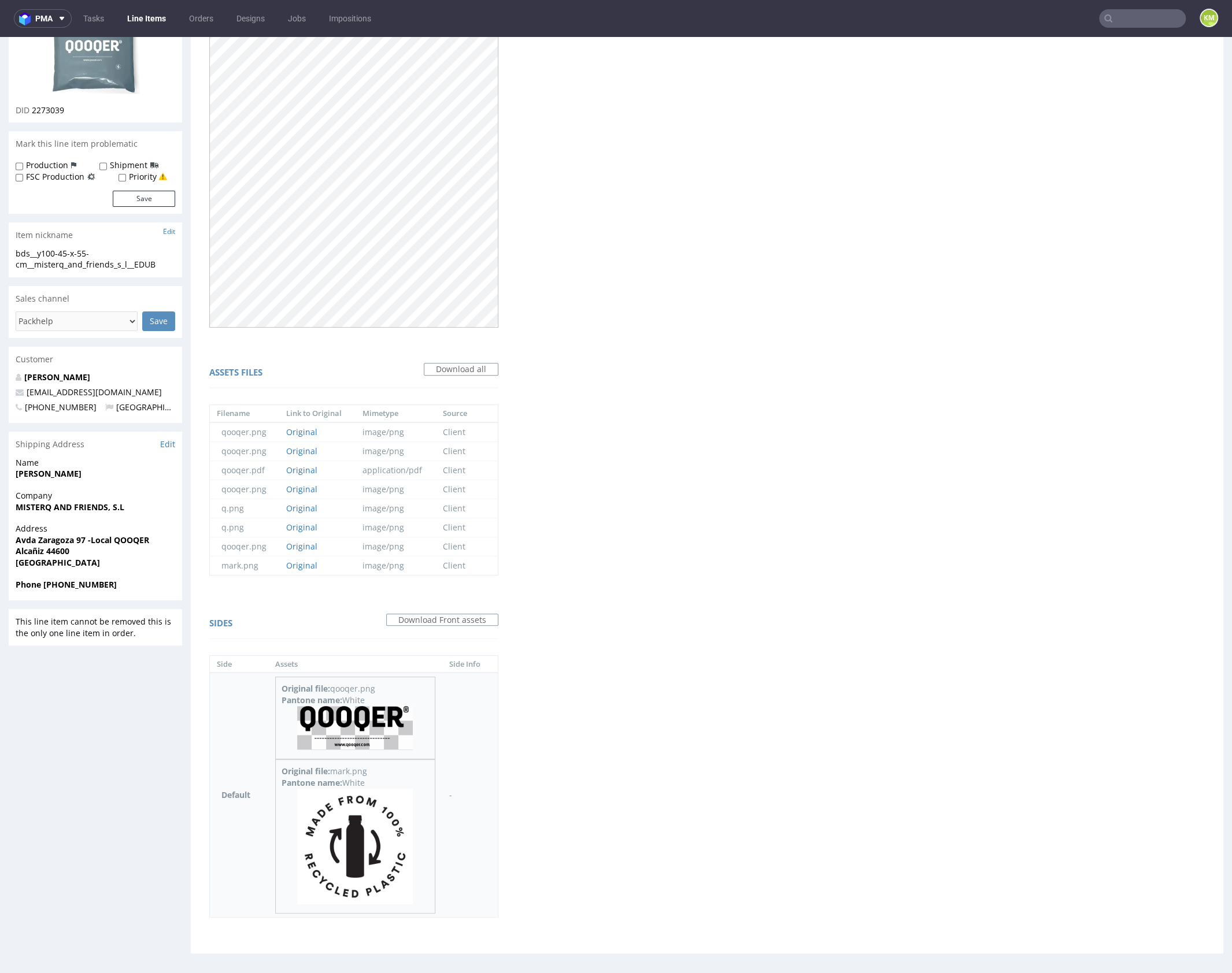
click at [376, 722] on img at bounding box center [355, 728] width 115 height 44
click at [379, 858] on img at bounding box center [355, 846] width 115 height 115
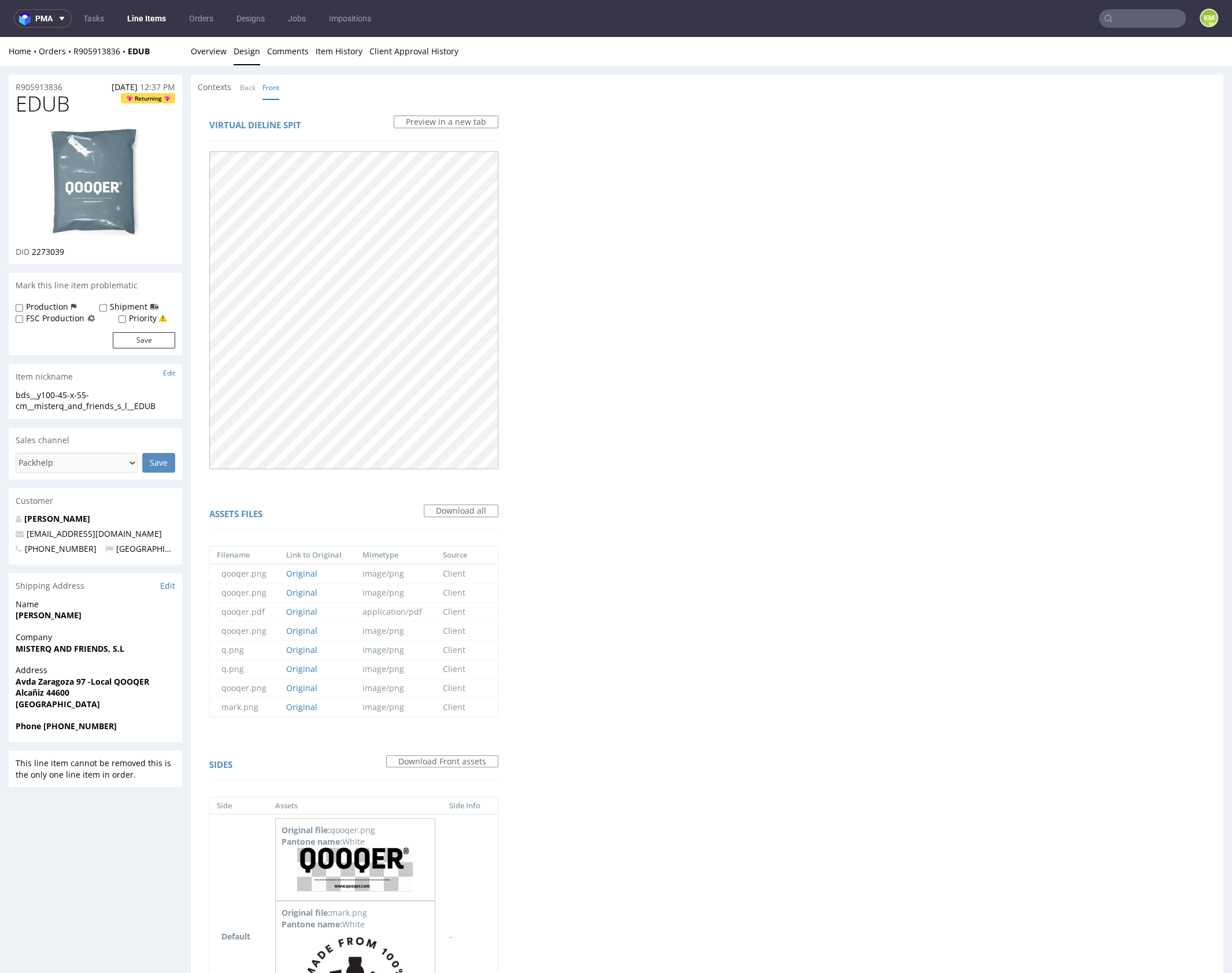
click at [237, 89] on div "Contexts Back Front" at bounding box center [242, 87] width 88 height 12
click at [246, 87] on link "Back" at bounding box center [247, 88] width 16 height 25
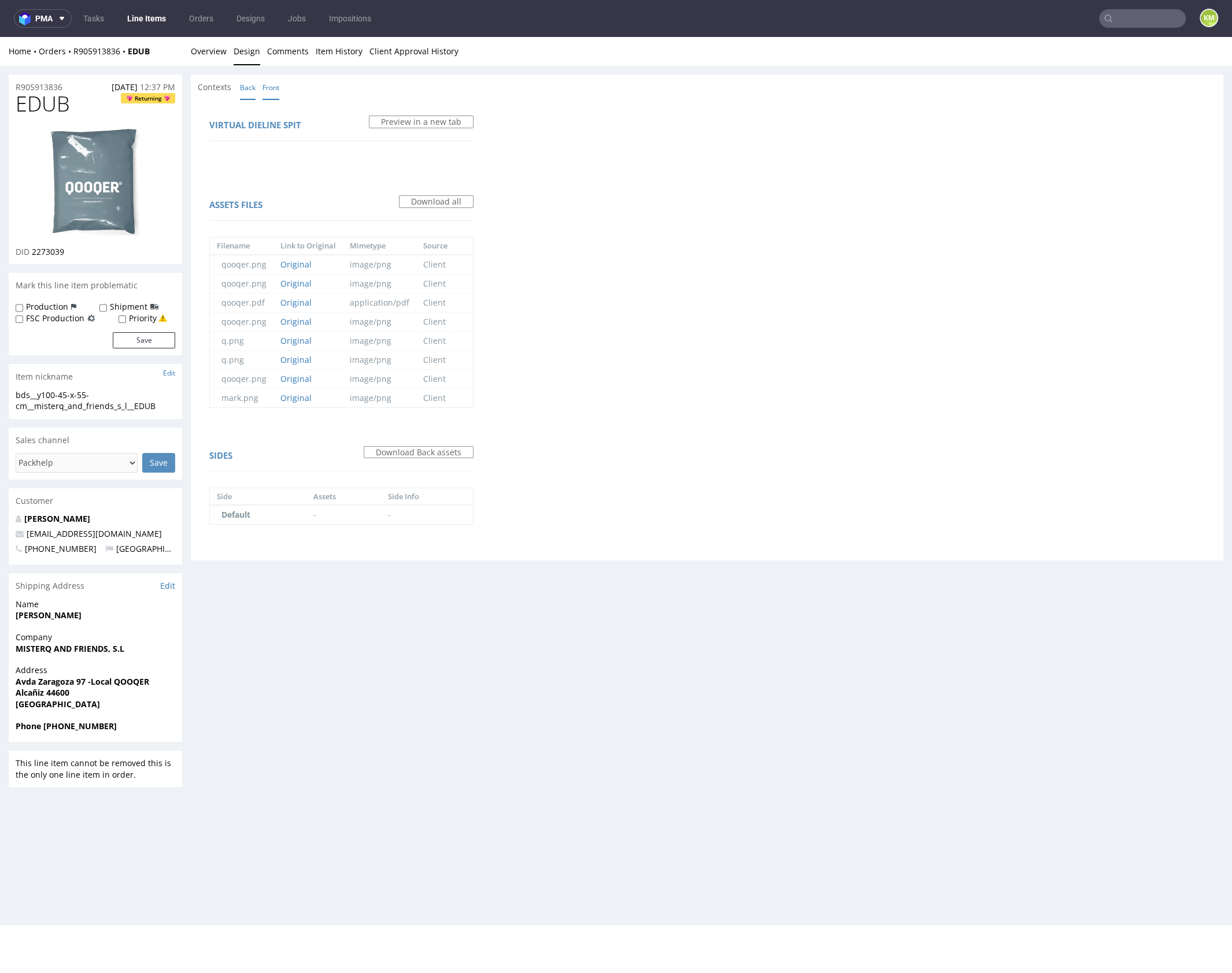
click at [266, 88] on link "Front" at bounding box center [271, 88] width 16 height 25
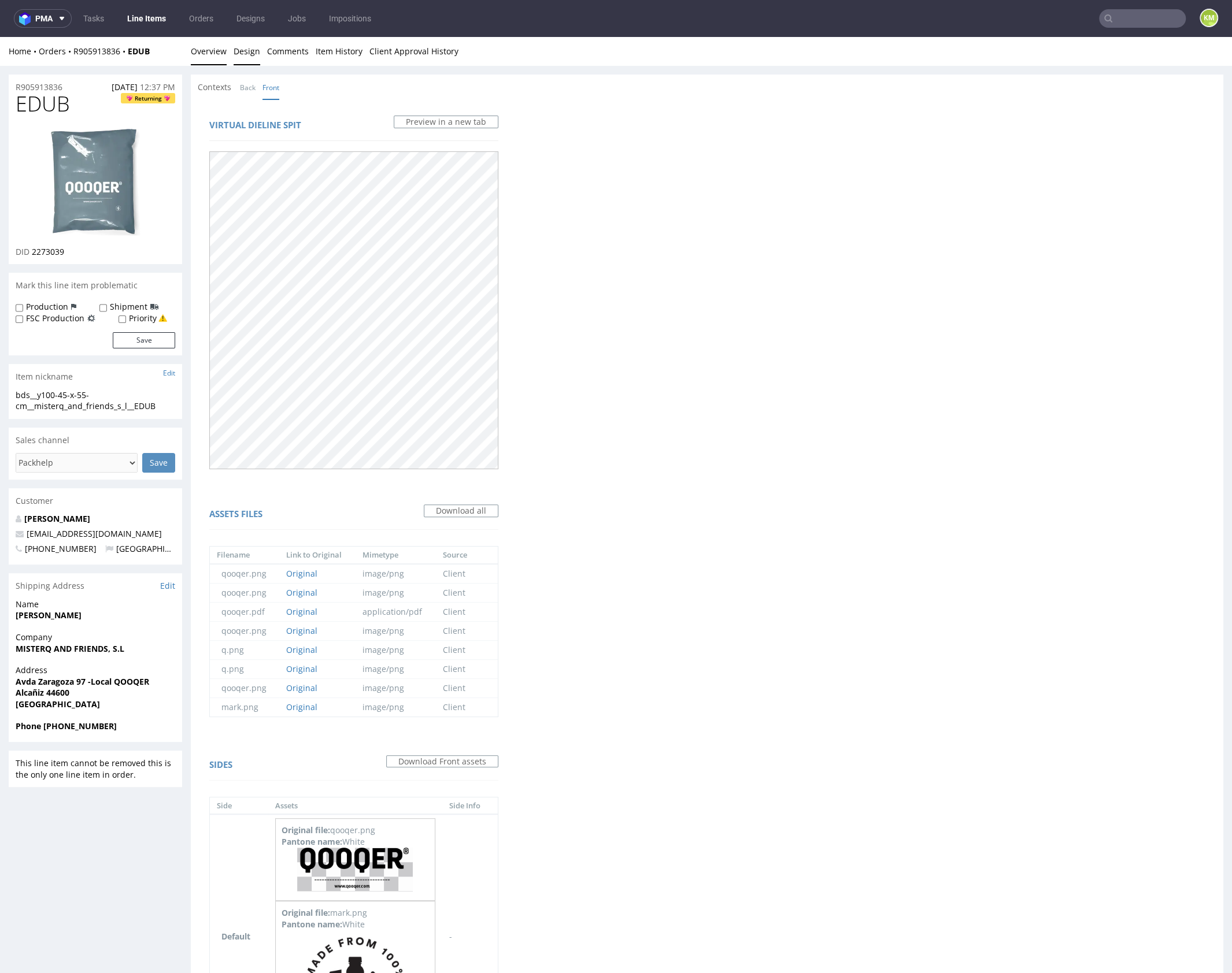
click at [218, 57] on link "Overview" at bounding box center [208, 51] width 36 height 28
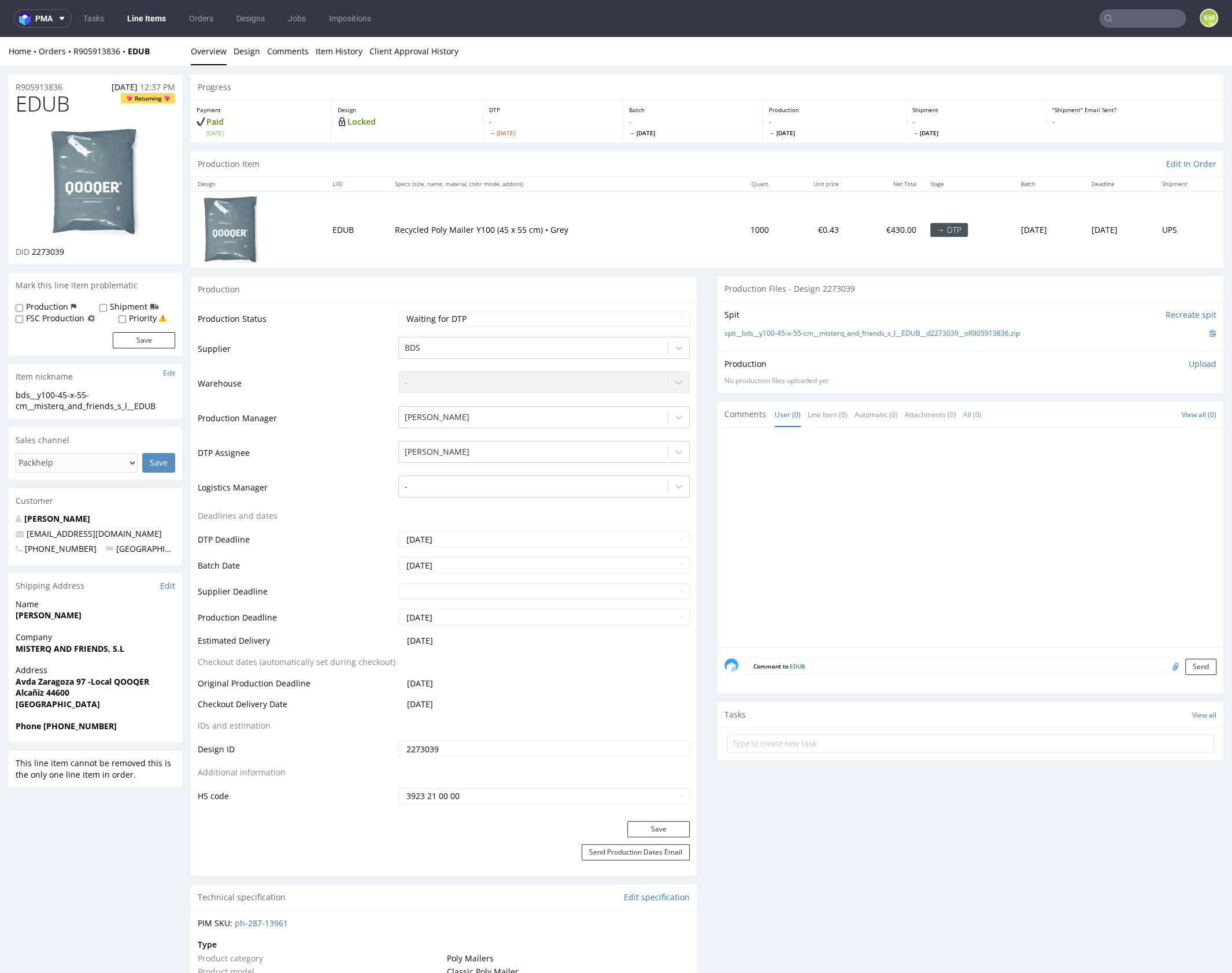
drag, startPoint x: 822, startPoint y: 496, endPoint x: 816, endPoint y: 510, distance: 15.2
click at [822, 496] on div at bounding box center [973, 540] width 499 height 212
click at [247, 54] on link "Design" at bounding box center [247, 51] width 27 height 28
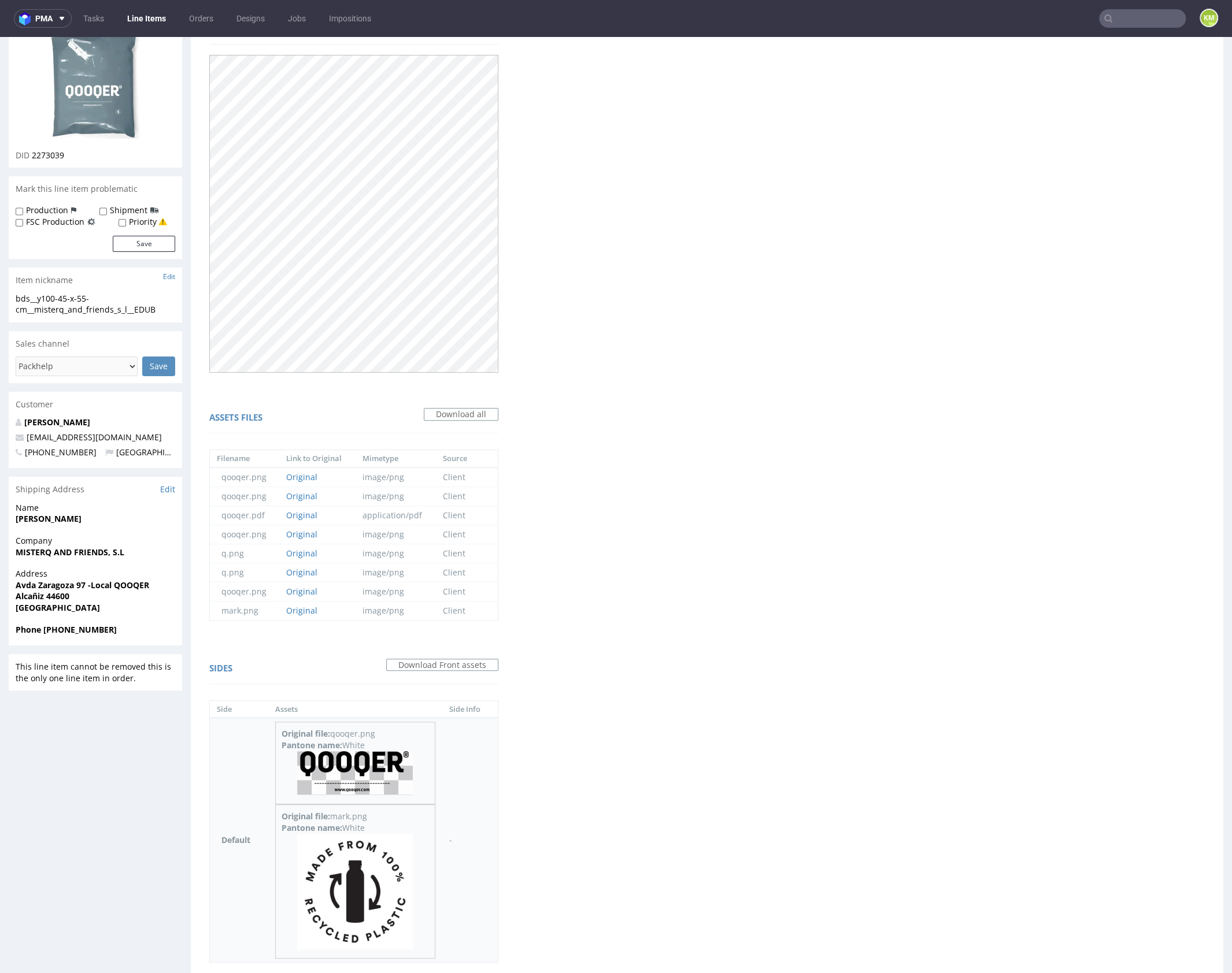
scroll to position [141, 0]
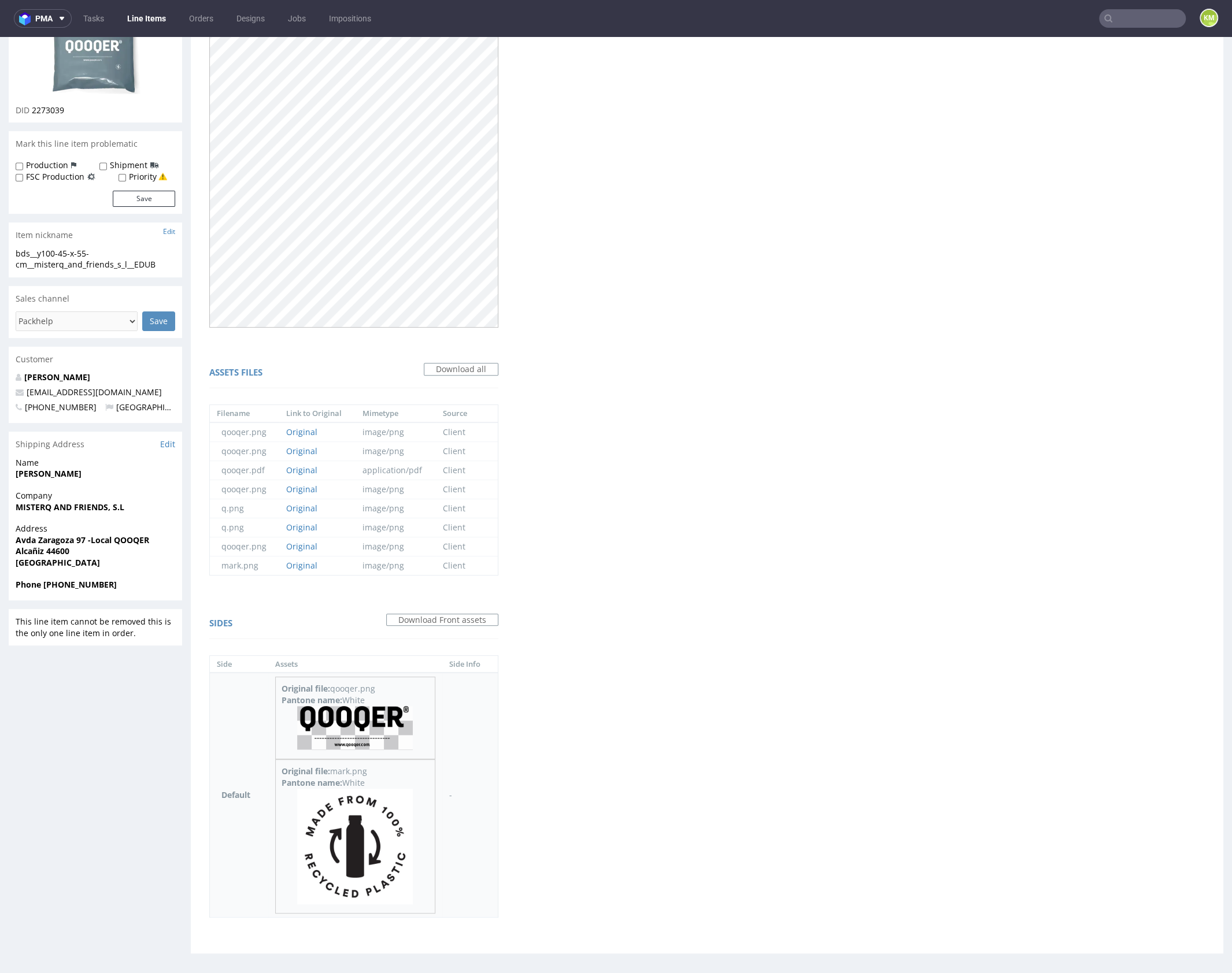
click at [357, 725] on img at bounding box center [355, 728] width 115 height 44
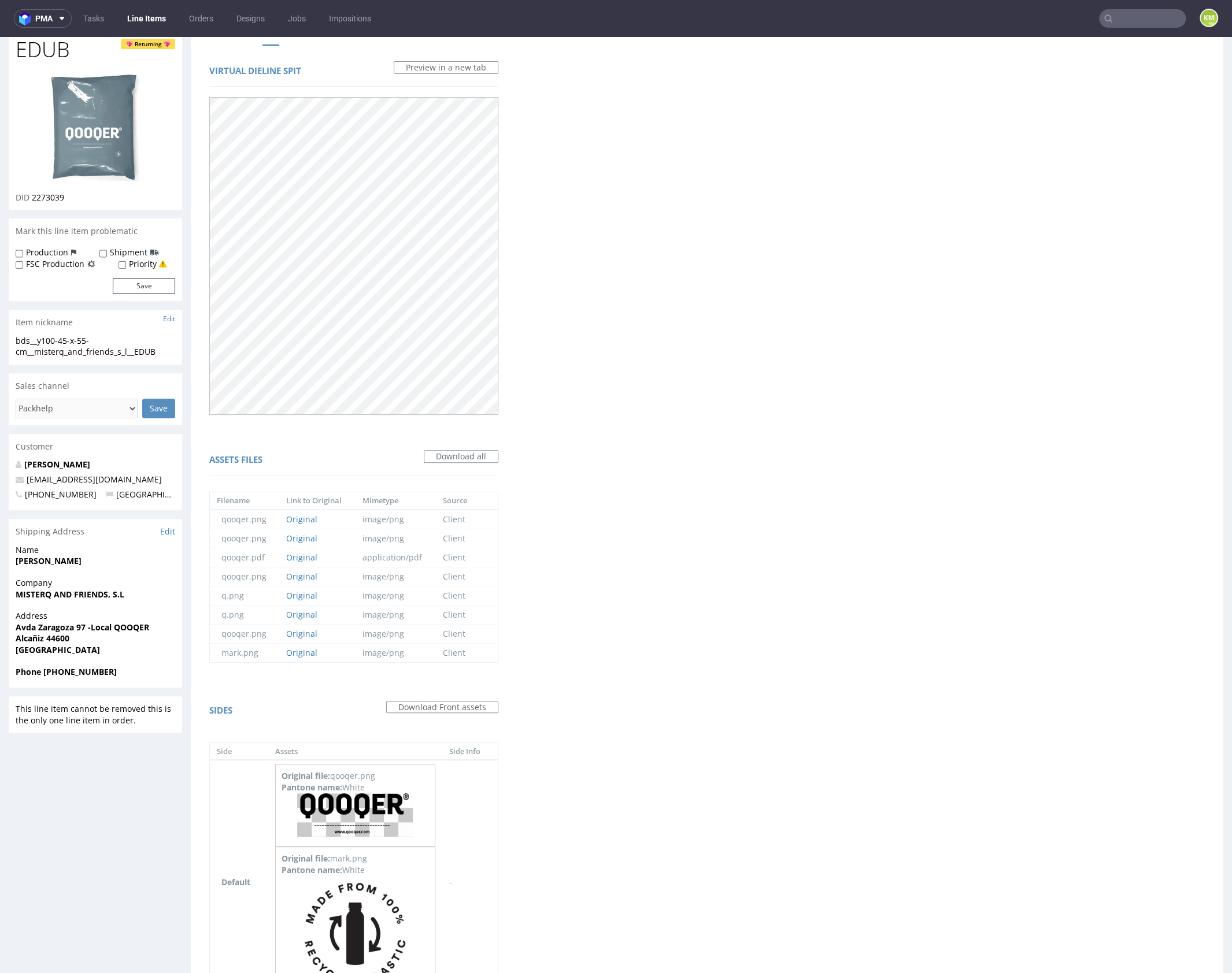
scroll to position [0, 0]
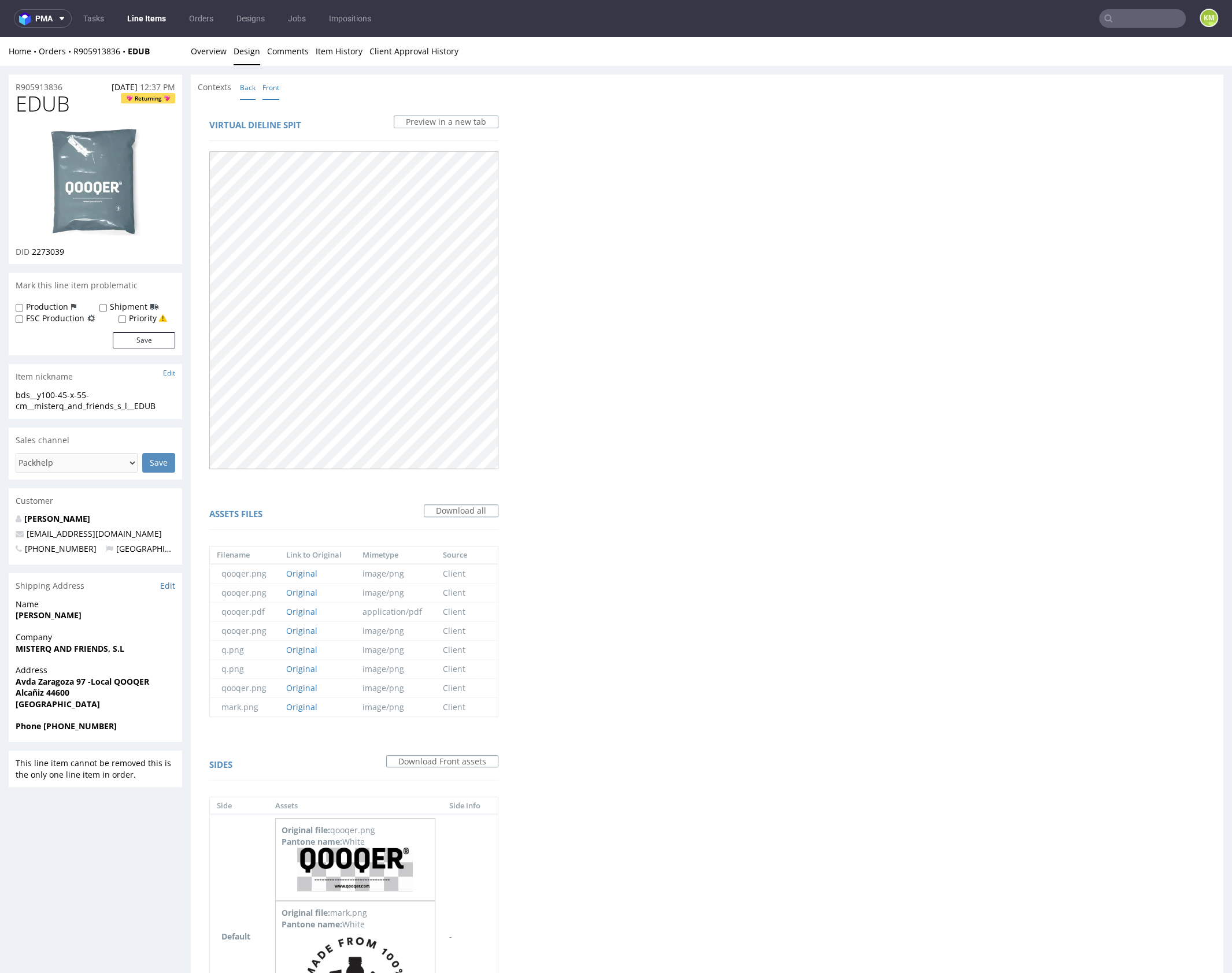
click at [247, 89] on link "Back" at bounding box center [247, 88] width 16 height 25
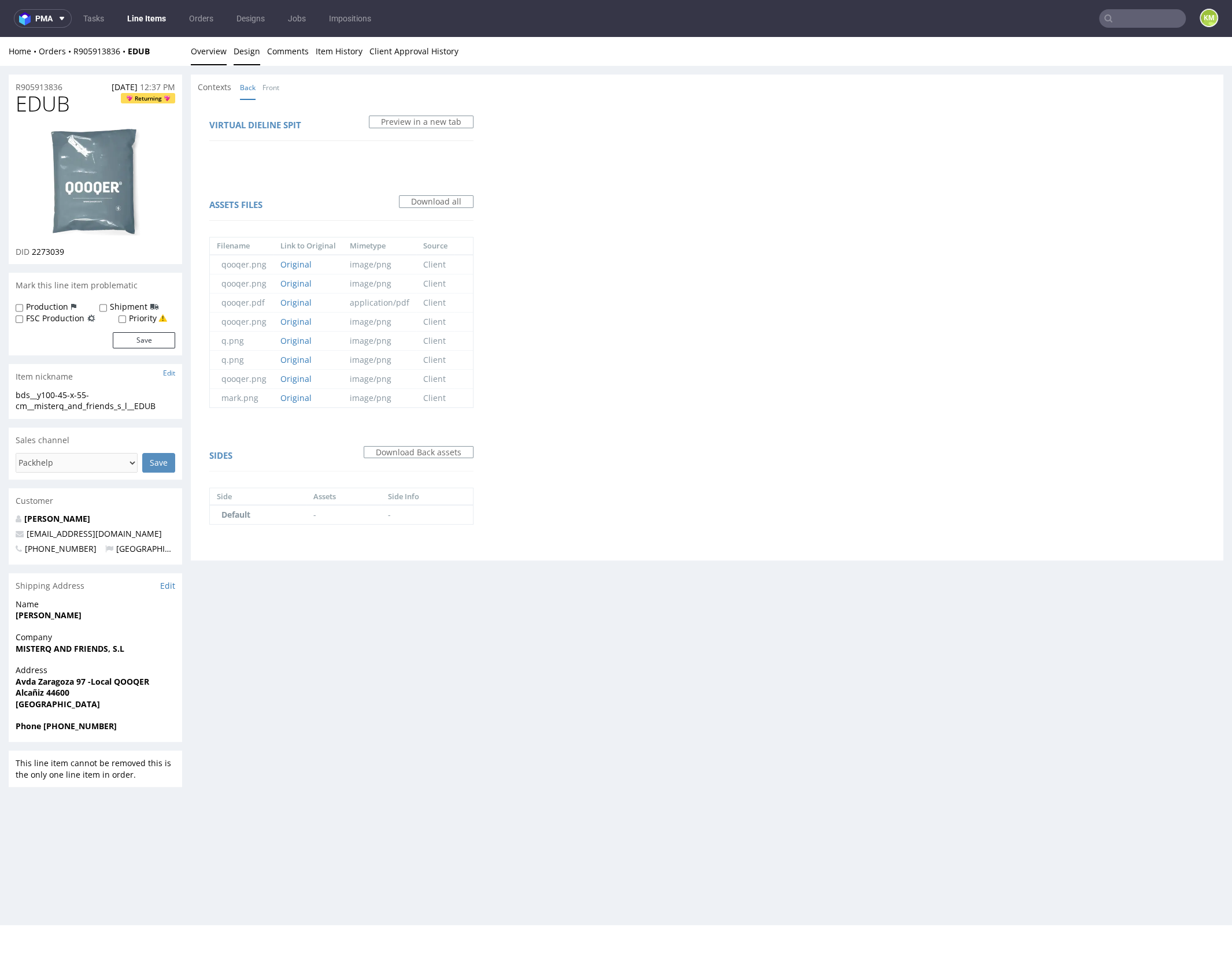
click at [214, 58] on link "Overview" at bounding box center [208, 51] width 36 height 28
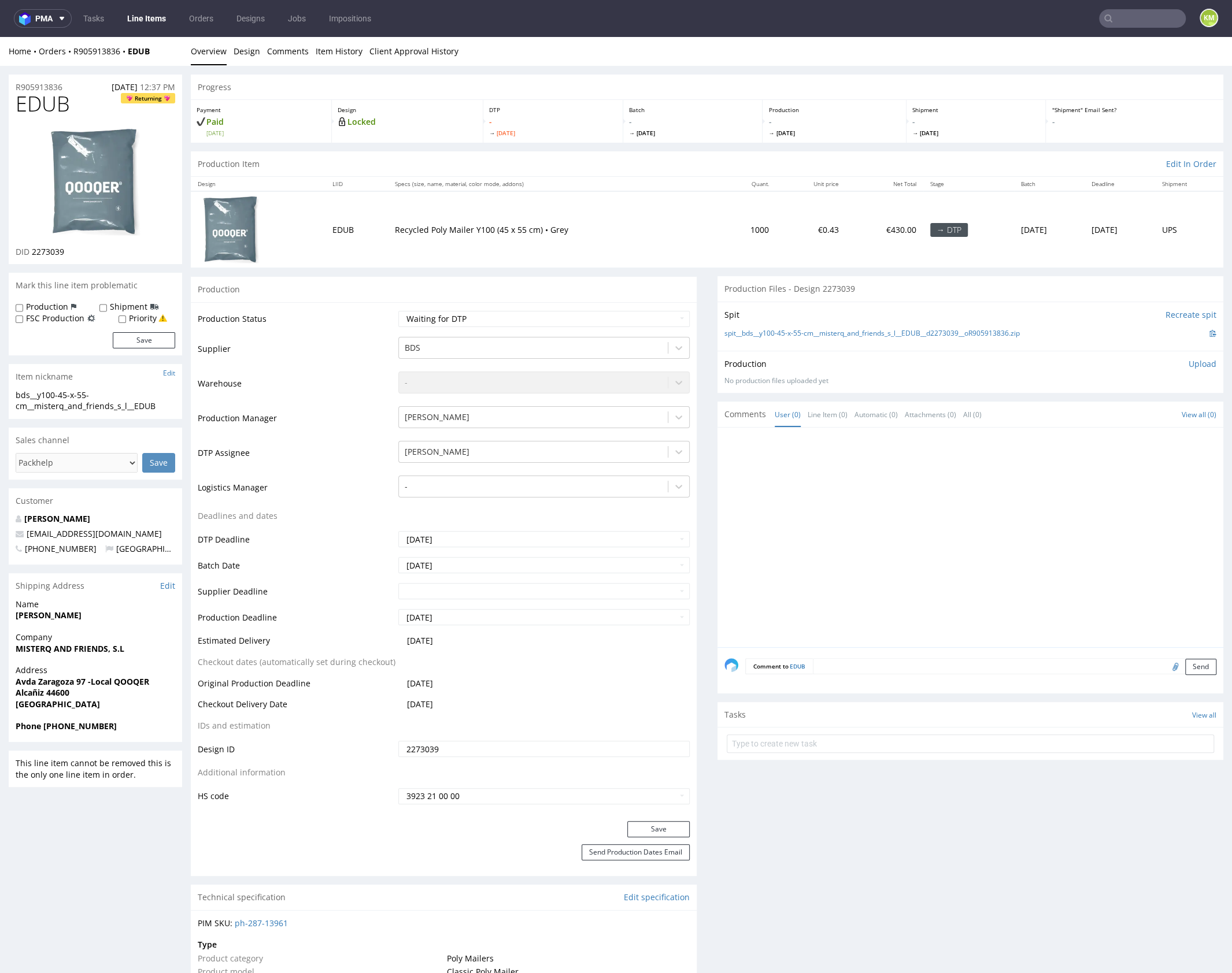
click at [914, 490] on div at bounding box center [973, 540] width 499 height 212
click at [243, 54] on link "Design" at bounding box center [247, 51] width 27 height 28
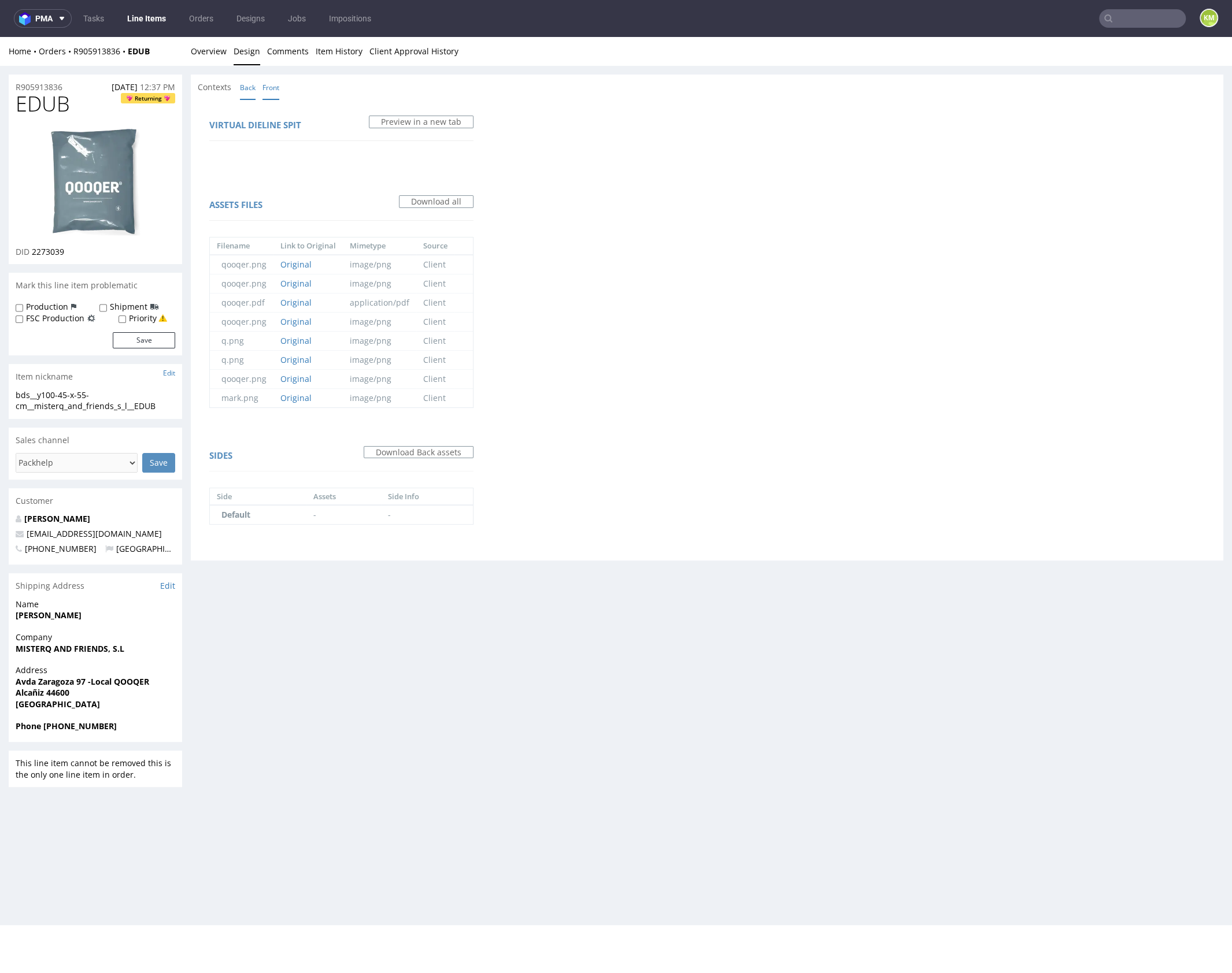
click at [266, 88] on link "Front" at bounding box center [271, 88] width 16 height 25
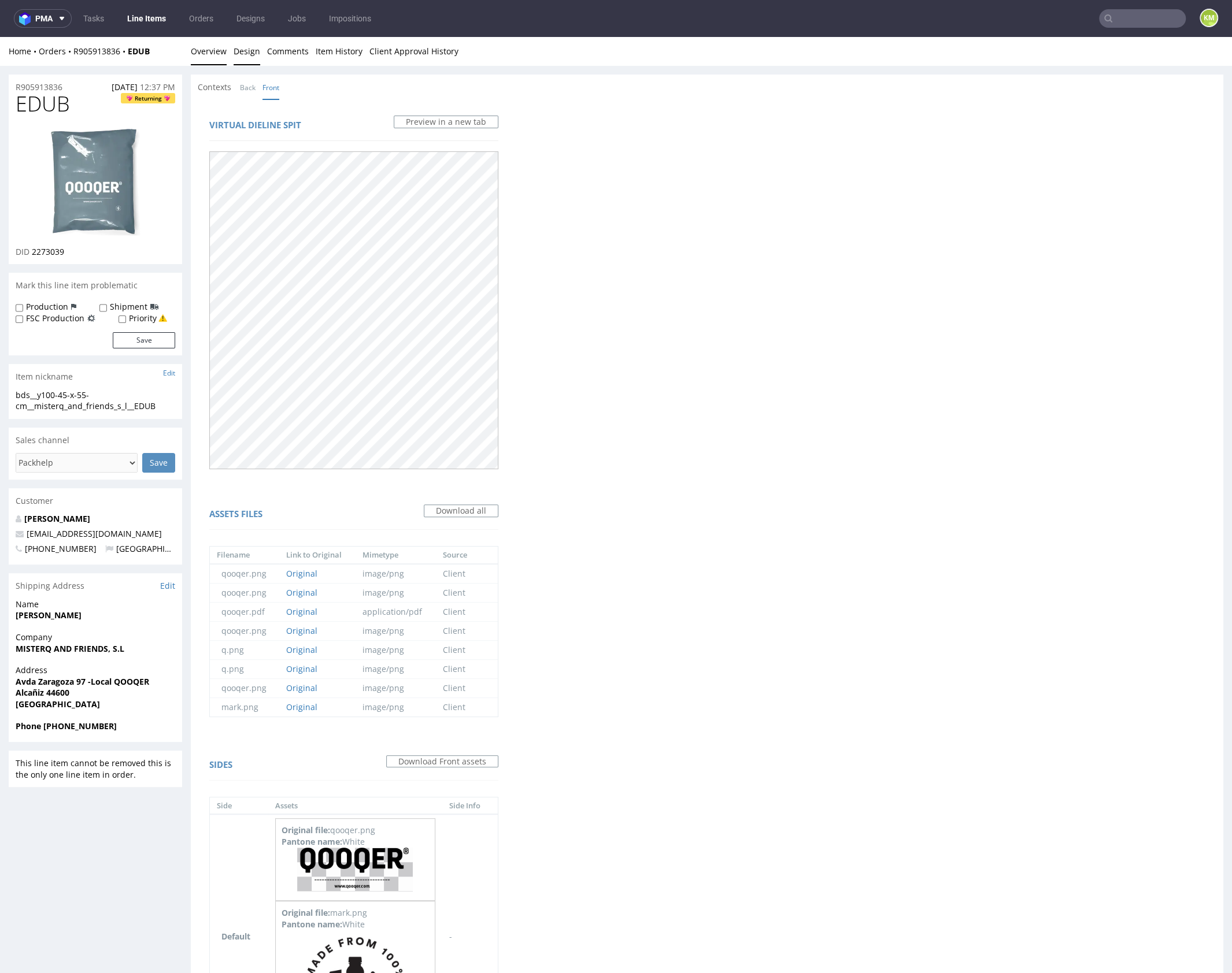
click at [207, 53] on link "Overview" at bounding box center [208, 51] width 36 height 28
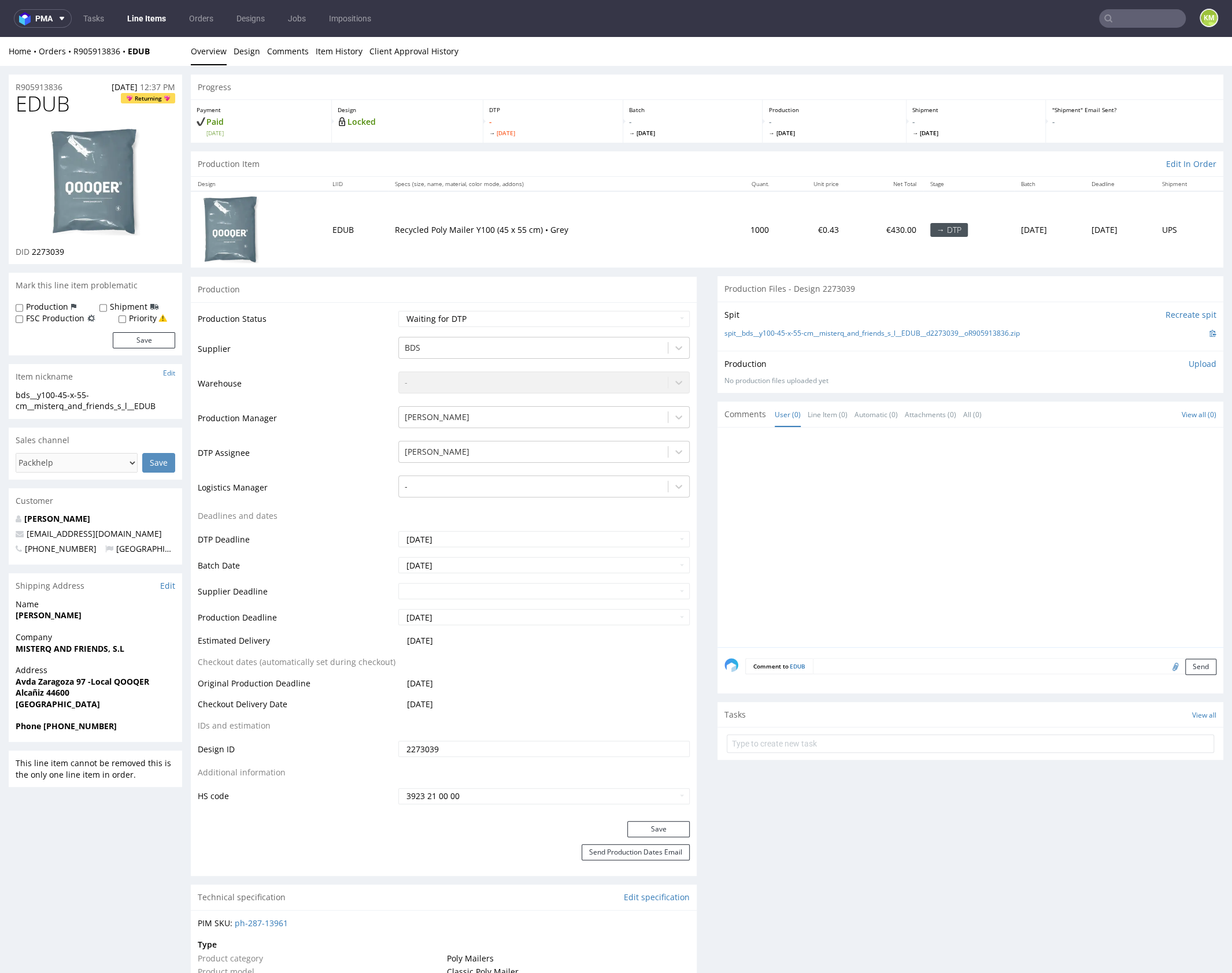
click at [958, 511] on div at bounding box center [973, 540] width 499 height 212
click at [54, 109] on span "EDUB" at bounding box center [43, 104] width 54 height 23
click at [468, 745] on input "2273039" at bounding box center [544, 748] width 292 height 16
click at [468, 745] on input "2273039" at bounding box center [544, 748] width 292 height 16
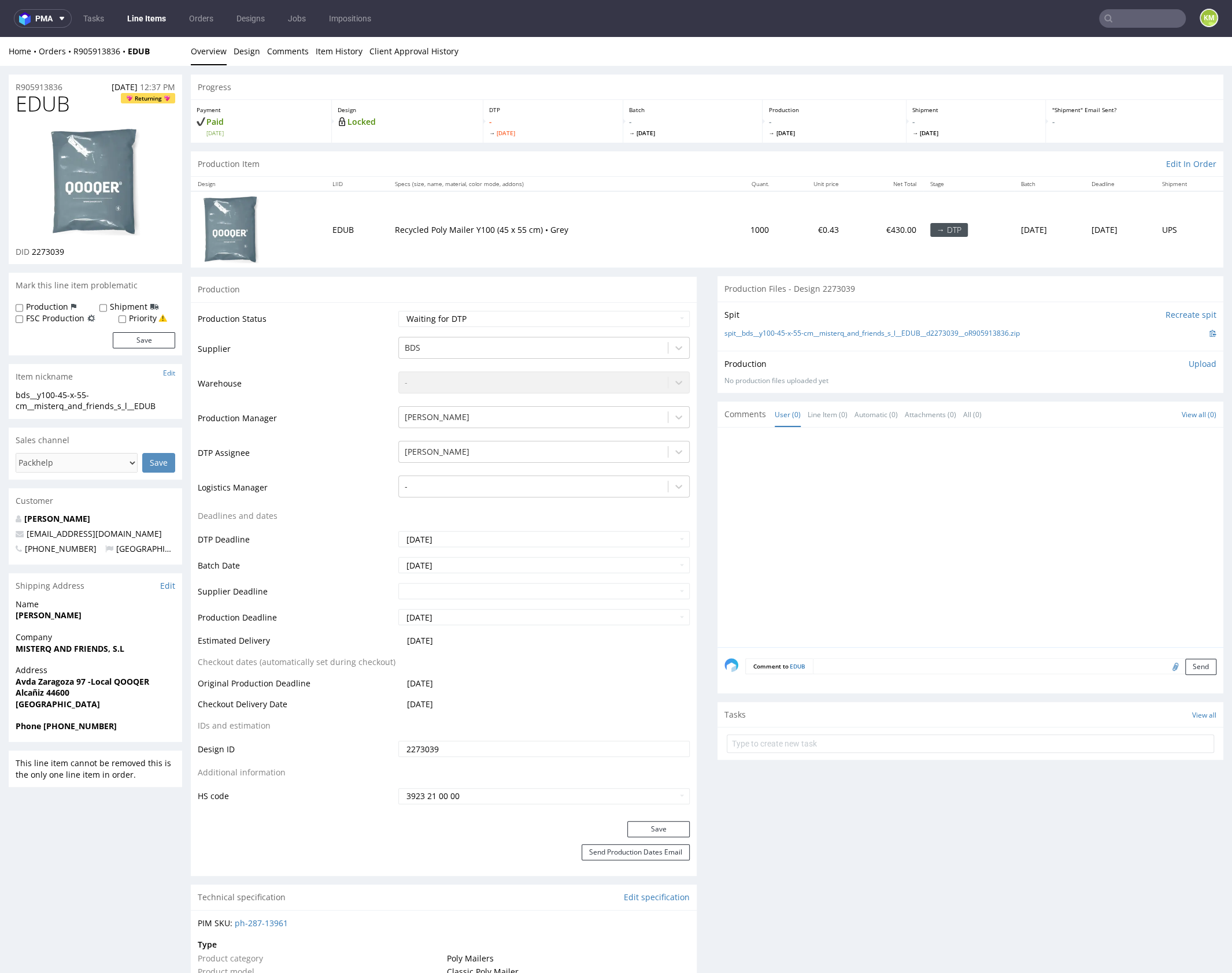
click at [1188, 363] on p "Upload" at bounding box center [1202, 364] width 28 height 12
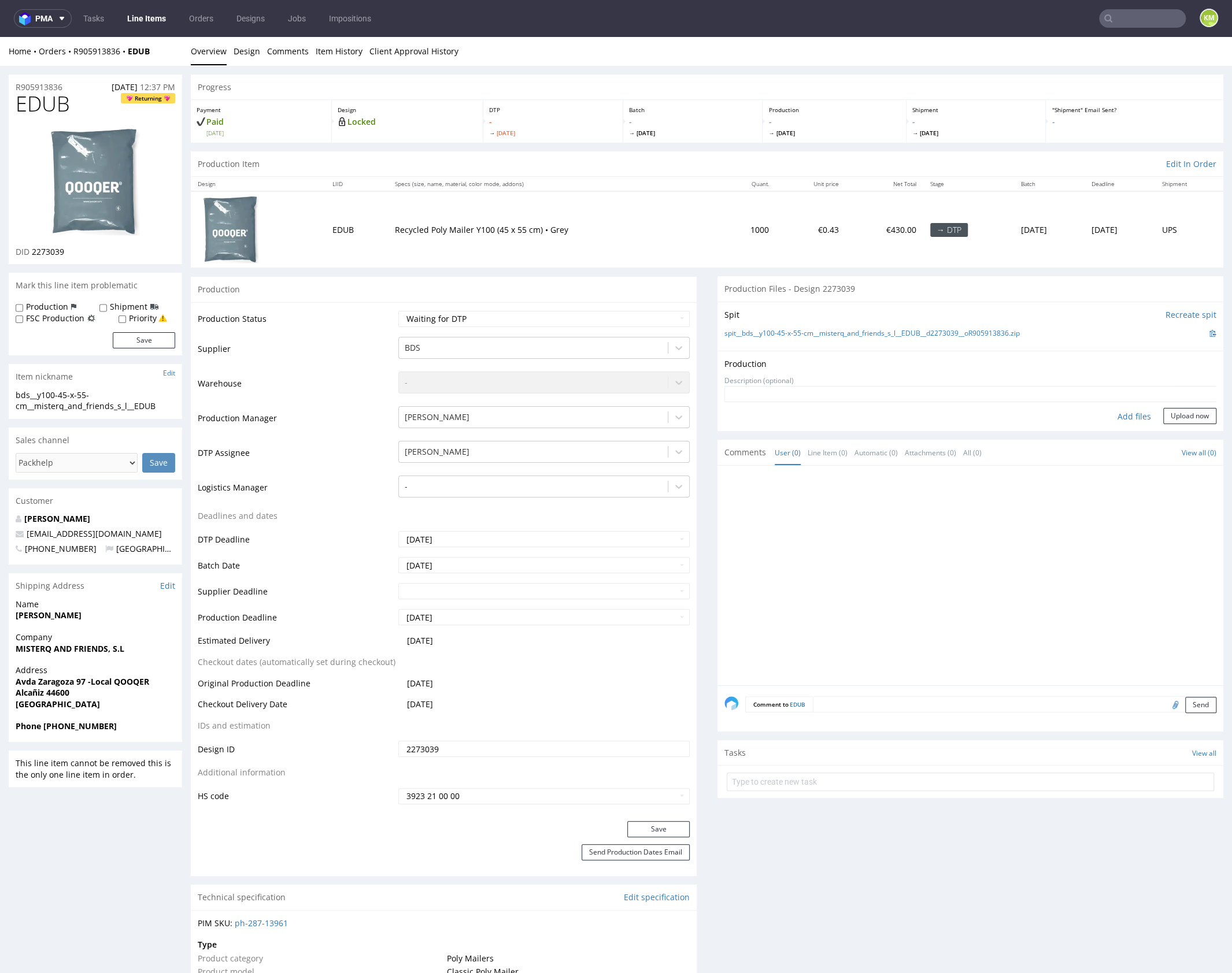
click at [1118, 416] on div "Add files" at bounding box center [1134, 416] width 58 height 17
type input "C:\fakepath\bds__y100-45-x-55-cm__misterq_and_friends_s_l__EDUB__d2273039__oR90…"
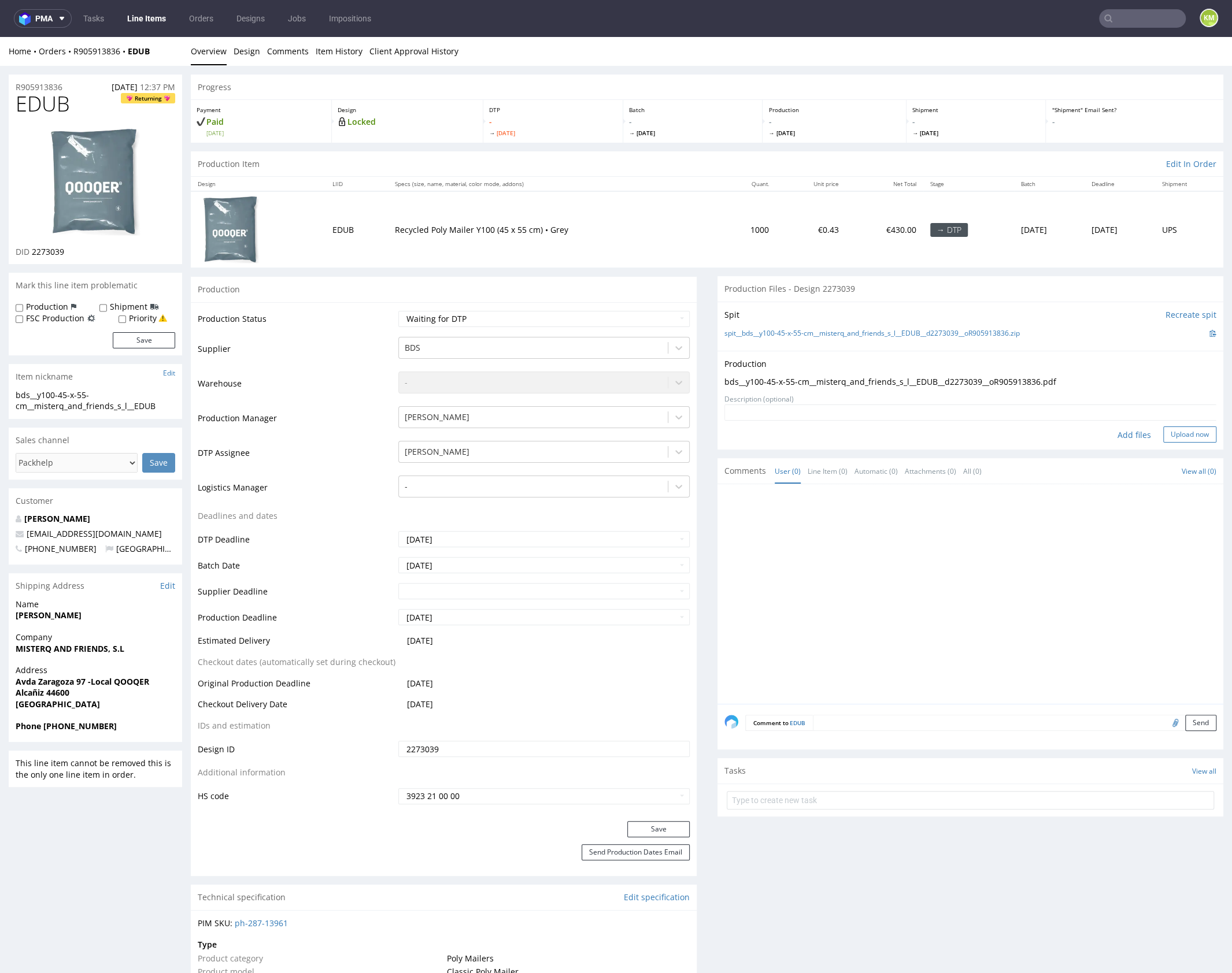
click at [1178, 433] on button "Upload now" at bounding box center [1190, 434] width 53 height 16
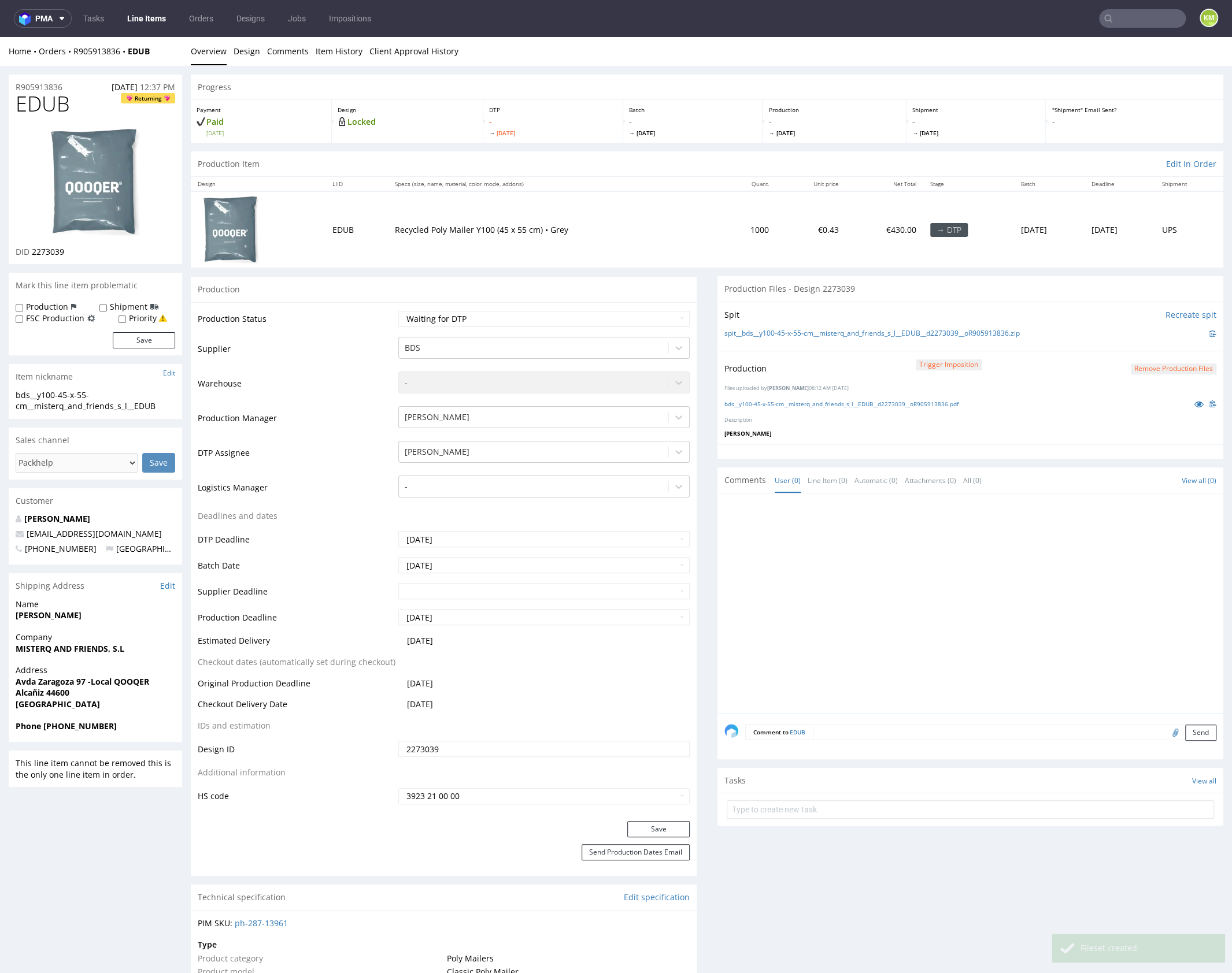
drag, startPoint x: 869, startPoint y: 536, endPoint x: 806, endPoint y: 460, distance: 98.7
click at [869, 537] on div at bounding box center [973, 606] width 499 height 212
click at [568, 324] on select "Waiting for Artwork Waiting for Diecut Waiting for Mockup Waiting for DTP Waiti…" at bounding box center [544, 318] width 292 height 16
select select "dtp_production_ready"
click at [398, 311] on select "Waiting for Artwork Waiting for Diecut Waiting for Mockup Waiting for DTP Waiti…" at bounding box center [544, 318] width 292 height 16
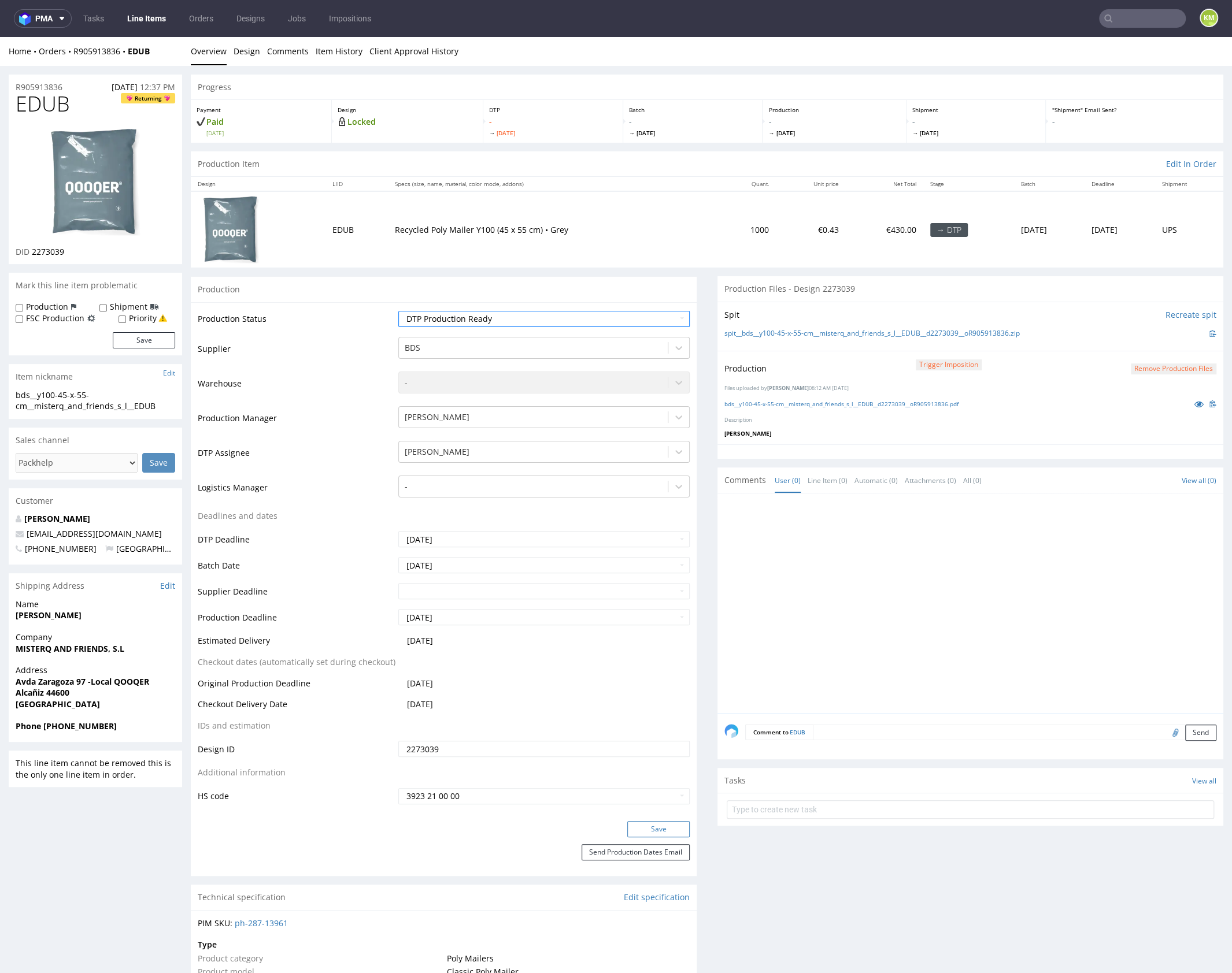
click at [673, 825] on button "Save" at bounding box center [658, 829] width 62 height 16
click at [987, 569] on div at bounding box center [973, 606] width 499 height 212
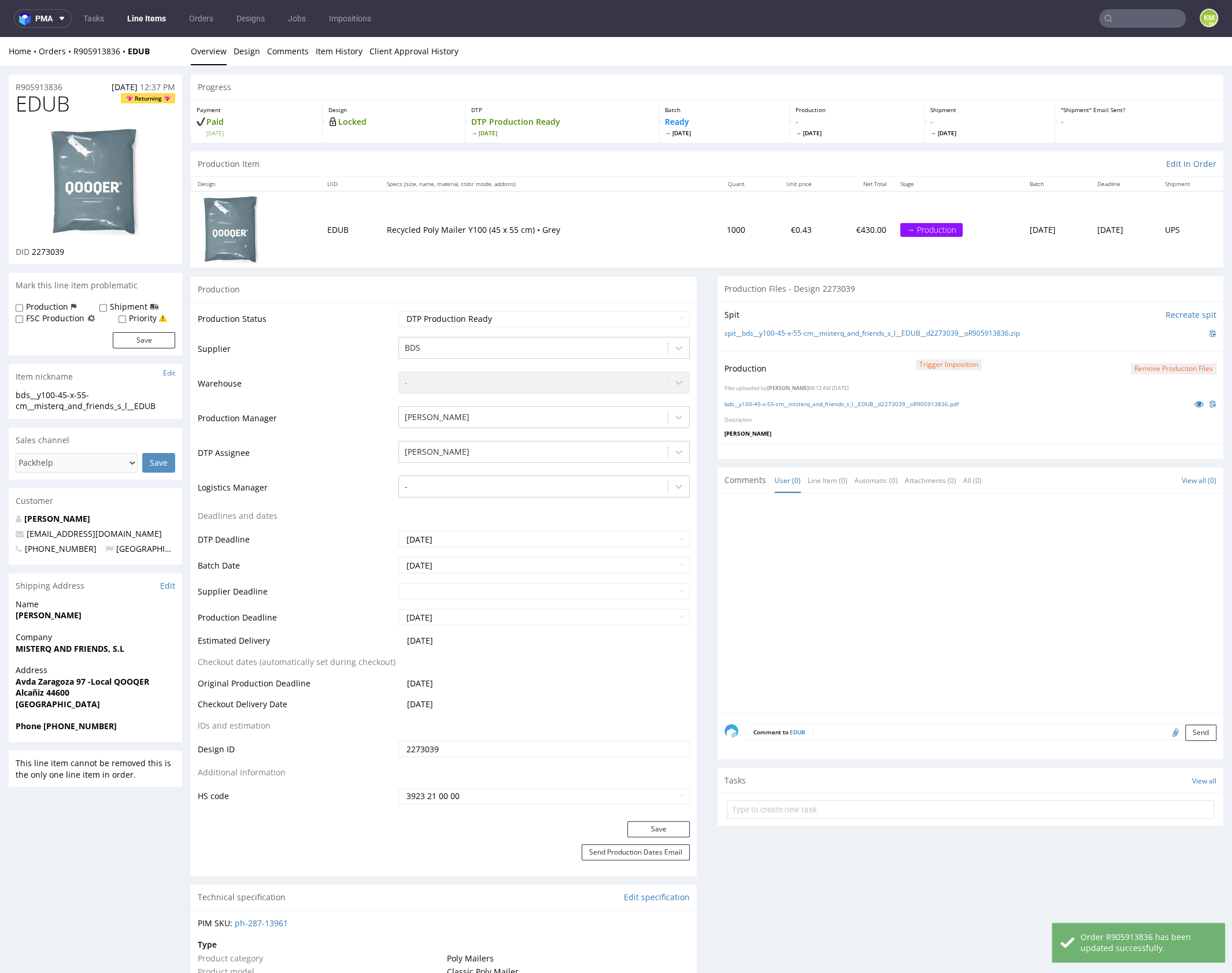
click at [948, 590] on div at bounding box center [973, 606] width 499 height 212
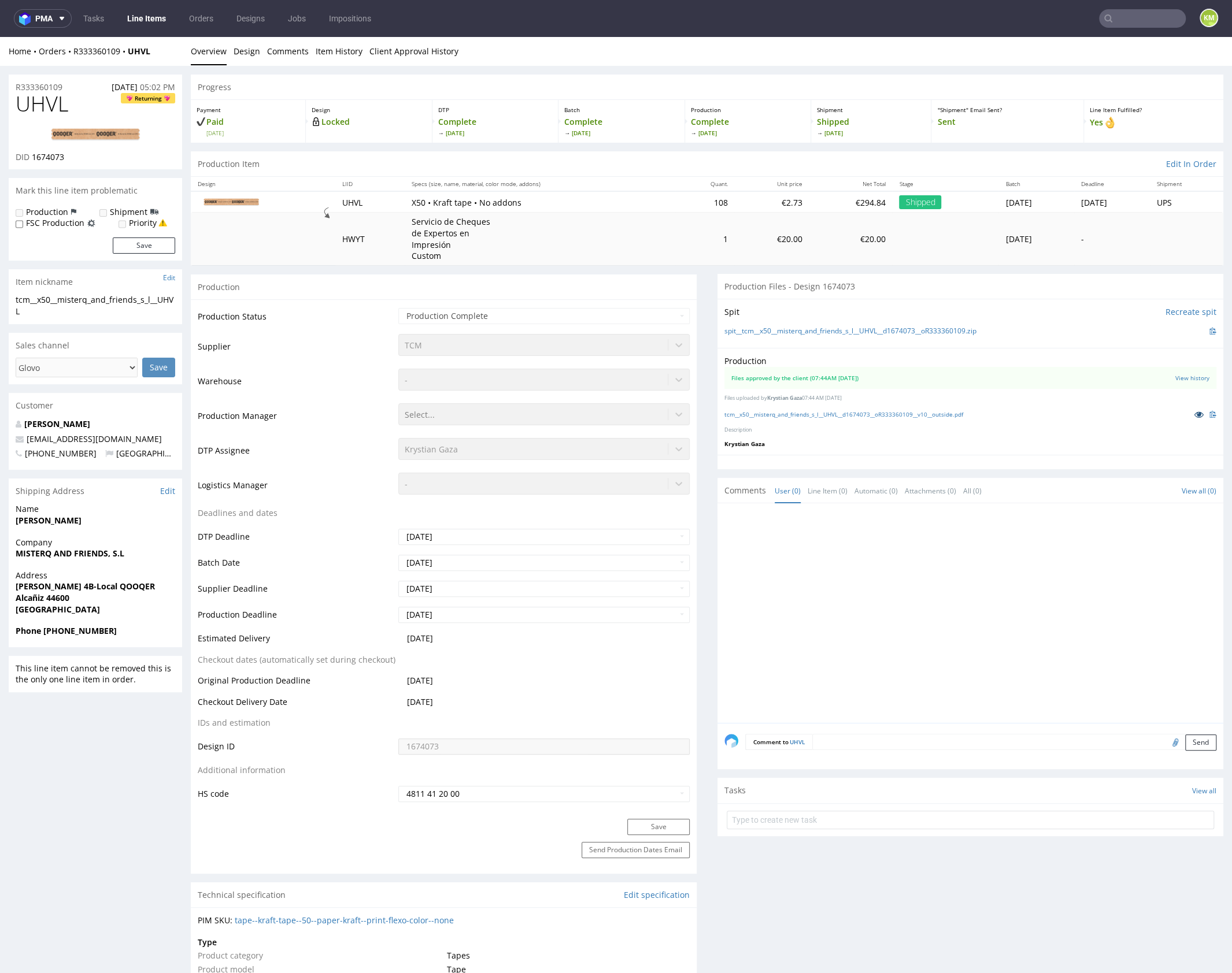
click at [1194, 416] on icon at bounding box center [1199, 414] width 9 height 8
click at [829, 415] on link "tcm__x50__misterq_and_friends_s_l__UHVL__d1674073__oR333360109__v10__outside.pdf" at bounding box center [843, 414] width 239 height 8
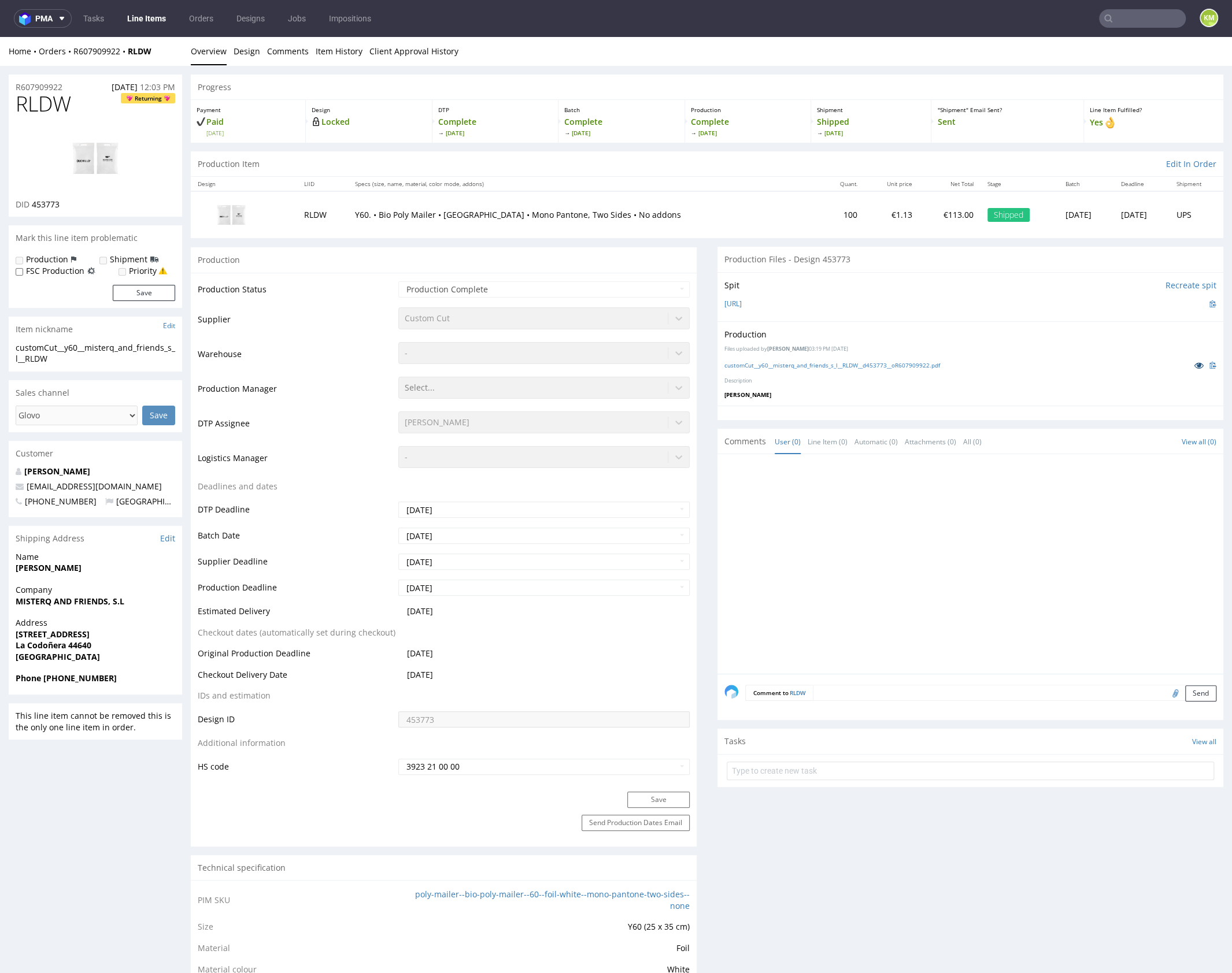
click at [1194, 367] on icon at bounding box center [1199, 365] width 9 height 8
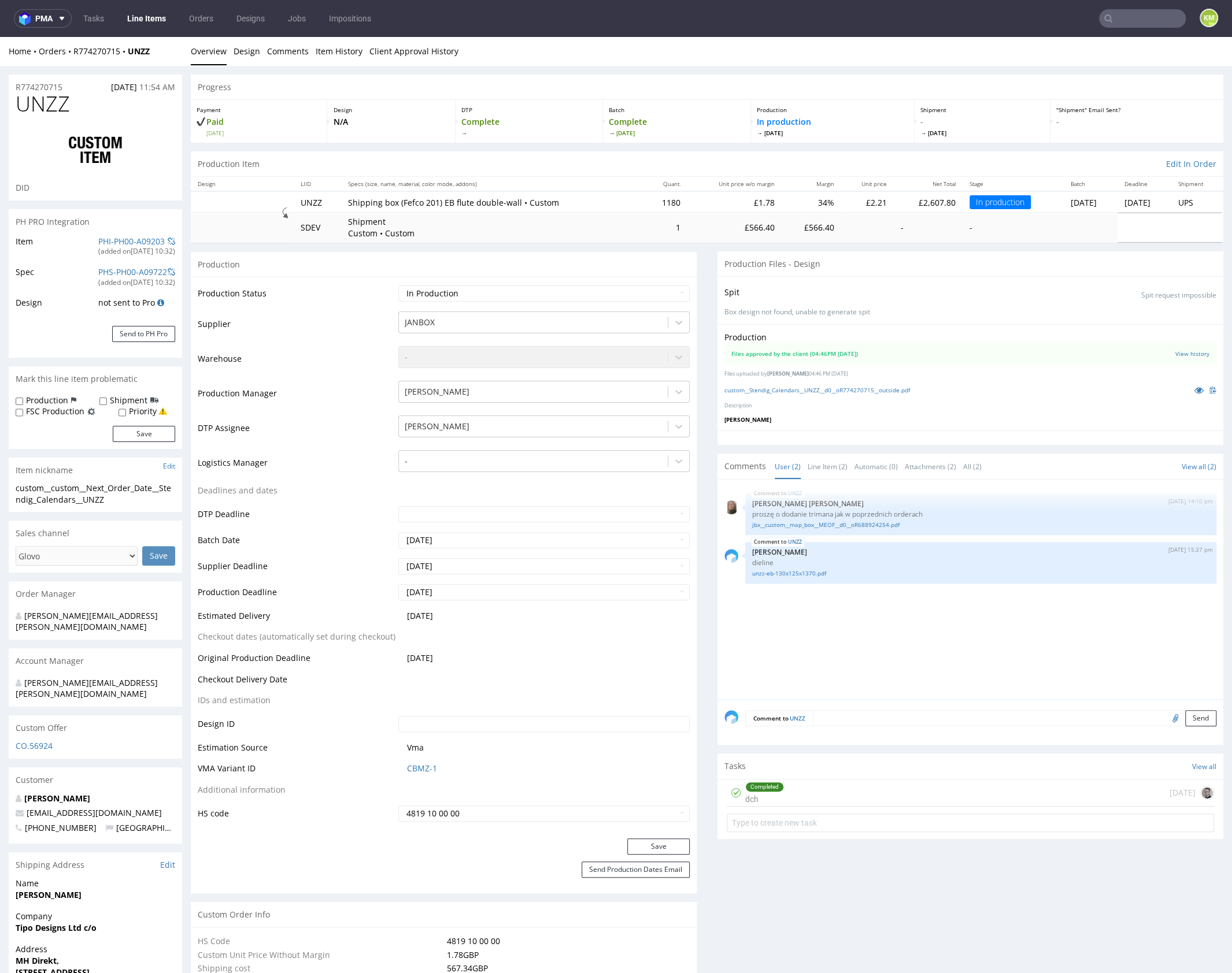
click at [929, 659] on div "UNZZ 30th Sep 25 | 14:10 pm Angelina Marć proszę o dodanie trimana jak w poprze…" at bounding box center [973, 592] width 499 height 212
click at [930, 659] on div "UNZZ 30th Sep 25 | 14:10 pm Angelina Marć proszę o dodanie trimana jak w poprze…" at bounding box center [973, 592] width 499 height 212
click at [869, 390] on link "custom__Stendig_Calendars__UNZZ__d0__oR774270715__outside.pdf" at bounding box center [817, 390] width 186 height 8
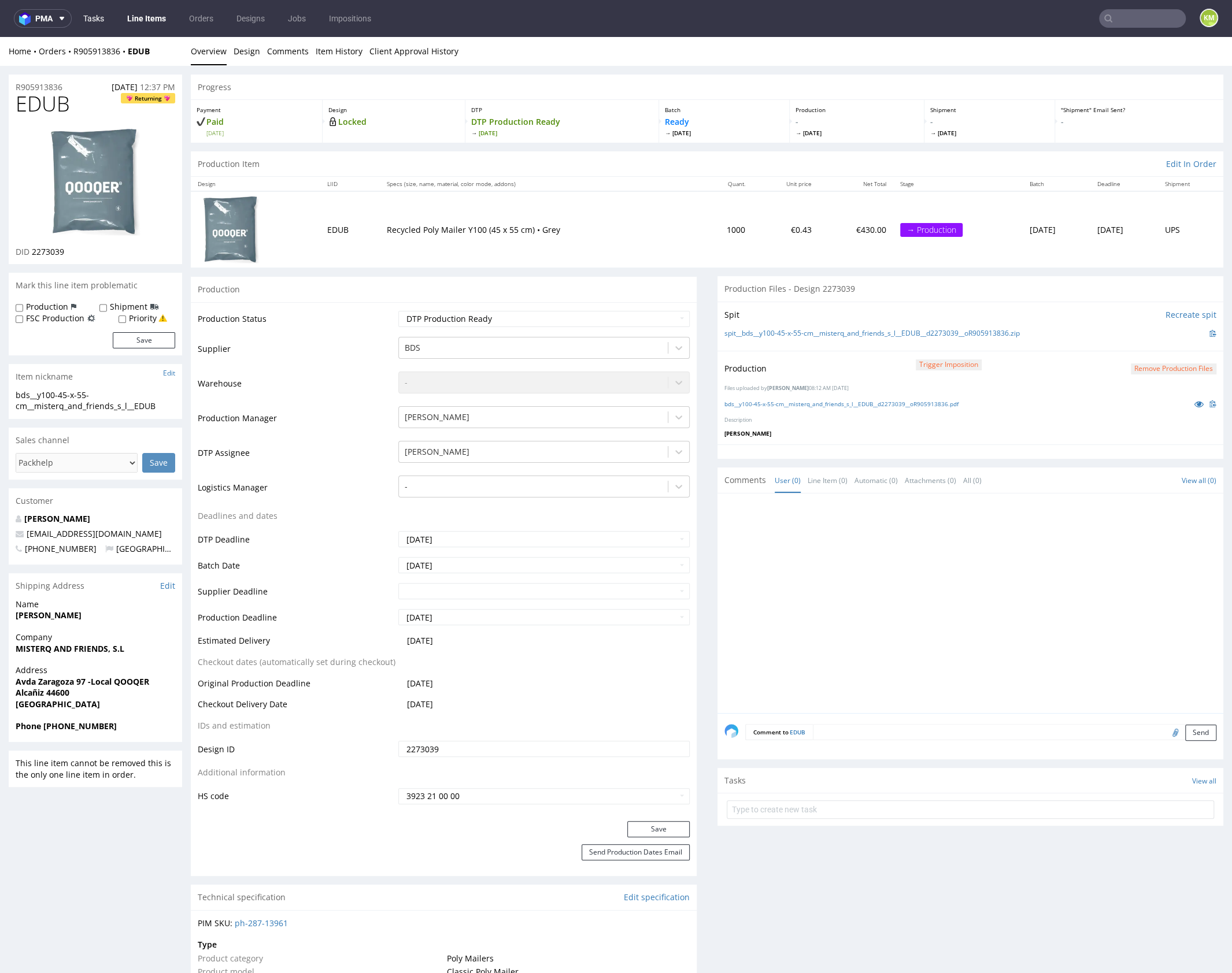
click at [100, 18] on link "Tasks" at bounding box center [94, 18] width 35 height 18
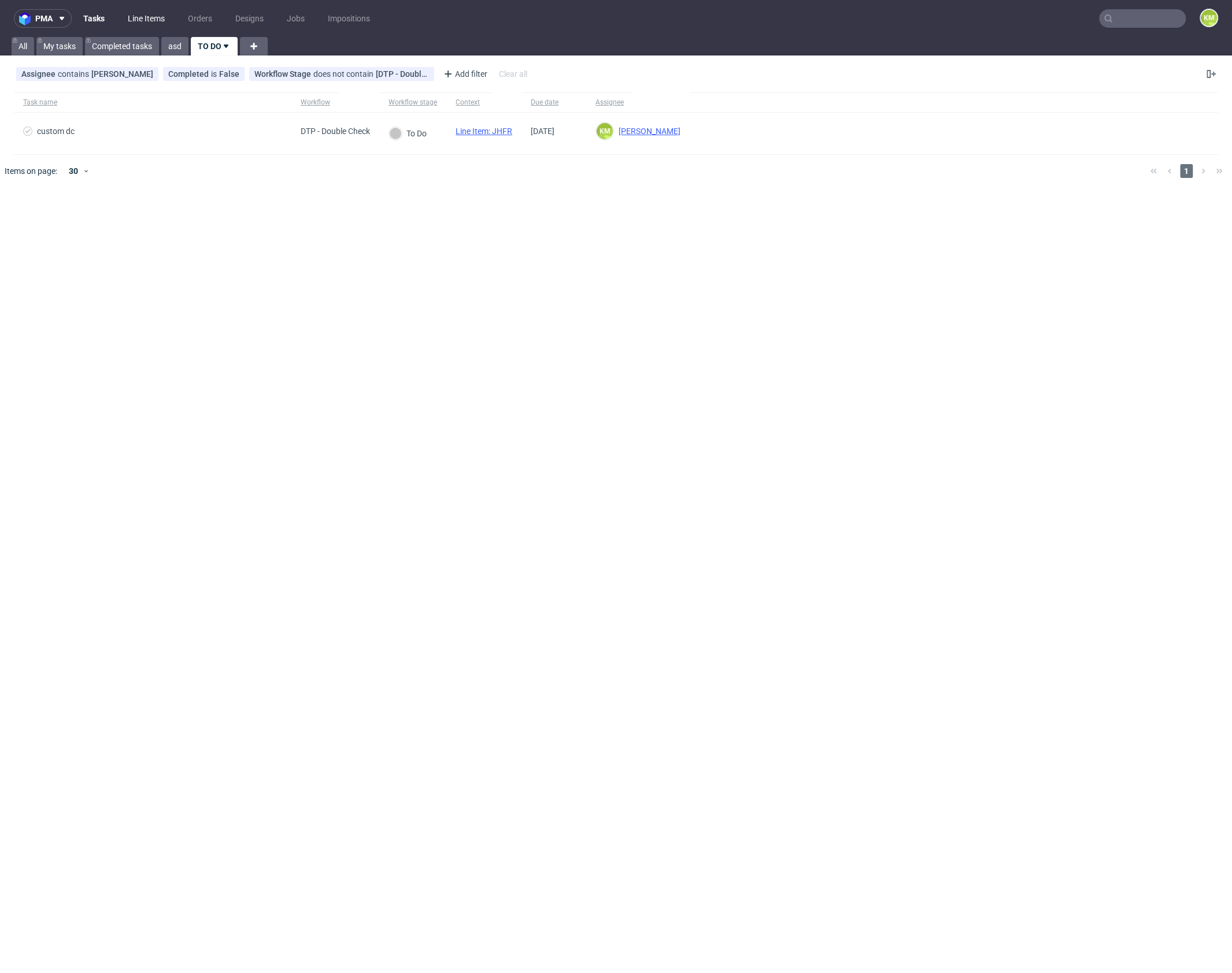
click at [151, 16] on link "Line Items" at bounding box center [146, 18] width 51 height 18
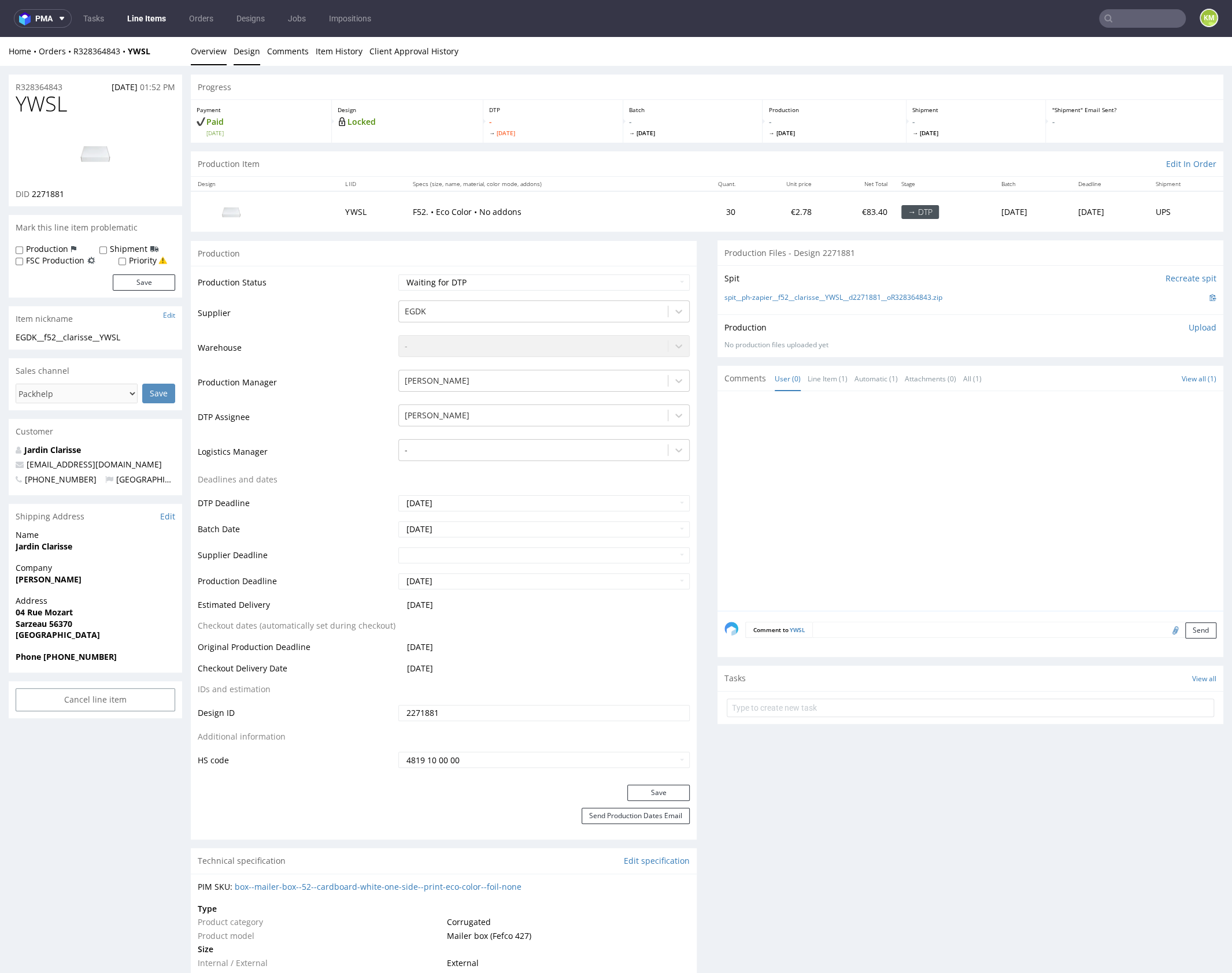
click at [250, 51] on link "Design" at bounding box center [247, 51] width 27 height 28
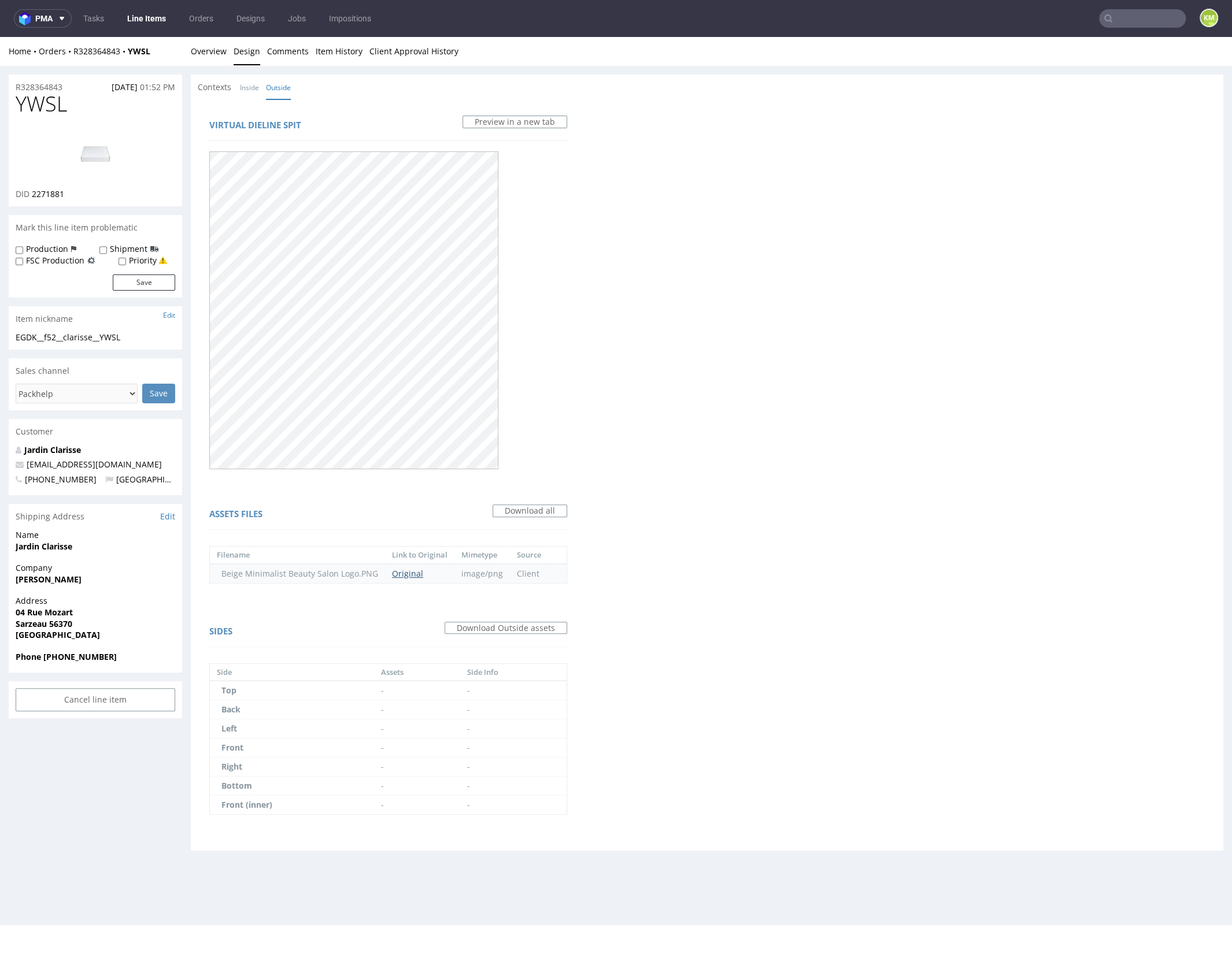
click at [405, 576] on link "Original" at bounding box center [407, 573] width 31 height 11
click at [213, 56] on link "Overview" at bounding box center [208, 51] width 36 height 28
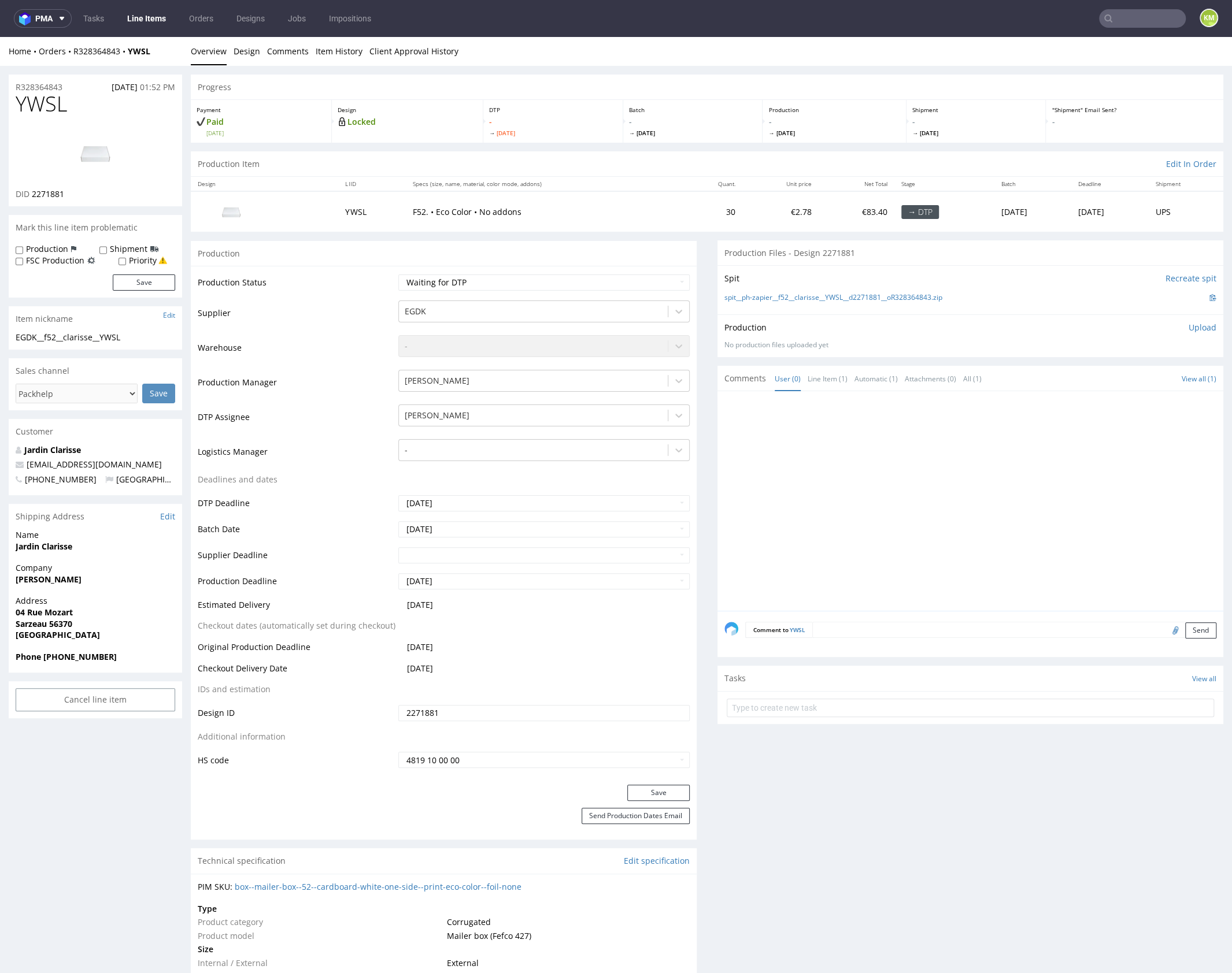
click at [806, 451] on div at bounding box center [973, 504] width 499 height 212
click at [253, 55] on link "Design" at bounding box center [247, 51] width 27 height 28
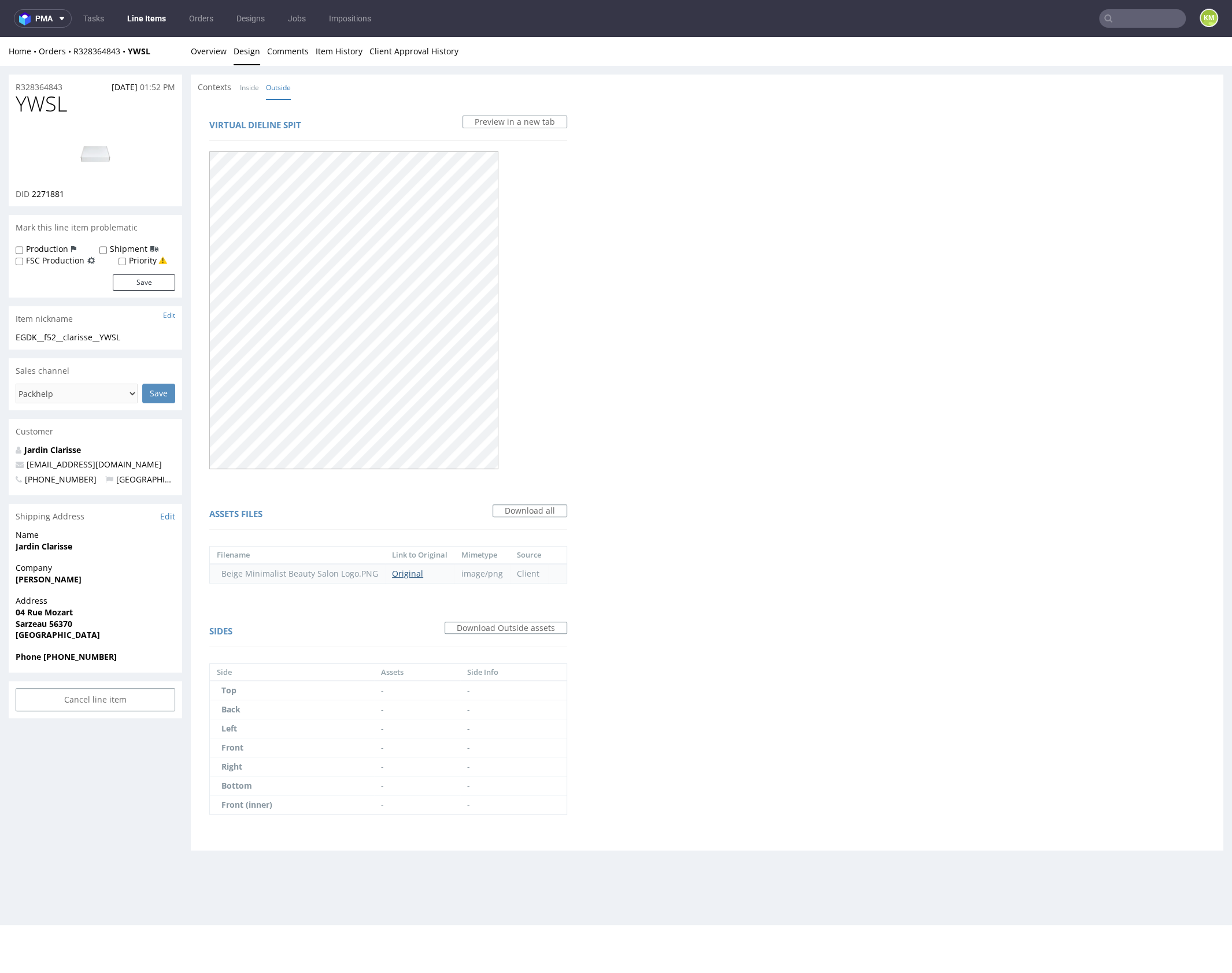
click at [402, 574] on link "Original" at bounding box center [407, 573] width 31 height 11
click at [249, 88] on link "Inside" at bounding box center [249, 88] width 19 height 25
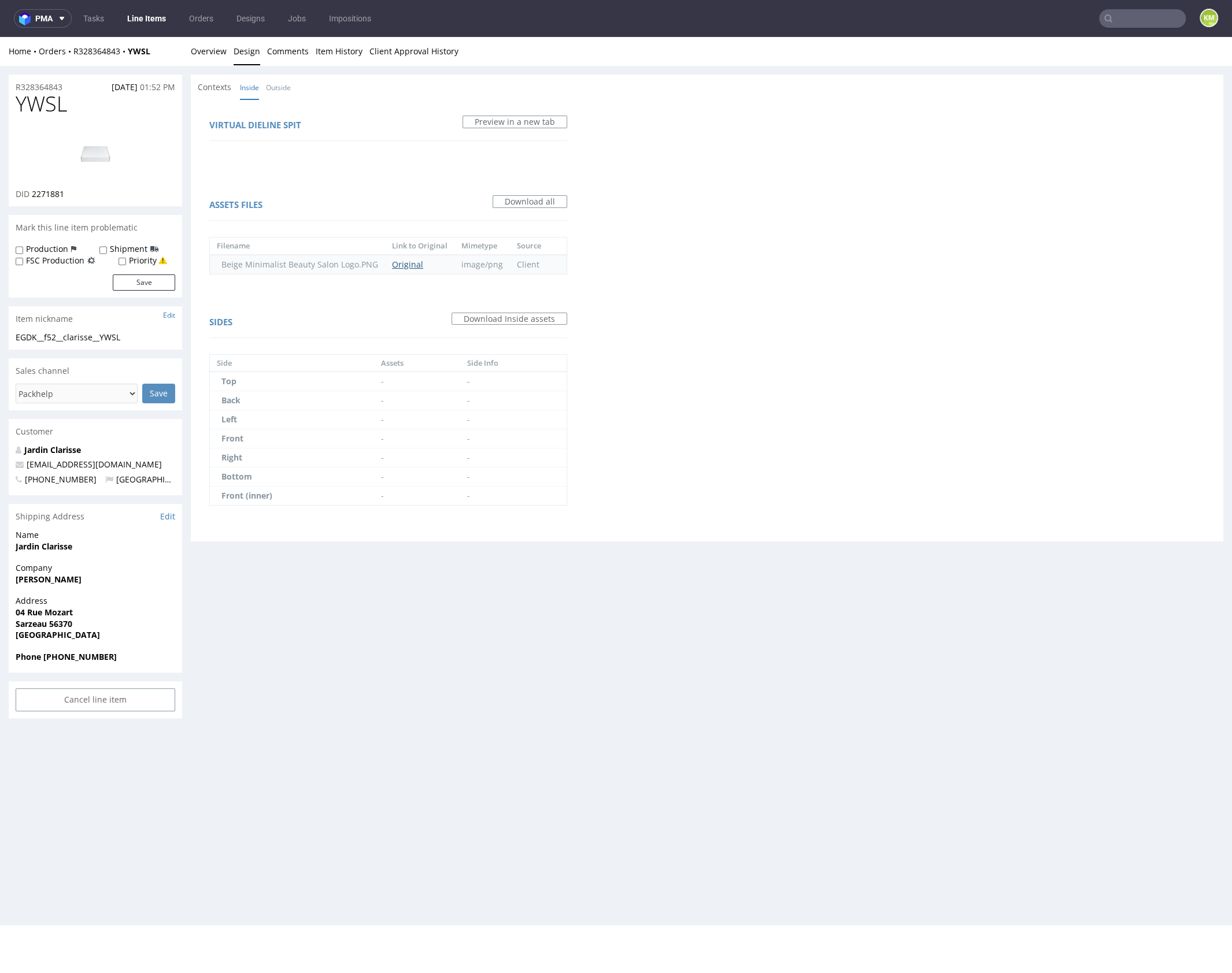
click at [402, 259] on link "Original" at bounding box center [407, 264] width 31 height 11
click at [283, 87] on link "Outside" at bounding box center [278, 88] width 25 height 25
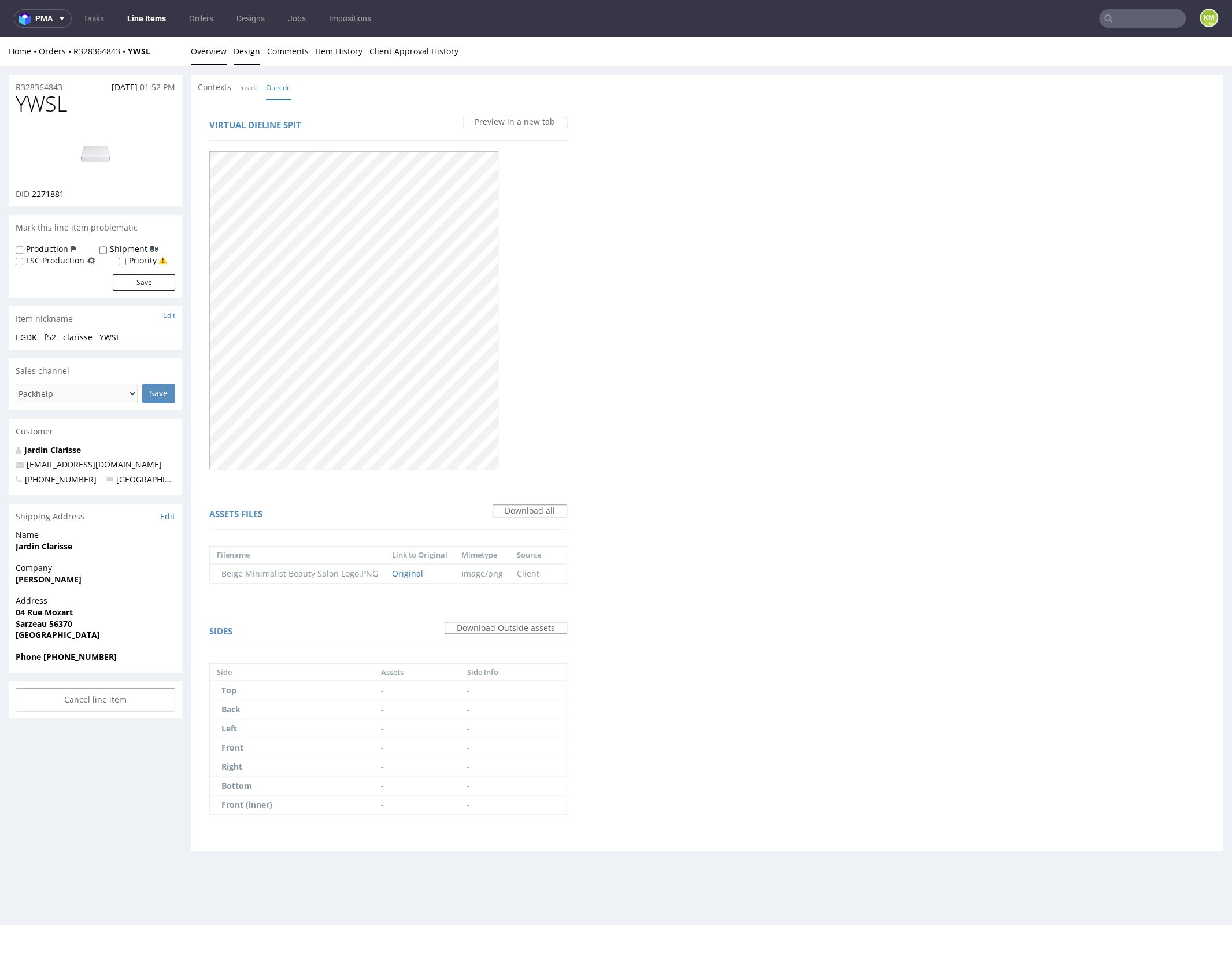
click at [194, 52] on link "Overview" at bounding box center [208, 51] width 36 height 28
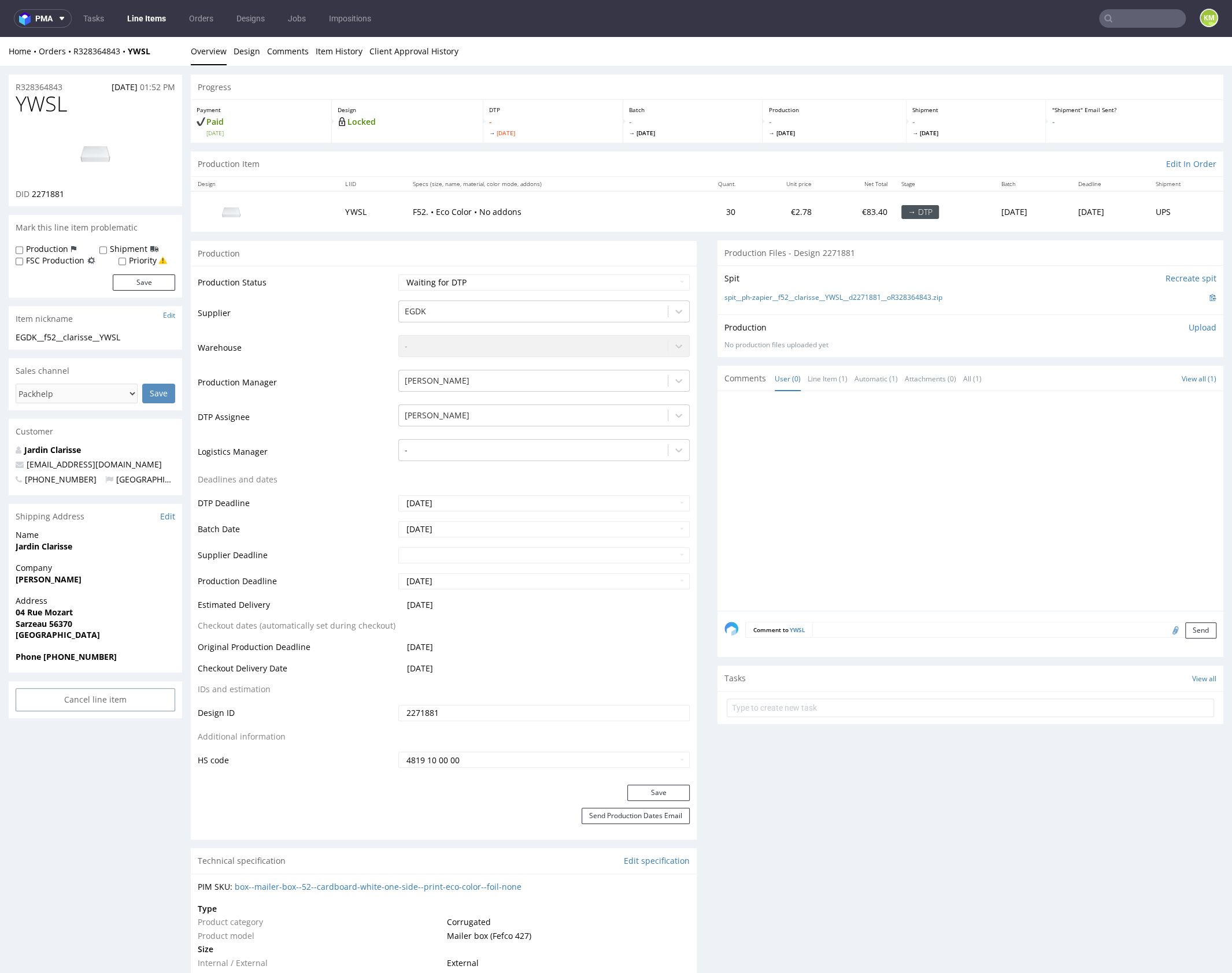
click at [887, 518] on div at bounding box center [973, 504] width 499 height 212
click at [869, 700] on input "text" at bounding box center [970, 708] width 487 height 18
type input "issue"
drag, startPoint x: 914, startPoint y: 545, endPoint x: 814, endPoint y: 304, distance: 260.9
click at [915, 543] on div at bounding box center [973, 504] width 499 height 212
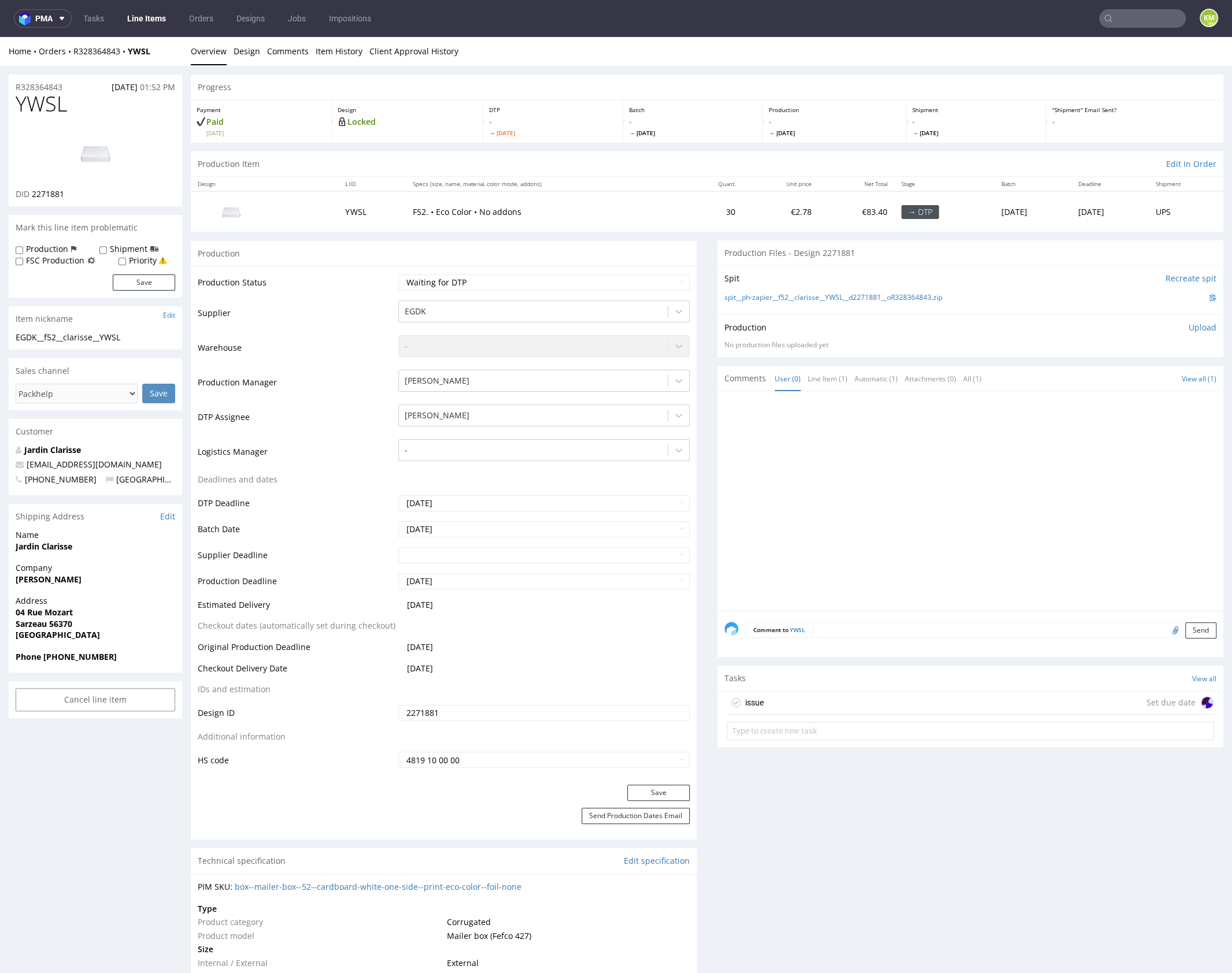
click at [850, 464] on div at bounding box center [973, 504] width 499 height 212
click at [830, 702] on div "issue Set due date" at bounding box center [970, 703] width 487 height 23
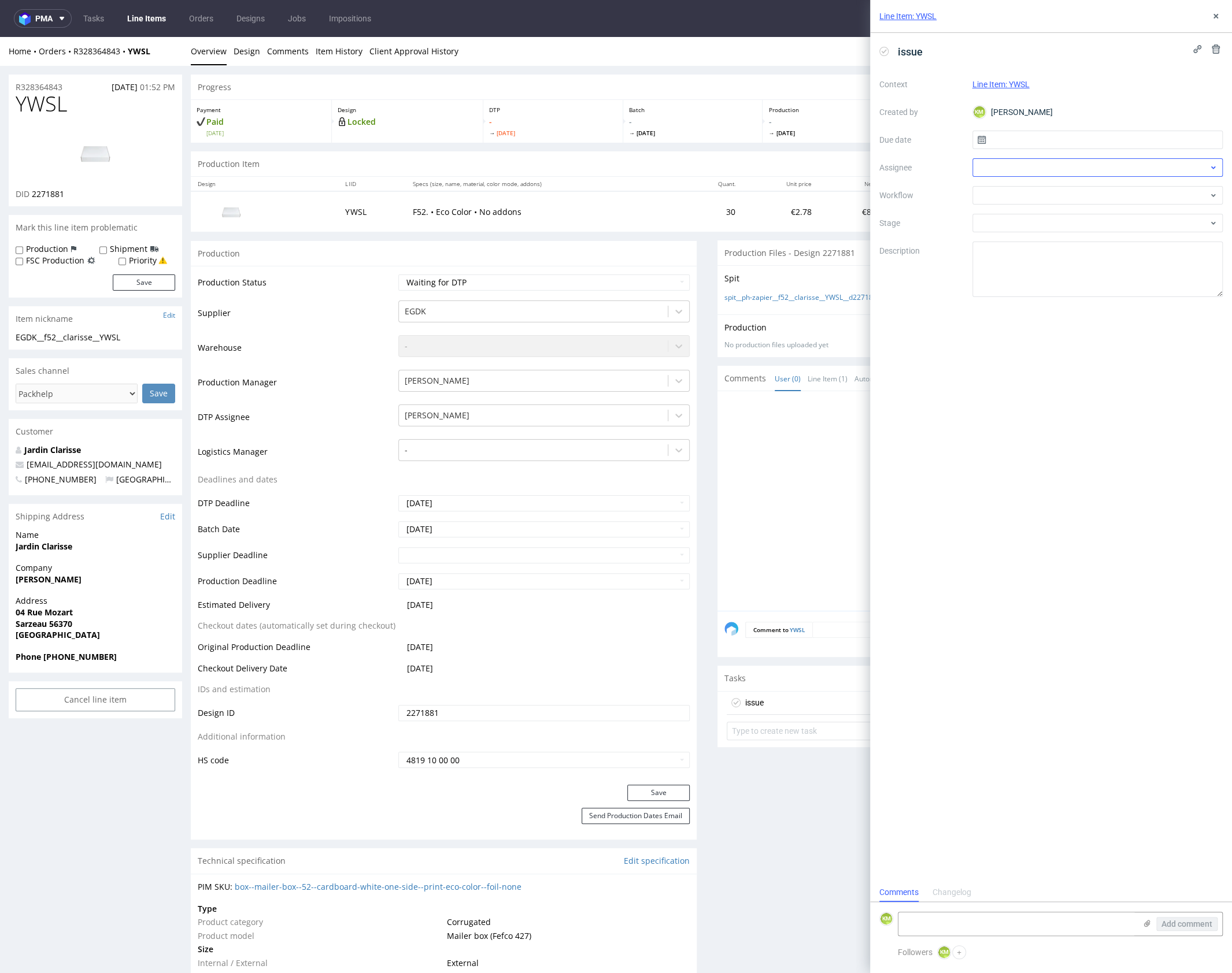
scroll to position [9, 0]
click at [1004, 143] on input "text" at bounding box center [1098, 140] width 251 height 18
click at [1140, 237] on button "10" at bounding box center [1134, 236] width 18 height 18
type input "[DATE]"
click at [1021, 167] on div at bounding box center [1098, 167] width 251 height 18
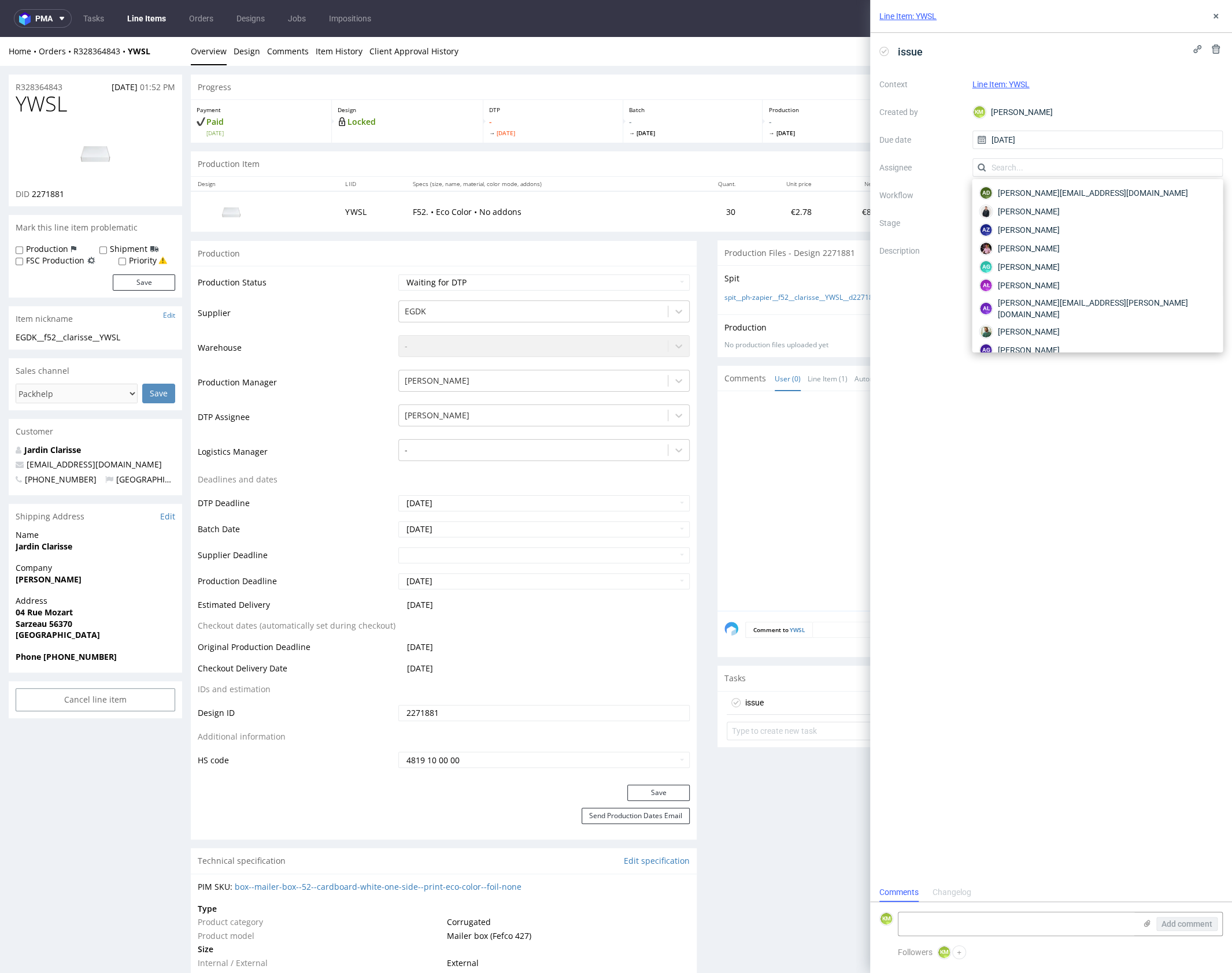
drag, startPoint x: 886, startPoint y: 358, endPoint x: 912, endPoint y: 298, distance: 65.4
click at [889, 344] on div "issue Context Line Item: YWSL Created by KM Karol Markowski Due date 10/10/2025…" at bounding box center [1051, 458] width 362 height 850
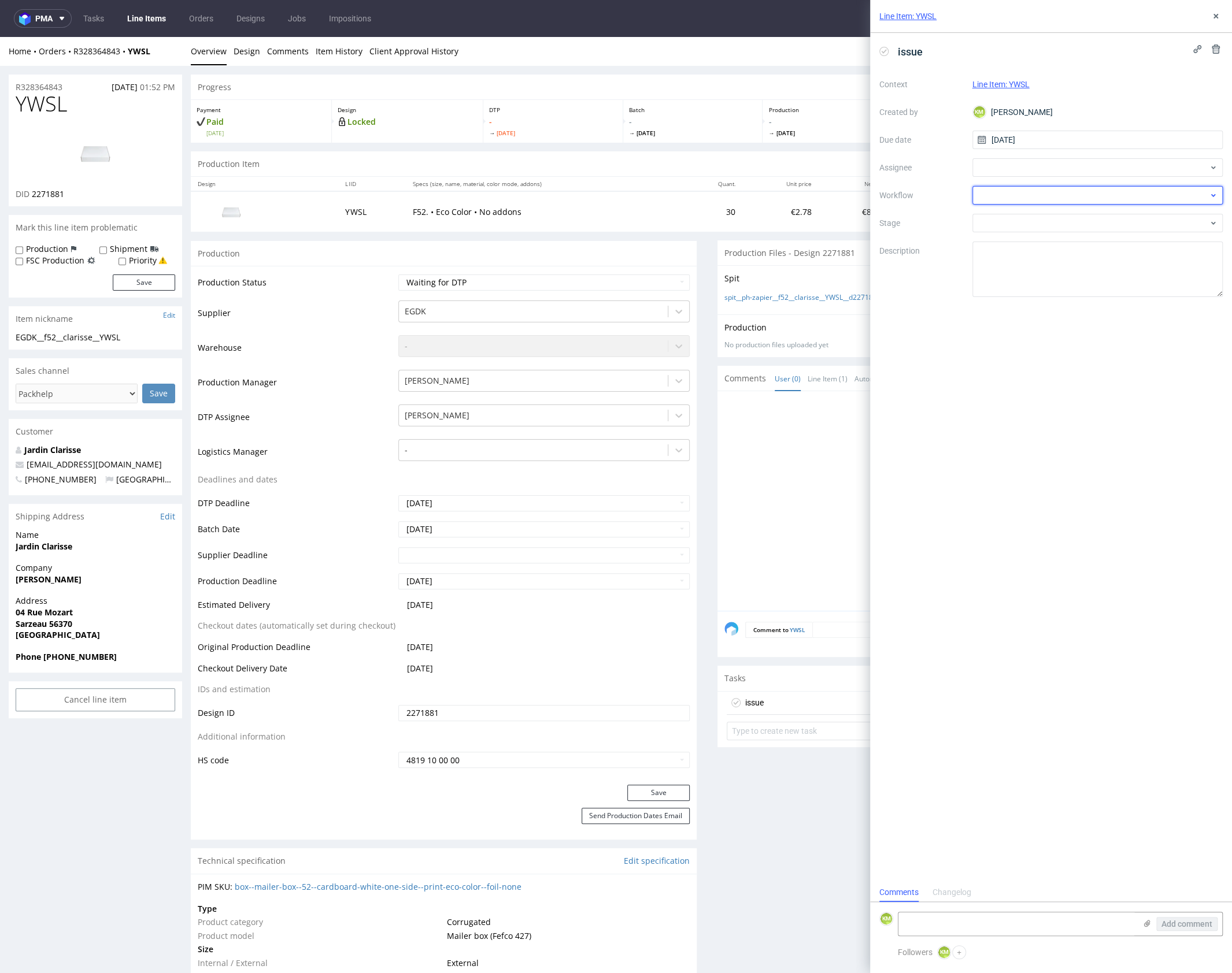
click at [1024, 195] on div at bounding box center [1098, 195] width 251 height 18
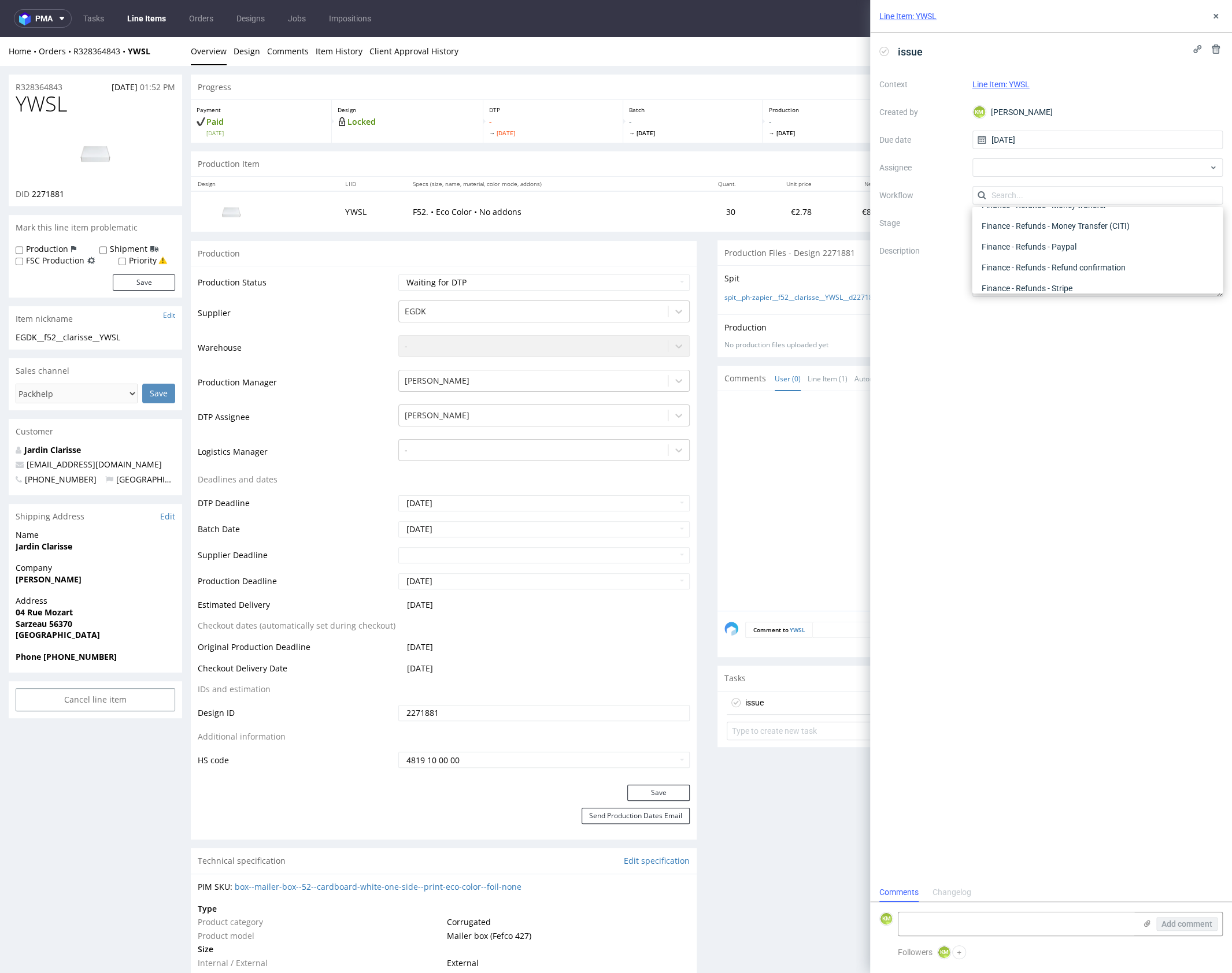
scroll to position [0, 0]
click at [1079, 256] on div "DTP - Issue" at bounding box center [1097, 257] width 241 height 21
click at [1075, 275] on textarea "Problem: Impact: What is needed?:" at bounding box center [1098, 269] width 251 height 55
paste textarea "No artwork has been placed on the packaging, should this order be produced with…"
type textarea "No artwork has been placed on the packaging, should this order be produced with…"
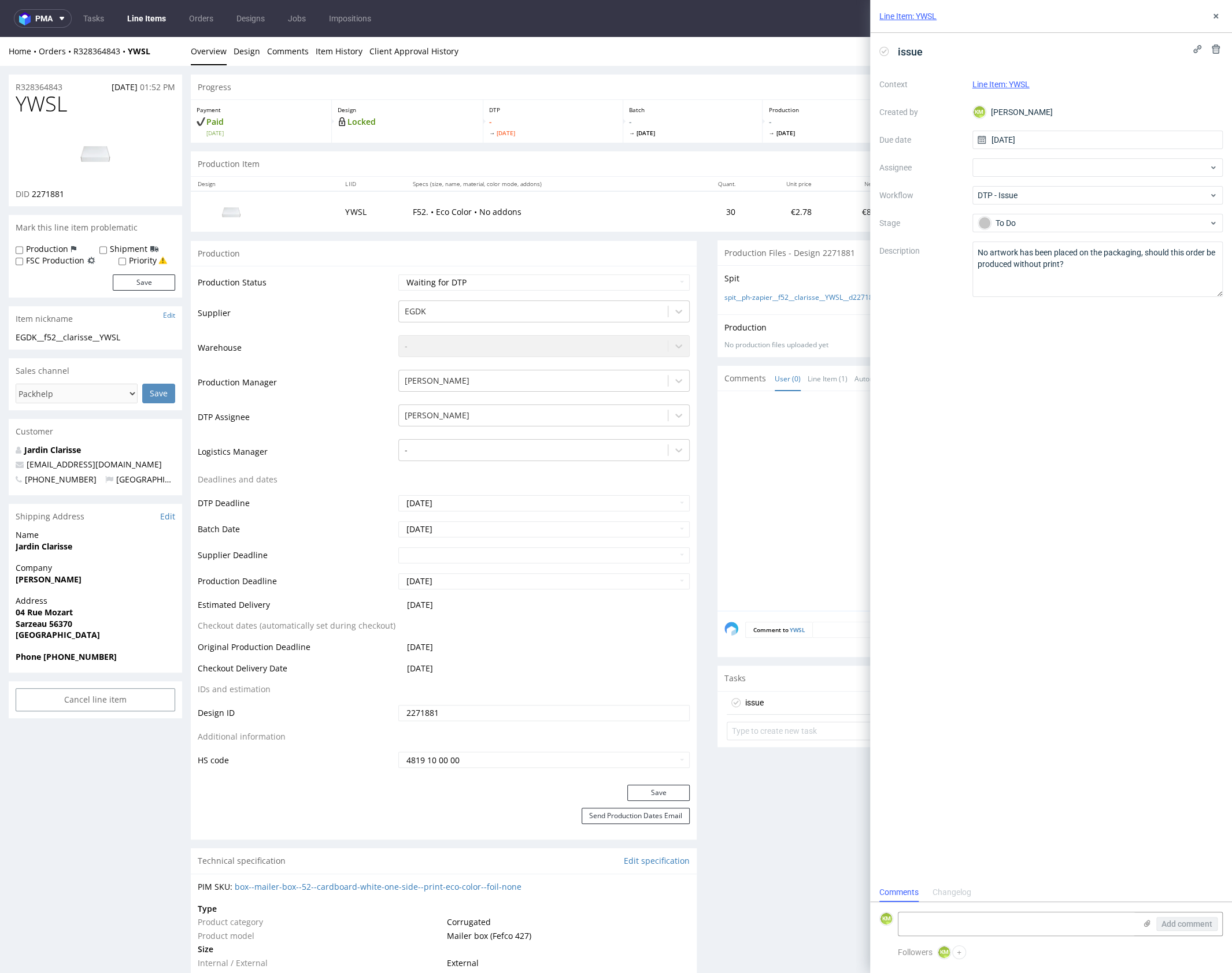
click at [1111, 357] on div "issue Context Line Item: YWSL Created by KM Karol Markowski Due date 10/10/2025…" at bounding box center [1051, 458] width 362 height 850
click at [1069, 536] on div "issue Context Line Item: YWSL Created by KM Karol Markowski Due date 10/10/2025…" at bounding box center [1051, 458] width 362 height 850
drag, startPoint x: 1216, startPoint y: 16, endPoint x: 1197, endPoint y: 27, distance: 22.0
click at [1216, 16] on use at bounding box center [1216, 16] width 5 height 5
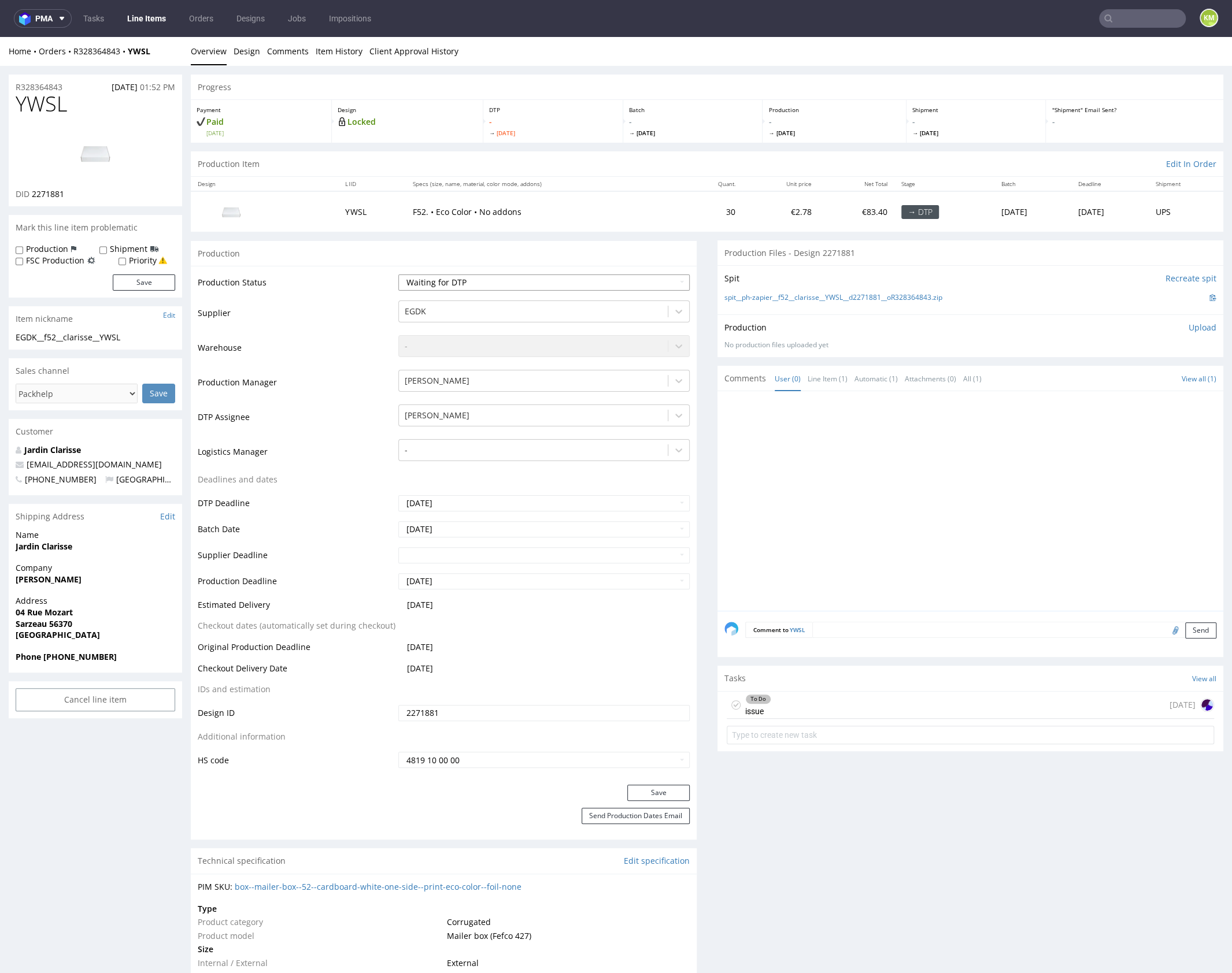
click at [571, 283] on select "Waiting for Artwork Waiting for Diecut Waiting for Mockup Waiting for DTP Waiti…" at bounding box center [544, 282] width 292 height 16
select select "dtp_issue"
click at [398, 274] on select "Waiting for Artwork Waiting for Diecut Waiting for Mockup Waiting for DTP Waiti…" at bounding box center [544, 282] width 292 height 16
click at [627, 791] on button "Save" at bounding box center [658, 792] width 62 height 16
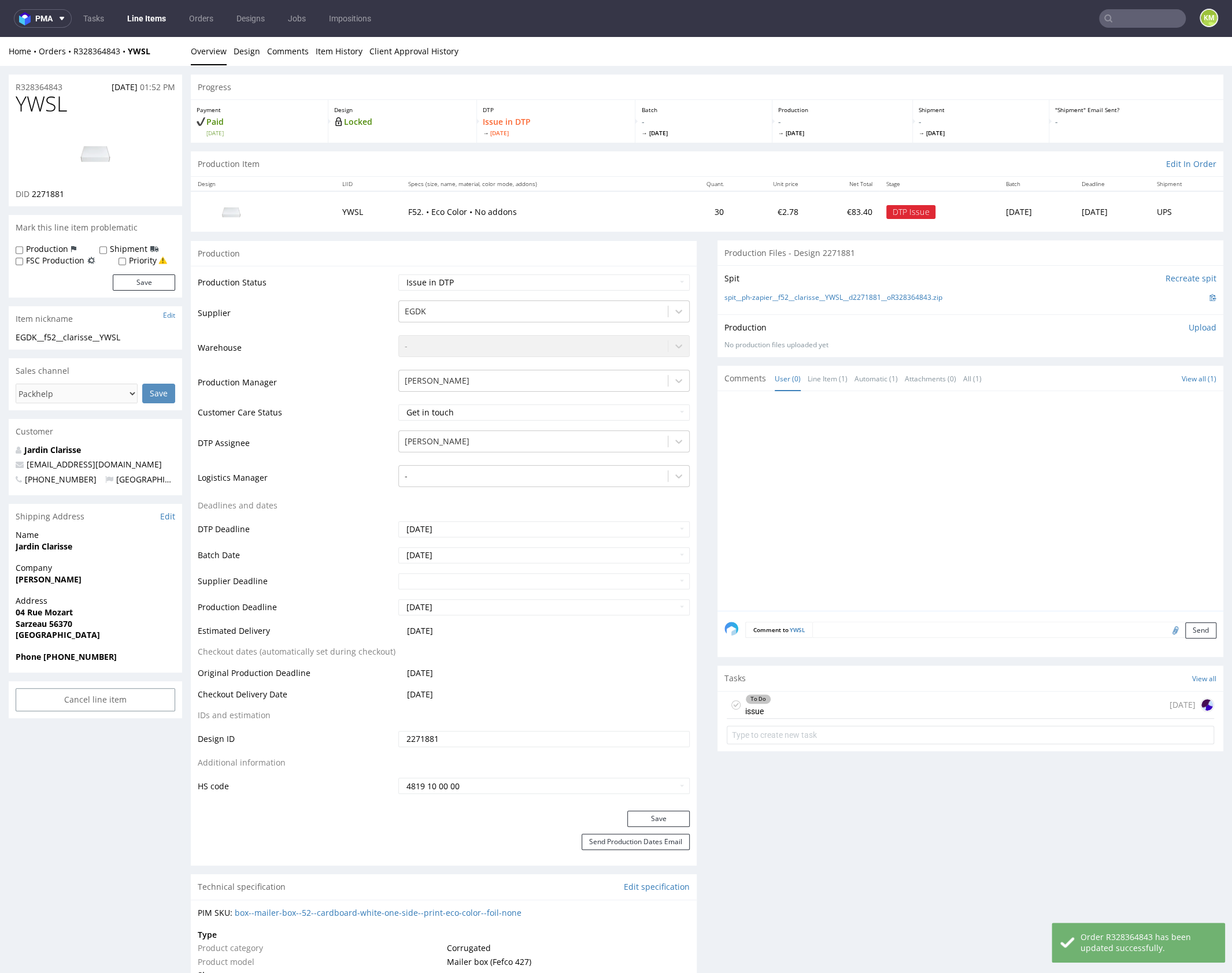
click at [839, 700] on div "To Do issue today" at bounding box center [970, 705] width 487 height 27
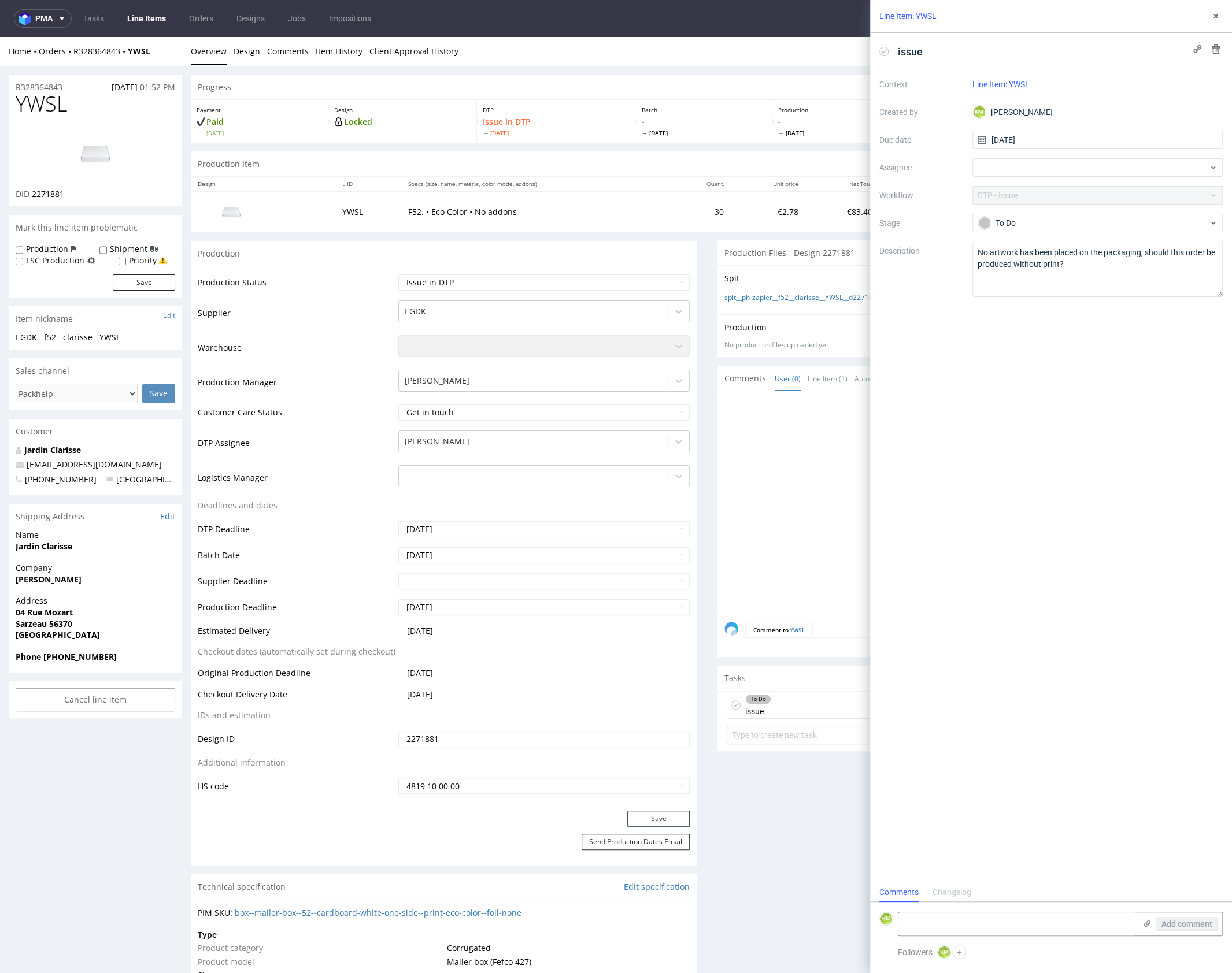
scroll to position [9, 0]
drag, startPoint x: 1216, startPoint y: 16, endPoint x: 1211, endPoint y: 22, distance: 7.8
click at [1216, 16] on use at bounding box center [1216, 16] width 5 height 5
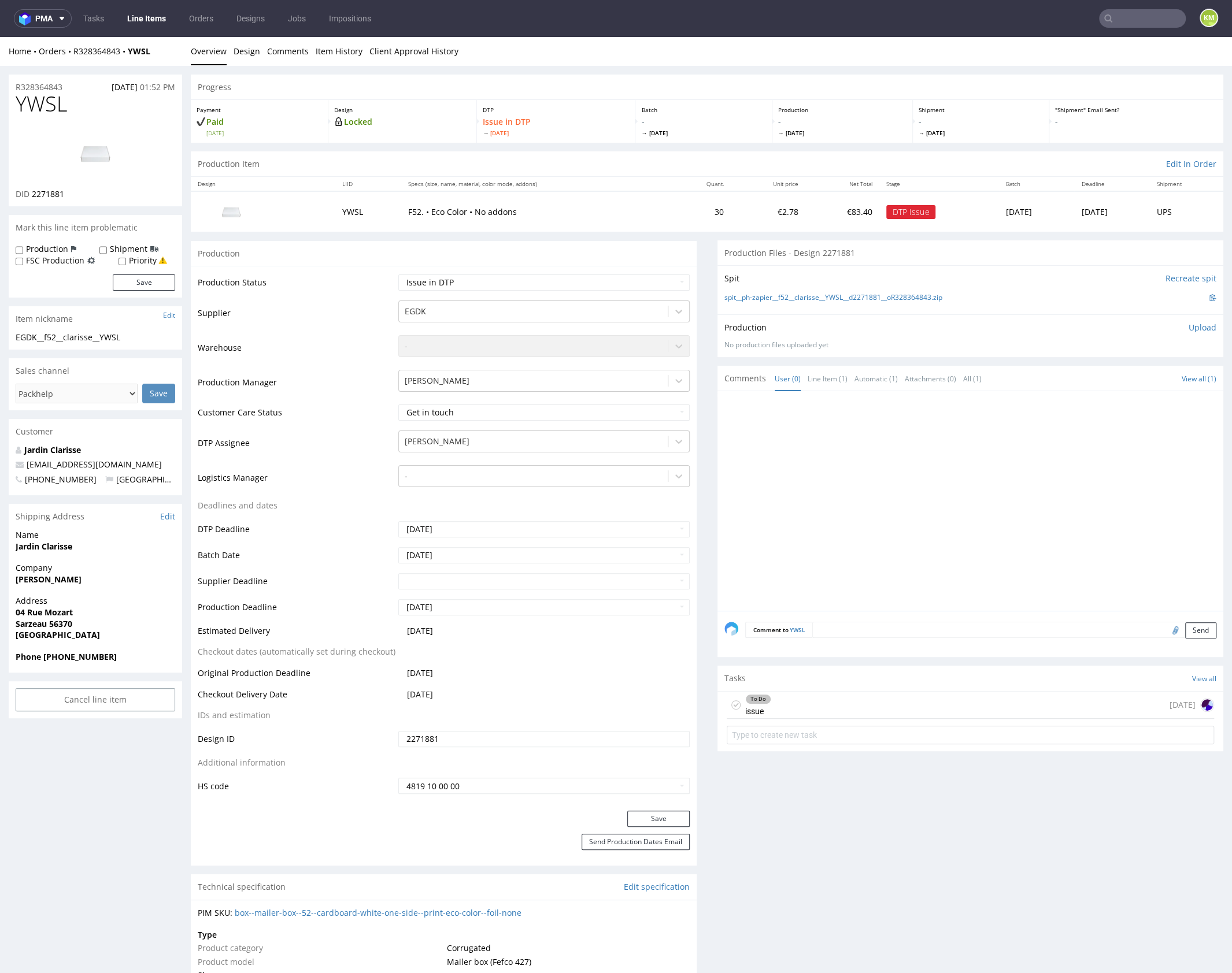
drag, startPoint x: 890, startPoint y: 499, endPoint x: 913, endPoint y: 492, distance: 24.0
click at [890, 499] on div at bounding box center [973, 504] width 499 height 212
click at [992, 474] on div at bounding box center [973, 504] width 499 height 212
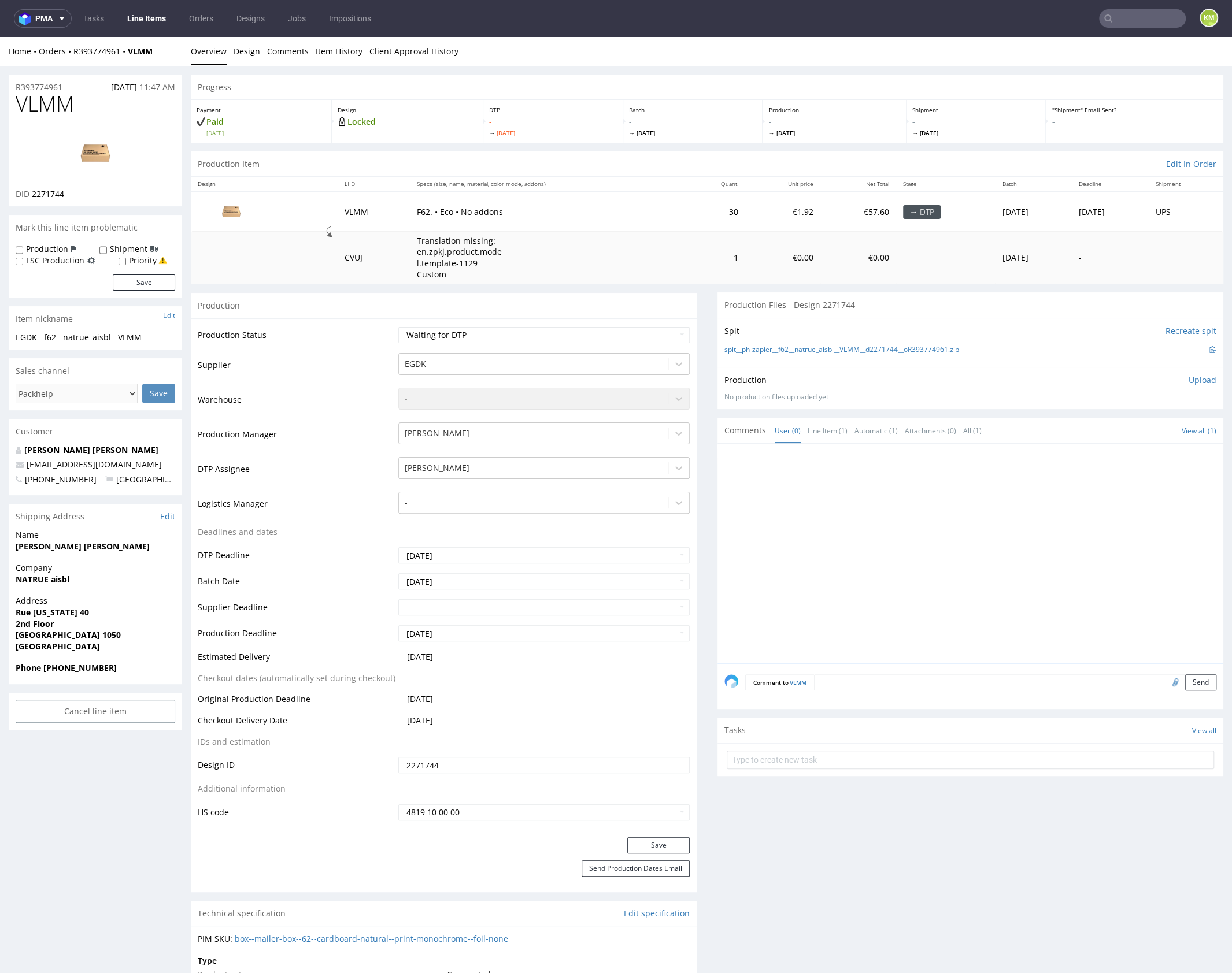
drag, startPoint x: 885, startPoint y: 480, endPoint x: 540, endPoint y: 166, distance: 466.5
click at [882, 476] on div at bounding box center [973, 557] width 499 height 212
drag, startPoint x: 910, startPoint y: 518, endPoint x: 837, endPoint y: 443, distance: 104.7
click at [910, 517] on div at bounding box center [973, 557] width 499 height 212
click at [824, 429] on link "Line Item (1)" at bounding box center [827, 431] width 40 height 25
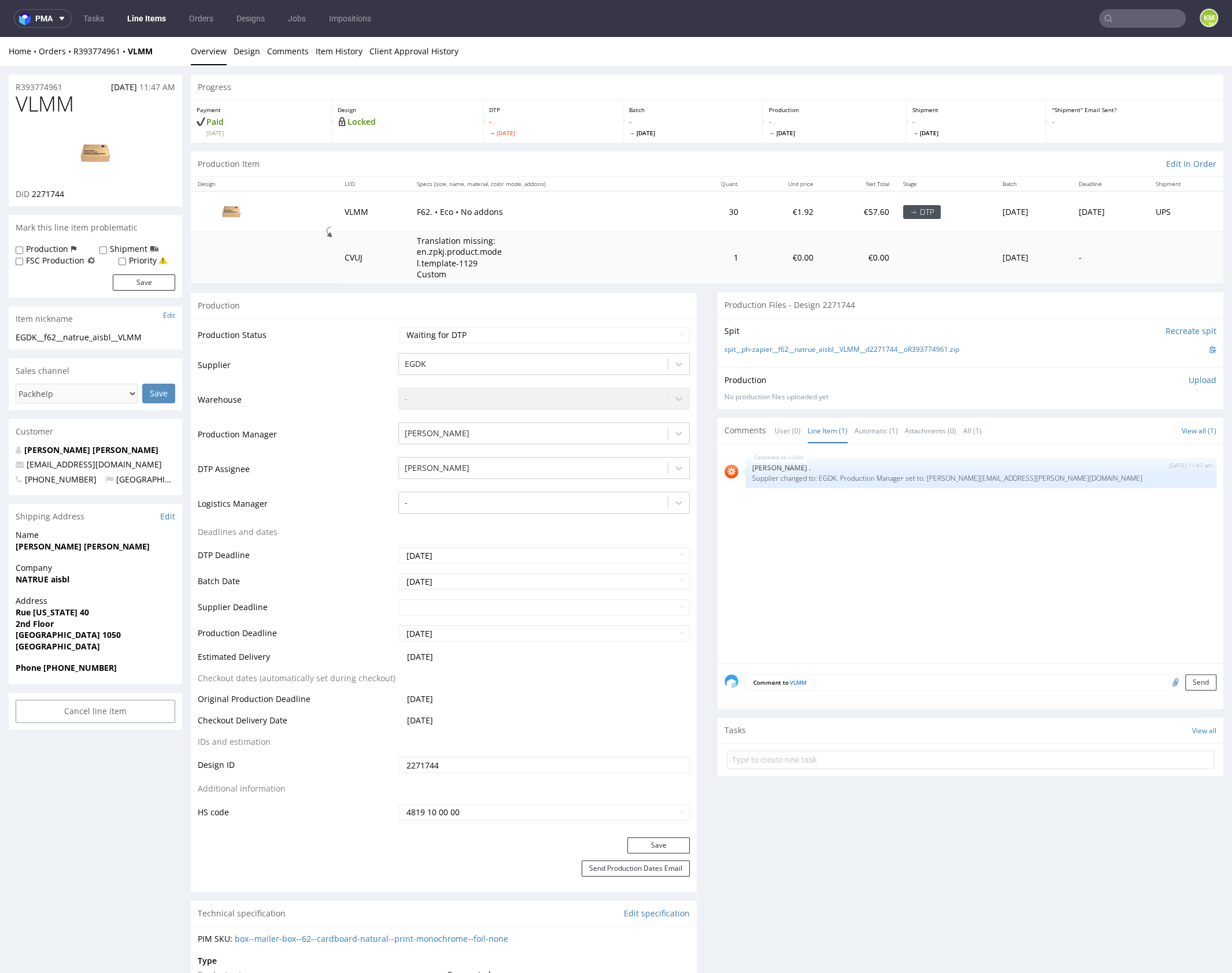
click at [839, 546] on div "VLMM [DATE] 11:47 am [PERSON_NAME] Supplier changed to: EGDK. Production Manage…" at bounding box center [973, 557] width 499 height 212
click at [840, 542] on div "VLMM [DATE] 11:47 am [PERSON_NAME] Supplier changed to: EGDK. Production Manage…" at bounding box center [973, 557] width 499 height 212
click at [903, 572] on div "VLMM [DATE] 11:47 am [PERSON_NAME] Supplier changed to: EGDK. Production Manage…" at bounding box center [973, 557] width 499 height 212
click at [904, 572] on div "VLMM [DATE] 11:47 am [PERSON_NAME] Supplier changed to: EGDK. Production Manage…" at bounding box center [973, 557] width 499 height 212
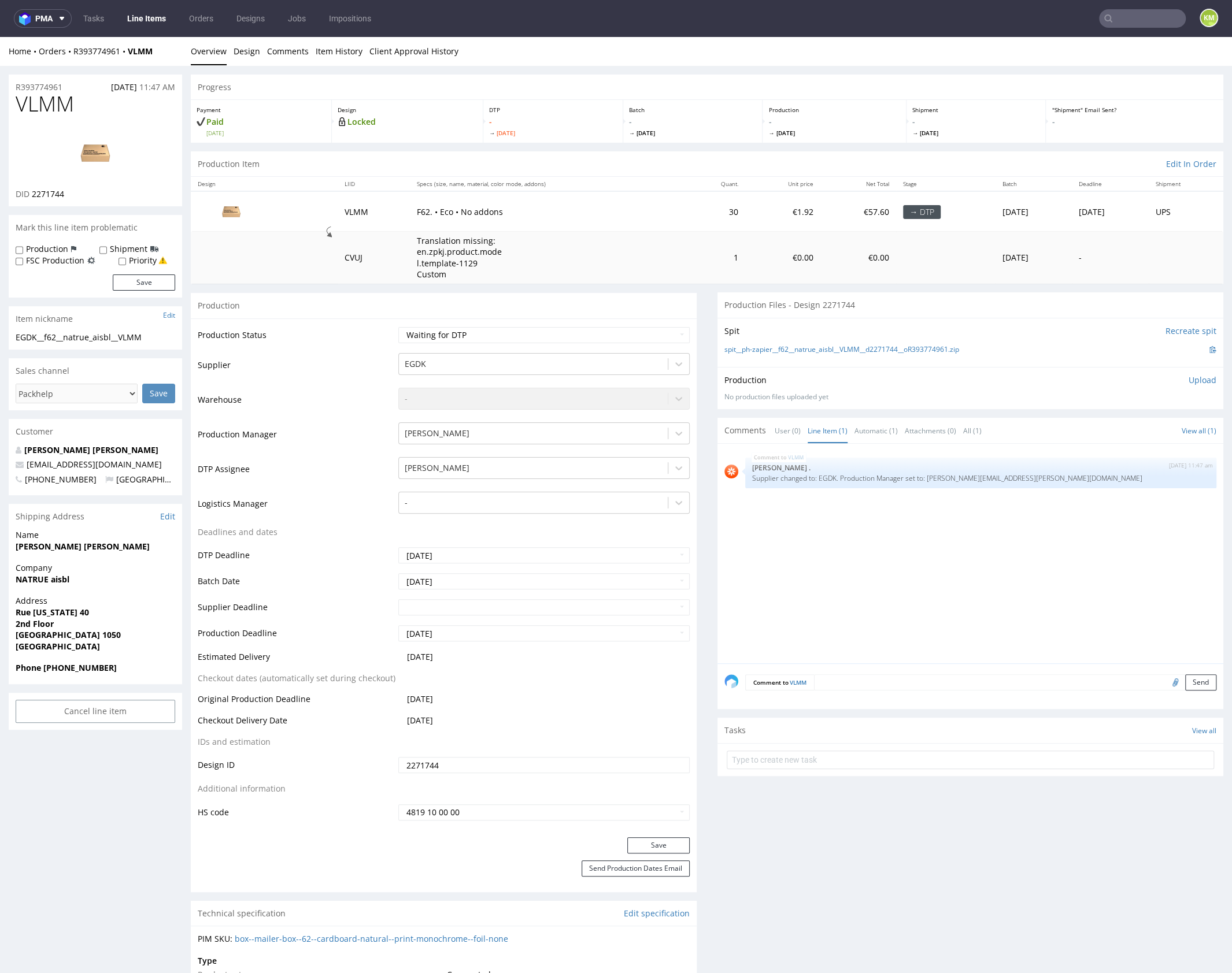
click at [991, 542] on div "VLMM 7th Oct 25 | 11:47 am Rob . Supplier changed to: EGDK. Production Manager …" at bounding box center [973, 557] width 499 height 212
click at [875, 542] on div "VLMM 7th Oct 25 | 11:47 am Rob . Supplier changed to: EGDK. Production Manager …" at bounding box center [973, 557] width 499 height 212
click at [1050, 565] on div "VLMM 7th Oct 25 | 11:47 am Rob . Supplier changed to: EGDK. Production Manager …" at bounding box center [973, 557] width 499 height 212
click at [932, 546] on div "VLMM 7th Oct 25 | 11:47 am Rob . Supplier changed to: EGDK. Production Manager …" at bounding box center [973, 557] width 499 height 212
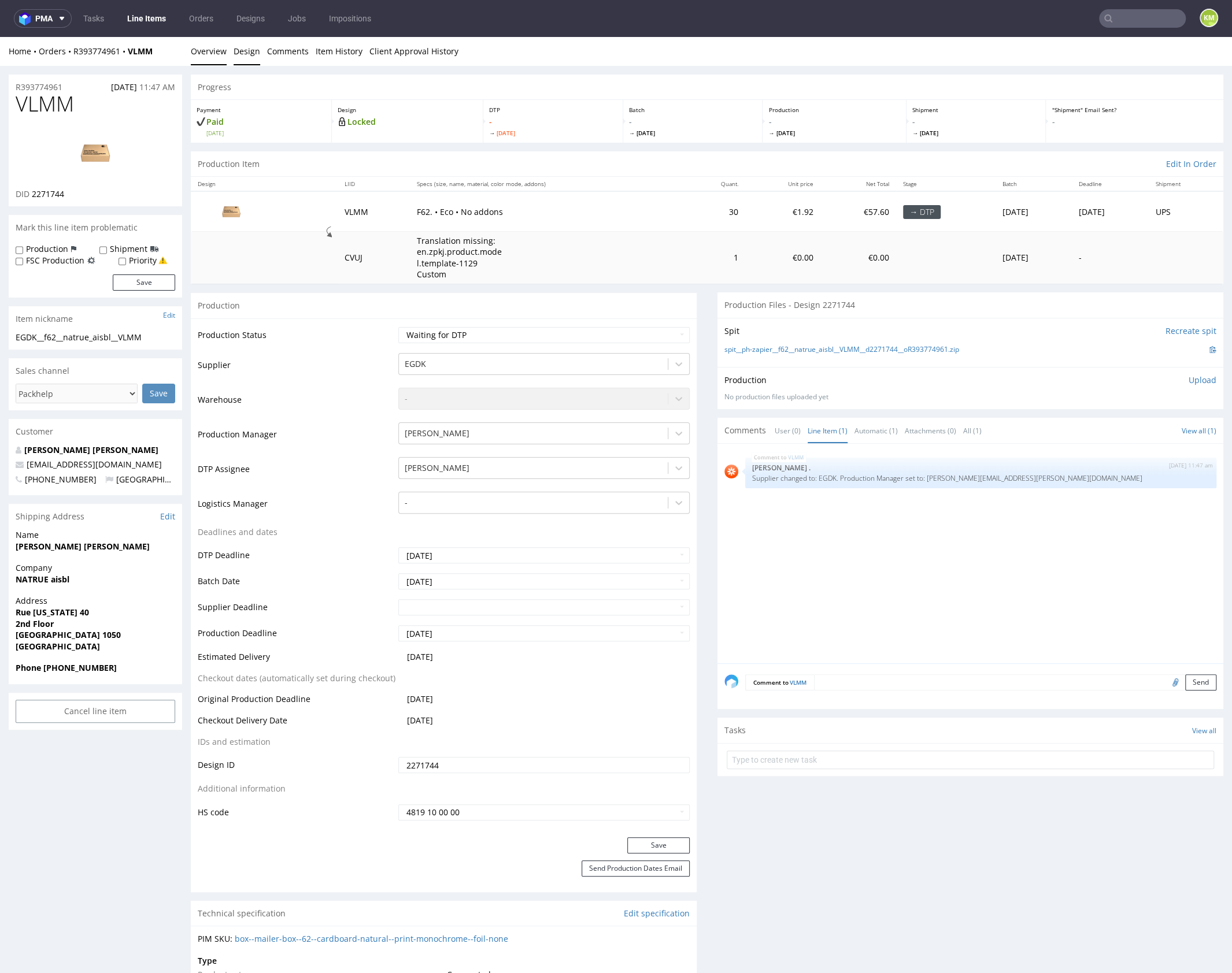
click at [246, 53] on link "Design" at bounding box center [247, 51] width 27 height 28
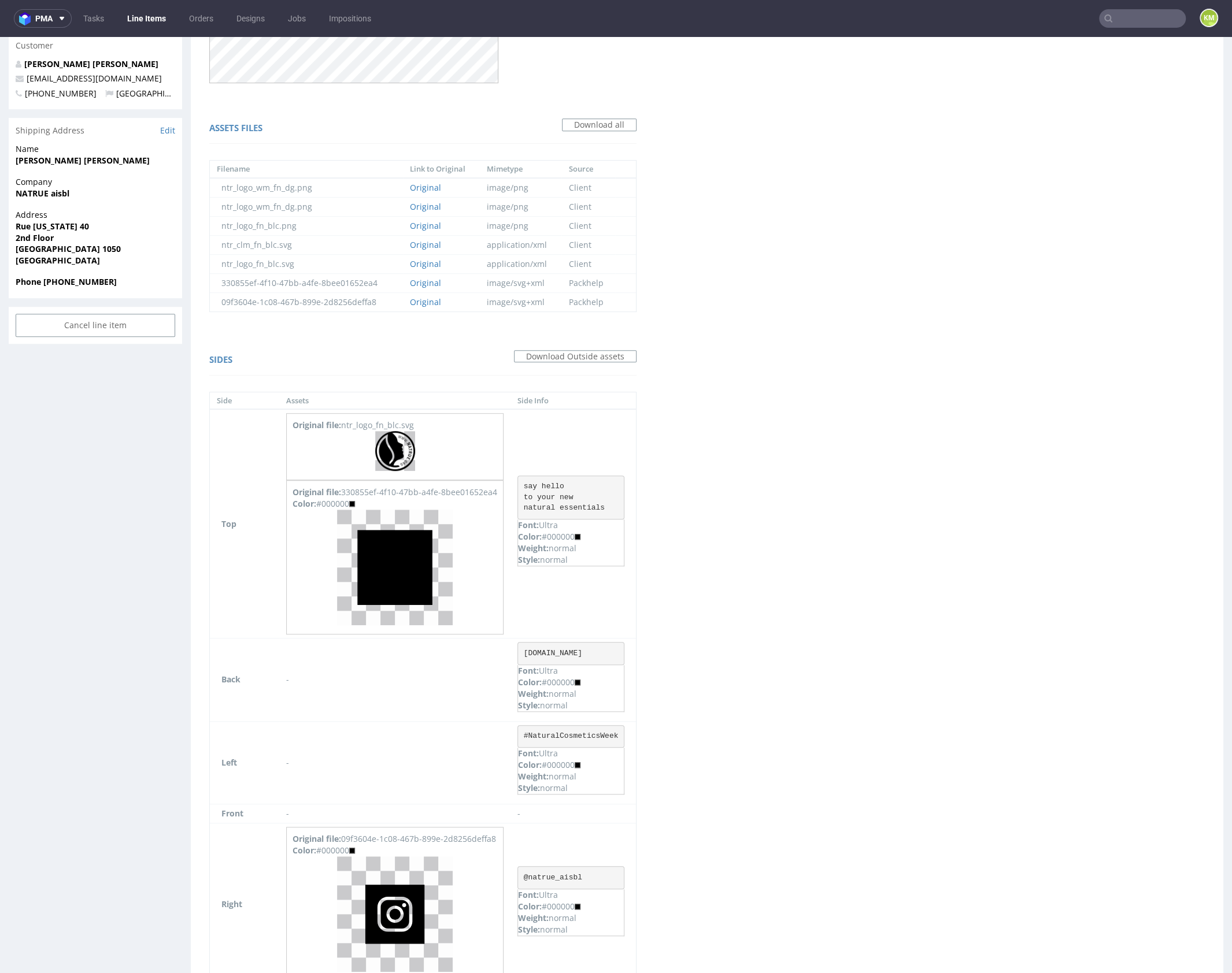
scroll to position [489, 0]
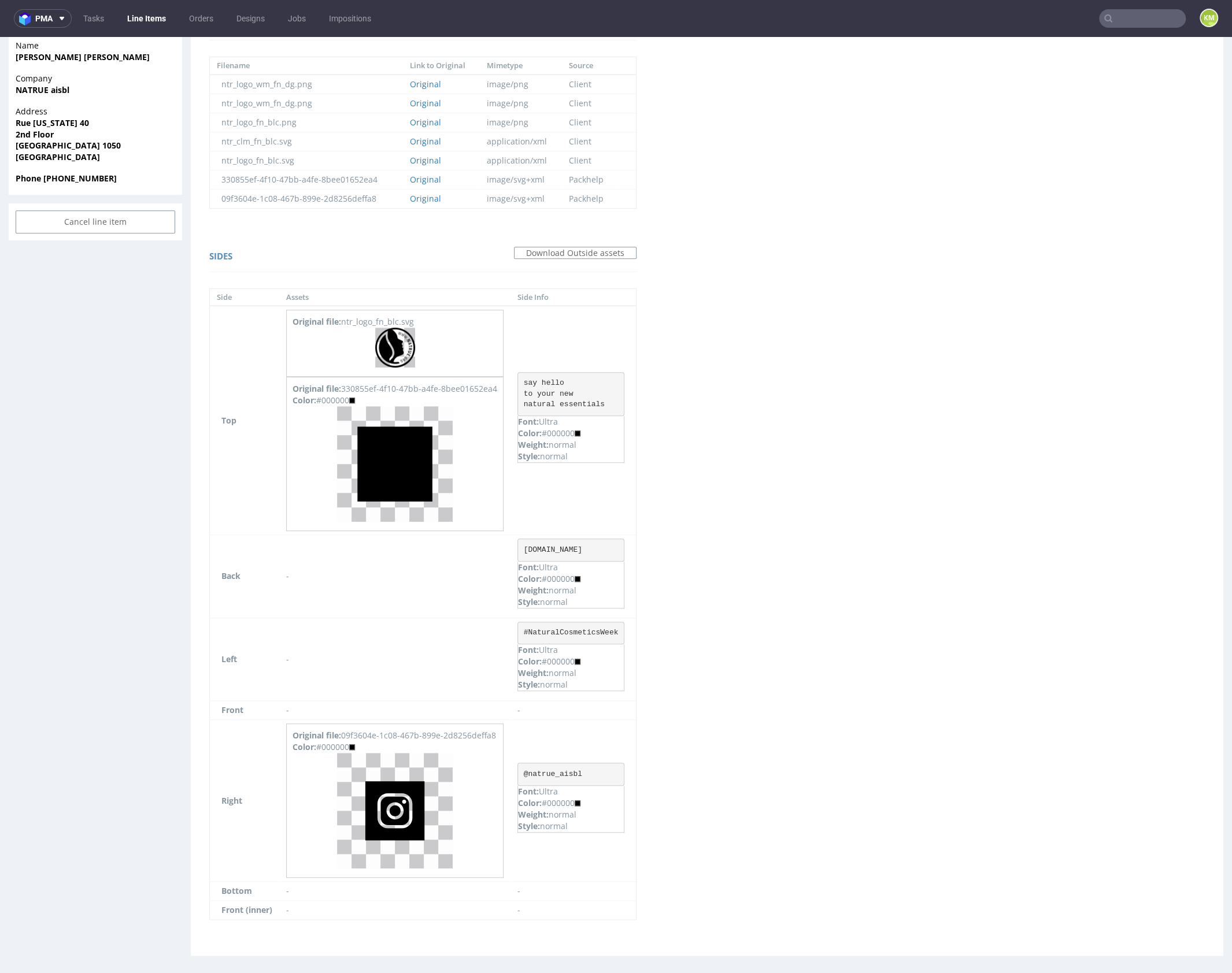
click at [792, 394] on div "Virtual dieline spit Preview in a new tab Assets files Download all Filename Li…" at bounding box center [707, 283] width 1032 height 1346
click at [395, 346] on img at bounding box center [395, 348] width 40 height 40
click at [655, 374] on div "Virtual dieline spit Preview in a new tab Assets files Download all Filename Li…" at bounding box center [423, 283] width 464 height 1346
click at [731, 372] on div "Virtual dieline spit Preview in a new tab Assets files Download all Filename Li…" at bounding box center [707, 283] width 1032 height 1346
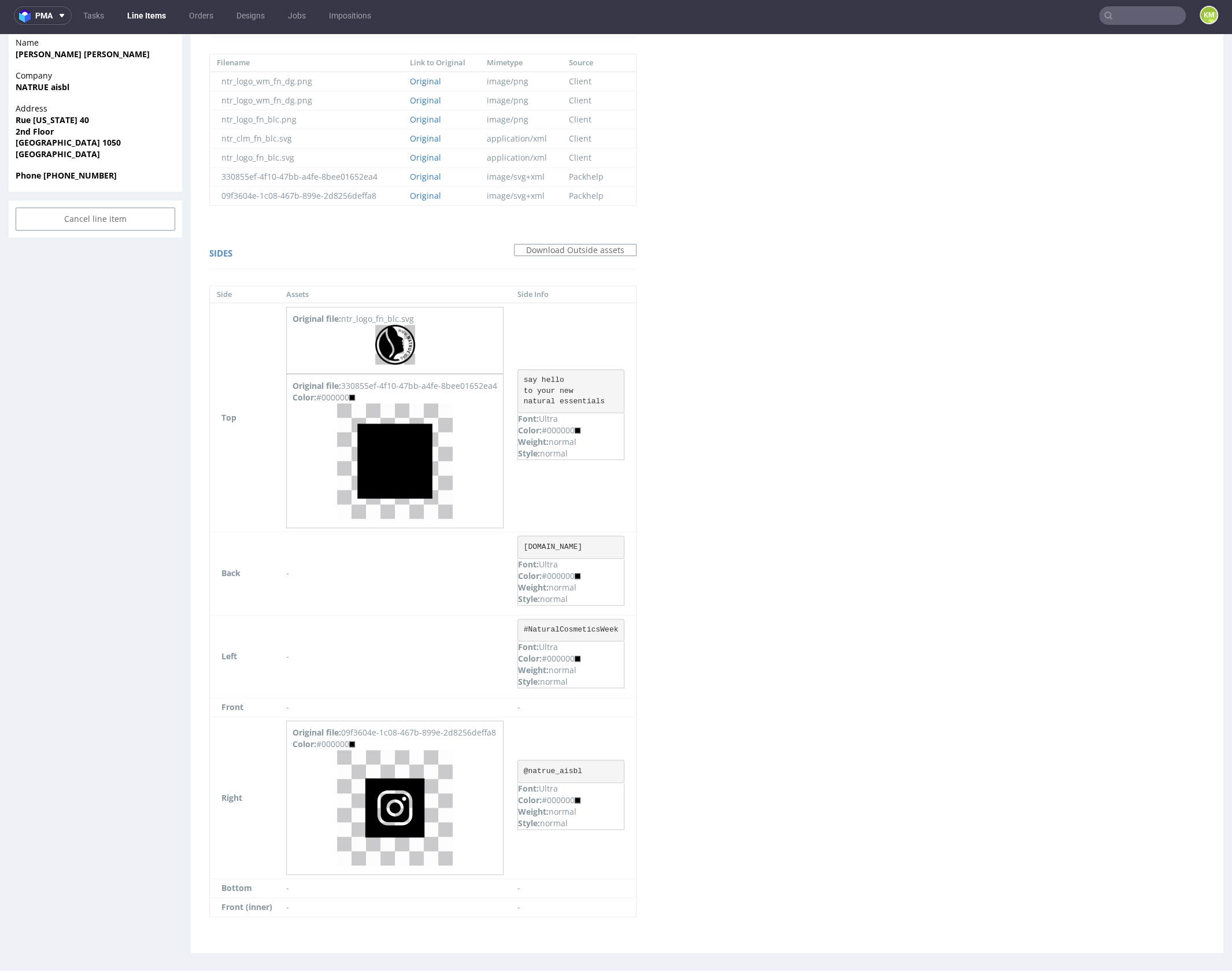
click at [783, 469] on div "Virtual dieline spit Preview in a new tab Assets files Download all Filename Li…" at bounding box center [707, 280] width 1032 height 1346
click at [413, 801] on img at bounding box center [395, 808] width 115 height 115
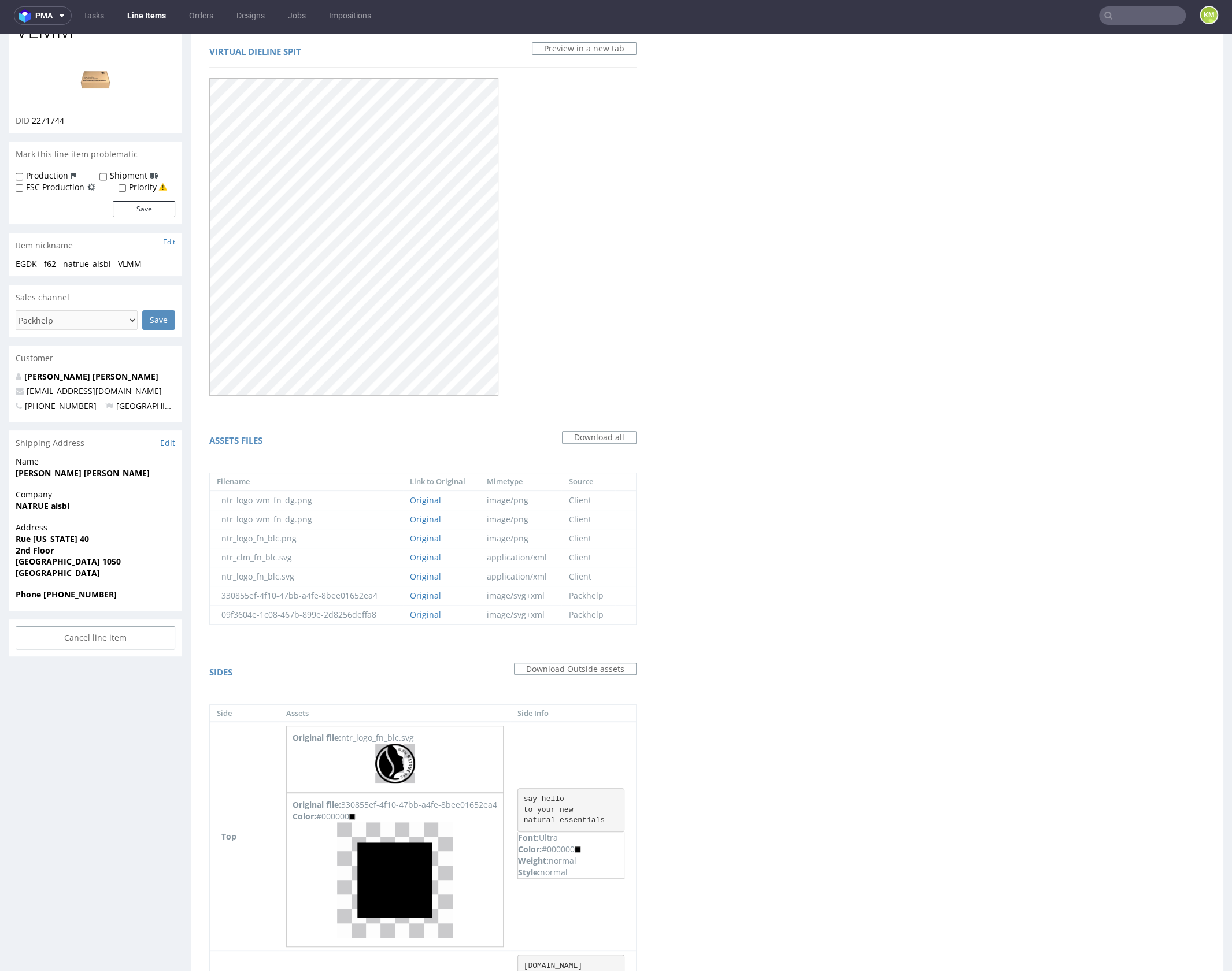
scroll to position [454, 0]
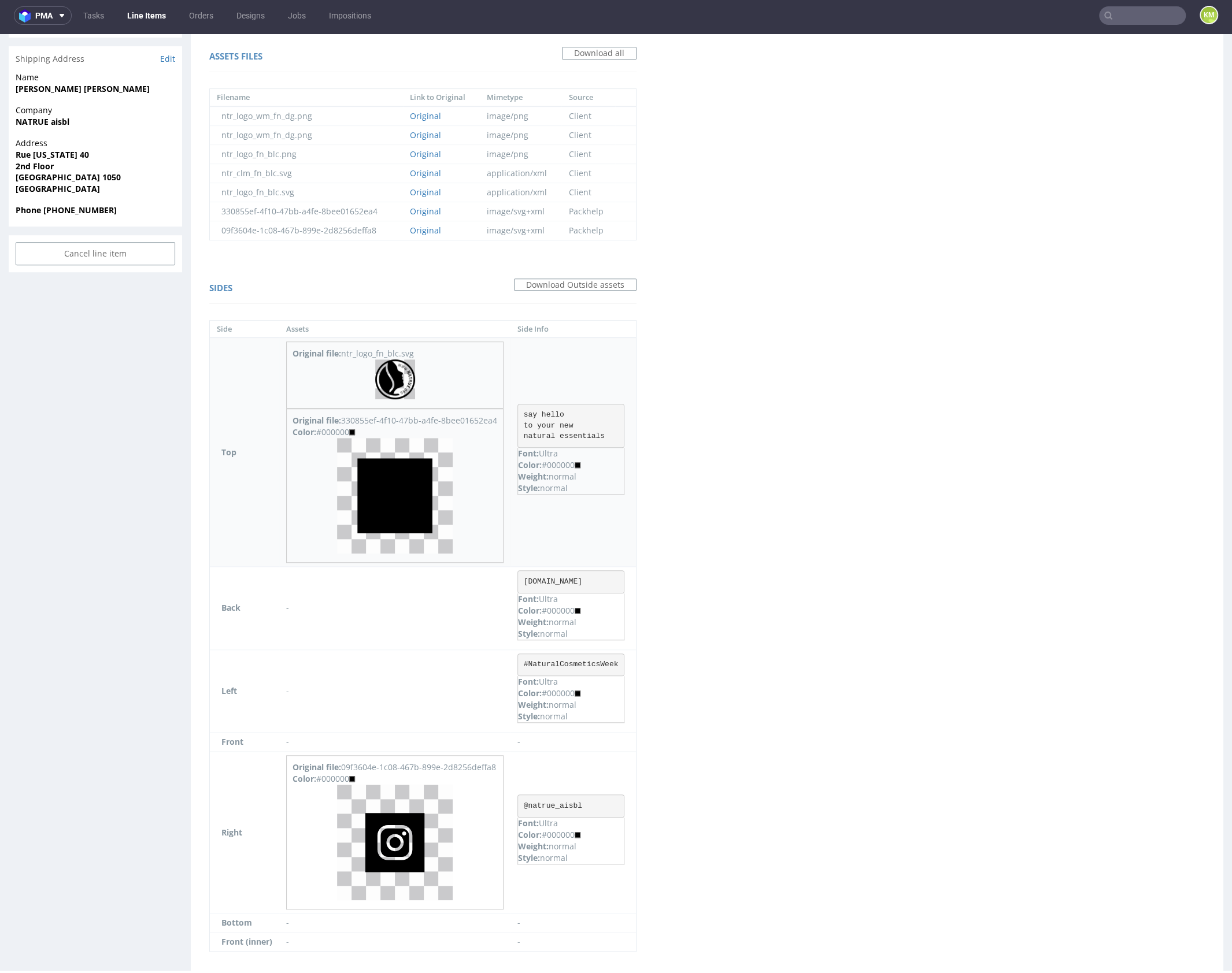
click at [564, 412] on pre "say hello to your new natural essentials" at bounding box center [571, 426] width 107 height 45
click at [537, 413] on pre "say hello to your new natural essentials" at bounding box center [571, 426] width 107 height 45
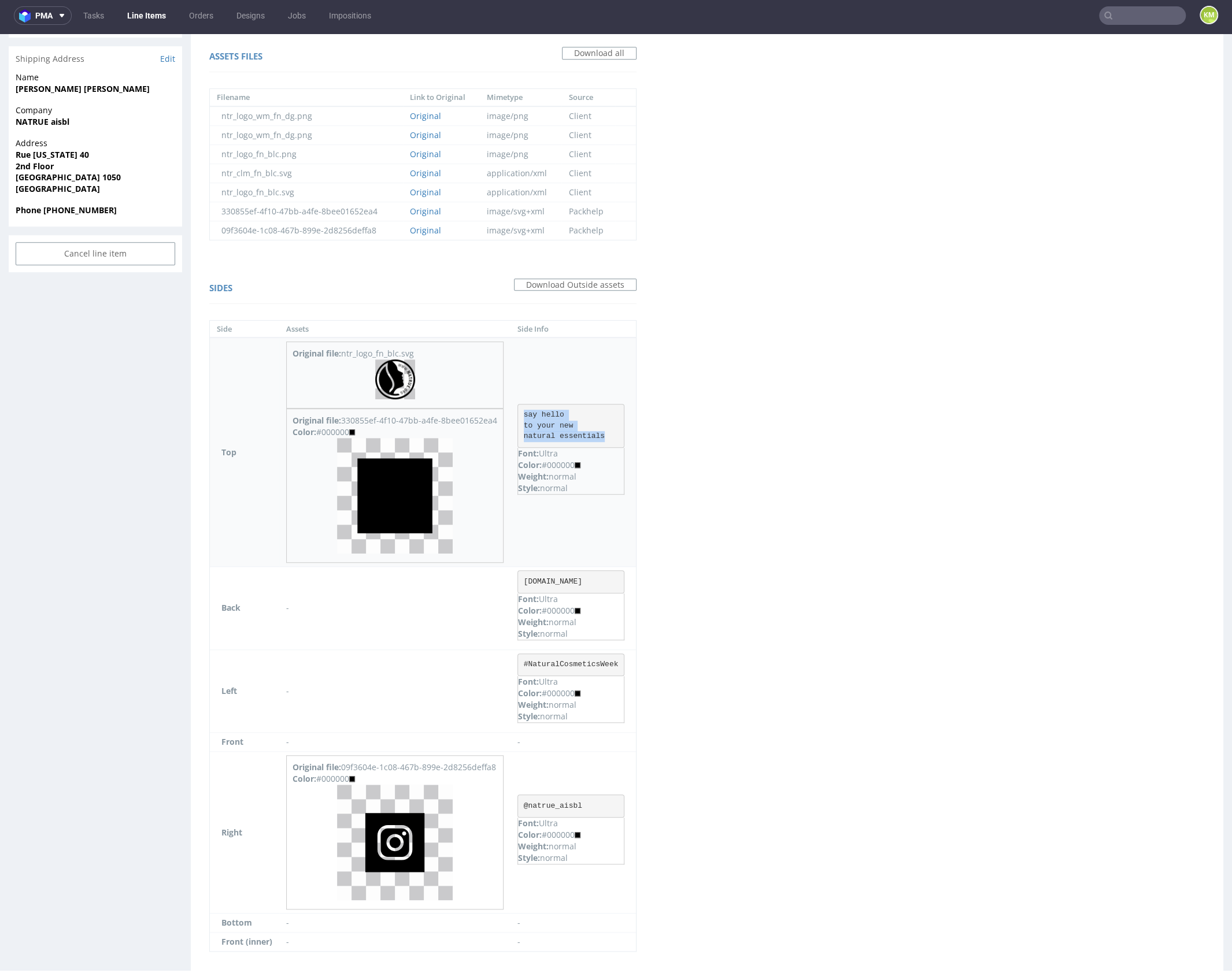
drag, startPoint x: 533, startPoint y: 410, endPoint x: 623, endPoint y: 444, distance: 96.2
click at [623, 444] on pre "say hello to your new natural essentials" at bounding box center [571, 426] width 107 height 45
copy pre "say hello to your new natural essentials"
click at [584, 576] on pre "www.natrue.org" at bounding box center [571, 582] width 107 height 23
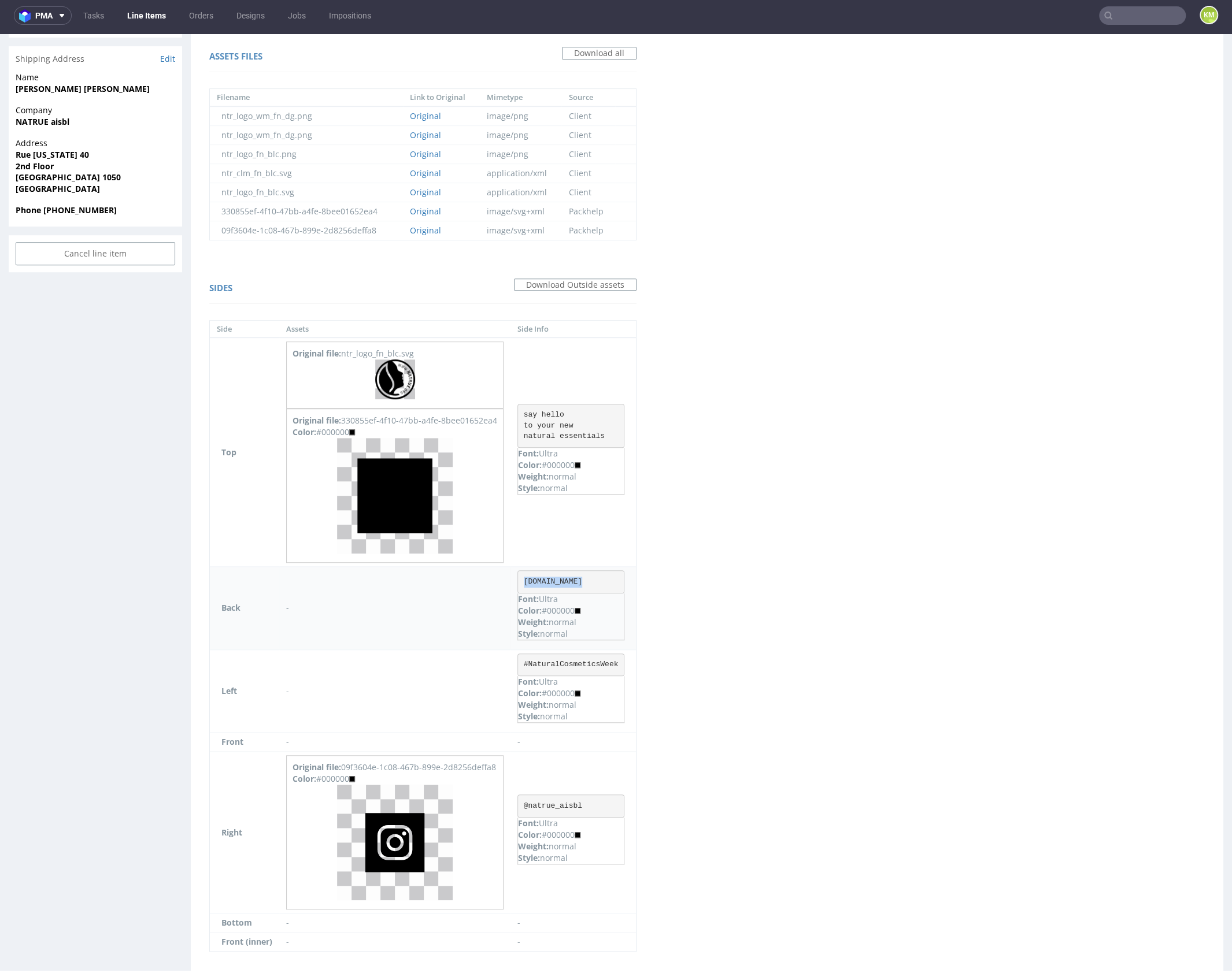
click at [584, 576] on pre "www.natrue.org" at bounding box center [571, 582] width 107 height 23
copy pre "www.natrue.org"
click at [579, 657] on pre "#NaturalCosmeticsWeek" at bounding box center [571, 665] width 107 height 23
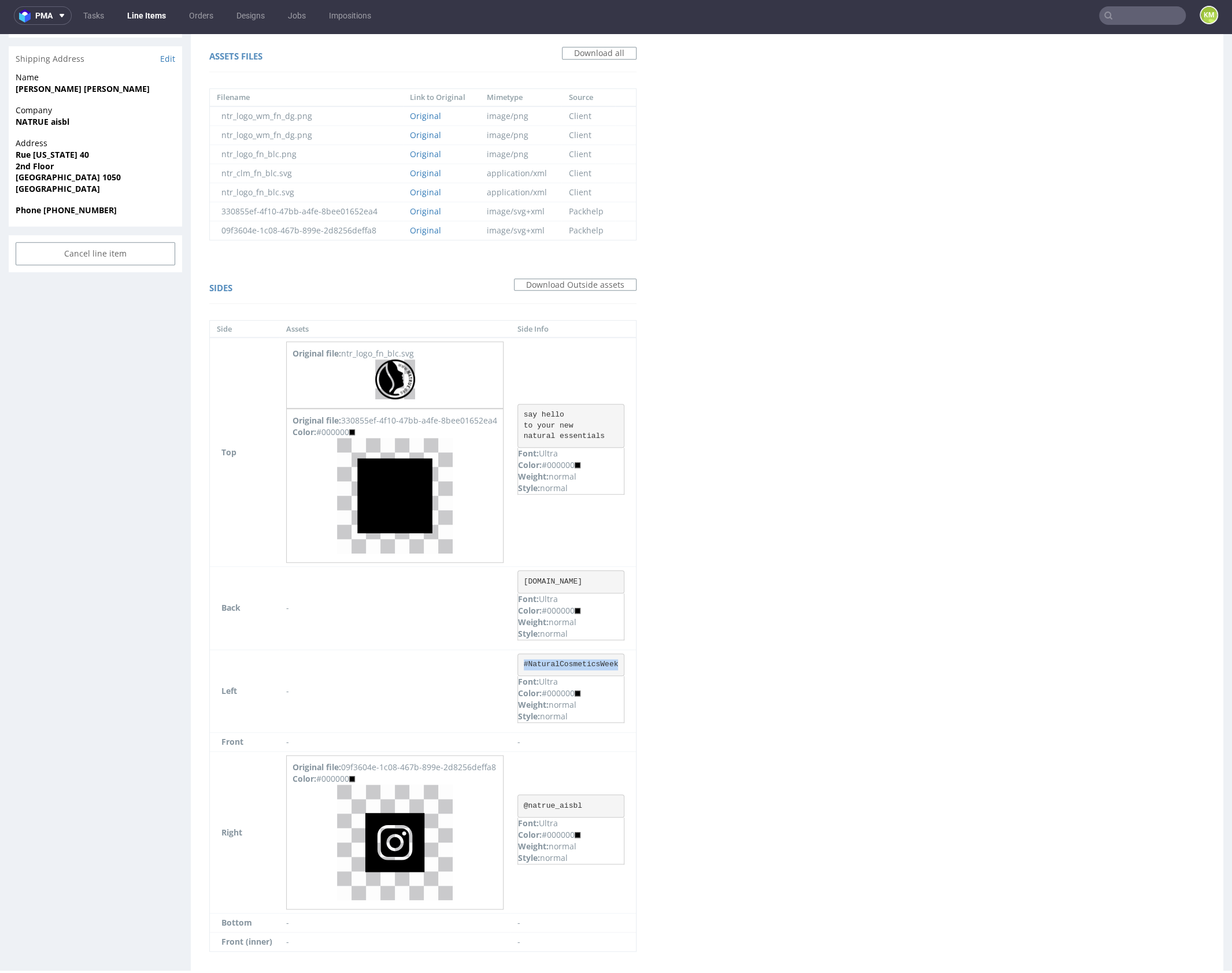
copy pre "#NaturalCosmeticsWeek"
click at [875, 708] on div "Virtual dieline spit Preview in a new tab Assets files Download all Filename Li…" at bounding box center [707, 314] width 1032 height 1346
click at [555, 796] on pre "@natrue_aisbl" at bounding box center [571, 806] width 107 height 23
click at [555, 798] on pre "@natrue_aisbl" at bounding box center [571, 806] width 107 height 23
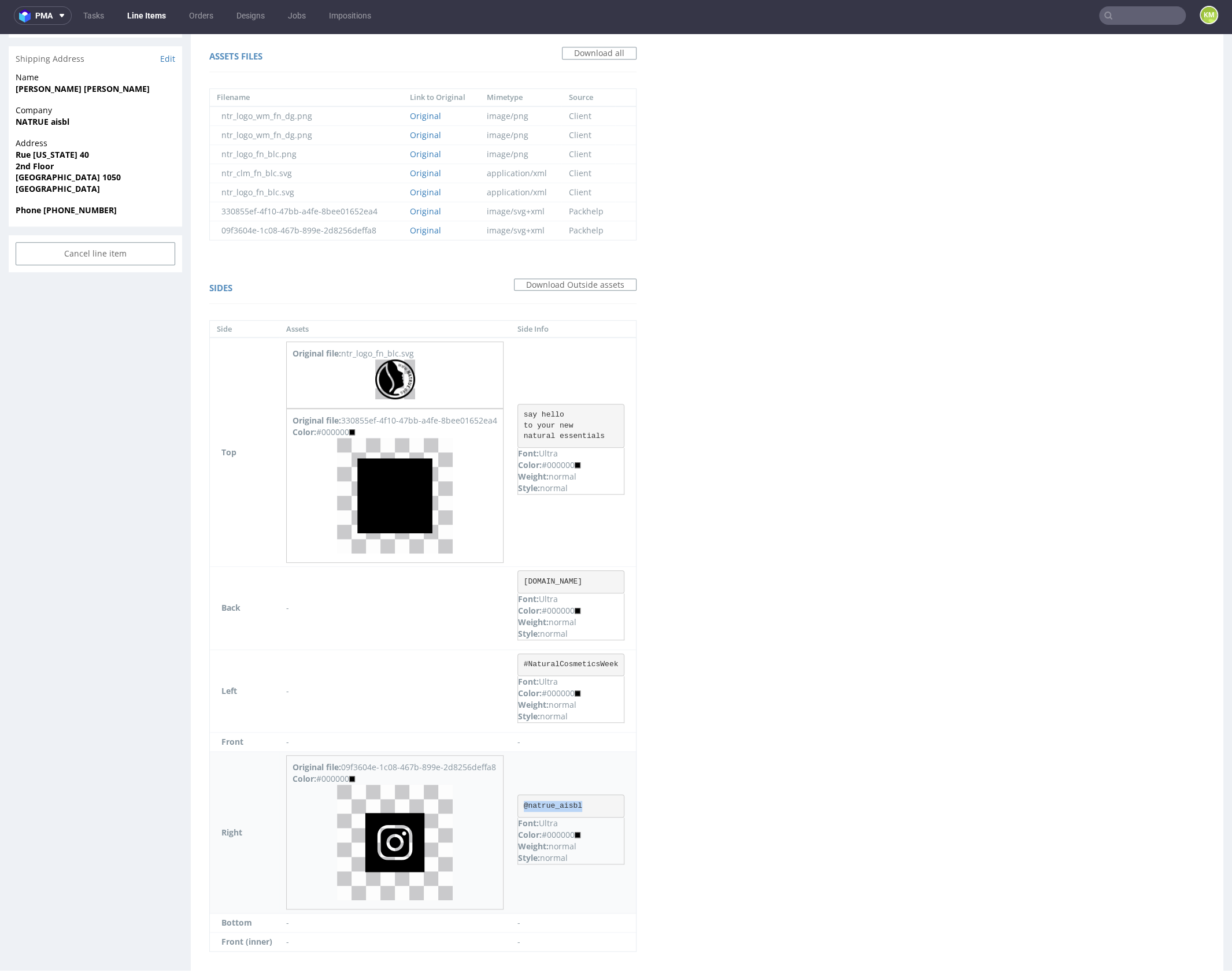
click at [555, 798] on pre "@natrue_aisbl" at bounding box center [571, 806] width 107 height 23
copy pre "@natrue_aisbl"
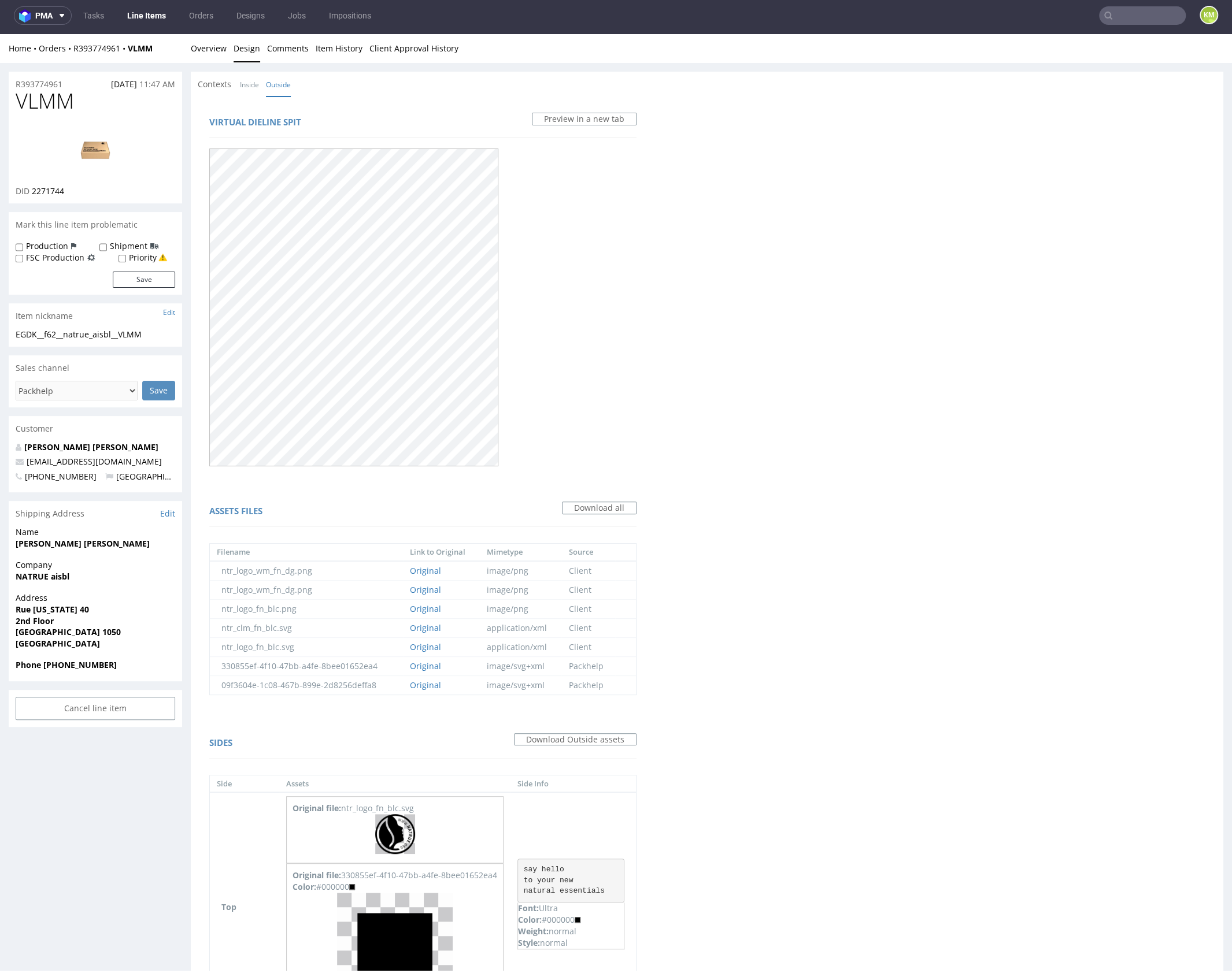
scroll to position [0, 0]
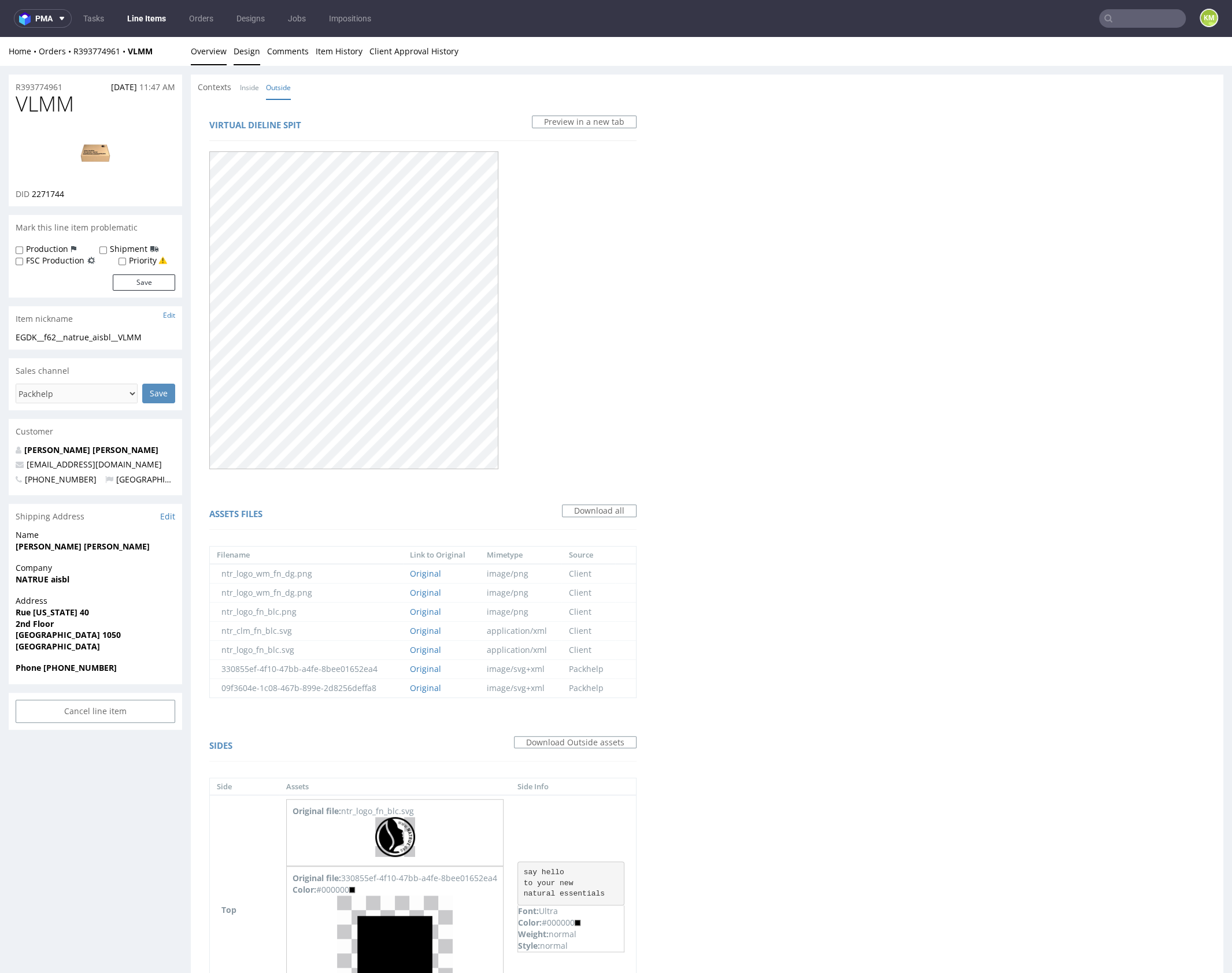
click at [209, 53] on link "Overview" at bounding box center [208, 51] width 36 height 28
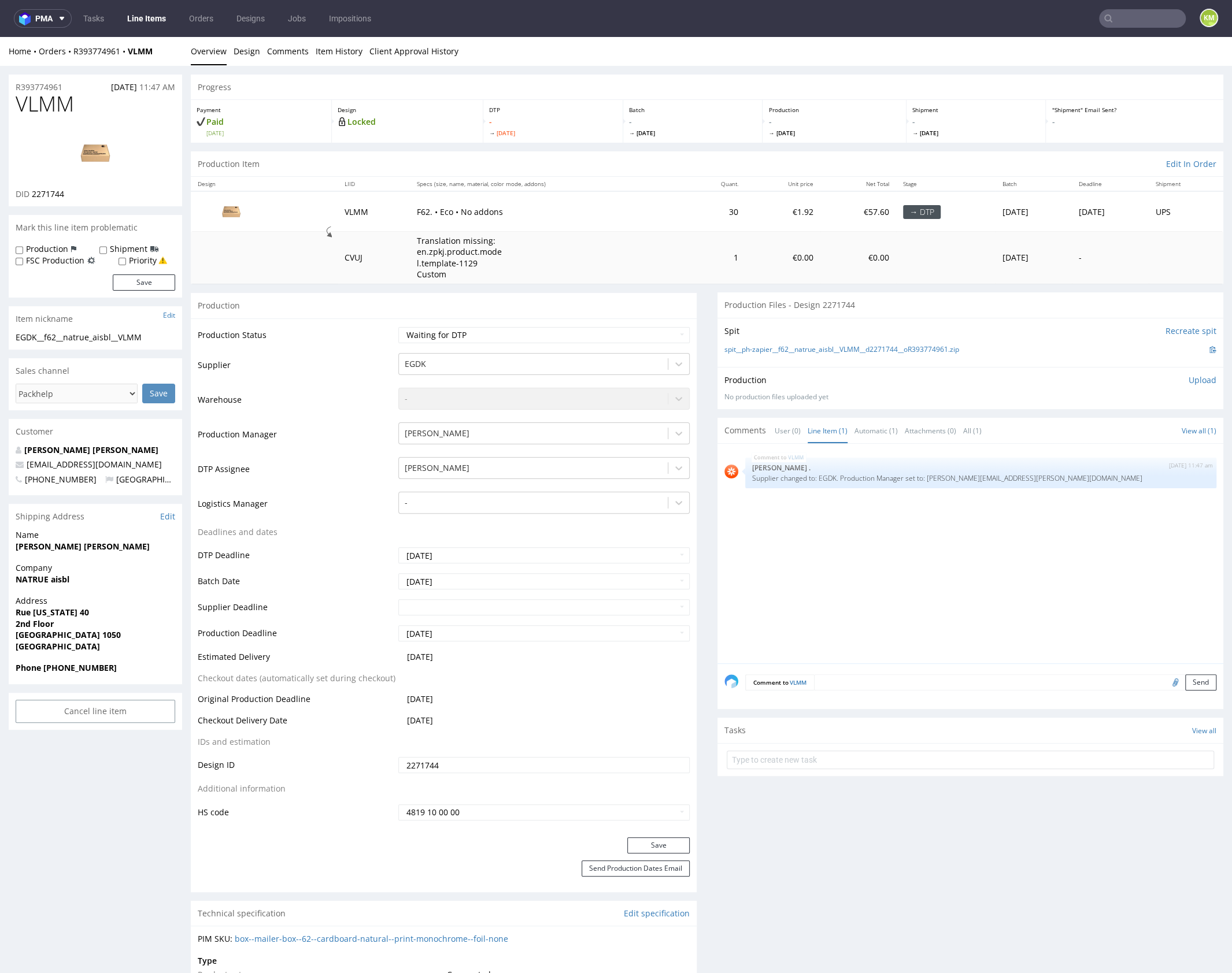
click at [62, 99] on span "VLMM" at bounding box center [45, 104] width 58 height 23
copy span "VLMM"
click at [836, 531] on div "VLMM 7th Oct 25 | 11:47 am Rob . Supplier changed to: EGDK. Production Manager …" at bounding box center [973, 557] width 499 height 212
drag, startPoint x: 883, startPoint y: 374, endPoint x: 939, endPoint y: 350, distance: 60.9
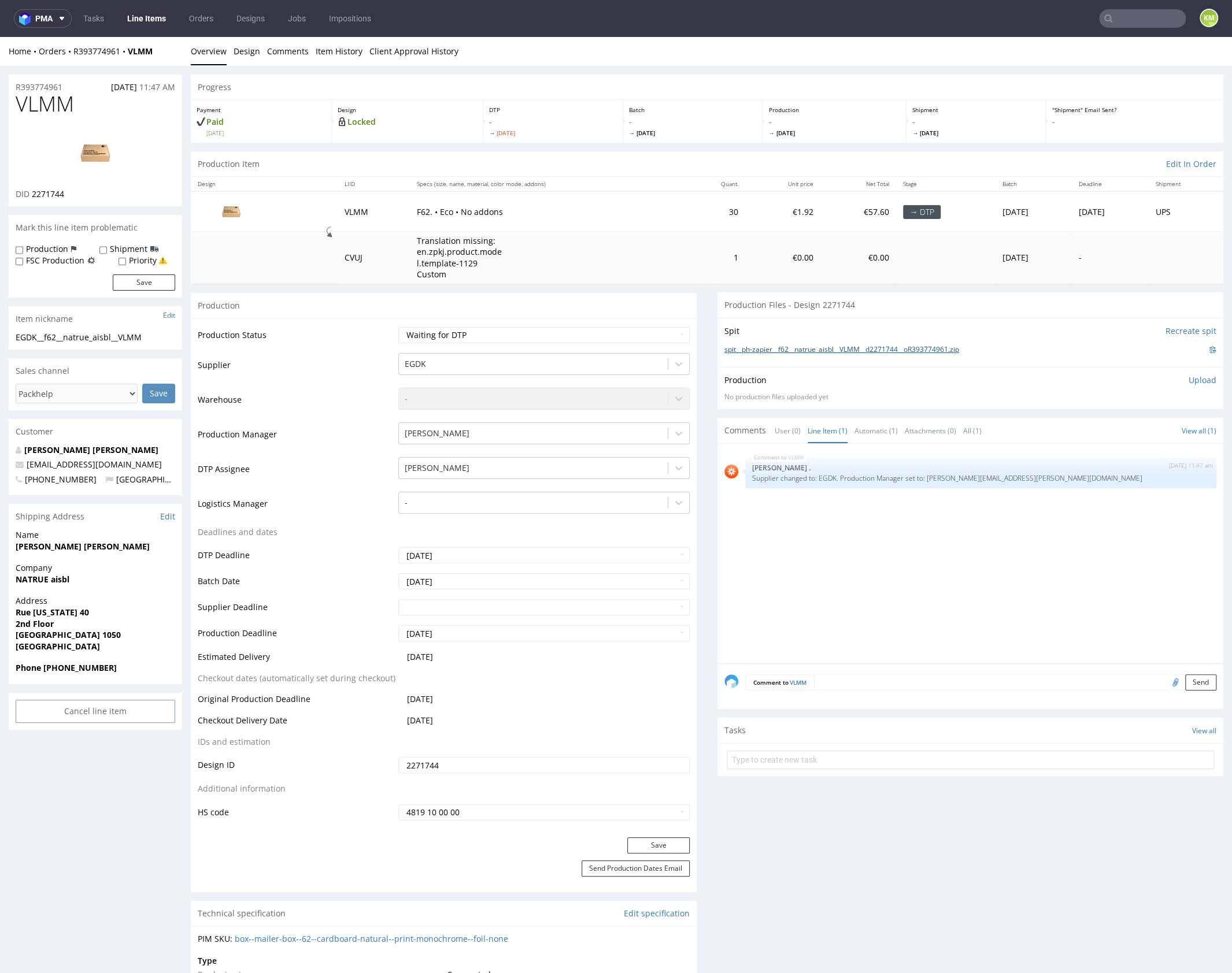
click at [885, 374] on div "Production Upload" at bounding box center [970, 380] width 492 height 12
drag, startPoint x: 972, startPoint y: 347, endPoint x: 779, endPoint y: 350, distance: 193.0
click at [779, 350] on div "spit__ph-zapier__f62__natrue_aisbl__VLMM__d2271744__oR393774961.zip" at bounding box center [970, 350] width 492 height 13
copy link "62__natrue_aisbl__VLMM__d2271744__oR393774961.zip"
click at [999, 558] on div "VLMM 7th Oct 25 | 11:47 am Rob . Supplier changed to: EGDK. Production Manager …" at bounding box center [973, 557] width 499 height 212
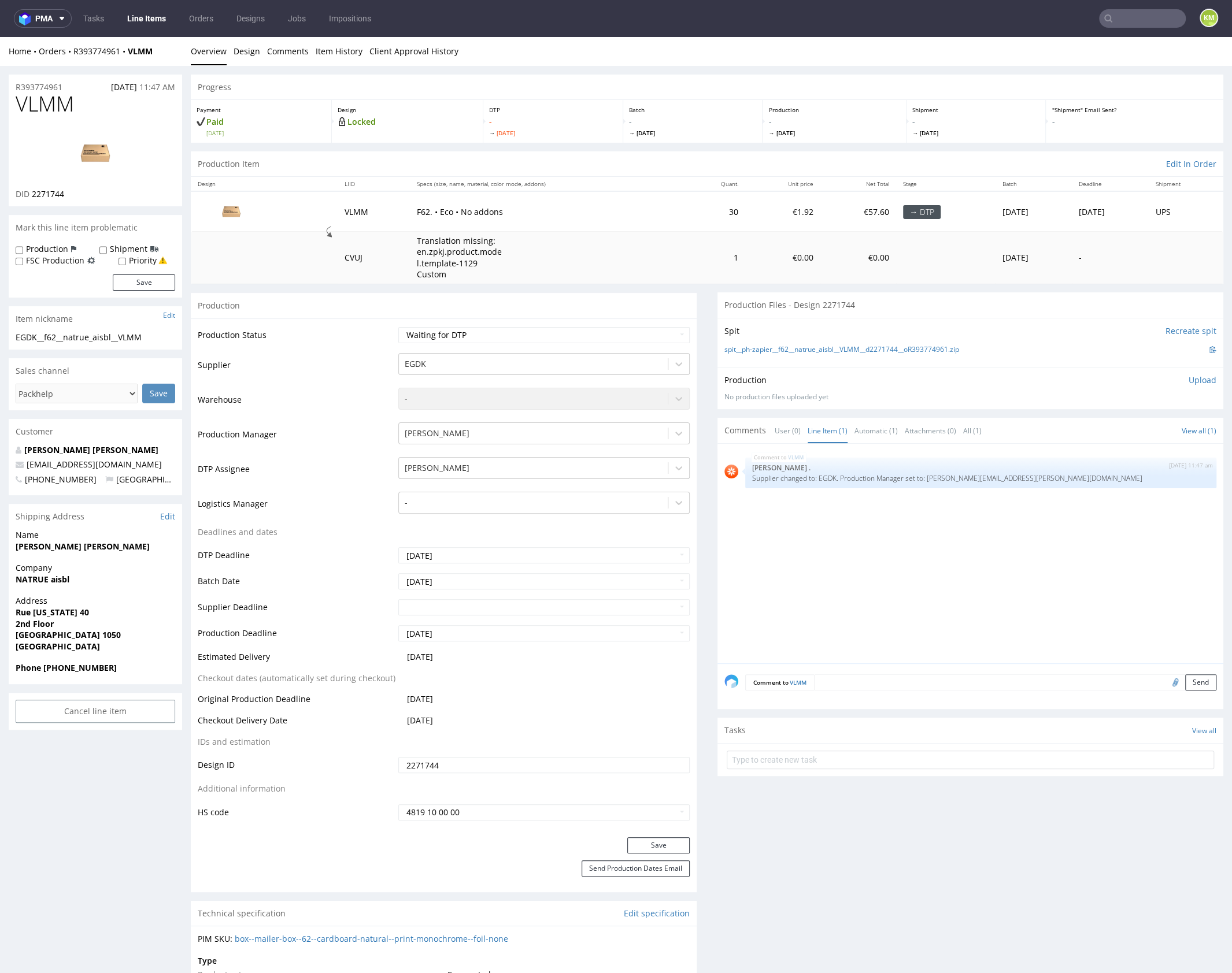
click at [1190, 378] on p "Upload" at bounding box center [1202, 380] width 28 height 12
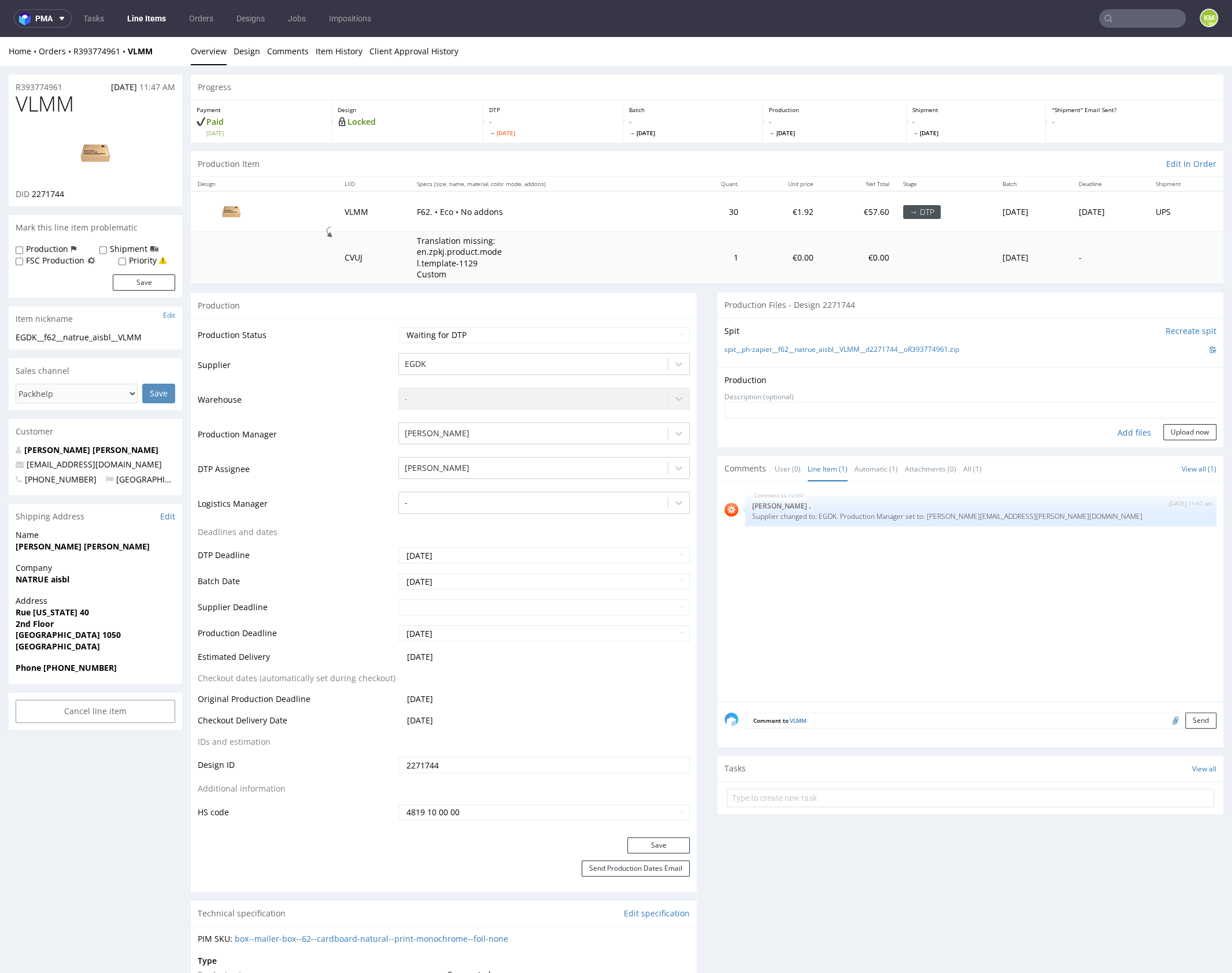
click at [1111, 431] on div "Add files" at bounding box center [1134, 432] width 58 height 17
type input "C:\fakepath\f62__natrue_aisbl__VLMM__d2271744__oR393774961__outside.pdf"
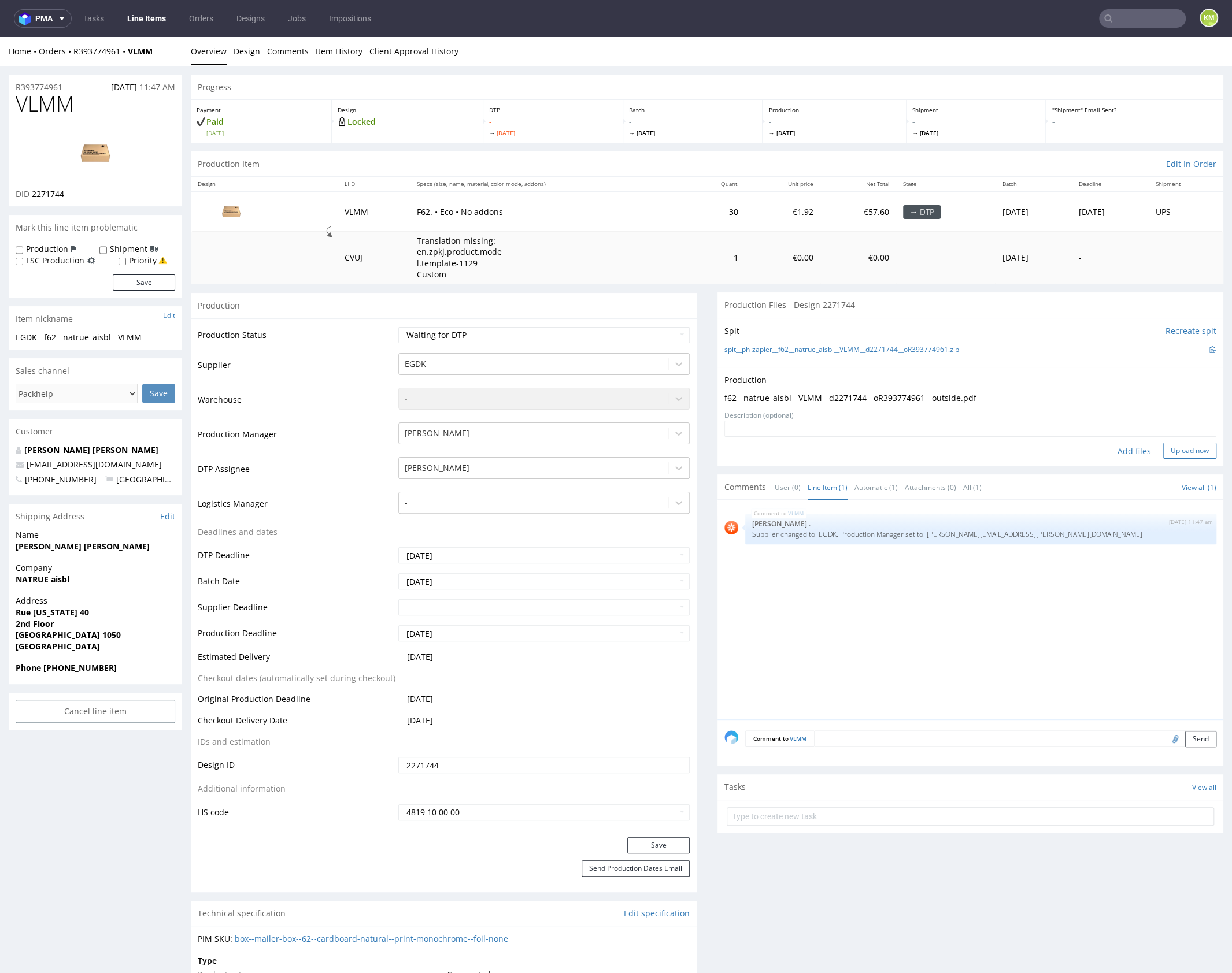
click at [1191, 454] on button "Upload now" at bounding box center [1190, 450] width 53 height 16
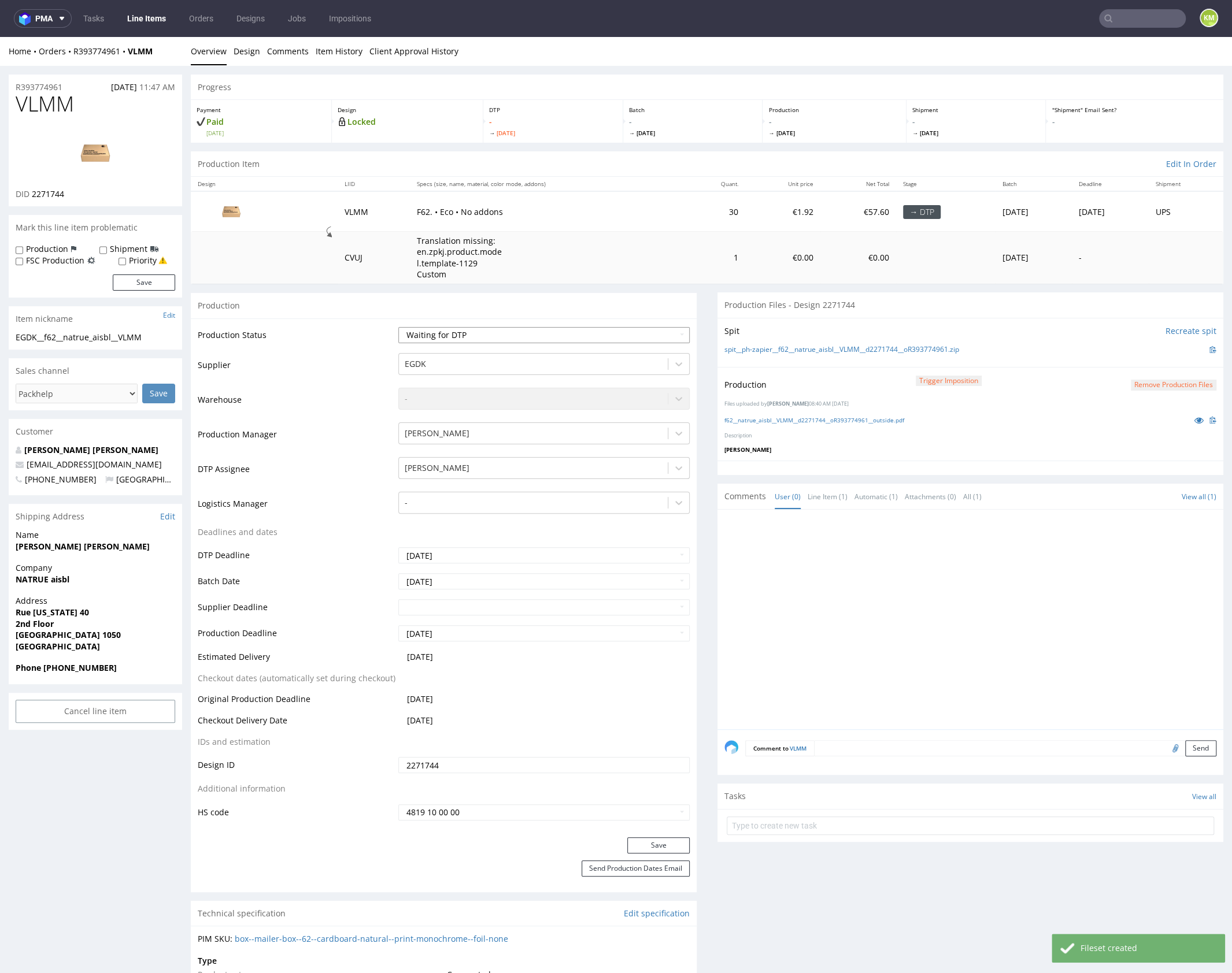
click at [529, 336] on select "Waiting for Artwork Waiting for Diecut Waiting for Mockup Waiting for DTP Waiti…" at bounding box center [544, 335] width 292 height 16
select select "dtp_production_ready"
click at [398, 327] on select "Waiting for Artwork Waiting for Diecut Waiting for Mockup Waiting for DTP Waiti…" at bounding box center [544, 335] width 292 height 16
click at [660, 842] on button "Save" at bounding box center [658, 845] width 62 height 16
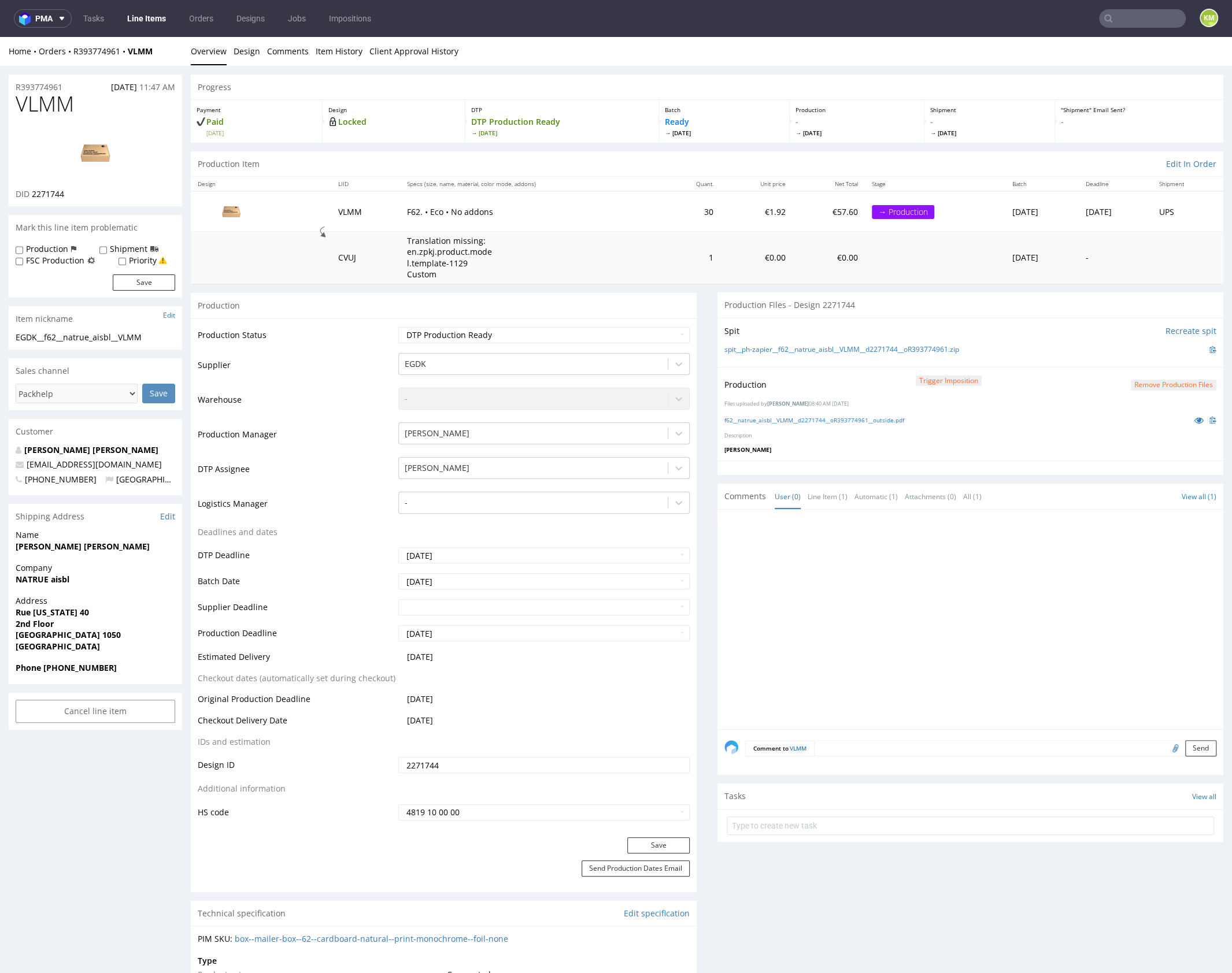
click at [984, 600] on div at bounding box center [973, 622] width 499 height 212
click at [900, 618] on div at bounding box center [973, 622] width 499 height 212
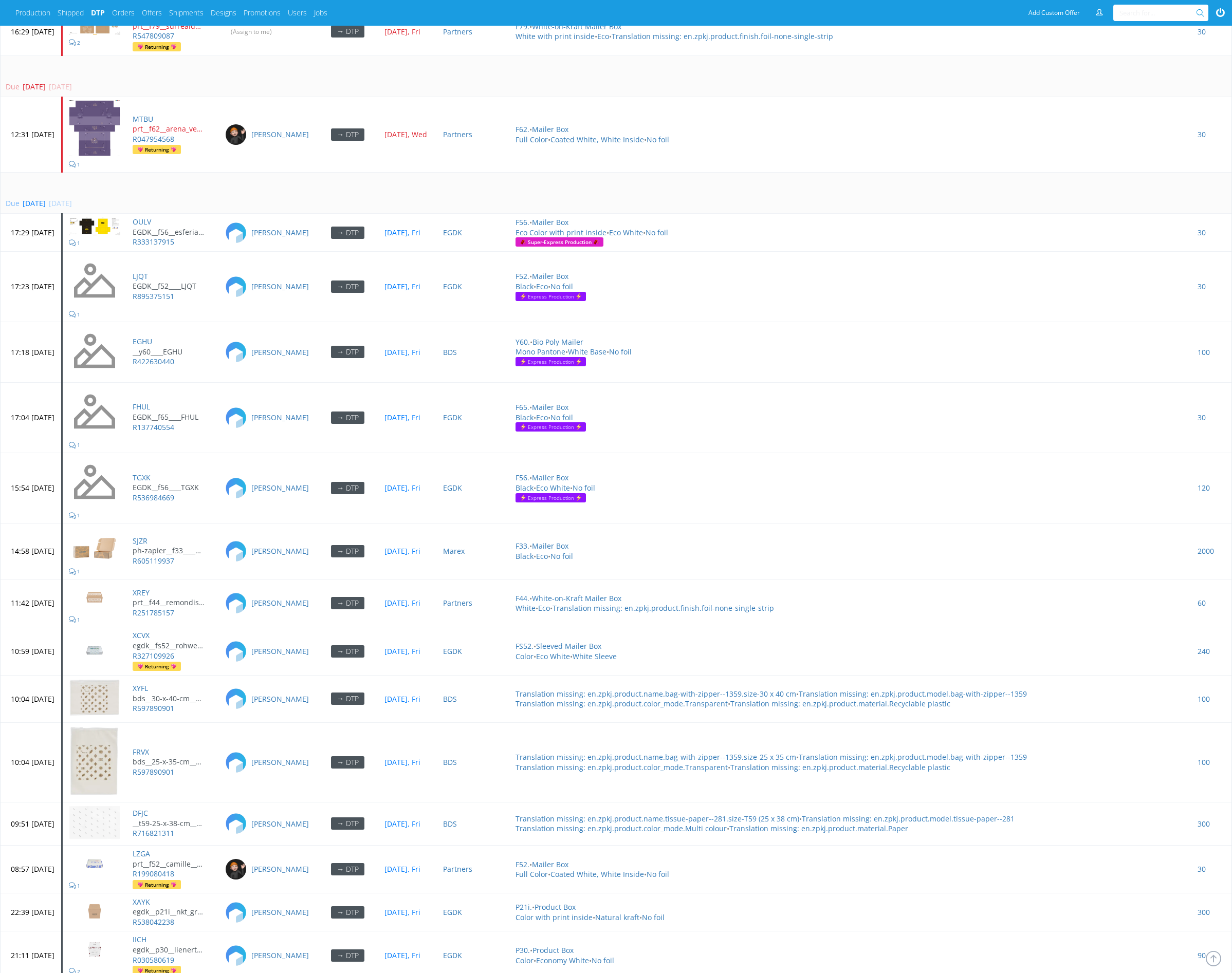
scroll to position [2685, 0]
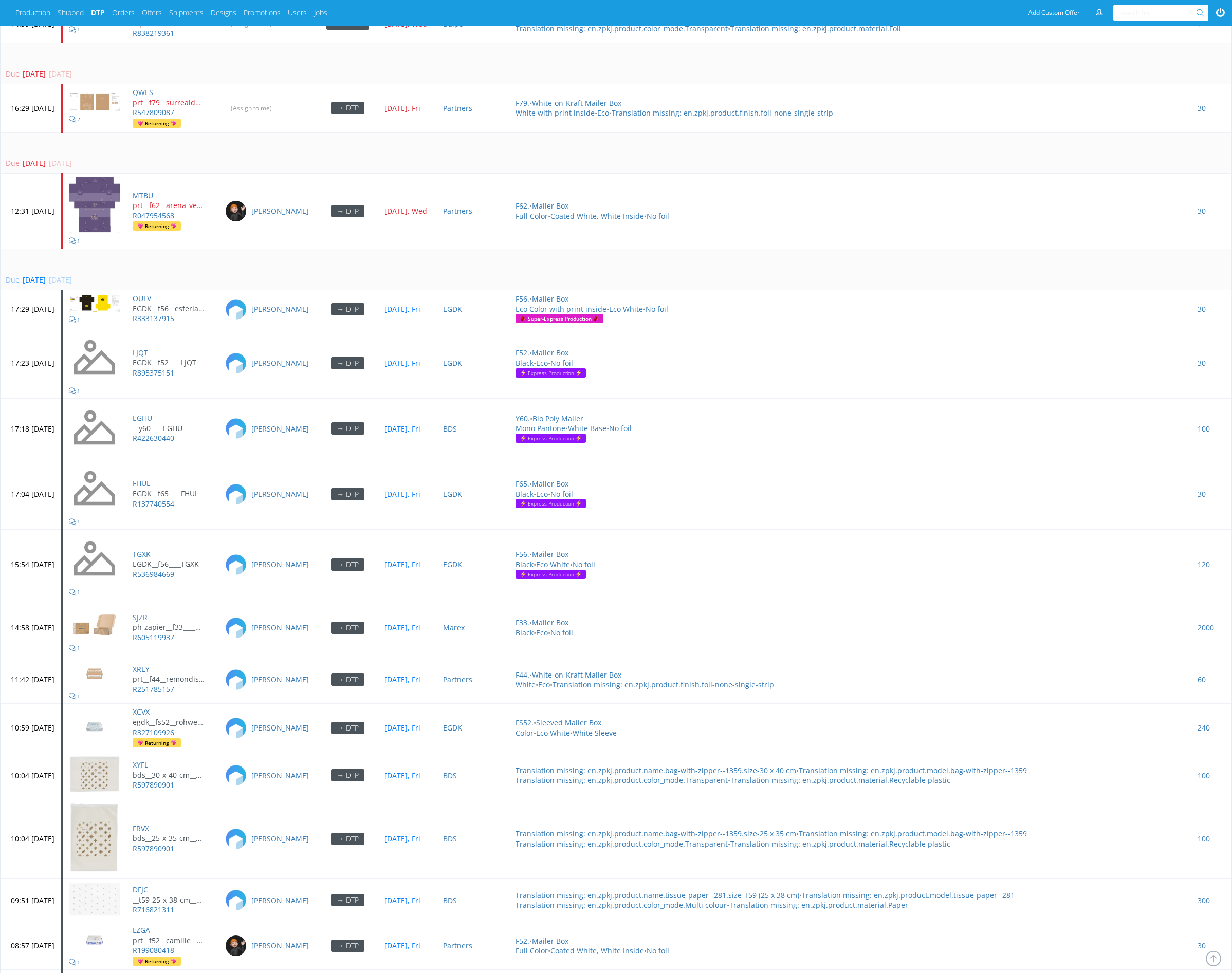
click at [394, 250] on td "Due [DATE] [DATE]" at bounding box center [616, 270] width 1231 height 42
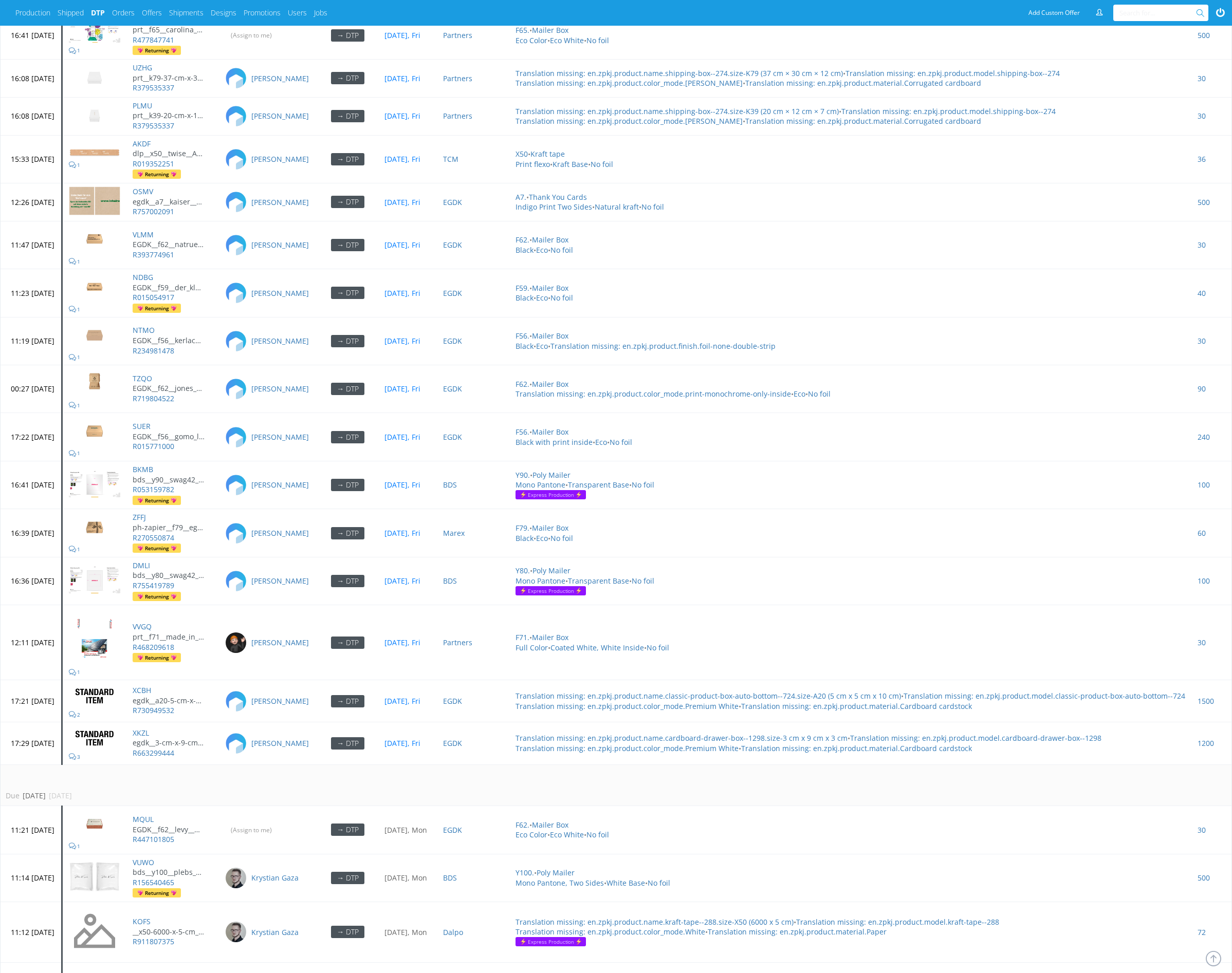
scroll to position [3972, 0]
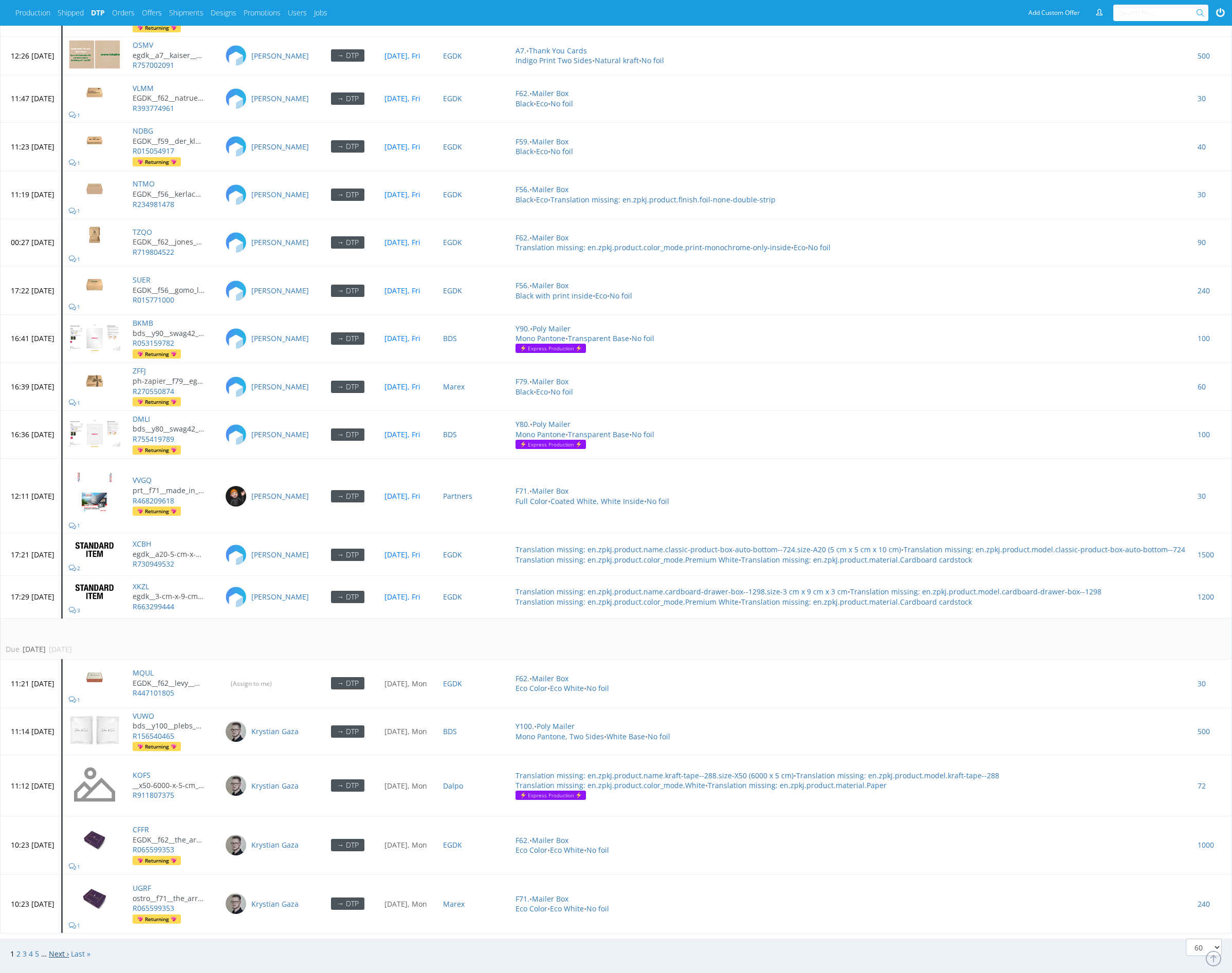
click at [61, 949] on link "Next ›" at bounding box center [59, 954] width 20 height 10
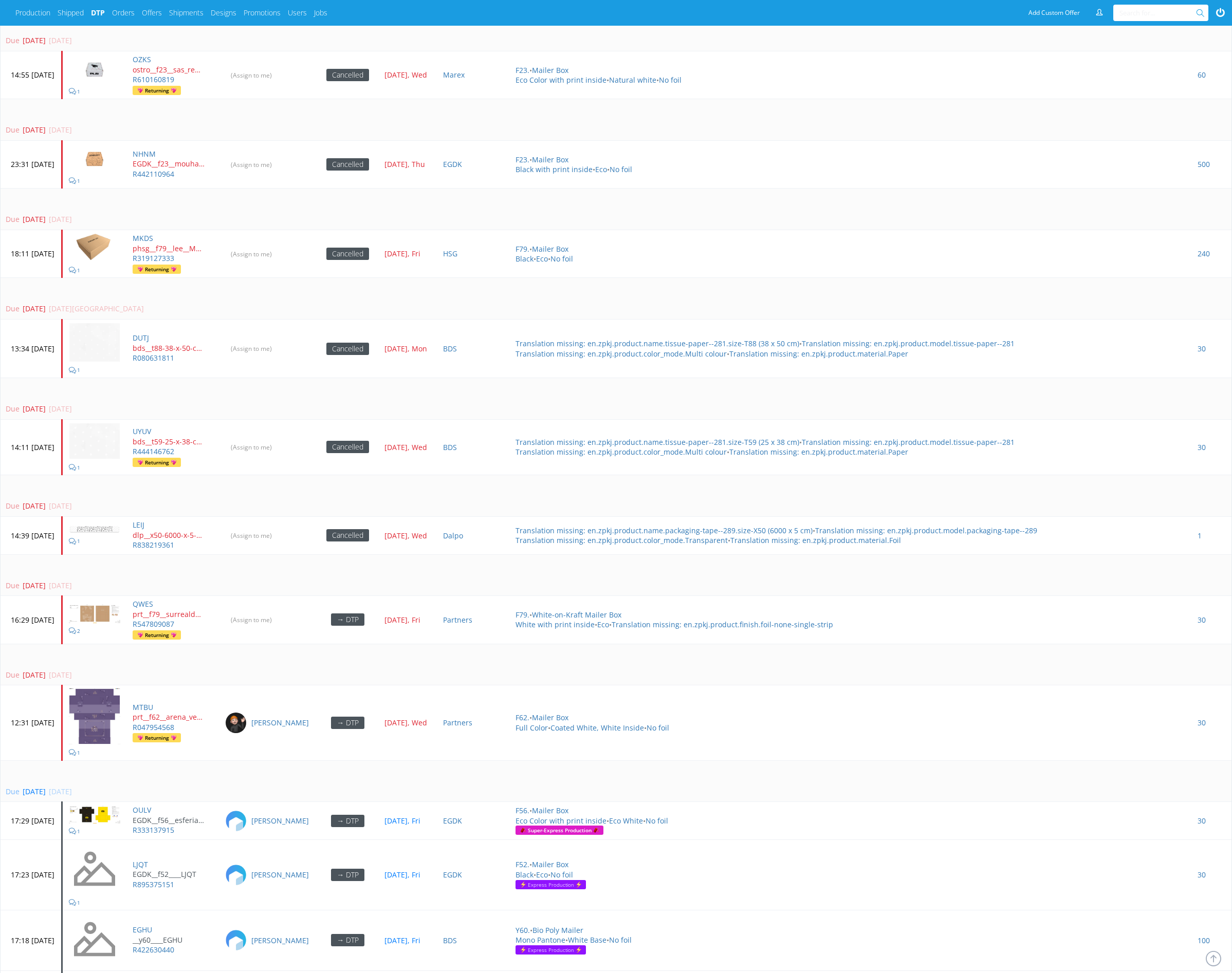
scroll to position [2500, 0]
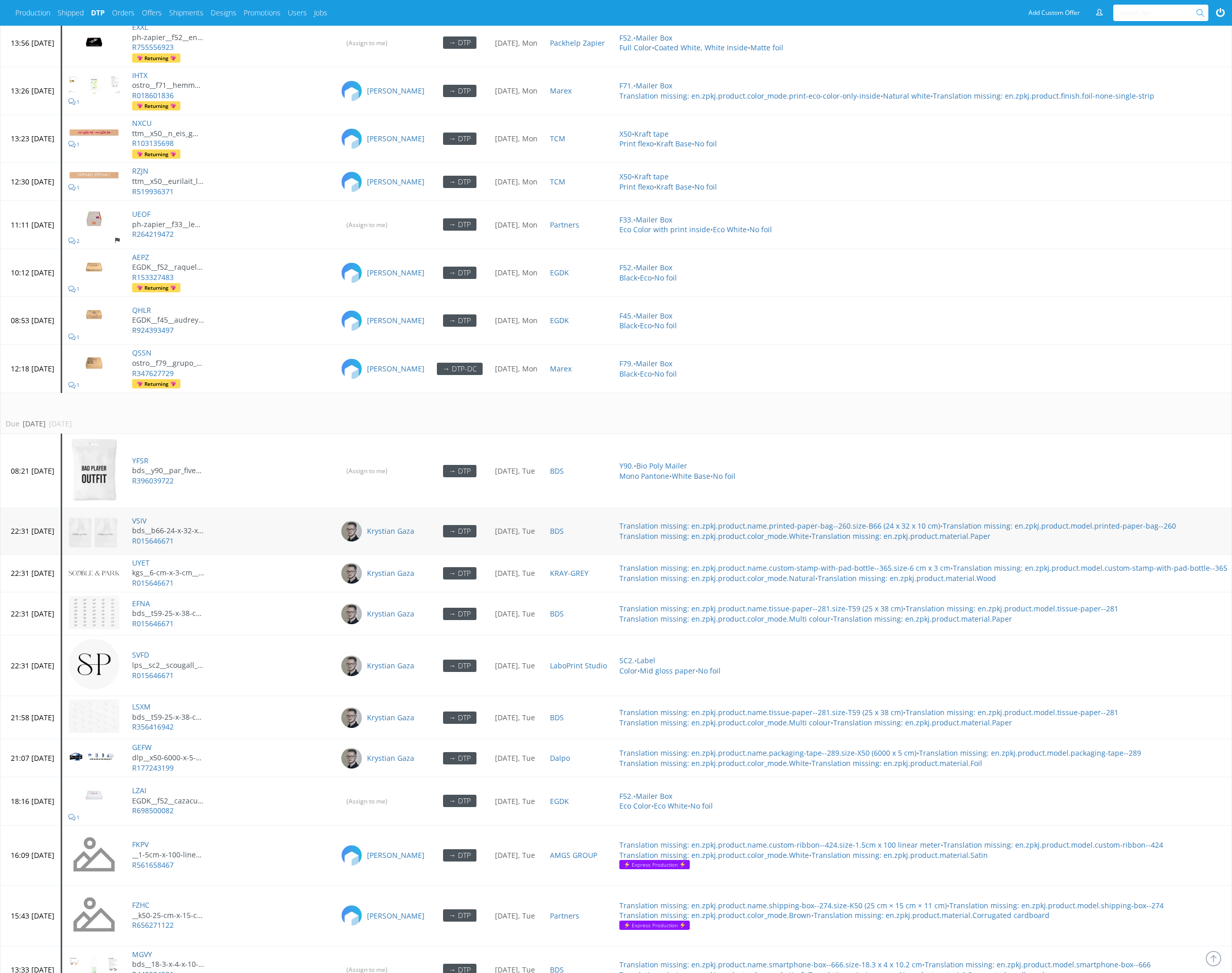
scroll to position [969, 0]
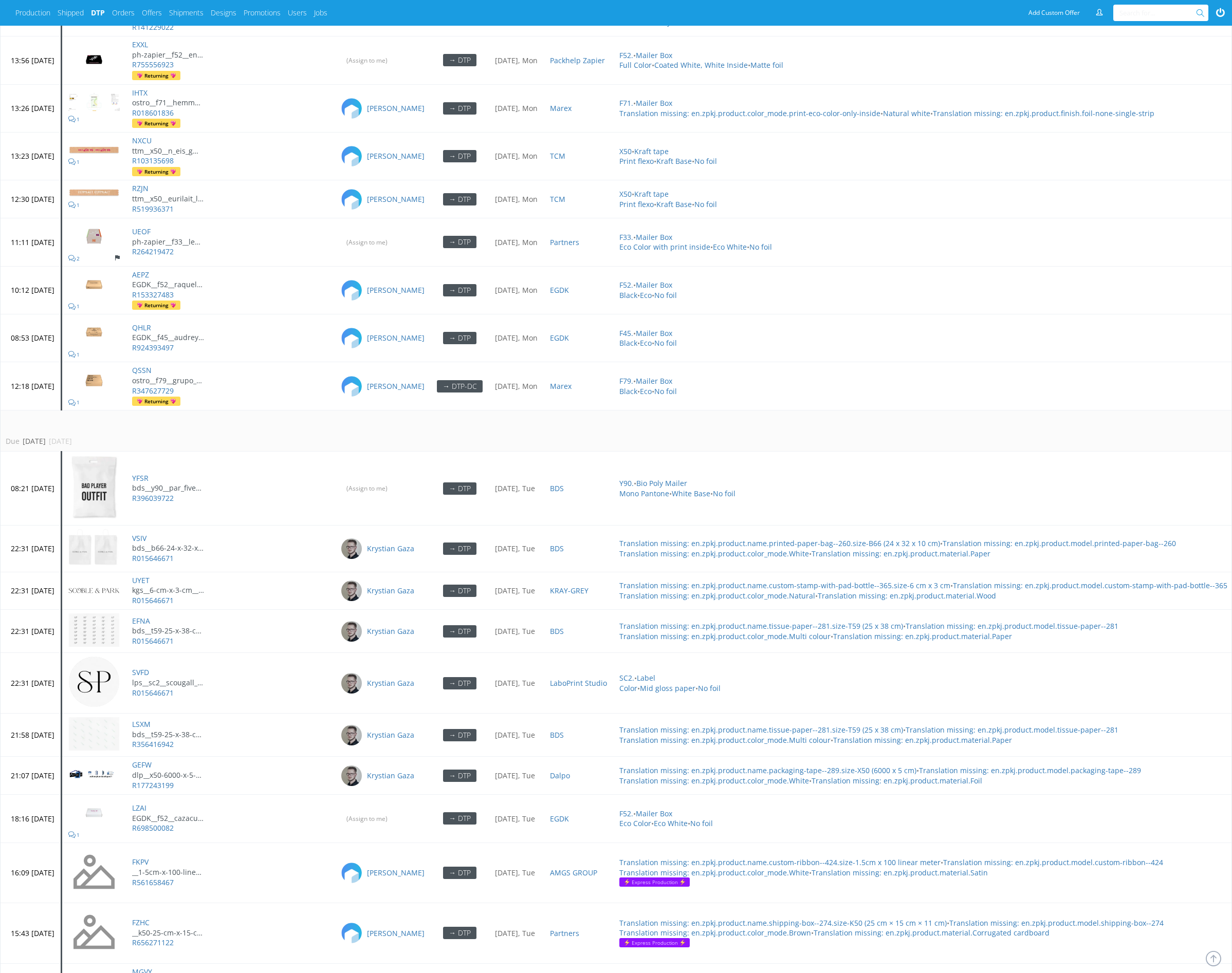
click at [407, 412] on td "Due [DATE] [DATE]" at bounding box center [654, 431] width 1307 height 42
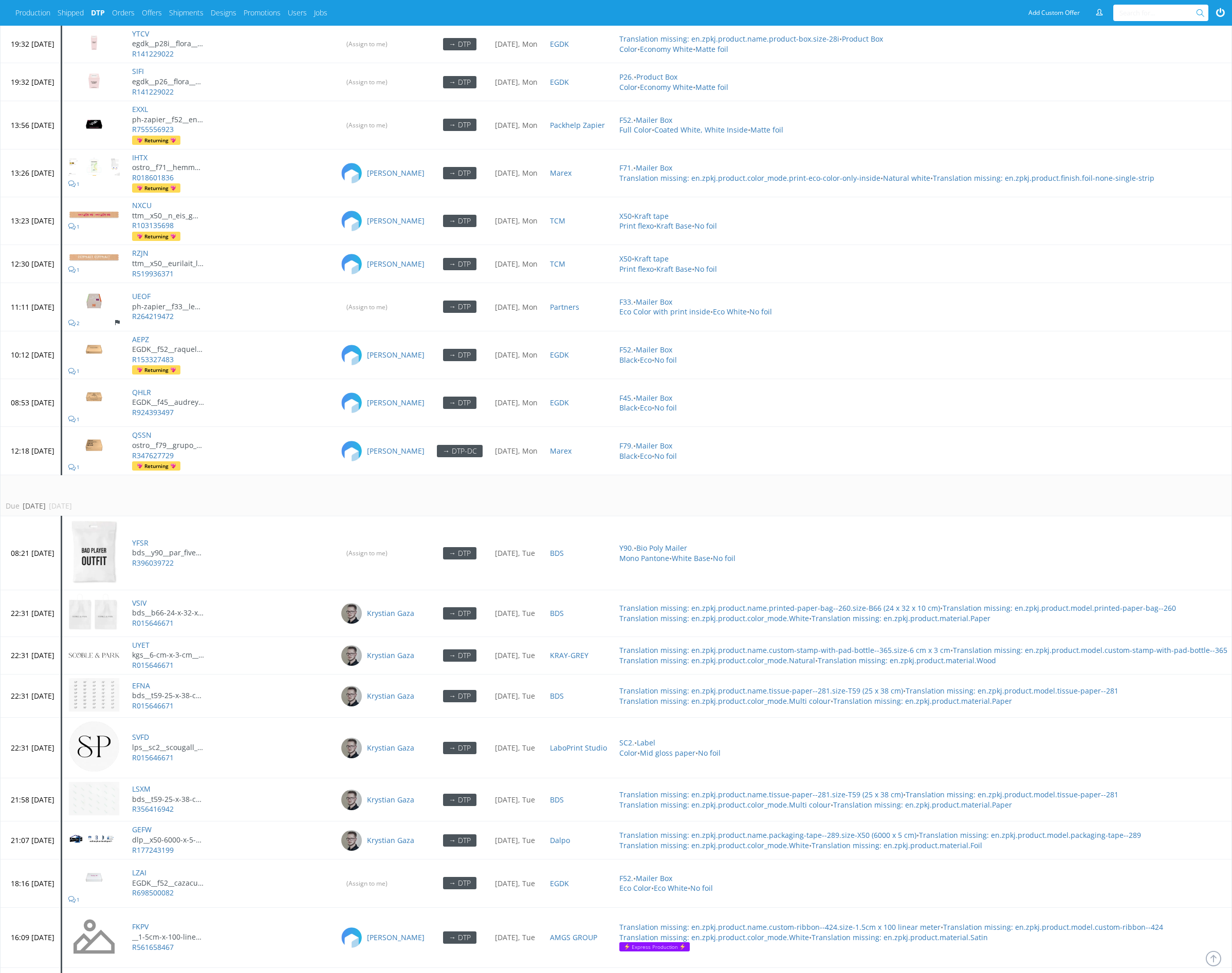
scroll to position [605, 0]
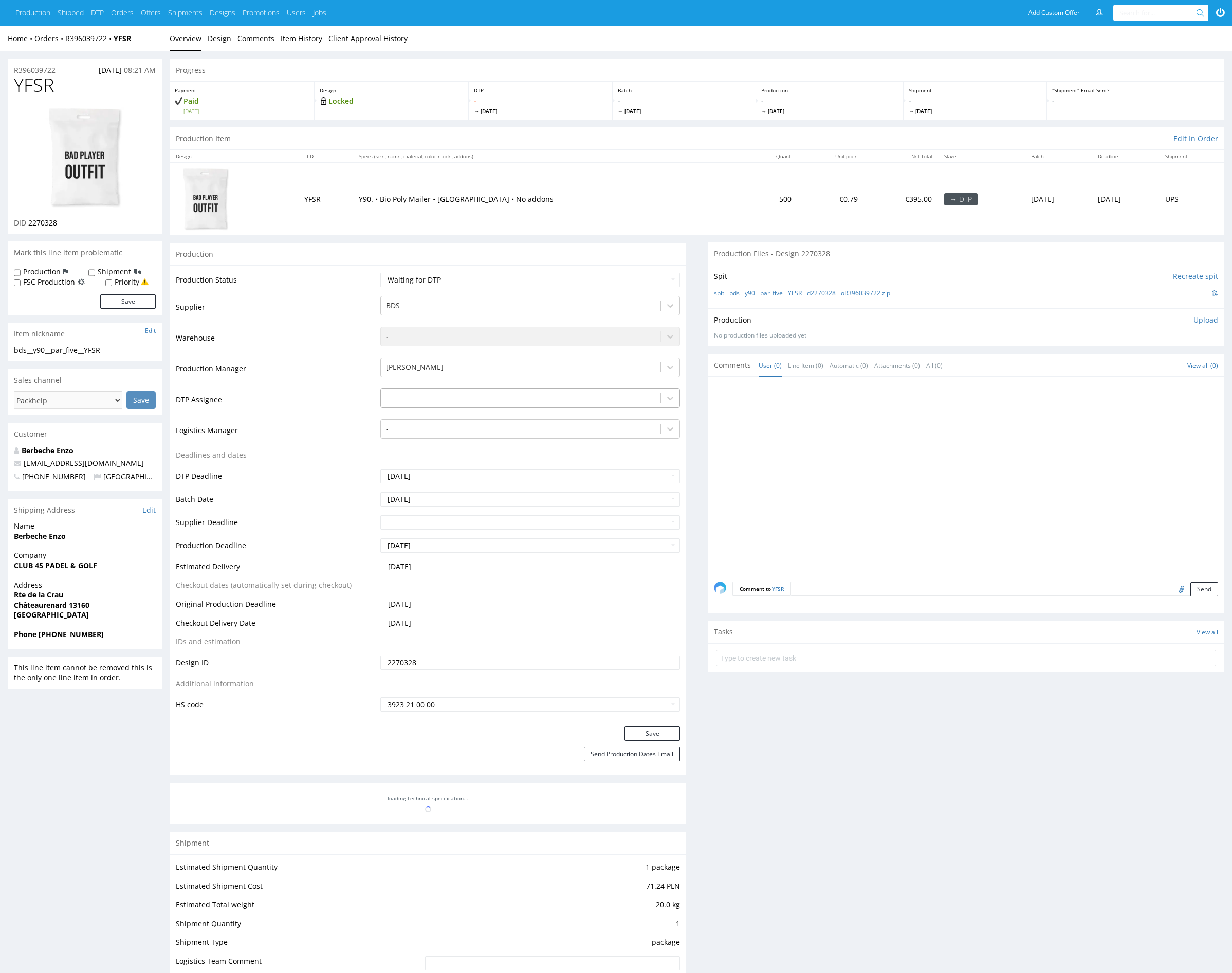
click at [423, 397] on div at bounding box center [520, 398] width 270 height 13
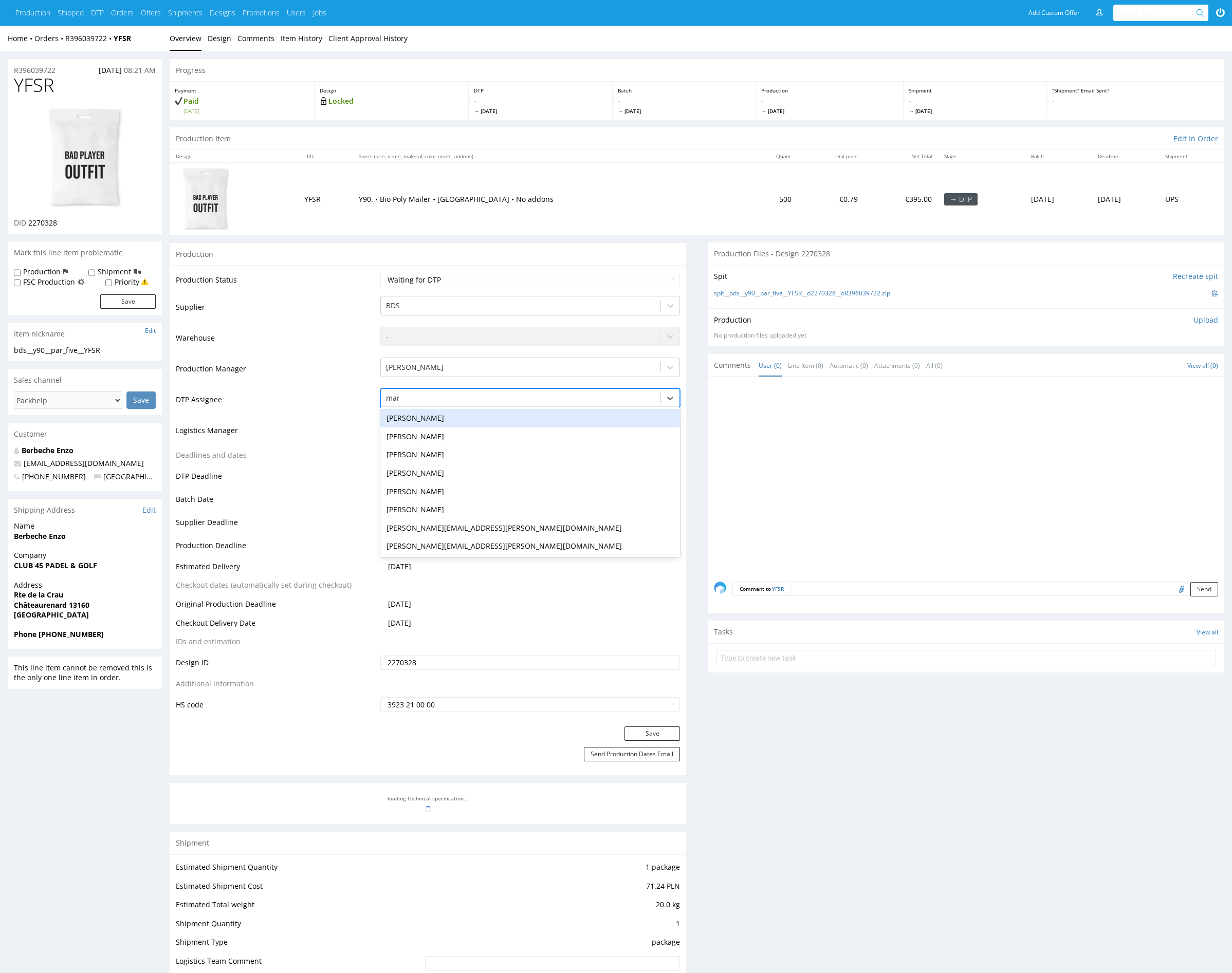
type input "mark"
click at [423, 416] on div "[PERSON_NAME]" at bounding box center [530, 418] width 300 height 18
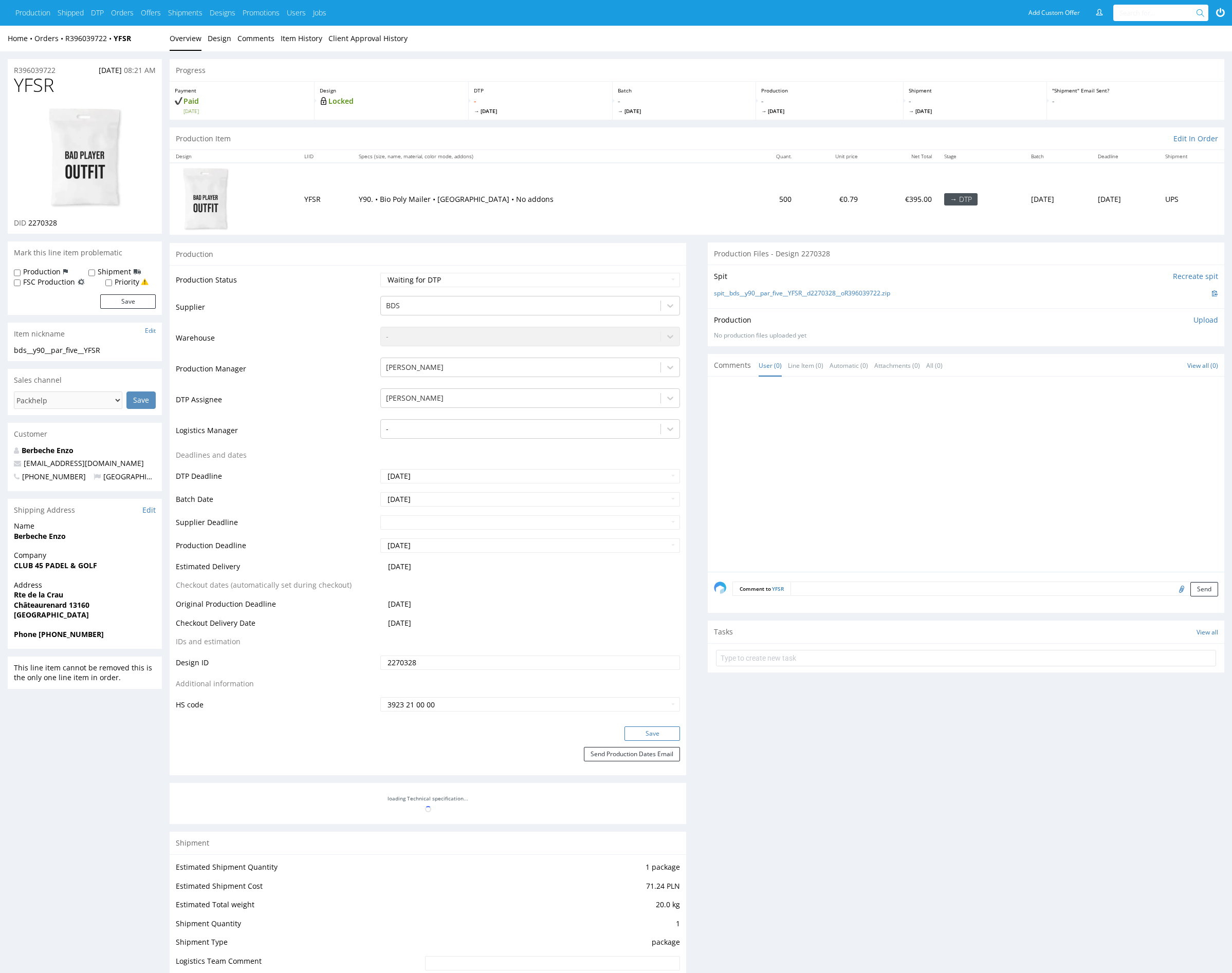
click at [669, 728] on button "Save" at bounding box center [652, 733] width 56 height 14
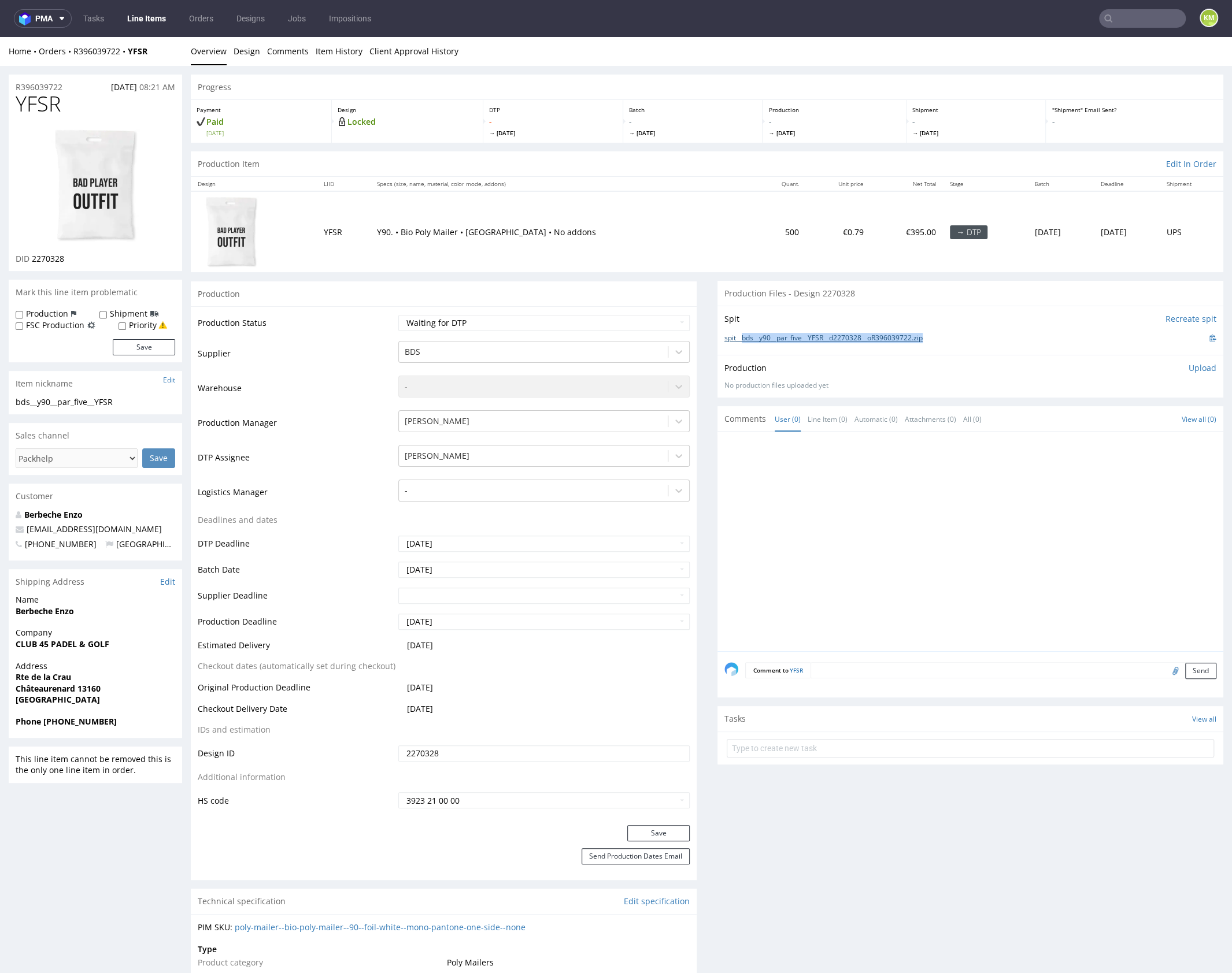
drag, startPoint x: 940, startPoint y: 337, endPoint x: 737, endPoint y: 338, distance: 203.0
click at [736, 338] on div "spit__bds__y90__par_five__YFSR__d2270328__oR396039722.zip" at bounding box center [970, 338] width 492 height 13
copy link "bds__y90__par_five__YFSR__d2270328__oR396039722.zip"
click at [240, 51] on link "Design" at bounding box center [247, 51] width 27 height 28
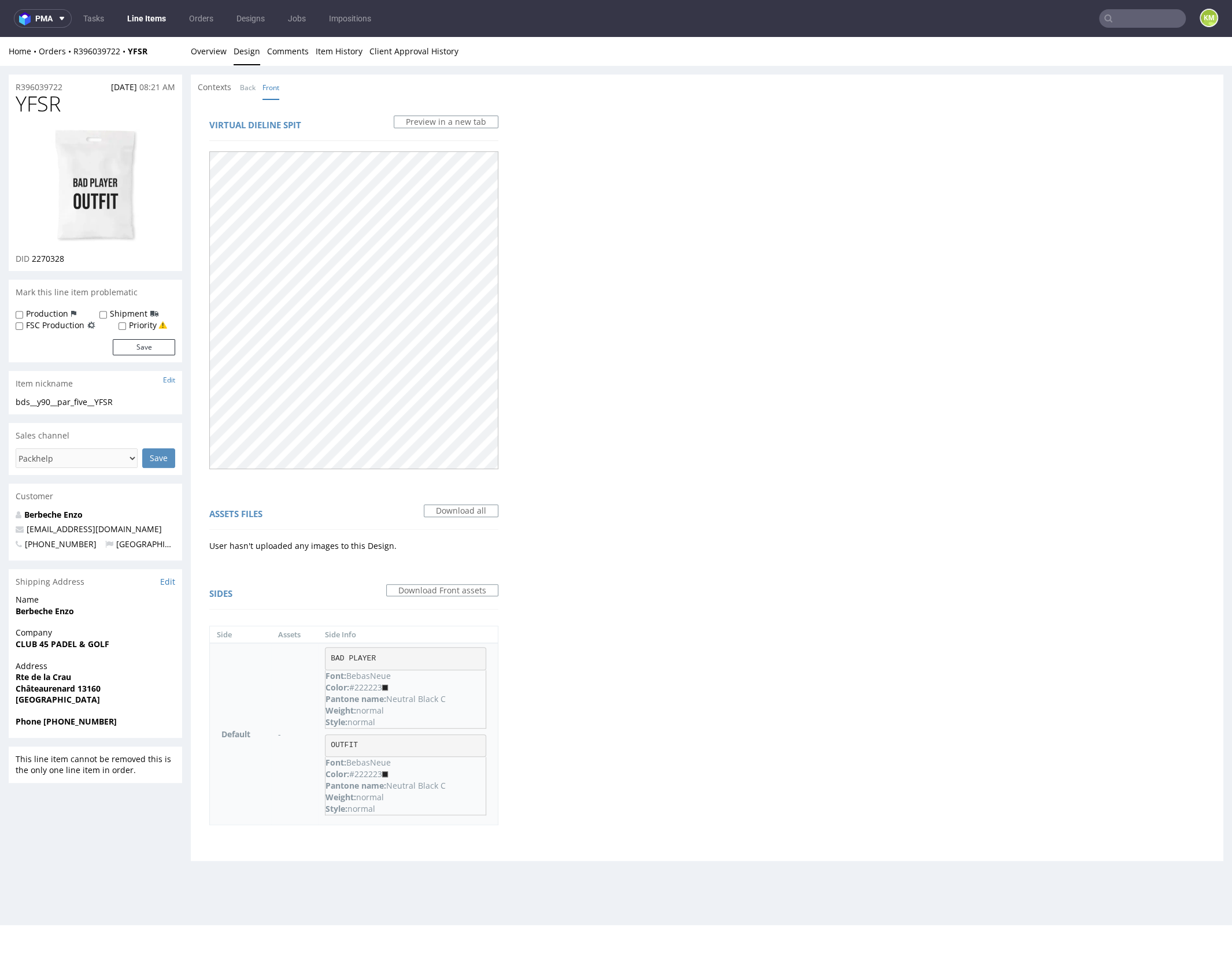
click at [353, 659] on pre "BAD PLAYER" at bounding box center [406, 658] width 161 height 23
copy pre "BAD PLAYER"
click at [343, 745] on pre "OUTFIT" at bounding box center [406, 745] width 161 height 23
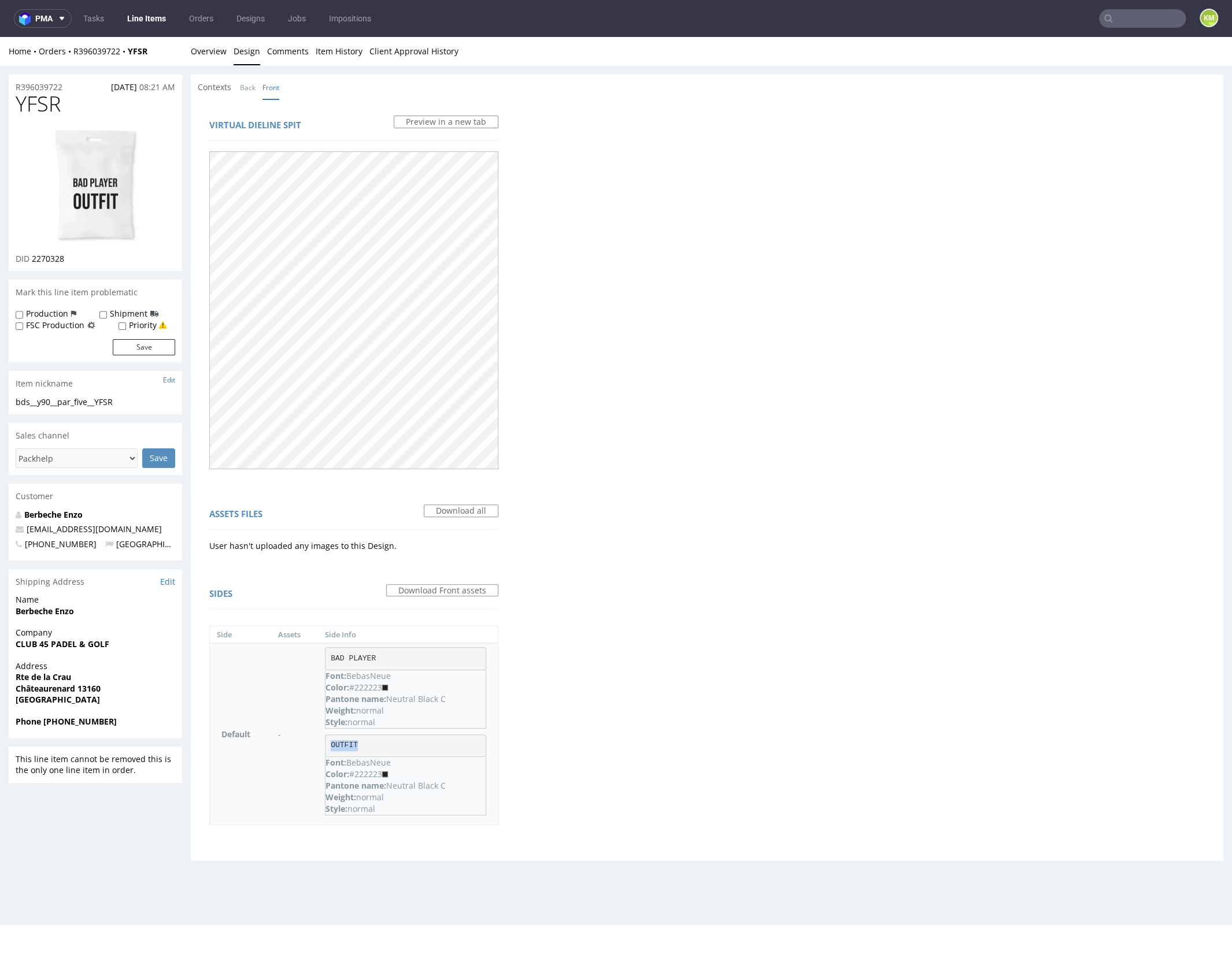
click at [343, 745] on pre "OUTFIT" at bounding box center [406, 745] width 161 height 23
copy pre "OUTFIT"
click at [206, 49] on link "Overview" at bounding box center [208, 51] width 36 height 28
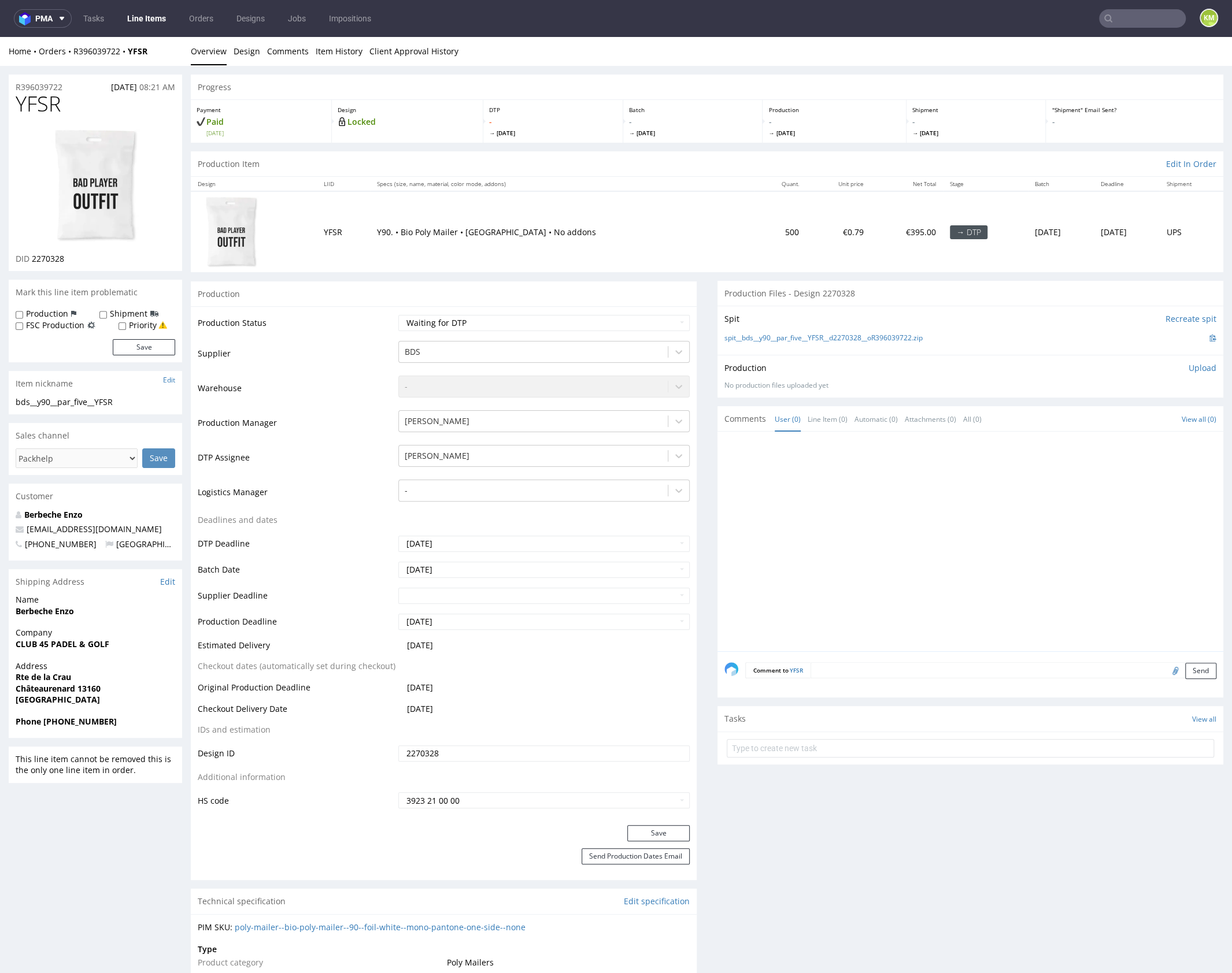
click at [465, 750] on input "2270328" at bounding box center [544, 753] width 292 height 16
click at [44, 101] on span "YFSR" at bounding box center [38, 104] width 45 height 23
click at [44, 101] on span "YFSR" at bounding box center [38, 104] width 45 height 23
click at [235, 48] on link "Design" at bounding box center [247, 51] width 27 height 28
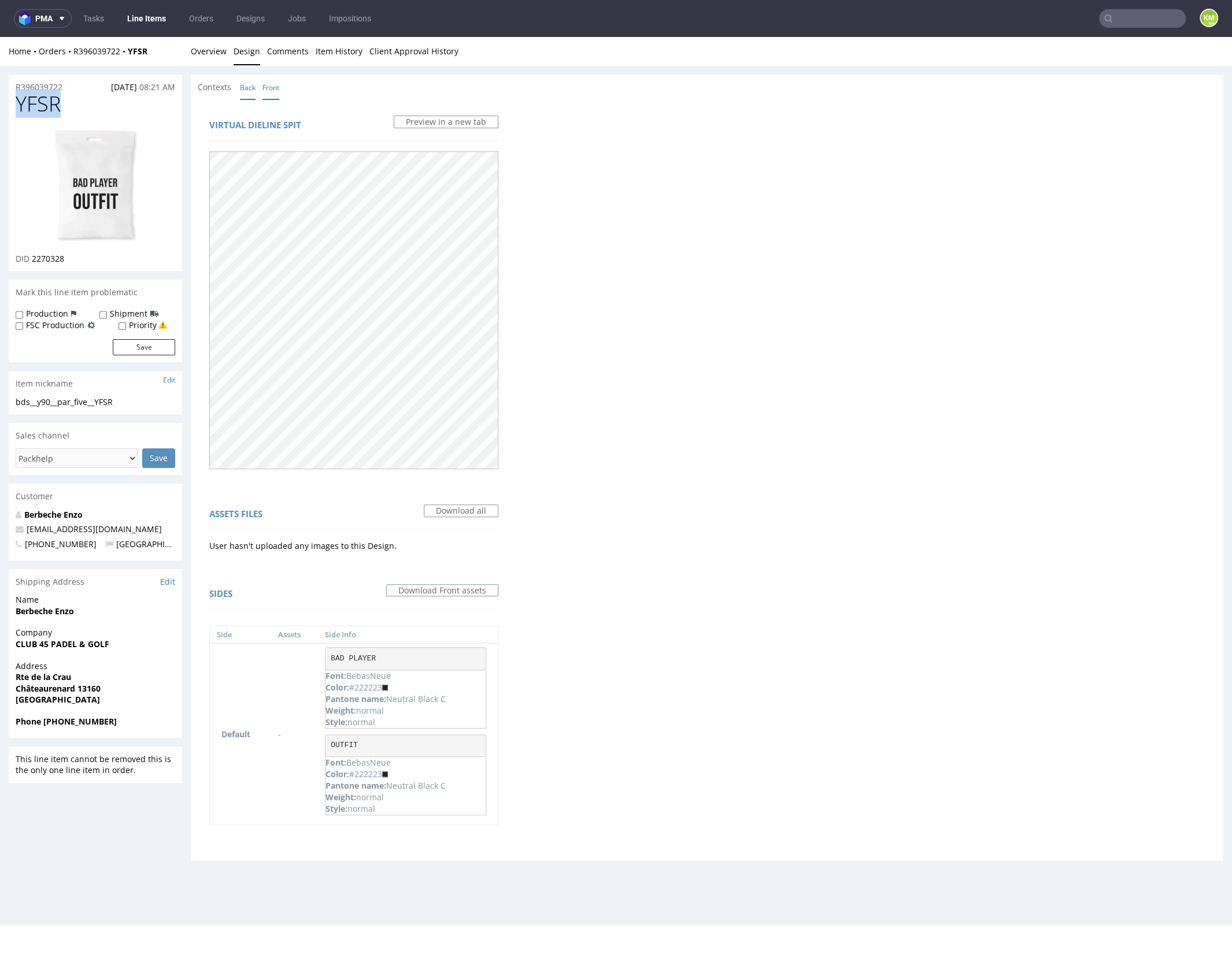
click at [242, 90] on link "Back" at bounding box center [247, 88] width 16 height 25
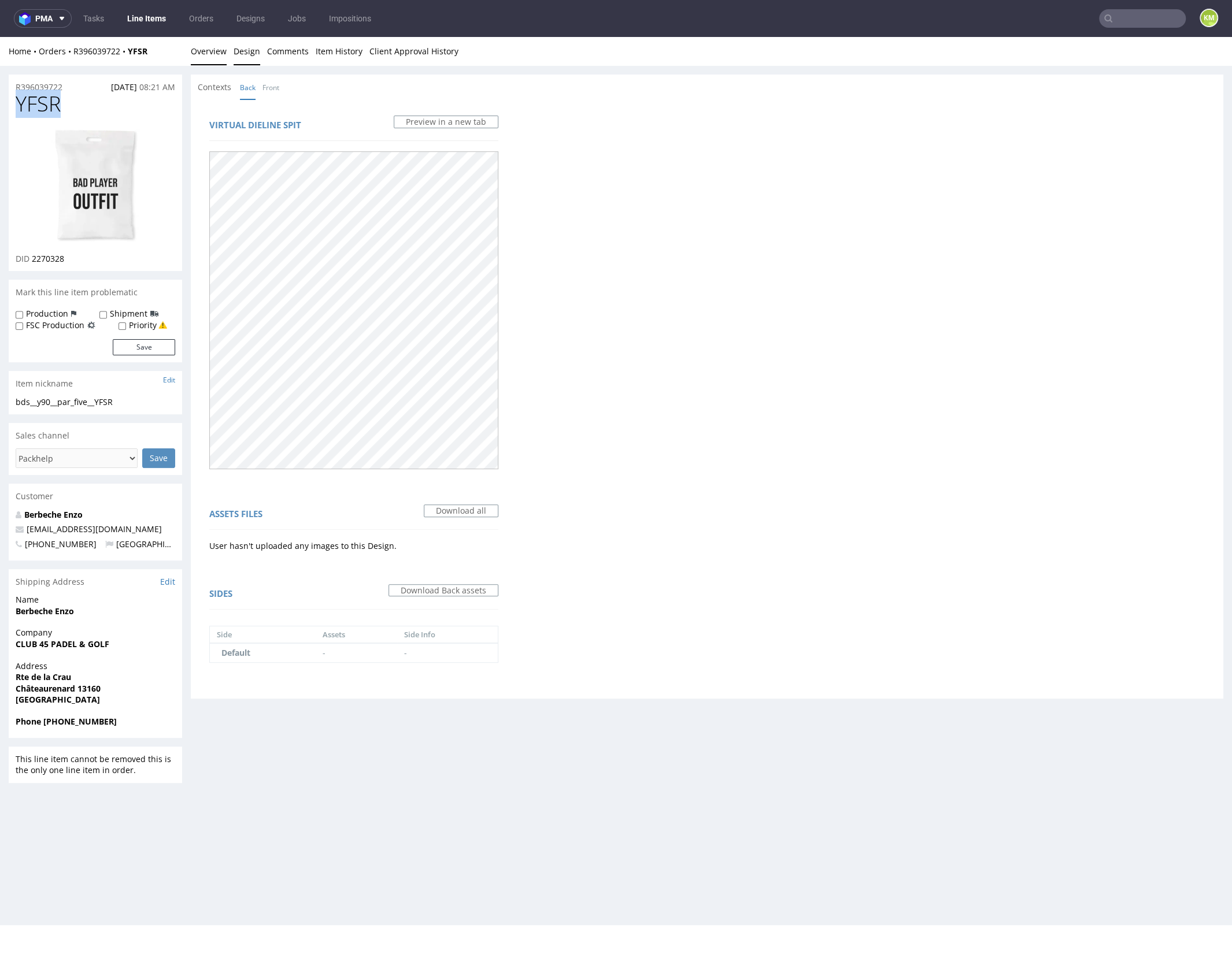
click at [215, 54] on link "Overview" at bounding box center [208, 51] width 36 height 28
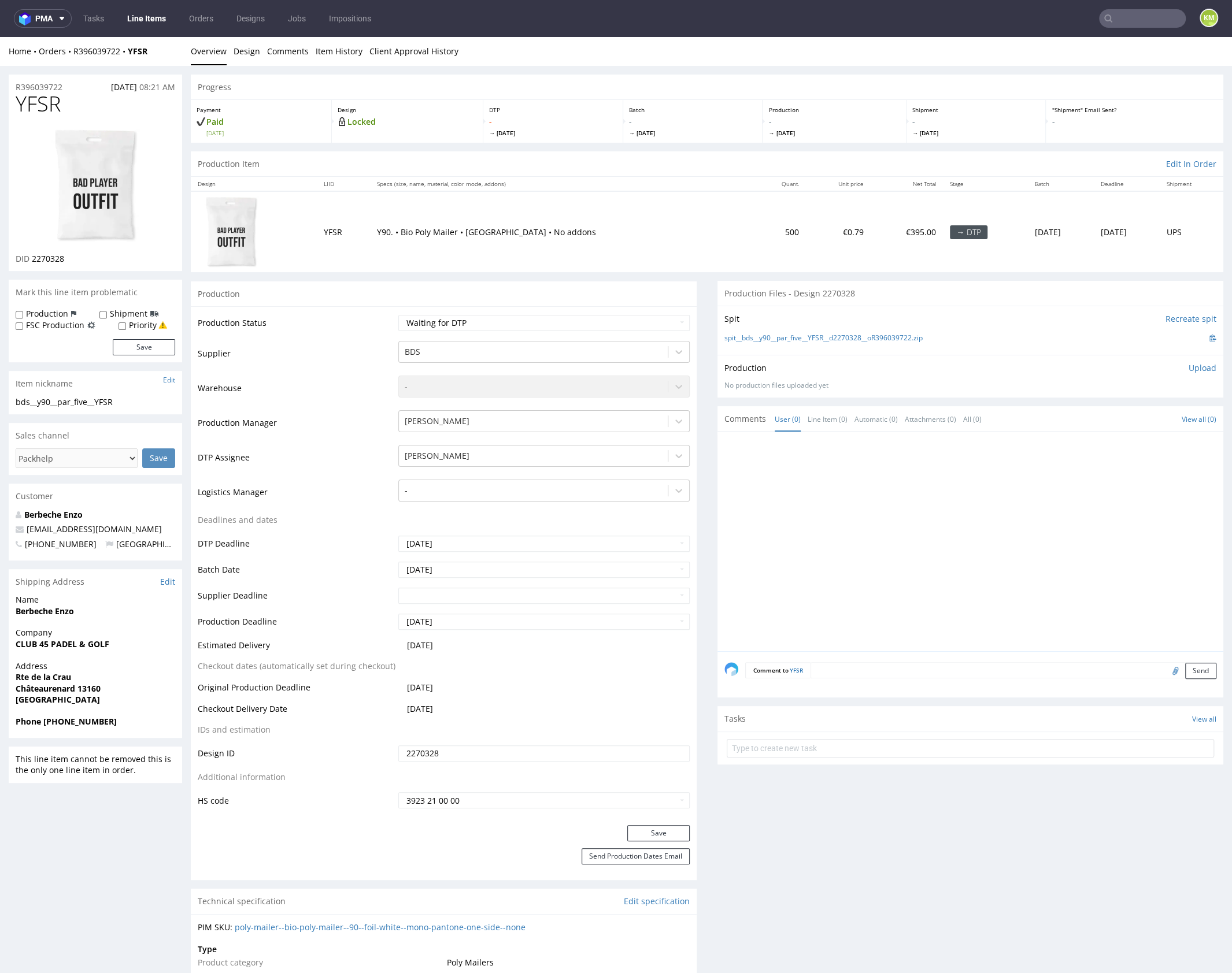
click at [879, 472] on div at bounding box center [973, 544] width 499 height 212
click at [1193, 367] on p "Upload" at bounding box center [1202, 368] width 28 height 12
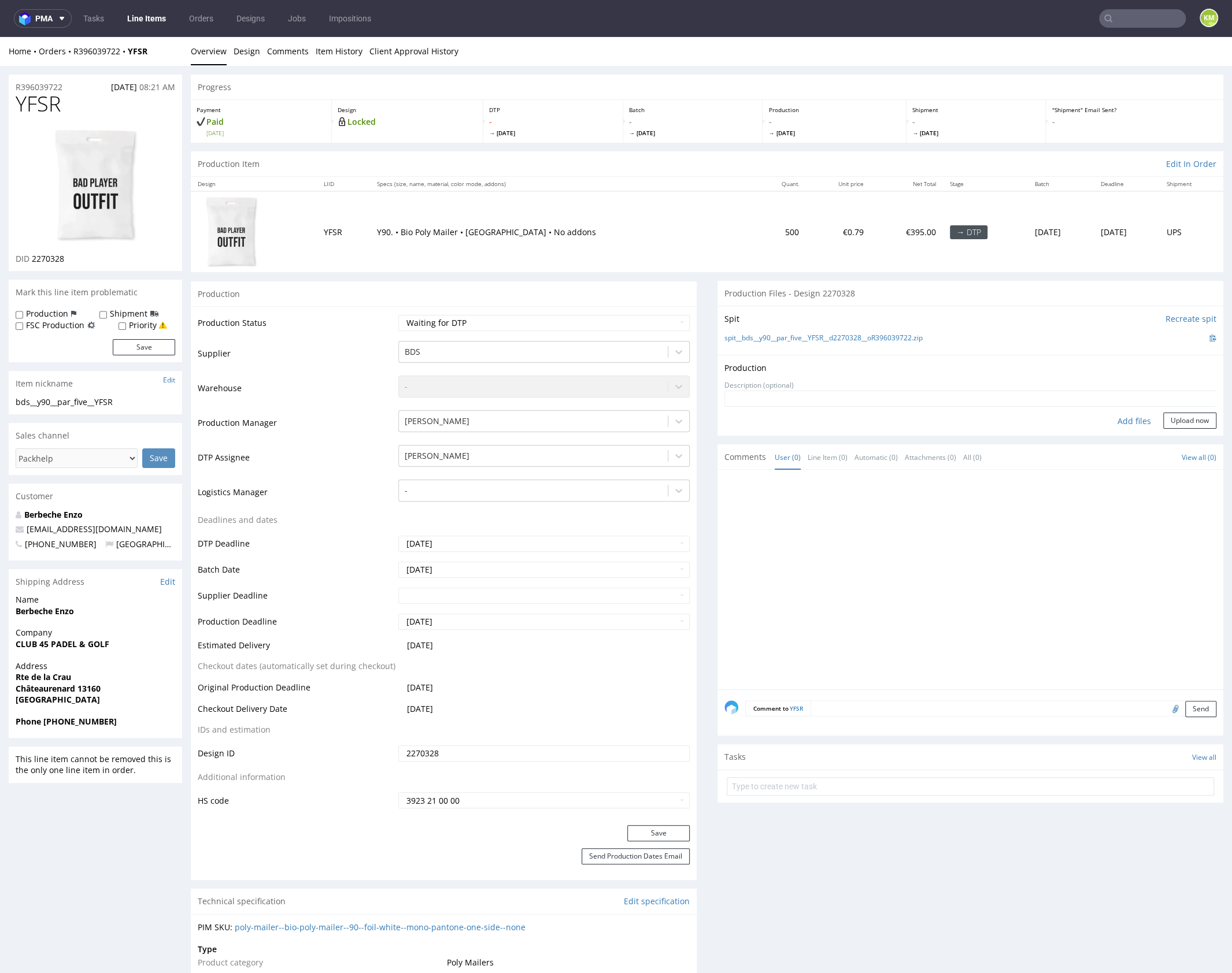
click at [1120, 423] on div "Add files" at bounding box center [1134, 421] width 58 height 17
type input "C:\fakepath\bds__y90__par_five__YFSR__d2270328__oR396039722.pdf"
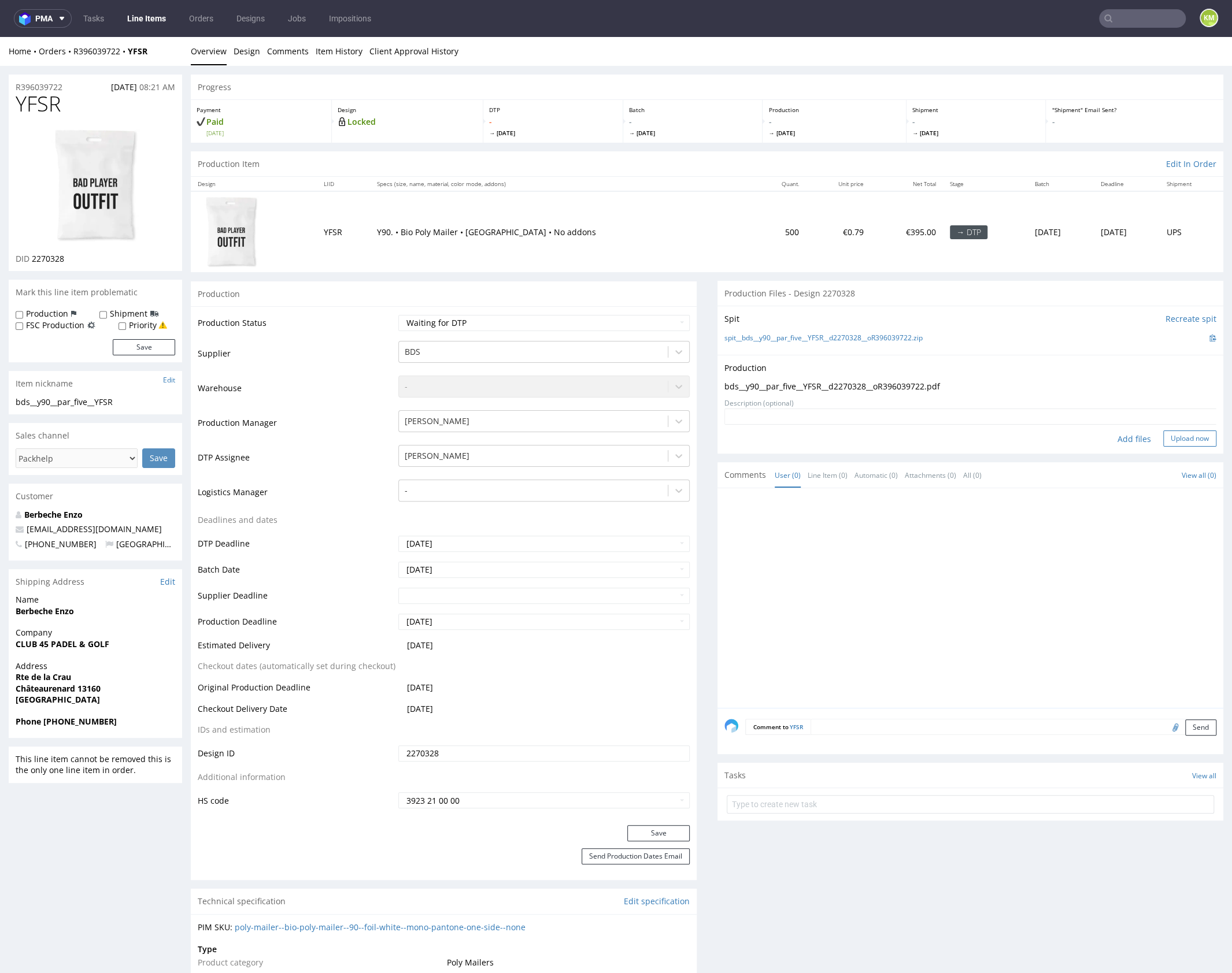
click at [1168, 439] on button "Upload now" at bounding box center [1190, 438] width 53 height 16
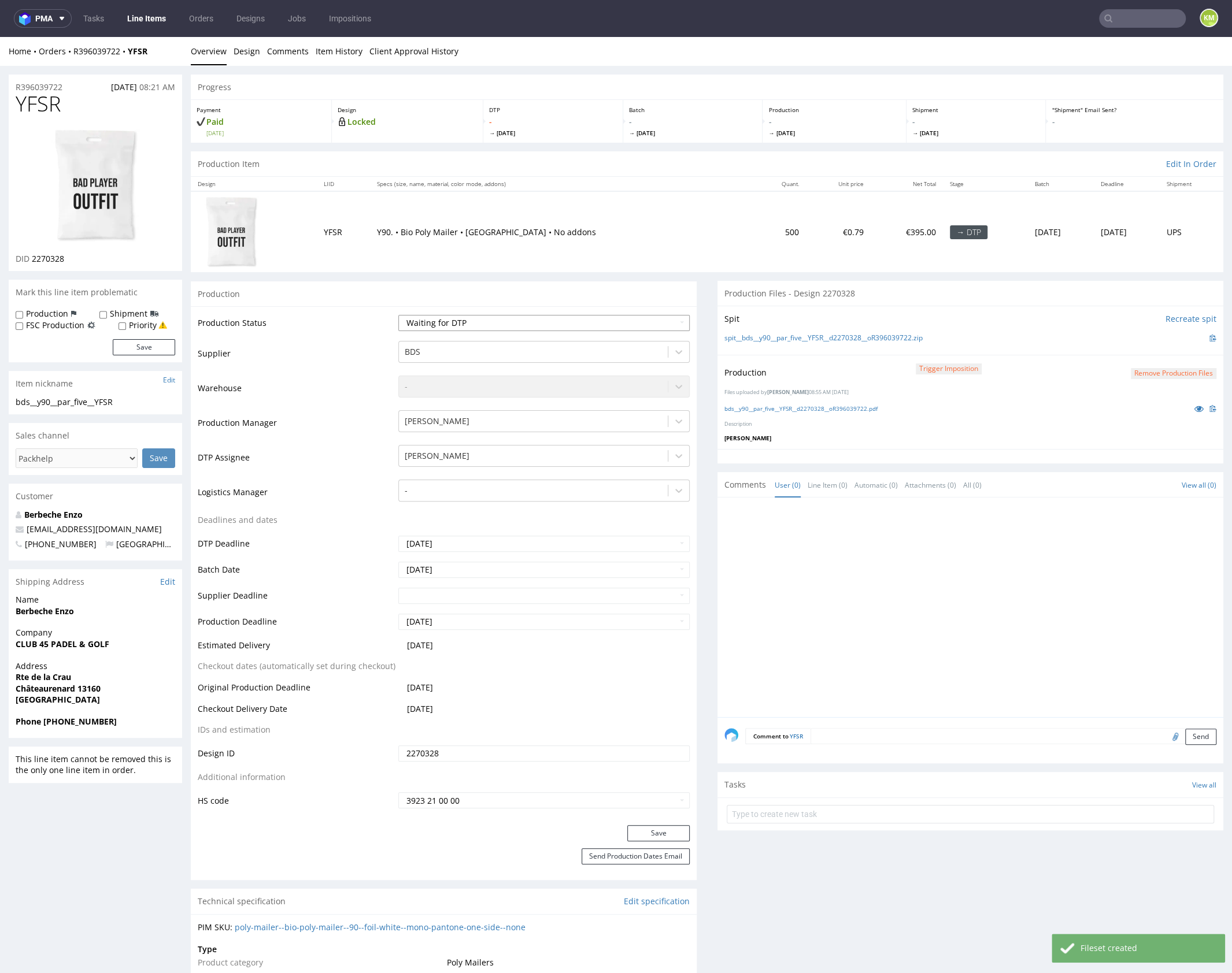
click at [559, 323] on select "Waiting for Artwork Waiting for Diecut Waiting for Mockup Waiting for DTP Waiti…" at bounding box center [544, 323] width 292 height 16
select select "dtp_production_ready"
click at [398, 315] on select "Waiting for Artwork Waiting for Diecut Waiting for Mockup Waiting for DTP Waiti…" at bounding box center [544, 323] width 292 height 16
click at [672, 828] on button "Save" at bounding box center [658, 833] width 62 height 16
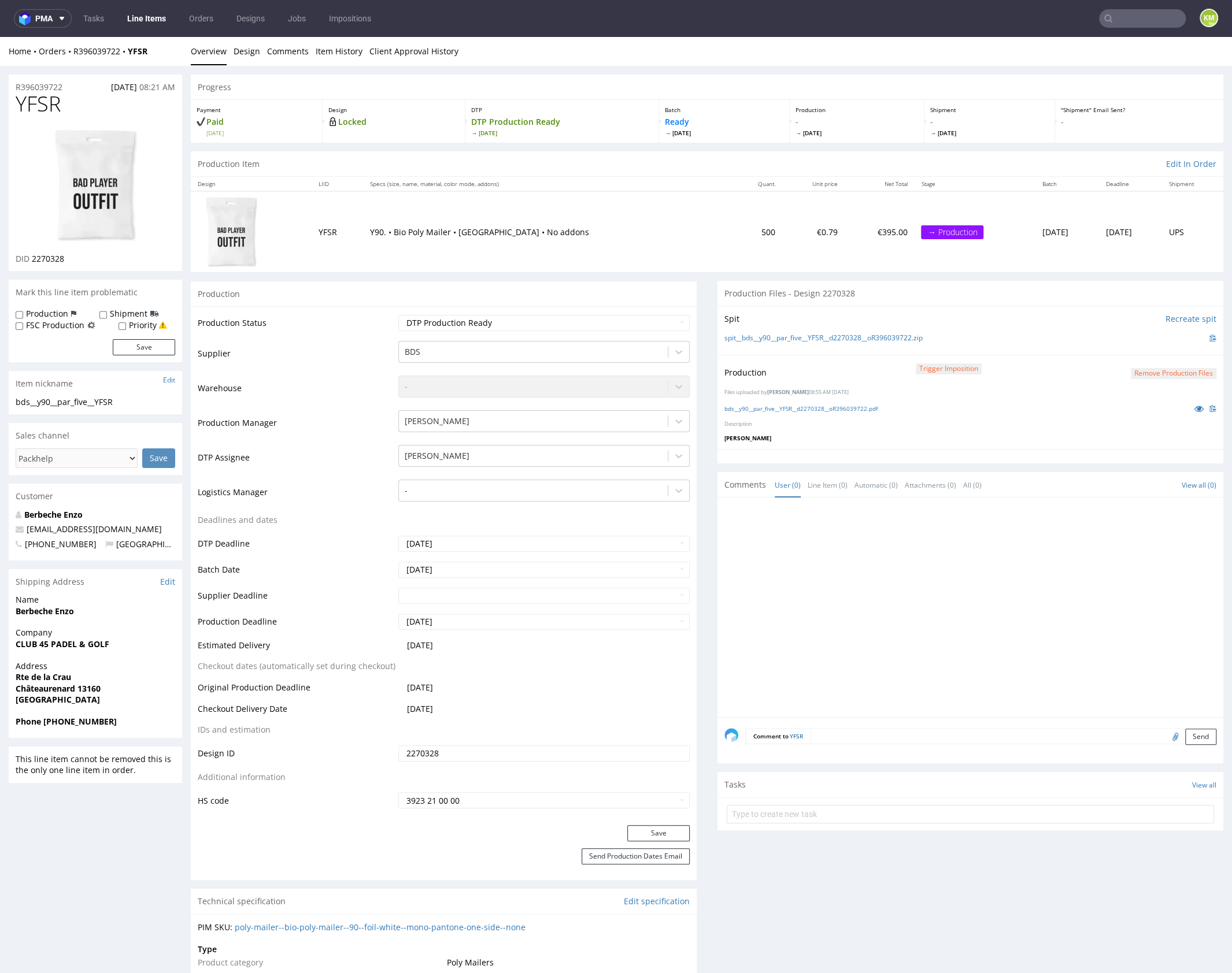
click at [875, 636] on div at bounding box center [973, 610] width 499 height 212
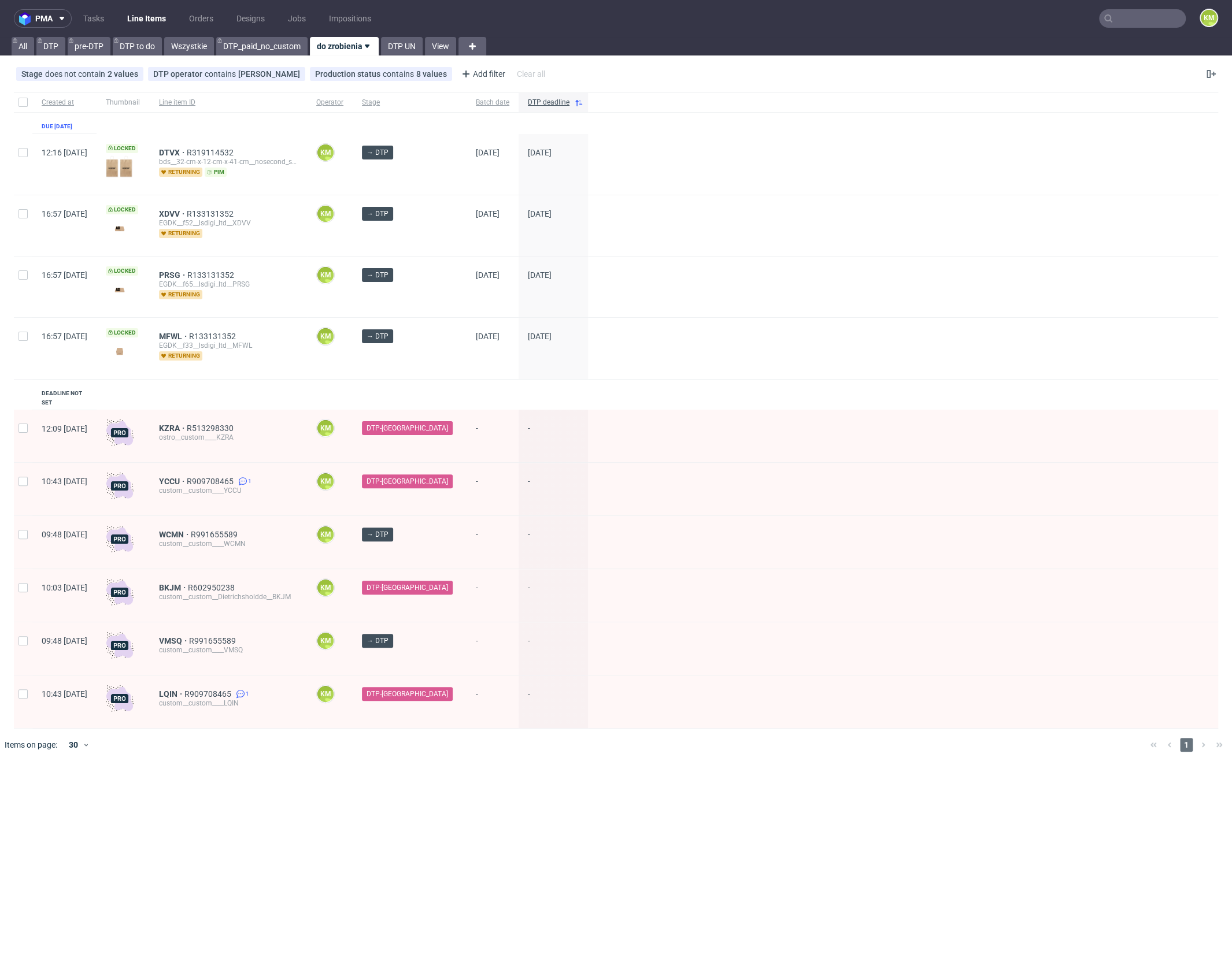
click at [545, 850] on div "pma Tasks Line Items Orders Designs Jobs Impositions KM All DTP pre-DTP DTP to …" at bounding box center [616, 486] width 1232 height 973
click at [497, 763] on div "pma Tasks Line Items Orders Designs Jobs Impositions KM All DTP pre-DTP DTP to …" at bounding box center [616, 486] width 1232 height 973
click at [92, 19] on link "Tasks" at bounding box center [94, 18] width 35 height 18
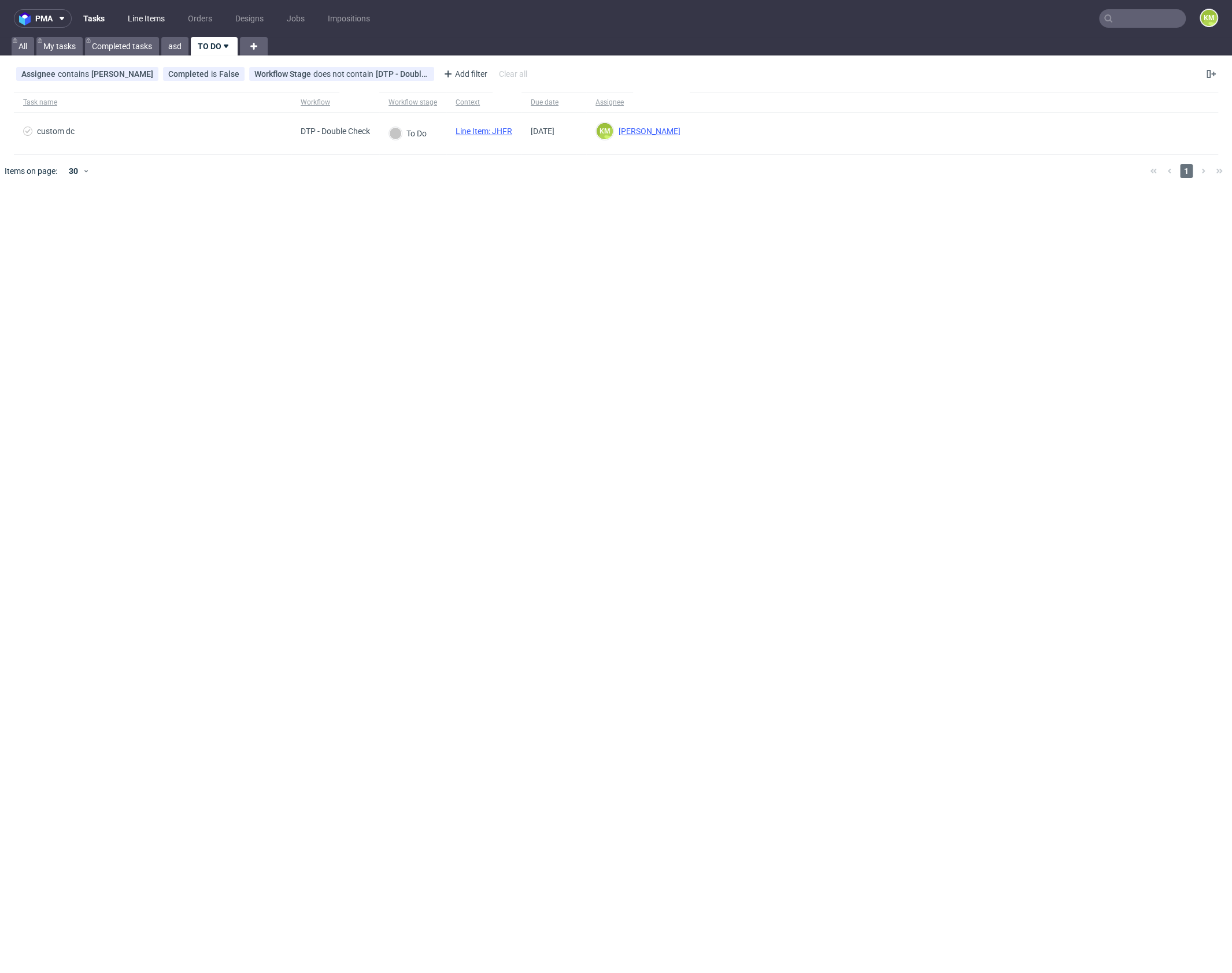
click at [141, 21] on link "Line Items" at bounding box center [146, 18] width 51 height 18
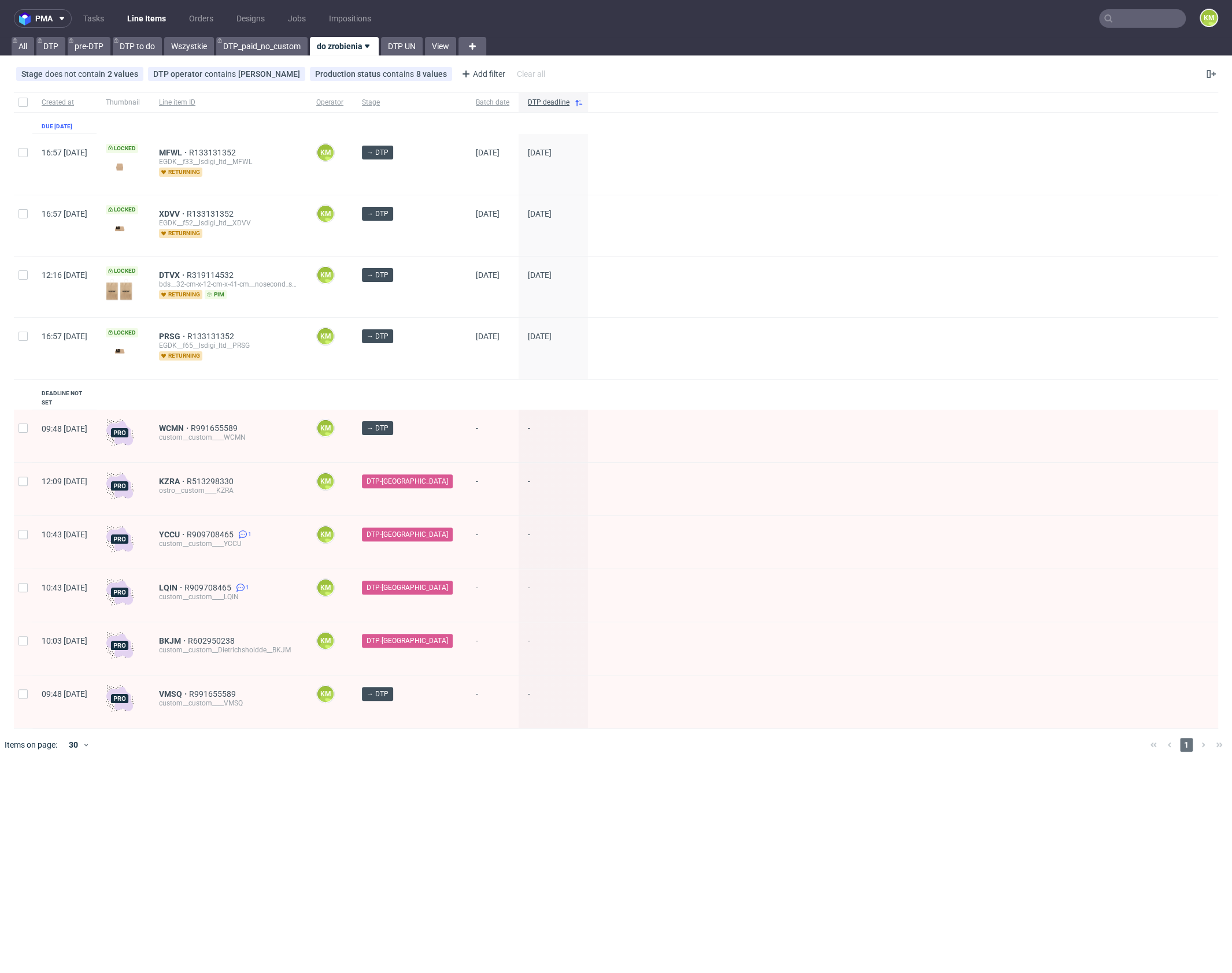
click at [350, 787] on div "pma Tasks Line Items Orders Designs Jobs Impositions KM All DTP pre-DTP DTP to …" at bounding box center [616, 486] width 1232 height 973
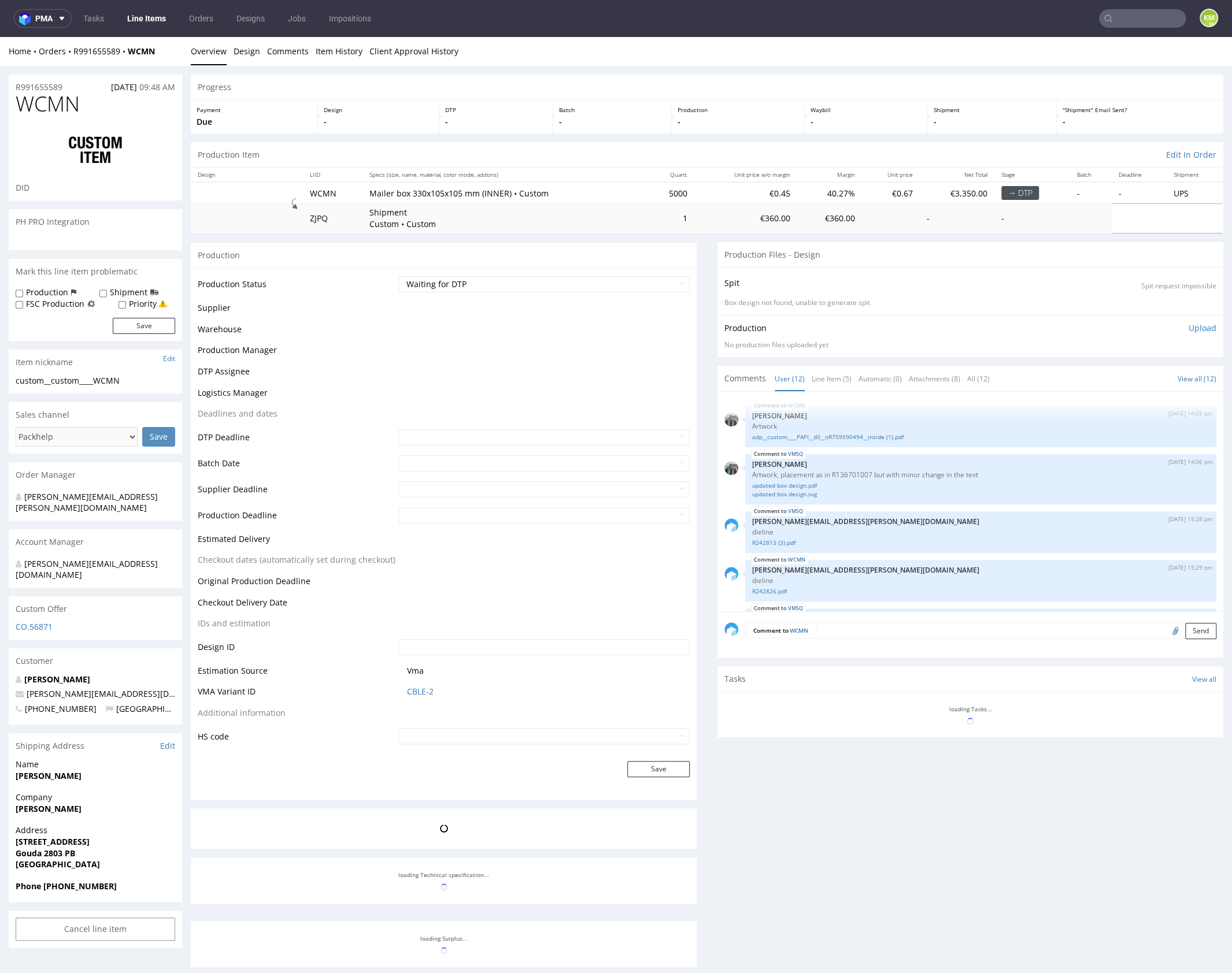
scroll to position [539, 0]
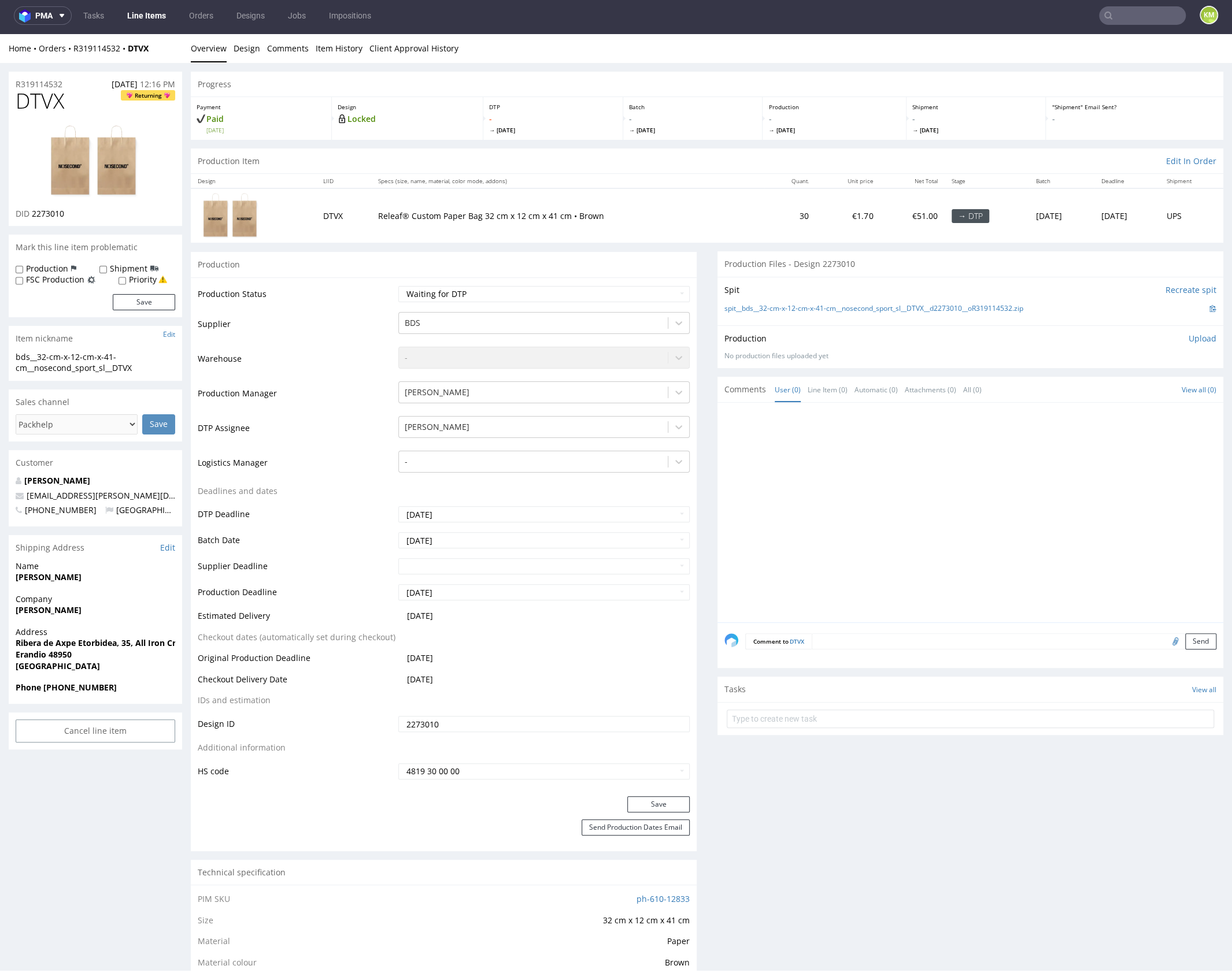
click at [231, 55] on div "Home Orders R319114532 DTVX Overview Design Comments Item History Client Approv…" at bounding box center [616, 48] width 1232 height 29
click at [237, 50] on link "Design" at bounding box center [247, 48] width 27 height 28
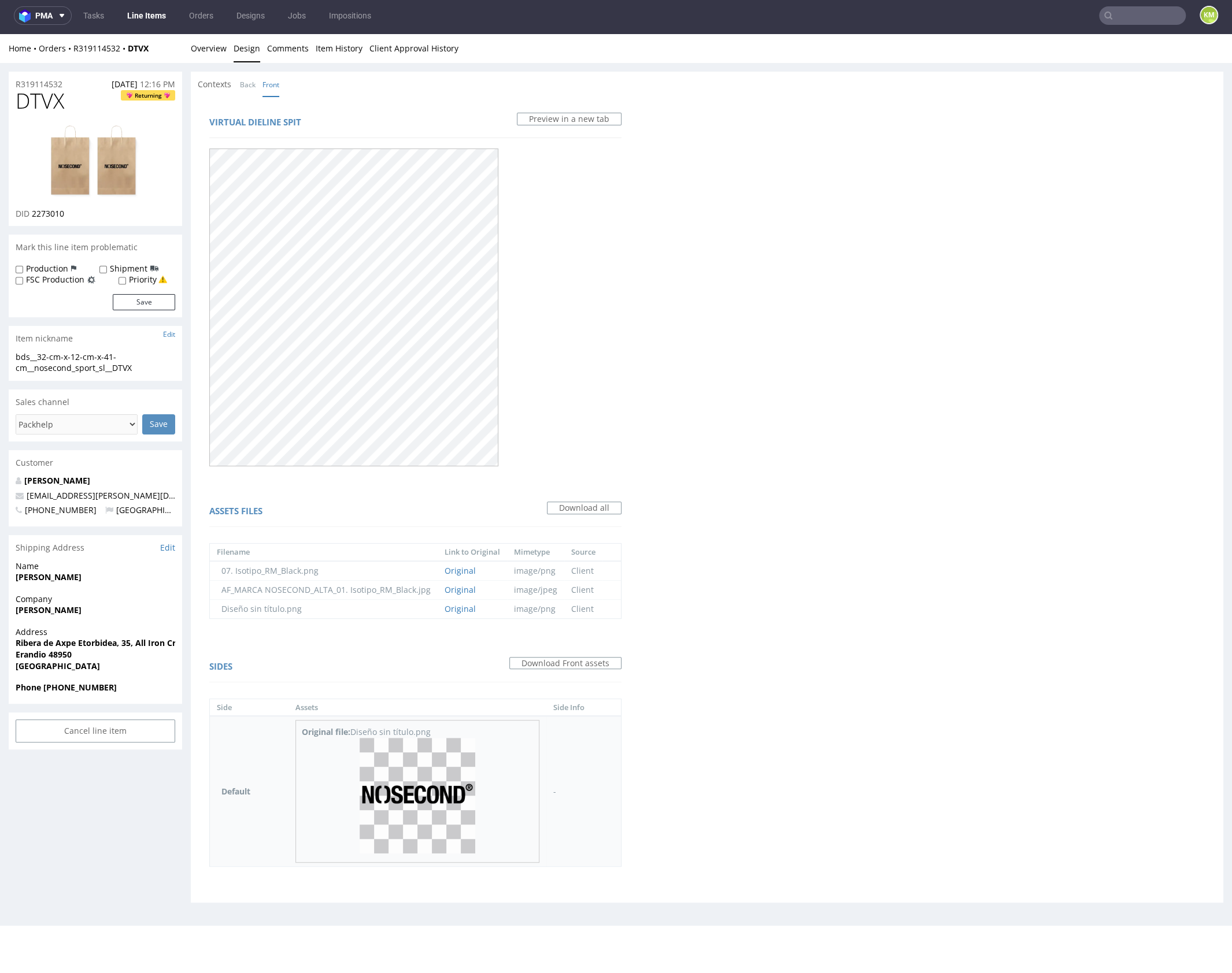
click at [423, 799] on img at bounding box center [417, 795] width 115 height 115
click at [250, 85] on link "Back" at bounding box center [247, 85] width 16 height 25
click at [435, 807] on img at bounding box center [417, 795] width 115 height 115
click at [274, 82] on link "Front" at bounding box center [271, 85] width 16 height 25
click at [250, 82] on link "Back" at bounding box center [247, 85] width 16 height 25
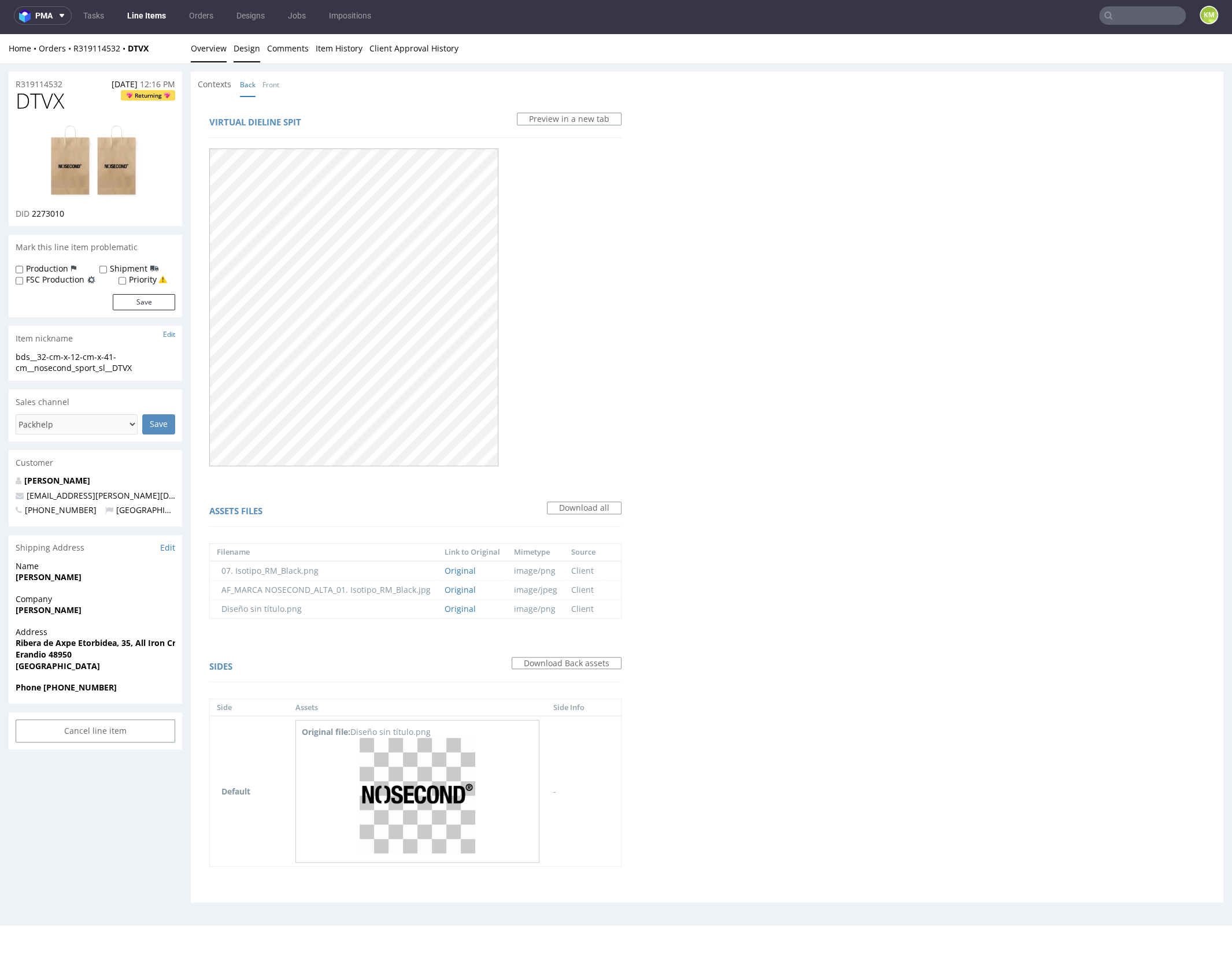
click at [218, 52] on link "Overview" at bounding box center [208, 48] width 36 height 28
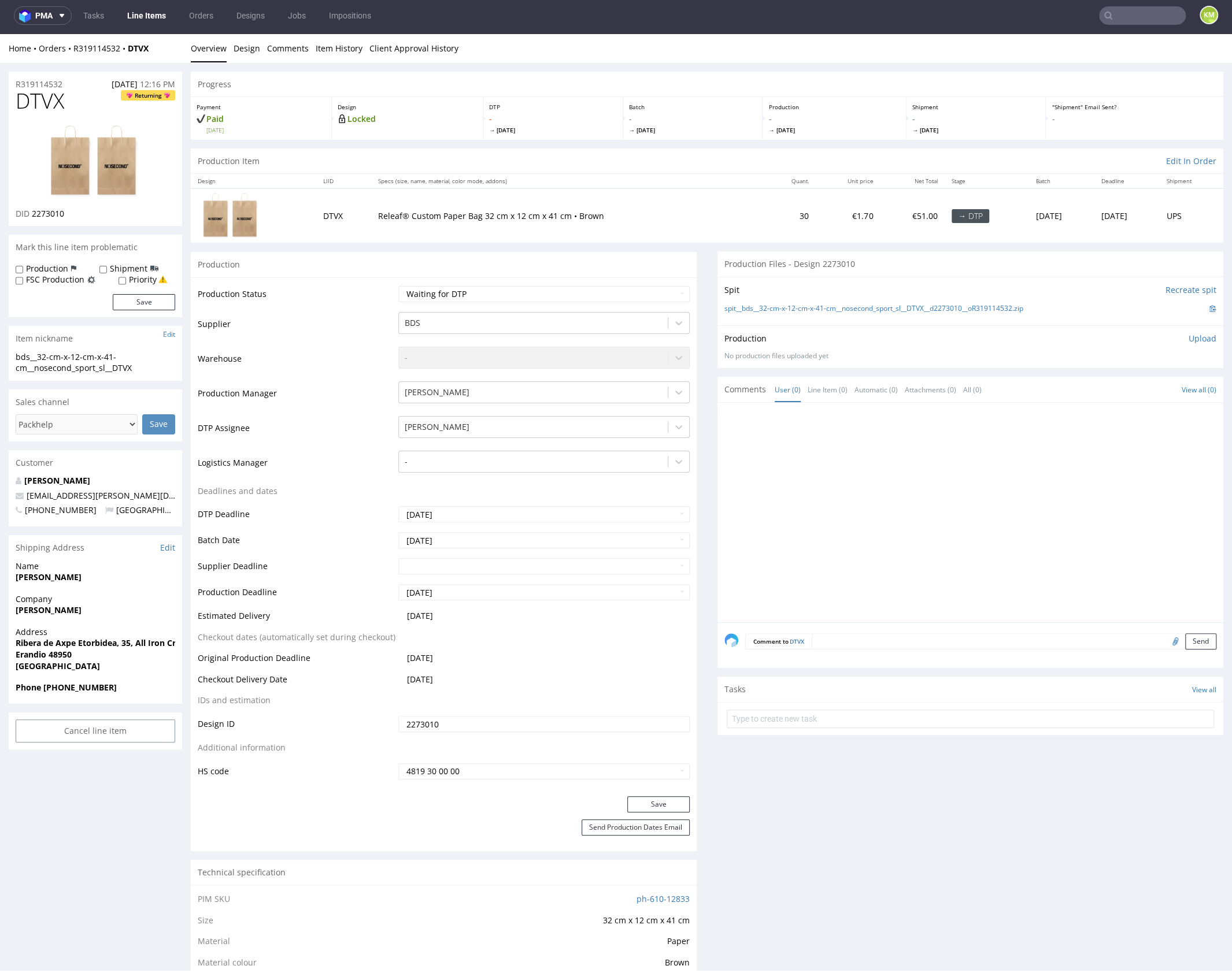
click at [844, 513] on div at bounding box center [973, 516] width 499 height 212
click at [965, 336] on div "Production Upload" at bounding box center [970, 338] width 492 height 12
drag, startPoint x: 1045, startPoint y: 308, endPoint x: 736, endPoint y: 306, distance: 309.0
click at [736, 306] on div "spit__bds__32-cm-x-12-cm-x-41-cm__nosecond_sport_sl__DTVX__d2273010__oR31911453…" at bounding box center [970, 308] width 492 height 13
copy link "bds__32-cm-x-12-cm-x-41-cm__nosecond_sport_sl__DTVX__d2273010__oR319114532.zip"
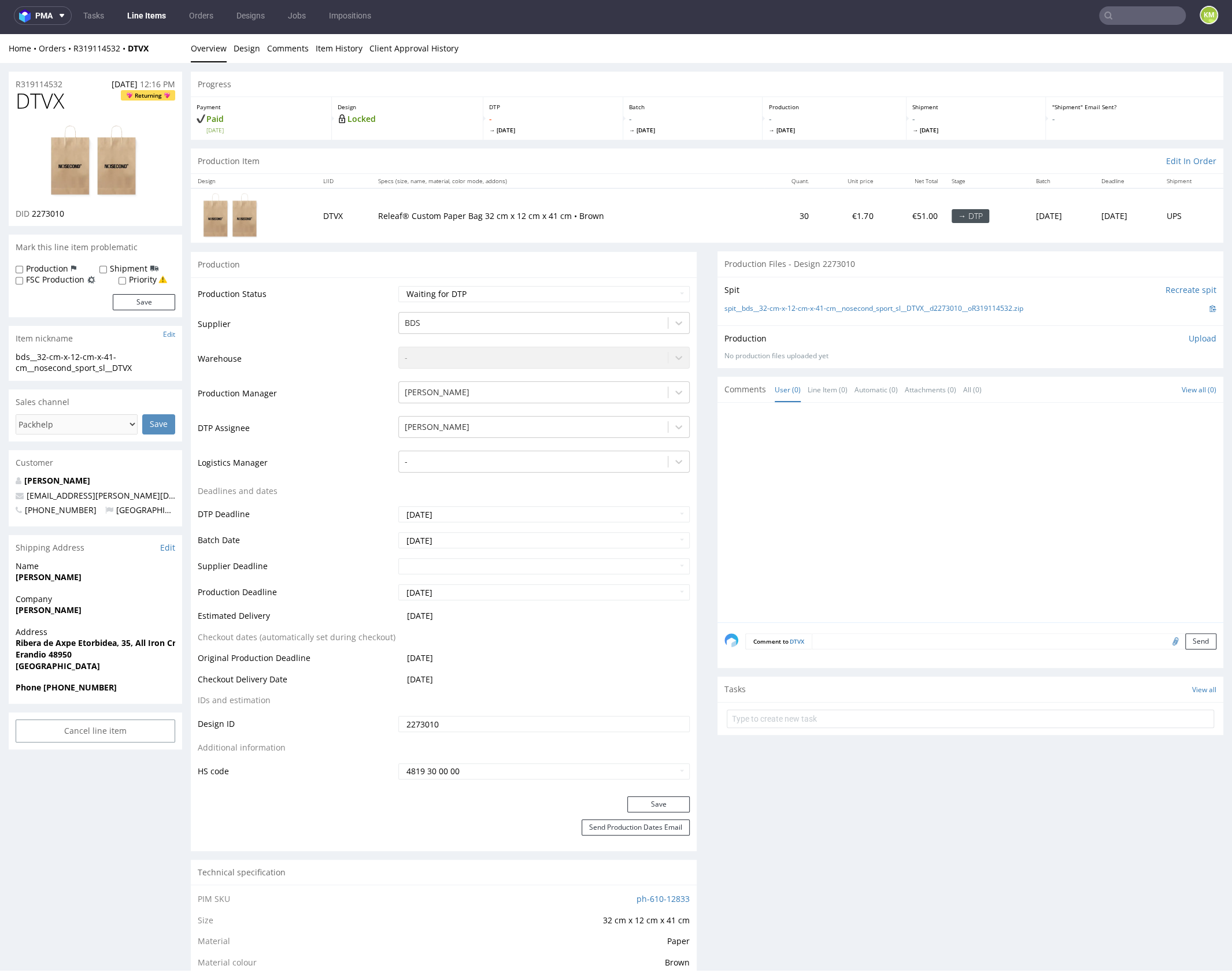
drag, startPoint x: 399, startPoint y: 215, endPoint x: 389, endPoint y: 216, distance: 10.0
click at [399, 215] on p "Releaf® Custom Paper Bag 32 cm x 12 cm x 41 cm • Brown" at bounding box center [568, 216] width 380 height 12
drag, startPoint x: 372, startPoint y: 215, endPoint x: 471, endPoint y: 218, distance: 99.0
click at [471, 218] on p "Releaf® Custom Paper Bag 32 cm x 12 cm x 41 cm • Brown" at bounding box center [568, 216] width 380 height 12
copy p "Releaf® Custom Paper Bag"
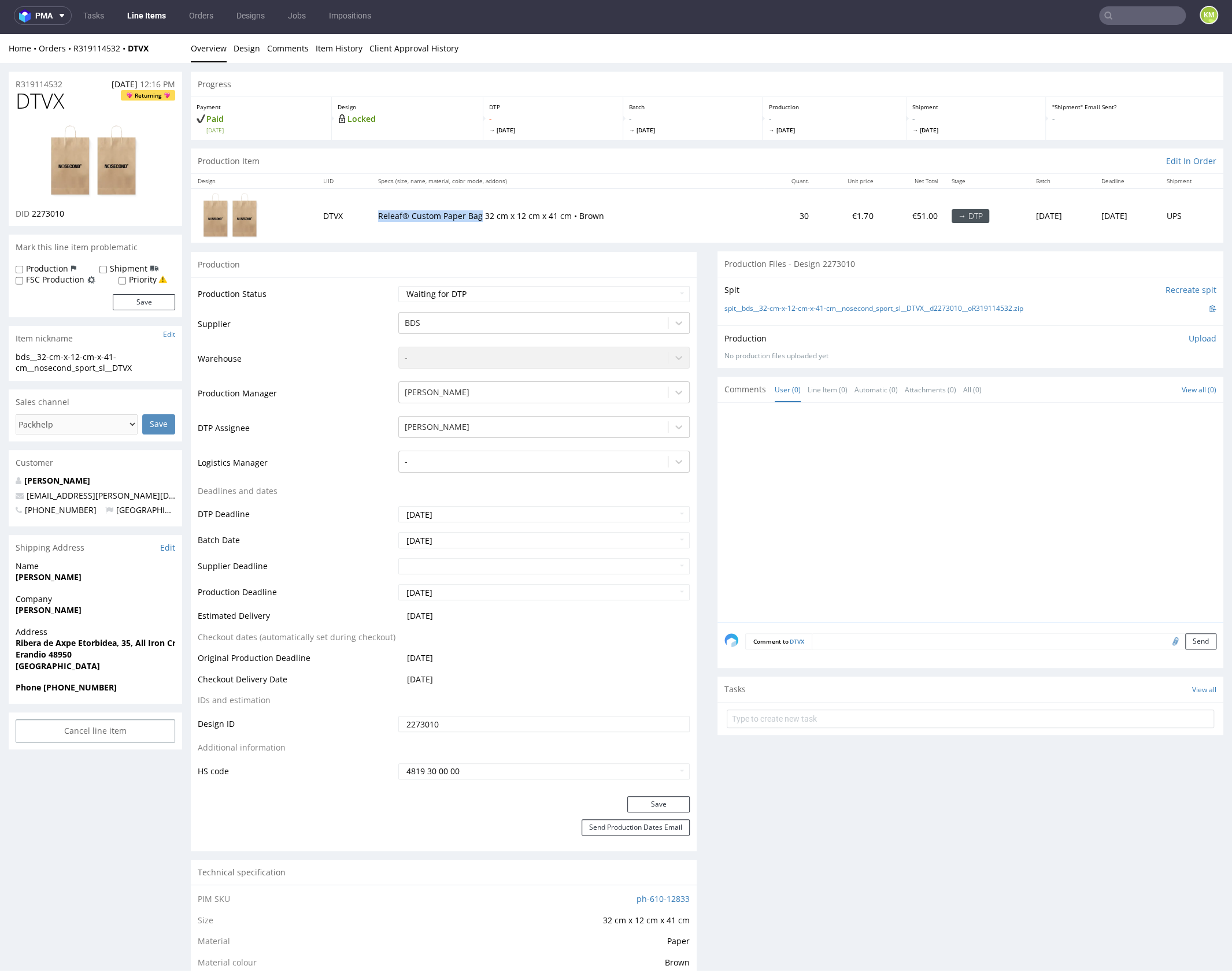
copy p "Releaf® Custom Paper Bag"
copy link "R319114532"
click at [977, 476] on div at bounding box center [973, 516] width 499 height 212
click at [895, 464] on div at bounding box center [973, 516] width 499 height 212
click at [39, 102] on span "DTVX" at bounding box center [40, 101] width 48 height 23
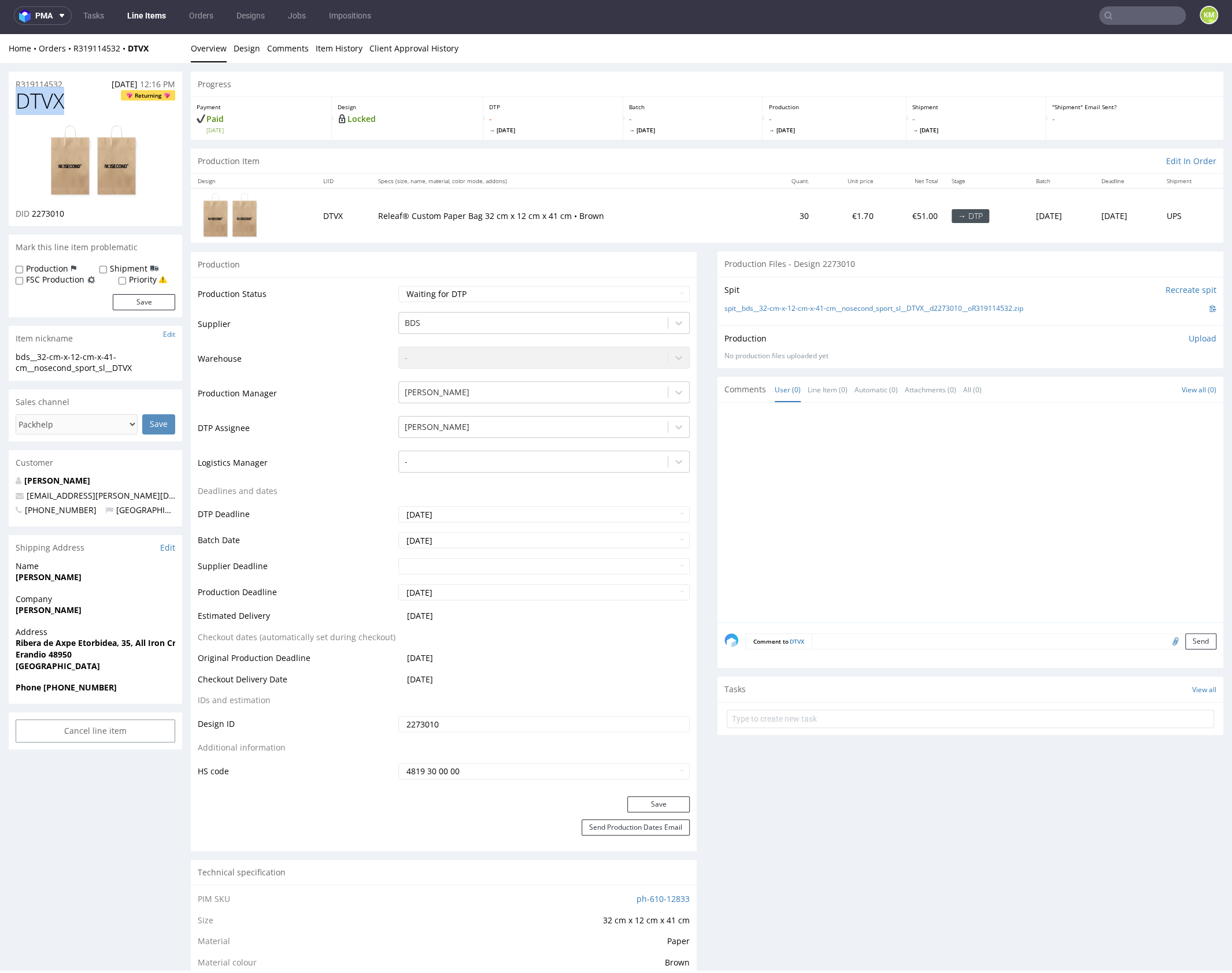
click at [39, 102] on span "DTVX" at bounding box center [40, 101] width 48 height 23
copy span "DTVX"
click at [504, 723] on input "2273010" at bounding box center [544, 723] width 292 height 16
click at [553, 296] on select "Waiting for Artwork Waiting for Diecut Waiting for Mockup Waiting for DTP Waiti…" at bounding box center [544, 294] width 292 height 16
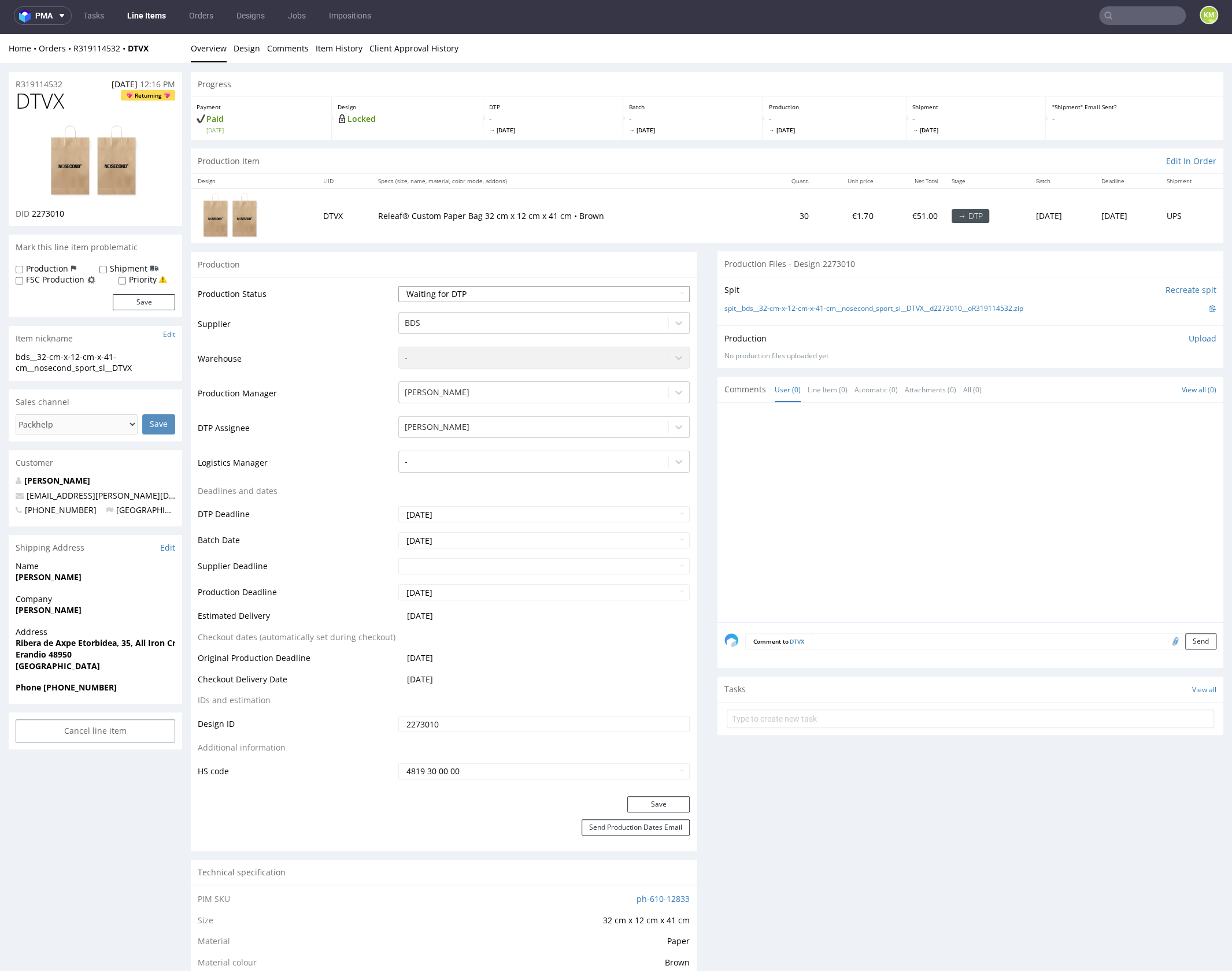
select select "dtp_ca_needed"
click at [398, 286] on select "Waiting for Artwork Waiting for Diecut Waiting for Mockup Waiting for DTP Waiti…" at bounding box center [544, 294] width 292 height 16
click at [667, 806] on button "Save" at bounding box center [658, 803] width 62 height 16
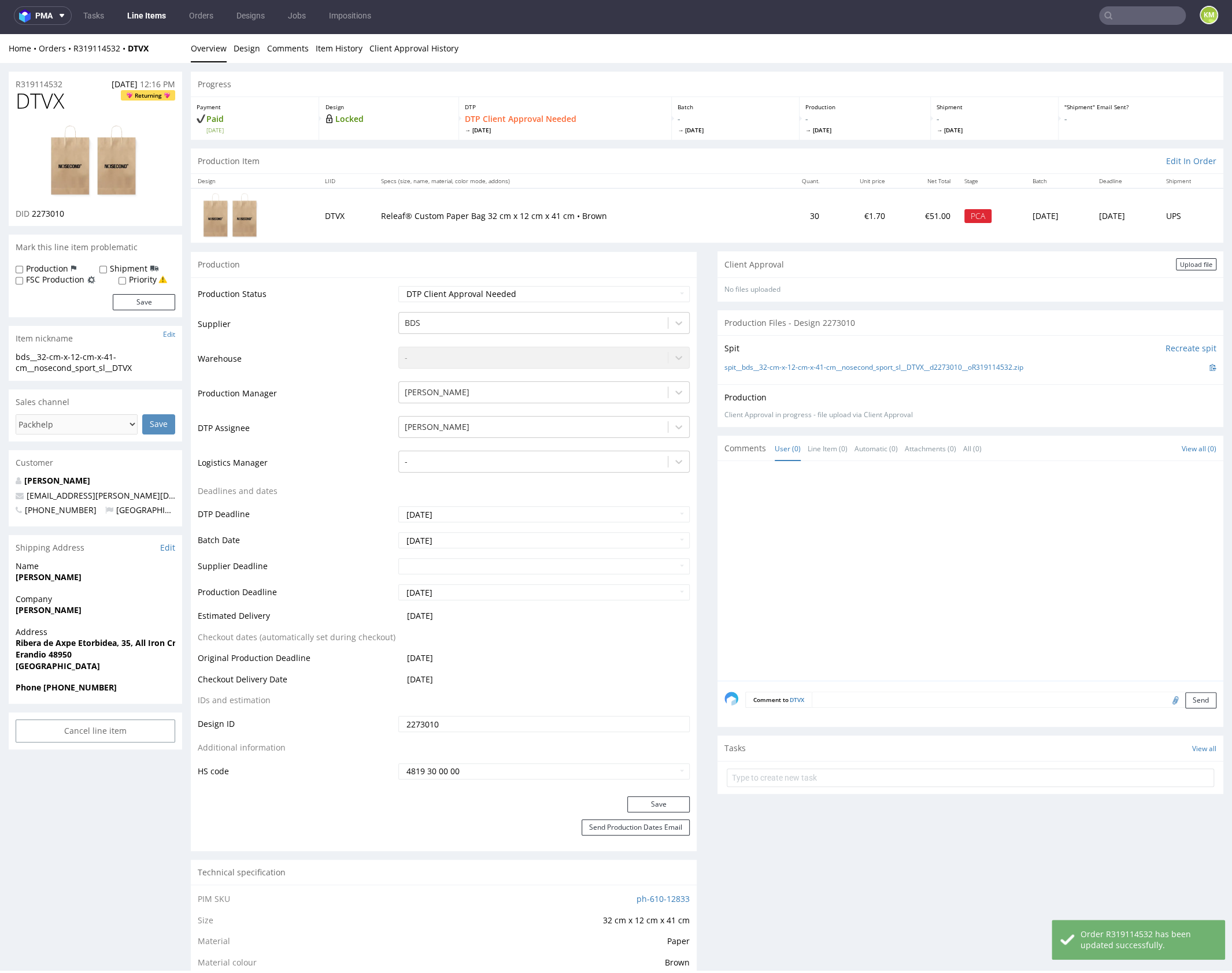
click at [877, 506] on div at bounding box center [973, 574] width 499 height 212
click at [1175, 264] on div "Upload file" at bounding box center [1195, 264] width 41 height 12
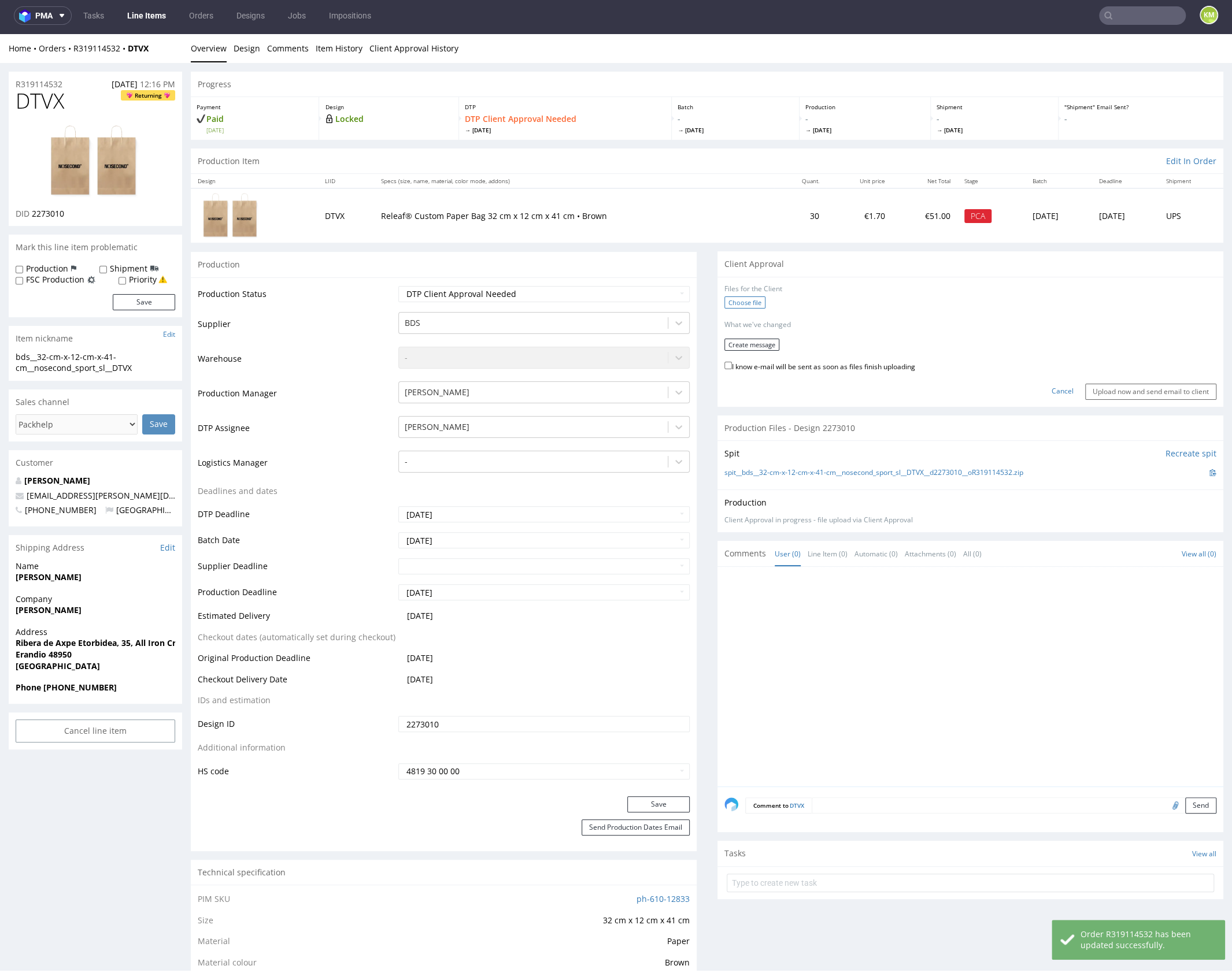
click at [761, 302] on div "Choose file" at bounding box center [970, 304] width 492 height 15
click at [754, 300] on label "Choose file" at bounding box center [745, 303] width 41 height 12
click at [0, 34] on input "Choose file" at bounding box center [0, 34] width 0 height 0
click at [748, 339] on button "Create message" at bounding box center [751, 341] width 55 height 12
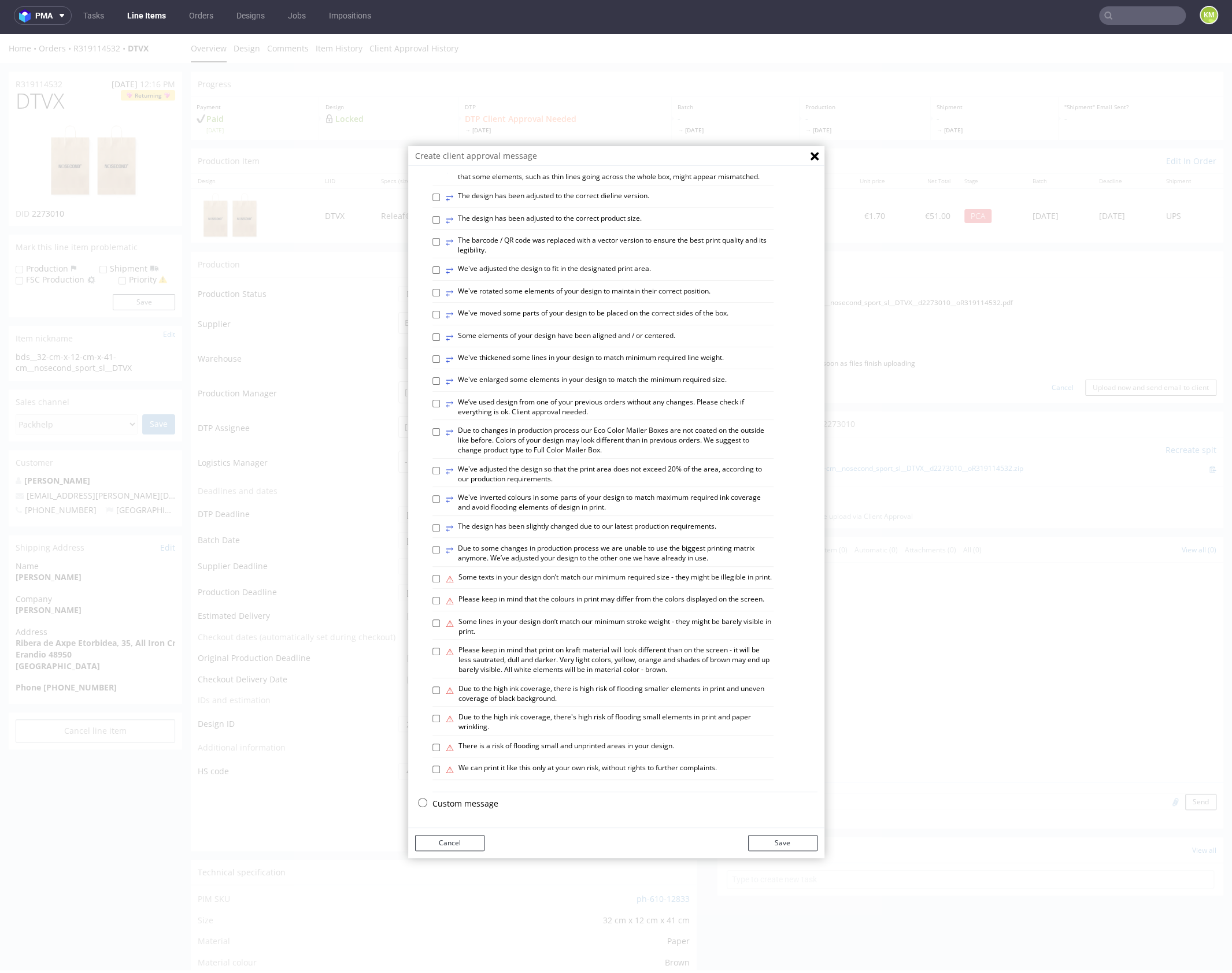
scroll to position [320, 0]
click at [478, 801] on p "Custom message" at bounding box center [625, 803] width 385 height 12
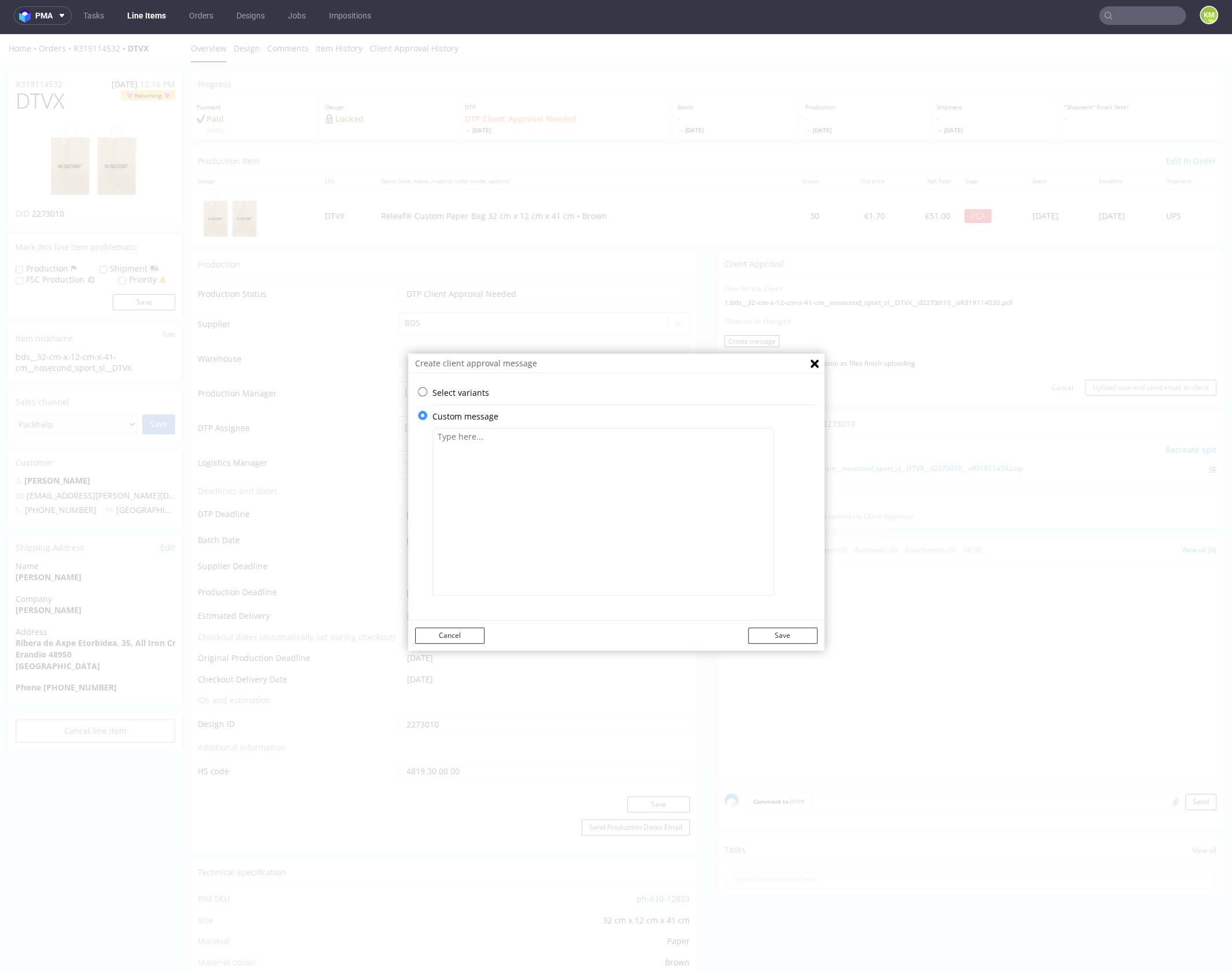
click at [524, 520] on textarea at bounding box center [602, 512] width 341 height 168
paste textarea "Please double check that the print is at the correct scale."
type textarea "Please double check that the print is at the correct scale."
click at [784, 635] on button "Save" at bounding box center [783, 635] width 69 height 16
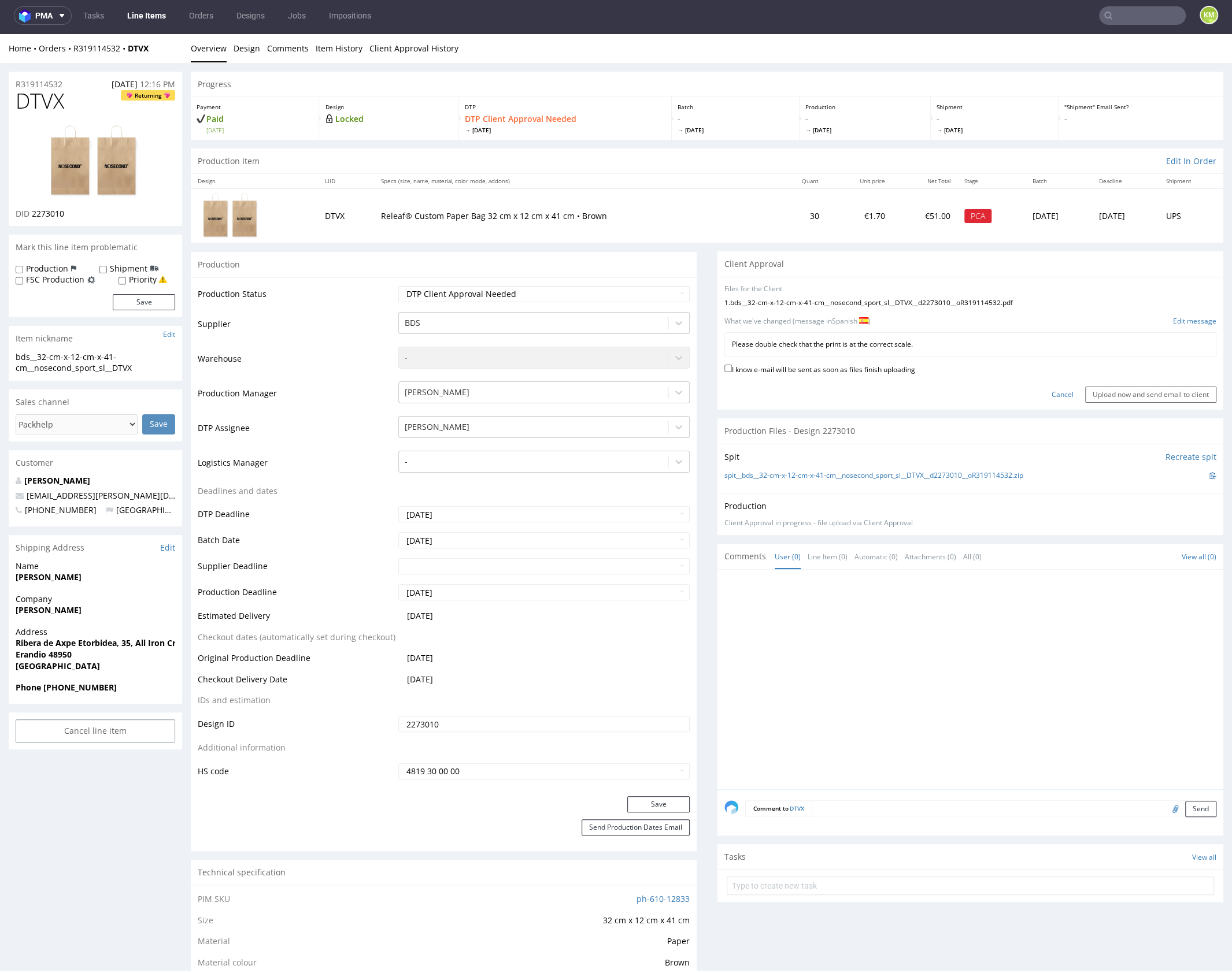
click at [869, 378] on div "Cancel Upload now and send email to client" at bounding box center [970, 390] width 492 height 25
click at [882, 373] on label "I know e-mail will be sent as soon as files finish uploading" at bounding box center [820, 368] width 191 height 13
click at [732, 372] on input "I know e-mail will be sent as soon as files finish uploading" at bounding box center [728, 368] width 8 height 8
checkbox input "true"
click at [1151, 395] on input "Upload now and send email to client" at bounding box center [1150, 394] width 131 height 16
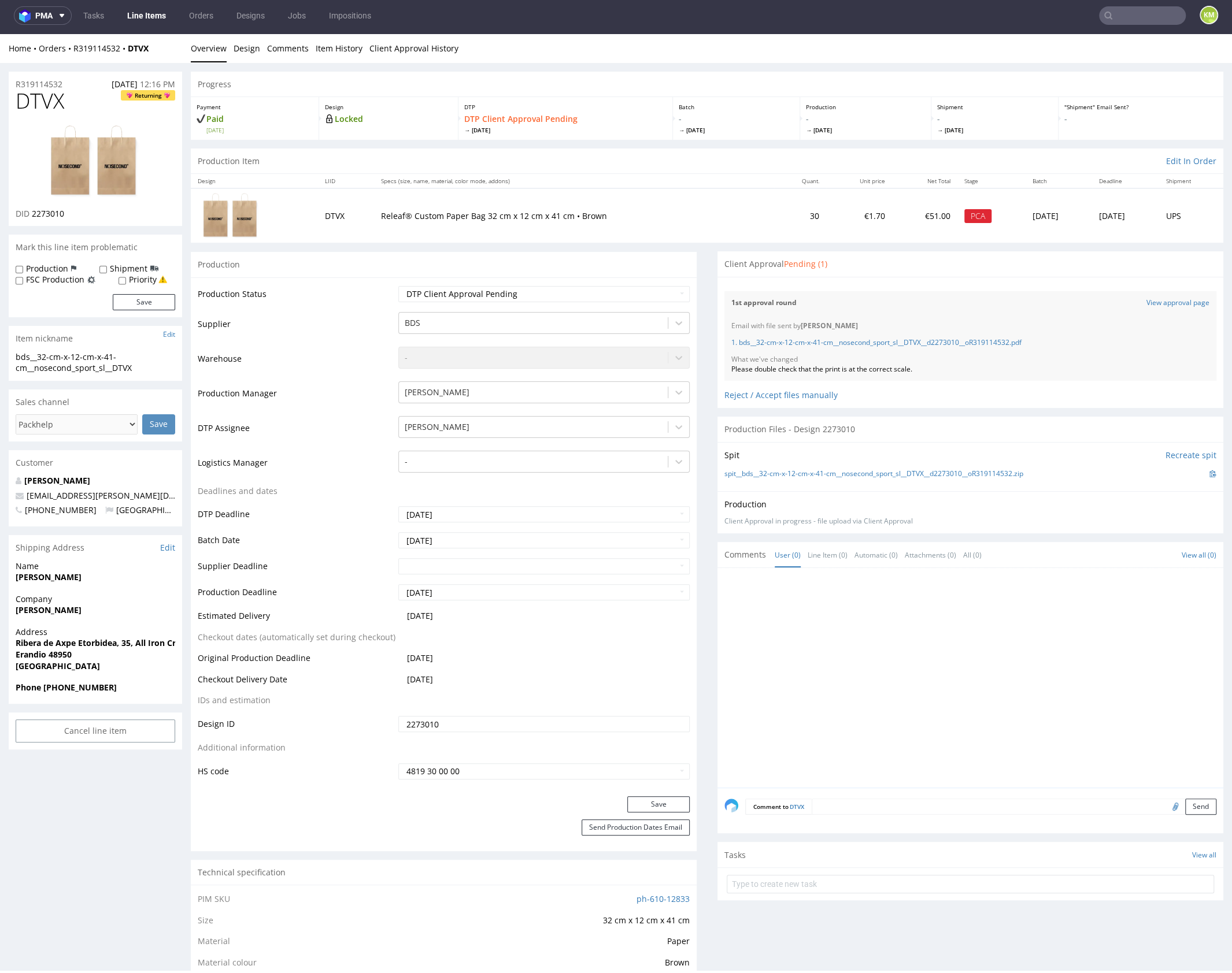
click at [60, 100] on span "DTVX" at bounding box center [40, 101] width 48 height 23
copy span "DTVX"
click at [786, 366] on div "Please double check that the print is at the correct scale." at bounding box center [971, 369] width 478 height 10
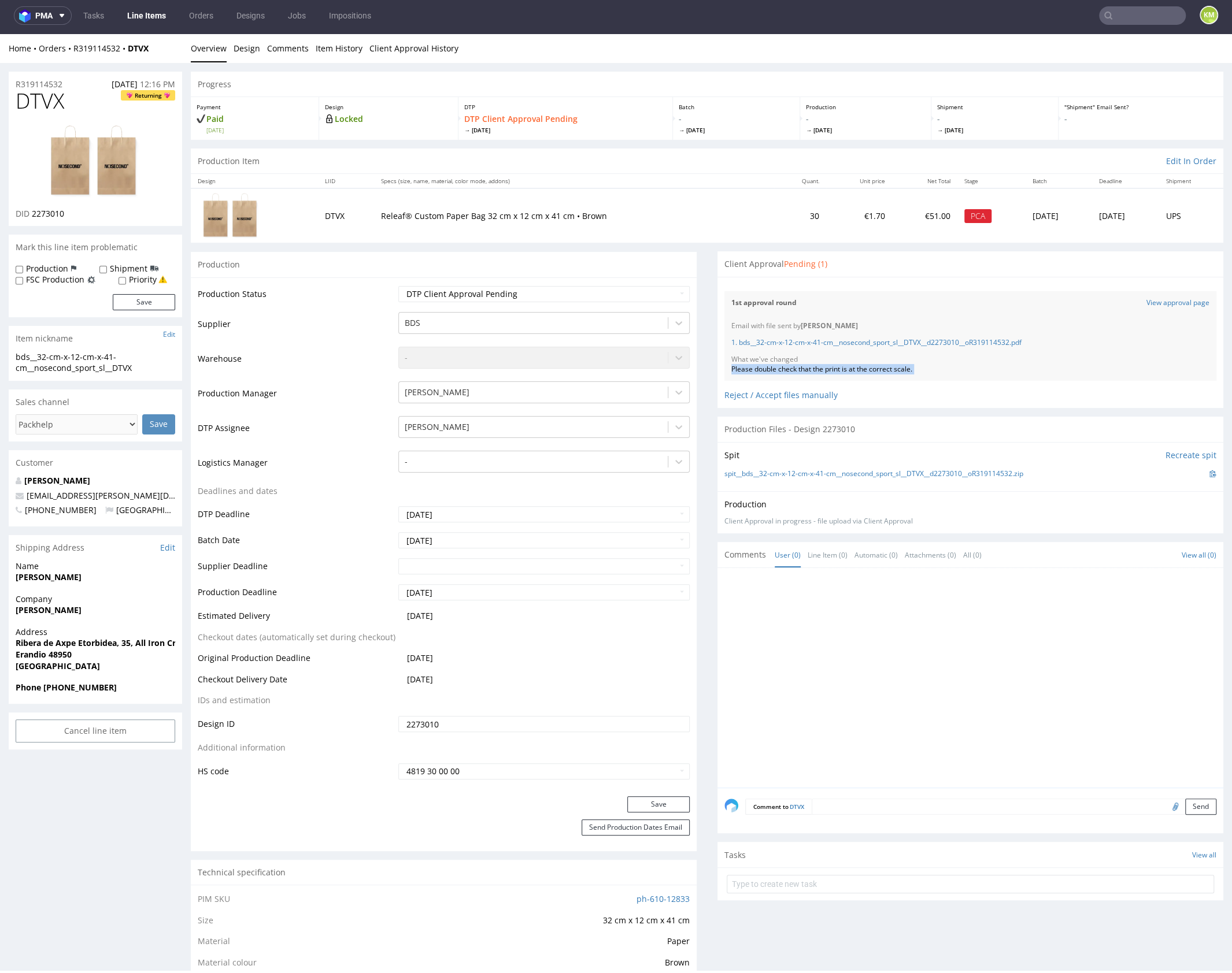
click at [786, 366] on div "Please double check that the print is at the correct scale." at bounding box center [971, 369] width 478 height 10
copy div "Please double check that the print is at the correct scale."
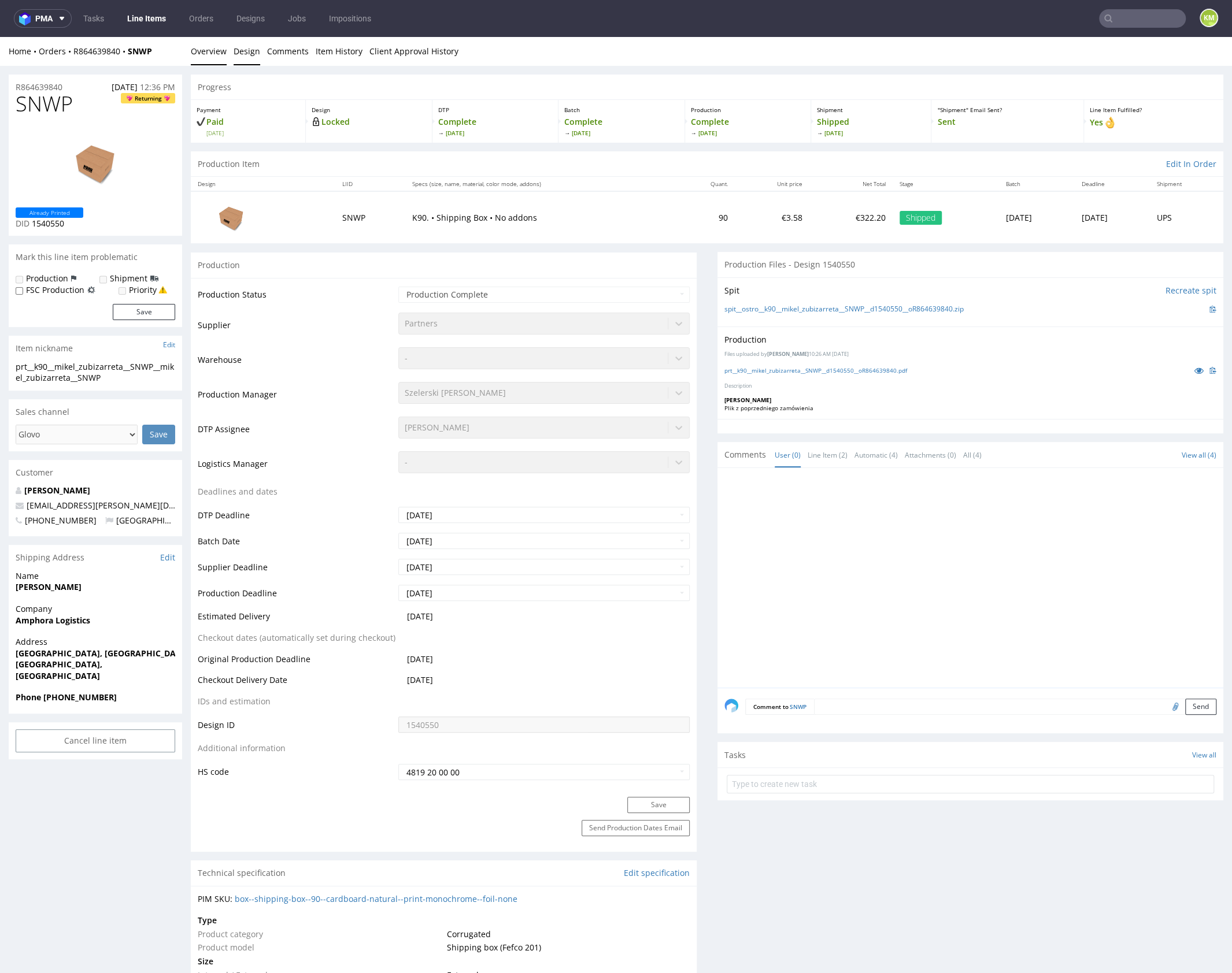
click at [241, 47] on link "Design" at bounding box center [247, 51] width 27 height 28
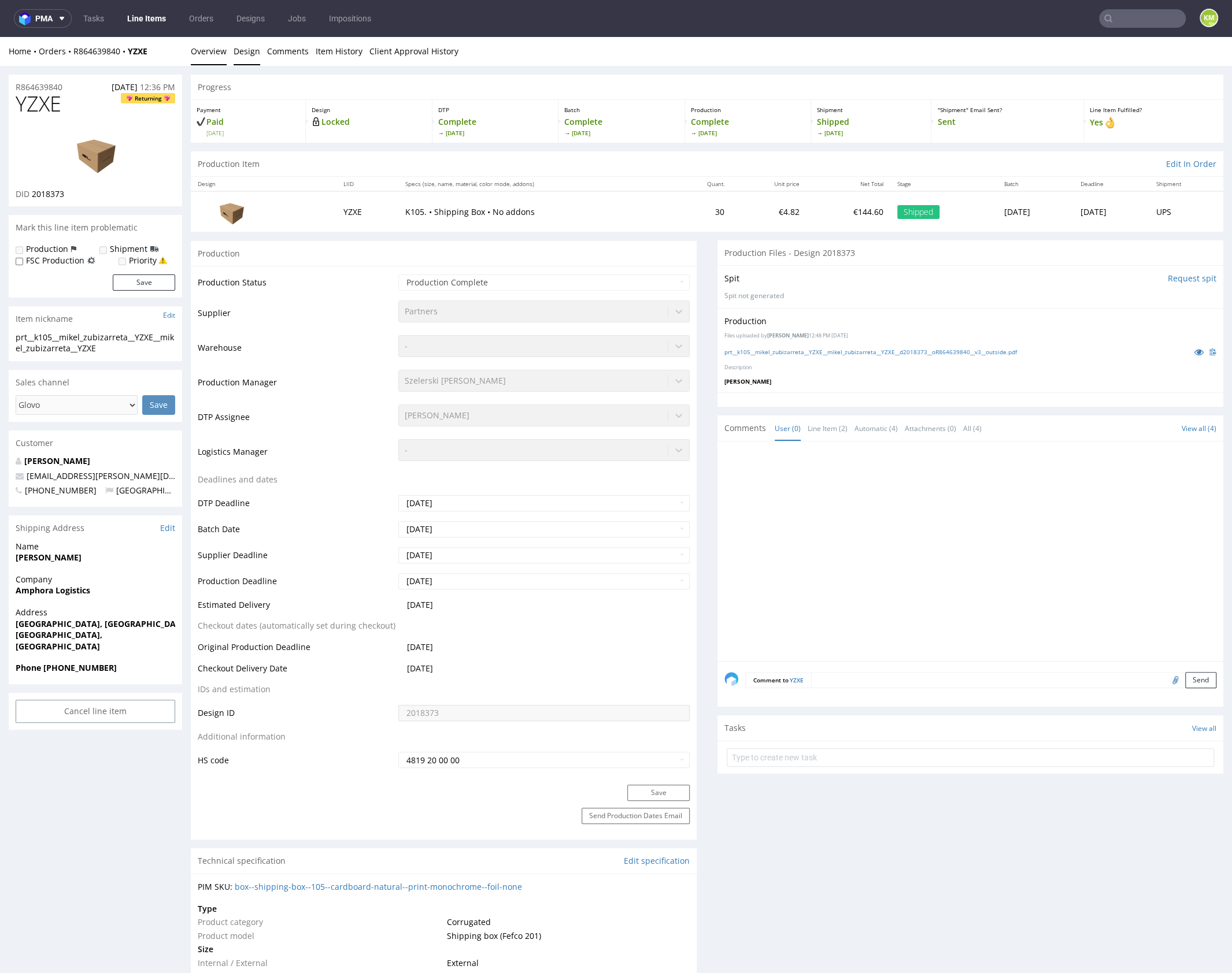
click at [239, 47] on link "Design" at bounding box center [247, 51] width 27 height 28
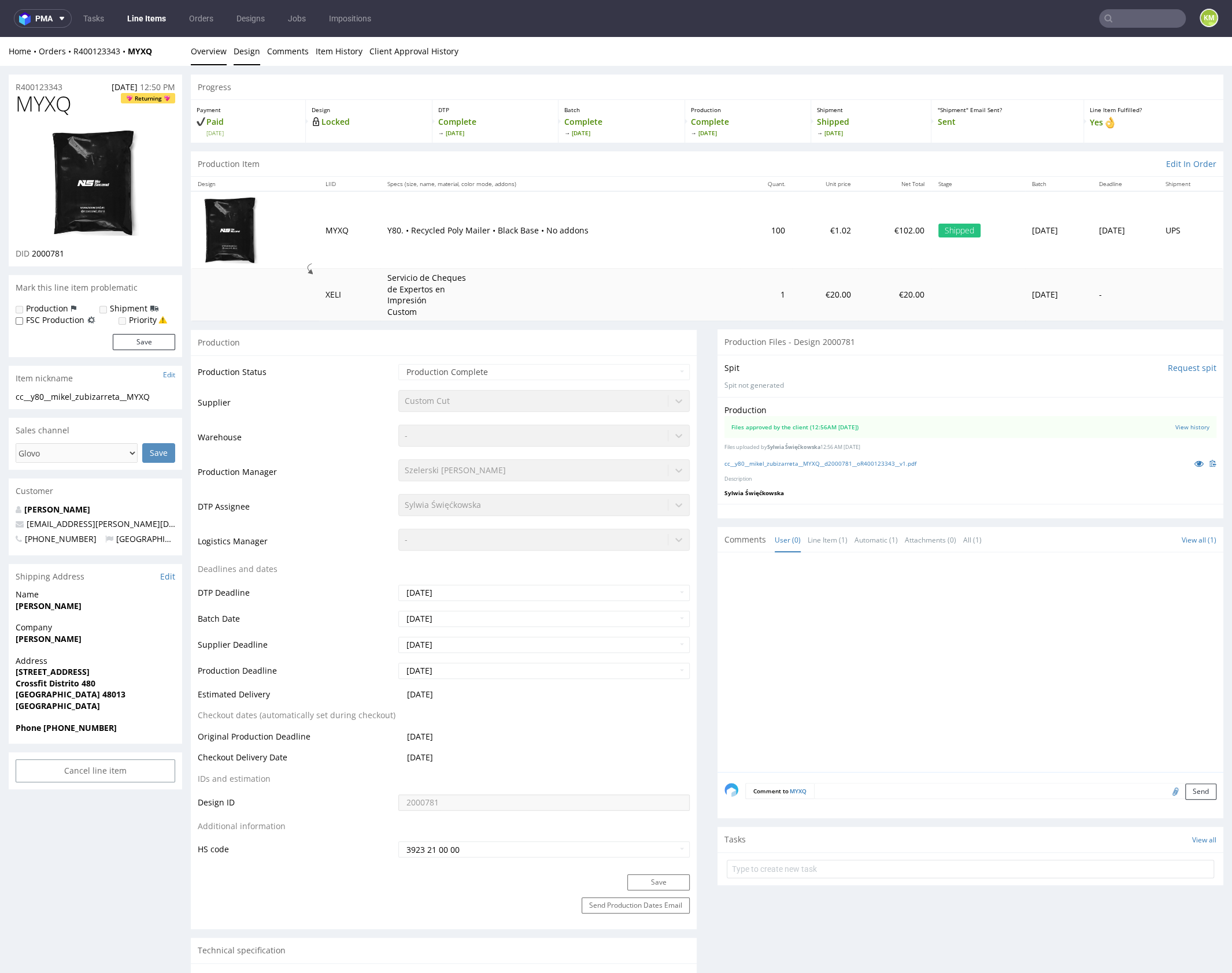
click at [240, 53] on link "Design" at bounding box center [247, 51] width 27 height 28
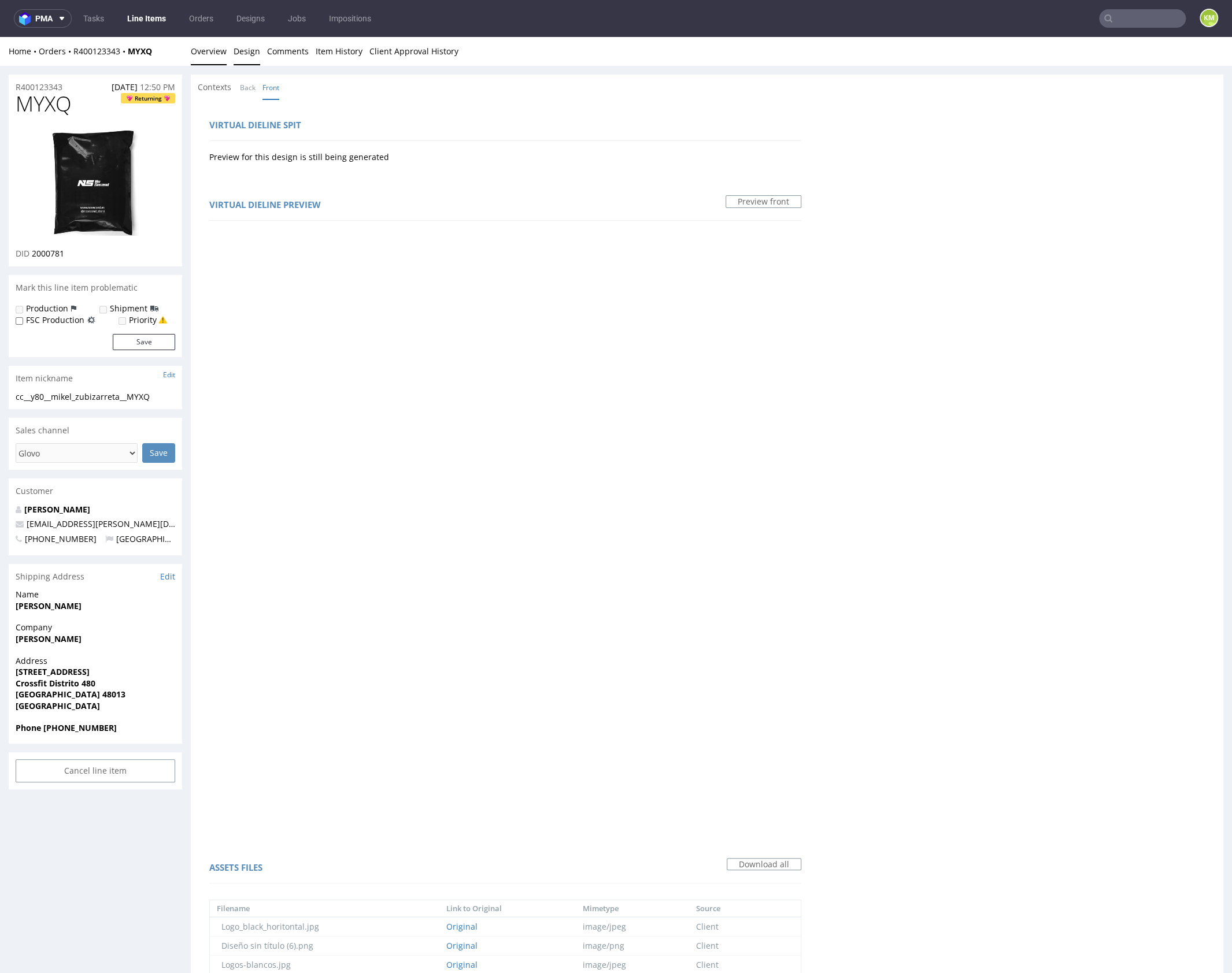
click at [208, 53] on link "Overview" at bounding box center [208, 51] width 36 height 28
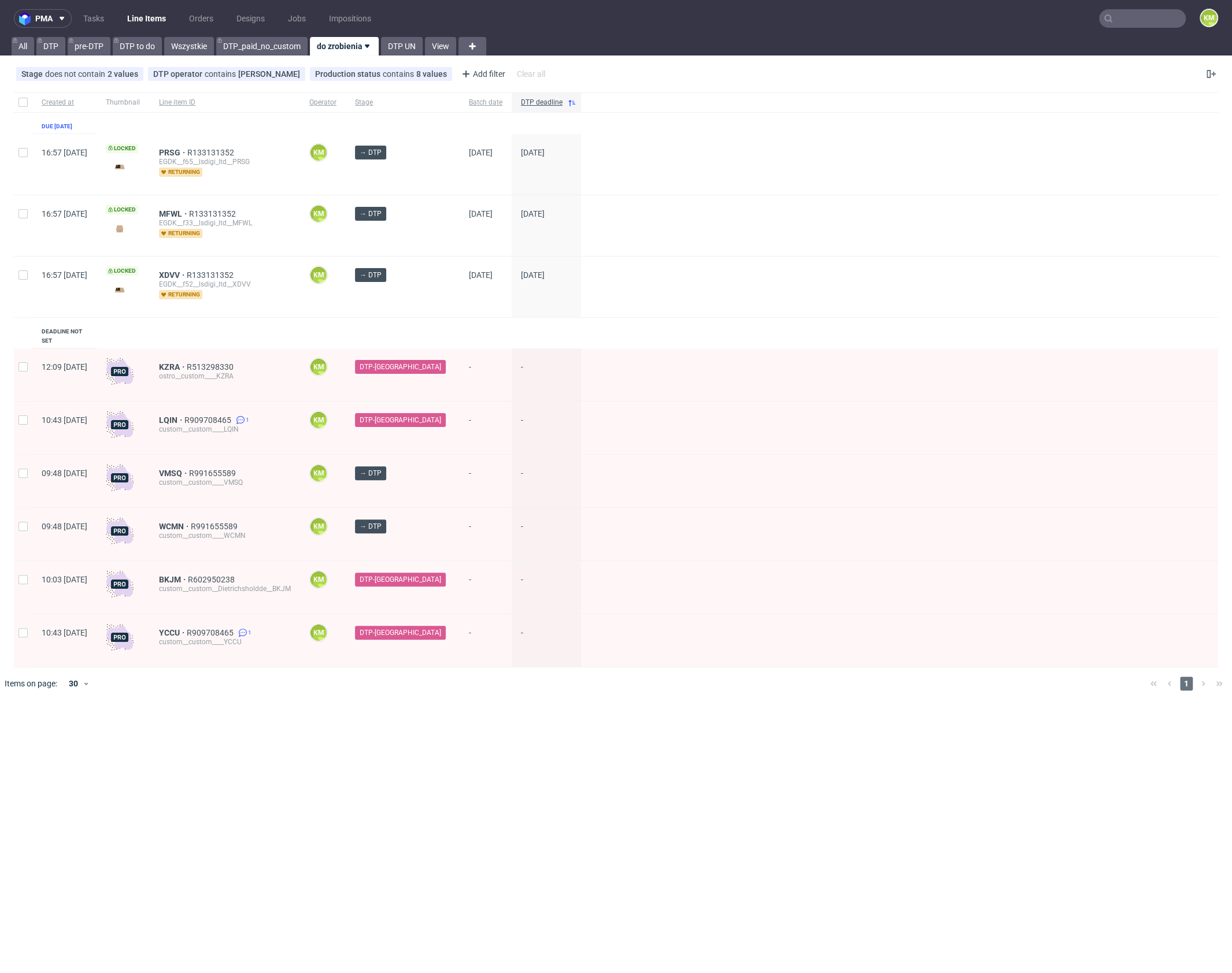
click at [329, 332] on div "Created at Thumbnail Line item ID Operator Stage Batch date DTP deadline Due 14…" at bounding box center [616, 380] width 1204 height 575
click at [104, 22] on link "Tasks" at bounding box center [94, 18] width 35 height 18
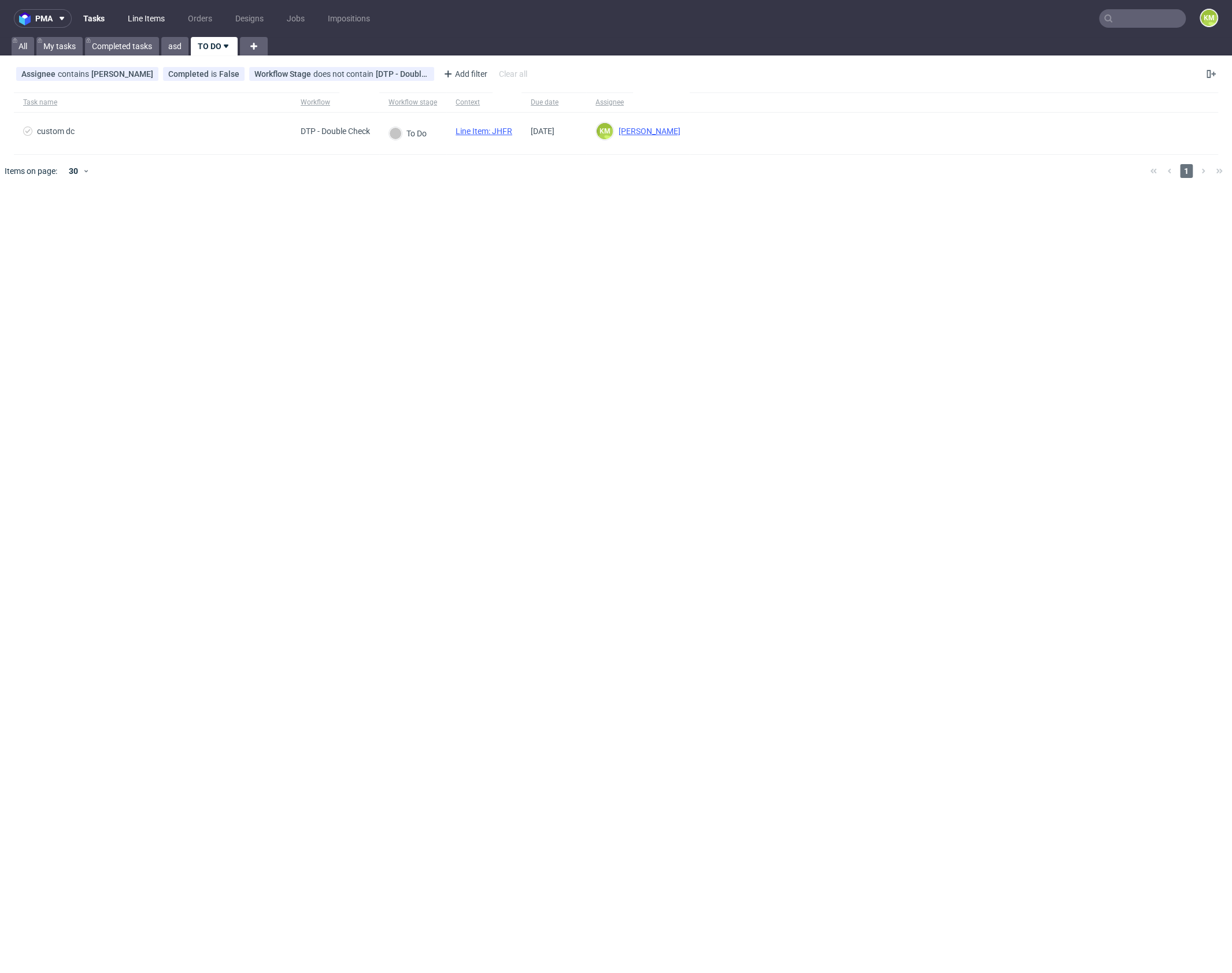
click at [145, 24] on link "Line Items" at bounding box center [146, 18] width 51 height 18
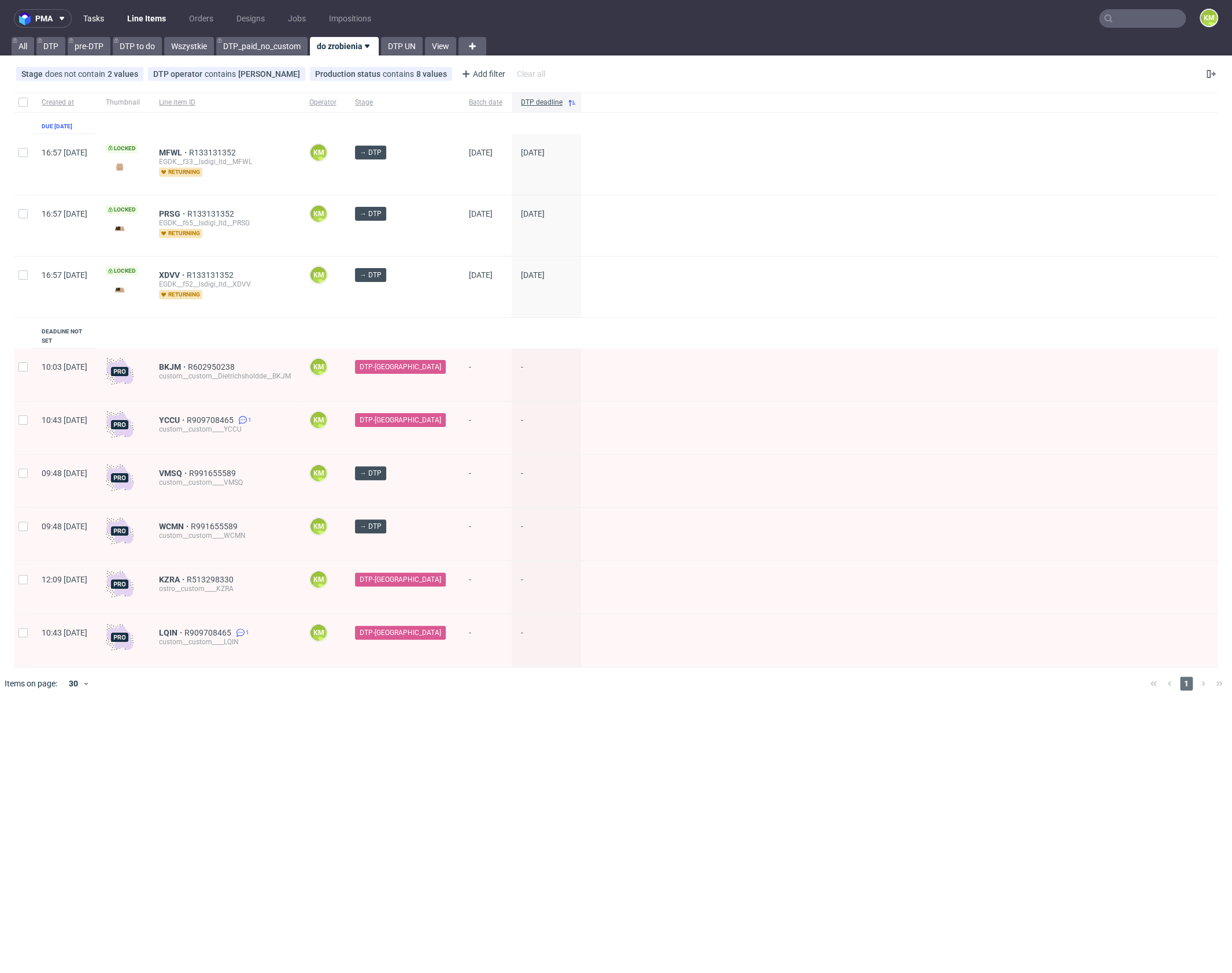
click at [101, 20] on link "Tasks" at bounding box center [94, 18] width 35 height 18
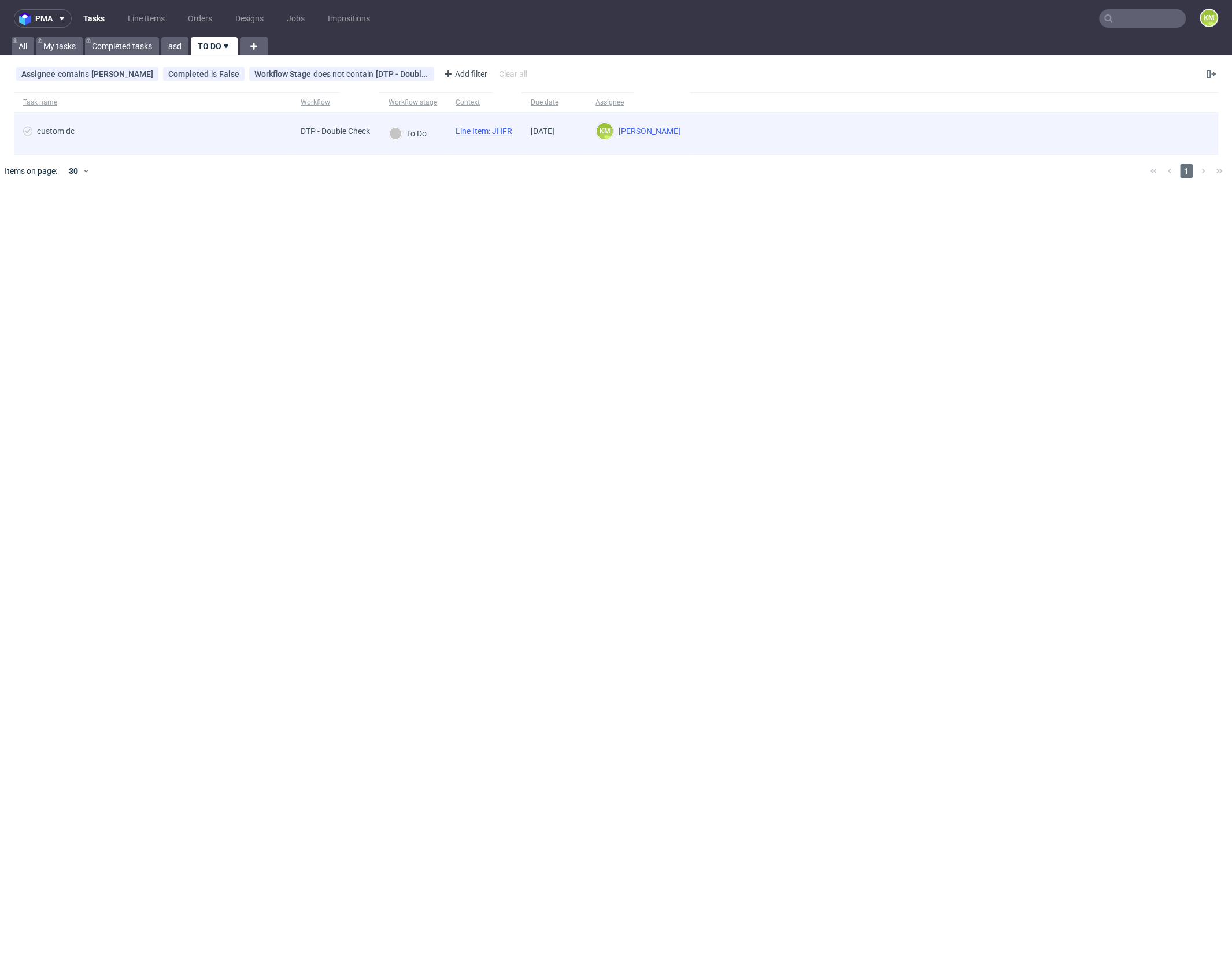
click at [507, 132] on link "Line Item: JHFR" at bounding box center [483, 131] width 57 height 9
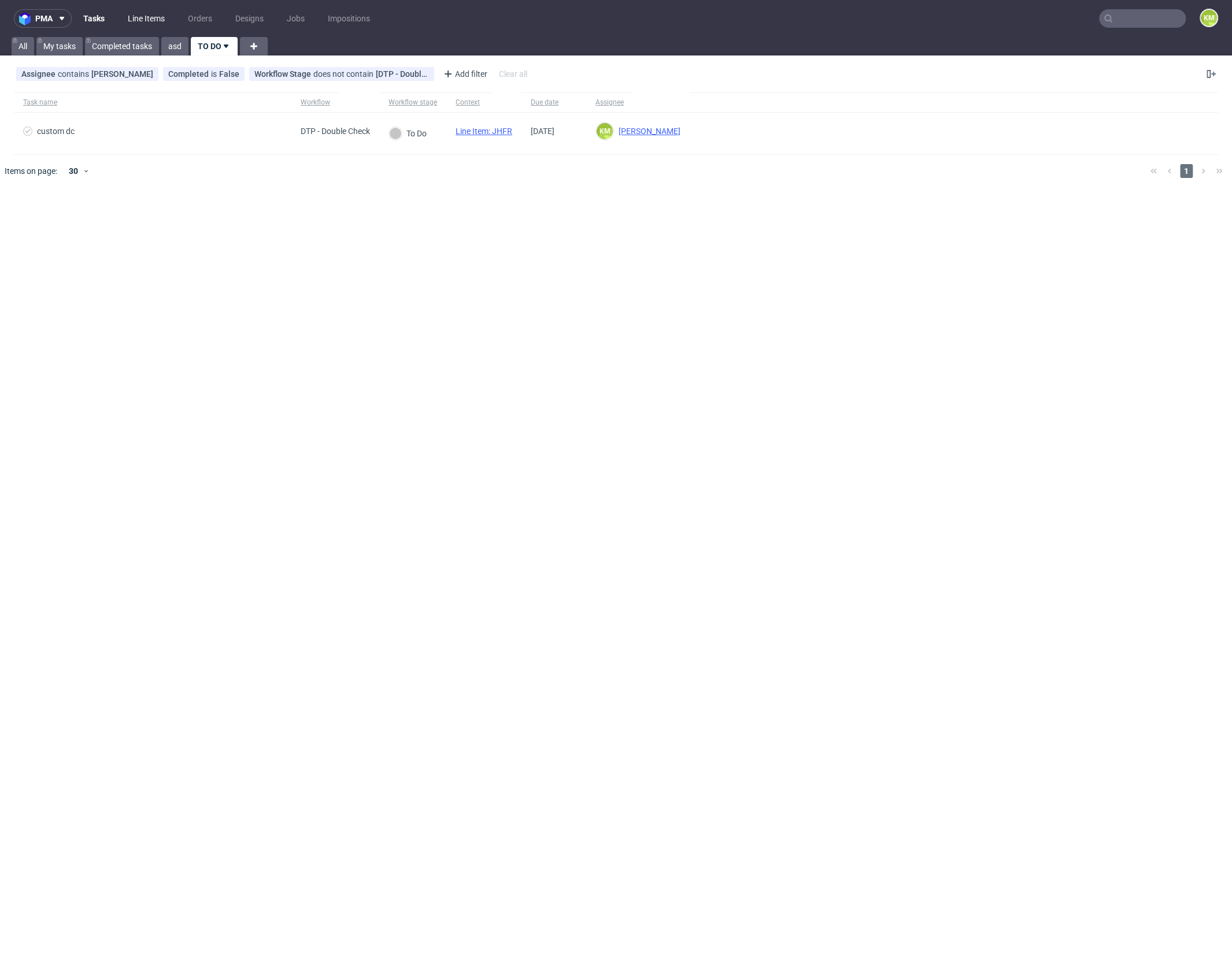
click at [143, 24] on link "Line Items" at bounding box center [146, 18] width 51 height 18
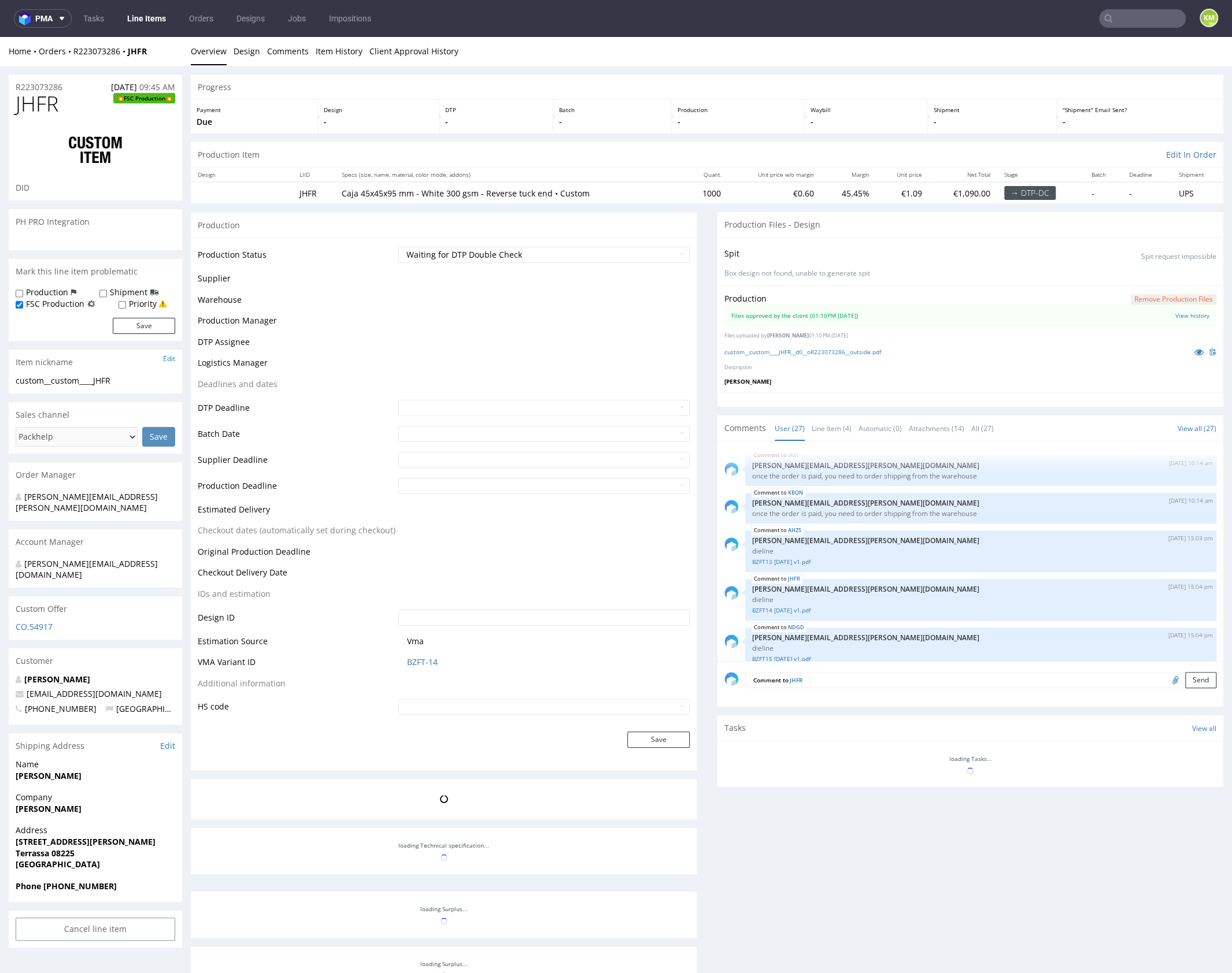
scroll to position [1080, 0]
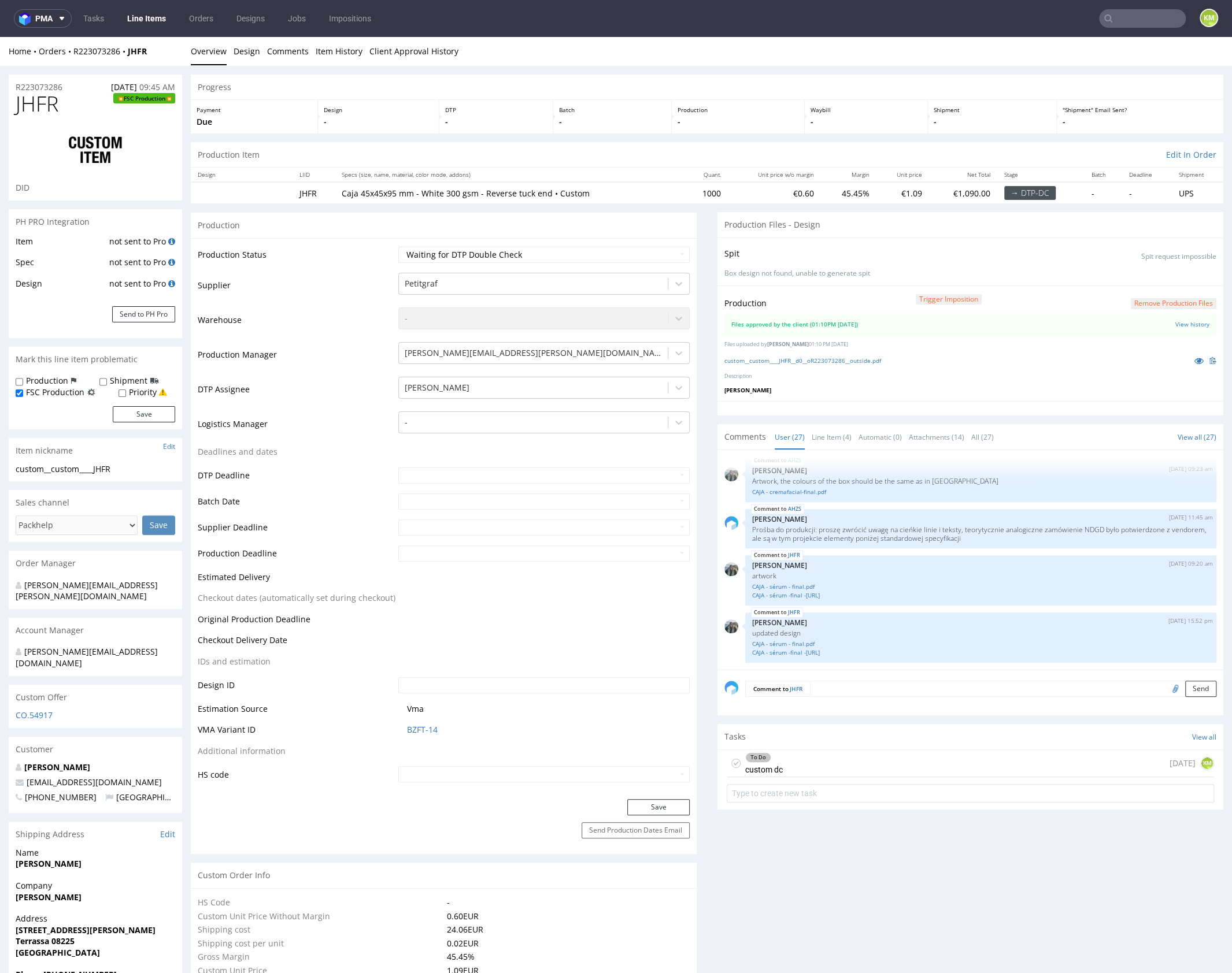
click at [855, 386] on p "[PERSON_NAME]" at bounding box center [970, 390] width 492 height 8
click at [846, 357] on link "custom__custom____JHFR__d0__oR223073286__outside.pdf" at bounding box center [803, 361] width 157 height 8
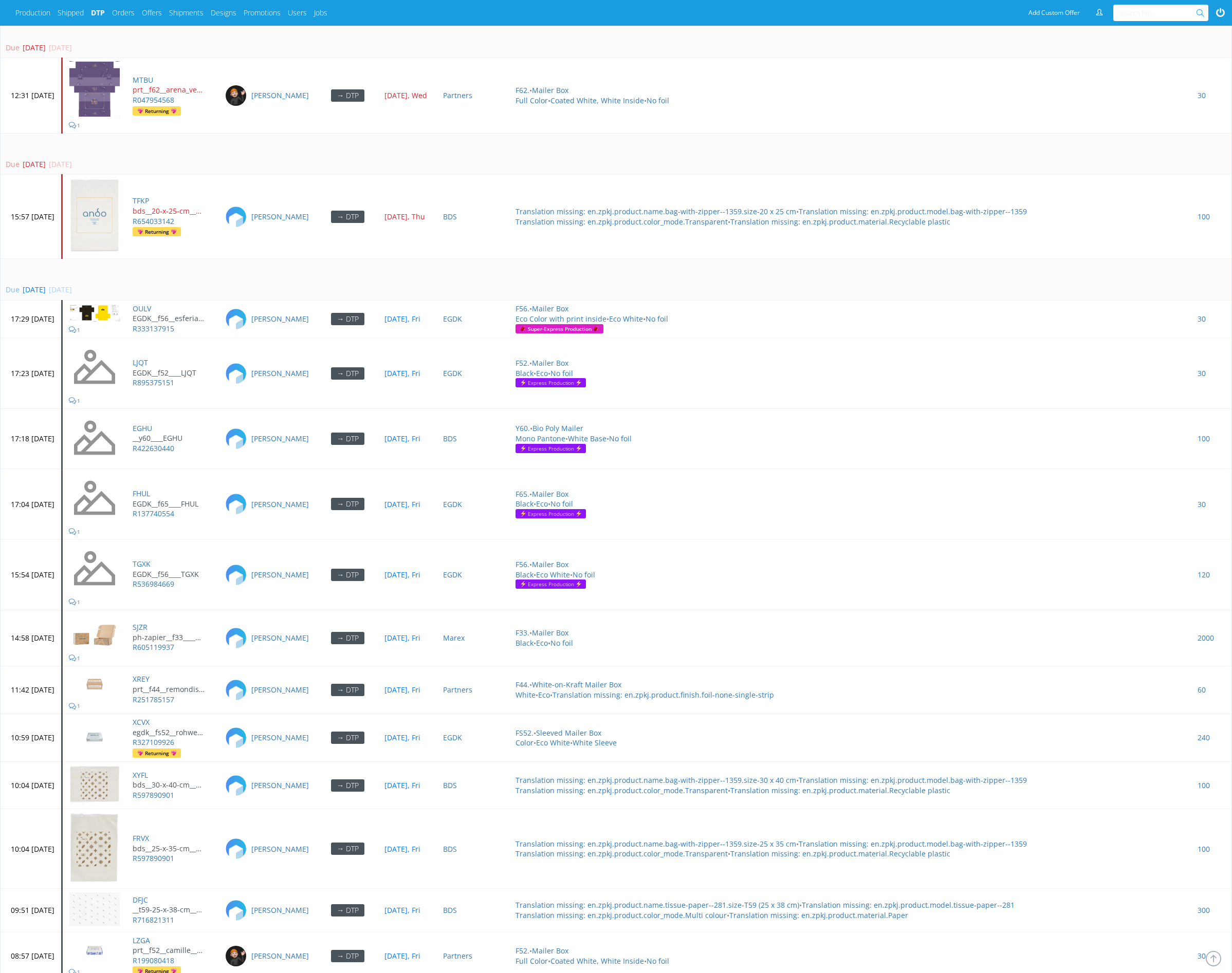
scroll to position [4009, 0]
